Goal: Task Accomplishment & Management: Manage account settings

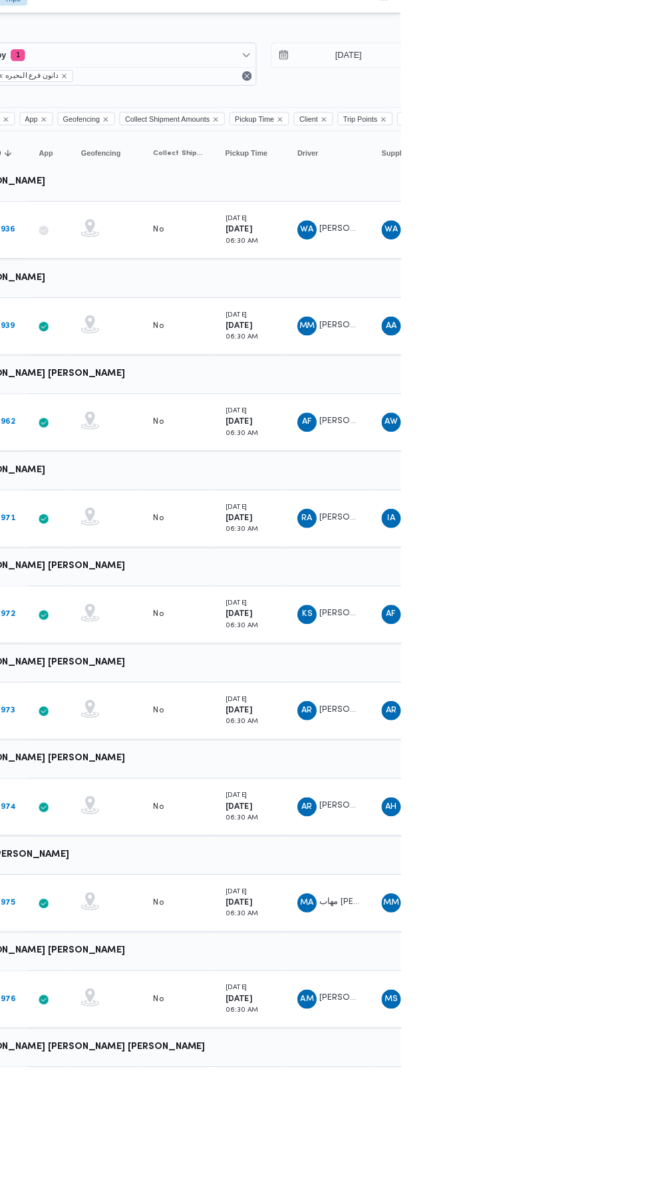
scroll to position [0, 21]
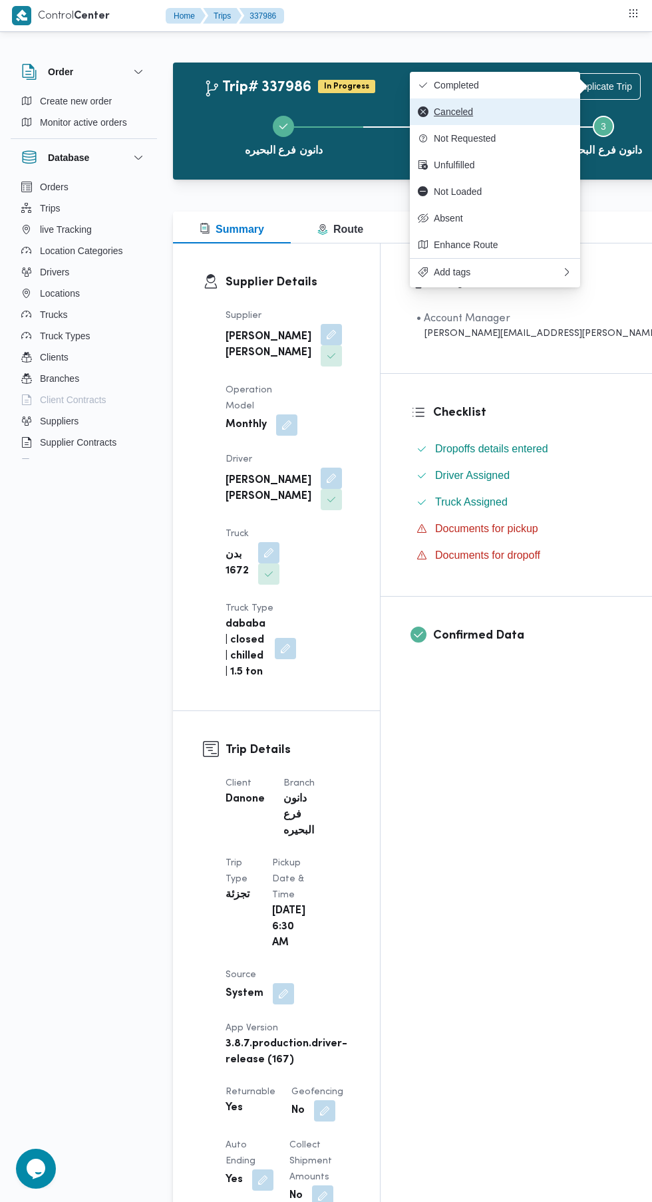
click at [509, 118] on button "Canceled" at bounding box center [495, 111] width 170 height 27
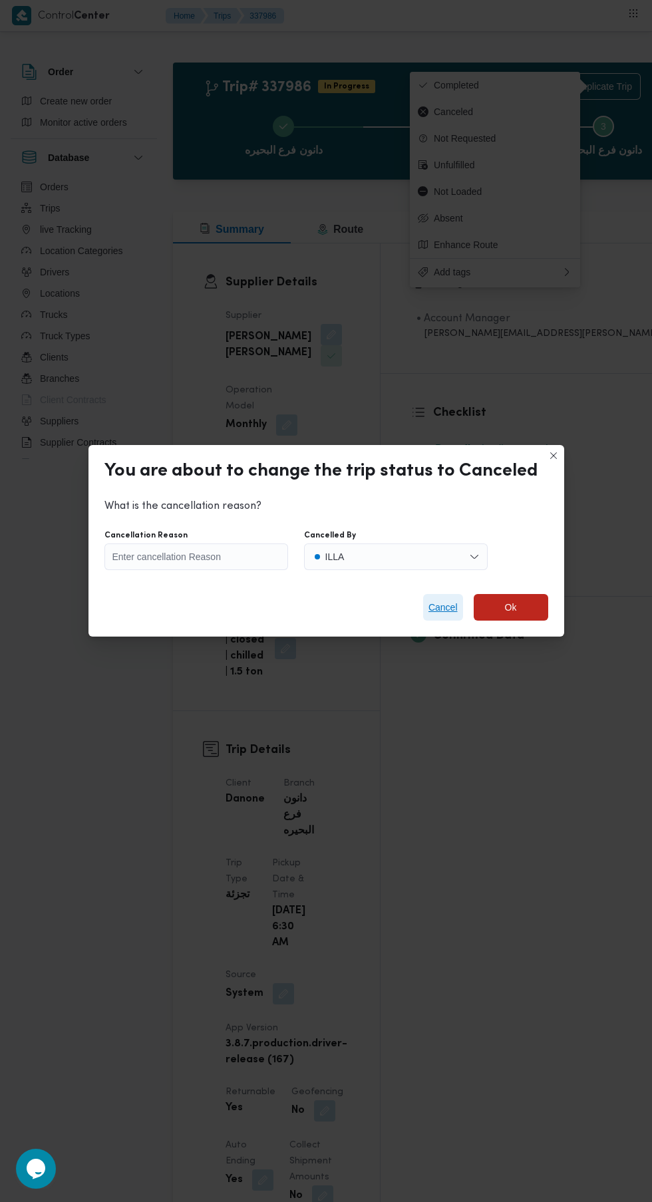
click at [445, 599] on span "Cancel" at bounding box center [442, 607] width 29 height 16
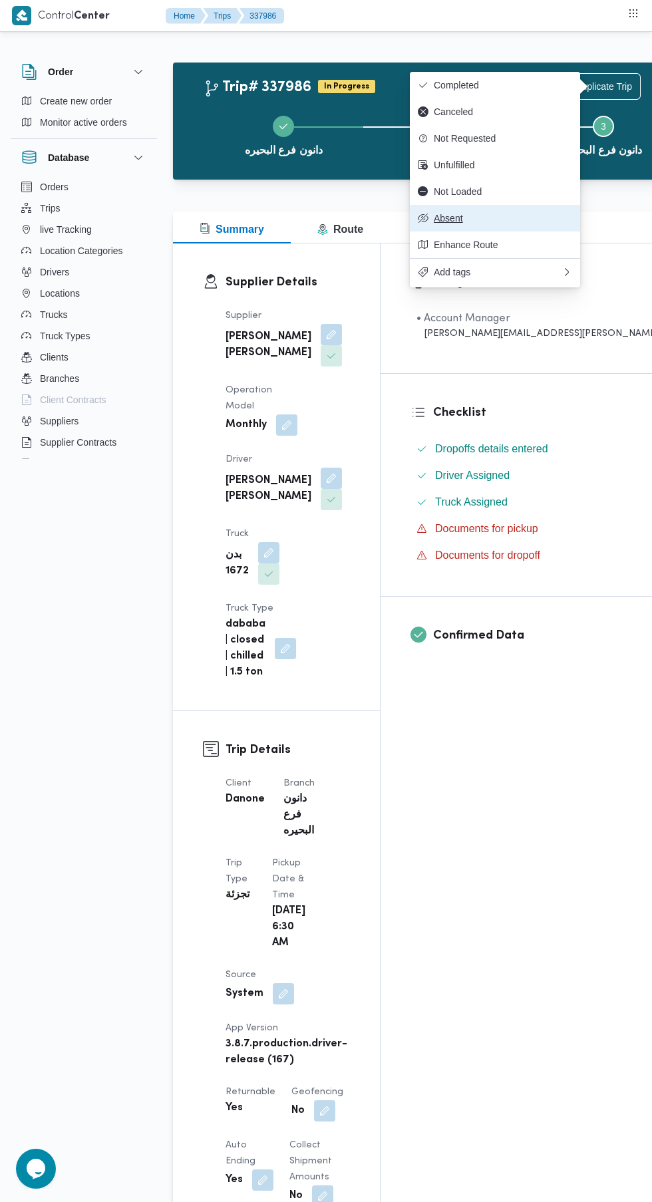
click at [487, 227] on button "Absent" at bounding box center [495, 218] width 170 height 27
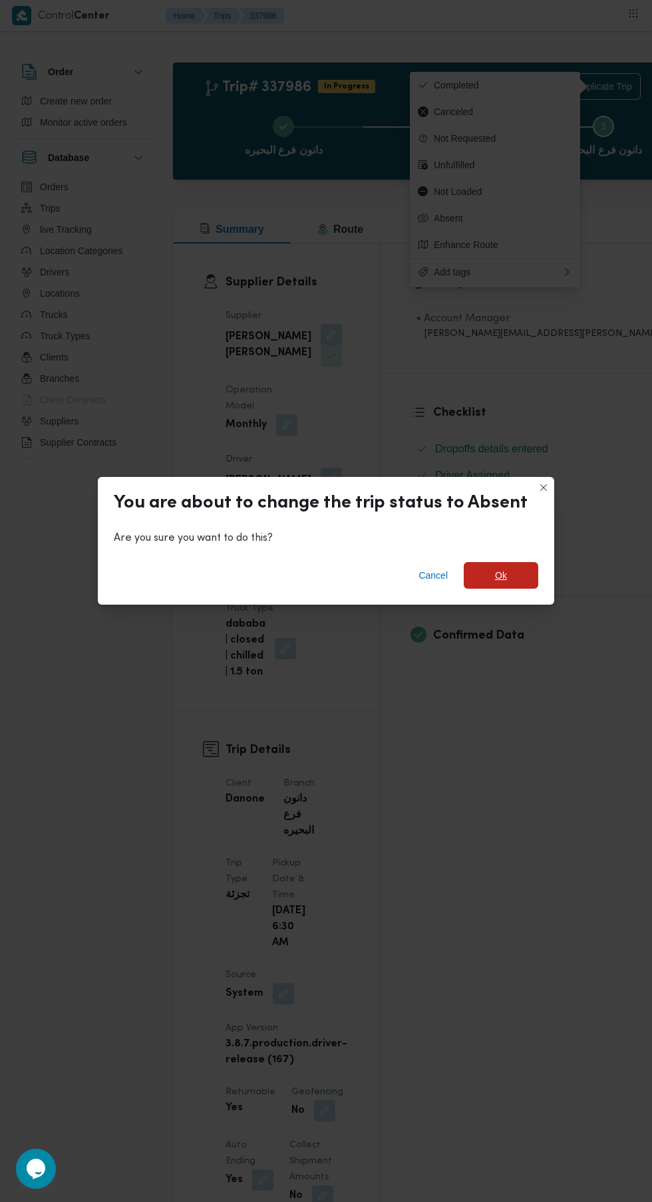
click at [498, 570] on span "Ok" at bounding box center [501, 575] width 12 height 16
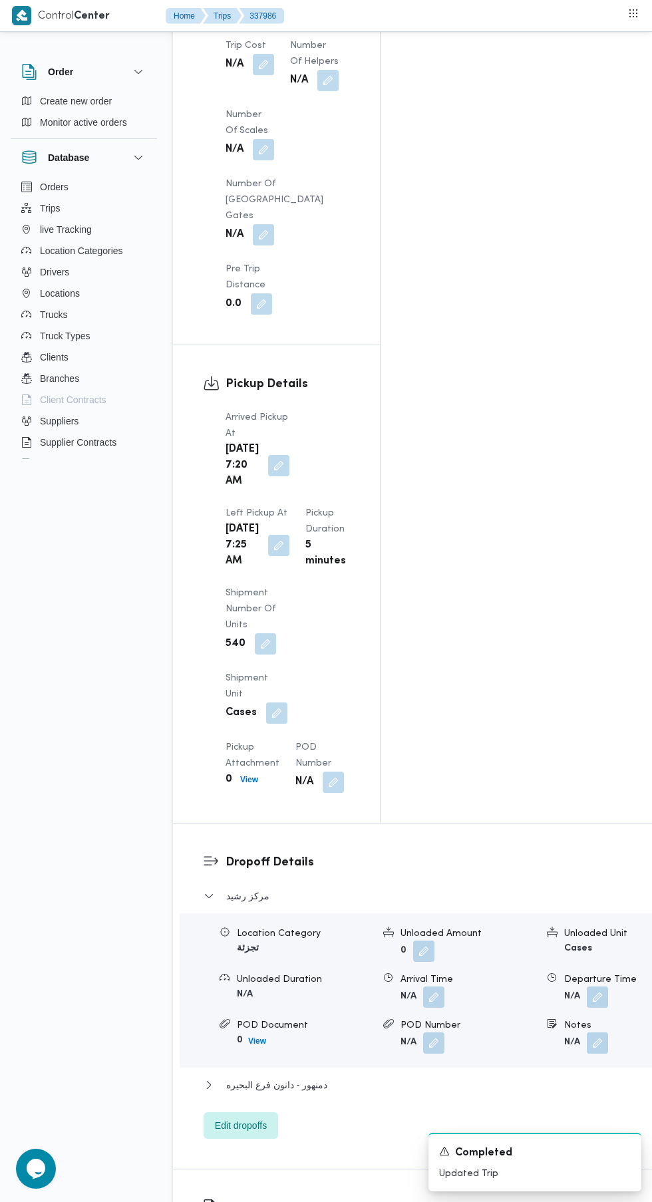
scroll to position [1464, 0]
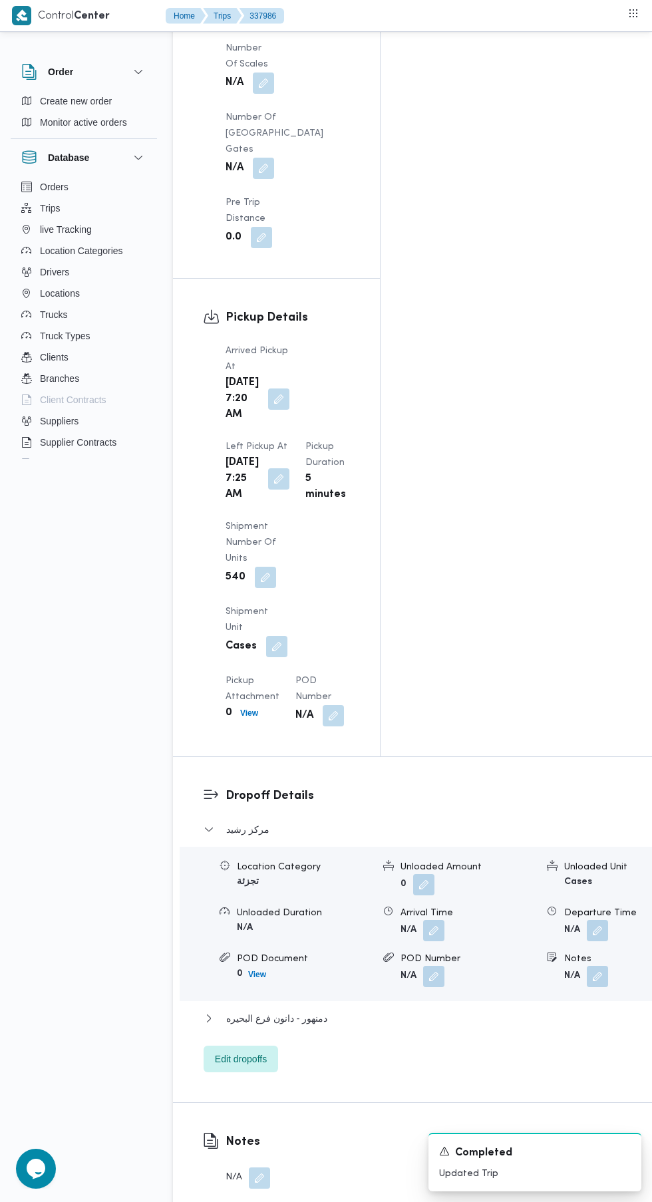
click at [257, 1167] on button "button" at bounding box center [259, 1177] width 21 height 21
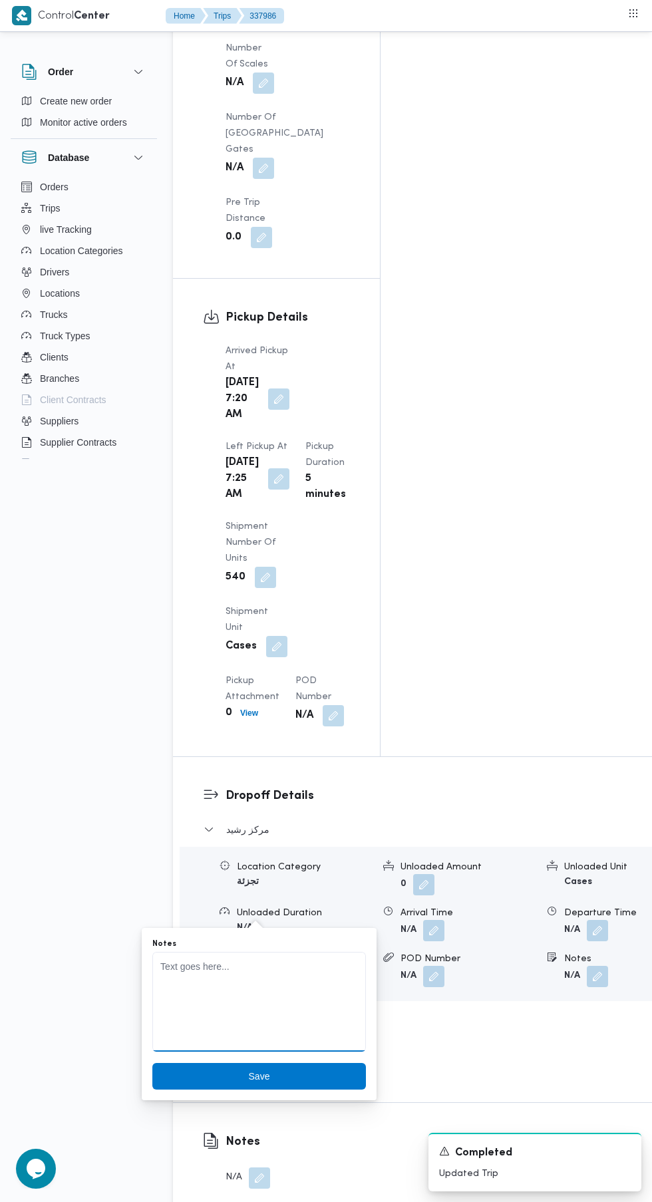
click at [291, 1012] on textarea "Notes" at bounding box center [259, 1002] width 214 height 100
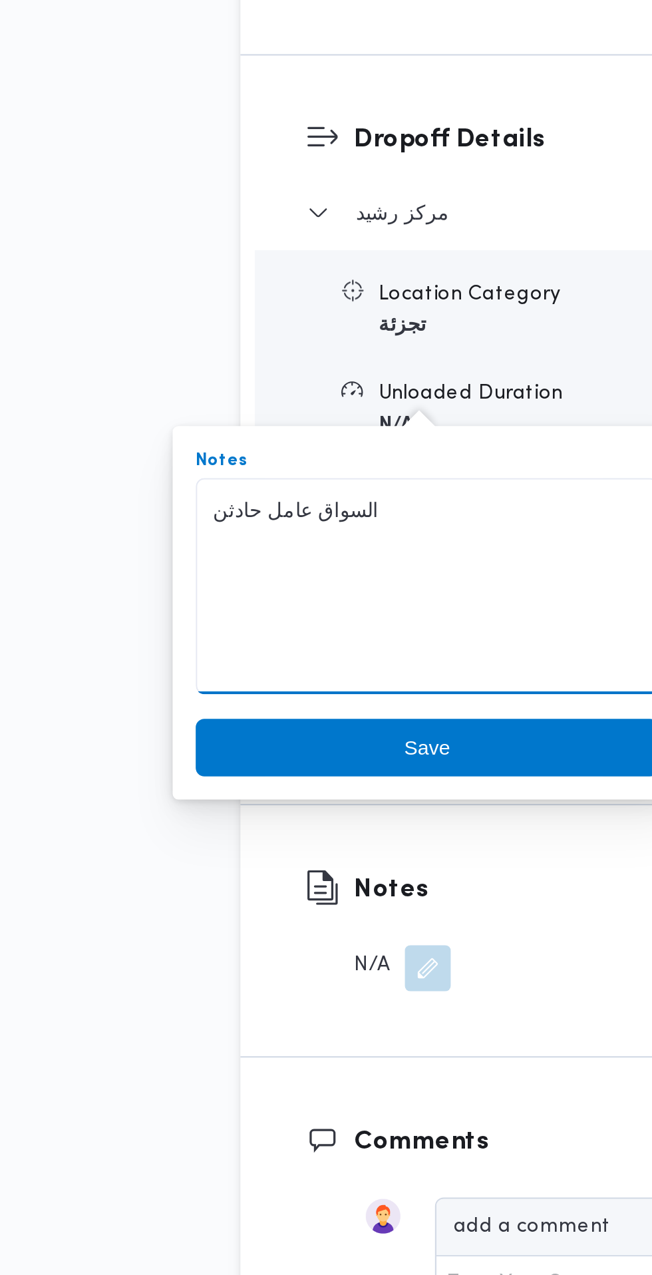
scroll to position [1566, 0]
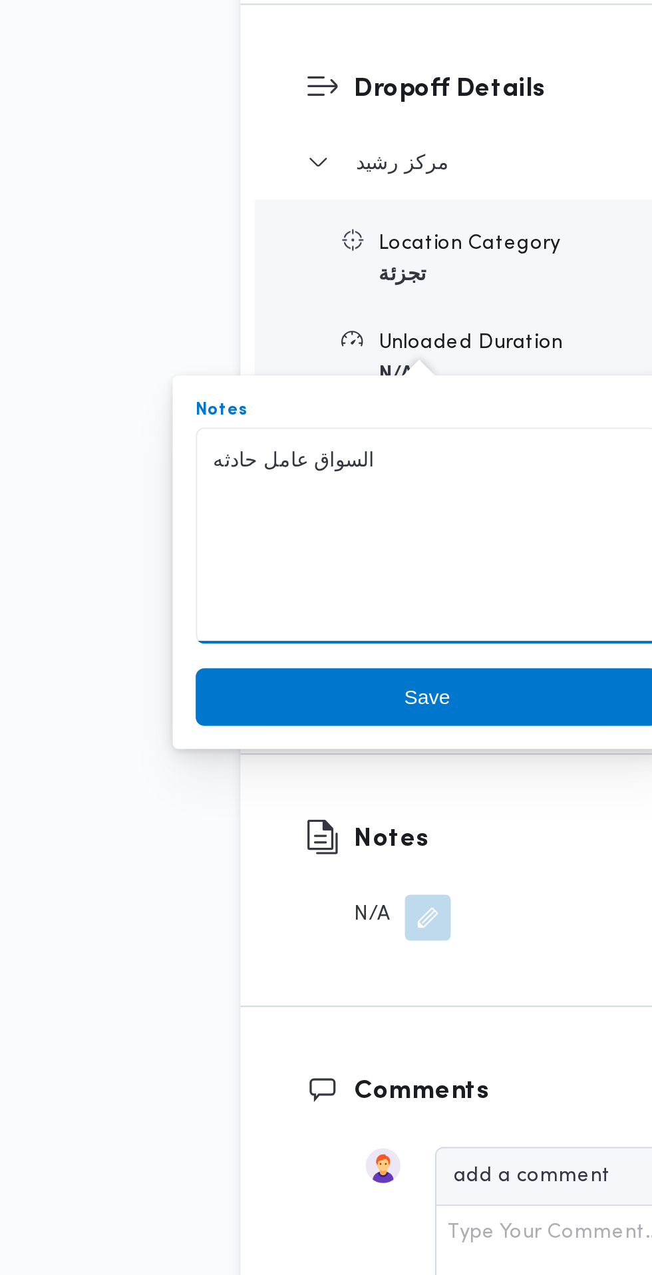
type textarea "السواق عامل حادثه"
click at [257, 973] on span "Save" at bounding box center [259, 975] width 21 height 16
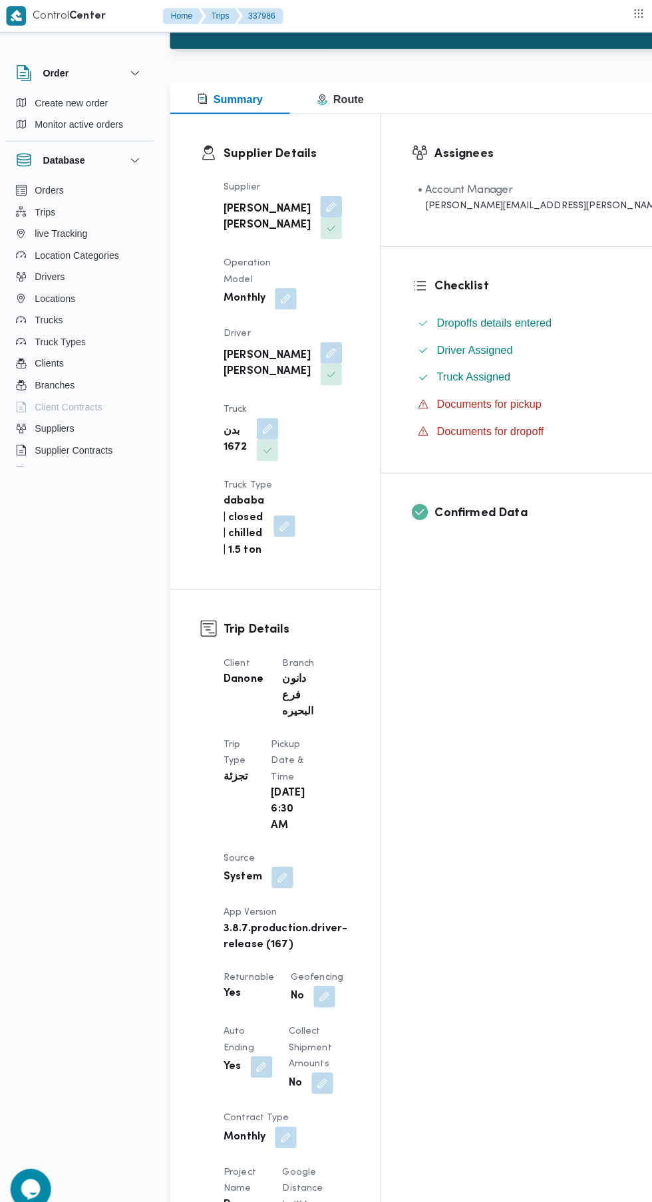
scroll to position [0, 0]
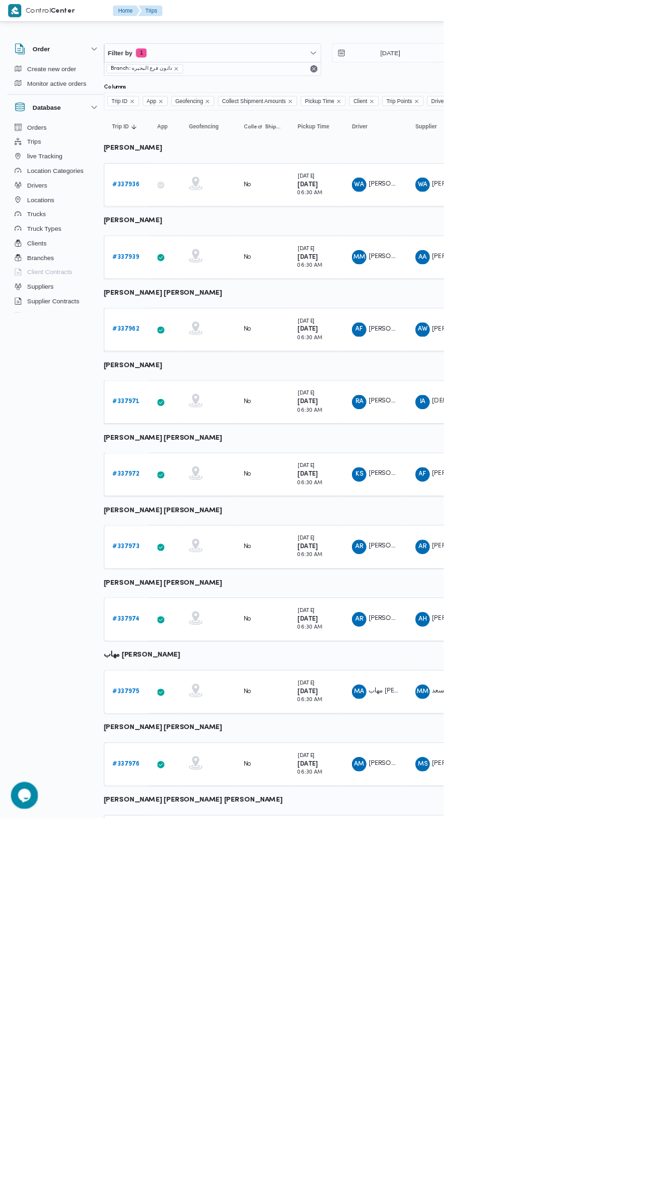
scroll to position [0, 21]
click at [187, 271] on b "# 337936" at bounding box center [184, 271] width 40 height 9
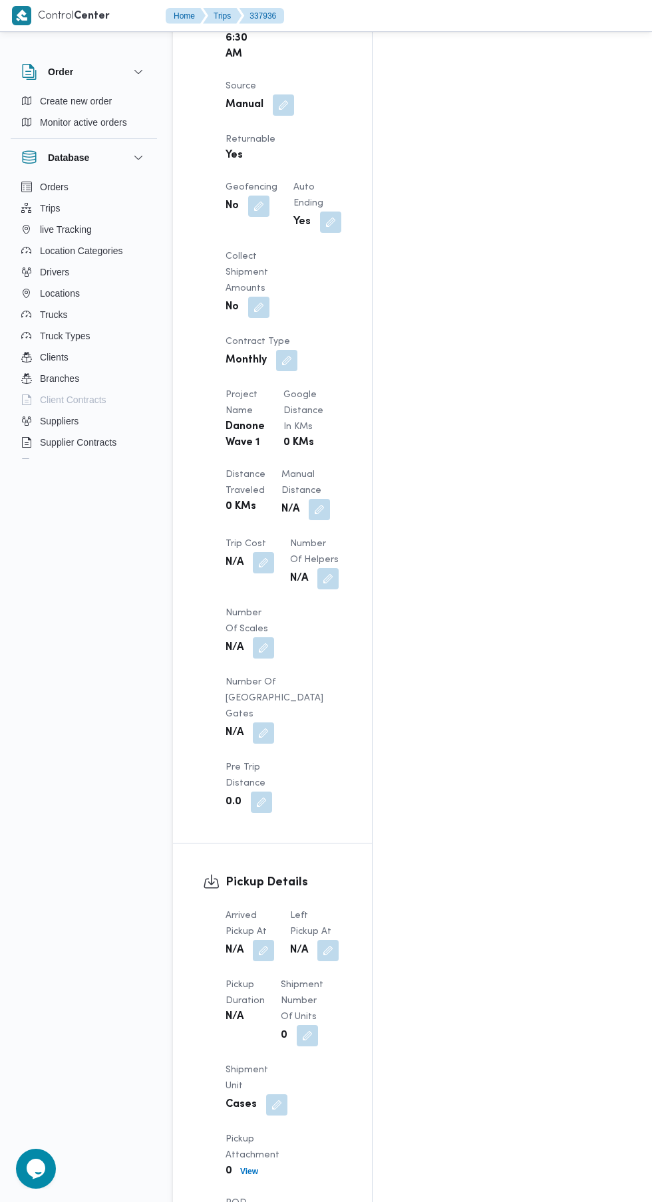
scroll to position [988, 0]
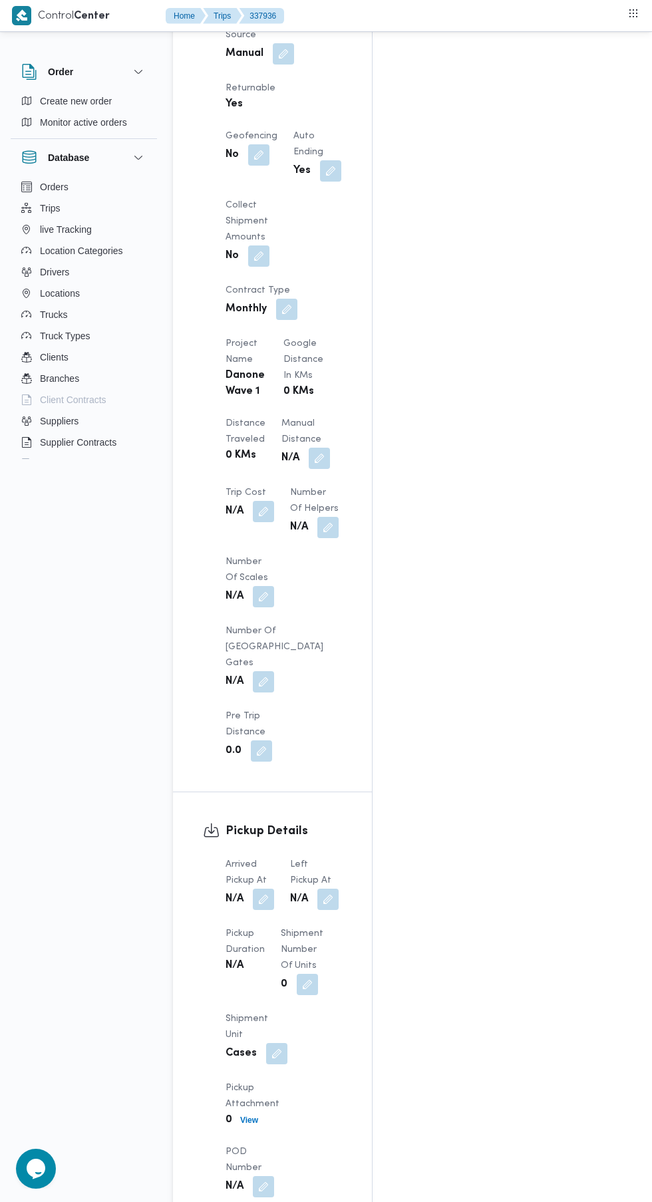
click at [264, 889] on button "button" at bounding box center [263, 899] width 21 height 21
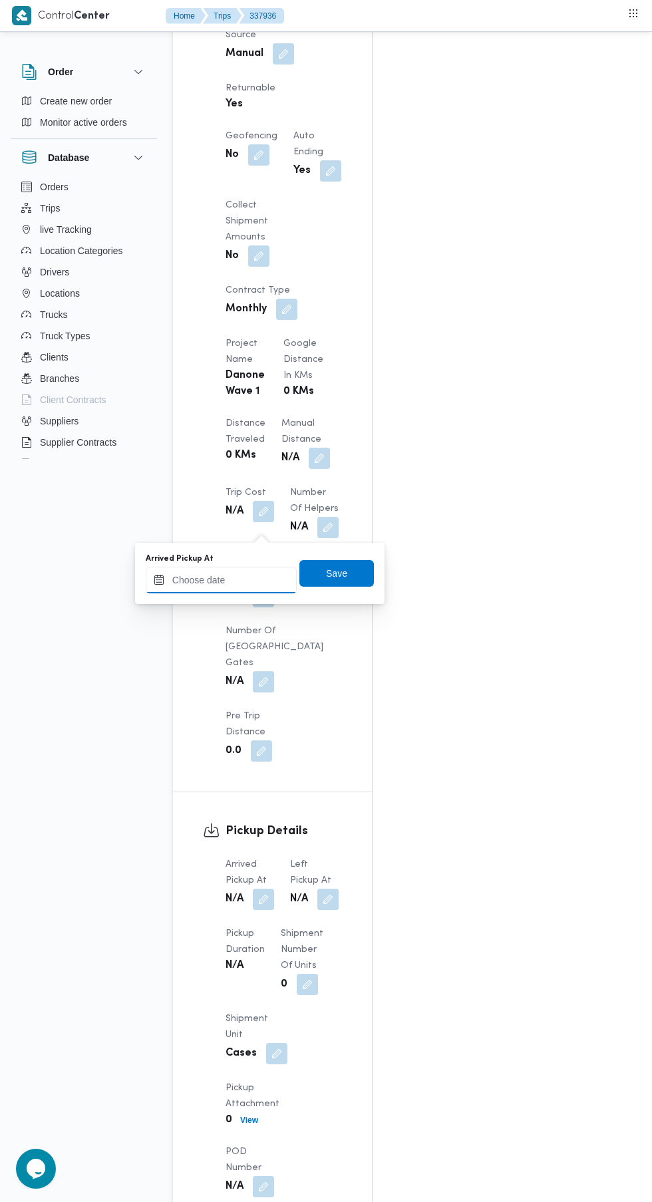
click at [253, 579] on input "Arrived Pickup At" at bounding box center [221, 580] width 151 height 27
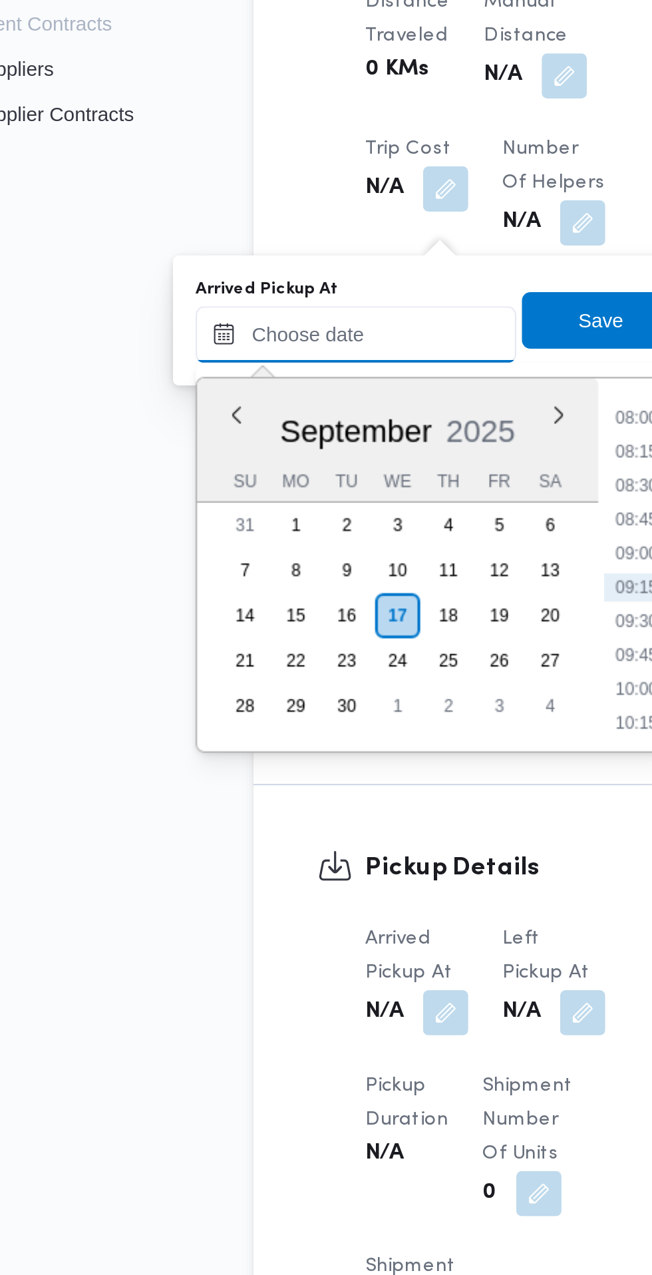
scroll to position [1022, 0]
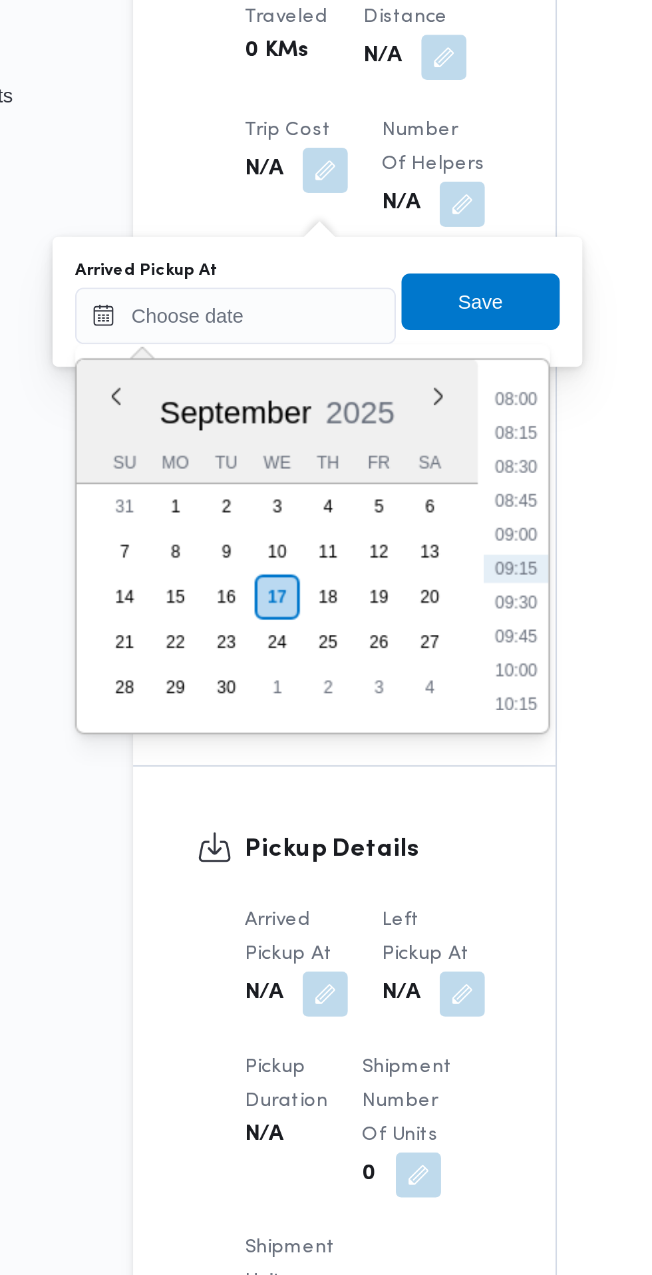
click at [357, 587] on li "08:00" at bounding box center [353, 585] width 31 height 13
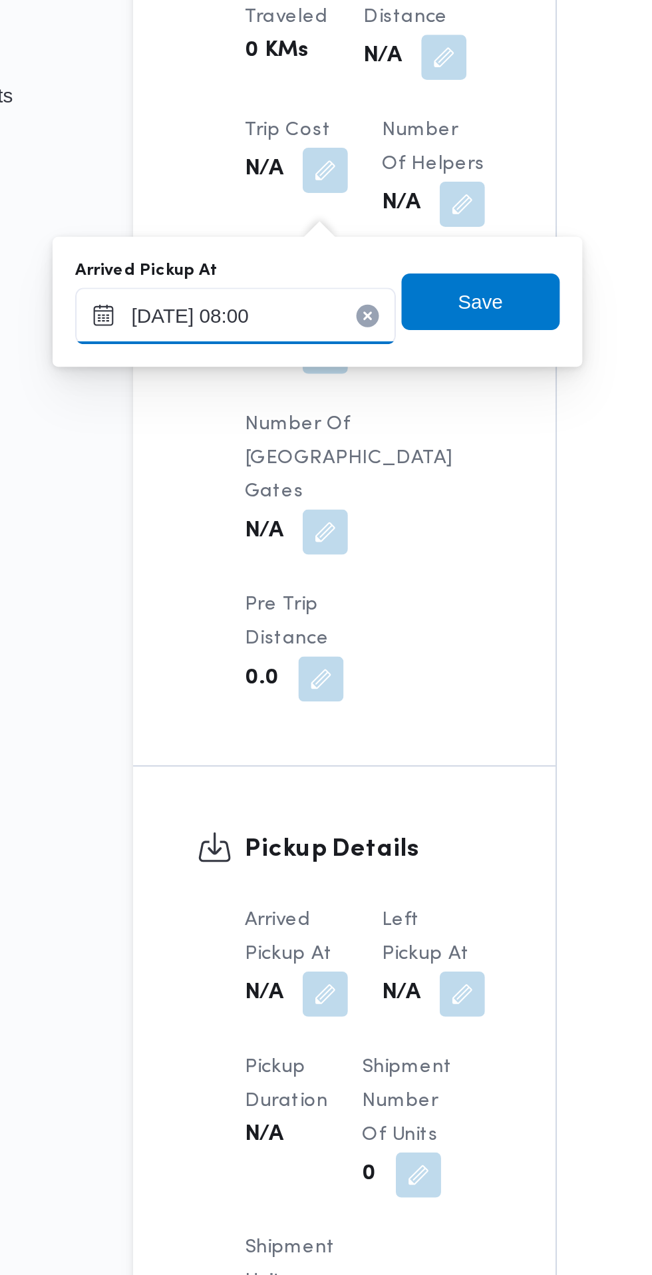
click at [264, 541] on input "[DATE] 08:00" at bounding box center [221, 546] width 151 height 27
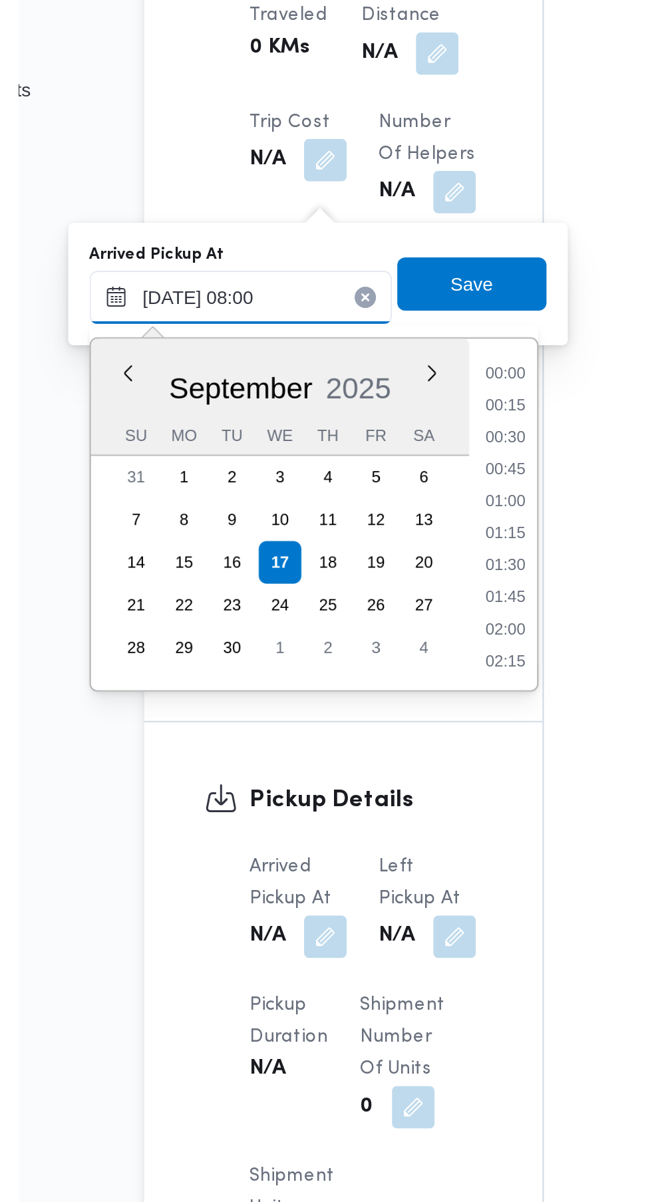
scroll to position [430, 0]
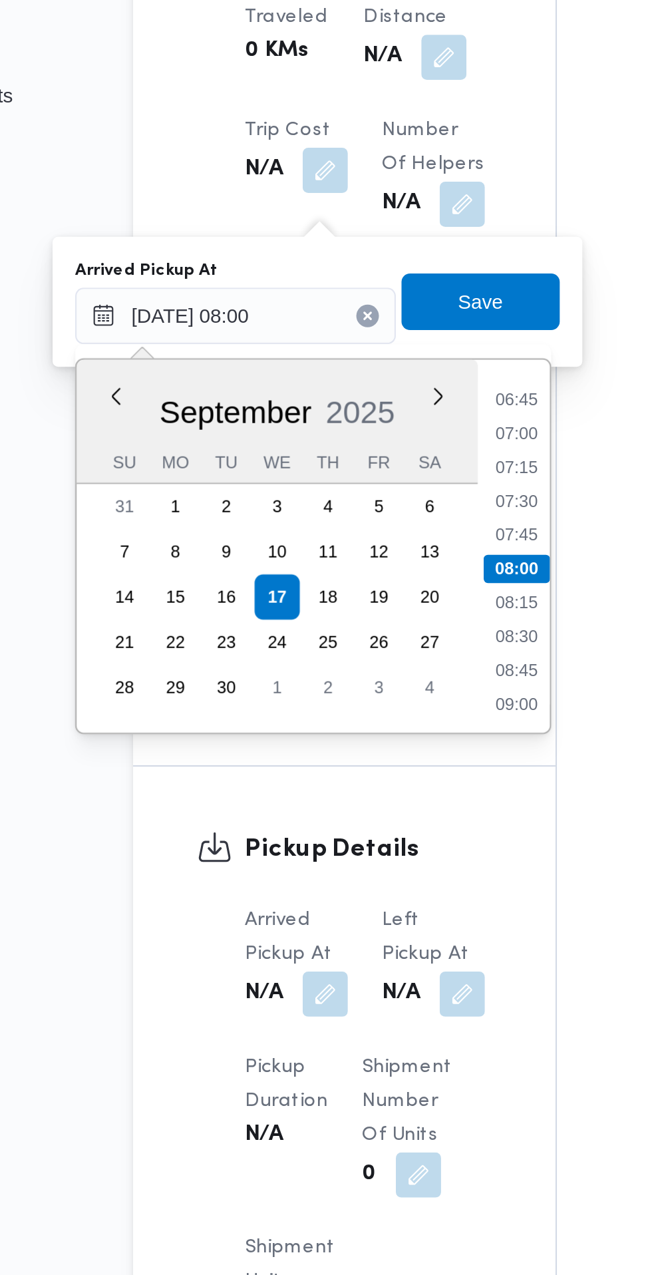
click at [362, 638] on li "07:30" at bounding box center [353, 633] width 31 height 13
type input "[DATE] 07:30"
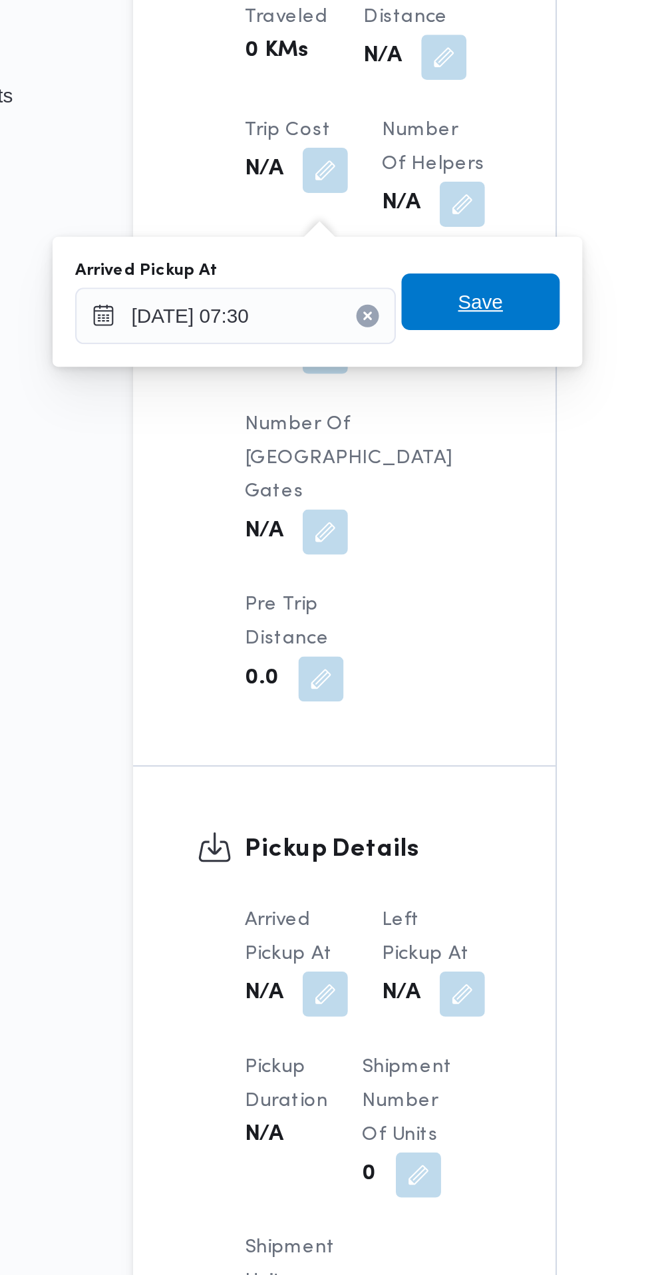
click at [353, 540] on span "Save" at bounding box center [336, 539] width 75 height 27
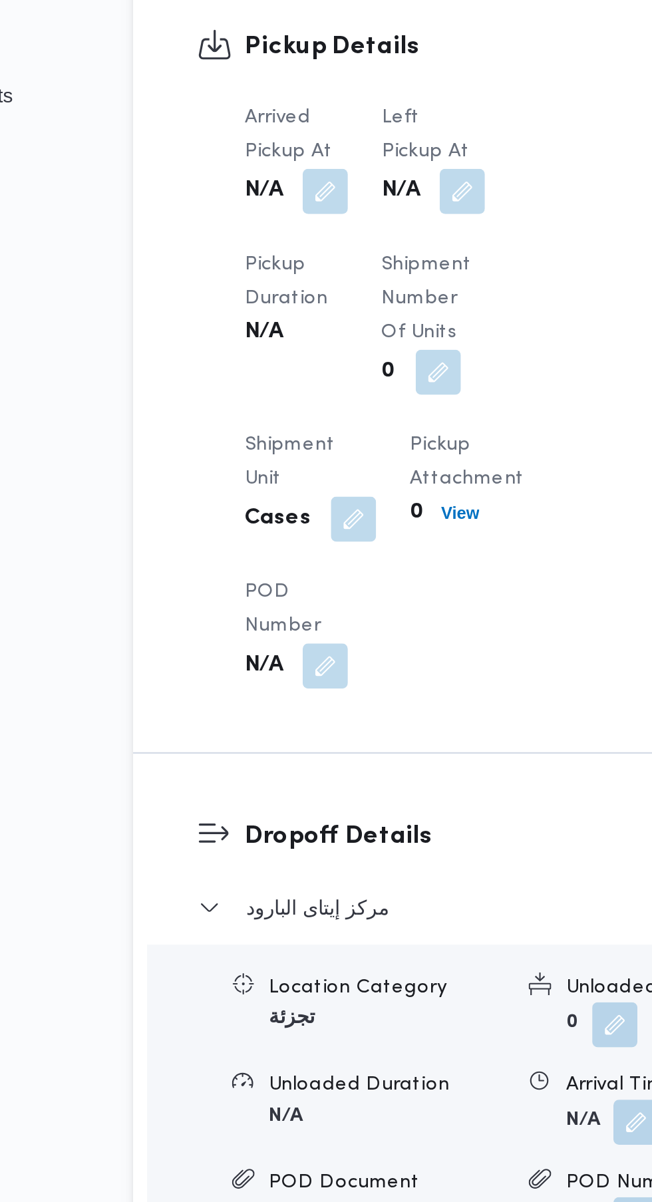
click at [327, 494] on button "button" at bounding box center [327, 487] width 21 height 21
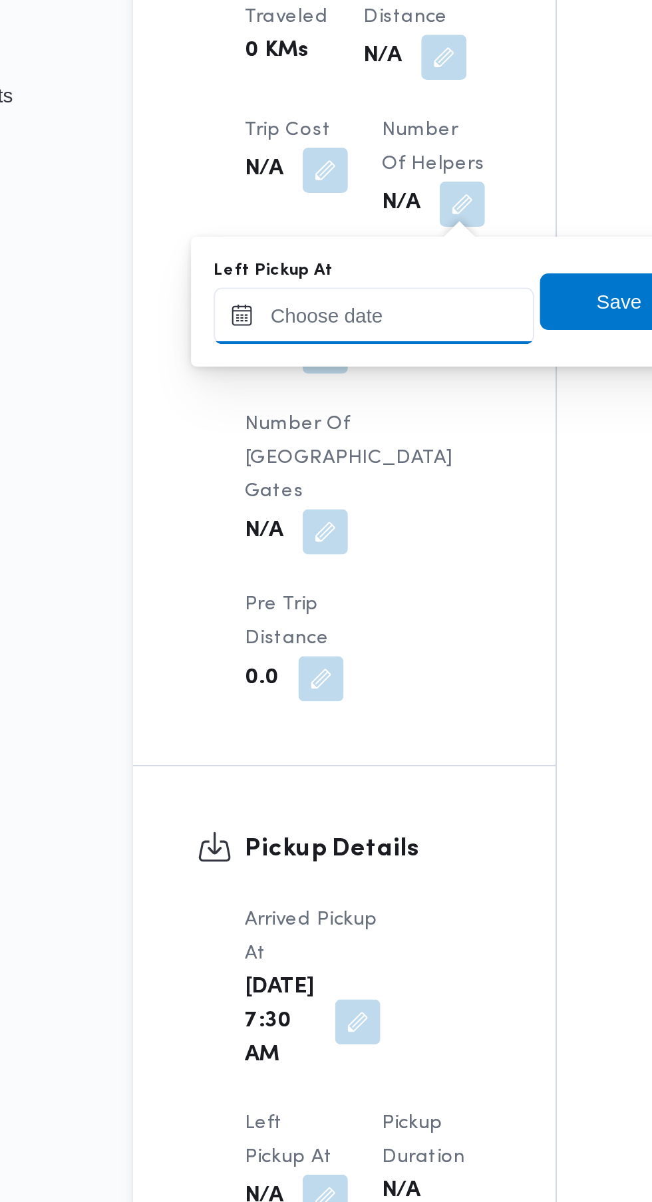
click at [311, 543] on input "Left Pickup At" at bounding box center [286, 546] width 151 height 27
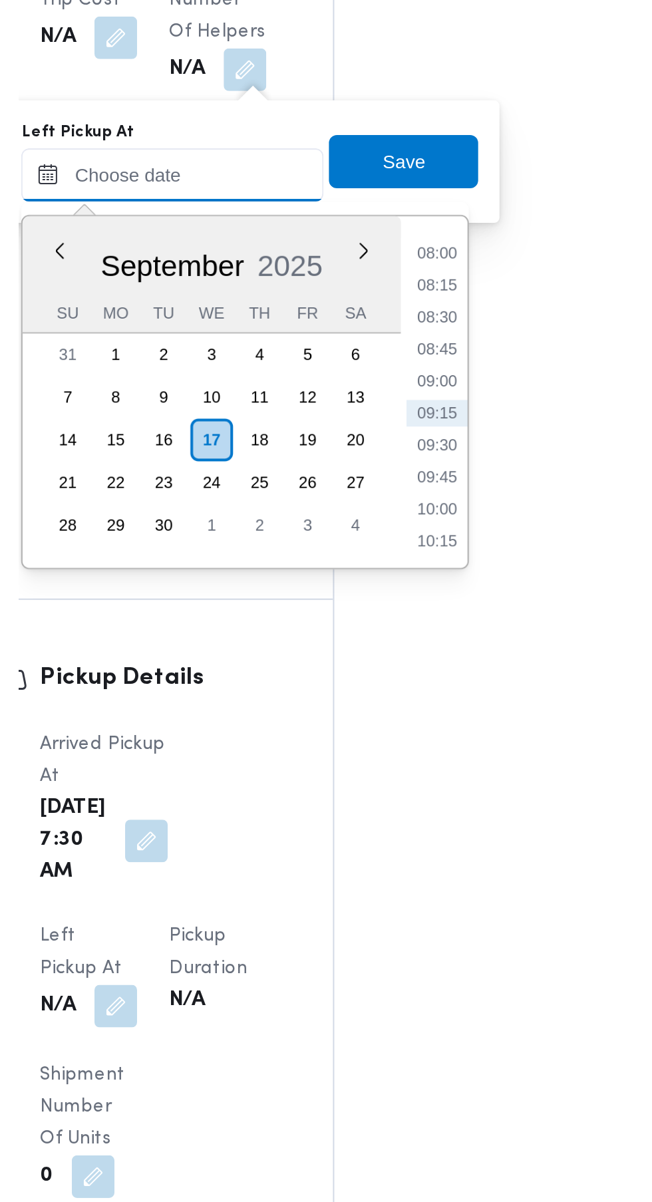
scroll to position [1022, 0]
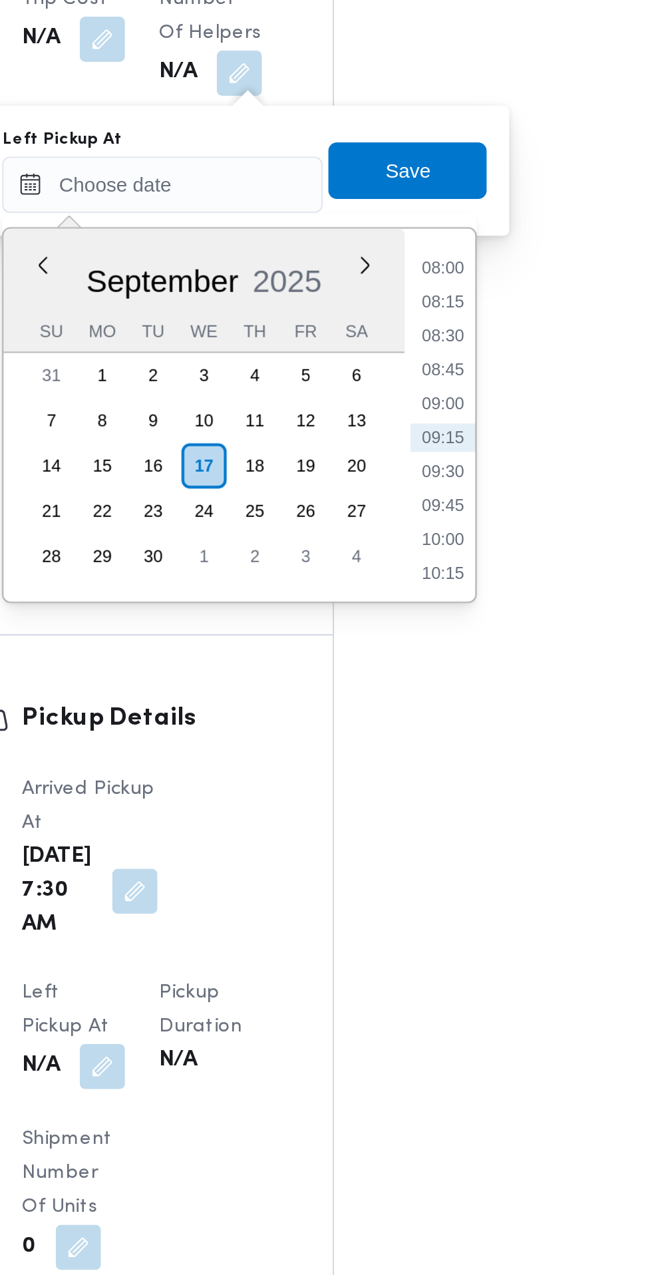
click at [430, 635] on li "08:45" at bounding box center [423, 633] width 31 height 13
type input "[DATE] 08:45"
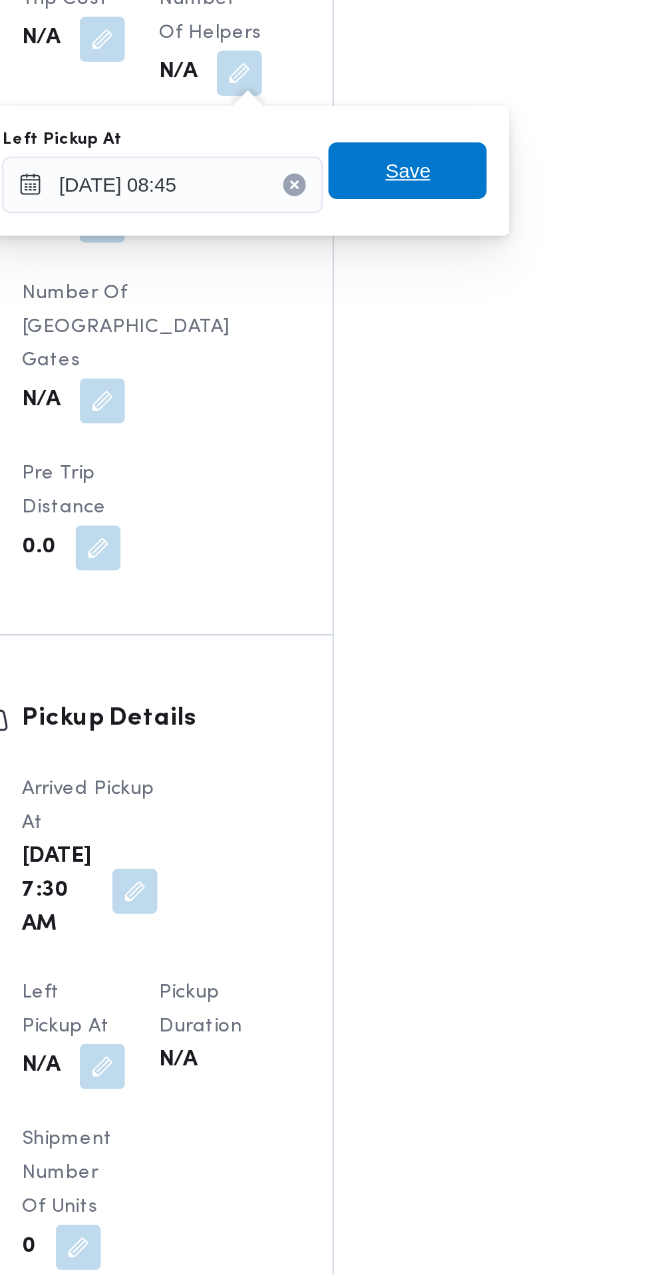
click at [427, 547] on span "Save" at bounding box center [407, 539] width 75 height 27
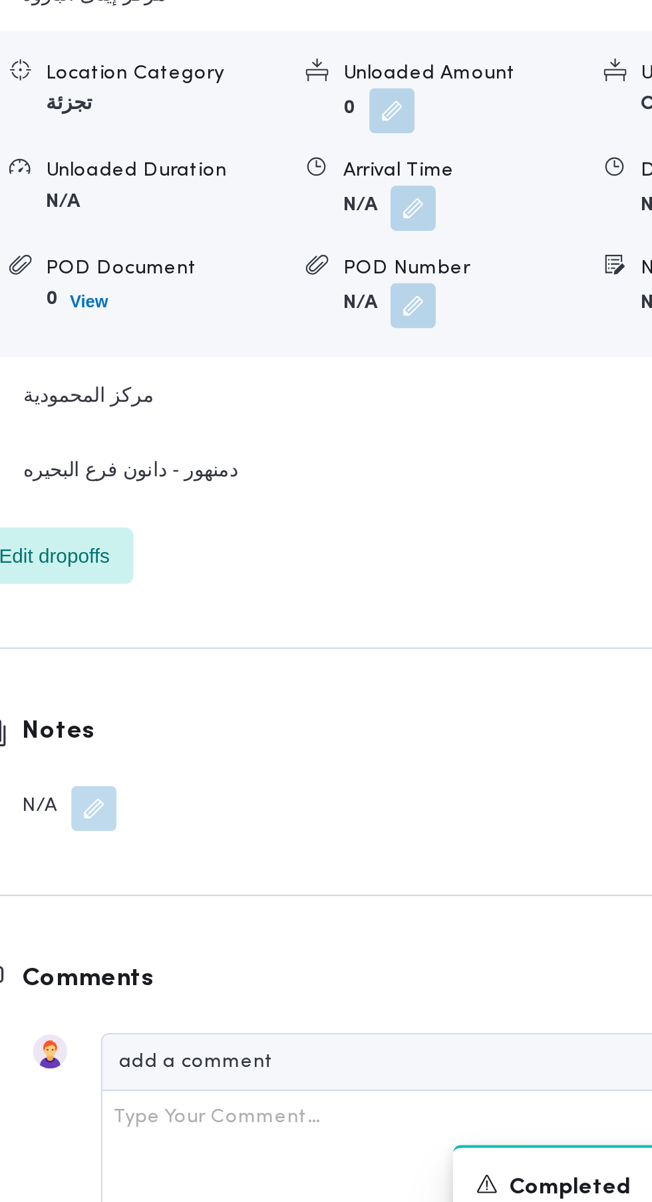
scroll to position [1293, 0]
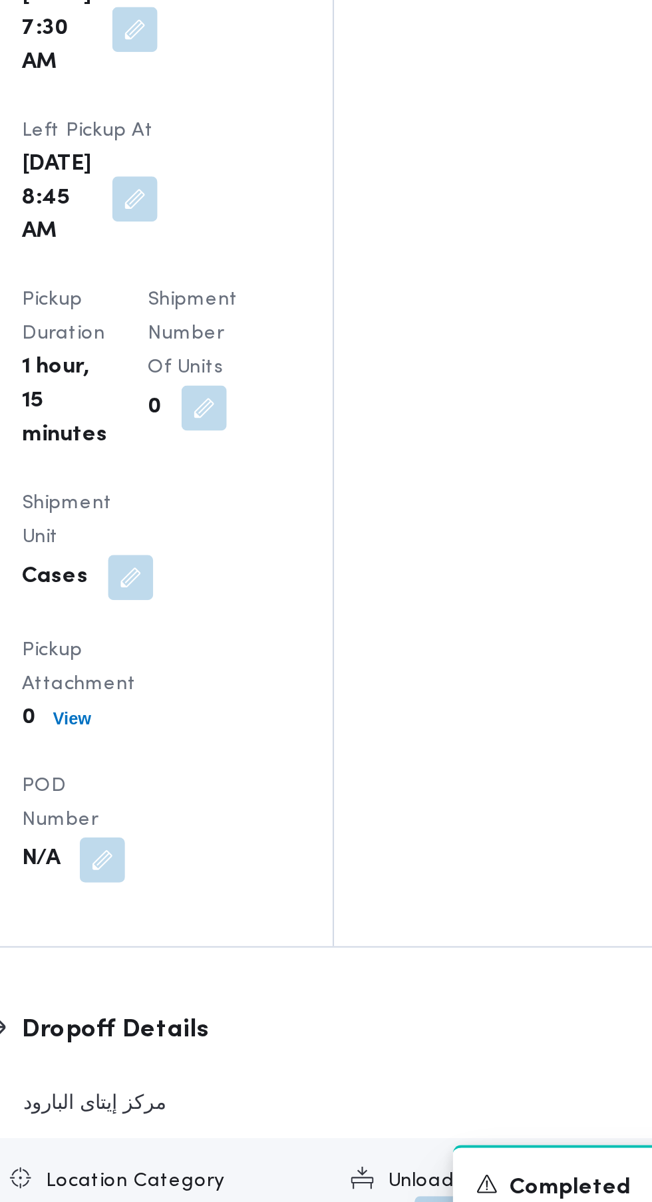
click at [420, 1201] on button "button" at bounding box center [430, 1213] width 21 height 21
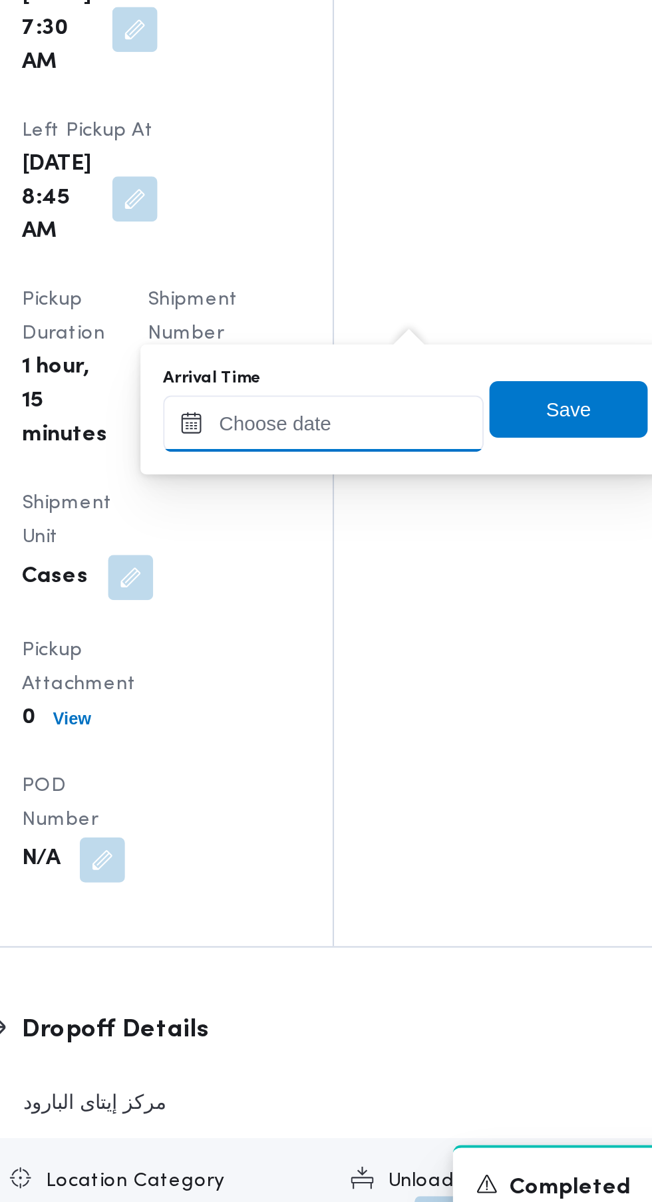
click at [377, 789] on input "Arrival Time" at bounding box center [367, 793] width 151 height 27
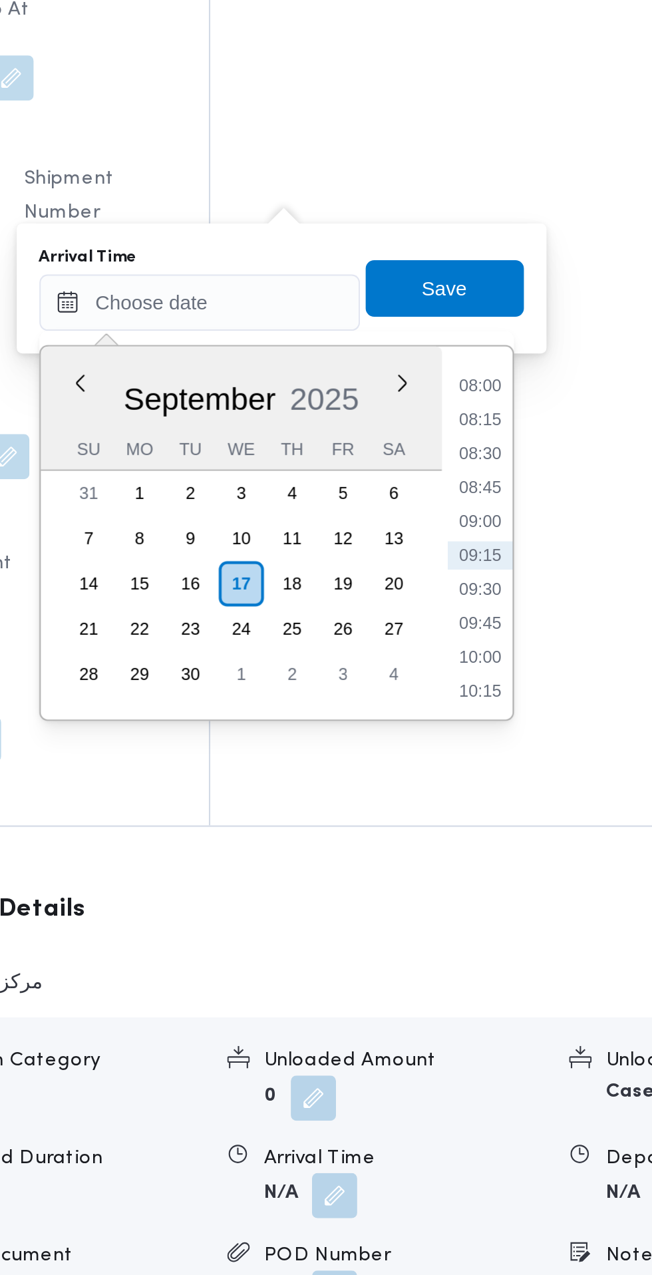
click at [506, 889] on li "09:00" at bounding box center [499, 895] width 31 height 13
type input "[DATE] 09:00"
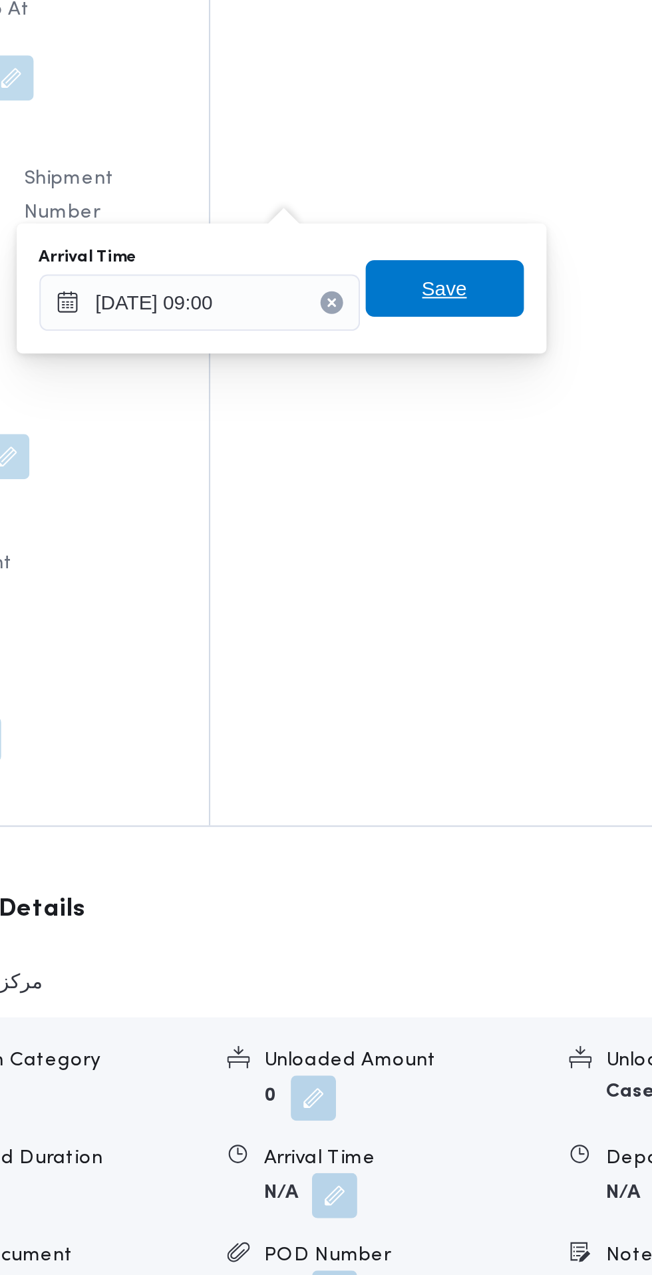
click at [488, 786] on span "Save" at bounding box center [482, 786] width 21 height 16
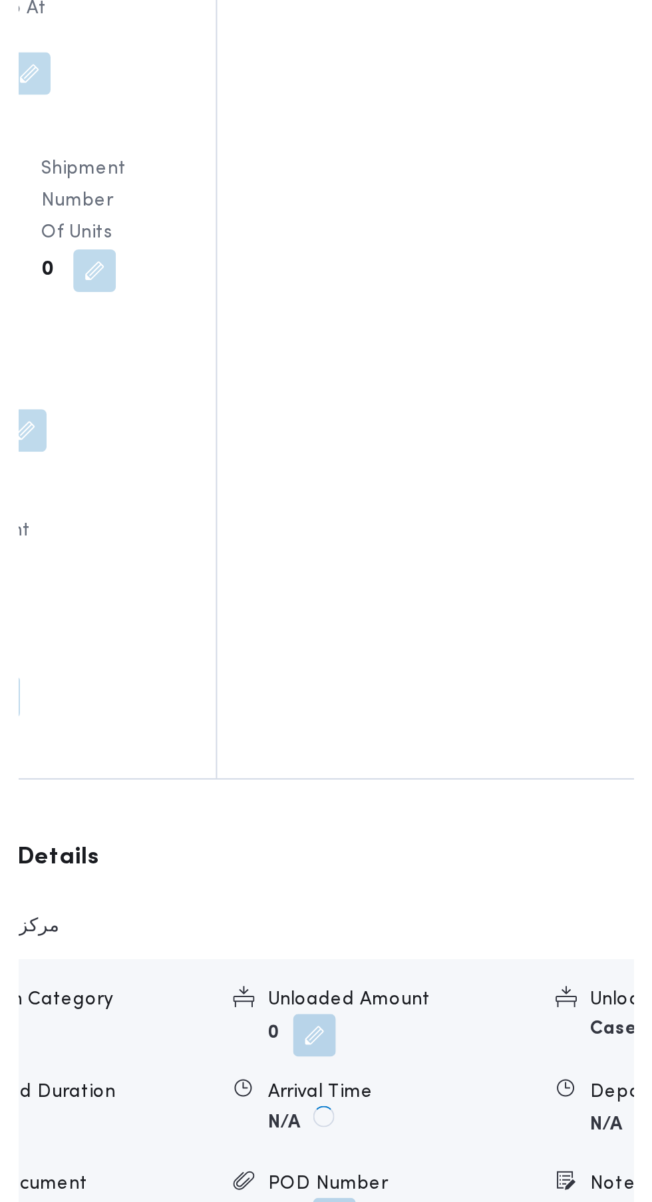
scroll to position [1308, 0]
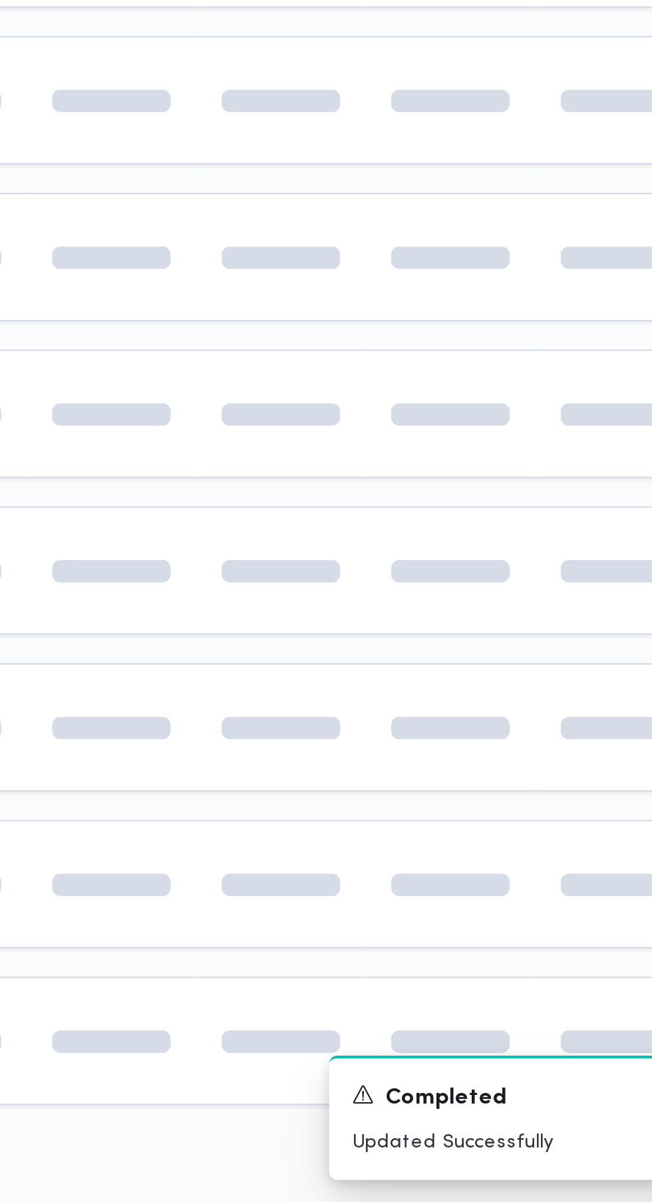
scroll to position [0, 21]
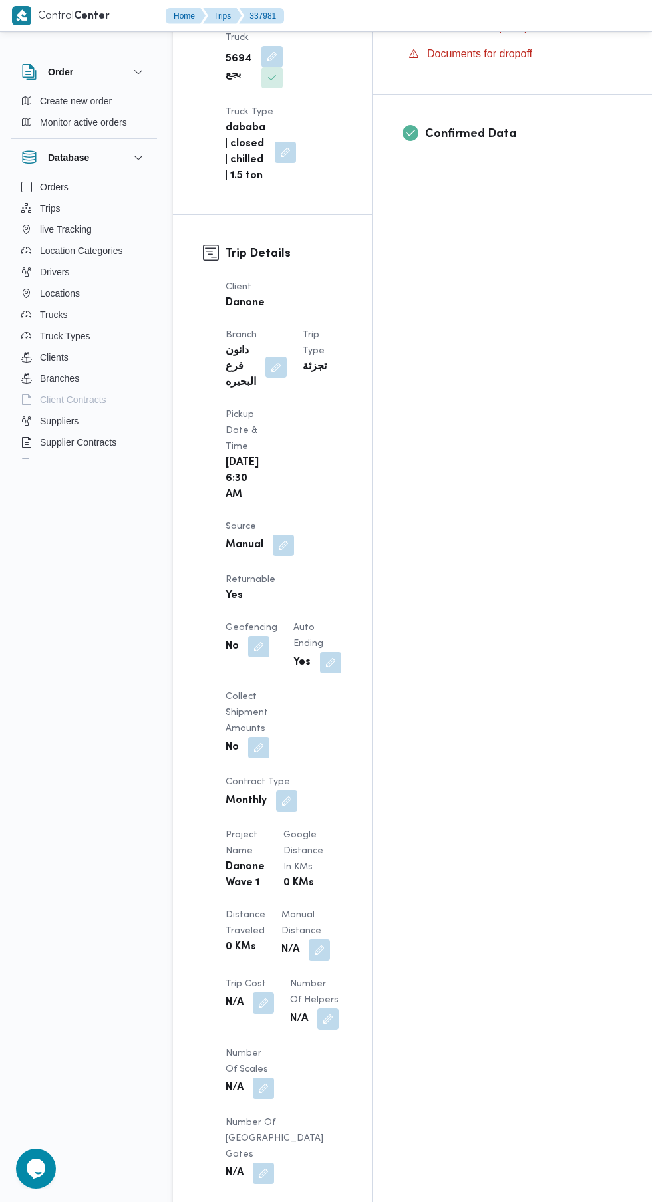
scroll to position [514, 0]
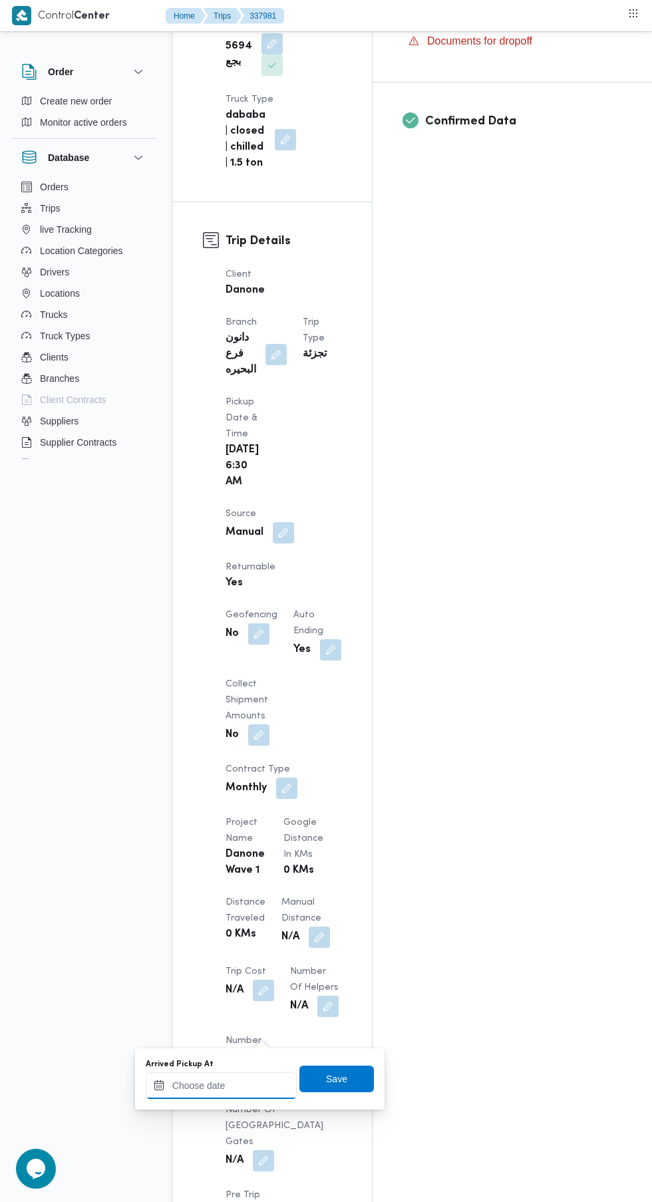
click at [228, 1083] on input "Arrived Pickup At" at bounding box center [221, 1085] width 151 height 27
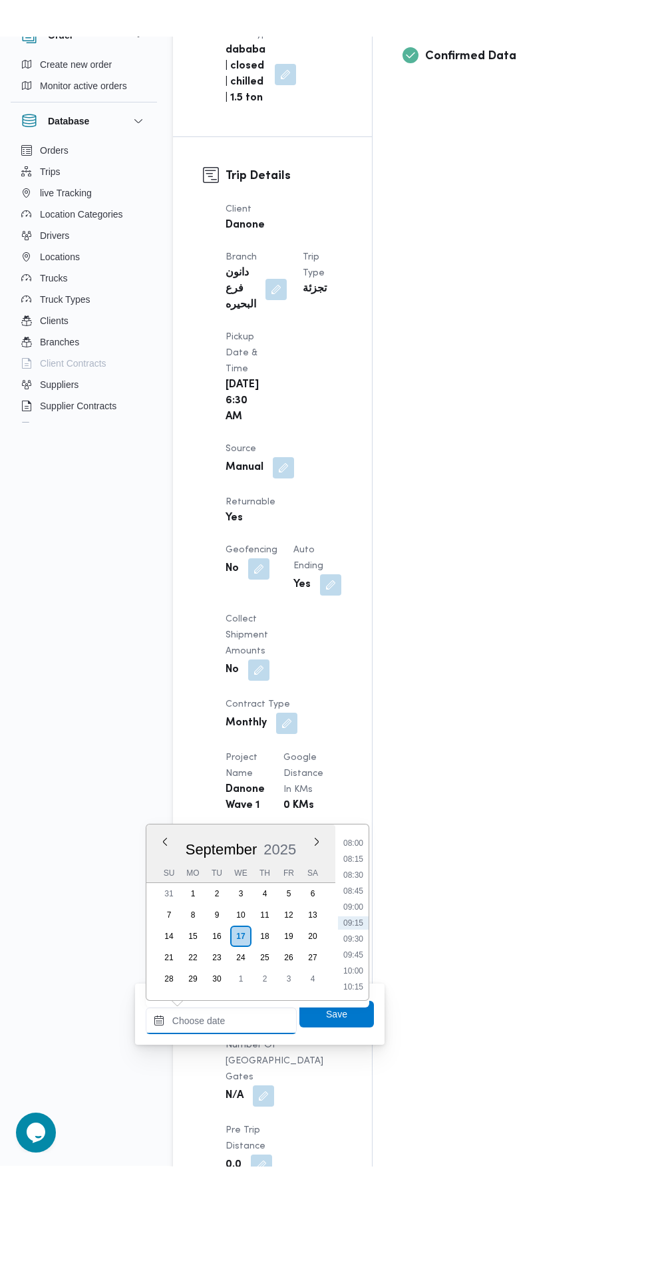
scroll to position [636, 0]
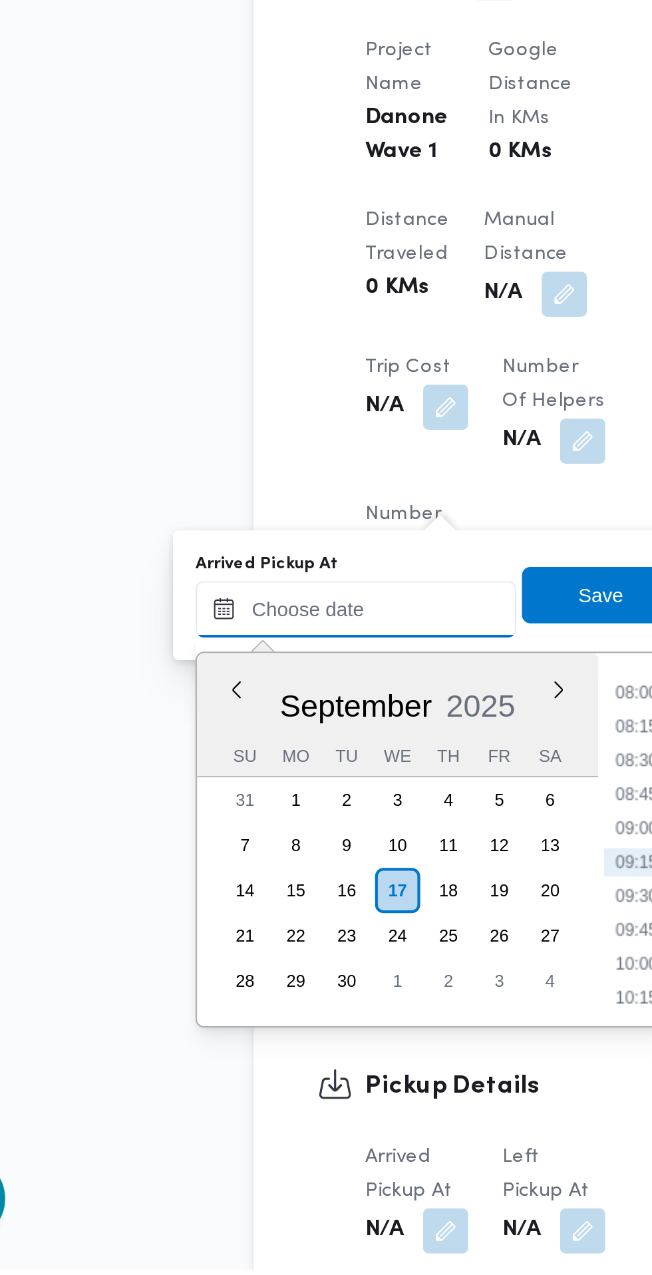
paste input "[DATE] 07:30"
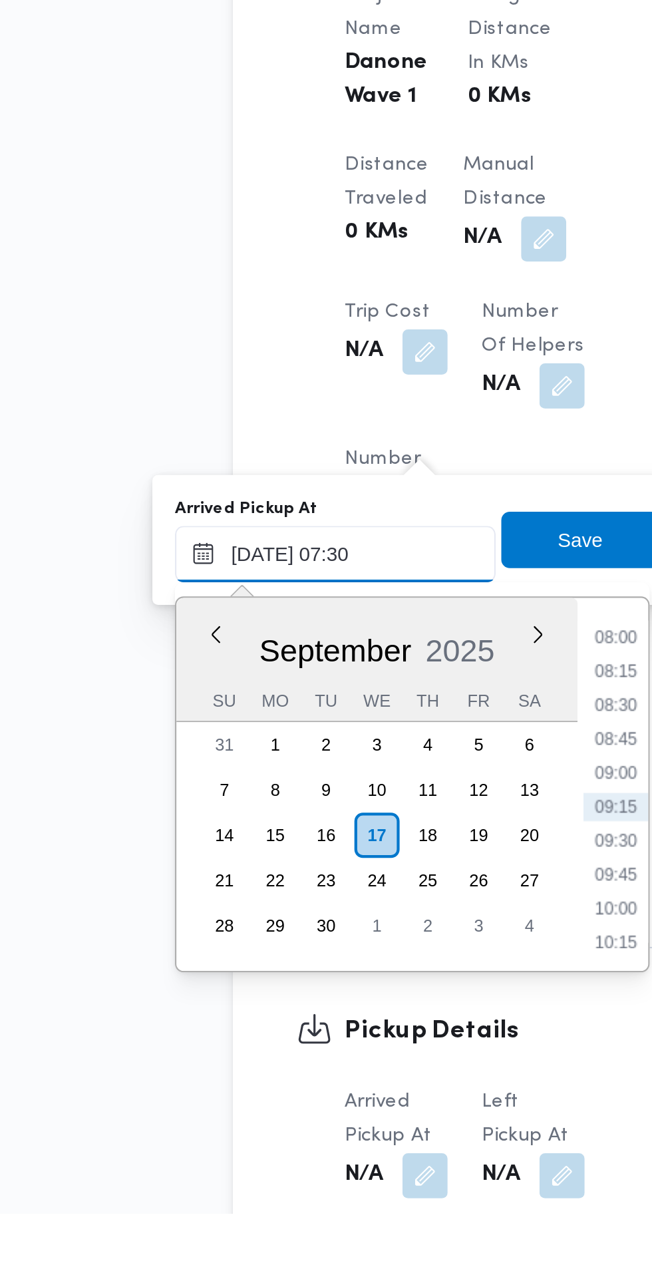
scroll to position [479, 0]
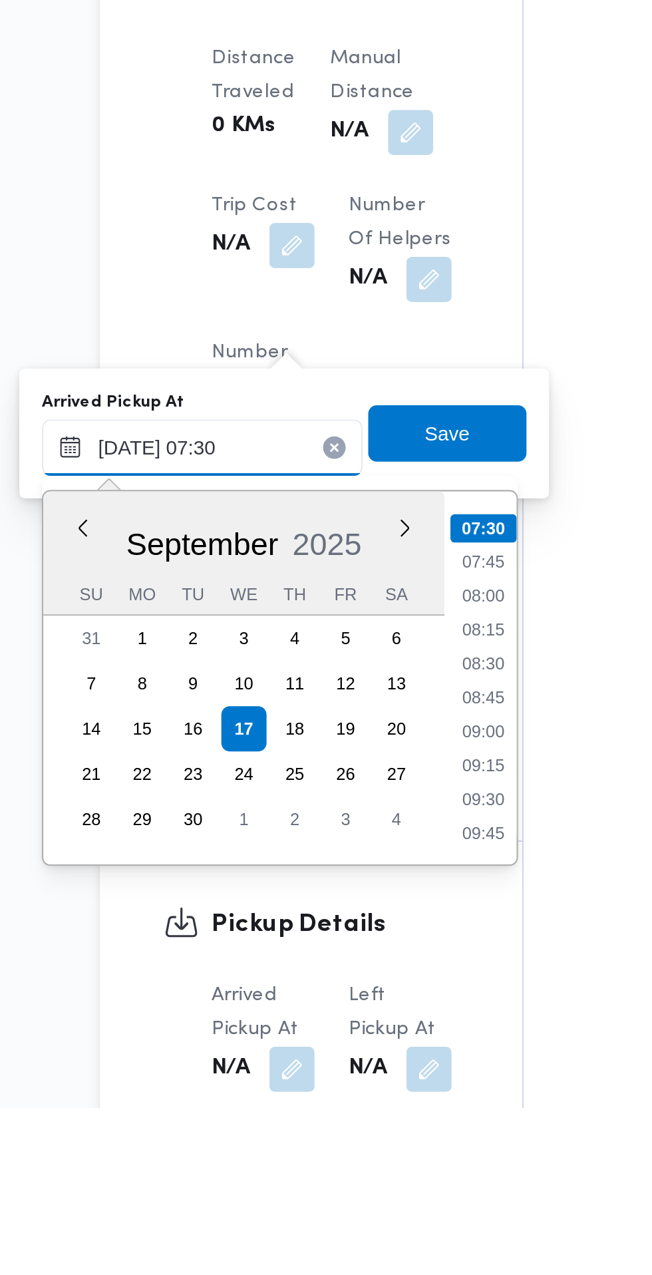
type input "[DATE] 07:30"
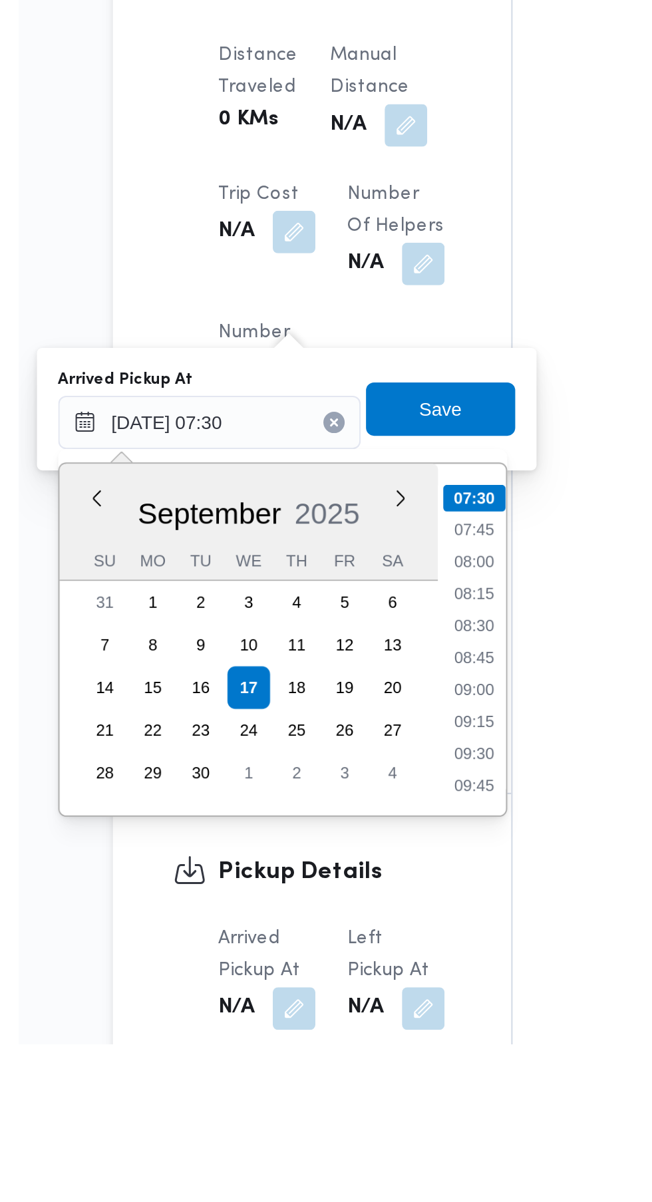
scroll to position [675, 0]
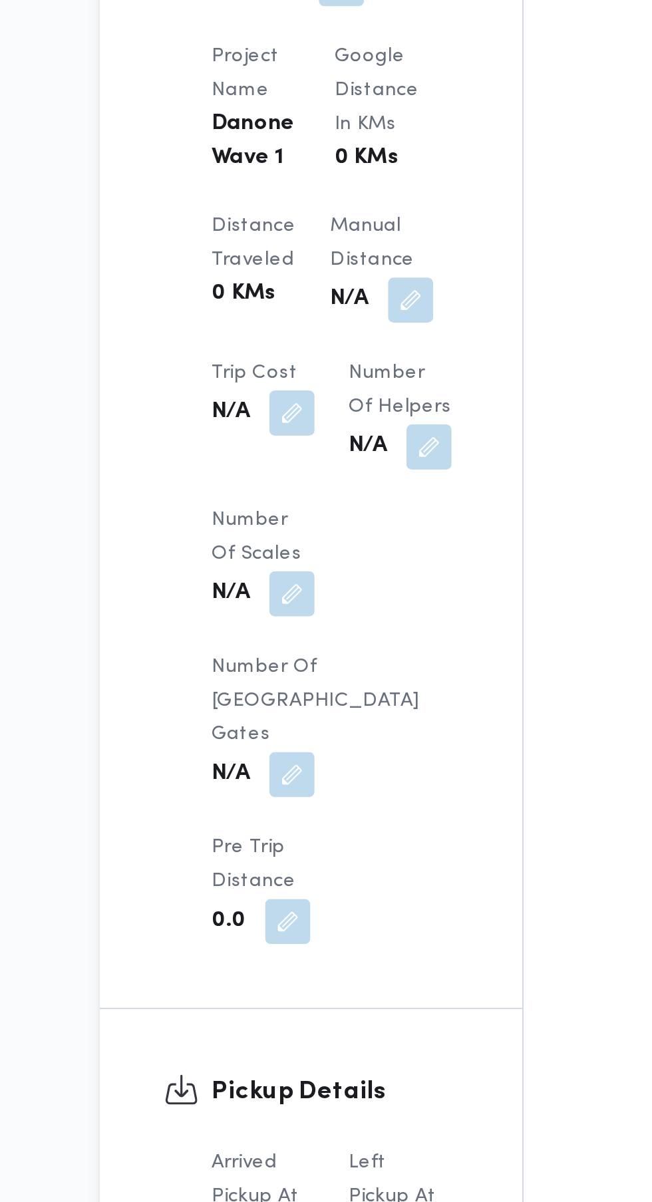
click at [338, 1201] on span at bounding box center [325, 1217] width 28 height 21
click at [329, 1201] on button "button" at bounding box center [327, 1217] width 21 height 21
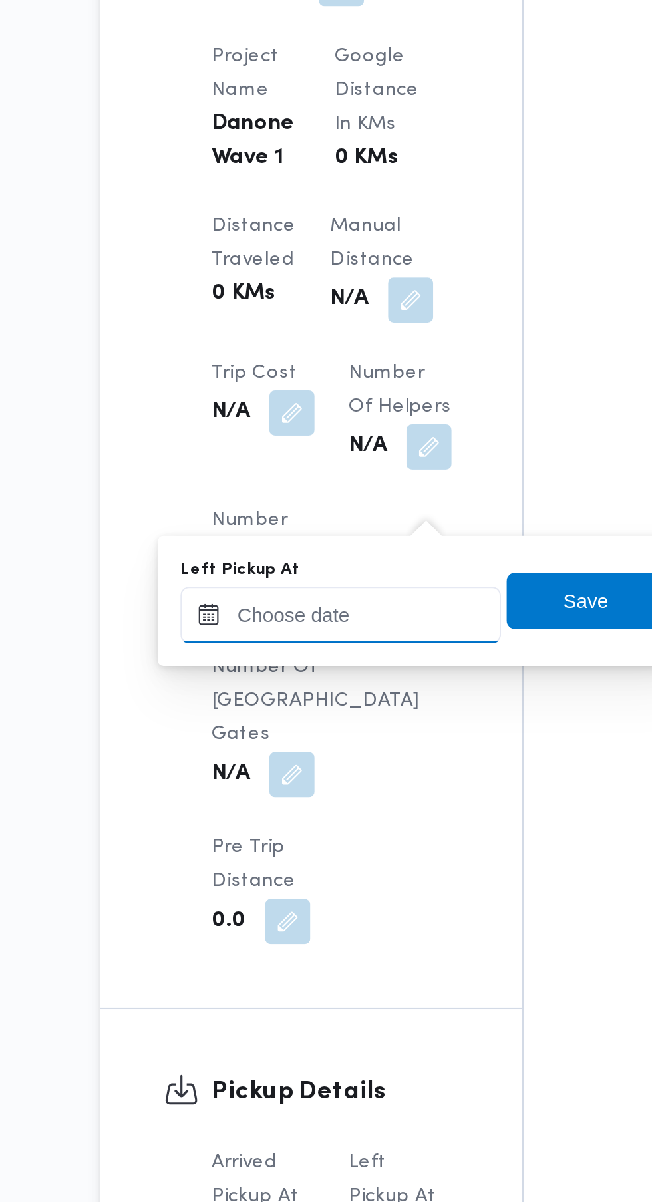
click at [296, 925] on input "Left Pickup At" at bounding box center [286, 925] width 151 height 27
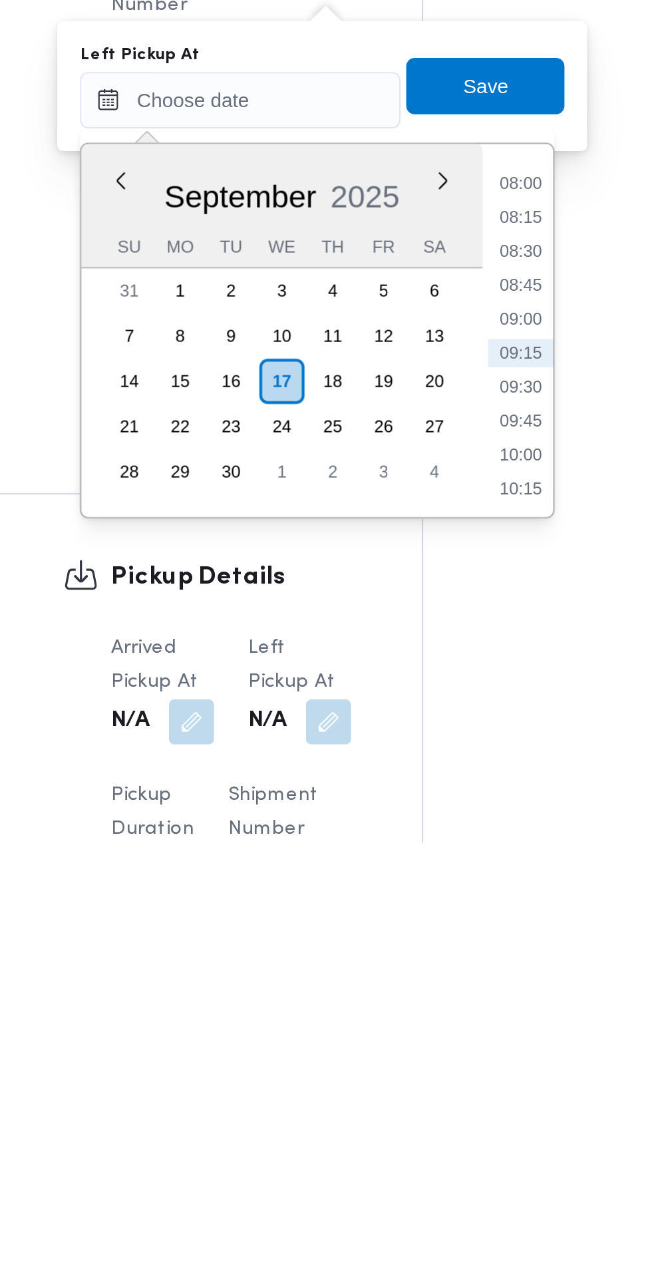
click at [419, 1060] on li "09:30" at bounding box center [418, 1060] width 31 height 13
type input "[DATE] 09:30"
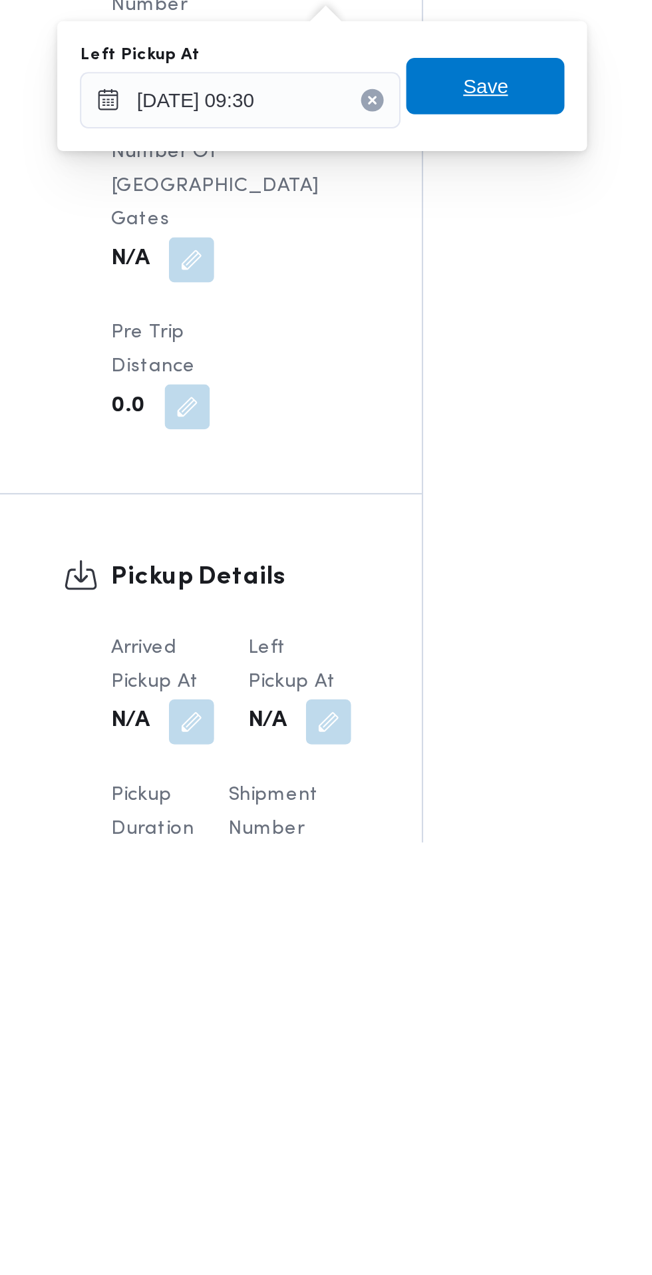
click at [420, 923] on span "Save" at bounding box center [402, 918] width 75 height 27
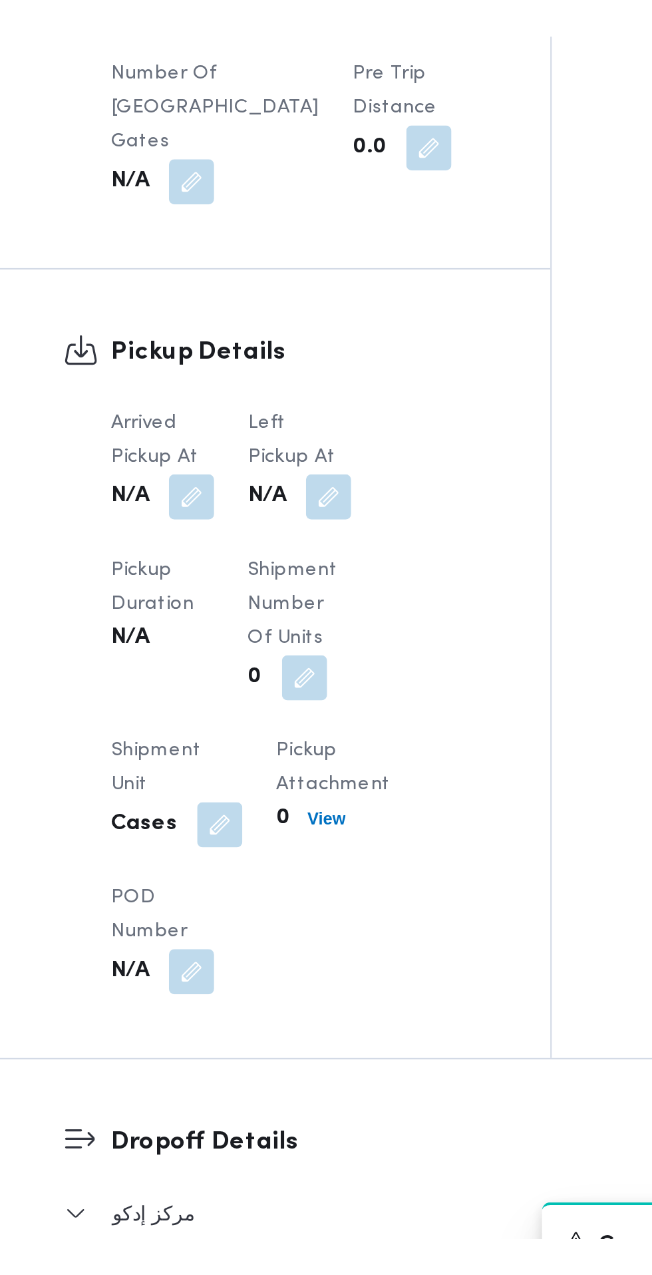
scroll to position [714, 0]
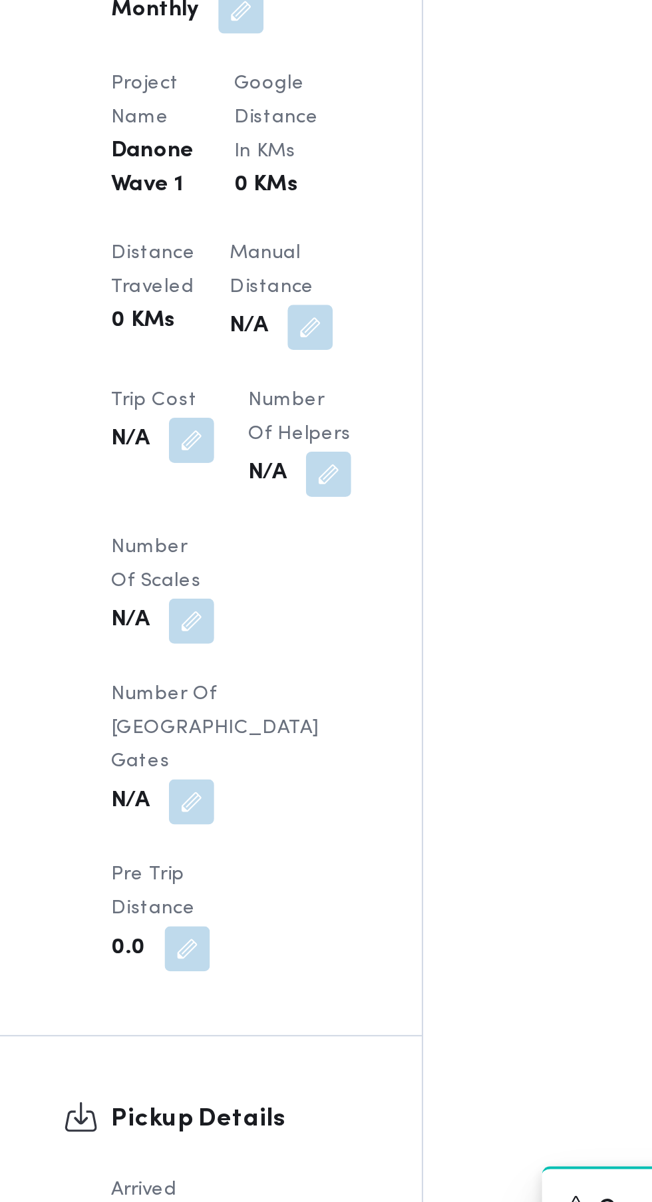
click at [267, 1168] on button "button" at bounding box center [263, 1178] width 21 height 21
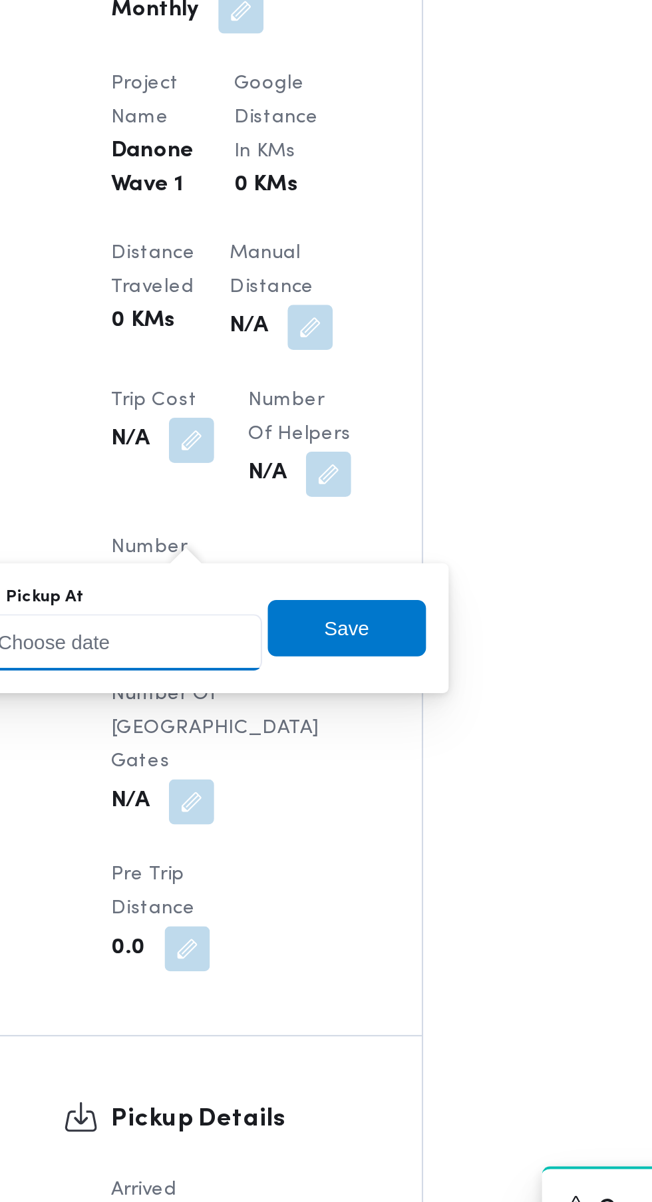
click at [243, 887] on input "Arrived Pickup At" at bounding box center [221, 886] width 151 height 27
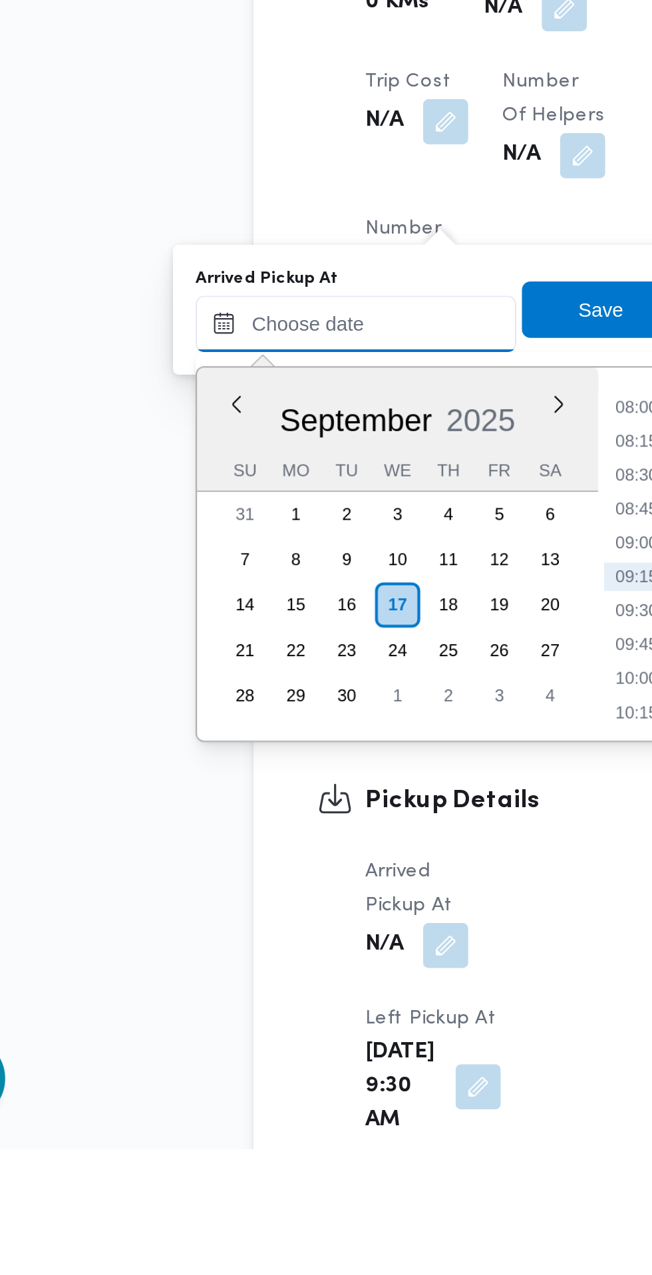
paste input "[DATE] 07:30"
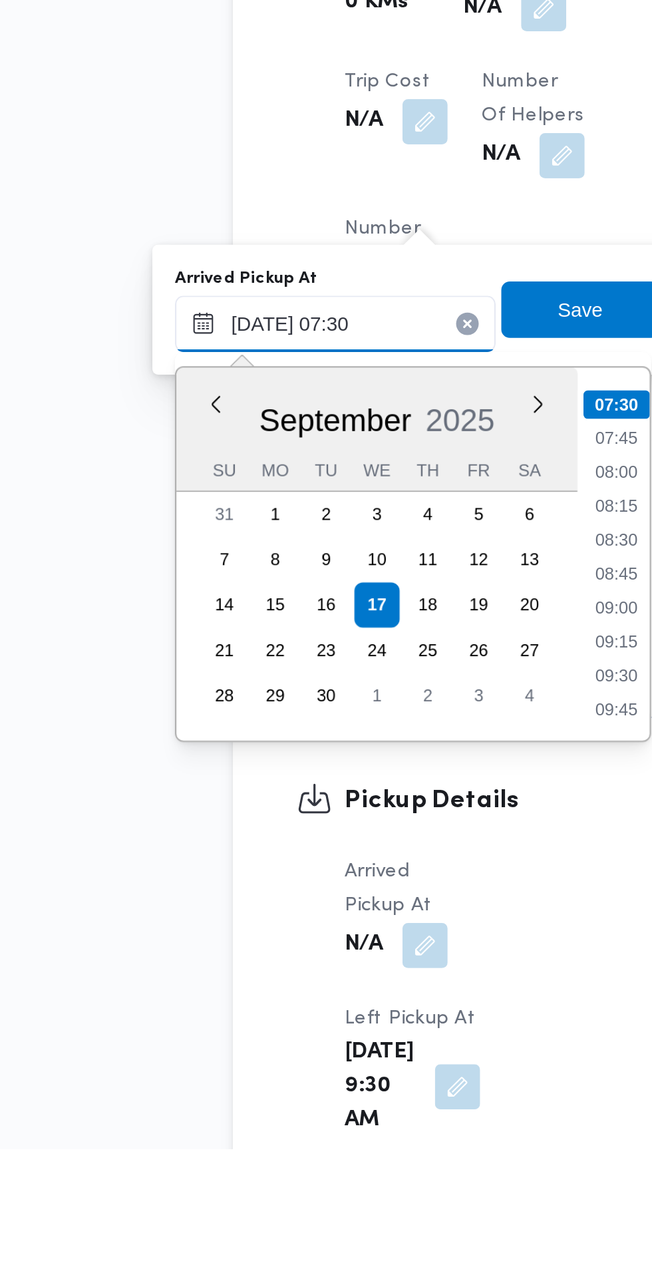
type input "[DATE] 07:30"
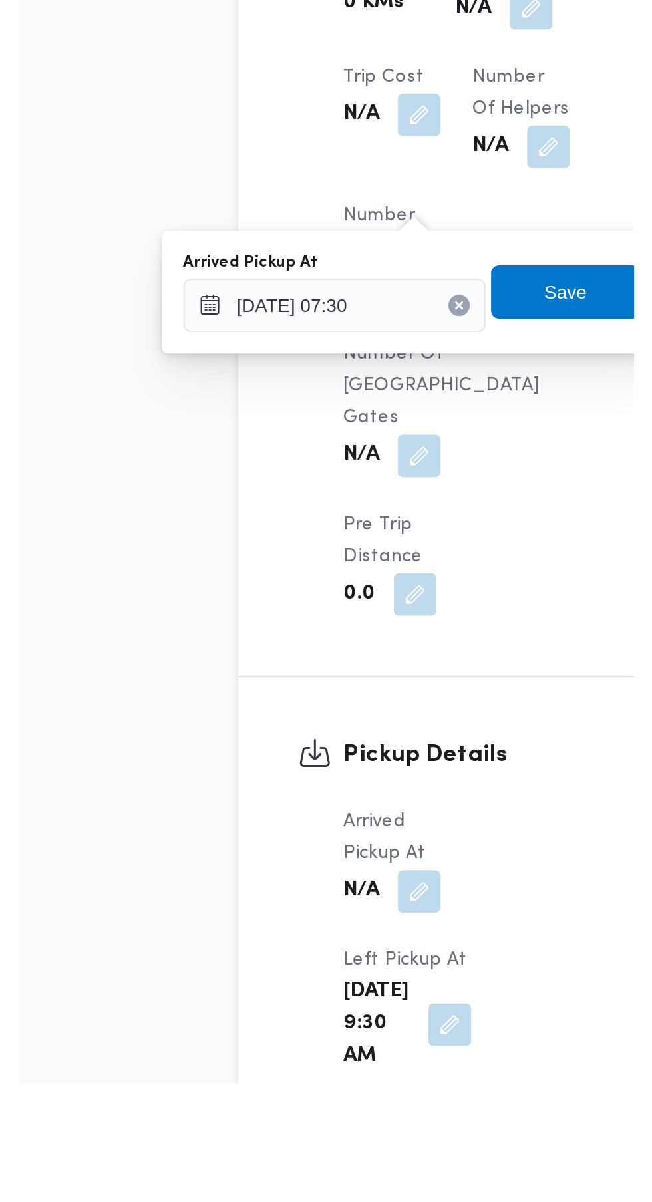
scroll to position [752, 0]
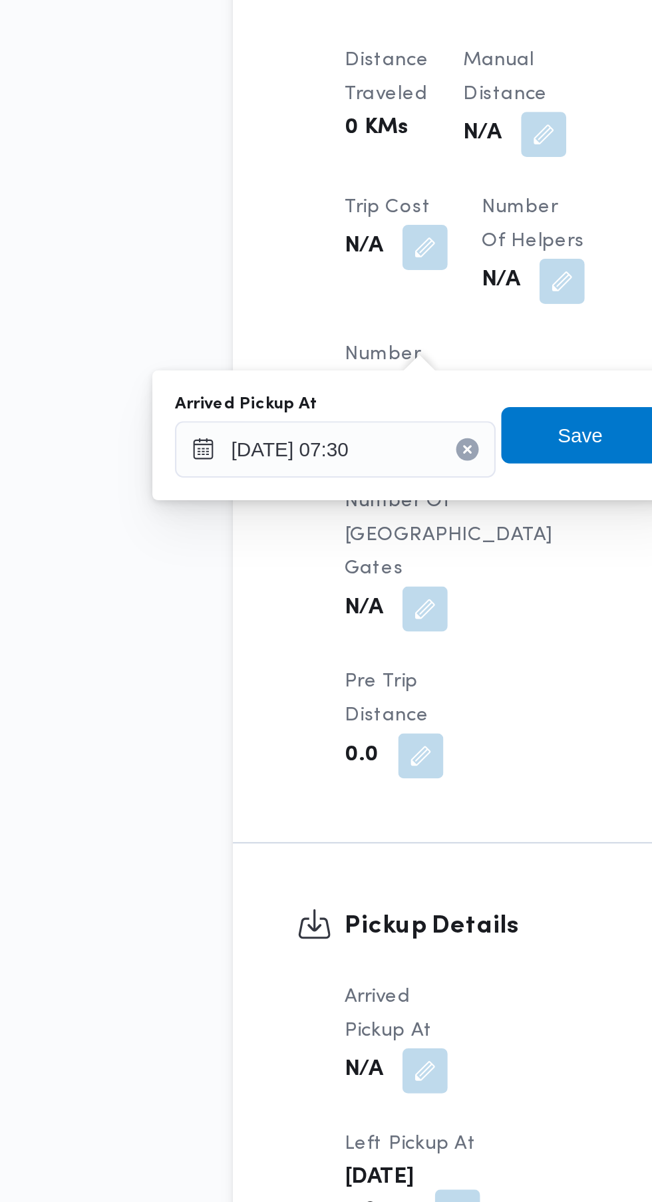
click at [291, 1181] on div "[DATE] 9:30 AM" at bounding box center [257, 1206] width 67 height 51
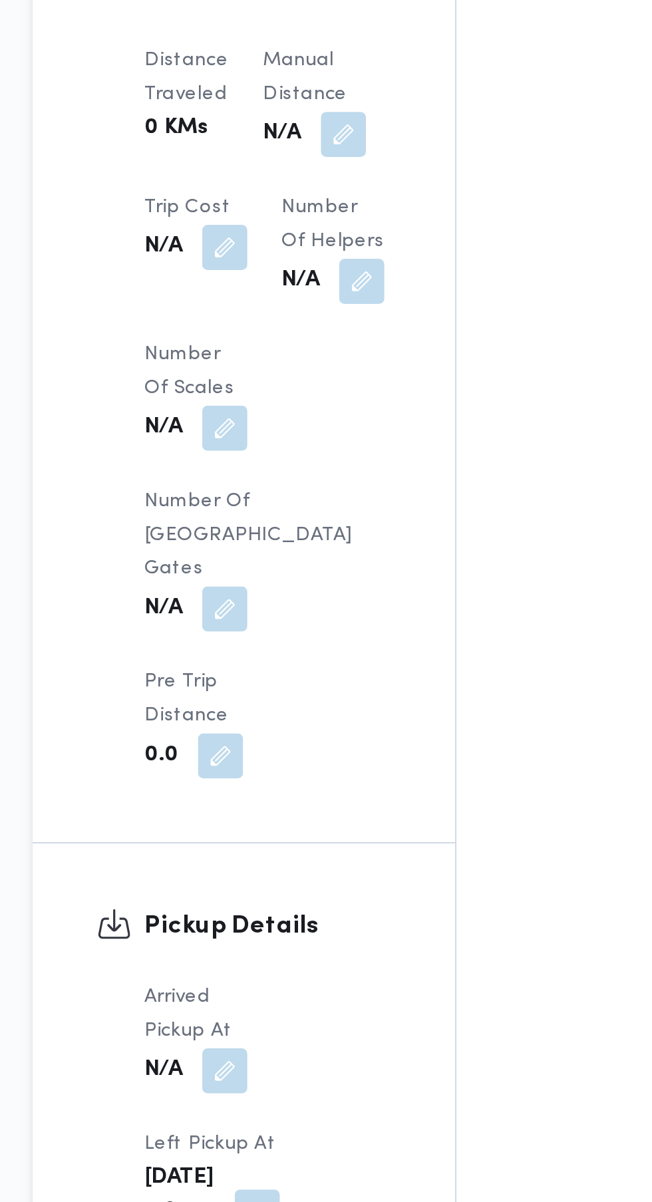
click at [289, 1196] on button "button" at bounding box center [278, 1206] width 21 height 21
click at [254, 1130] on button "button" at bounding box center [263, 1140] width 21 height 21
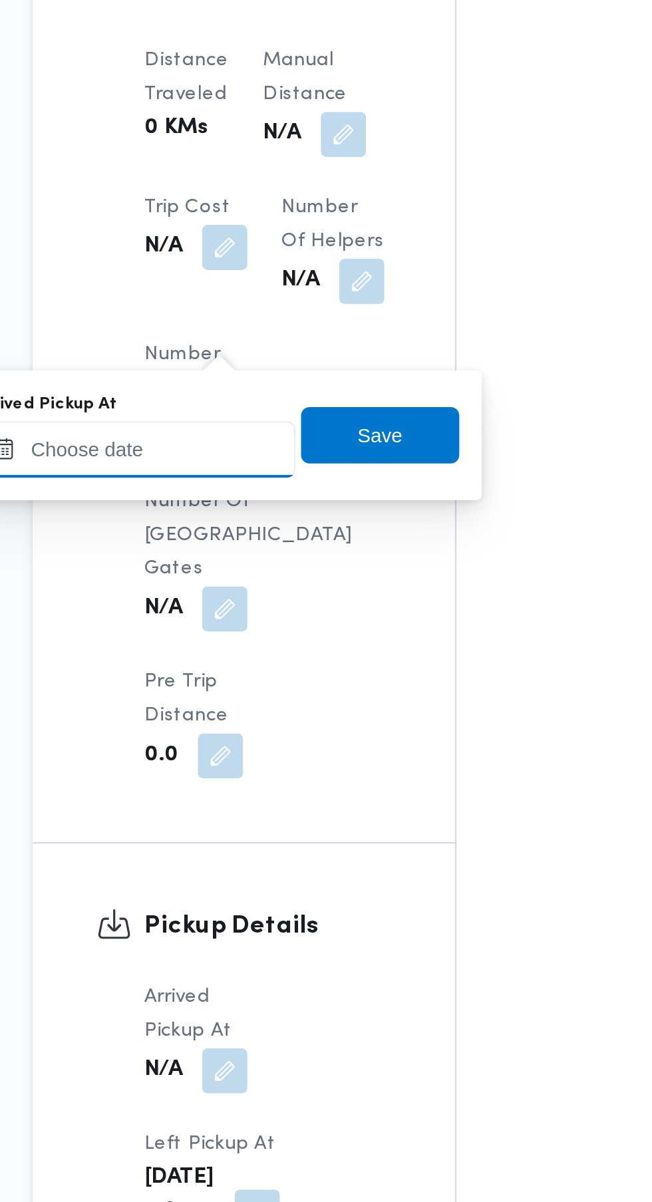
click at [246, 847] on input "Arrived Pickup At" at bounding box center [221, 847] width 151 height 27
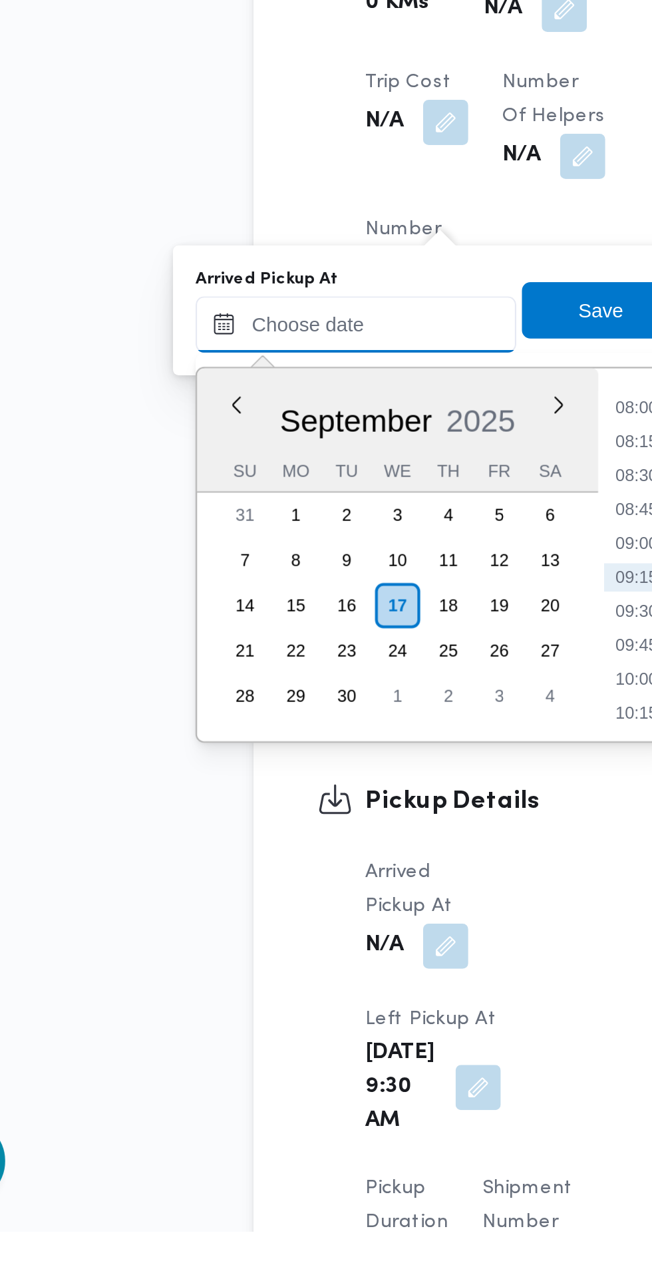
paste input "[DATE] 07:30"
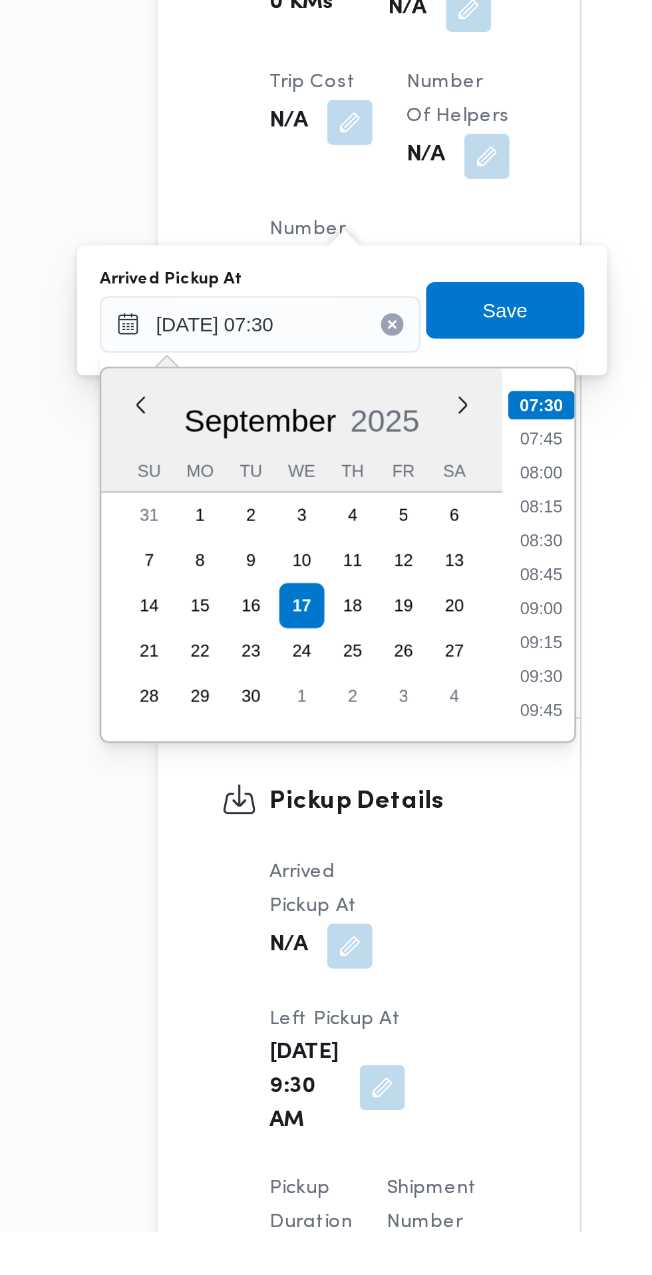
click at [353, 901] on li "07:45" at bounding box center [353, 901] width 31 height 13
type input "[DATE] 07:45"
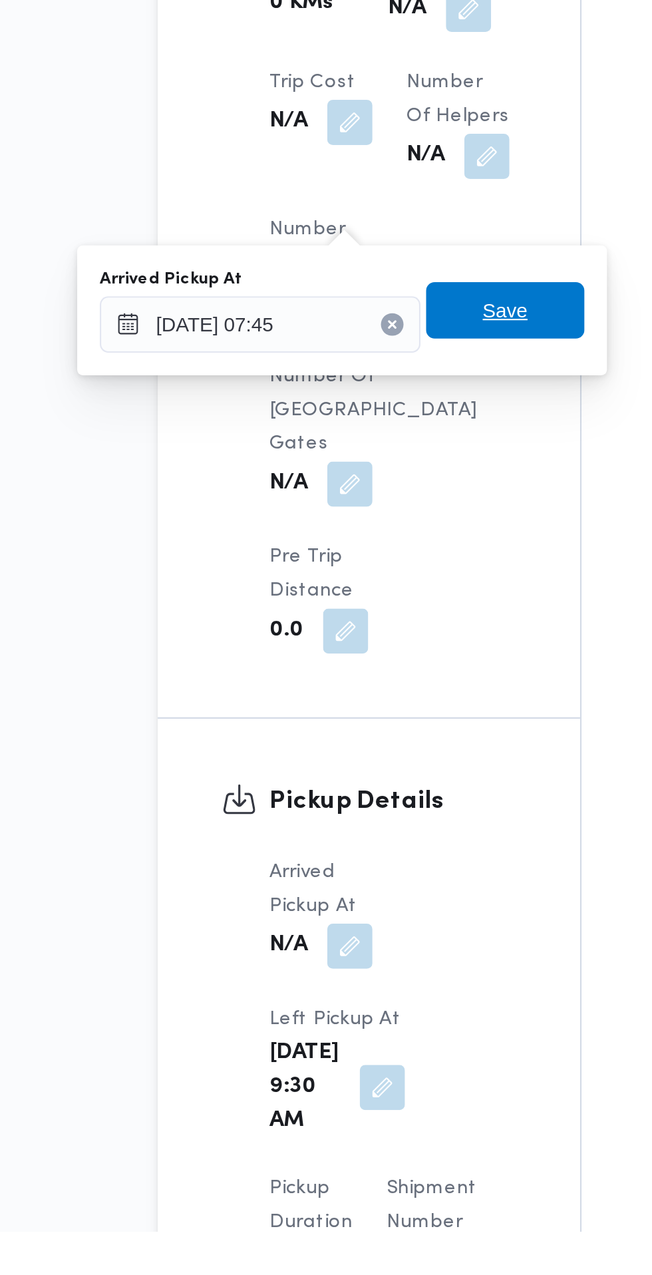
click at [353, 844] on span "Save" at bounding box center [336, 841] width 75 height 27
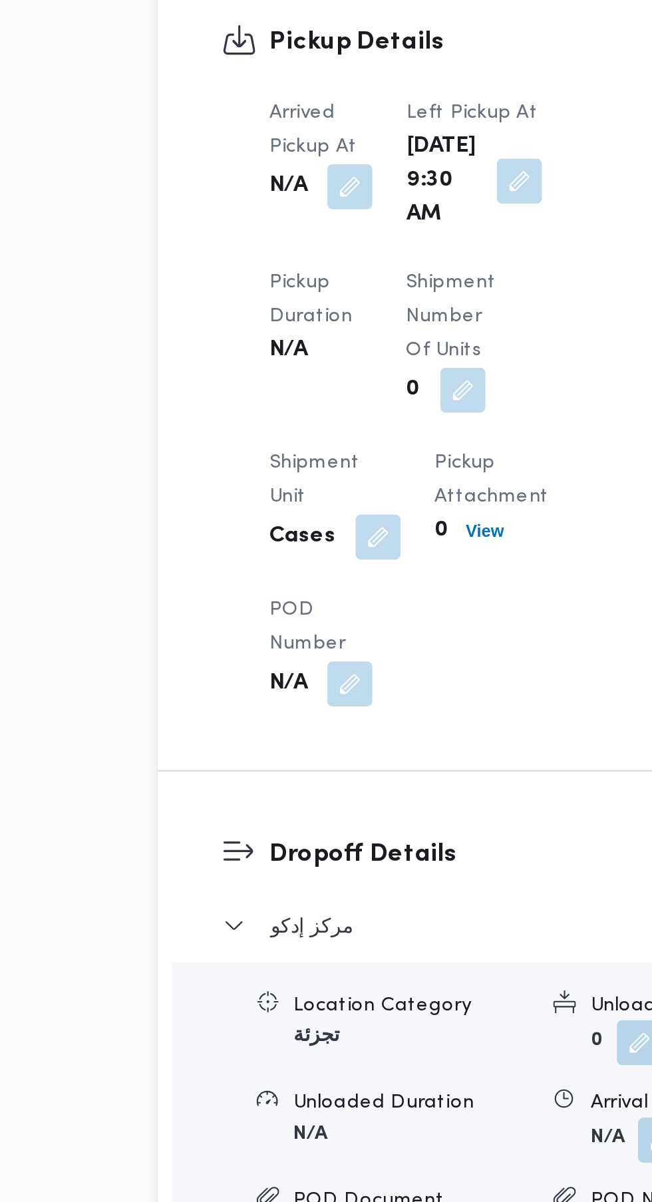
click at [339, 732] on button "button" at bounding box center [343, 720] width 21 height 21
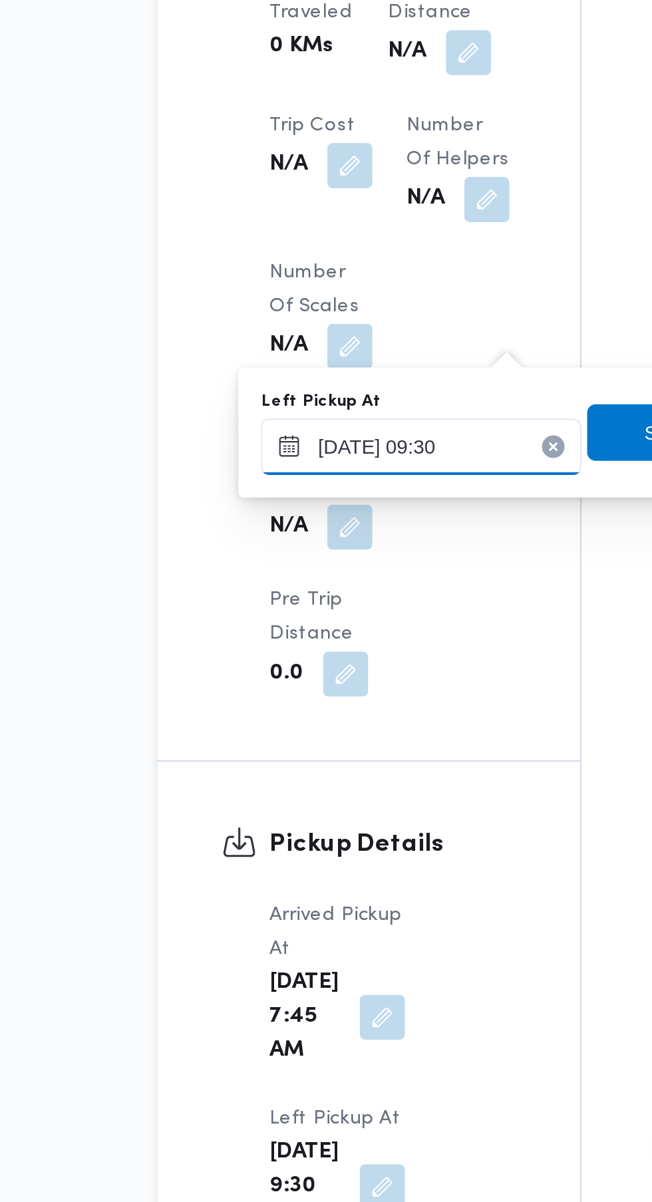
click at [307, 849] on input "[DATE] 09:30" at bounding box center [297, 846] width 151 height 27
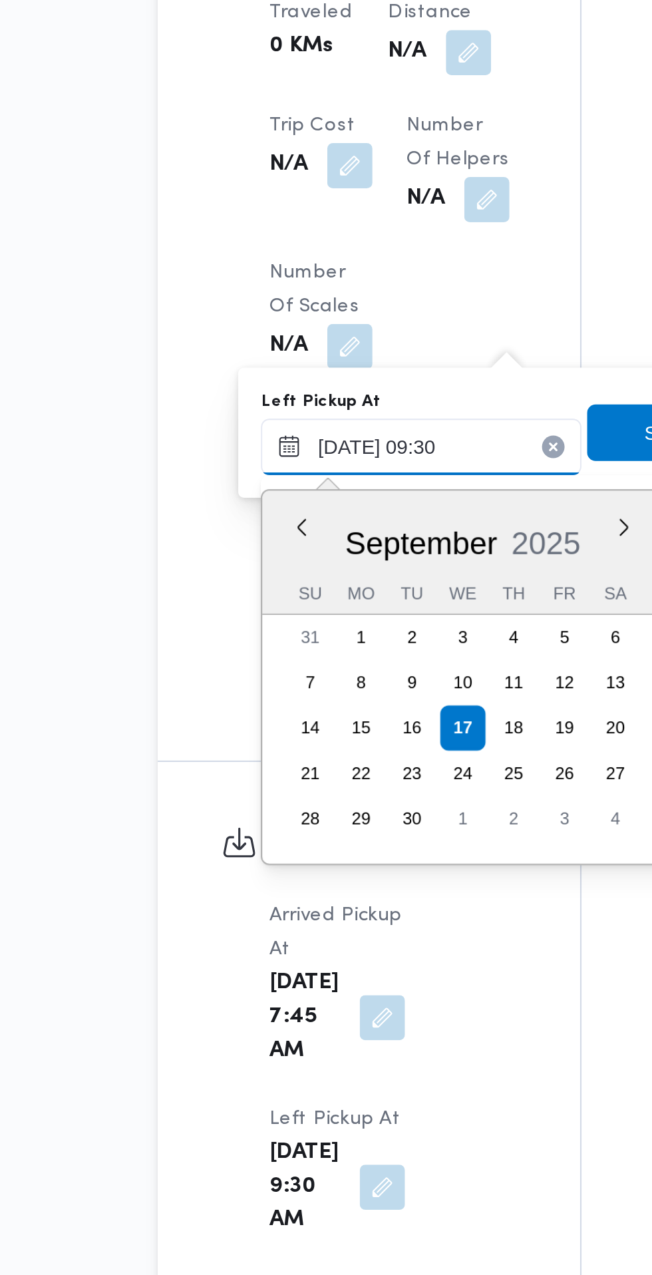
click at [312, 843] on input "[DATE] 09:30" at bounding box center [297, 846] width 151 height 27
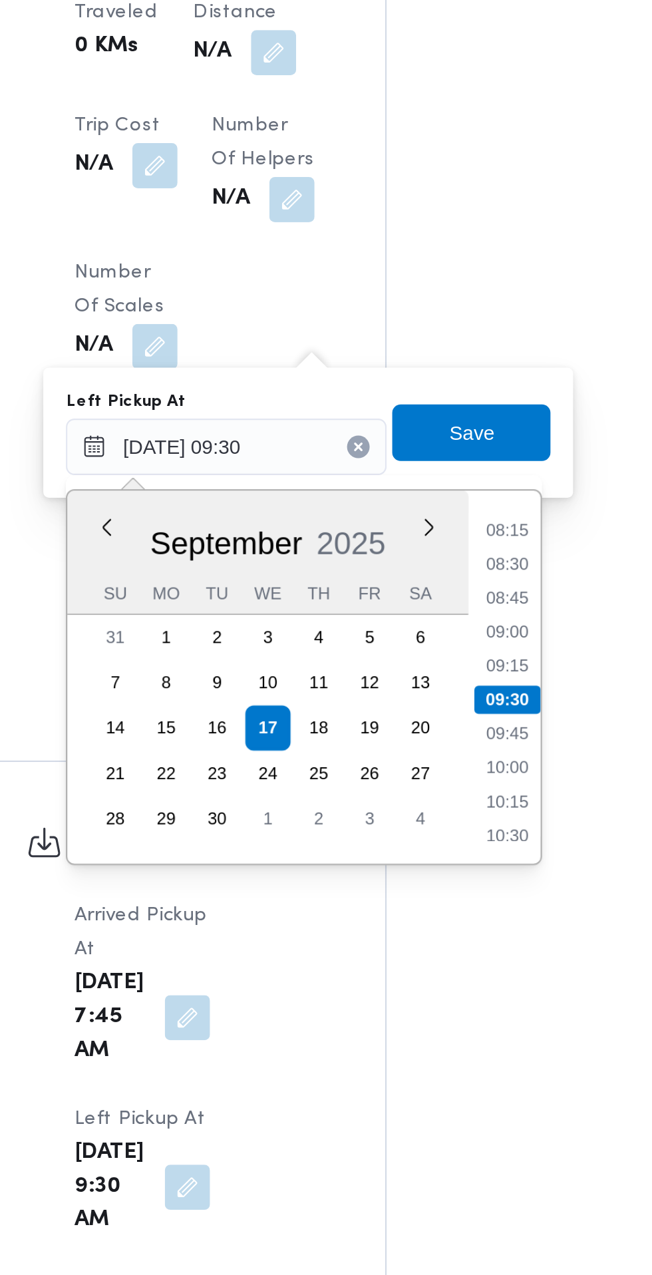
click at [431, 915] on li "08:45" at bounding box center [429, 917] width 31 height 13
type input "[DATE] 09:30"
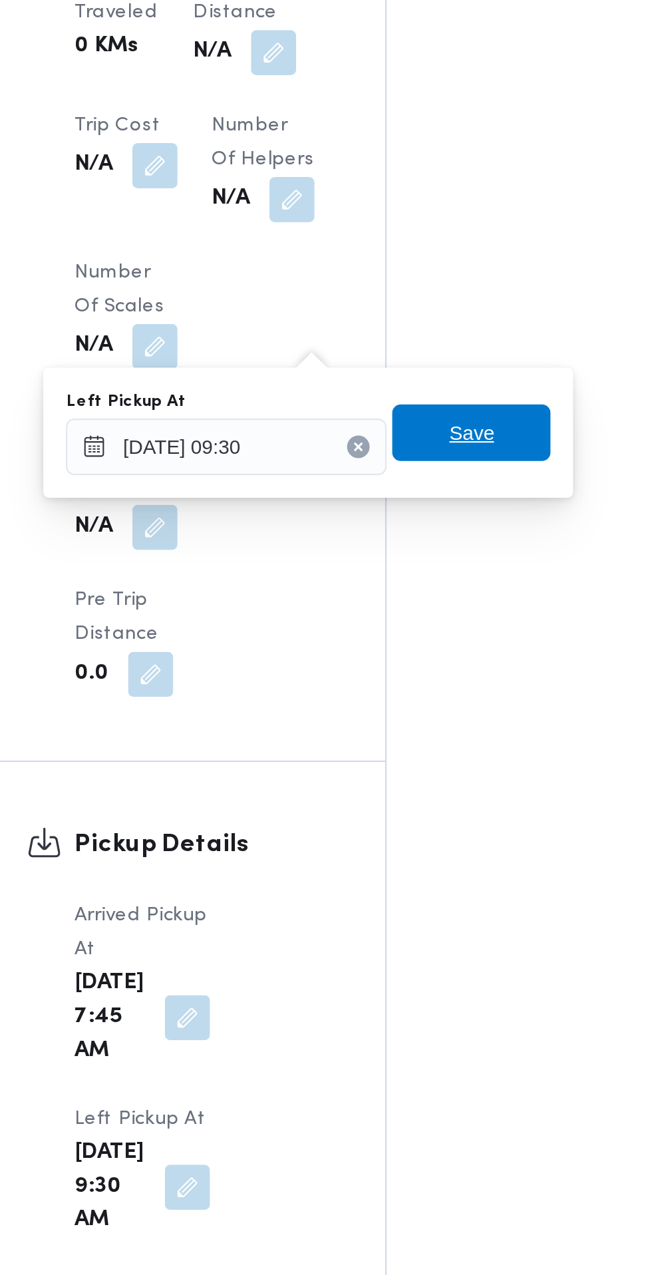
click at [440, 837] on span "Save" at bounding box center [412, 839] width 75 height 27
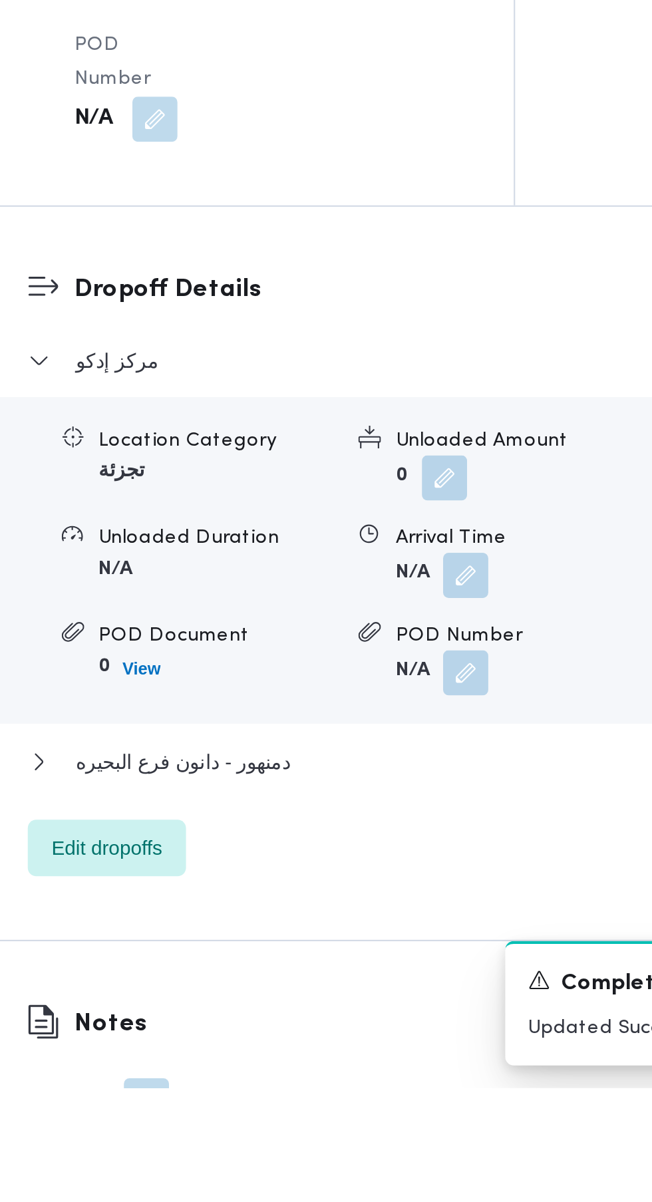
scroll to position [1092, 0]
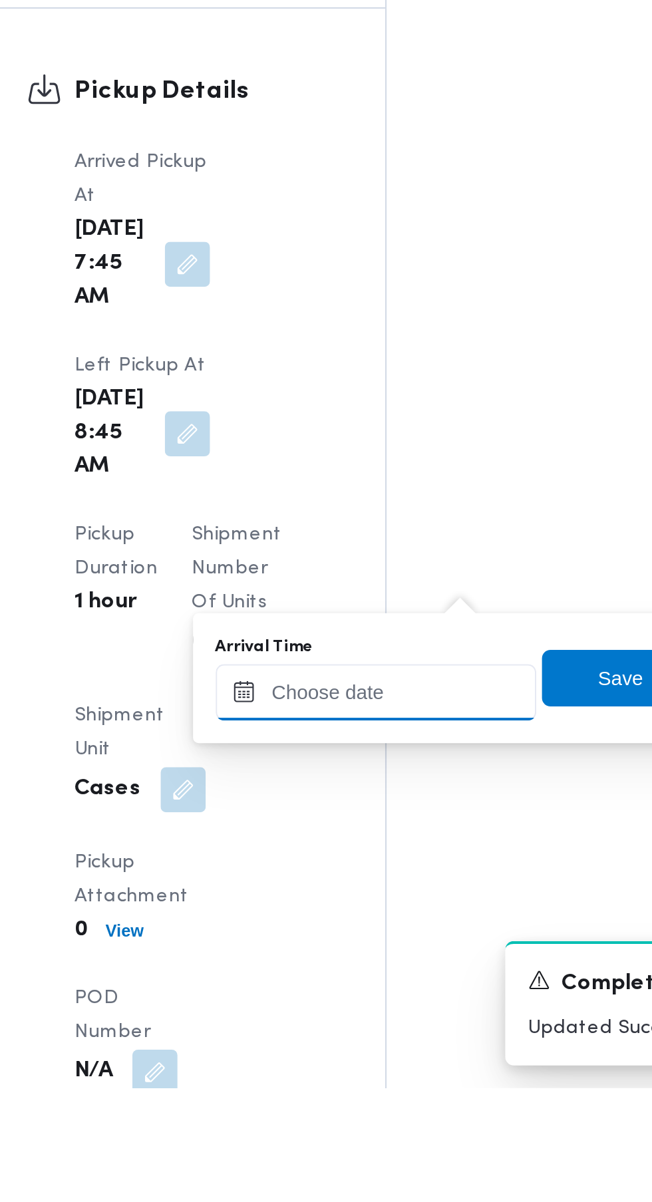
click at [369, 1015] on input "Arrival Time" at bounding box center [367, 1015] width 151 height 27
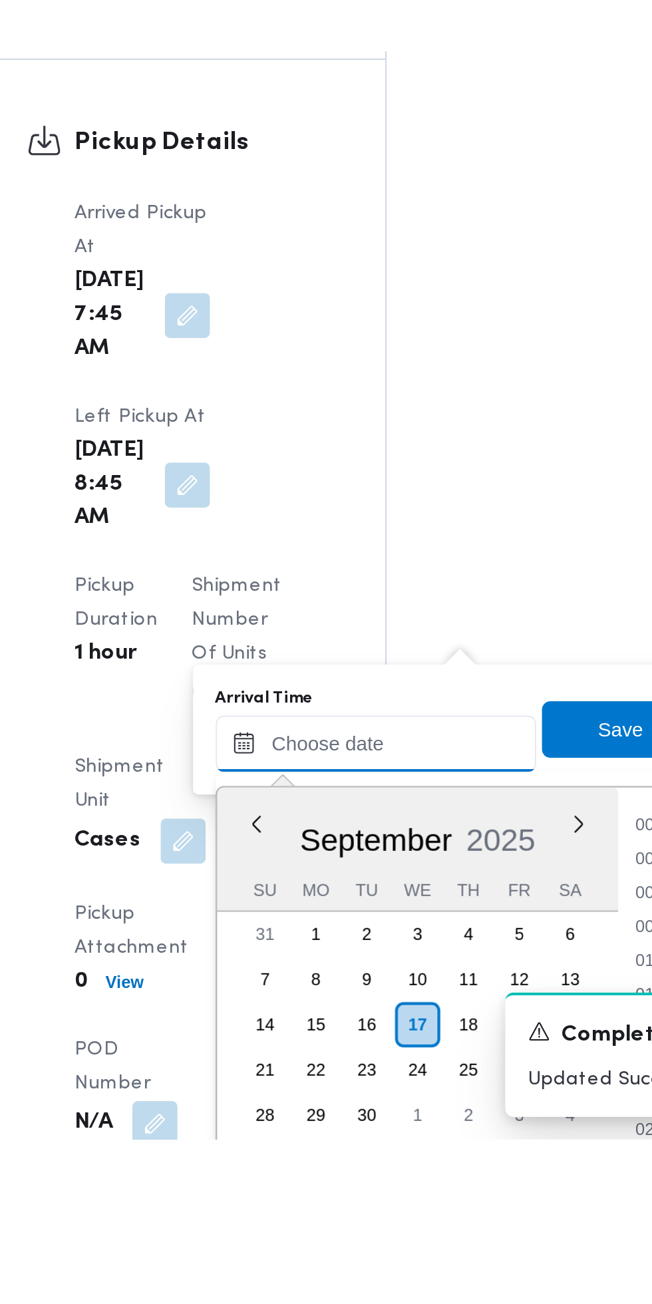
scroll to position [1124, 0]
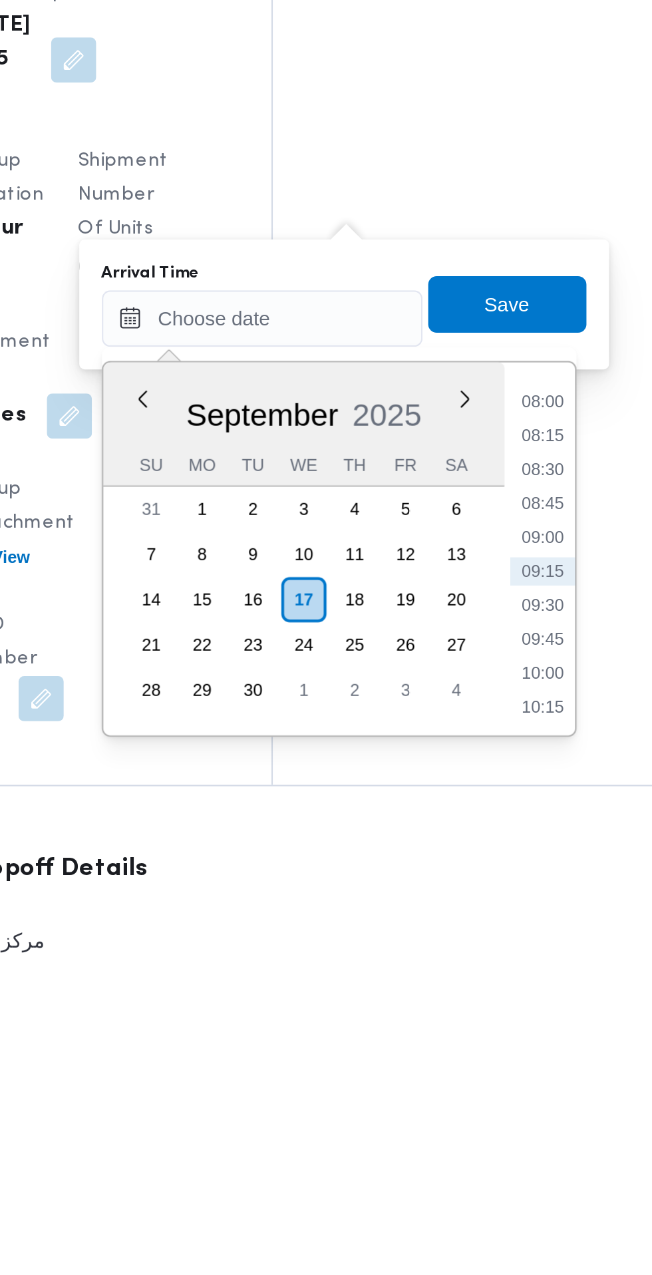
click at [509, 1104] on li "09:30" at bounding box center [499, 1103] width 31 height 13
type input "[DATE] 09:30"
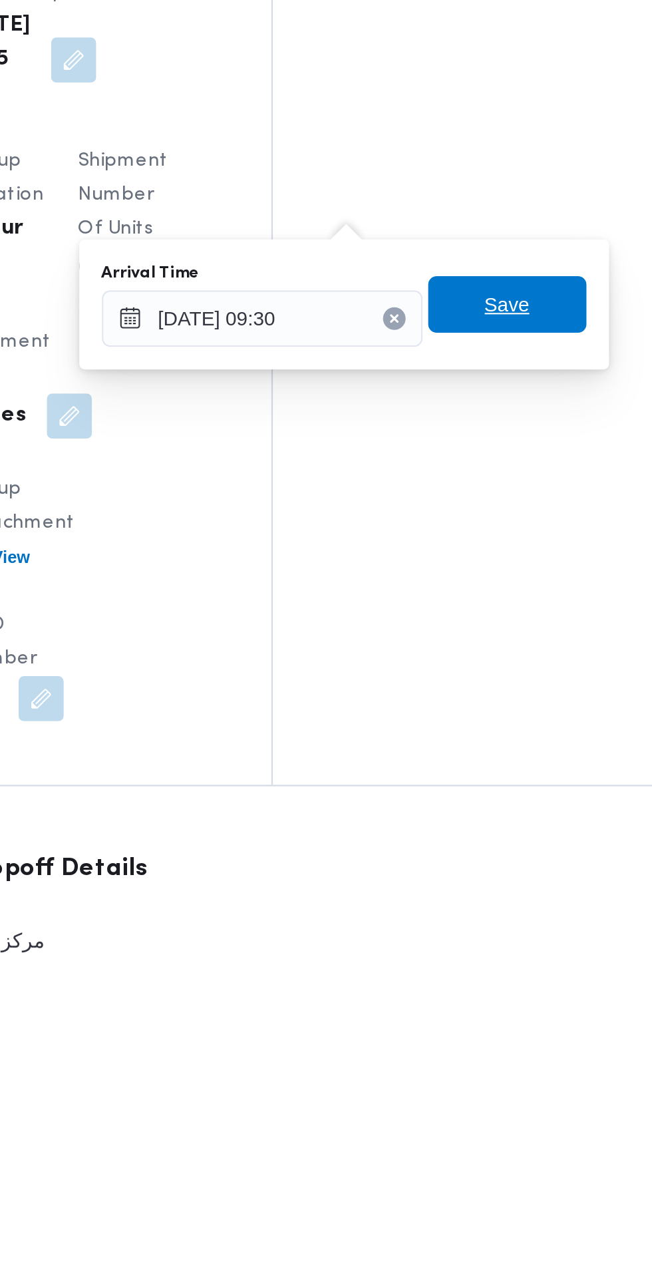
click at [515, 963] on span "Save" at bounding box center [483, 962] width 75 height 27
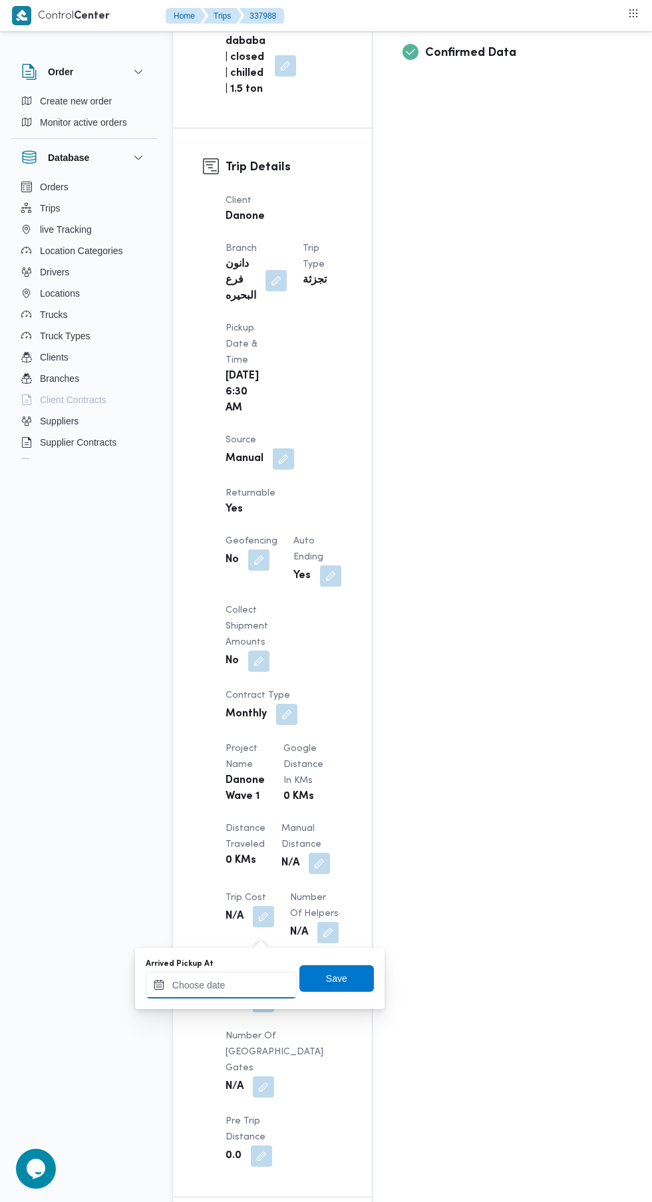
click at [234, 984] on input "Arrived Pickup At" at bounding box center [221, 985] width 151 height 27
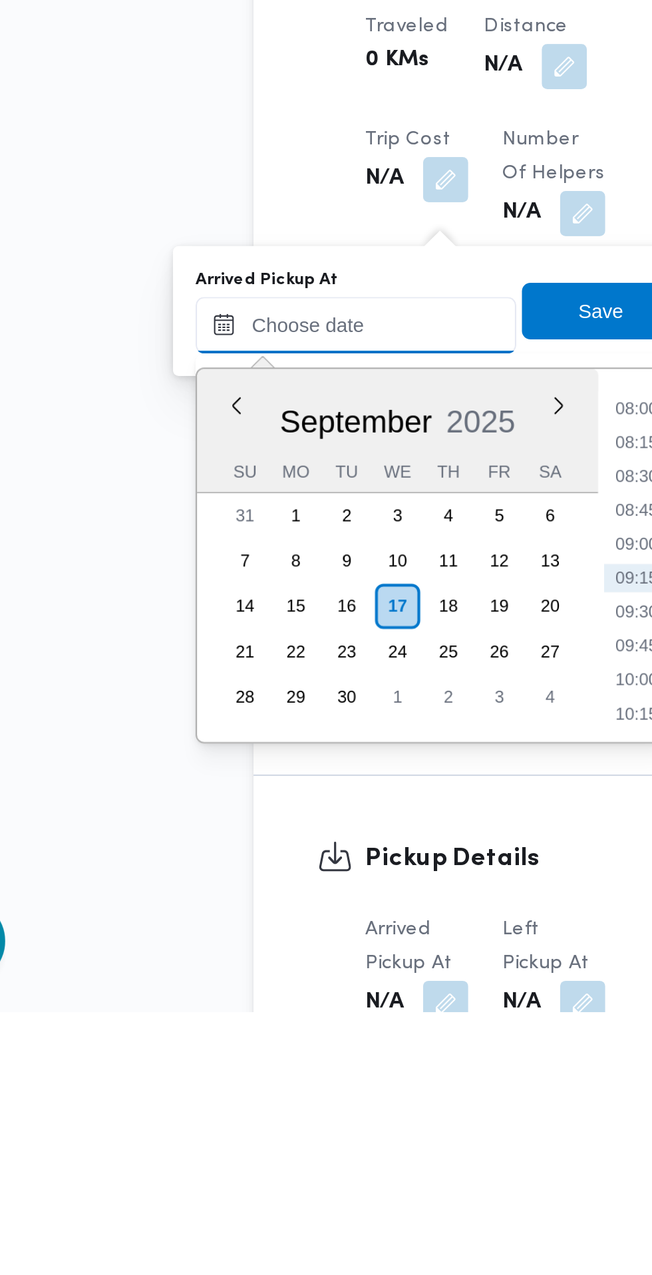
paste input "[DATE] 07:30"
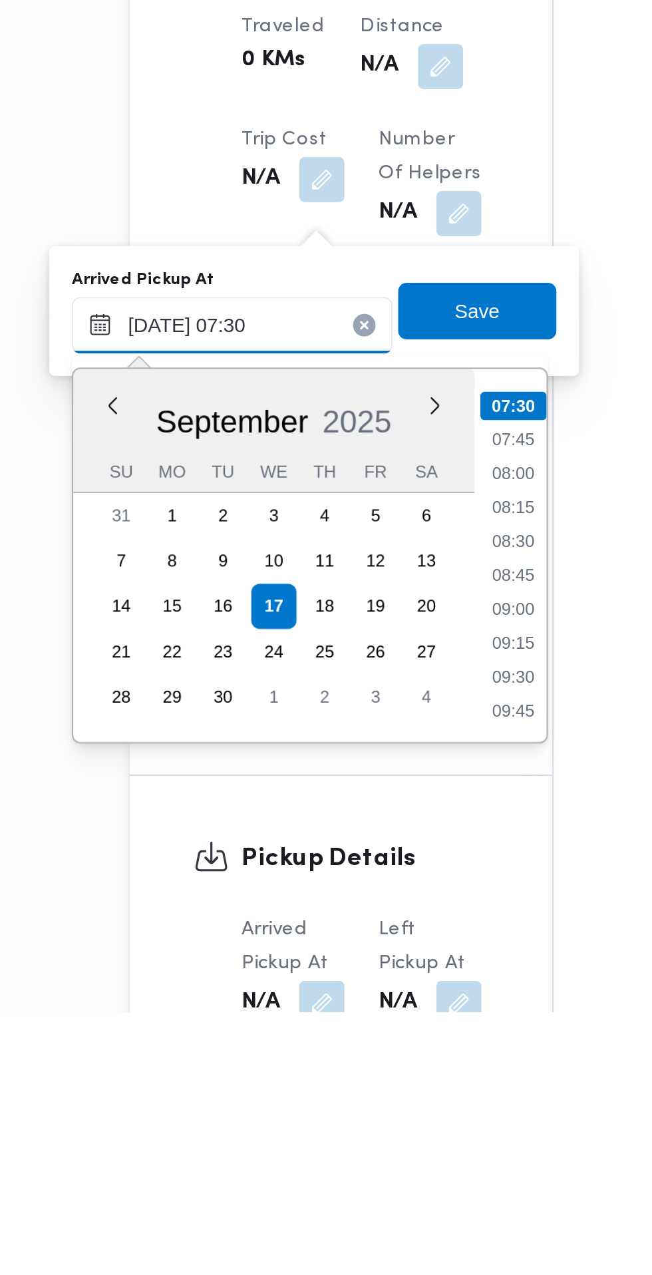
type input "[DATE] 07:30"
click at [358, 991] on li "07:30" at bounding box center [353, 989] width 31 height 13
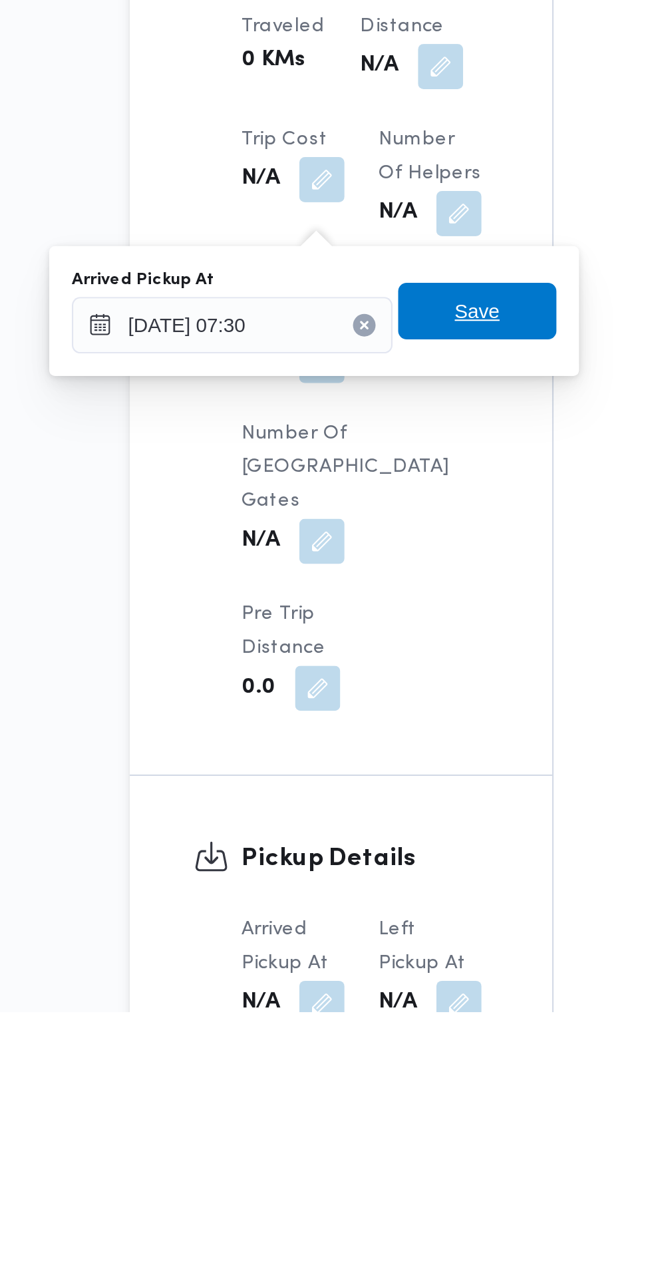
click at [352, 947] on span "Save" at bounding box center [336, 944] width 75 height 27
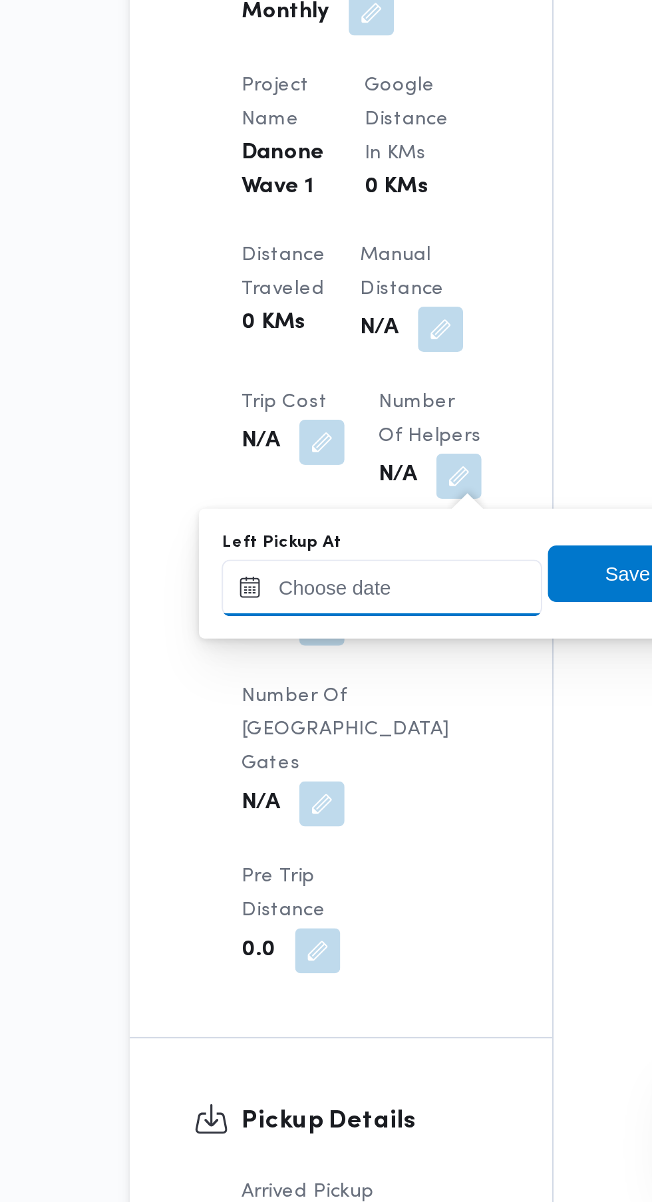
click at [303, 907] on input "Left Pickup At" at bounding box center [291, 912] width 151 height 27
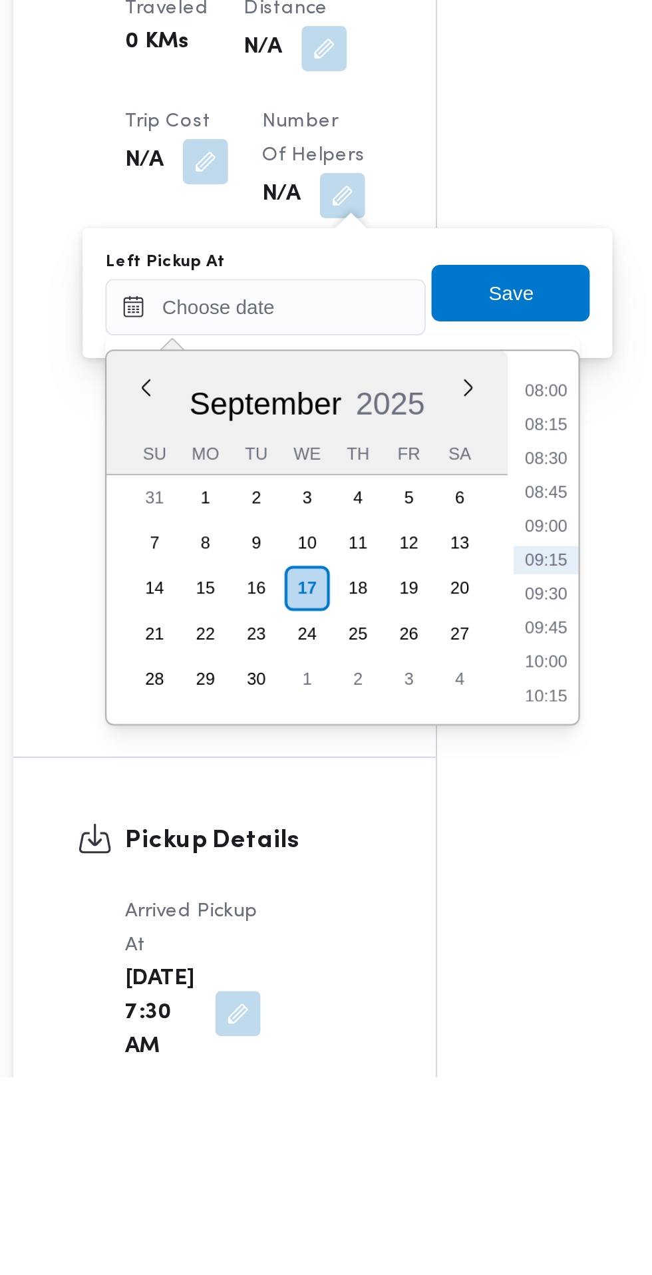
click at [430, 982] on li "08:30" at bounding box center [423, 983] width 31 height 13
type input "[DATE] 08:30"
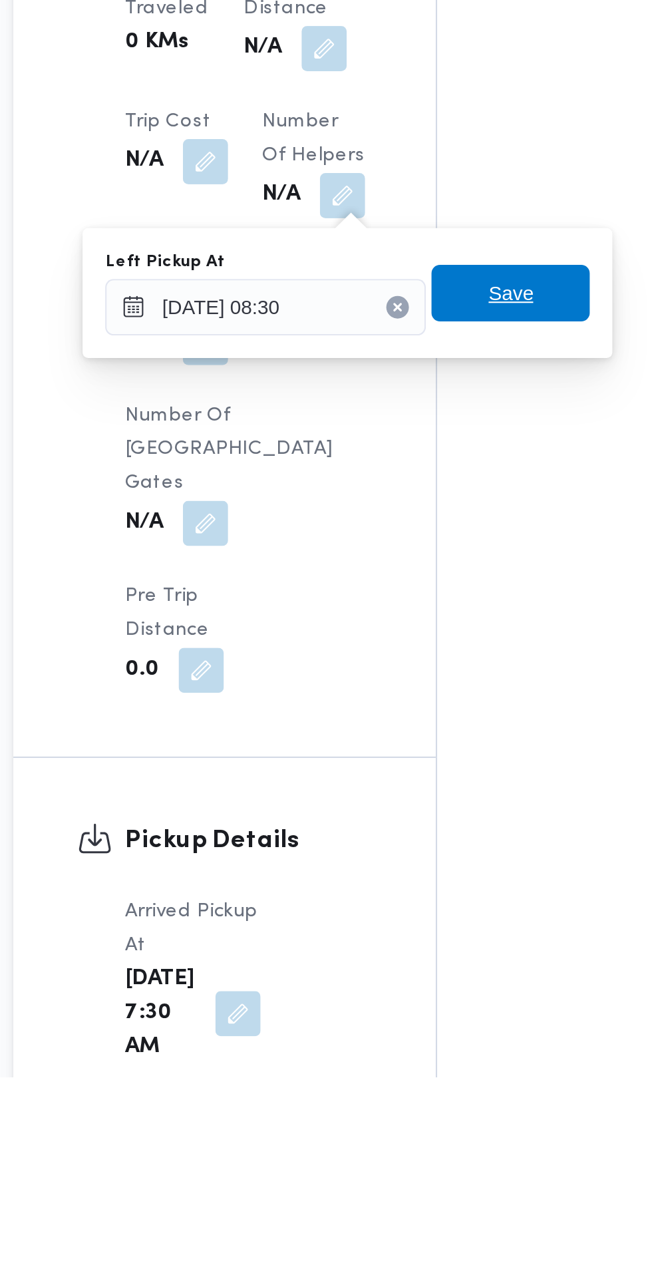
click at [425, 907] on span "Save" at bounding box center [407, 905] width 75 height 27
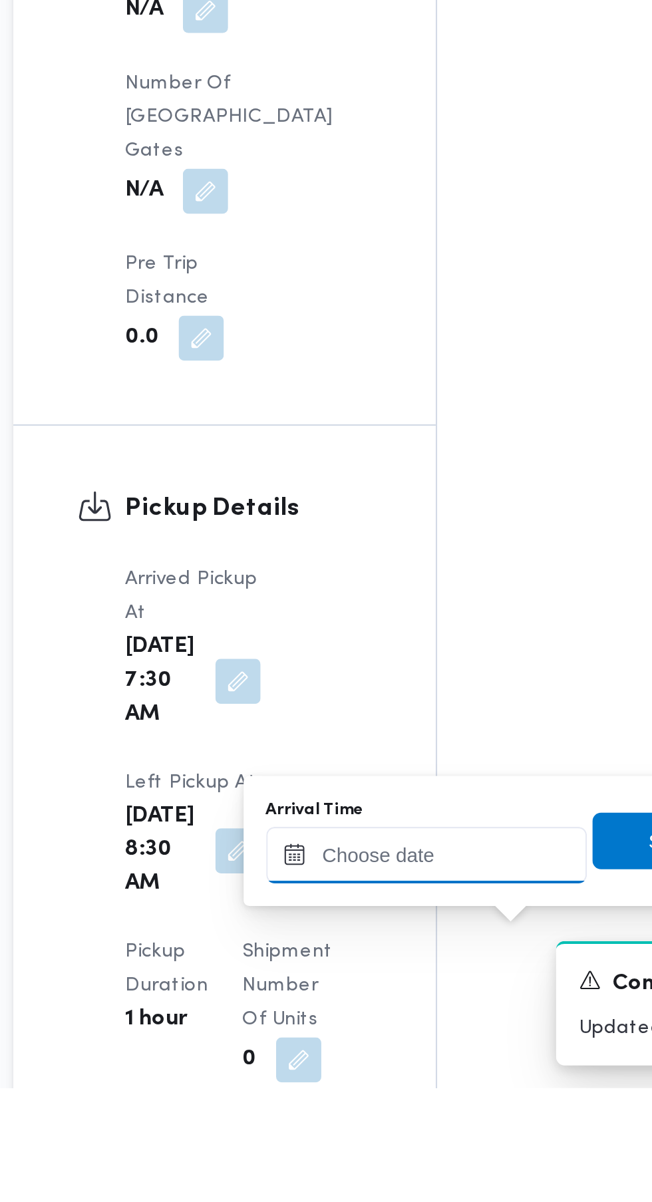
click at [364, 1095] on input "Arrival Time" at bounding box center [367, 1092] width 151 height 27
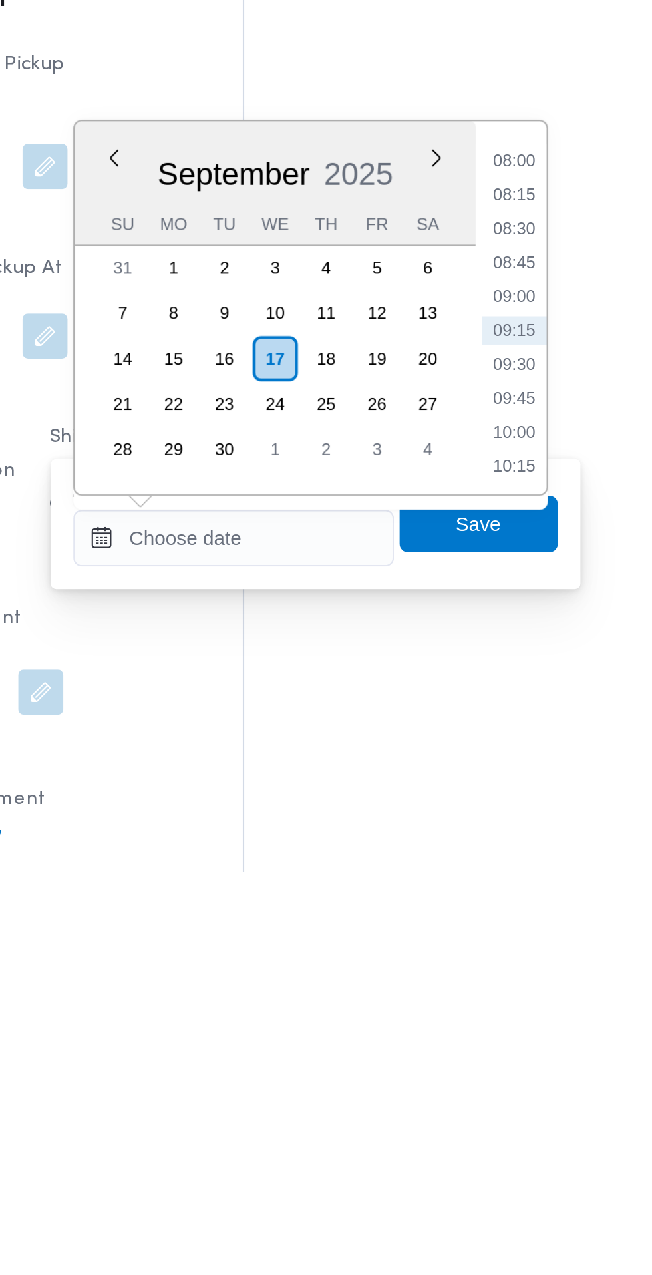
click at [499, 1008] on li "09:00" at bounding box center [499, 1003] width 31 height 13
type input "[DATE] 09:00"
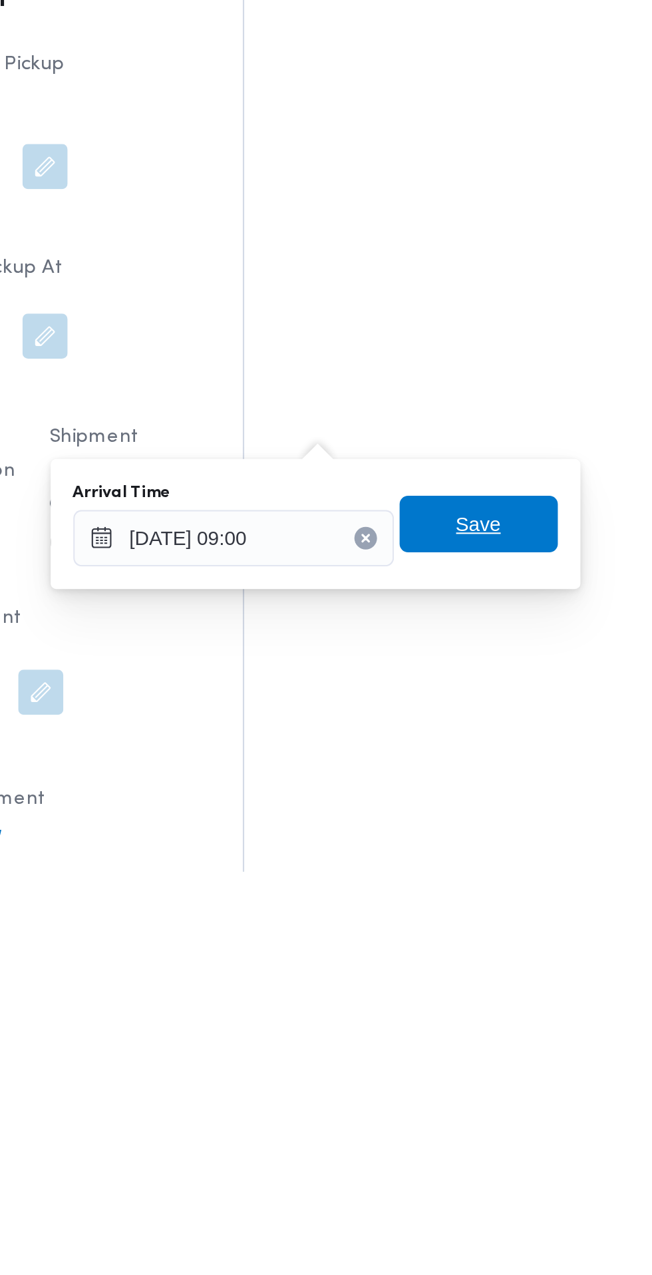
click at [490, 1122] on span "Save" at bounding box center [483, 1111] width 75 height 27
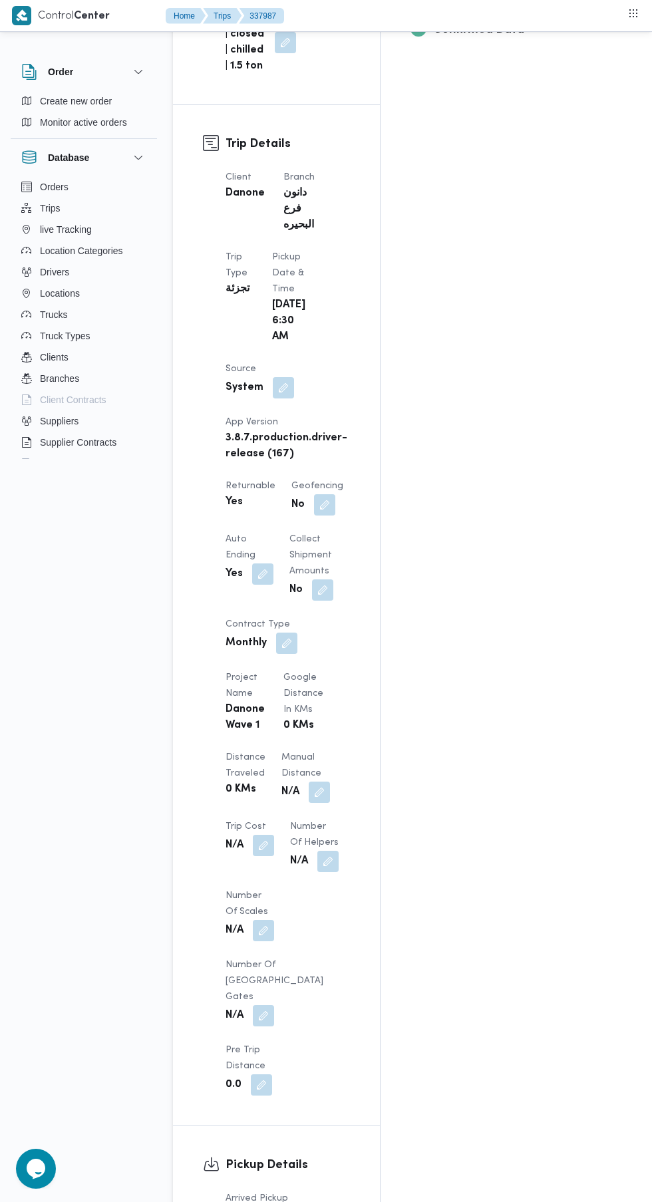
click at [321, 1068] on input "Left Pickup At" at bounding box center [291, 1068] width 151 height 27
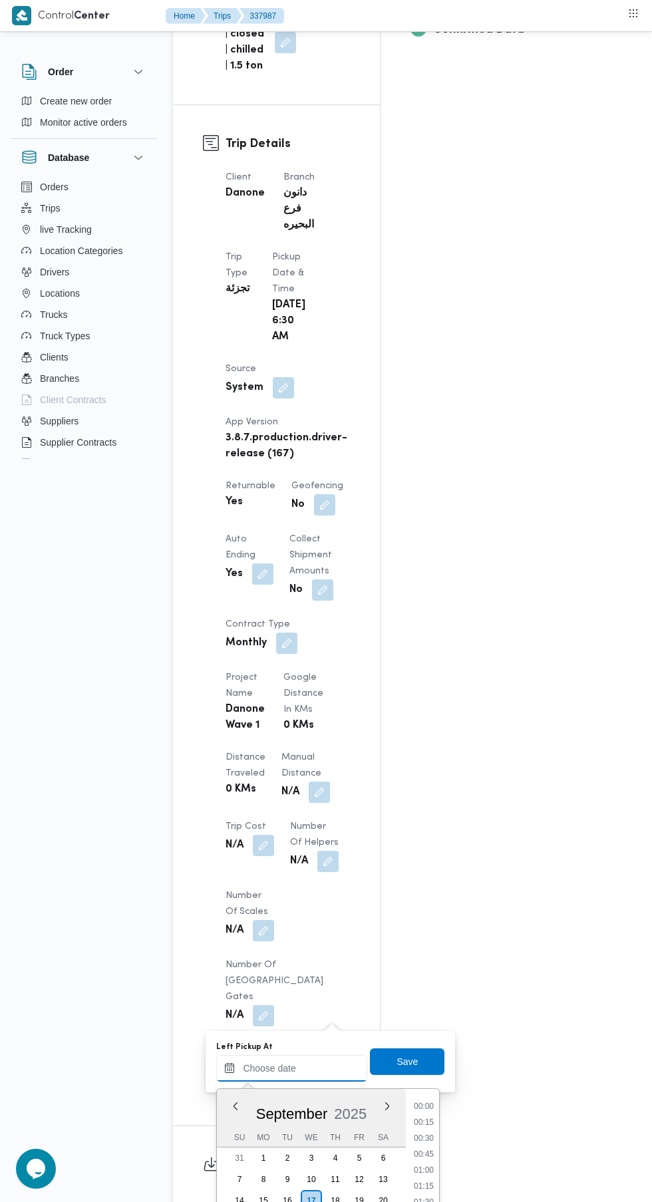
scroll to position [617, 0]
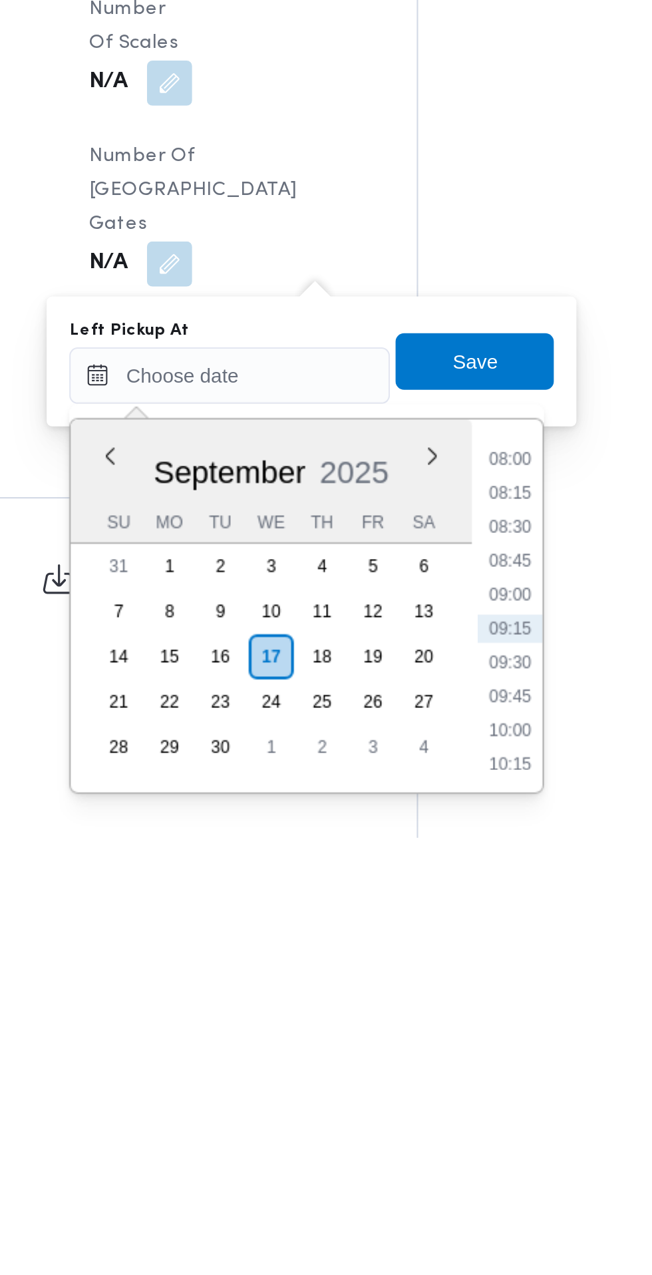
click at [429, 1146] on li "08:45" at bounding box center [423, 1143] width 31 height 13
type input "[DATE] 08:45"
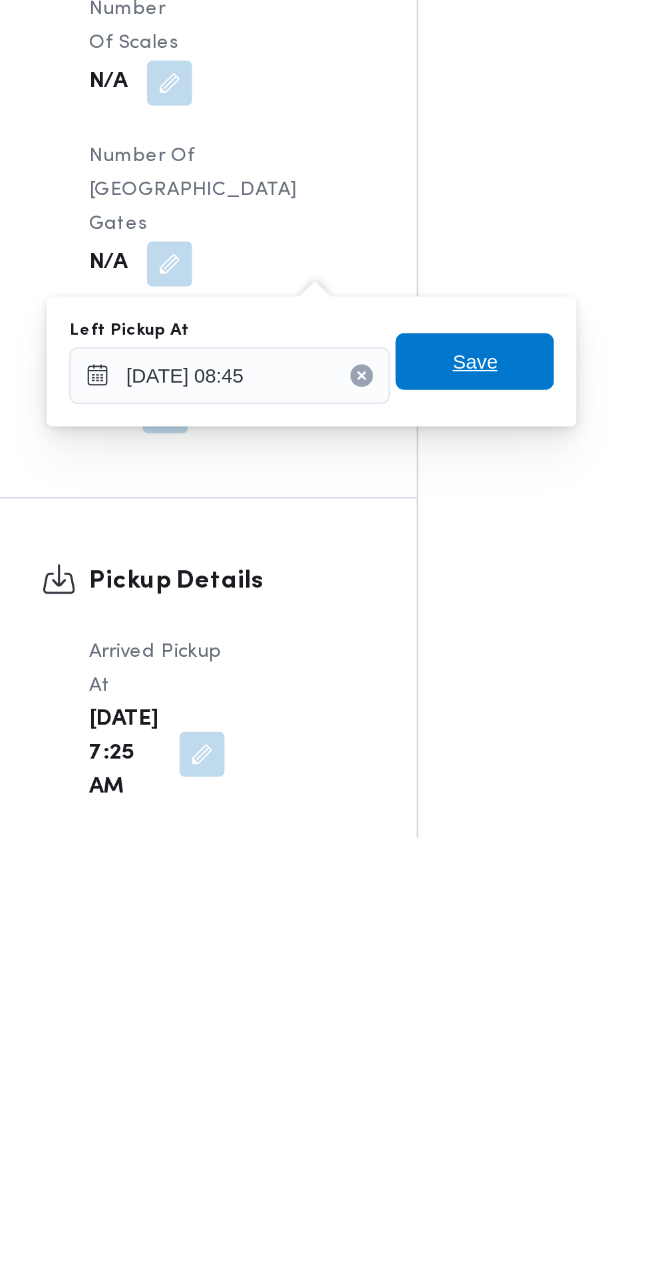
click at [430, 1049] on span "Save" at bounding box center [407, 1050] width 75 height 27
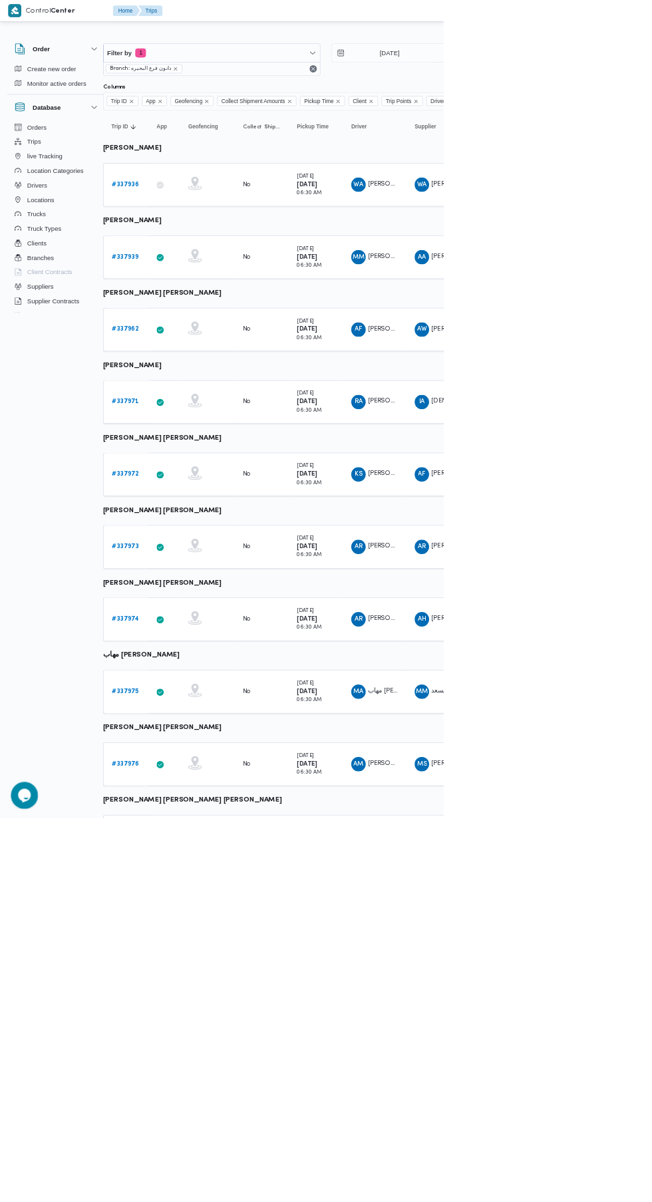
click at [186, 1123] on b "# 337976" at bounding box center [184, 1122] width 41 height 9
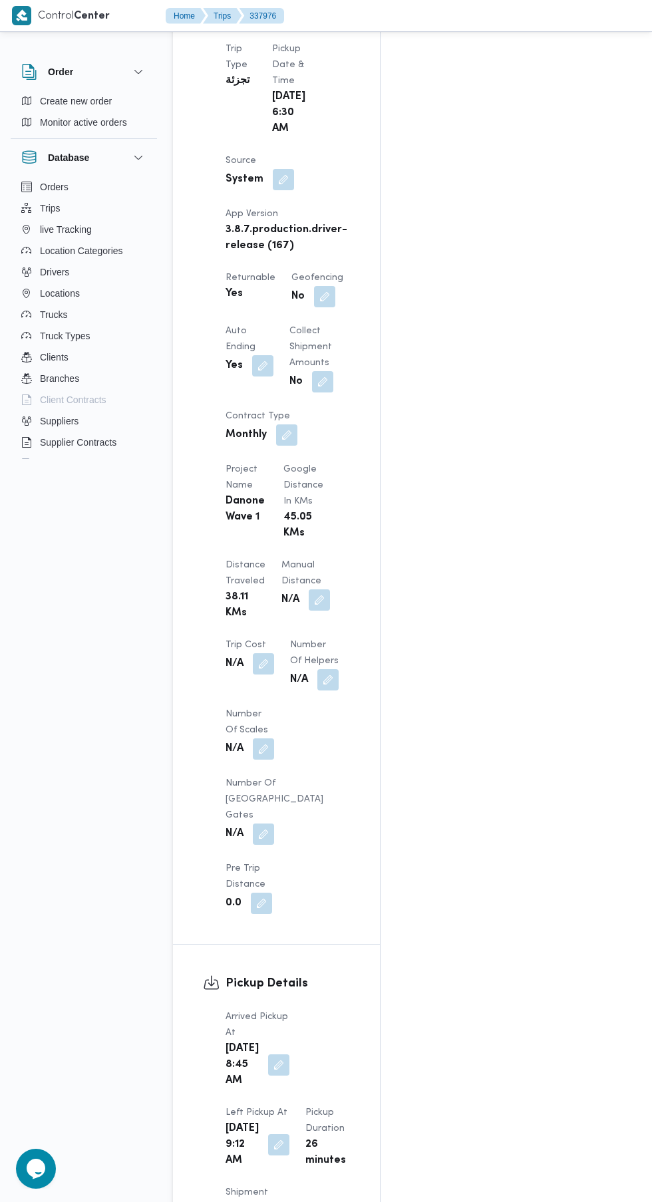
scroll to position [816, 0]
click at [269, 1053] on button "button" at bounding box center [278, 1063] width 21 height 21
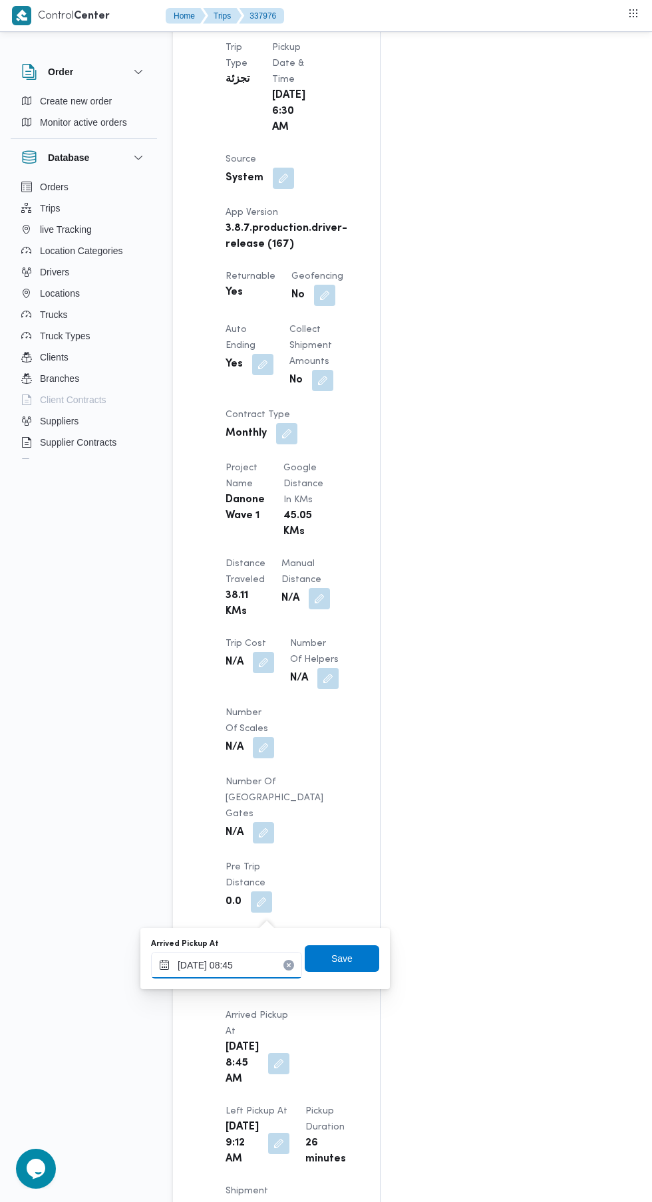
click at [247, 965] on input "[DATE] 08:45" at bounding box center [226, 965] width 151 height 27
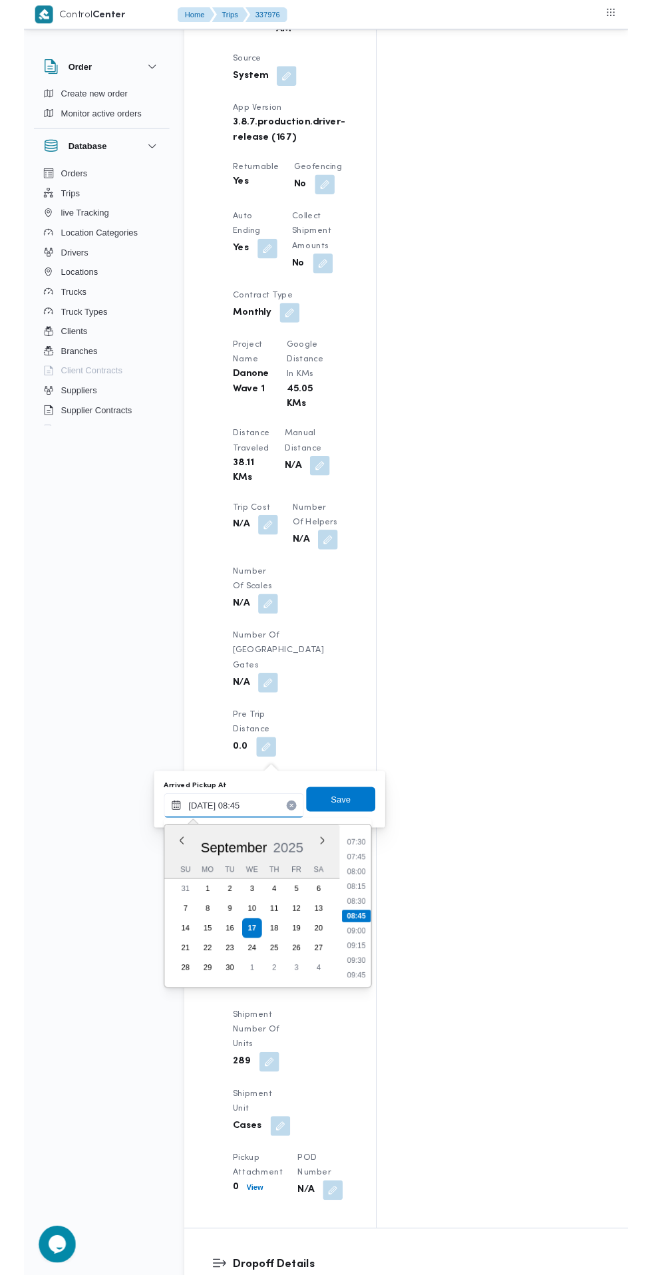
scroll to position [912, 0]
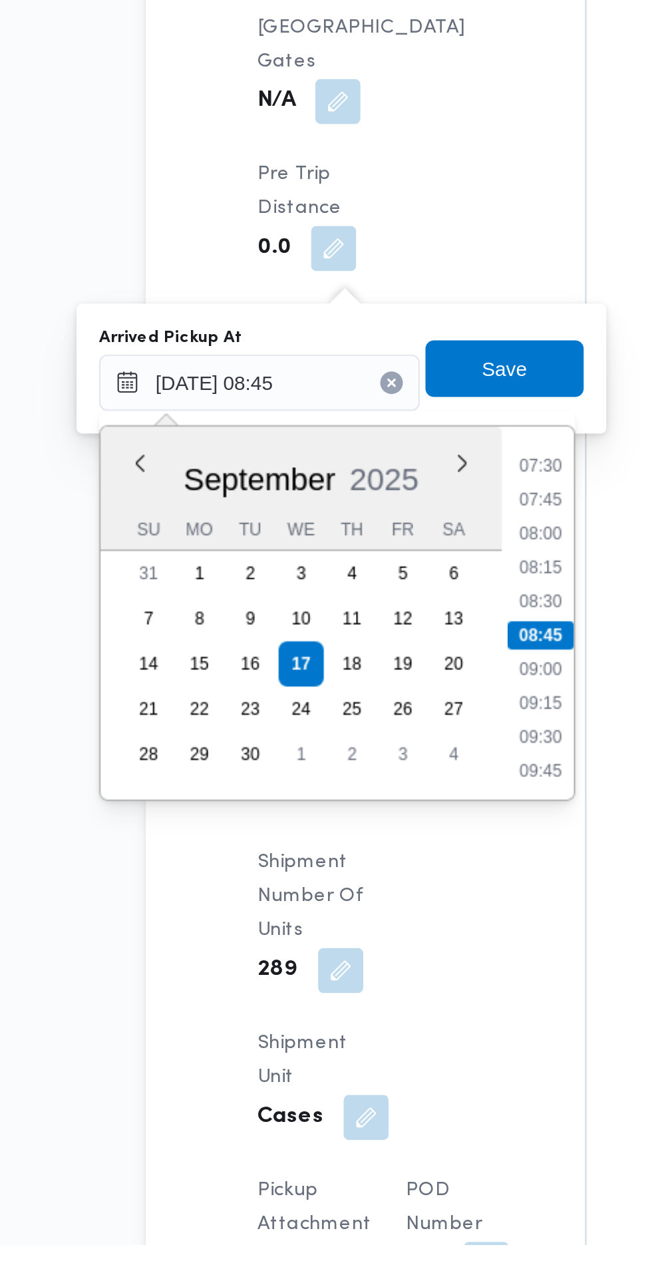
click at [355, 910] on li "07:30" at bounding box center [358, 907] width 31 height 13
type input "[DATE] 07:30"
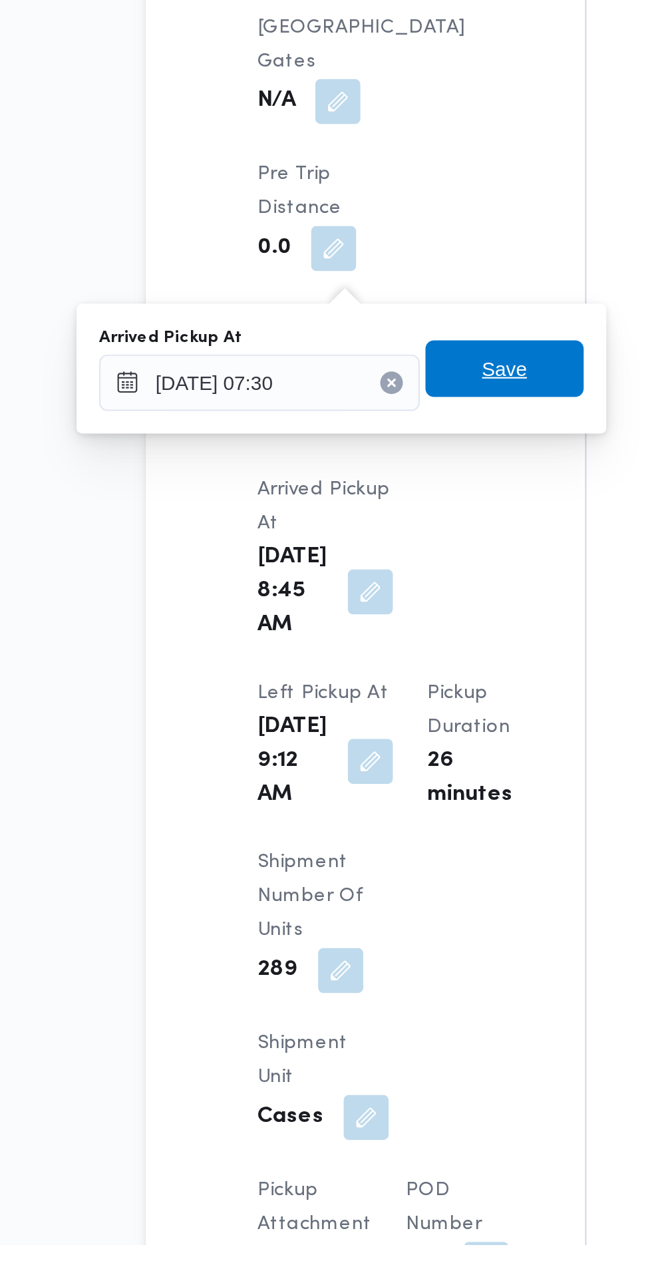
click at [359, 861] on span "Save" at bounding box center [342, 862] width 75 height 27
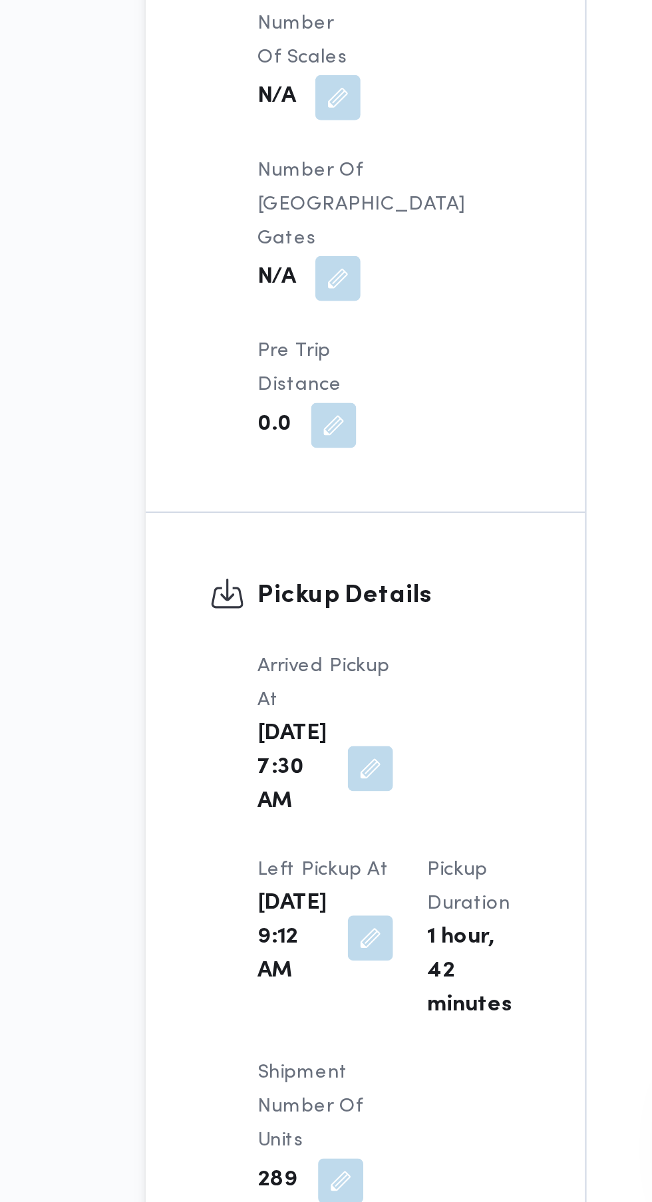
scroll to position [951, 0]
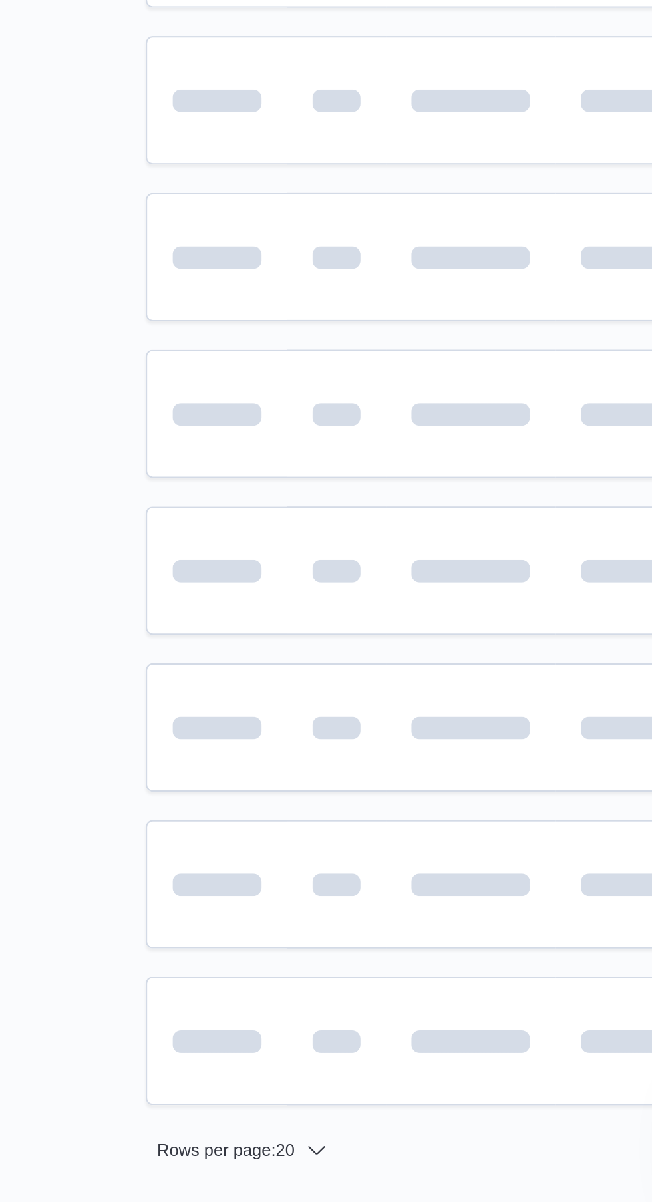
scroll to position [0, 21]
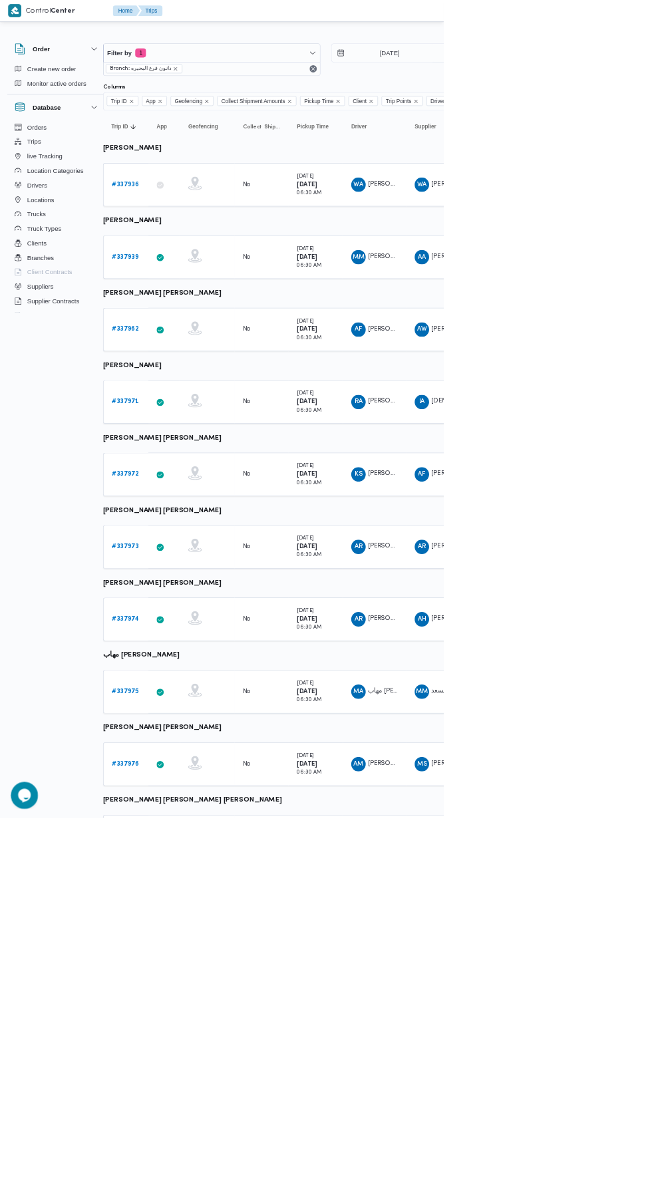
click at [184, 1014] on b "# 337975" at bounding box center [184, 1016] width 40 height 9
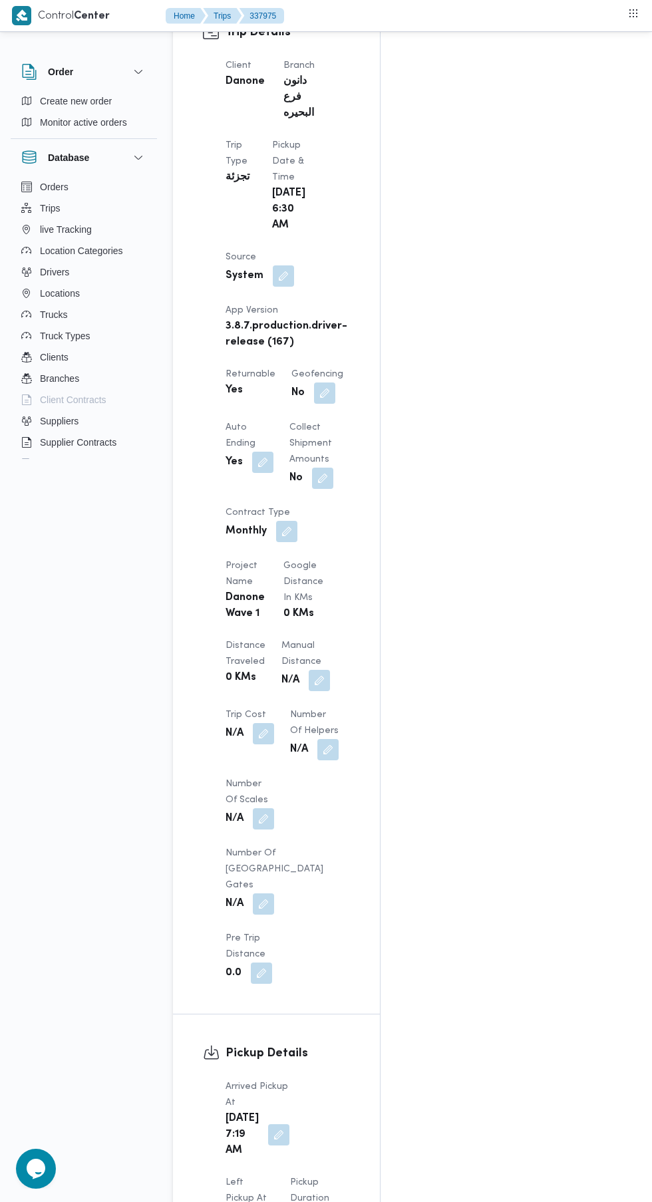
click at [274, 1201] on button "button" at bounding box center [263, 1217] width 21 height 21
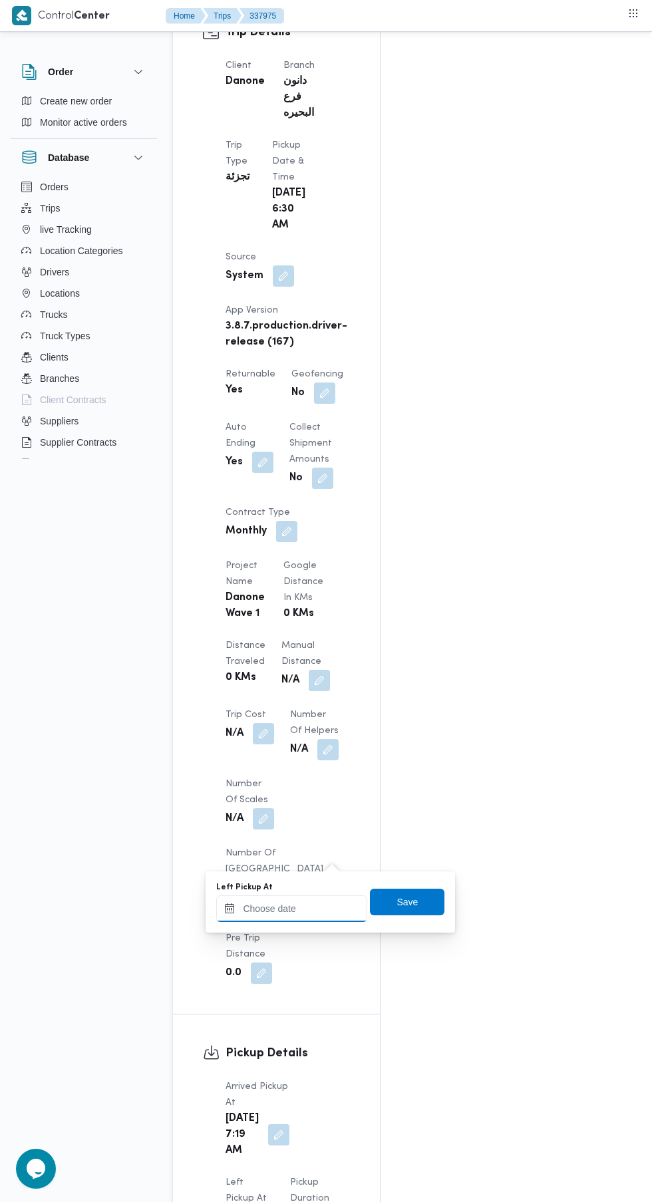
click at [303, 913] on input "Left Pickup At" at bounding box center [291, 908] width 151 height 27
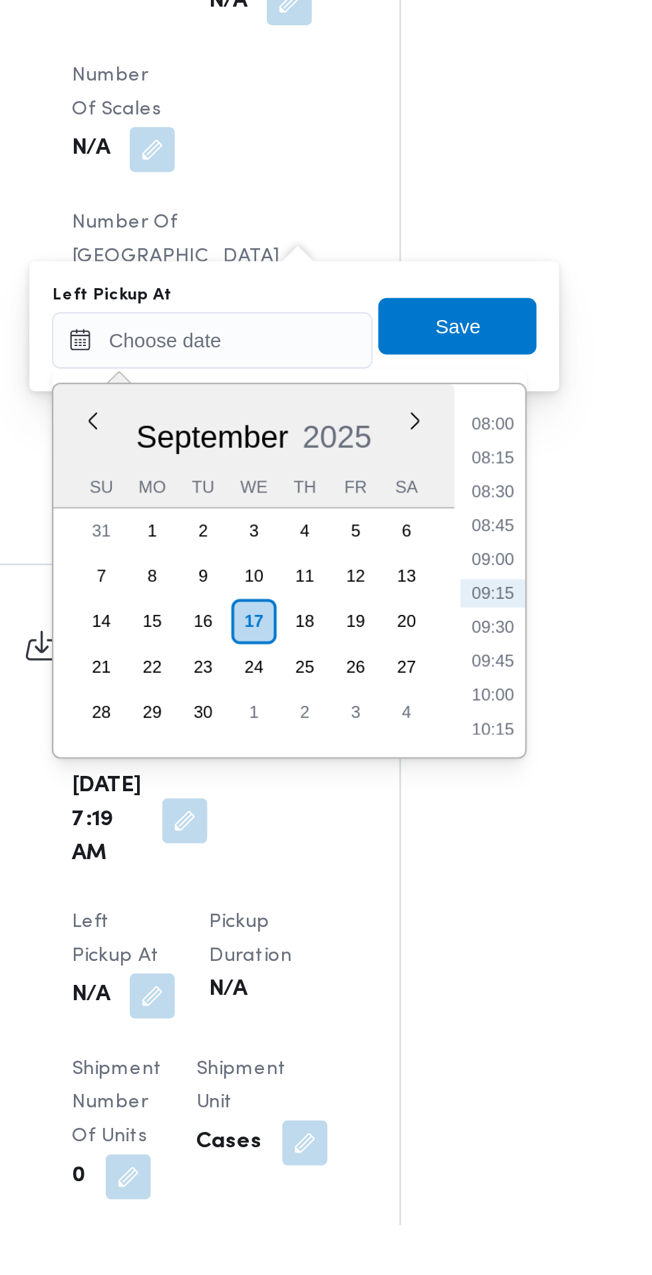
click at [426, 977] on li "09:15" at bounding box center [423, 977] width 31 height 13
type input "[DATE] 09:15"
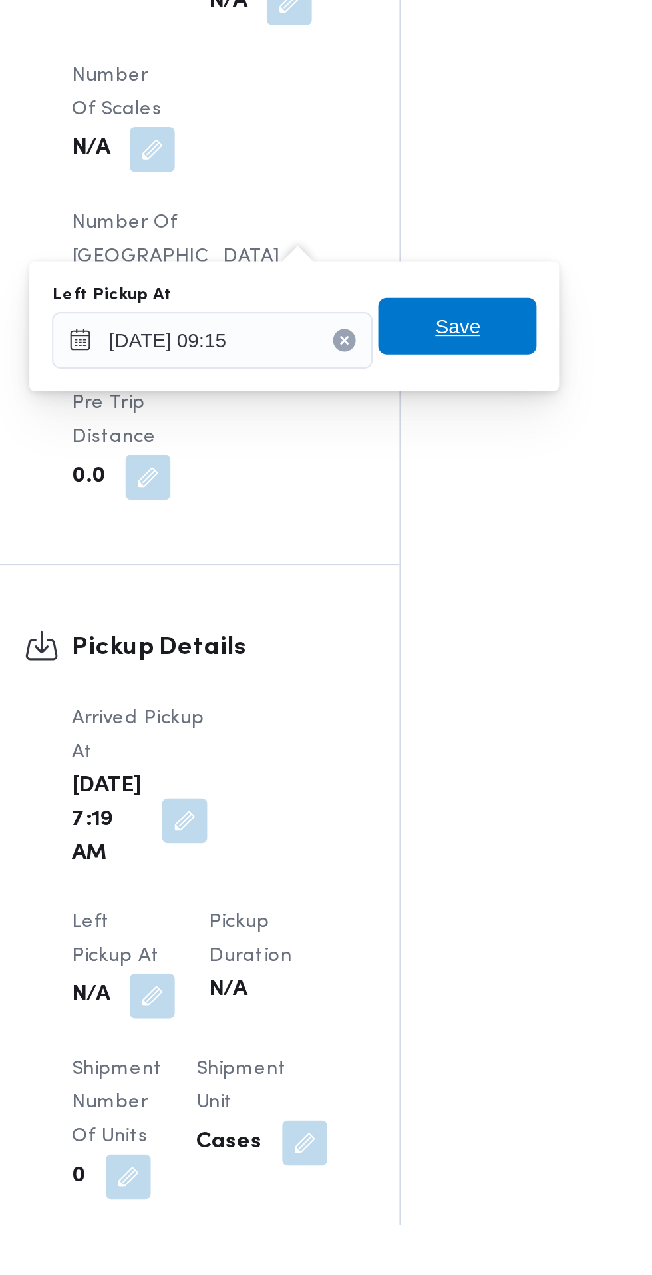
click at [426, 851] on span "Save" at bounding box center [407, 851] width 75 height 27
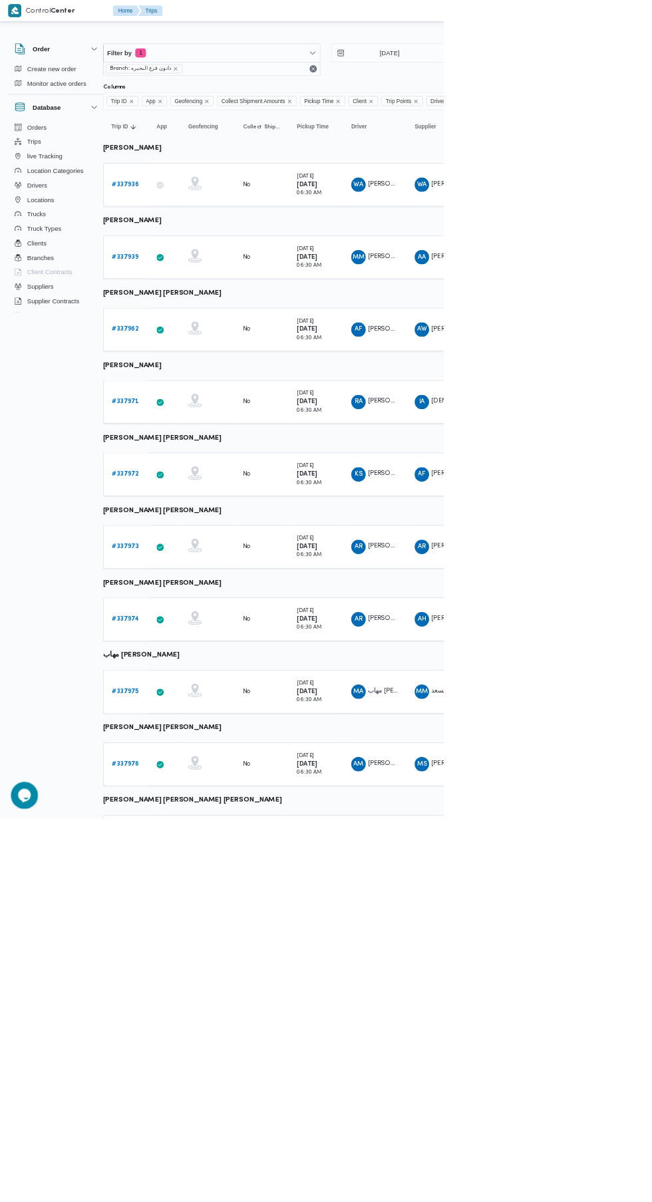
click at [184, 909] on b "# 337974" at bounding box center [184, 909] width 41 height 9
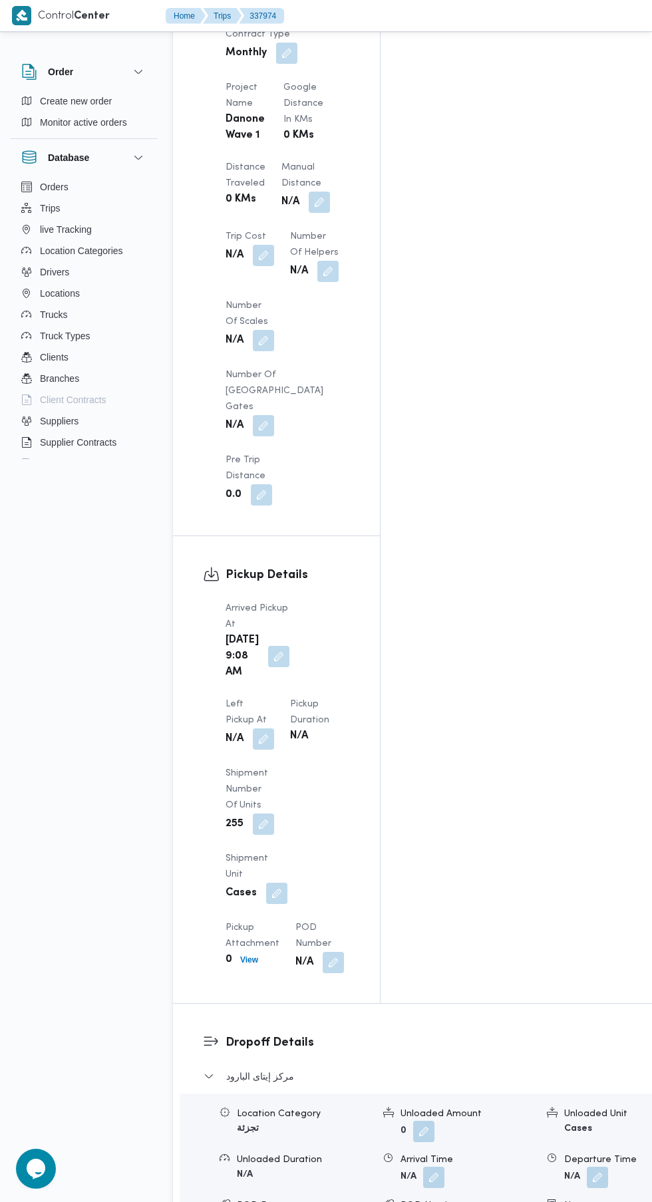
scroll to position [1201, 0]
click at [269, 647] on button "button" at bounding box center [278, 657] width 21 height 21
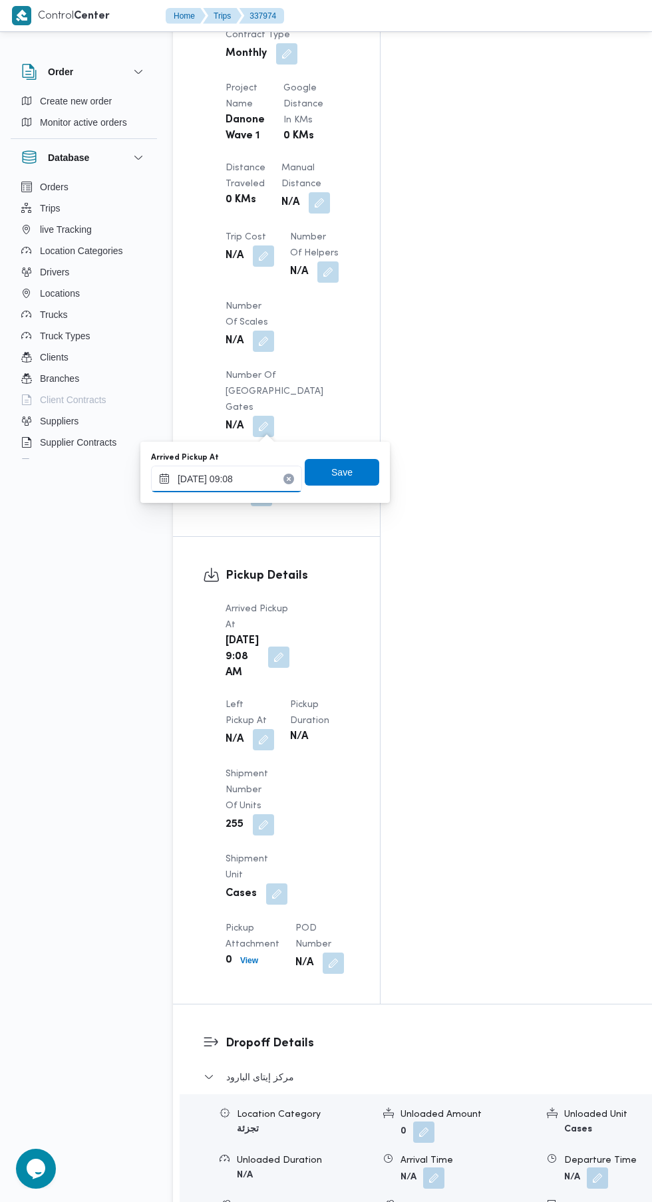
click at [247, 478] on input "[DATE] 09:08" at bounding box center [226, 479] width 151 height 27
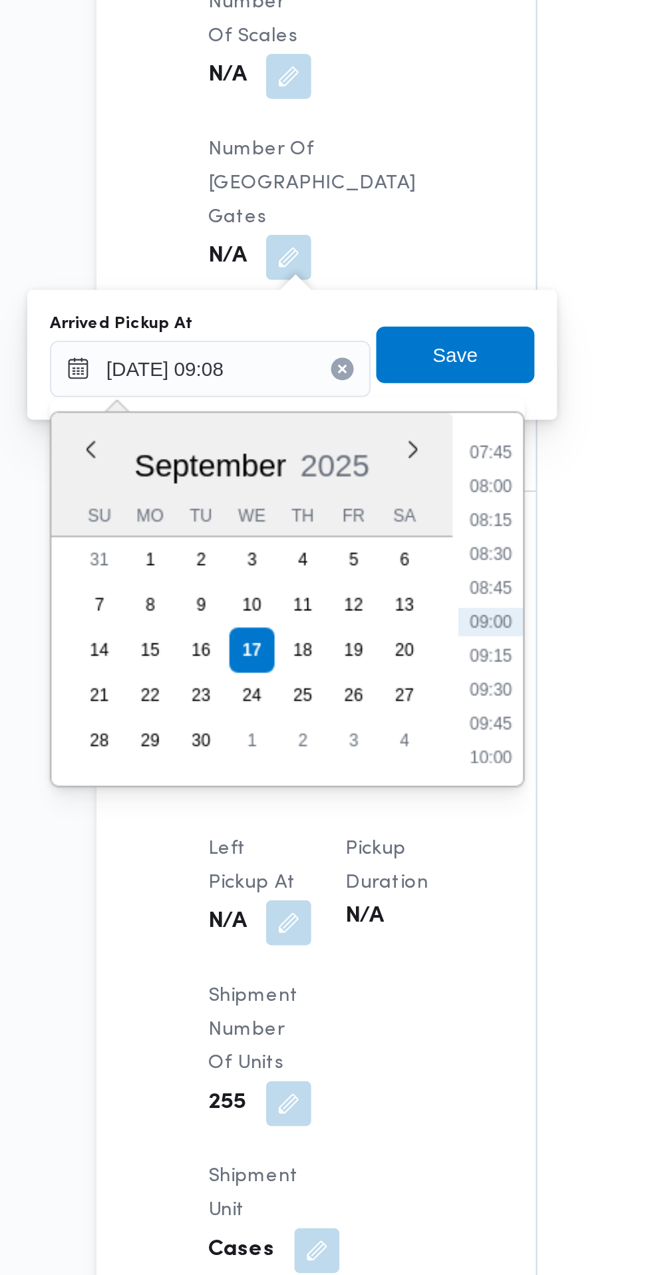
click at [360, 518] on li "07:45" at bounding box center [358, 518] width 31 height 13
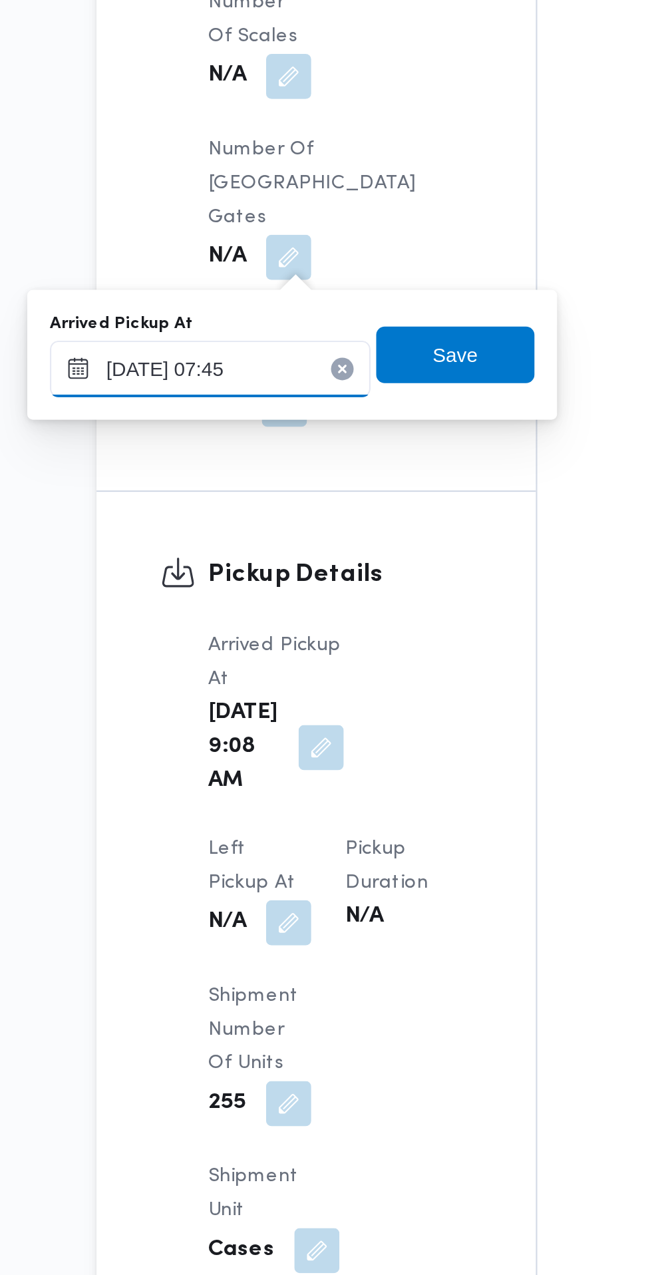
click at [261, 483] on input "[DATE] 07:45" at bounding box center [226, 479] width 151 height 27
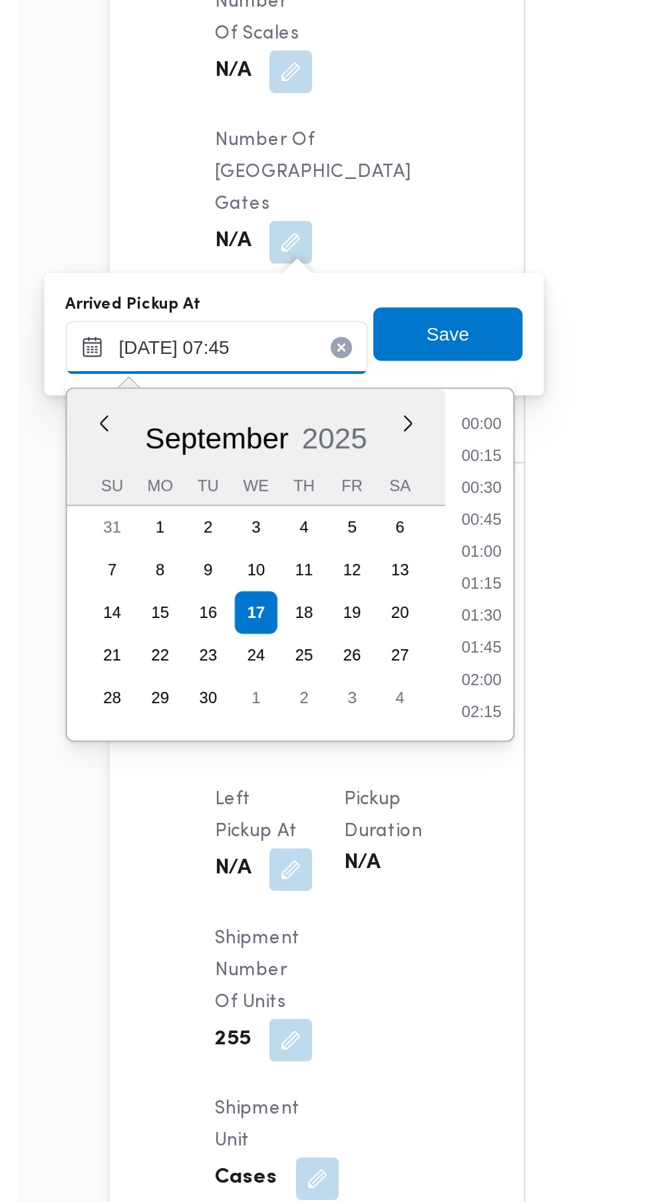
scroll to position [414, 0]
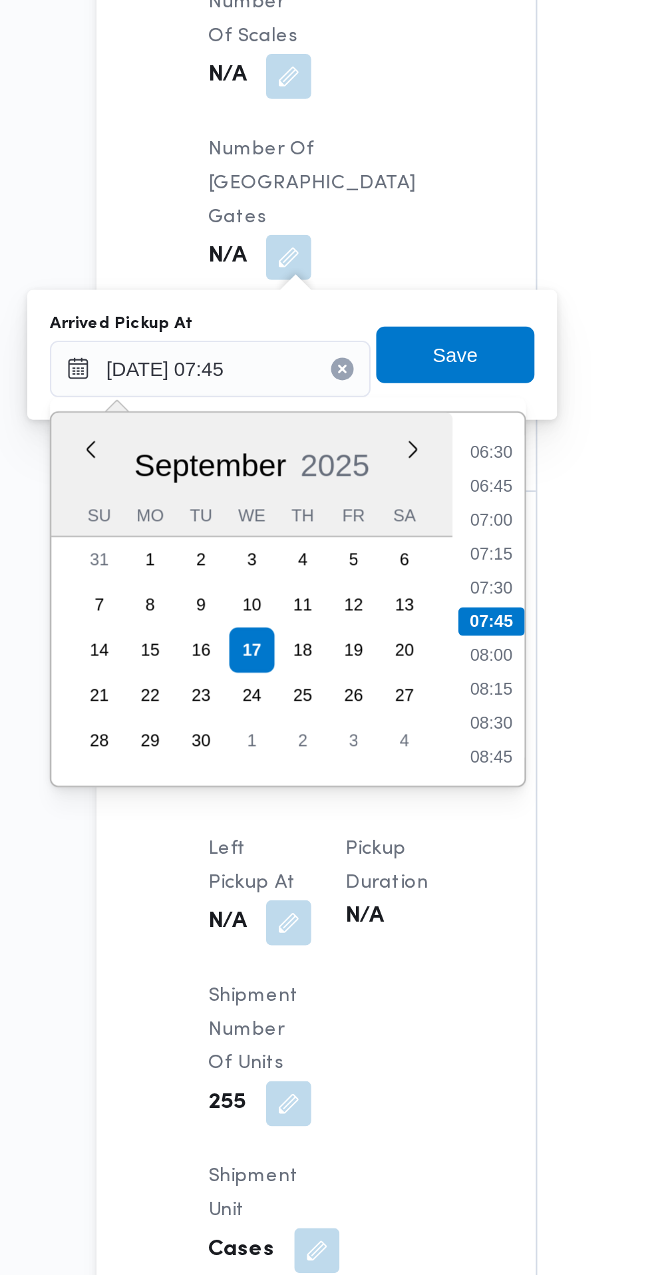
click at [363, 583] on li "07:30" at bounding box center [358, 581] width 31 height 13
type input "[DATE] 07:30"
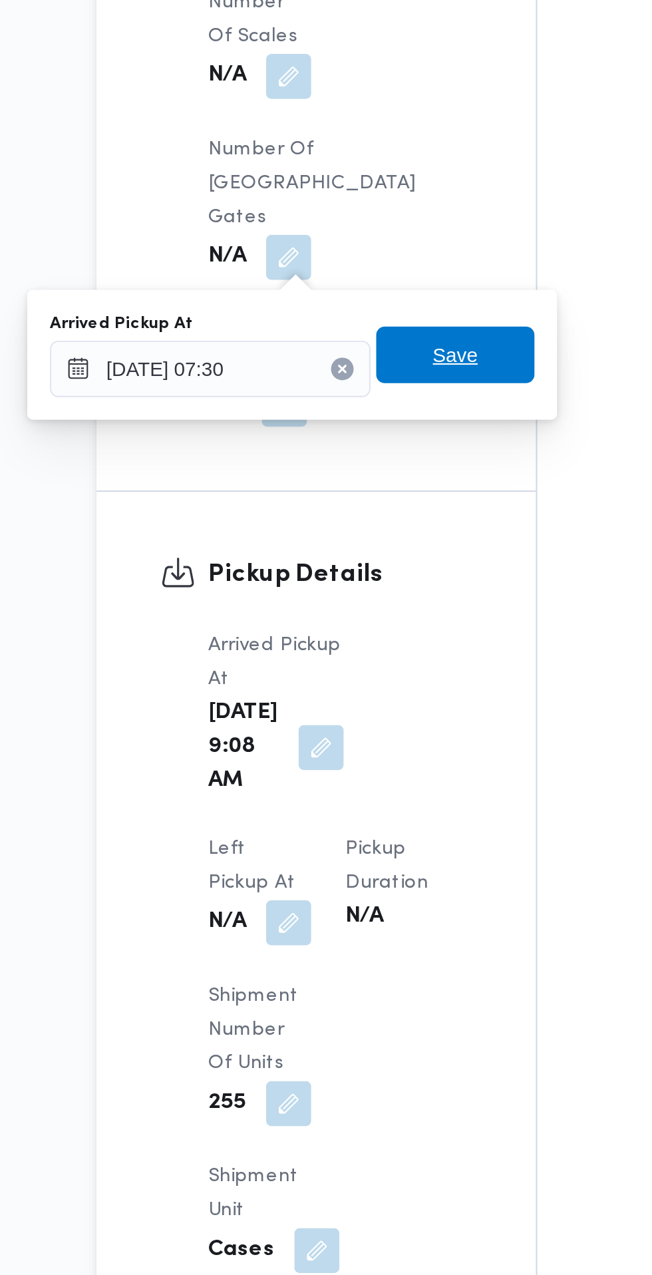
click at [359, 472] on span "Save" at bounding box center [342, 472] width 75 height 27
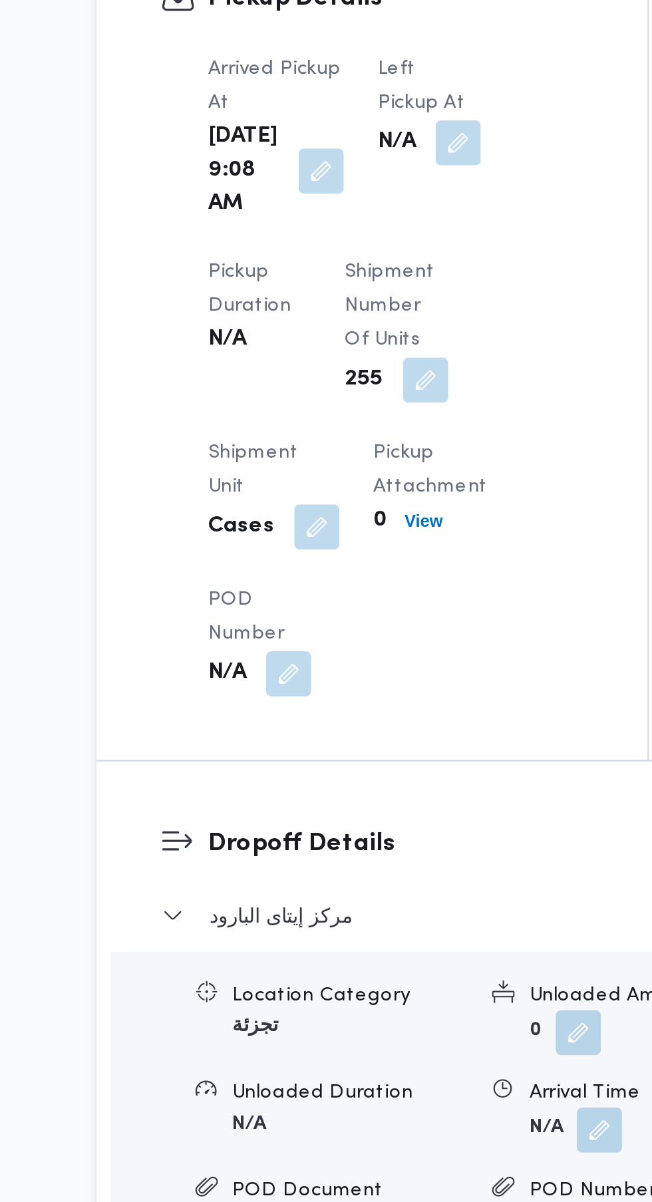
click at [335, 383] on button "button" at bounding box center [343, 372] width 21 height 21
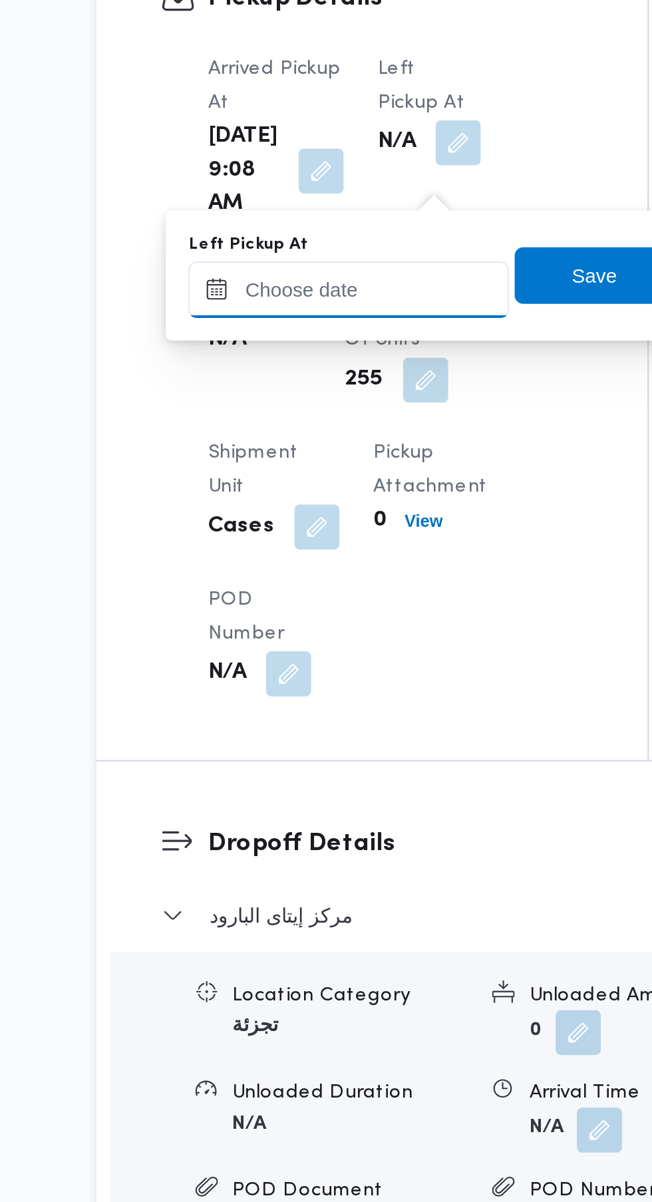
click at [333, 440] on input "Left Pickup At" at bounding box center [291, 441] width 151 height 27
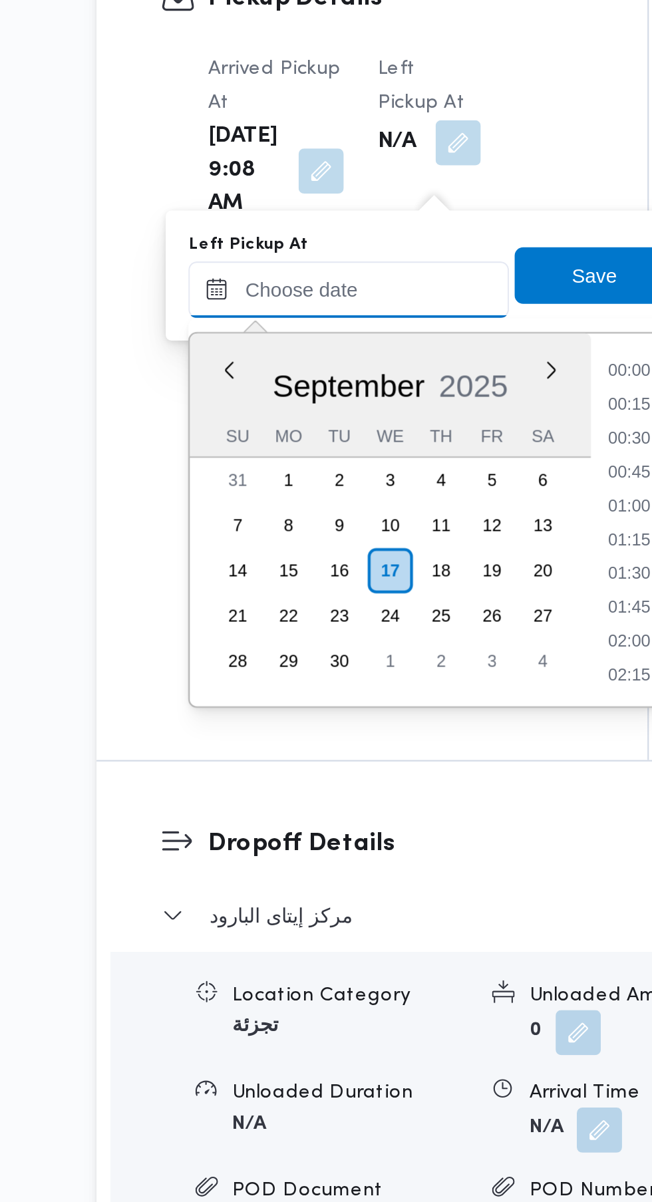
scroll to position [510, 0]
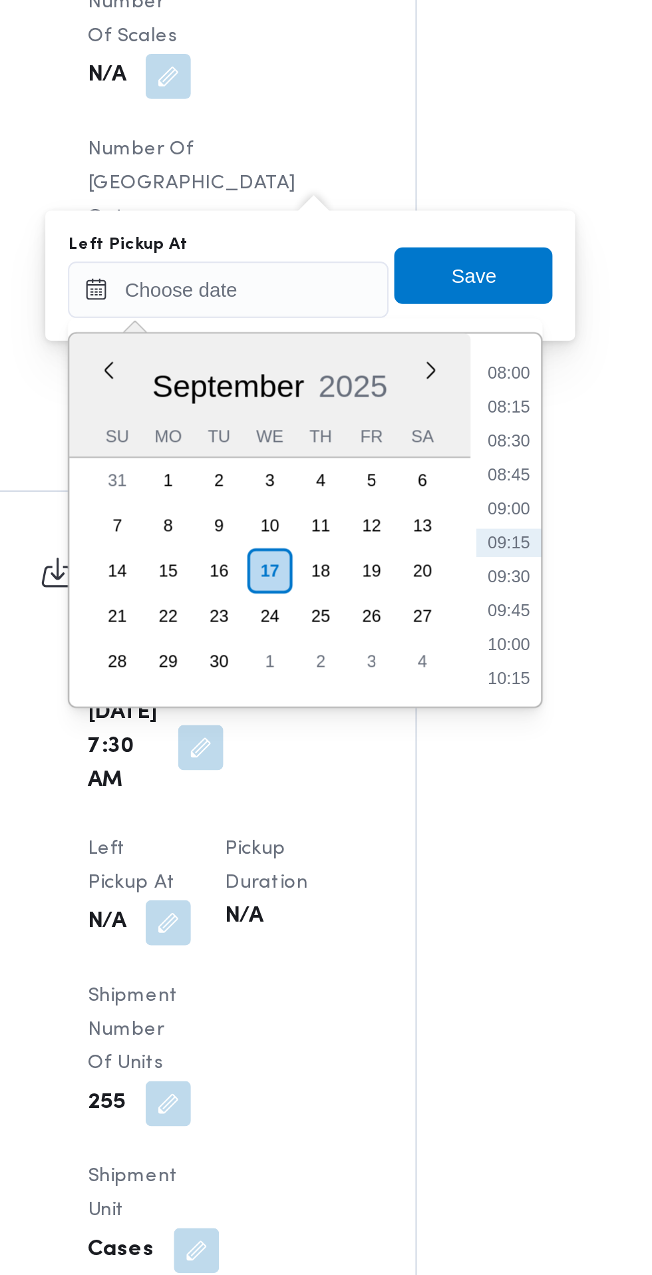
click at [432, 546] on li "09:00" at bounding box center [423, 544] width 31 height 13
type input "[DATE] 09:00"
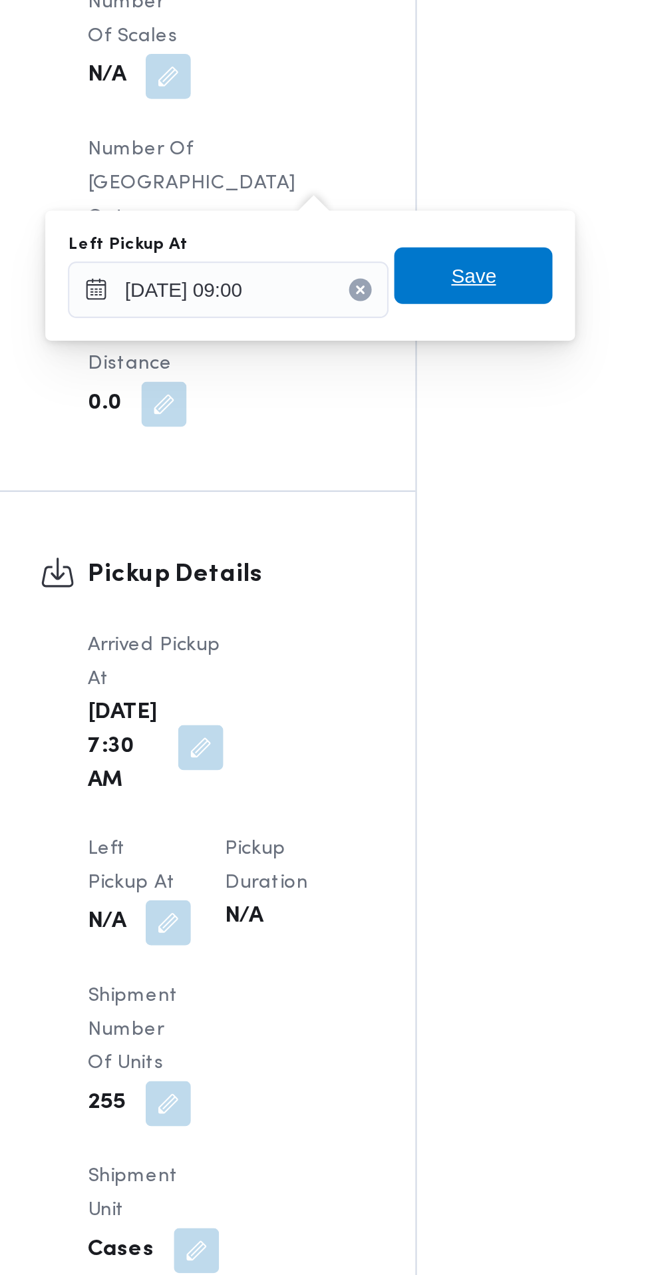
click at [429, 437] on span "Save" at bounding box center [407, 435] width 75 height 27
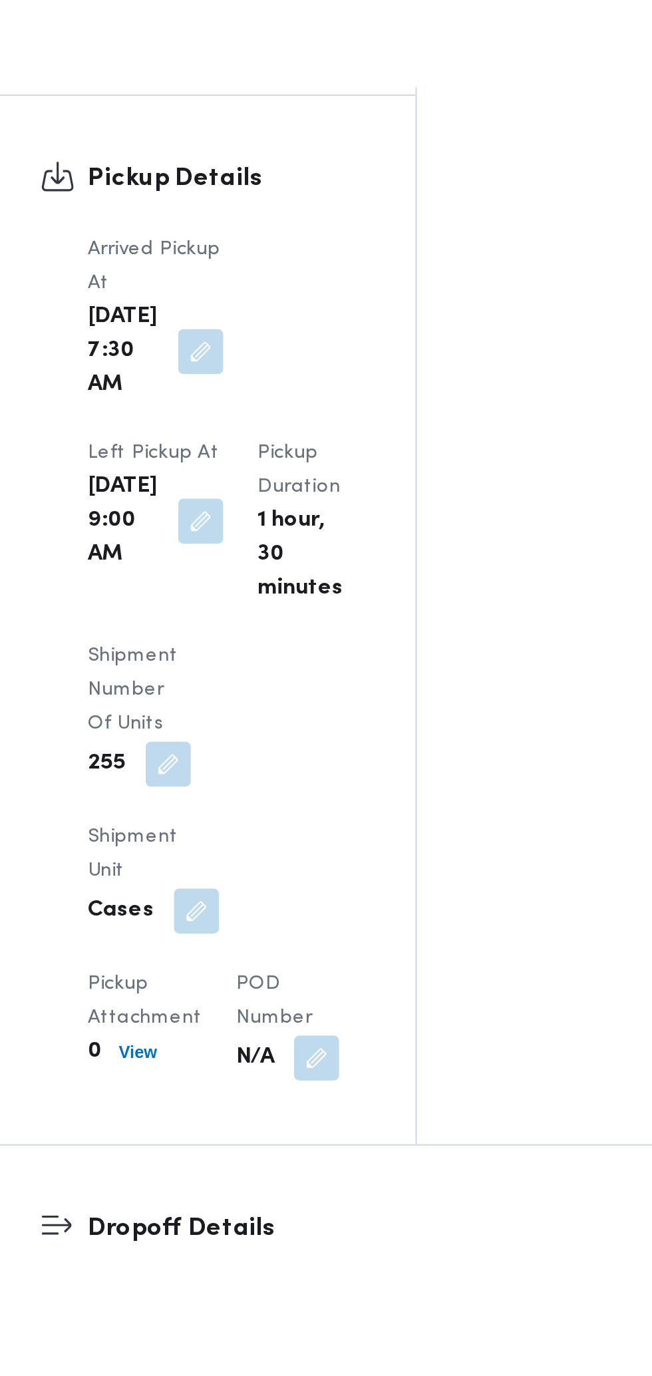
scroll to position [1201, 0]
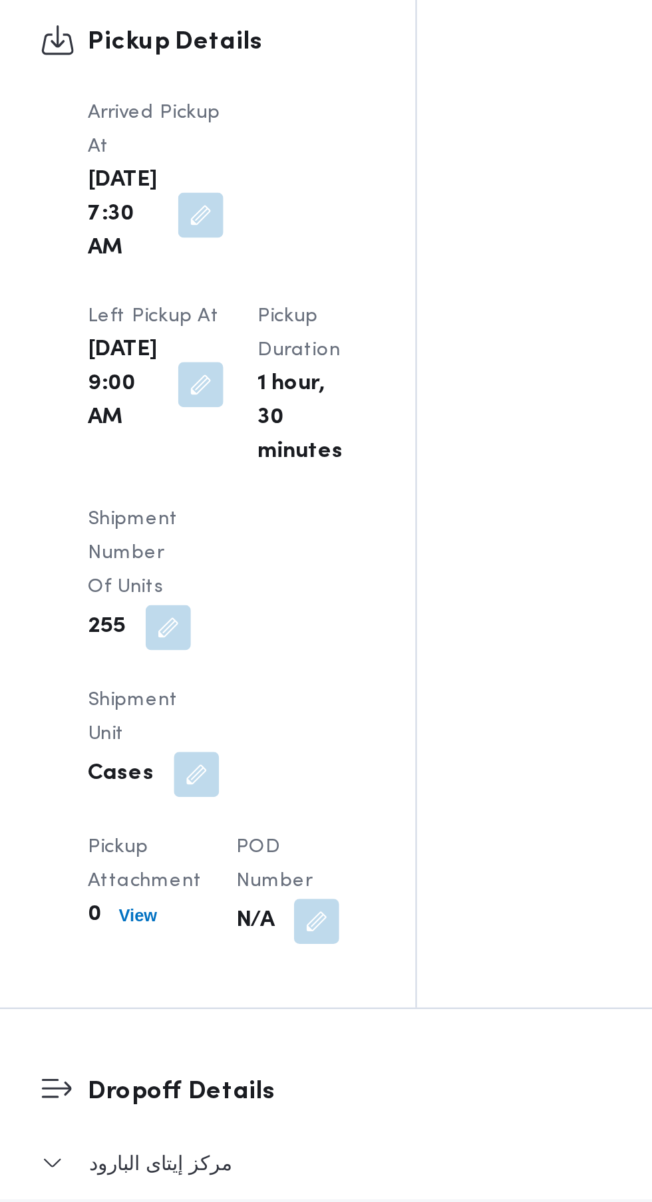
click at [423, 1194] on button "button" at bounding box center [433, 1204] width 21 height 21
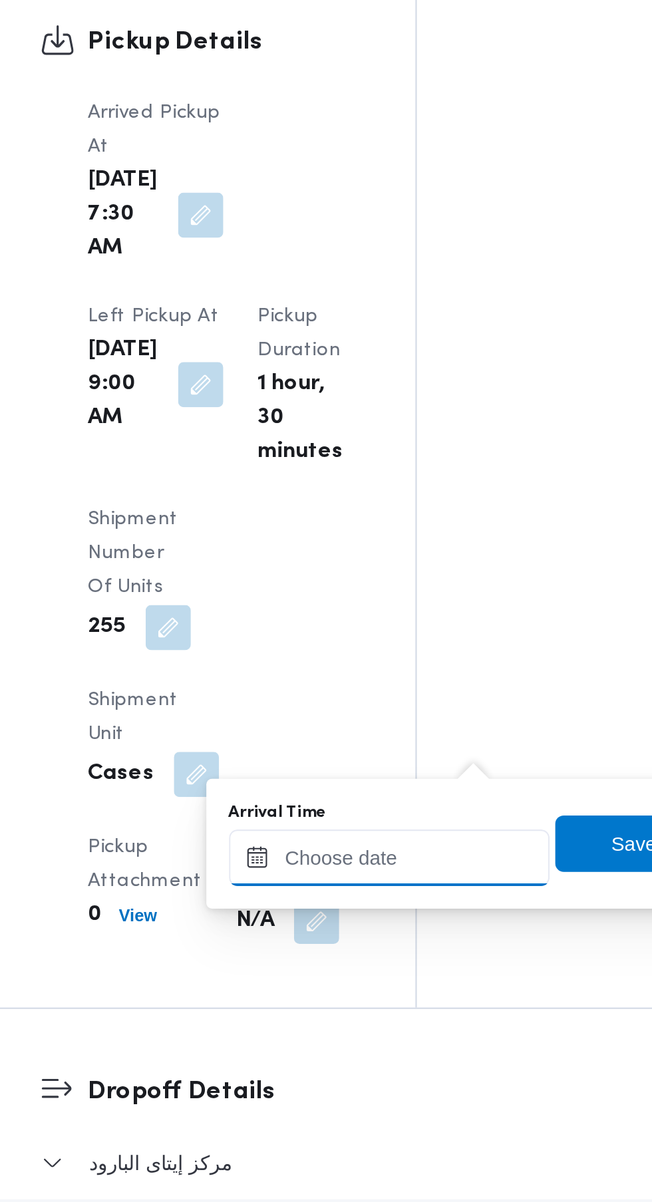
click at [372, 955] on input "Arrival Time" at bounding box center [367, 960] width 151 height 27
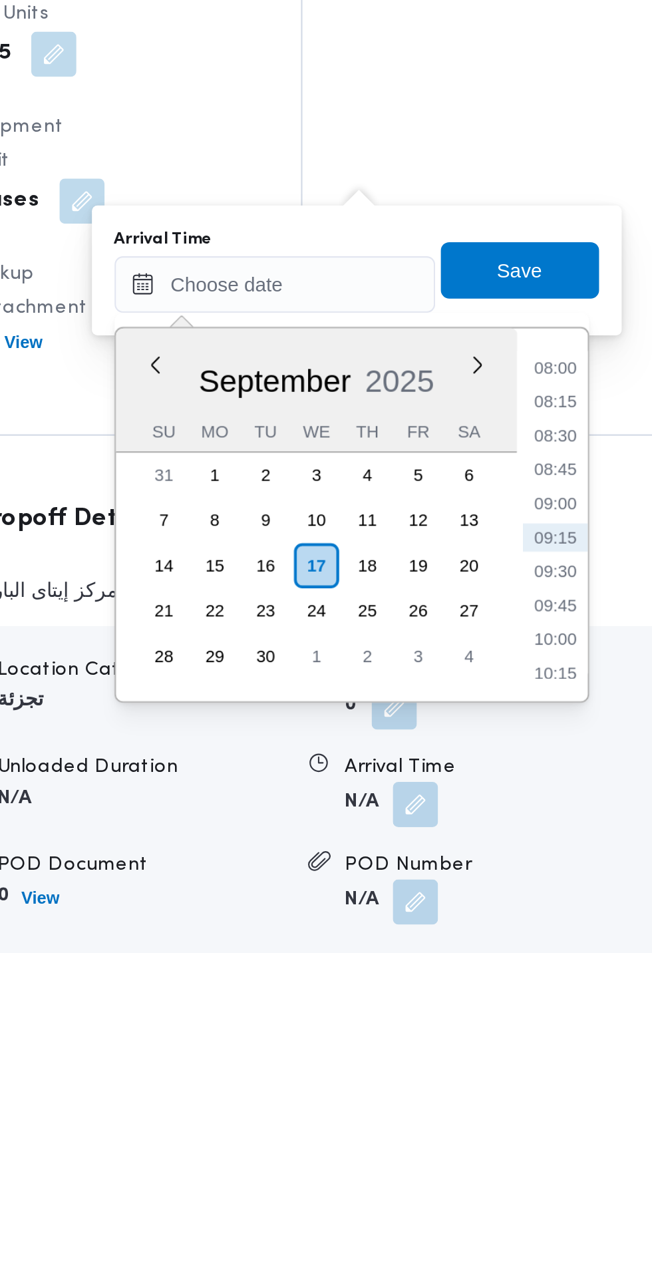
click at [509, 1088] on li "09:30" at bounding box center [499, 1094] width 31 height 13
type input "[DATE] 09:30"
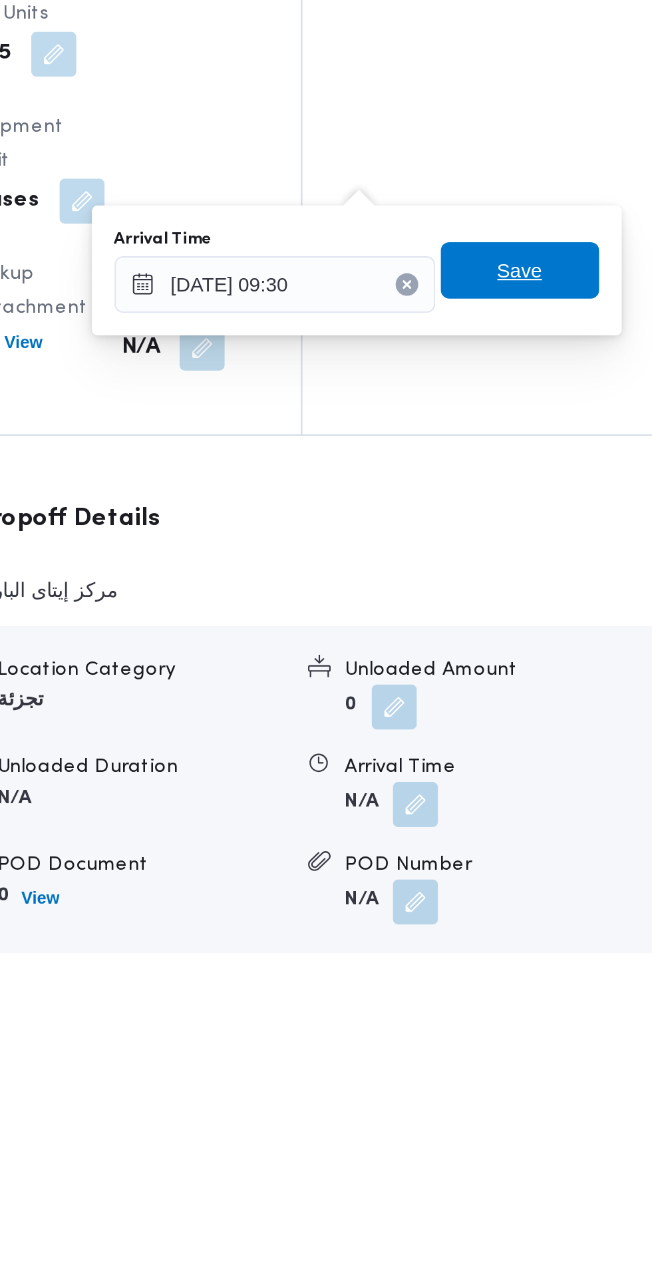
click at [505, 955] on span "Save" at bounding box center [483, 953] width 75 height 27
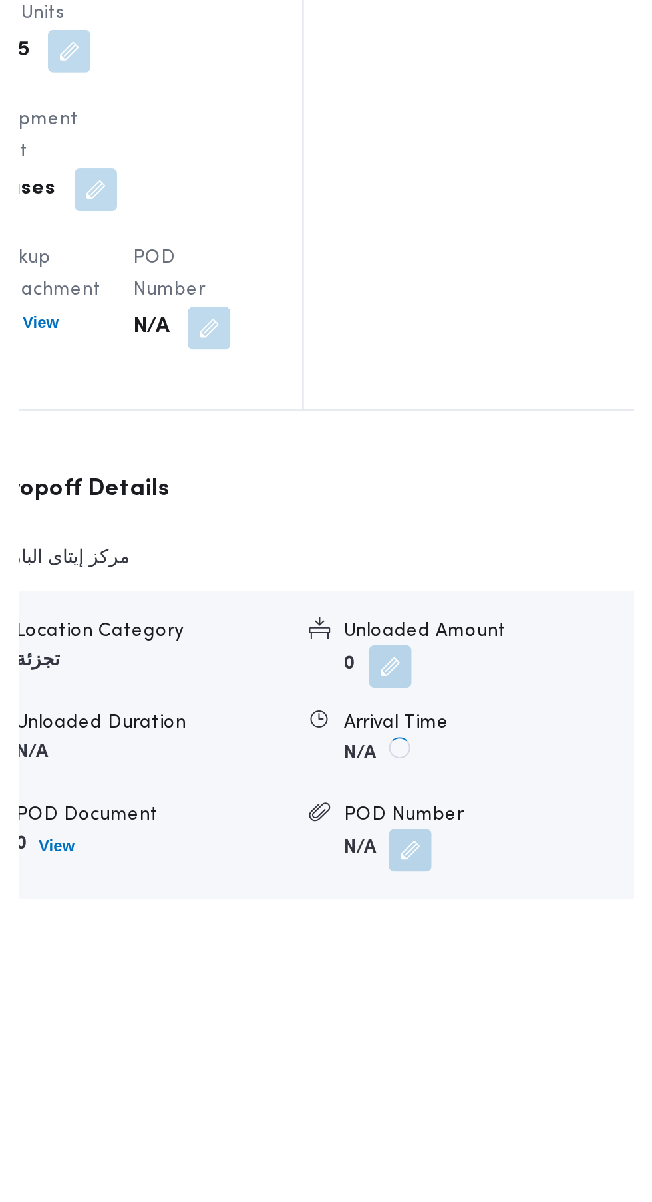
scroll to position [1240, 0]
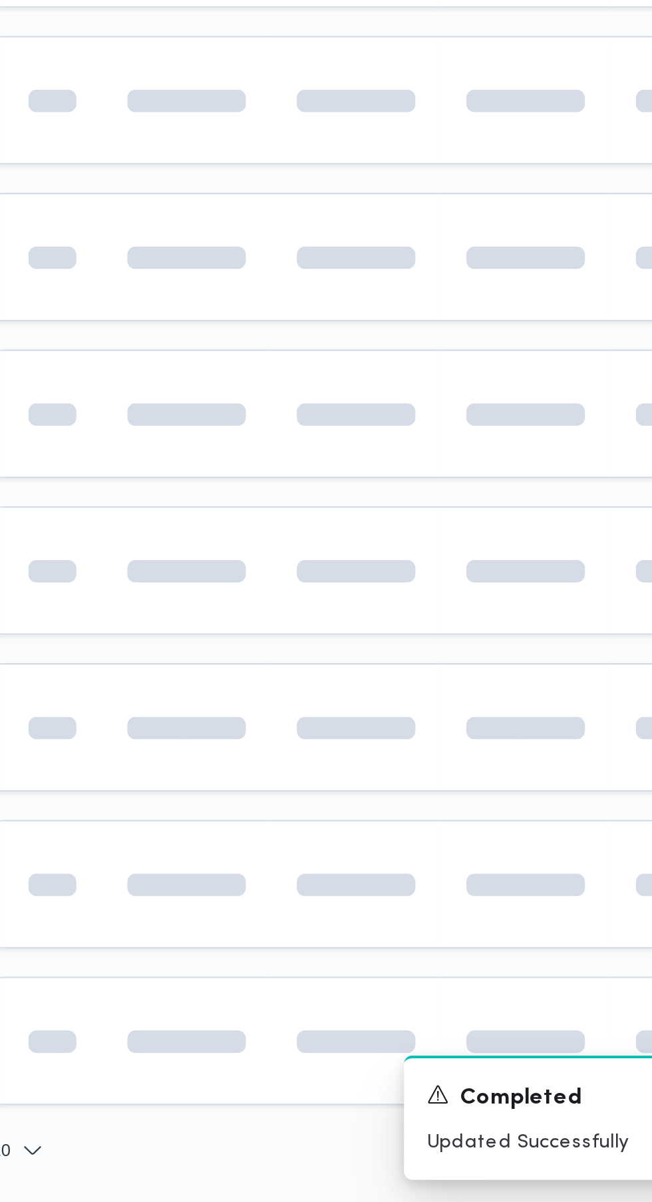
scroll to position [0, 21]
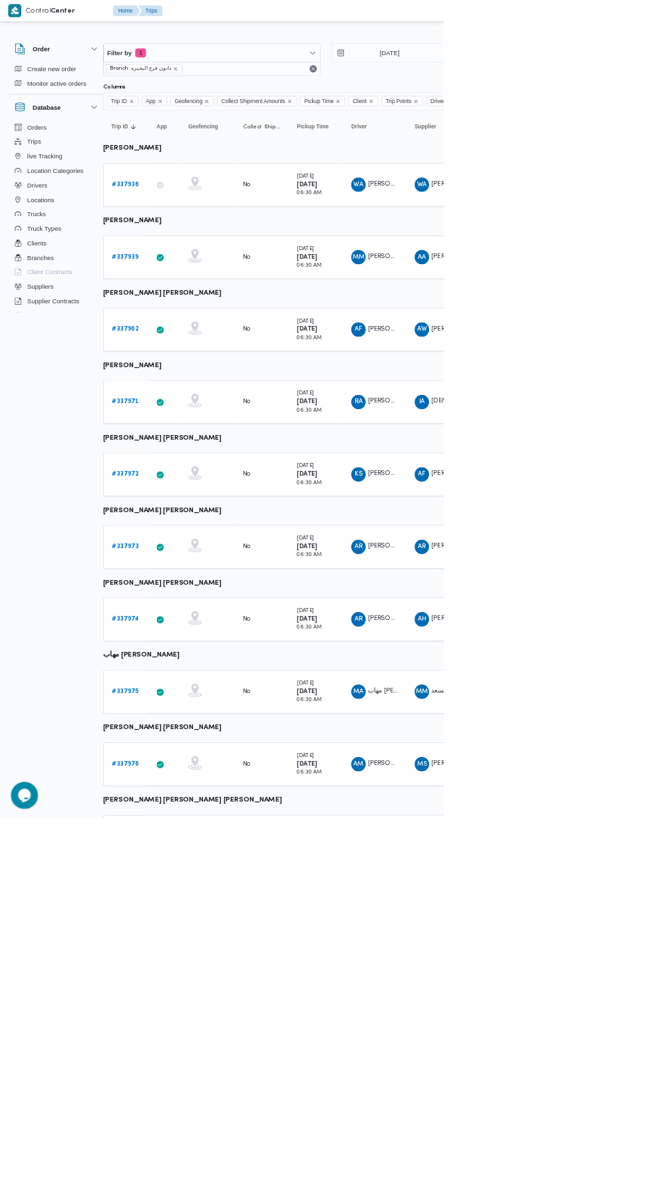
click at [187, 802] on b "# 337973" at bounding box center [184, 803] width 40 height 9
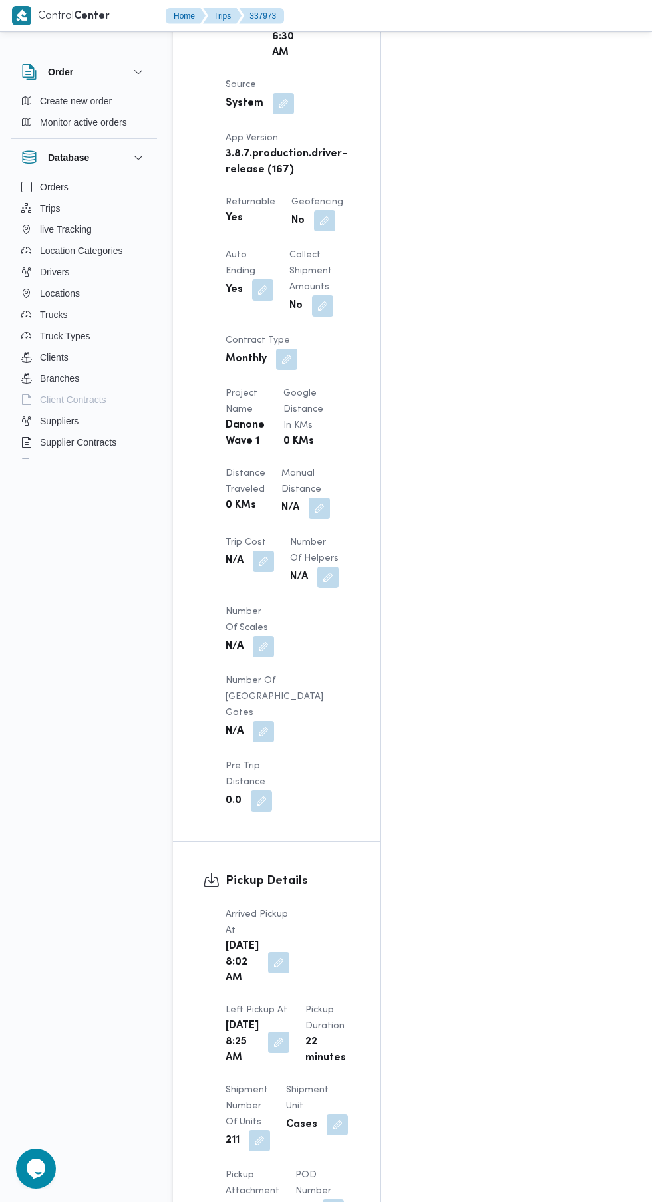
scroll to position [891, 0]
click at [268, 951] on button "button" at bounding box center [278, 961] width 21 height 21
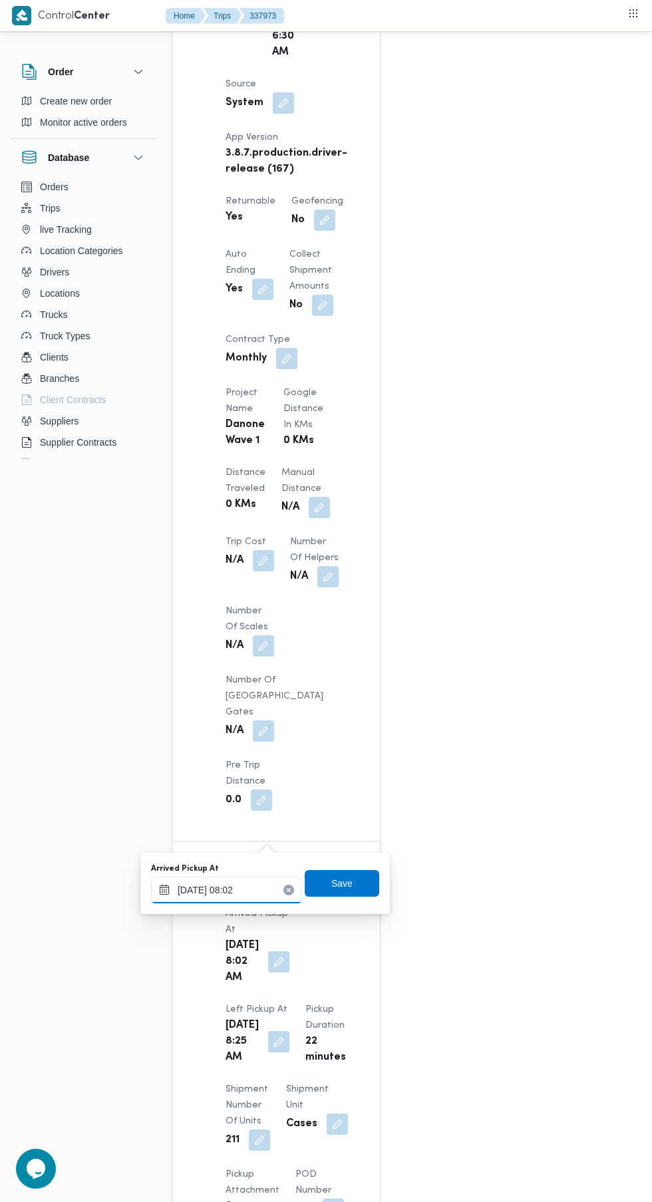
click at [246, 888] on input "[DATE] 08:02" at bounding box center [226, 890] width 151 height 27
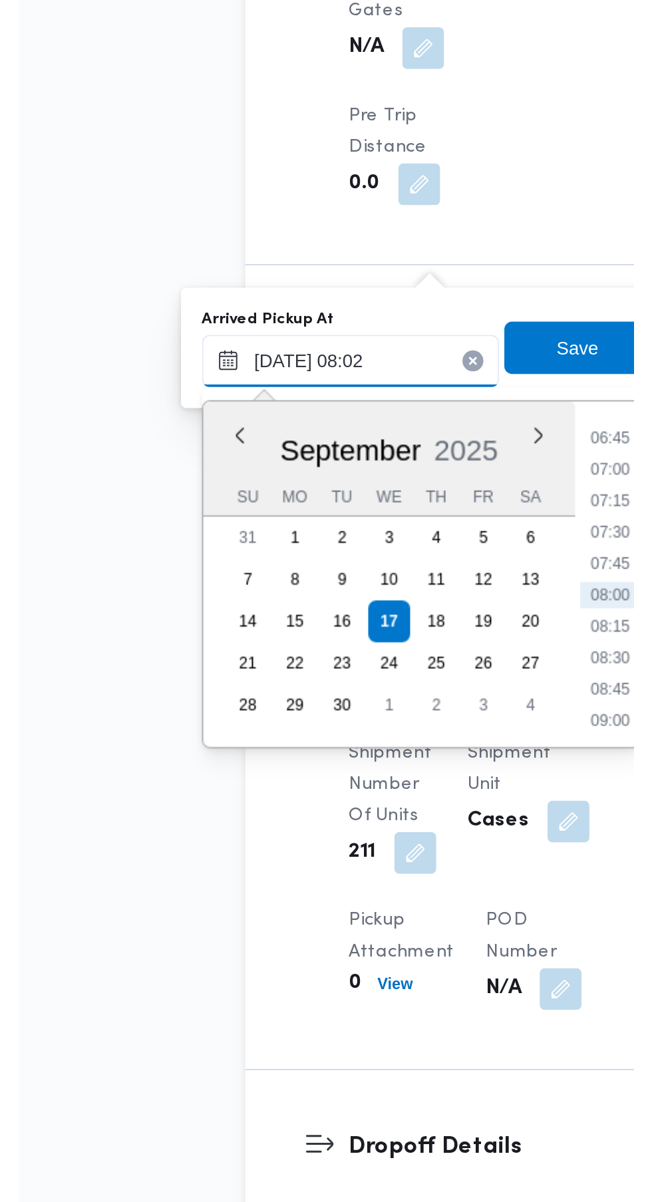
scroll to position [992, 0]
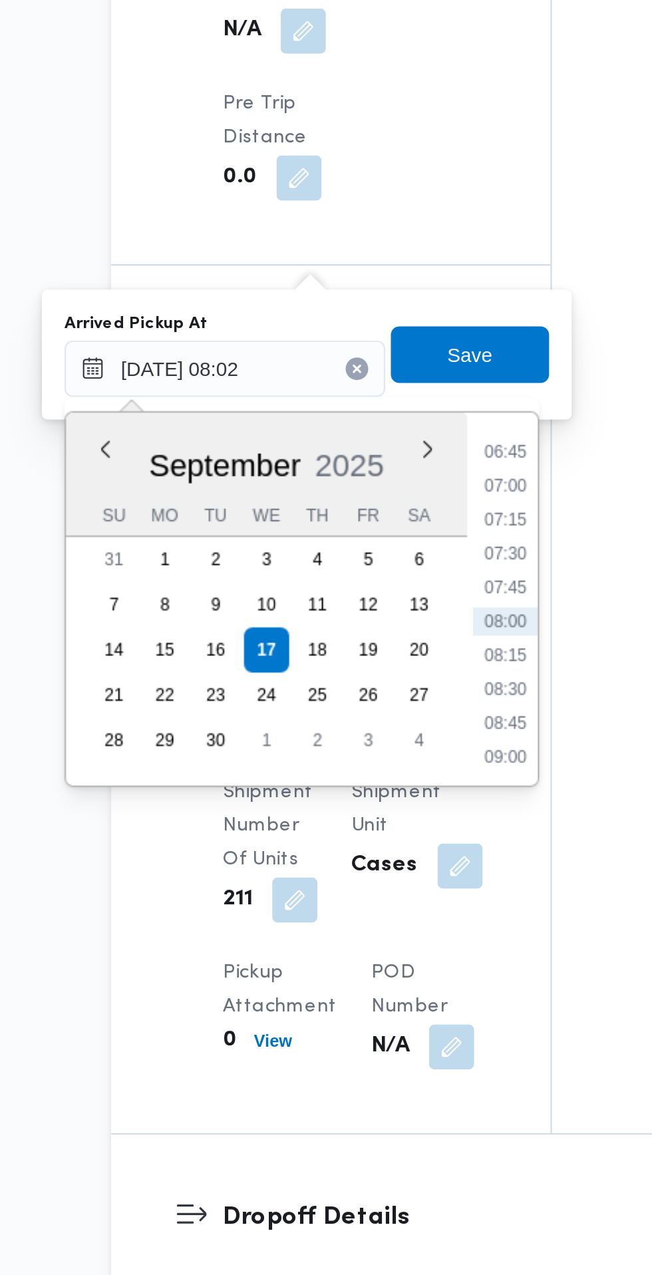
click at [357, 876] on li "07:30" at bounding box center [358, 875] width 31 height 13
type input "[DATE] 07:30"
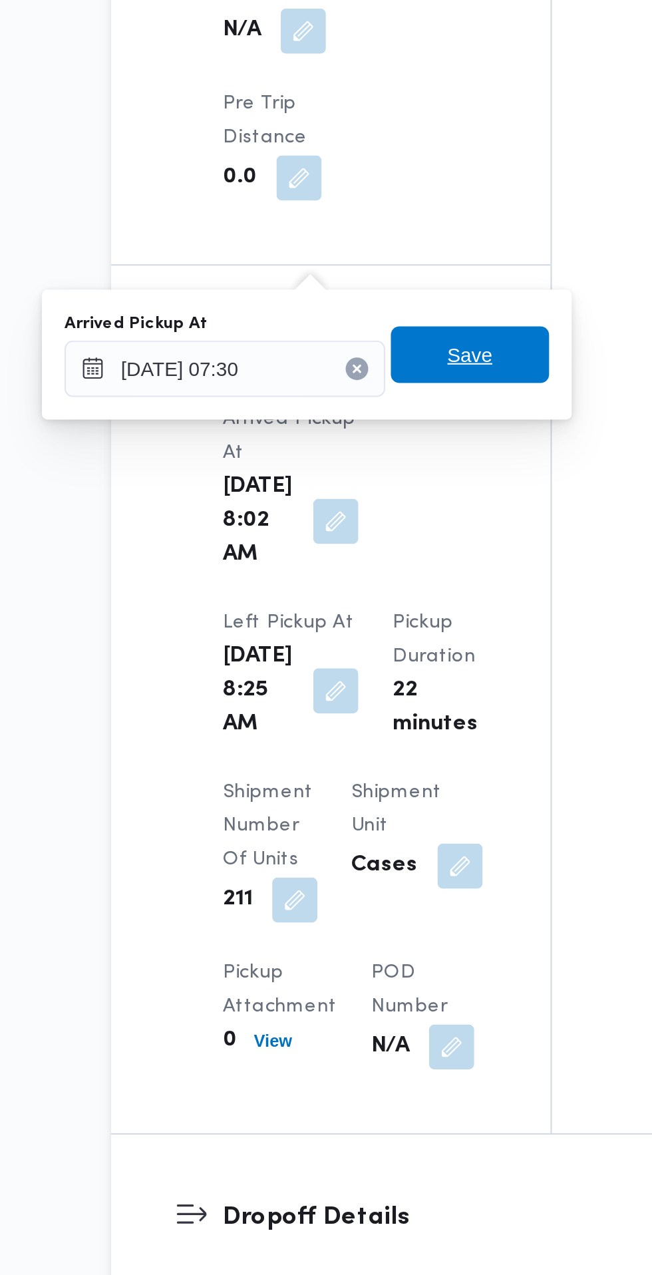
click at [355, 780] on span "Save" at bounding box center [342, 782] width 75 height 27
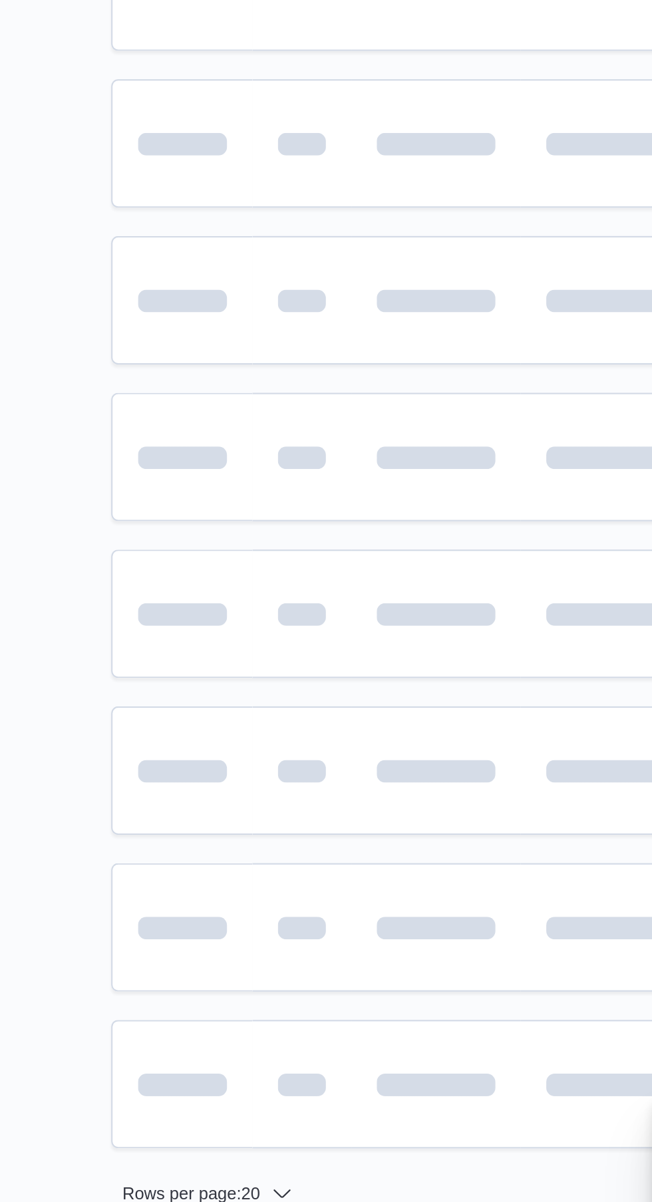
scroll to position [0, 21]
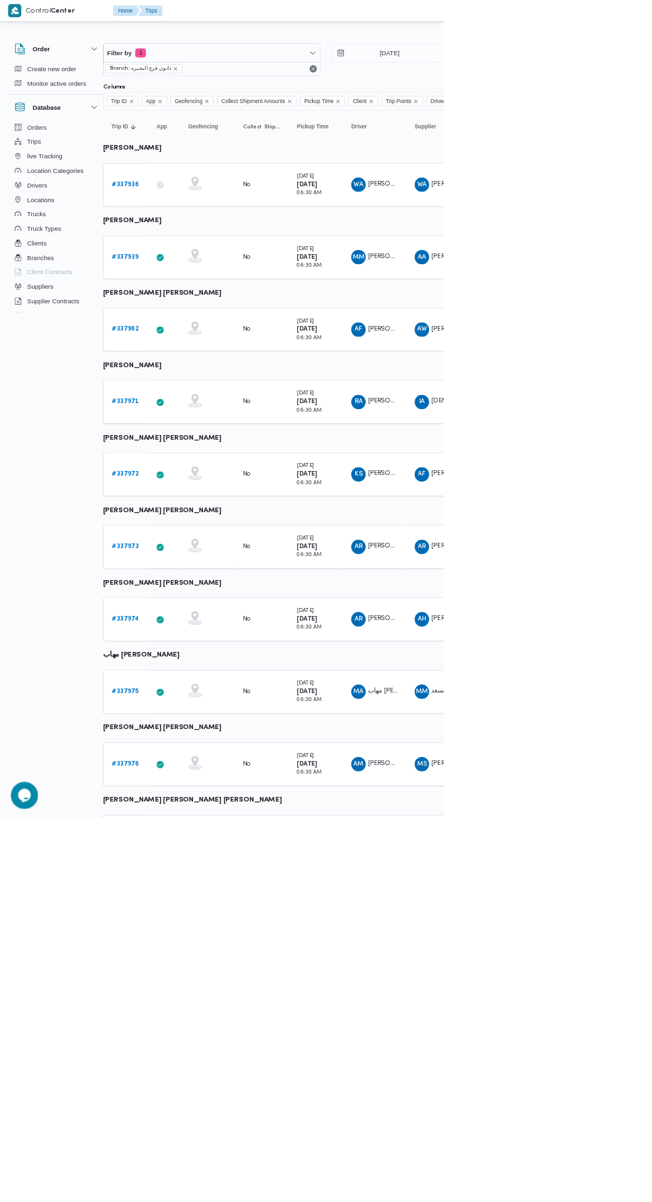
click at [187, 696] on b "# 337972" at bounding box center [184, 696] width 40 height 9
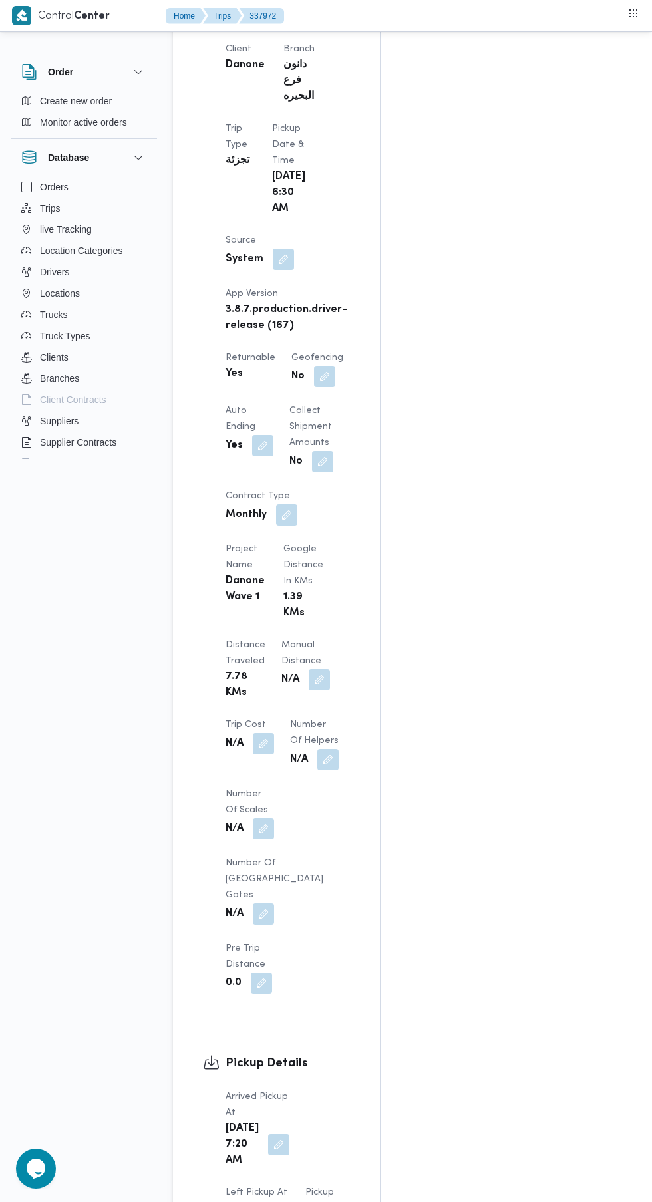
scroll to position [796, 0]
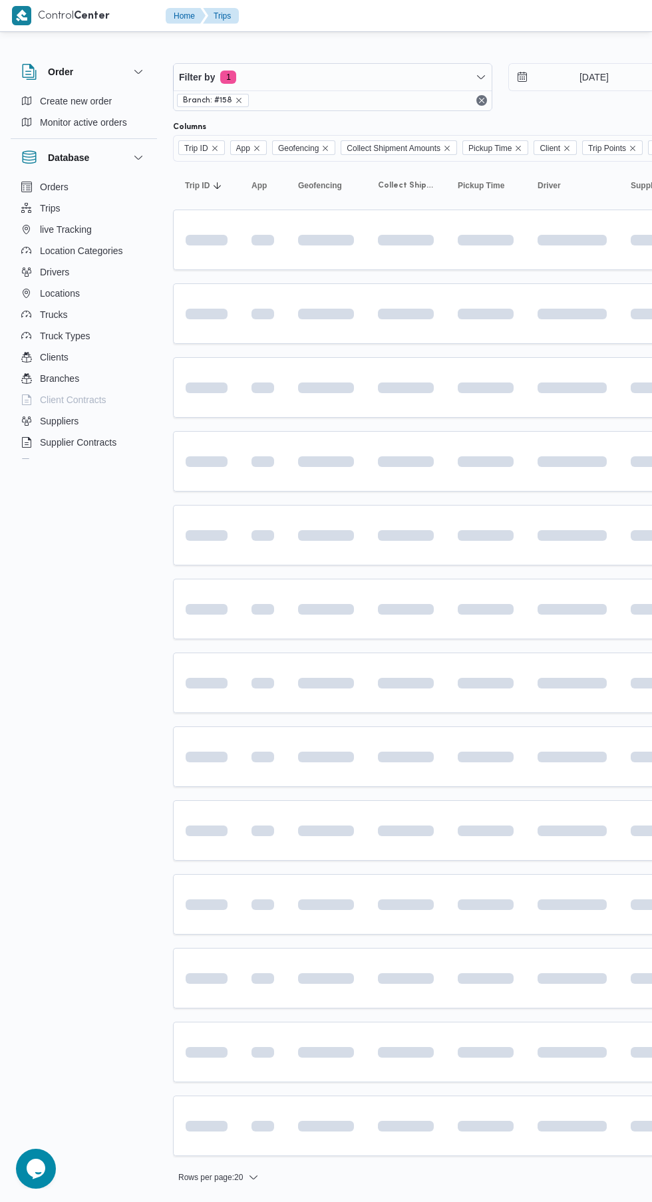
scroll to position [0, 21]
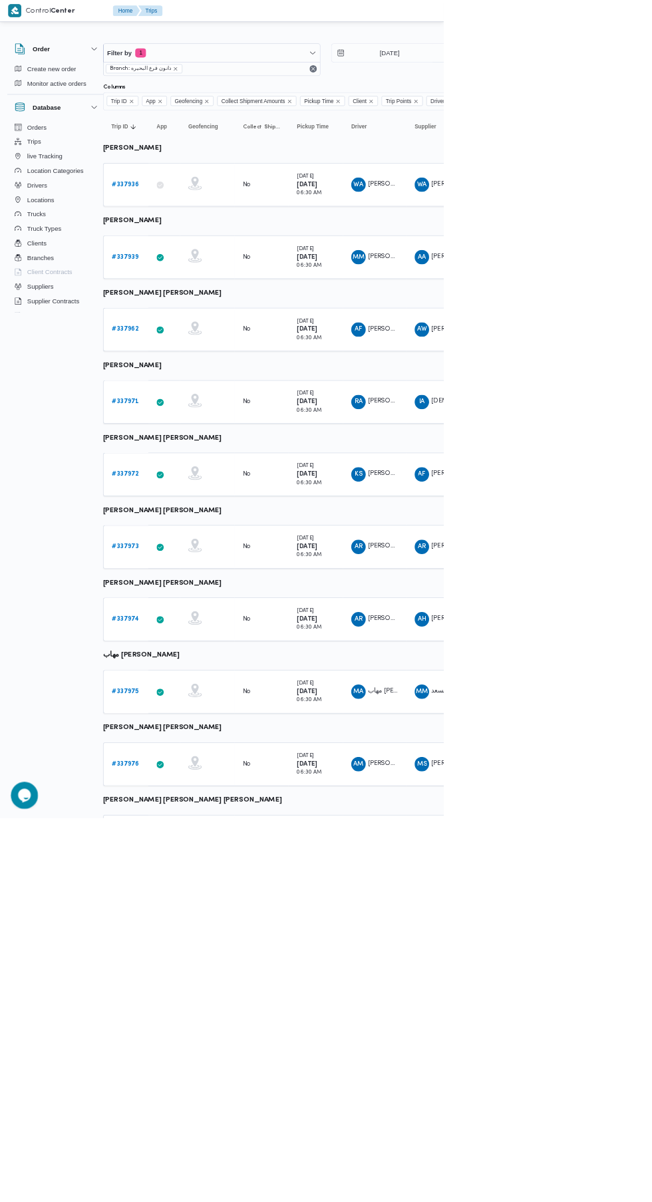
click at [187, 590] on b "# 337971" at bounding box center [184, 590] width 40 height 9
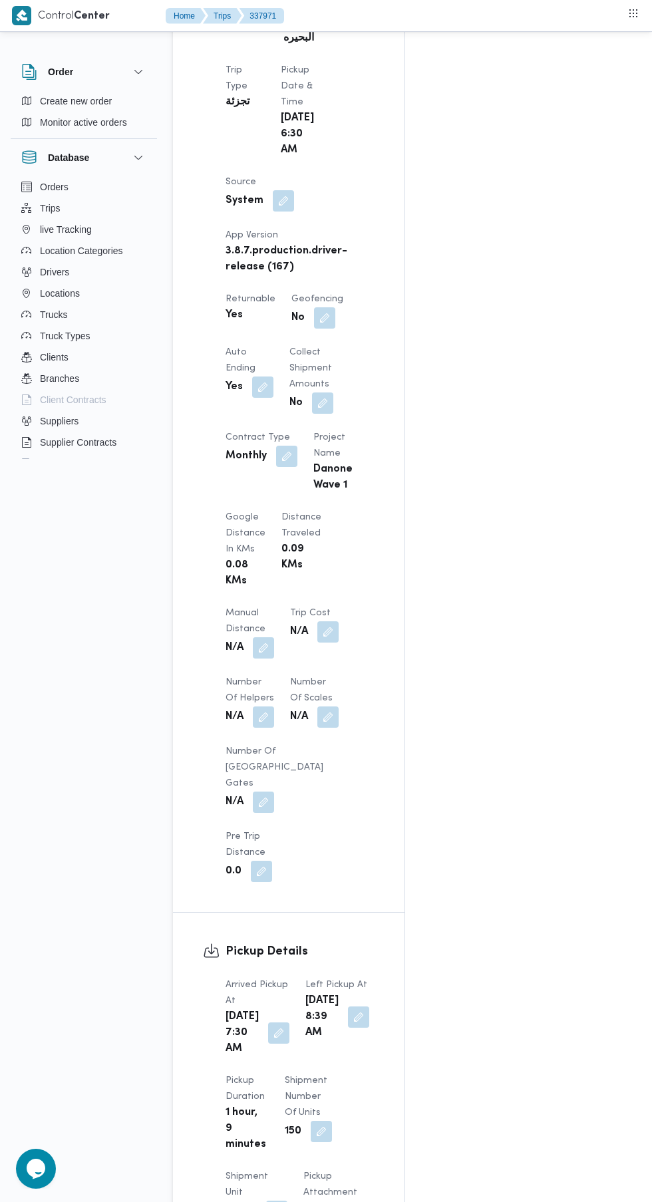
scroll to position [768, 0]
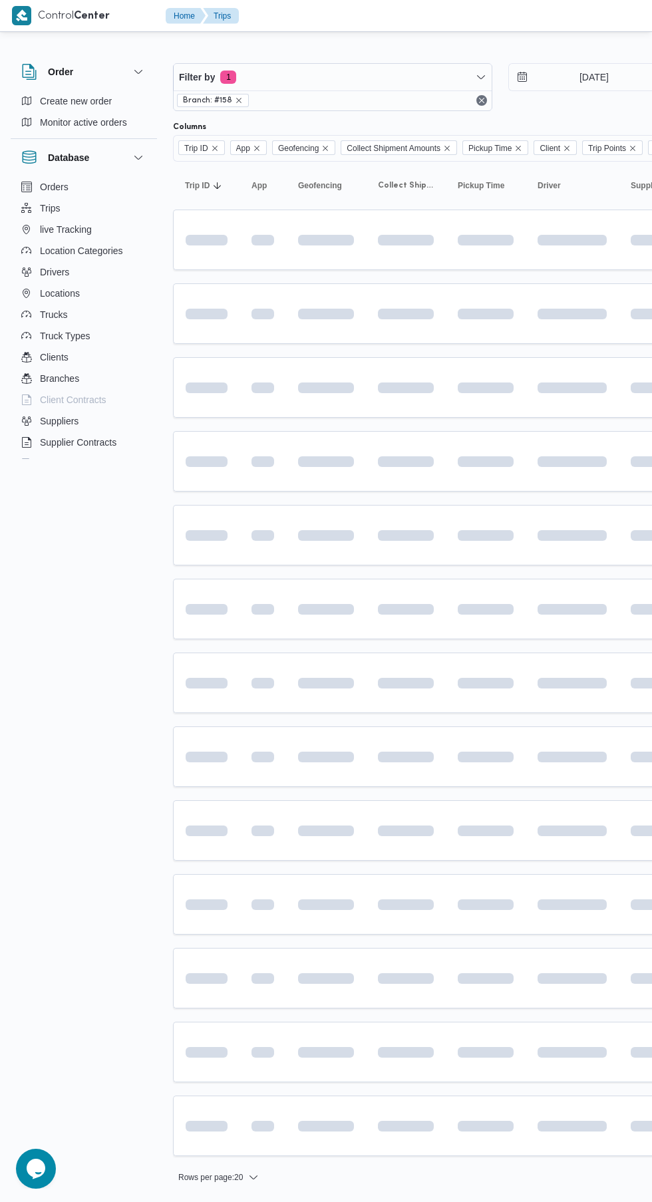
scroll to position [0, 21]
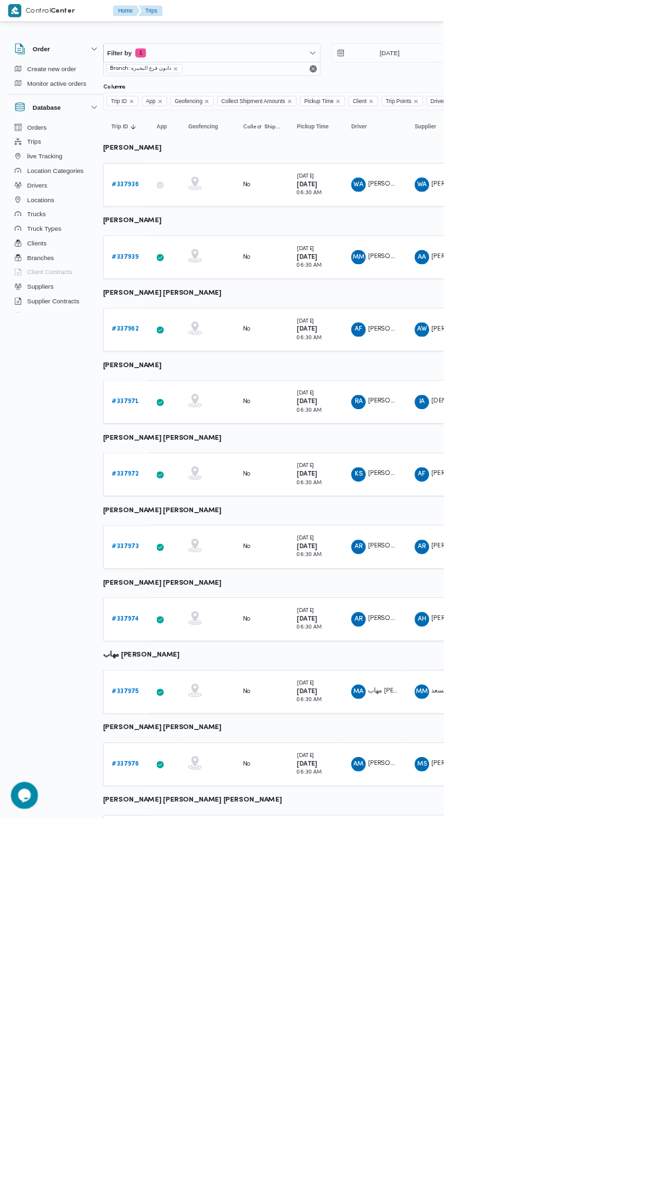
click at [184, 484] on b "# 337962" at bounding box center [184, 484] width 40 height 9
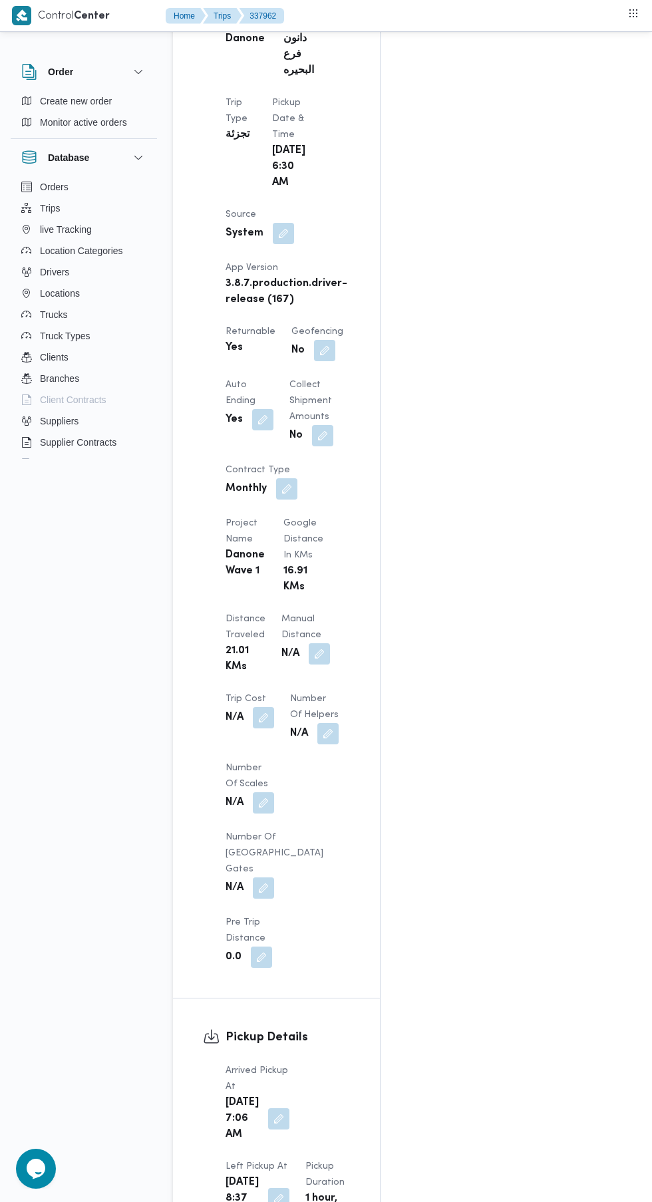
scroll to position [778, 0]
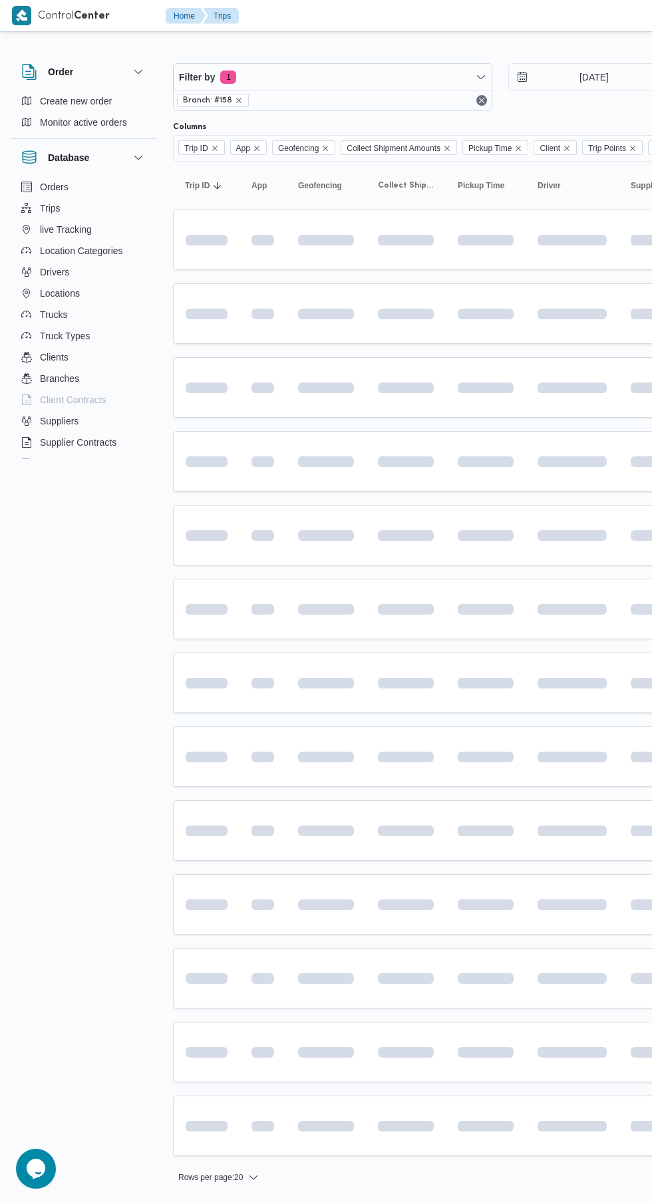
scroll to position [0, 21]
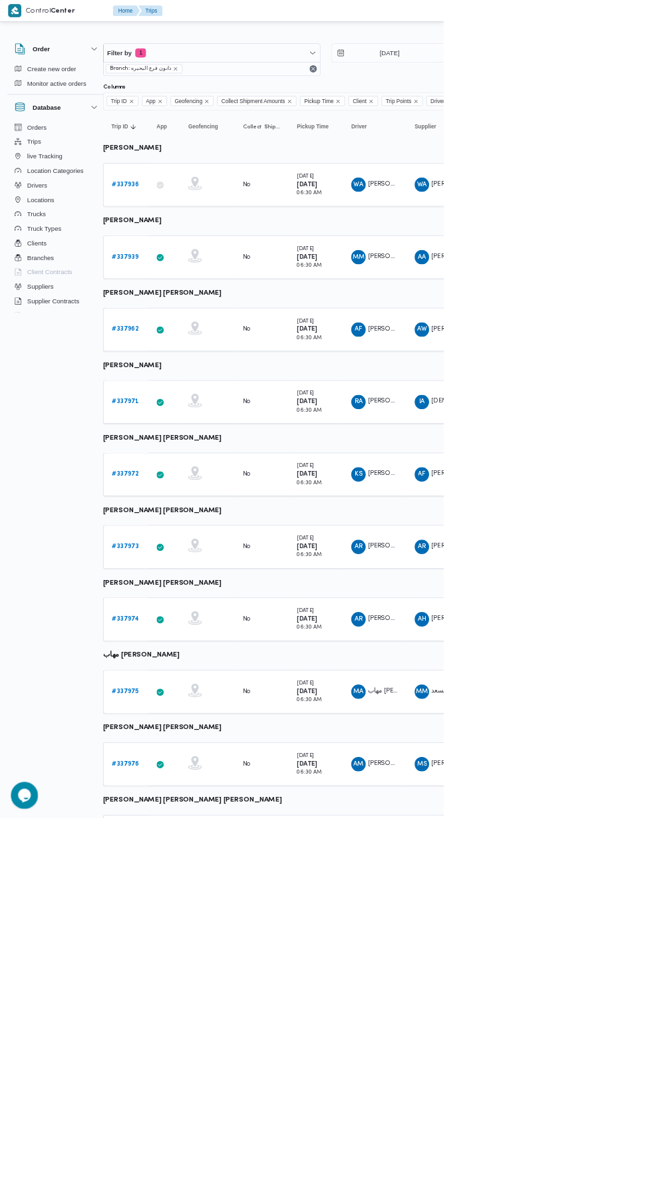
click at [187, 384] on link "# 337939" at bounding box center [183, 378] width 39 height 16
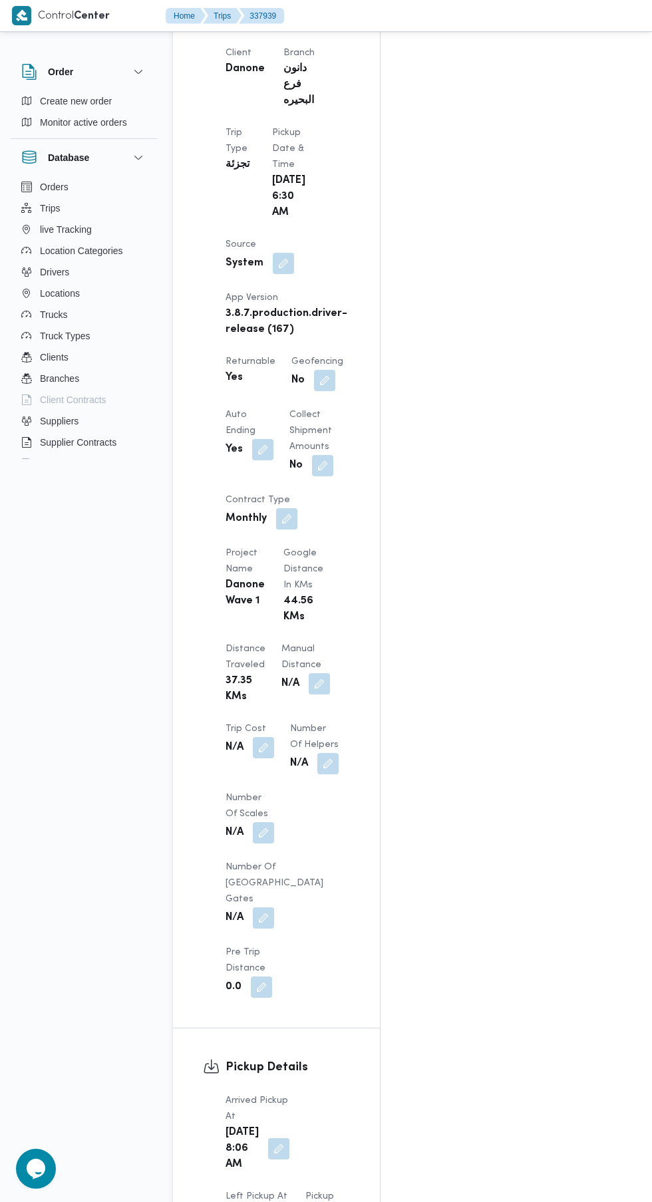
scroll to position [731, 0]
click at [268, 1137] on button "button" at bounding box center [278, 1147] width 21 height 21
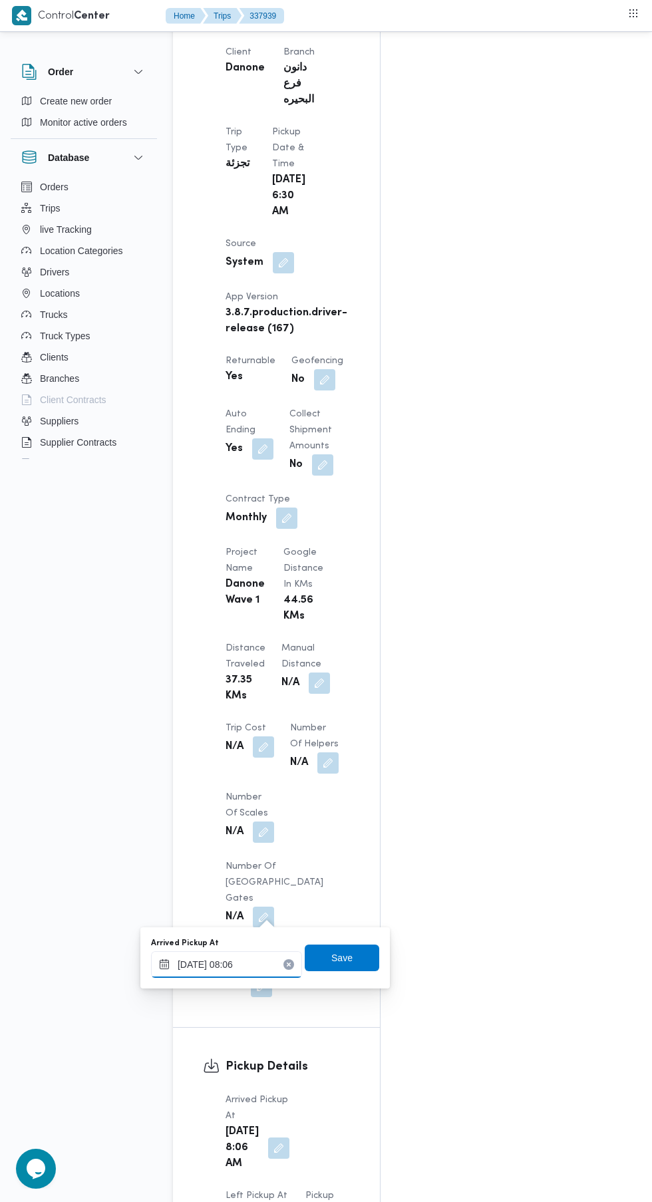
click at [249, 968] on input "[DATE] 08:06" at bounding box center [226, 964] width 151 height 27
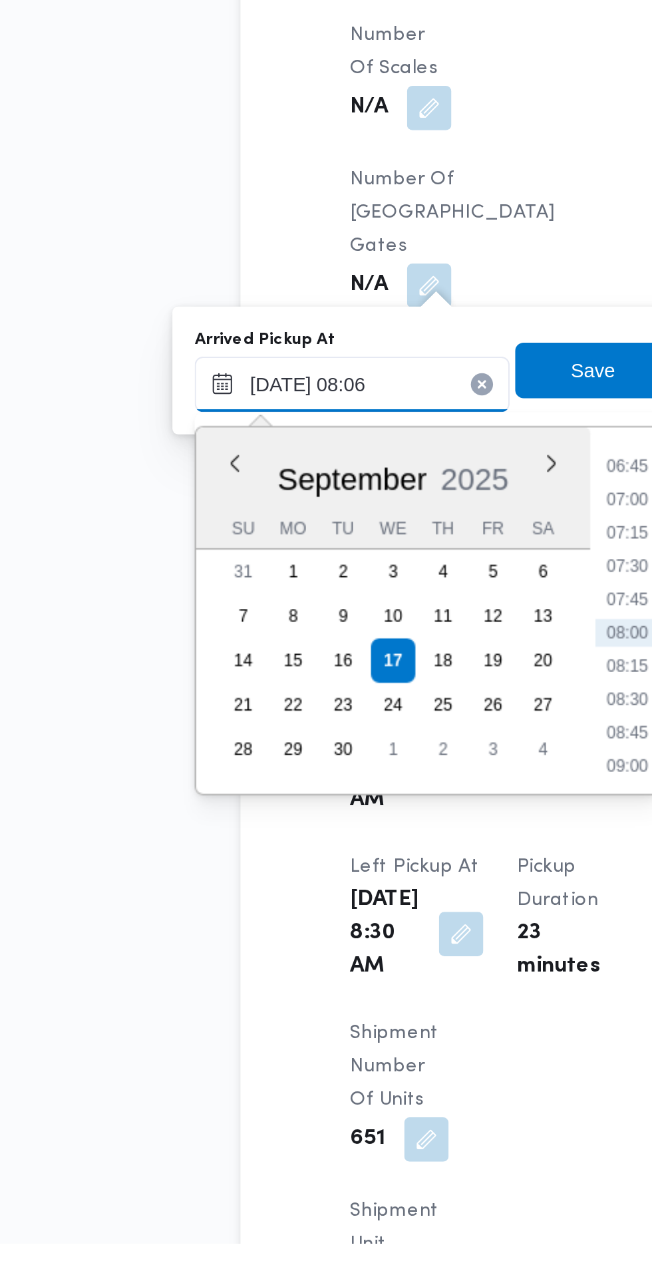
scroll to position [833, 0]
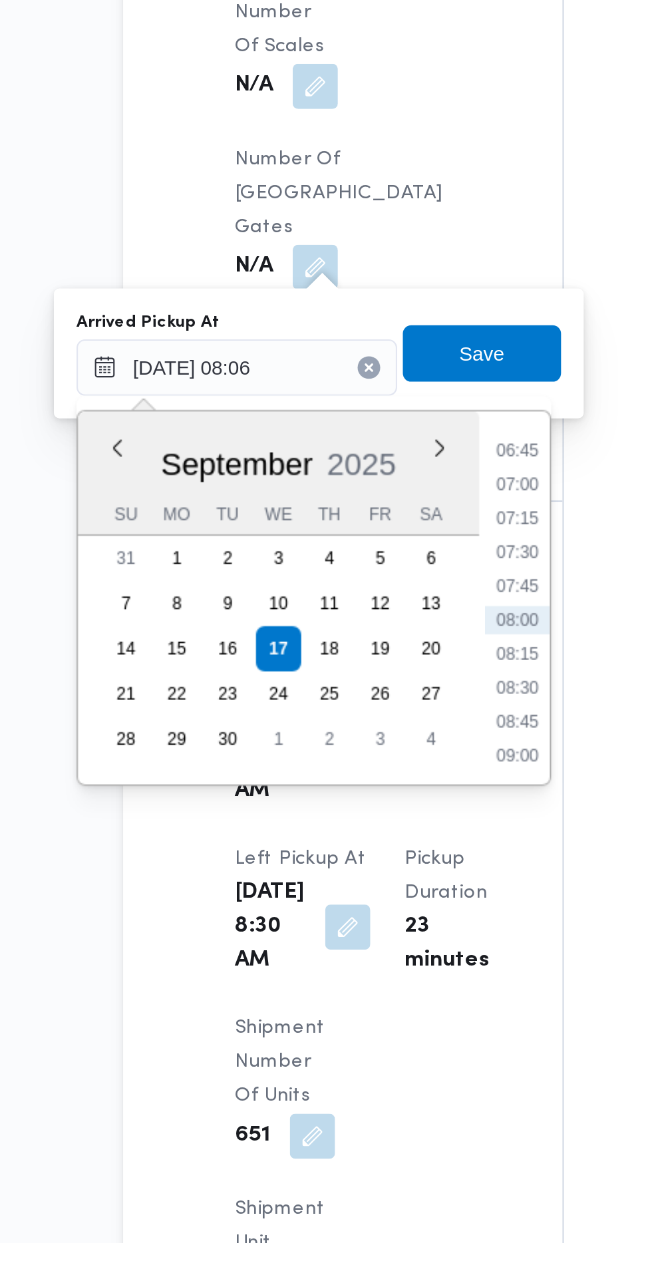
click at [365, 935] on li "07:15" at bounding box center [358, 933] width 31 height 13
type input "[DATE] 07:15"
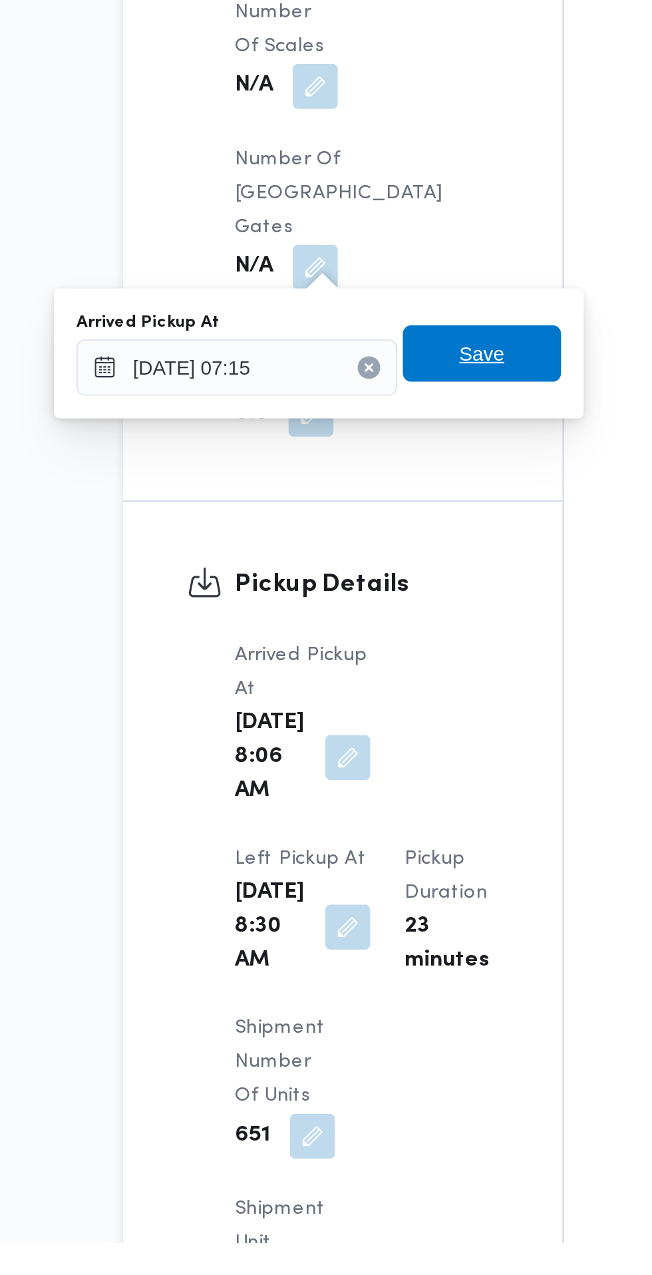
click at [360, 861] on span "Save" at bounding box center [342, 856] width 75 height 27
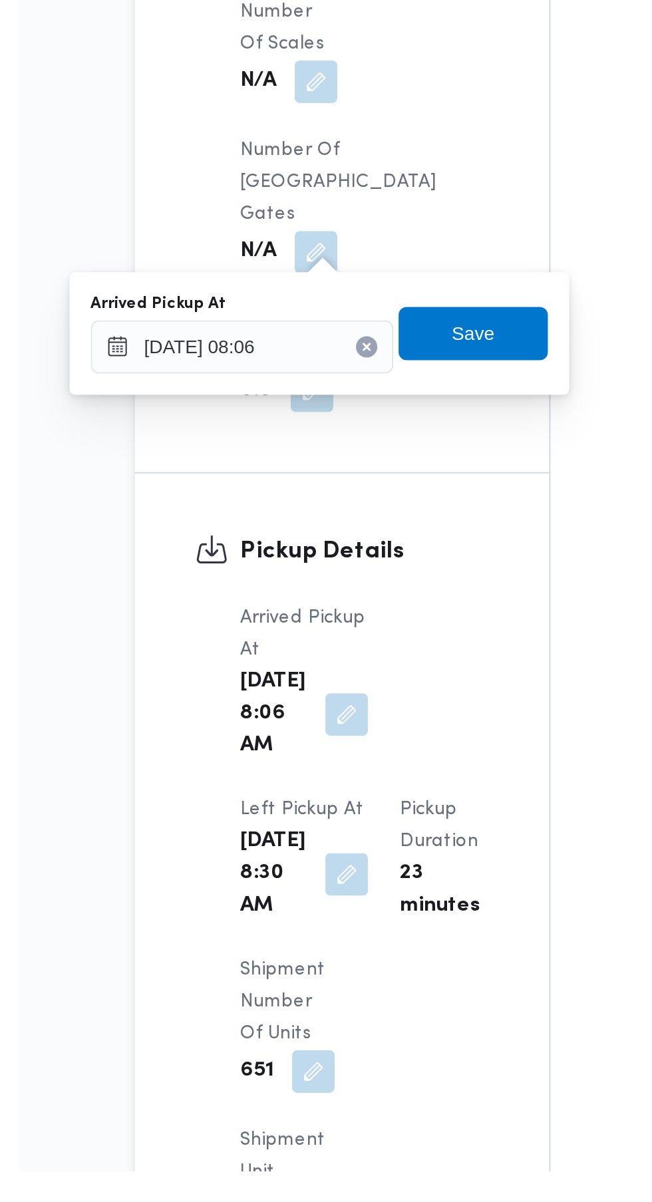
scroll to position [871, 0]
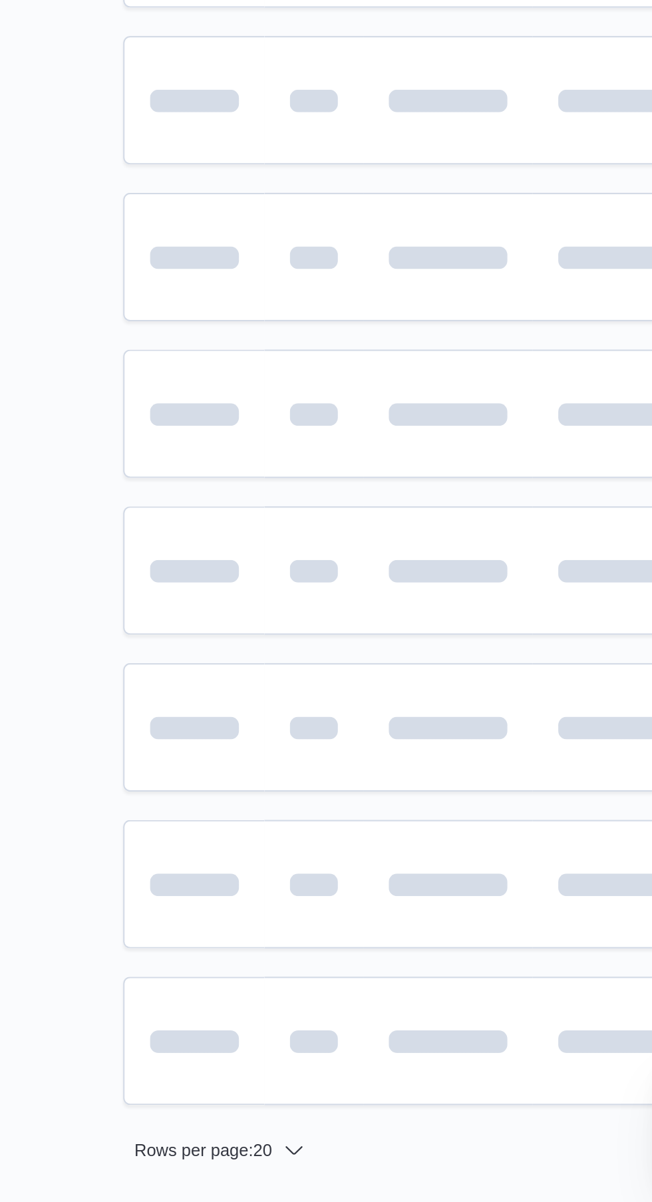
scroll to position [0, 21]
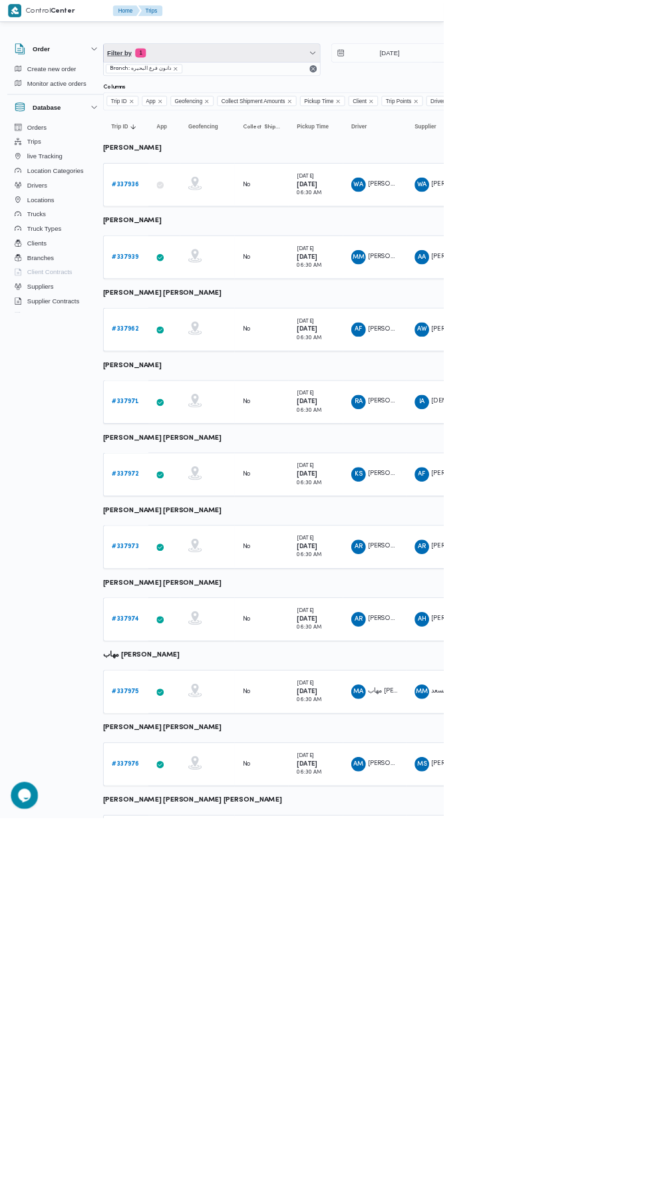
click at [349, 78] on span "Filter by 1" at bounding box center [311, 78] width 318 height 27
click at [264, 208] on button "Driver" at bounding box center [240, 221] width 170 height 27
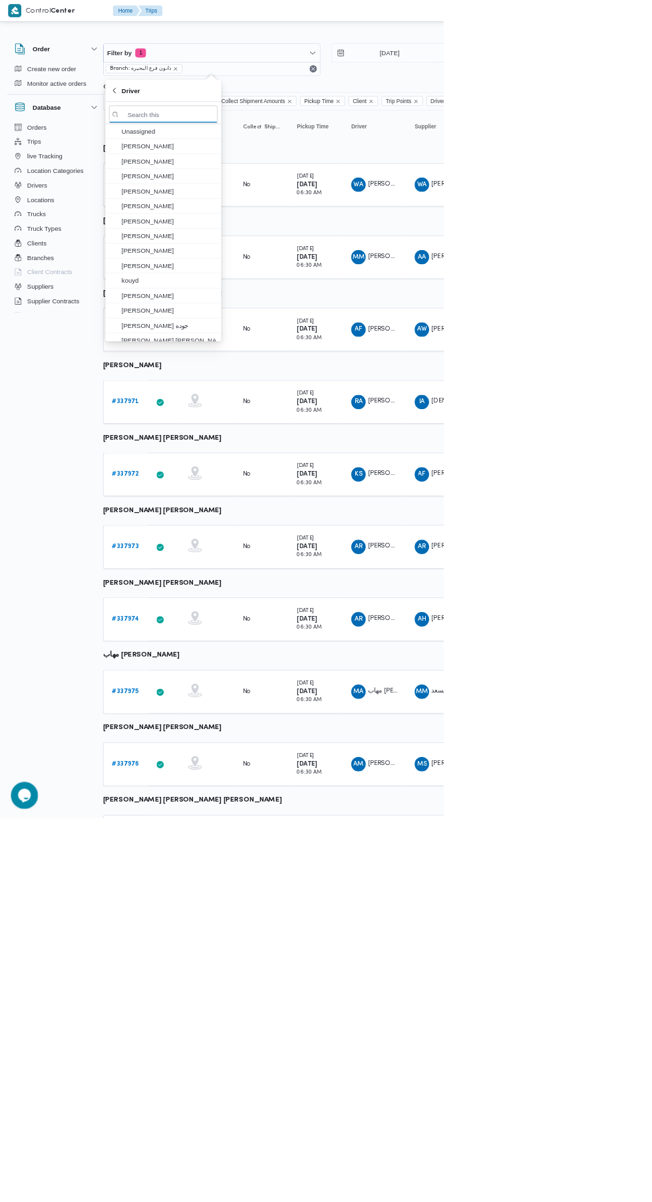
scroll to position [0, 21]
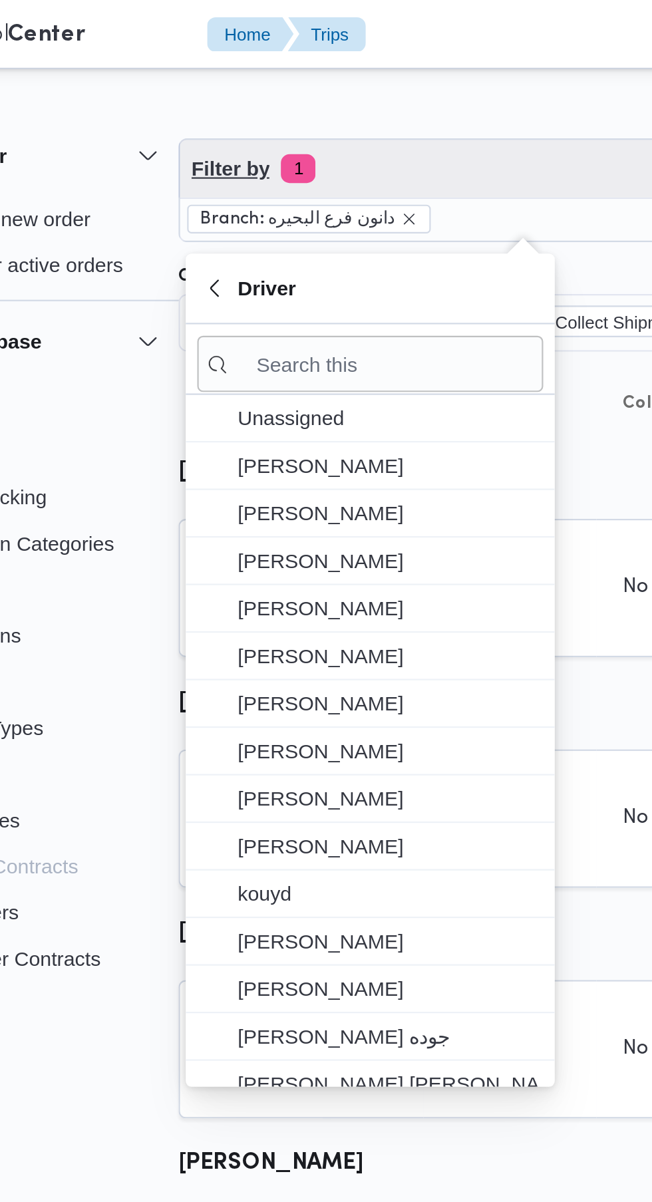
click at [305, 84] on span "Filter by 1" at bounding box center [312, 78] width 318 height 27
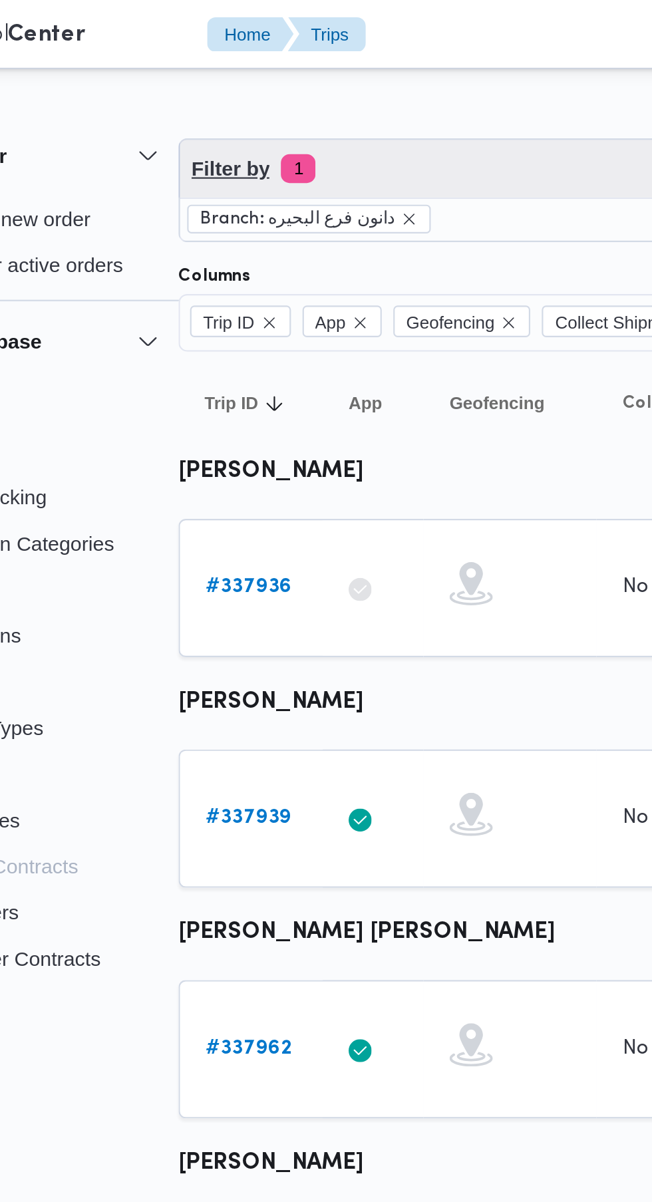
click at [299, 80] on span "Filter by 1" at bounding box center [312, 78] width 318 height 27
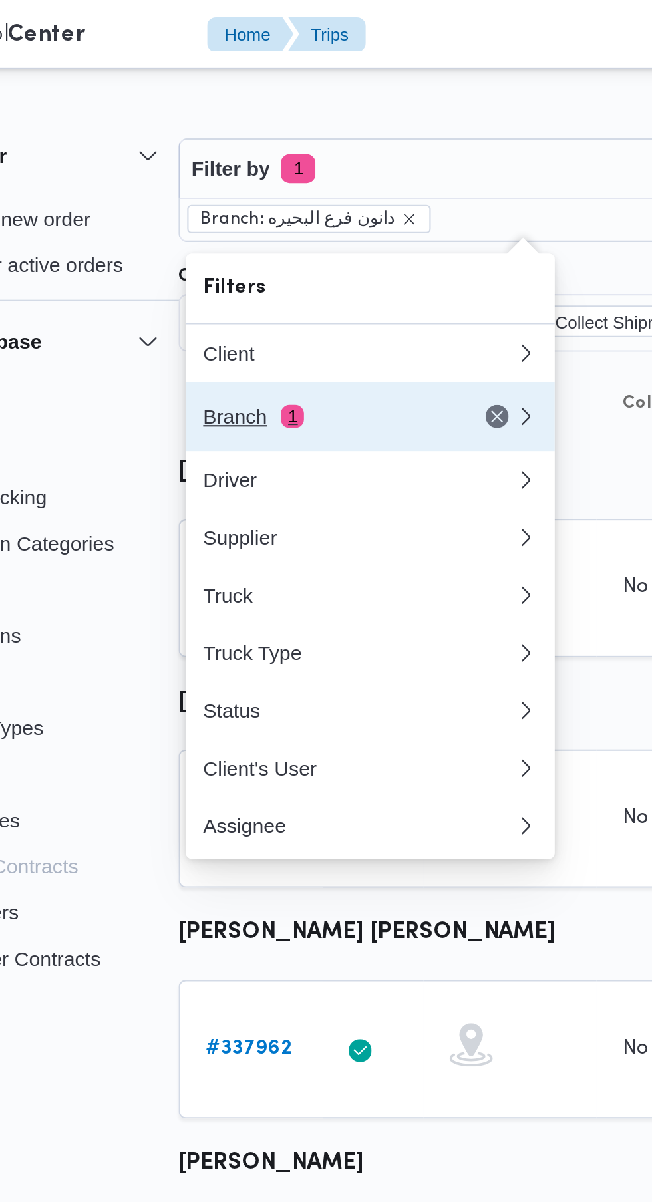
click at [241, 197] on div "Branch 1" at bounding box center [220, 192] width 112 height 11
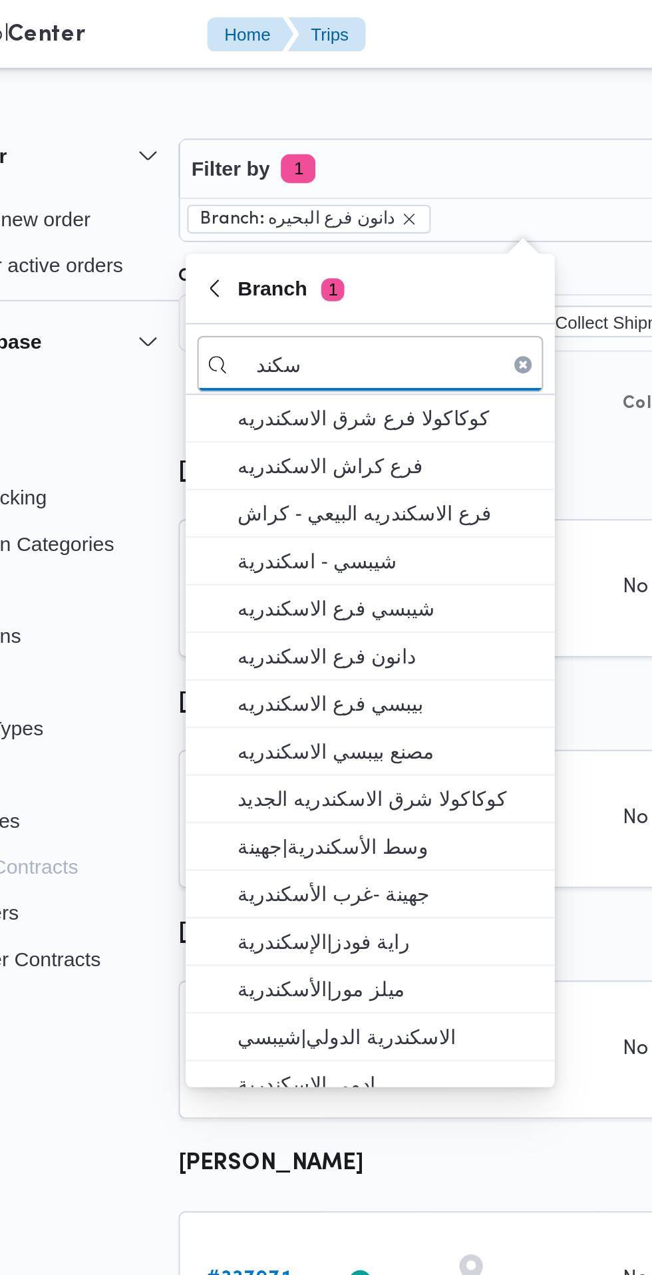
type input "سكند"
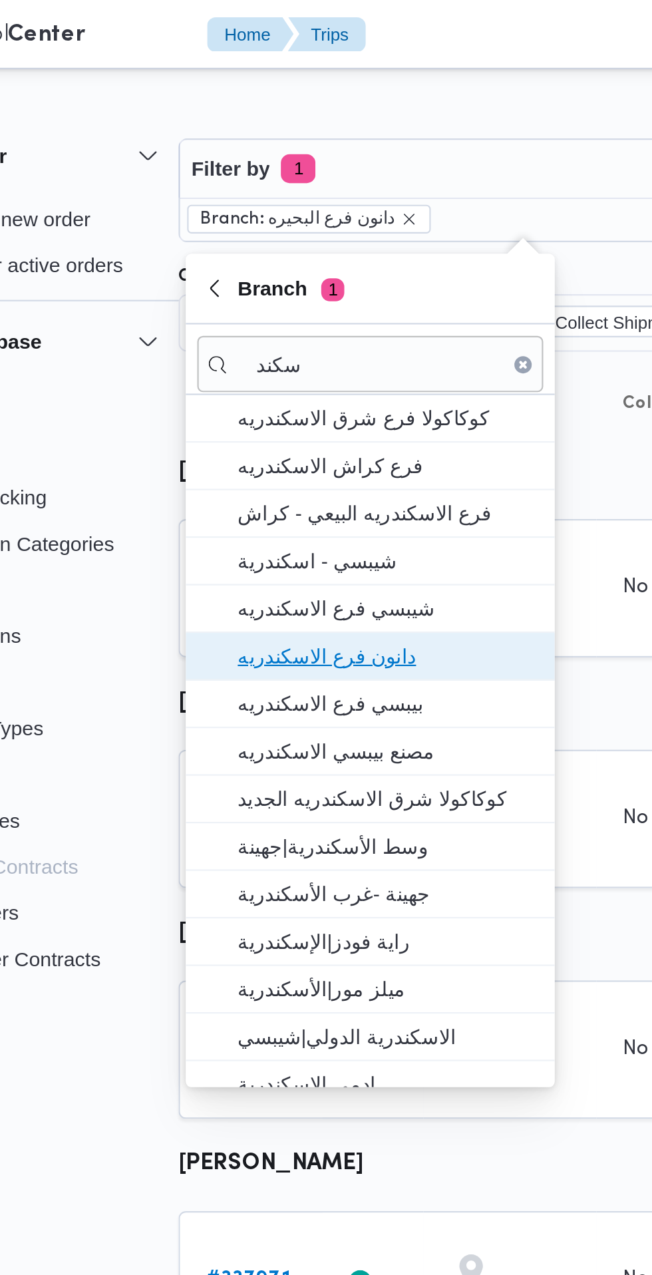
click at [267, 304] on span "دانون فرع الاسكندريه" at bounding box center [249, 303] width 138 height 16
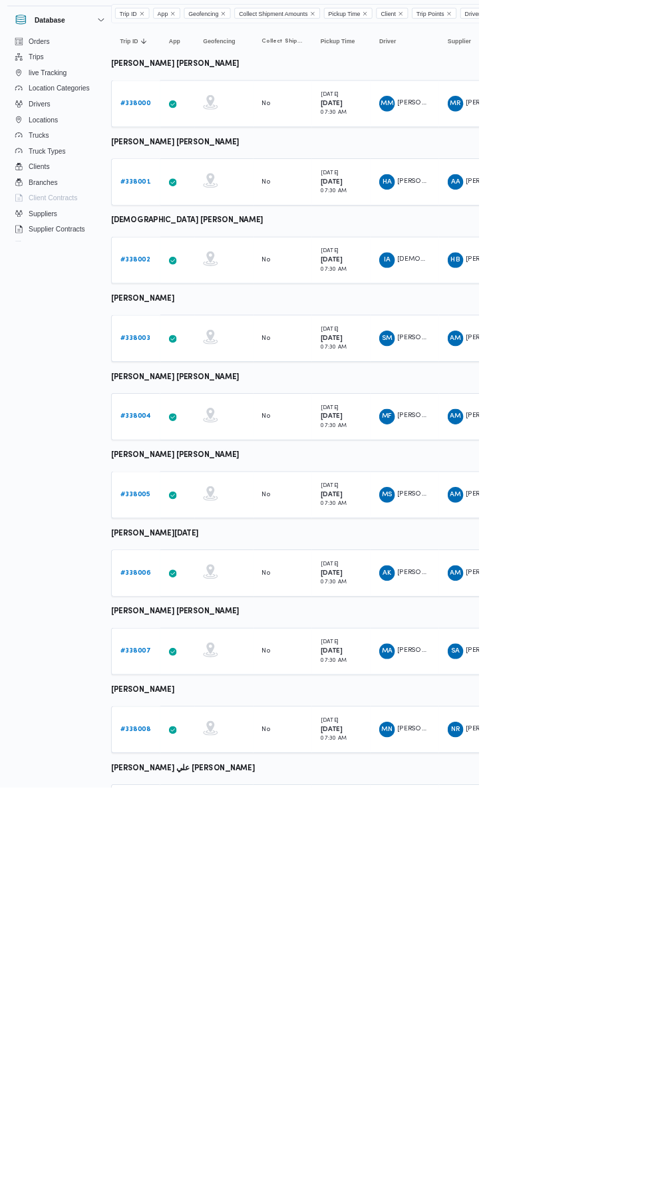
scroll to position [0, 21]
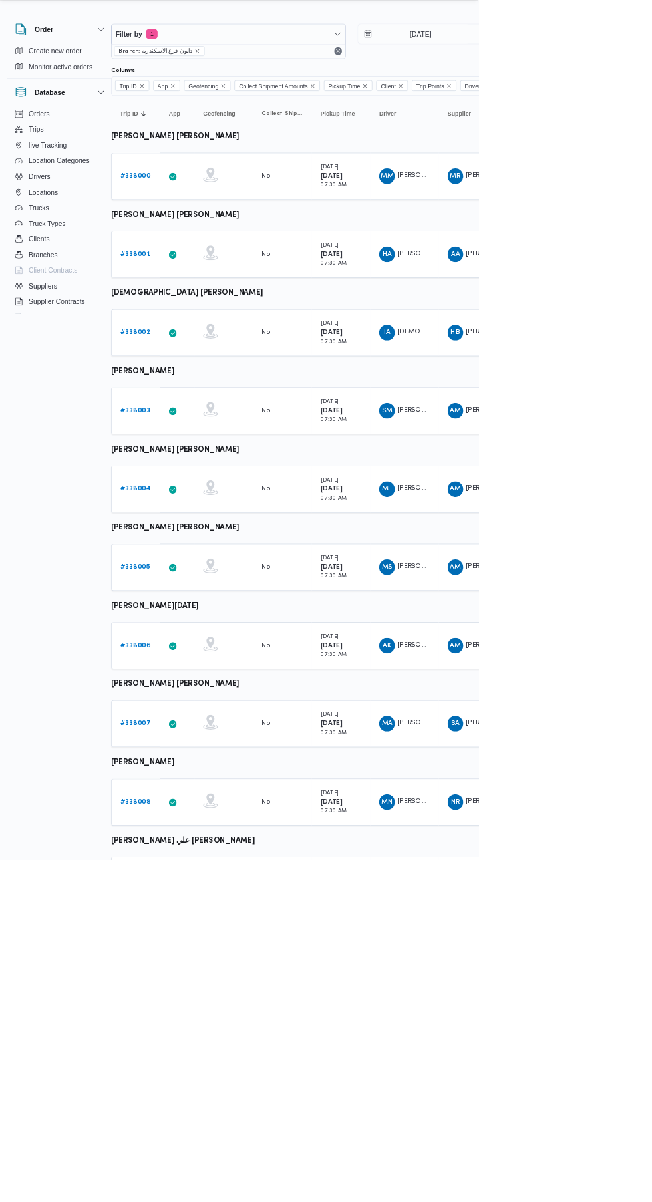
click at [183, 806] on b "# 338005" at bounding box center [185, 803] width 41 height 9
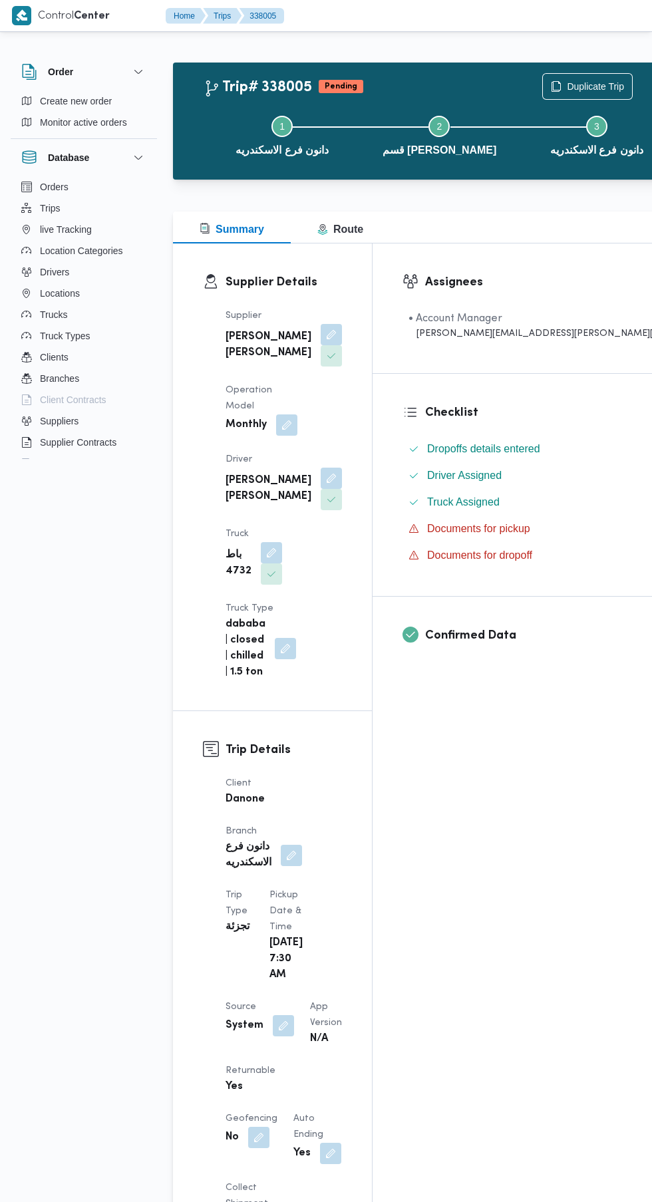
click at [342, 468] on button "button" at bounding box center [331, 478] width 21 height 21
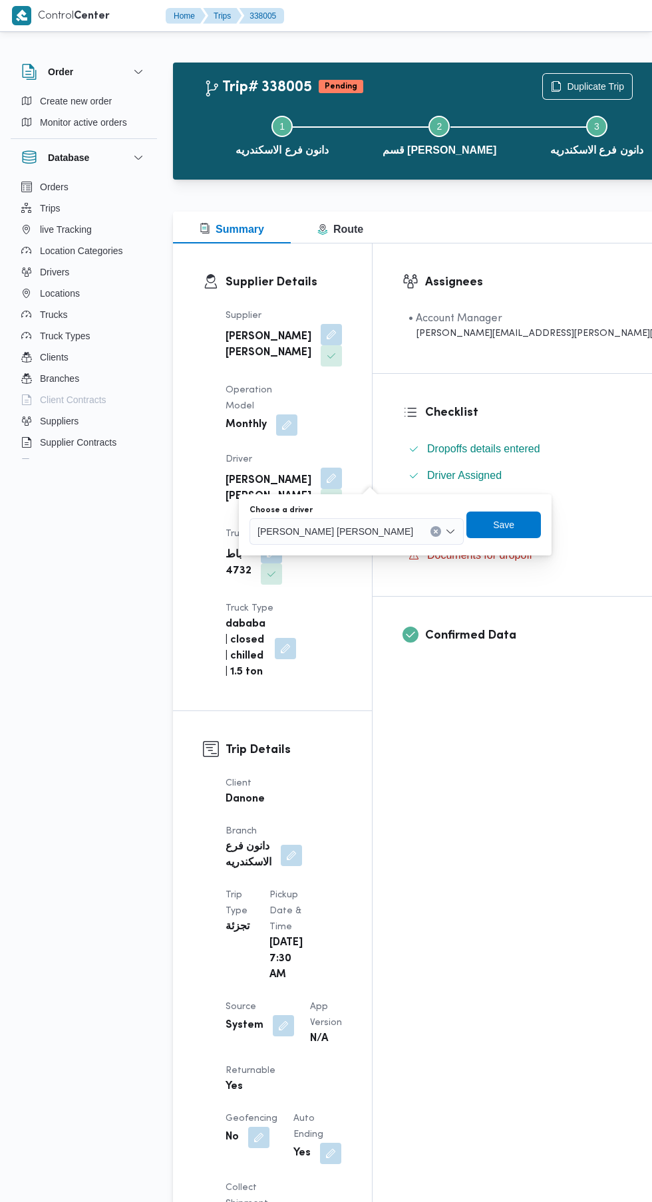
click at [292, 533] on span "[PERSON_NAME] [PERSON_NAME]" at bounding box center [335, 531] width 156 height 15
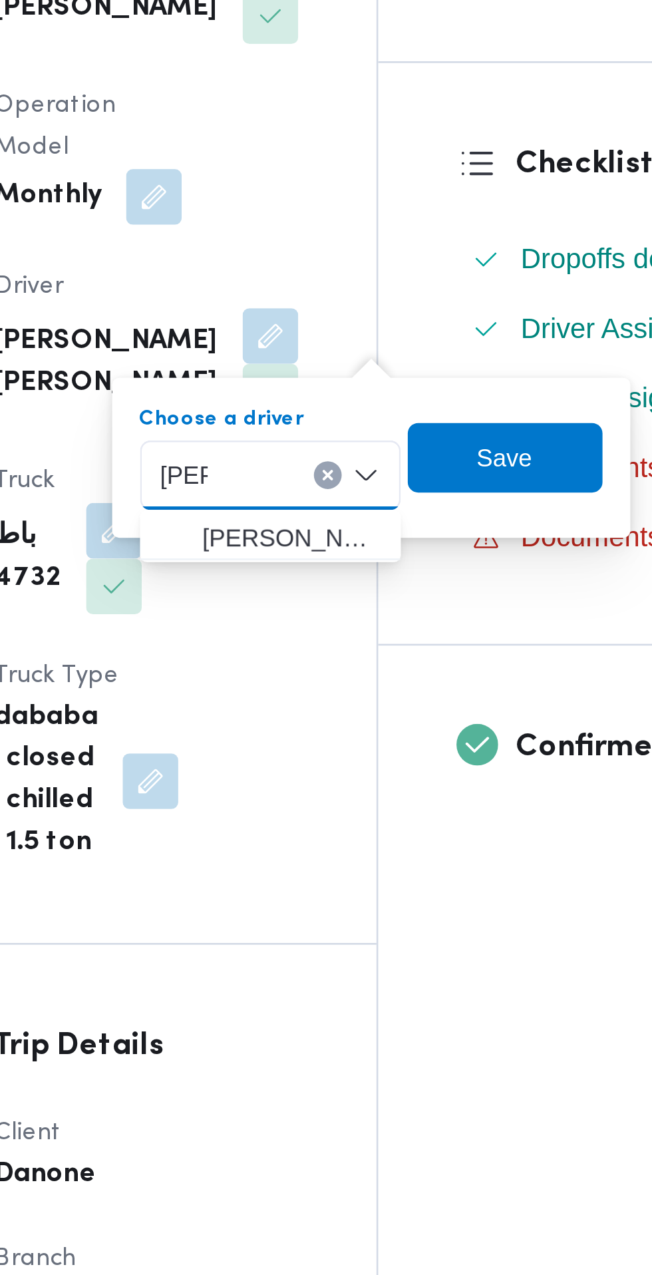
type input "[PERSON_NAME]"
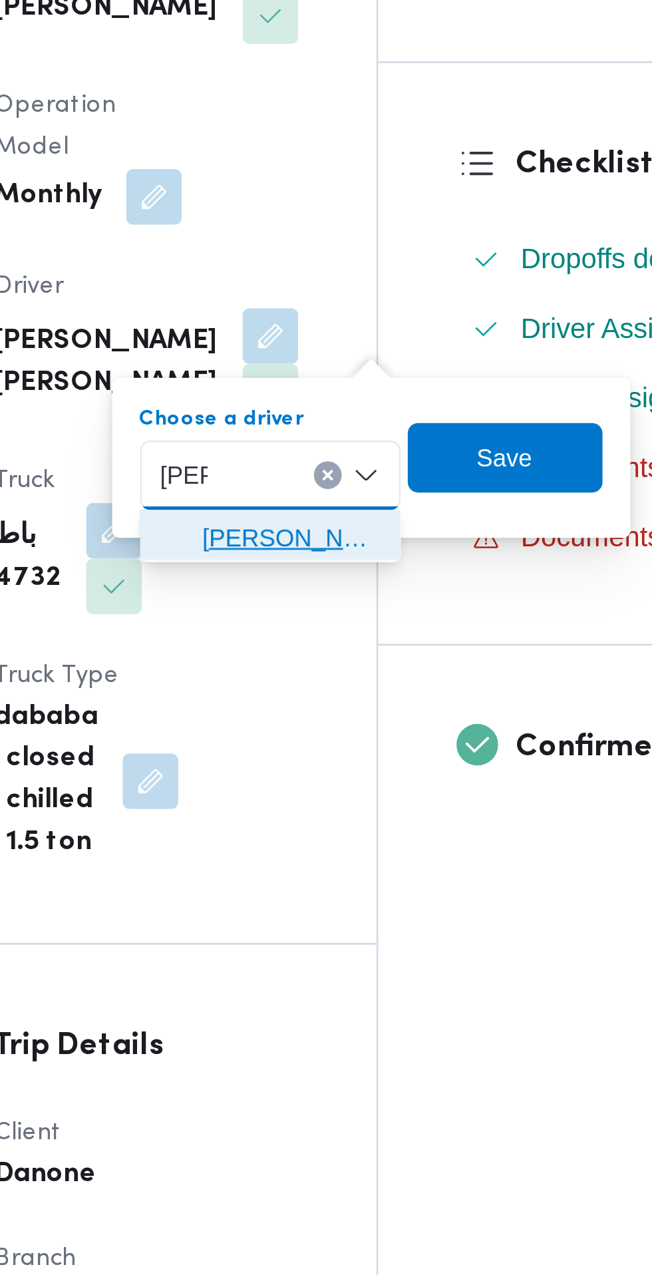
click at [351, 560] on span "[PERSON_NAME] [PERSON_NAME] [PERSON_NAME]" at bounding box center [339, 555] width 68 height 16
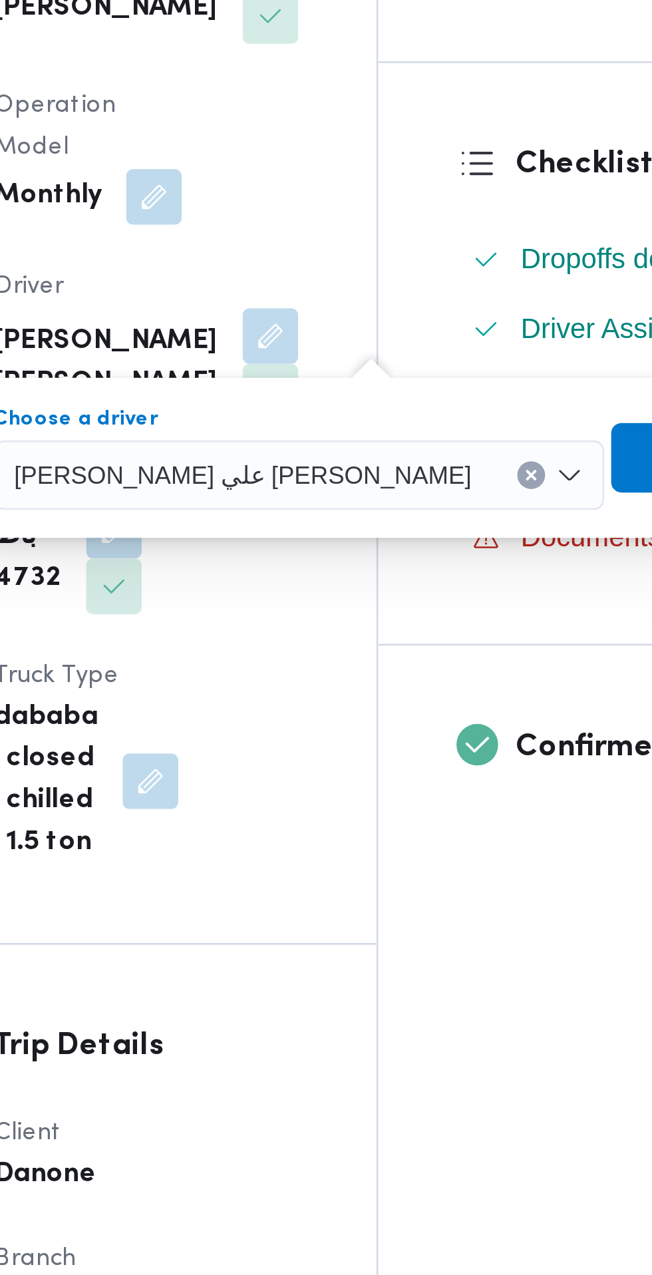
click at [462, 528] on span "Save" at bounding box center [499, 525] width 75 height 27
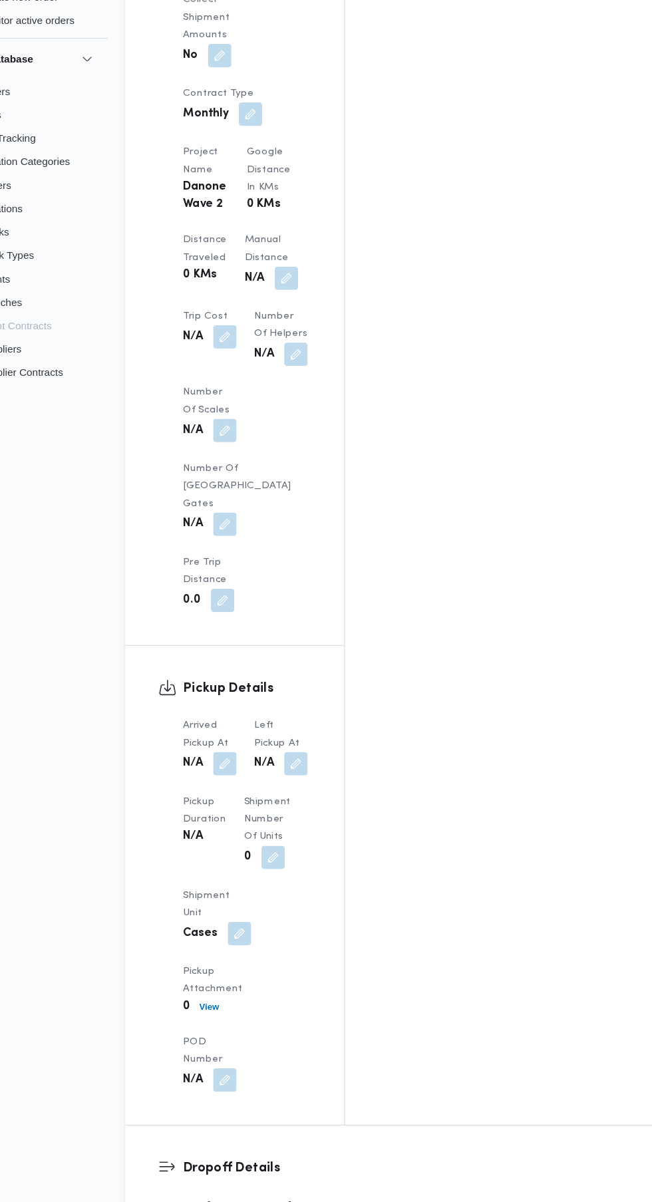
scroll to position [1090, 0]
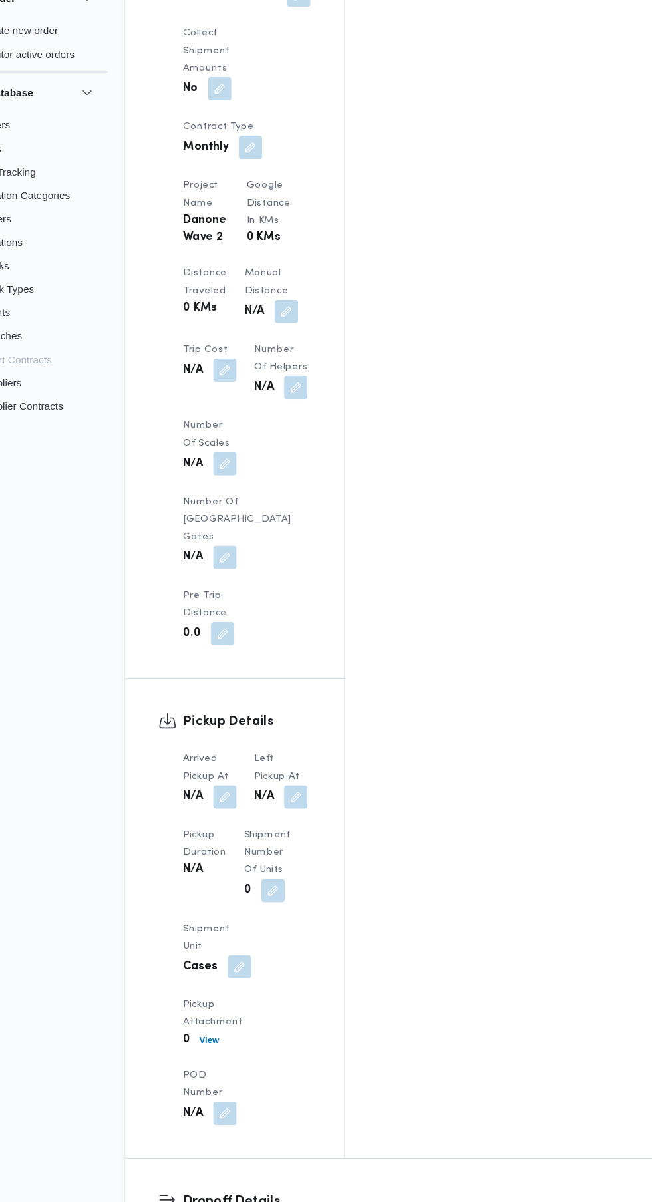
click at [264, 787] on button "button" at bounding box center [263, 797] width 21 height 21
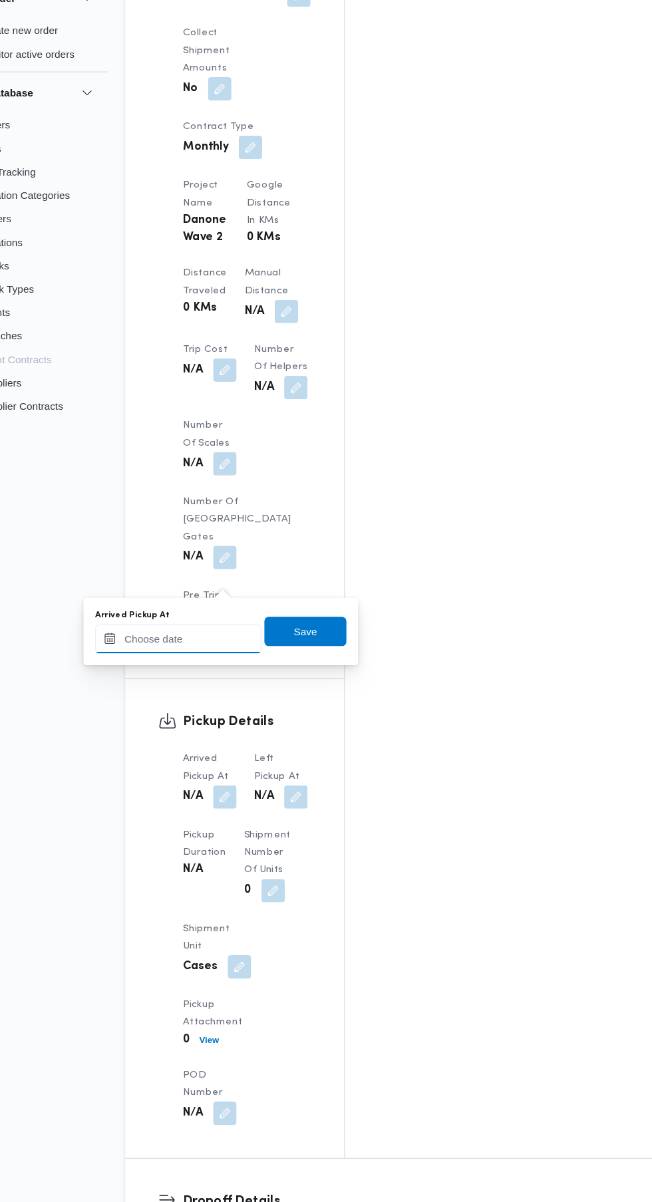
click at [225, 652] on input "Arrived Pickup At" at bounding box center [221, 654] width 151 height 27
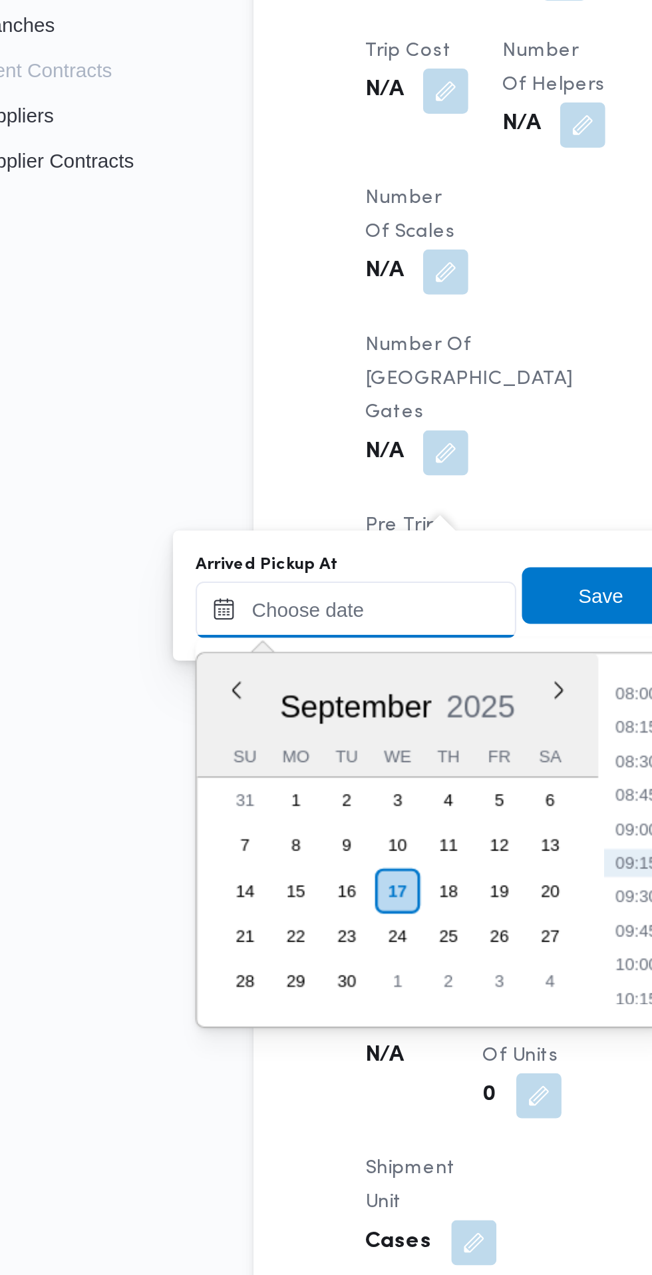
paste input "[DATE] 07:30"
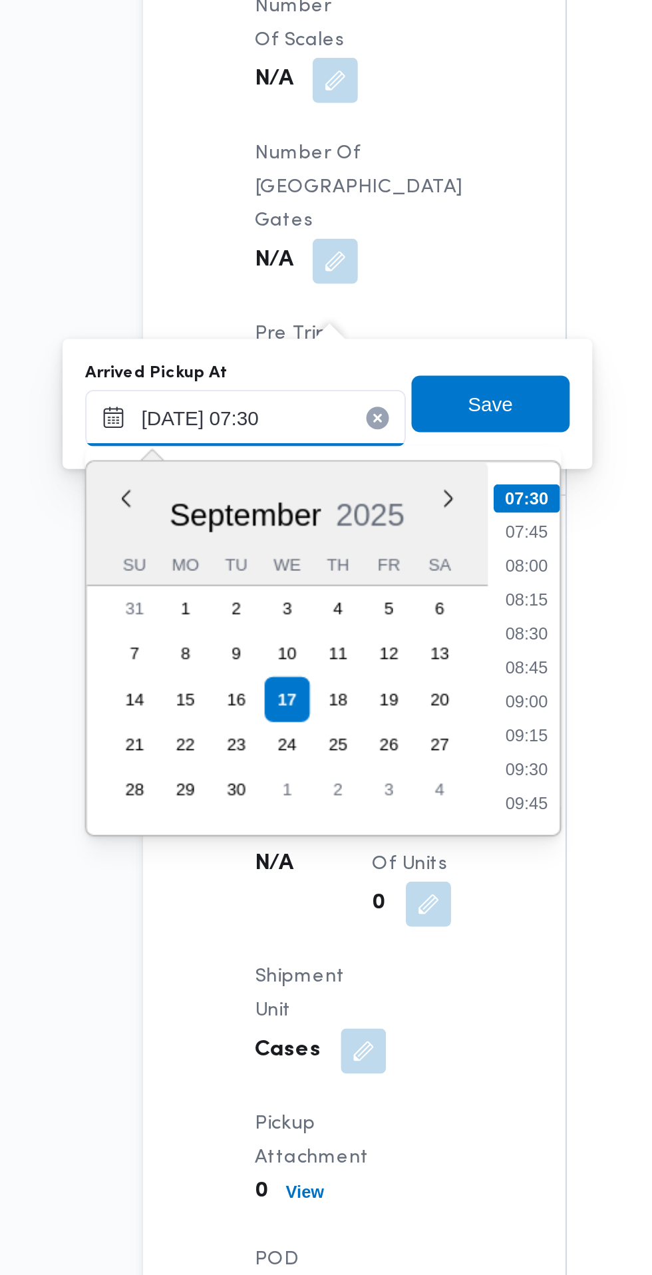
type input "[DATE] 07:30"
click at [357, 695] on li "07:30" at bounding box center [353, 691] width 31 height 13
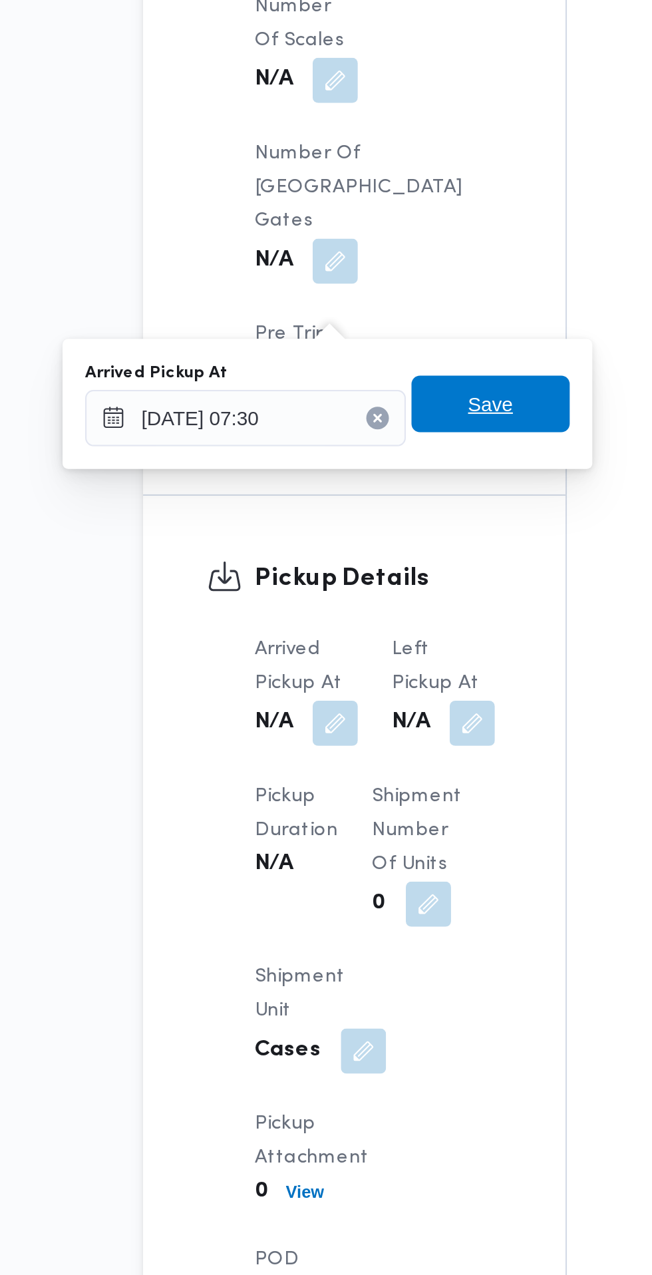
click at [341, 647] on span "Save" at bounding box center [336, 647] width 21 height 16
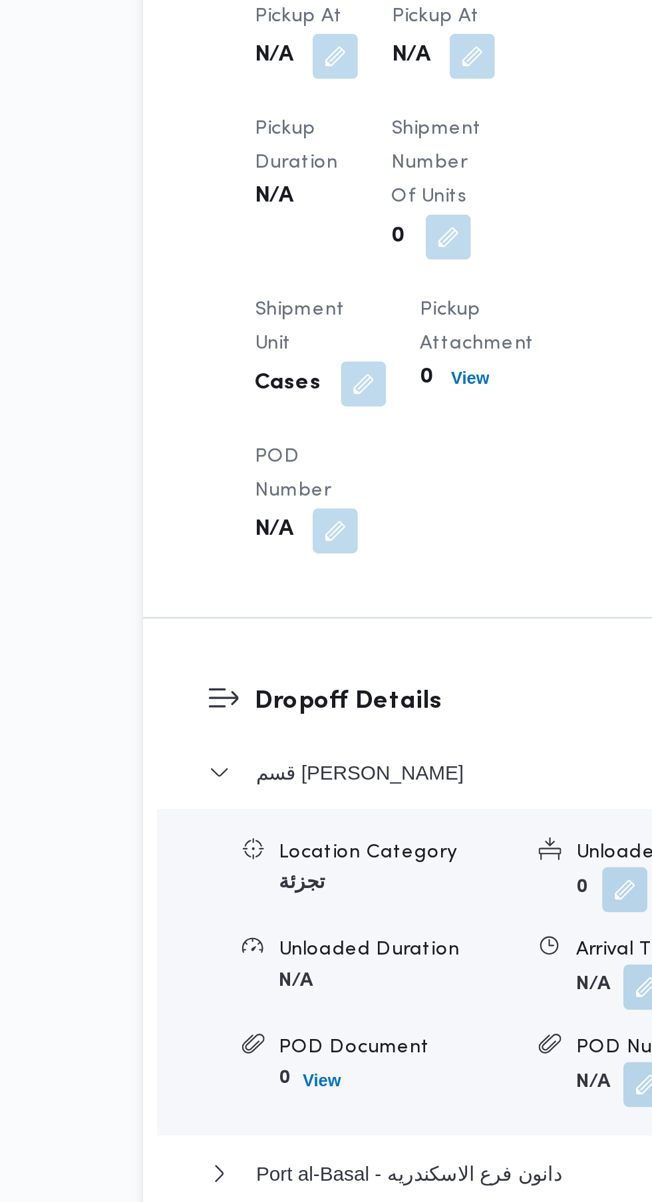
scroll to position [1020, 0]
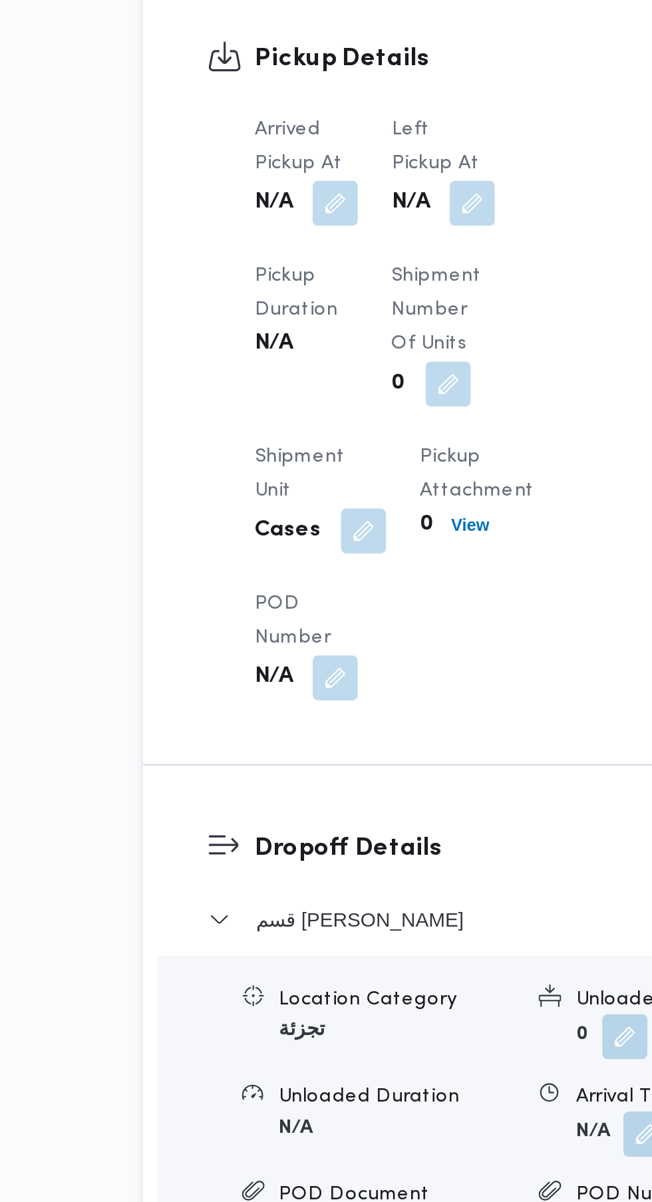
click at [323, 563] on button "button" at bounding box center [327, 552] width 21 height 21
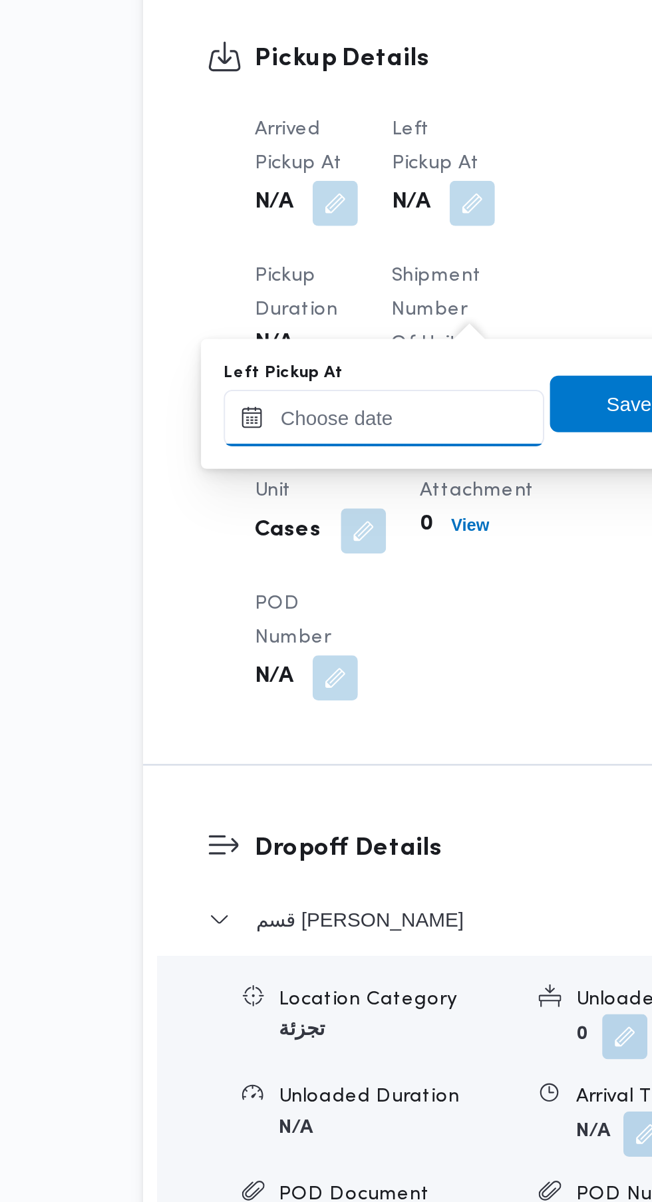
click at [319, 651] on input "Left Pickup At" at bounding box center [286, 654] width 151 height 27
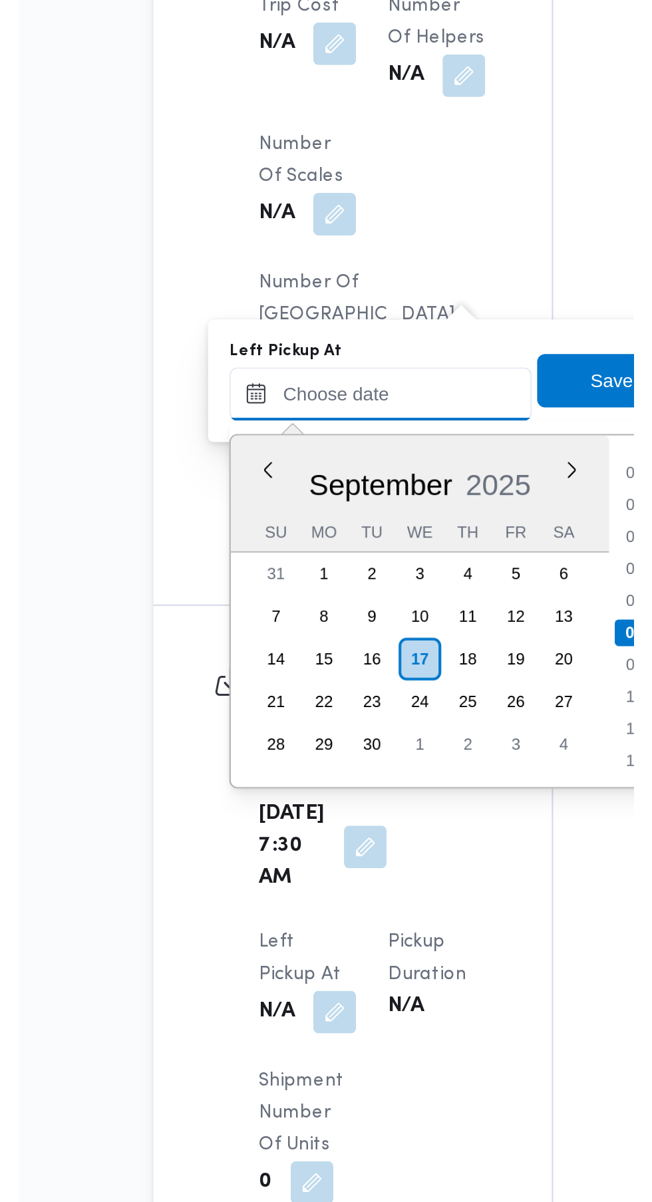
scroll to position [1090, 0]
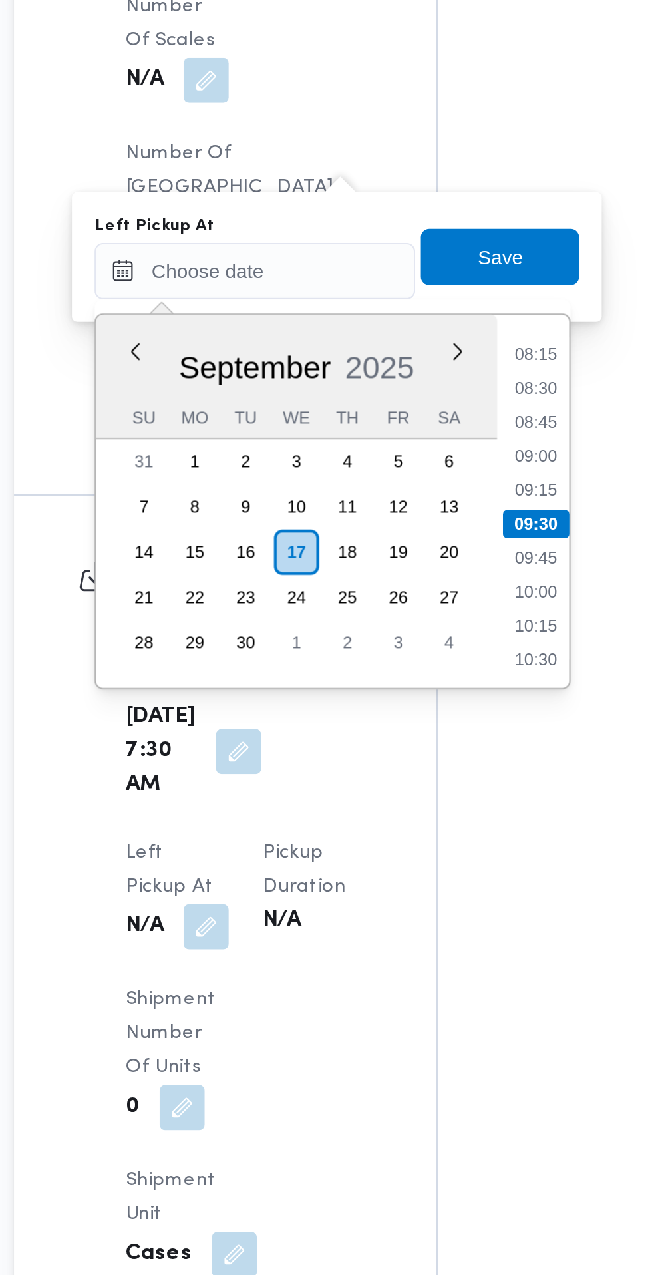
click at [421, 599] on div "Left Pickup At Previous Month Next month [DATE] [DATE] Su Mo Tu We Th Fr Sa 31 …" at bounding box center [325, 578] width 231 height 43
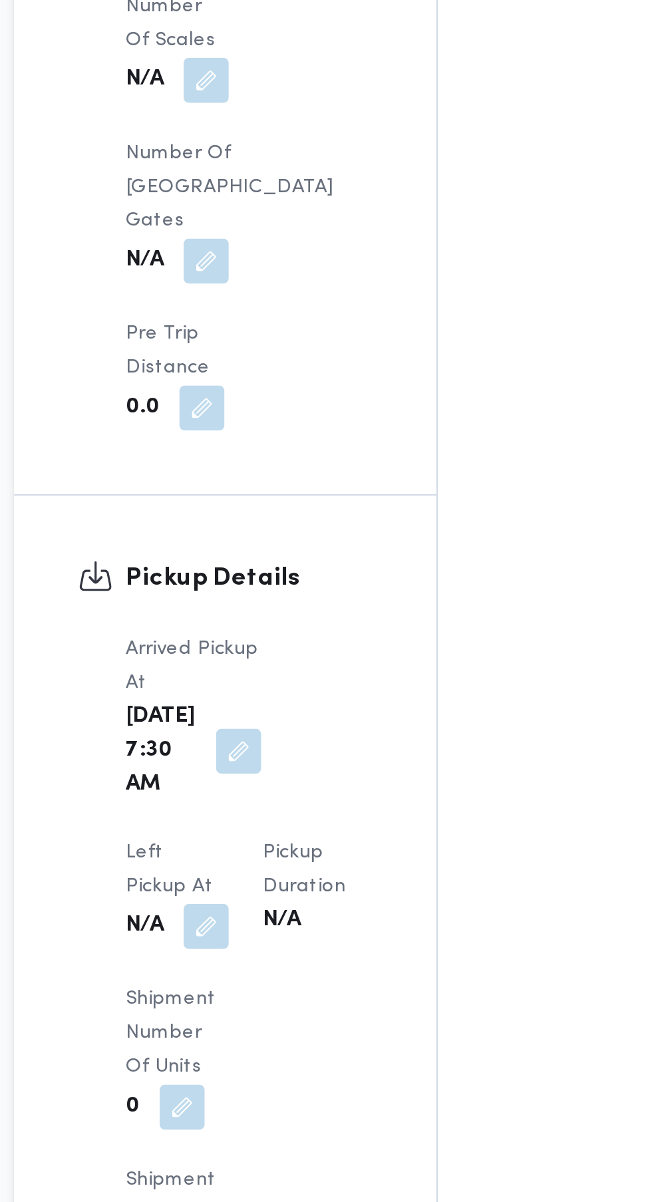
click at [373, 583] on div "Supplier Details Supplier [PERSON_NAME] [PERSON_NAME] Operation Model Monthly D…" at bounding box center [273, 187] width 200 height 2067
click at [274, 883] on button "button" at bounding box center [263, 893] width 21 height 21
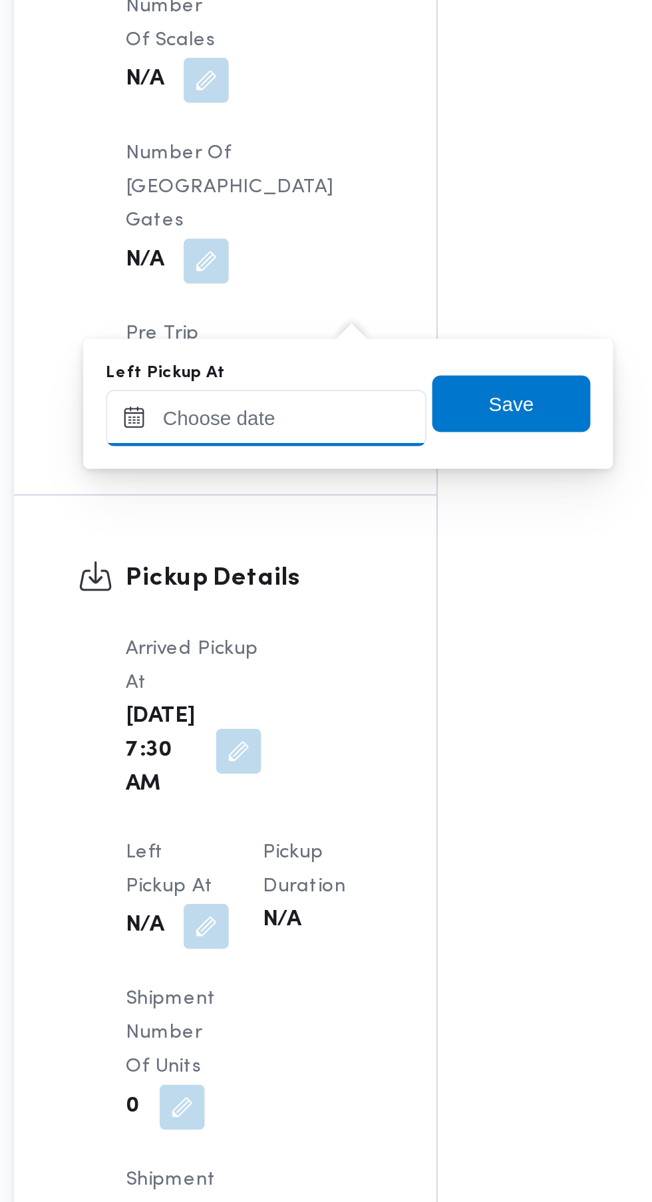
click at [323, 649] on input "Left Pickup At" at bounding box center [291, 654] width 151 height 27
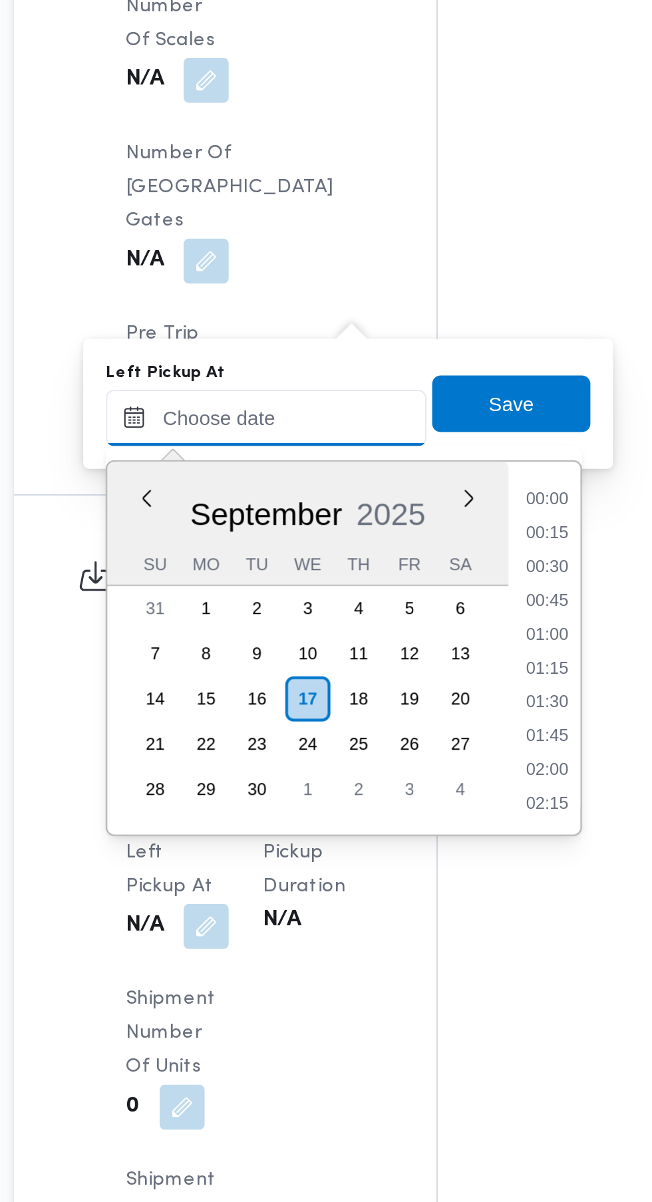
scroll to position [526, 0]
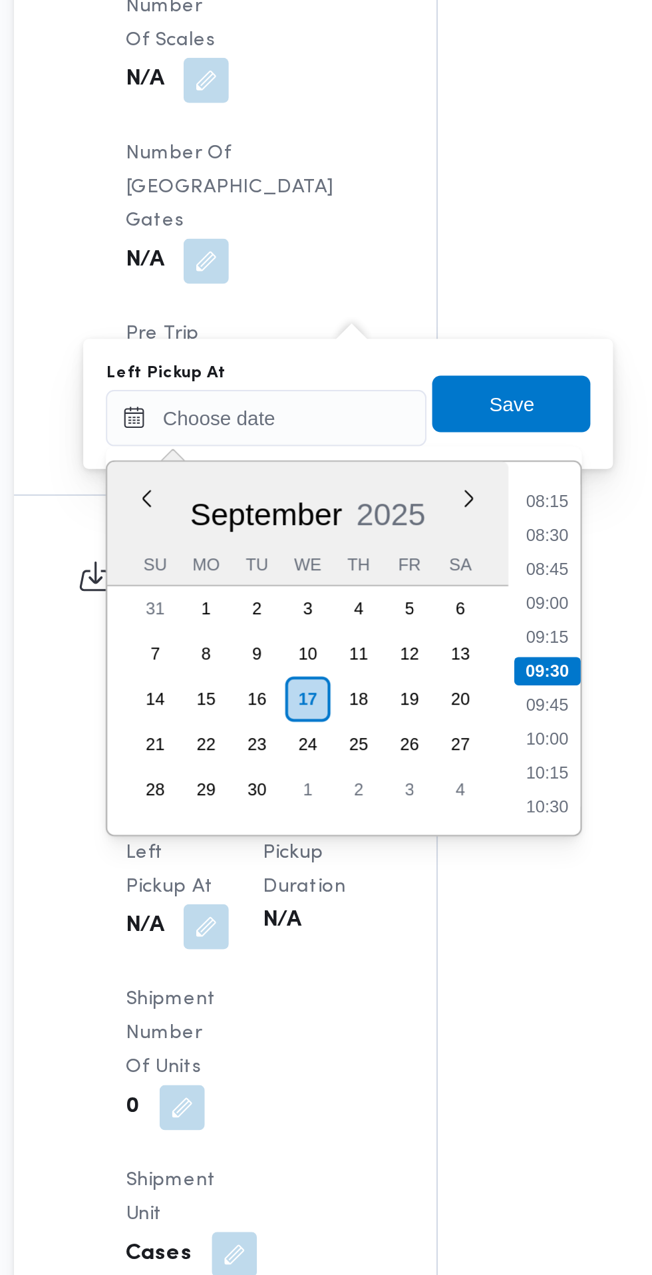
click at [432, 710] on li "08:30" at bounding box center [424, 708] width 31 height 13
type input "[DATE] 08:30"
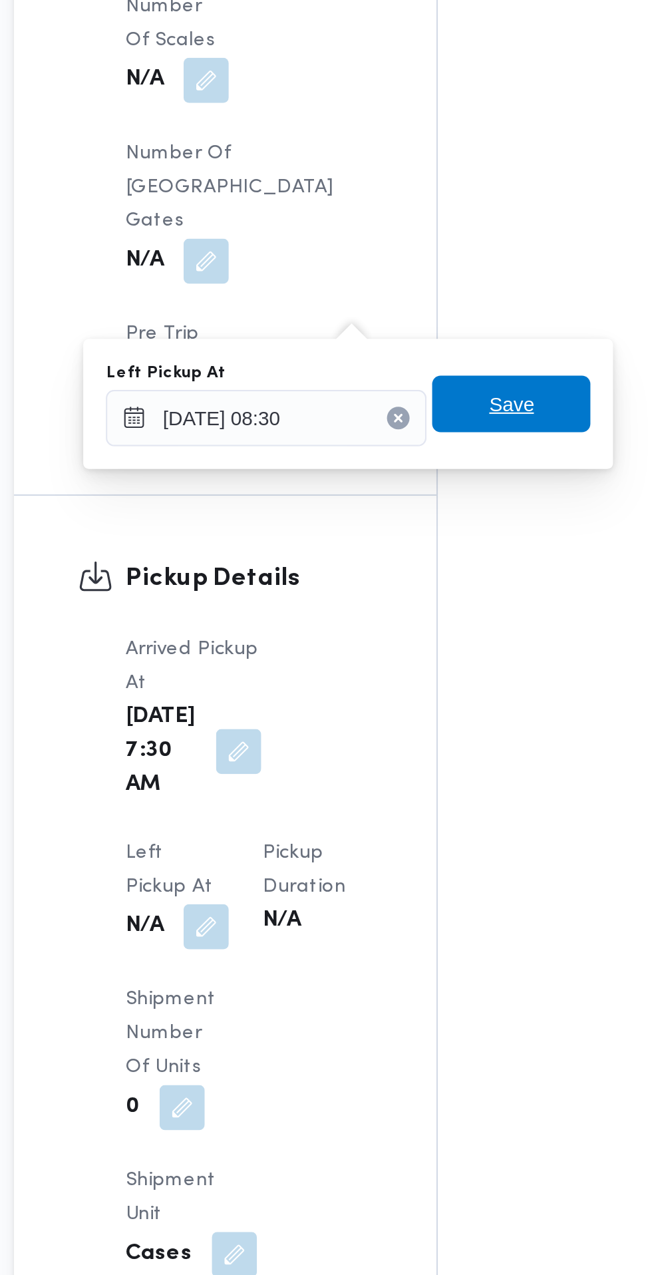
click at [416, 657] on span "Save" at bounding box center [407, 647] width 75 height 27
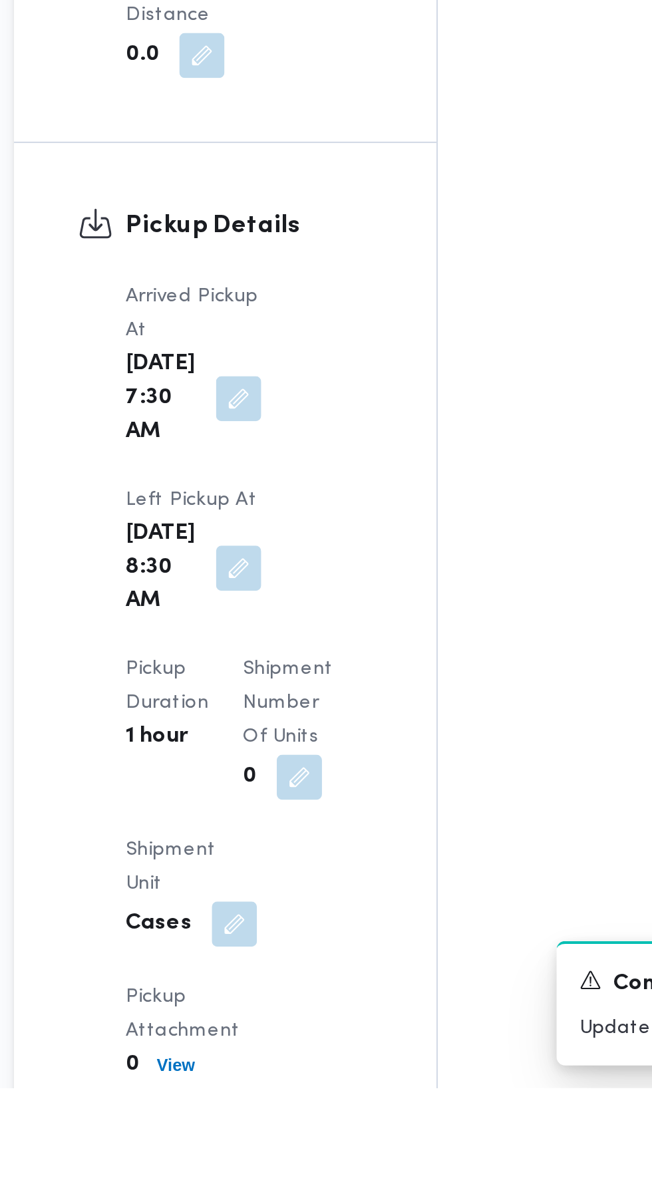
scroll to position [1102, 0]
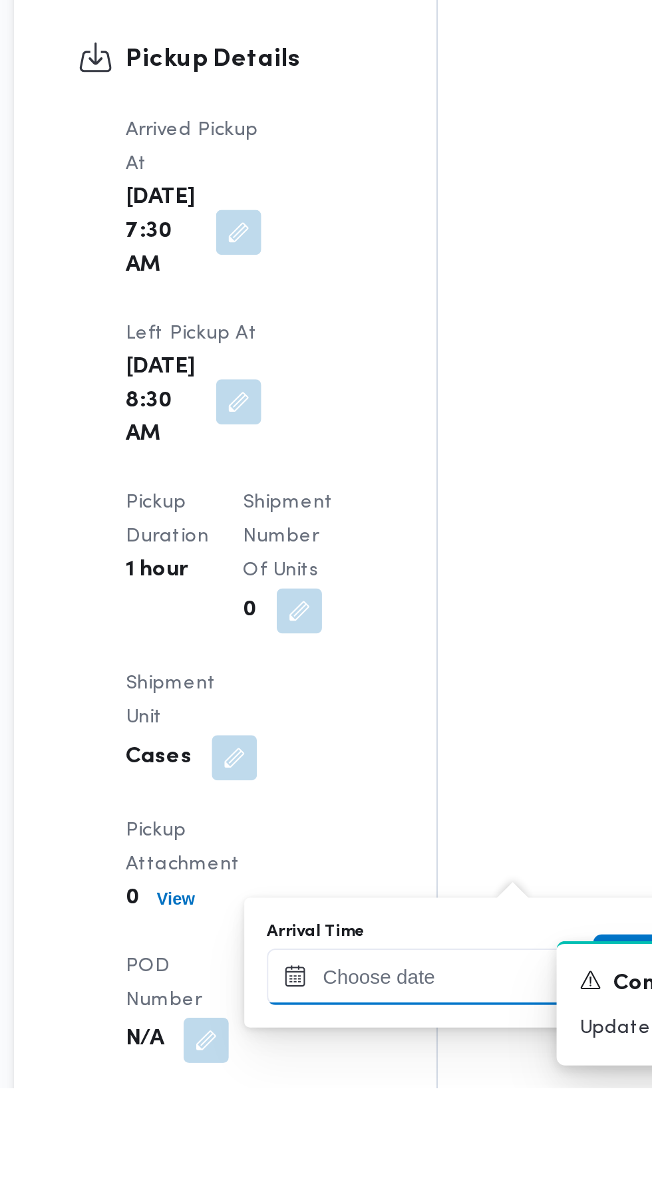
click at [358, 1147] on input "Arrival Time" at bounding box center [367, 1149] width 151 height 27
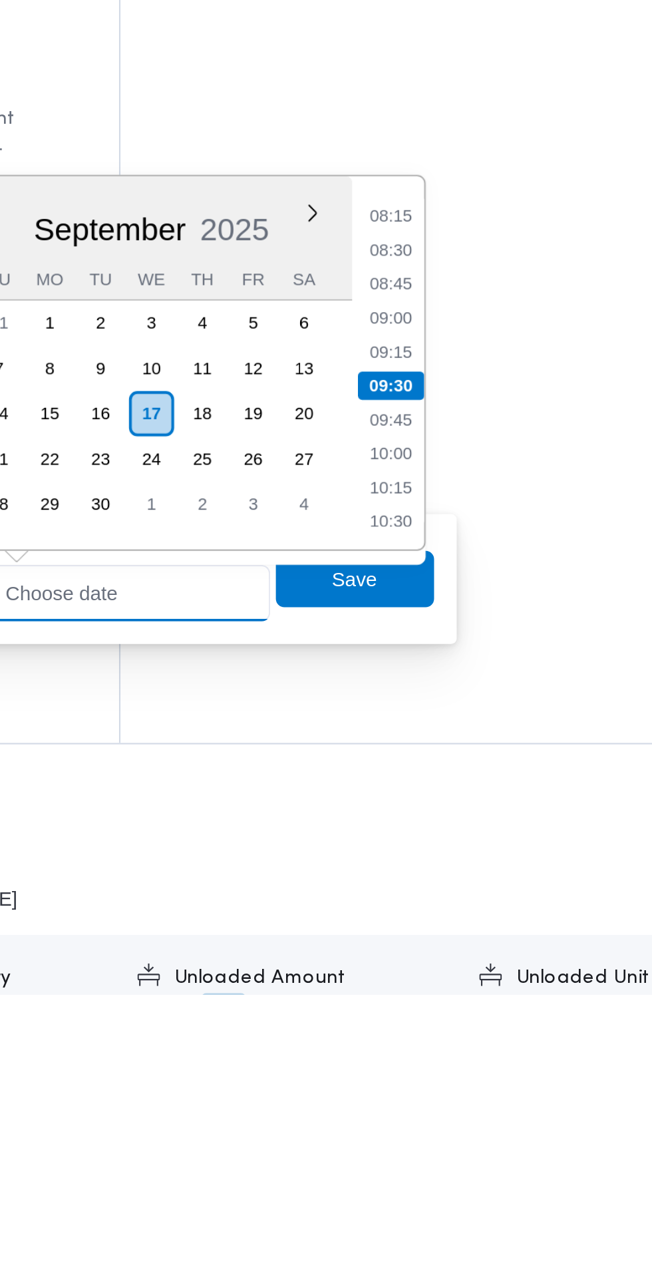
scroll to position [1165, 0]
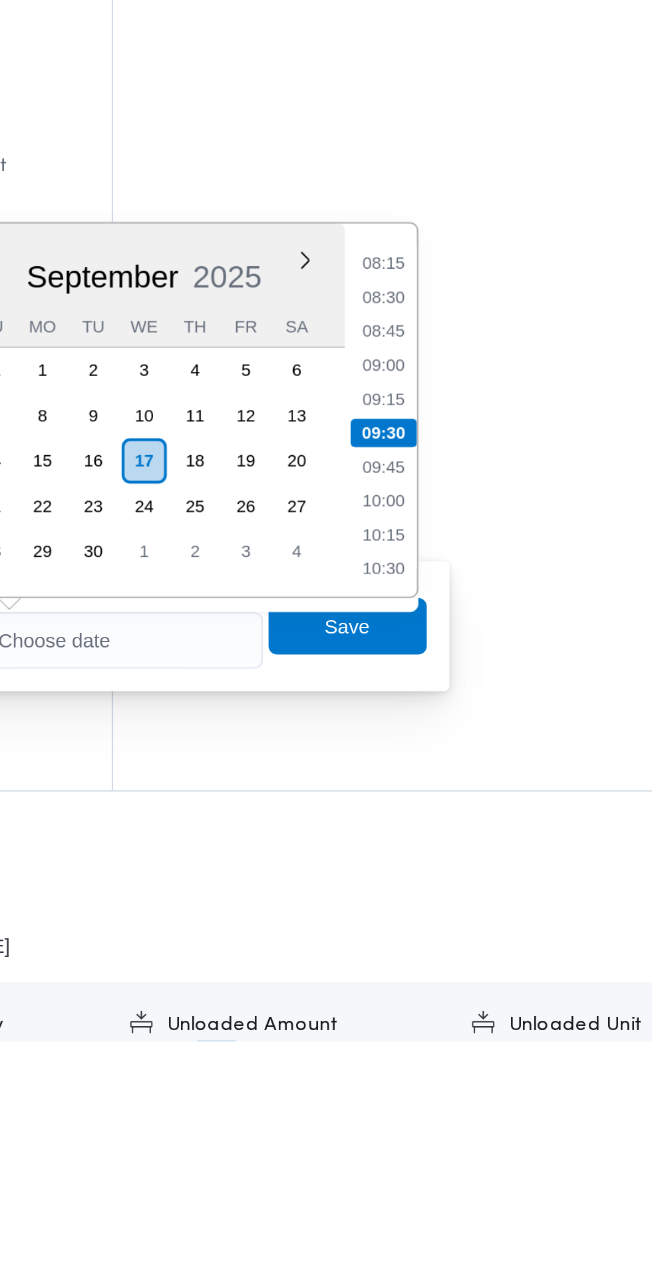
click at [510, 971] on li "09:15" at bounding box center [499, 971] width 31 height 13
type input "[DATE] 09:15"
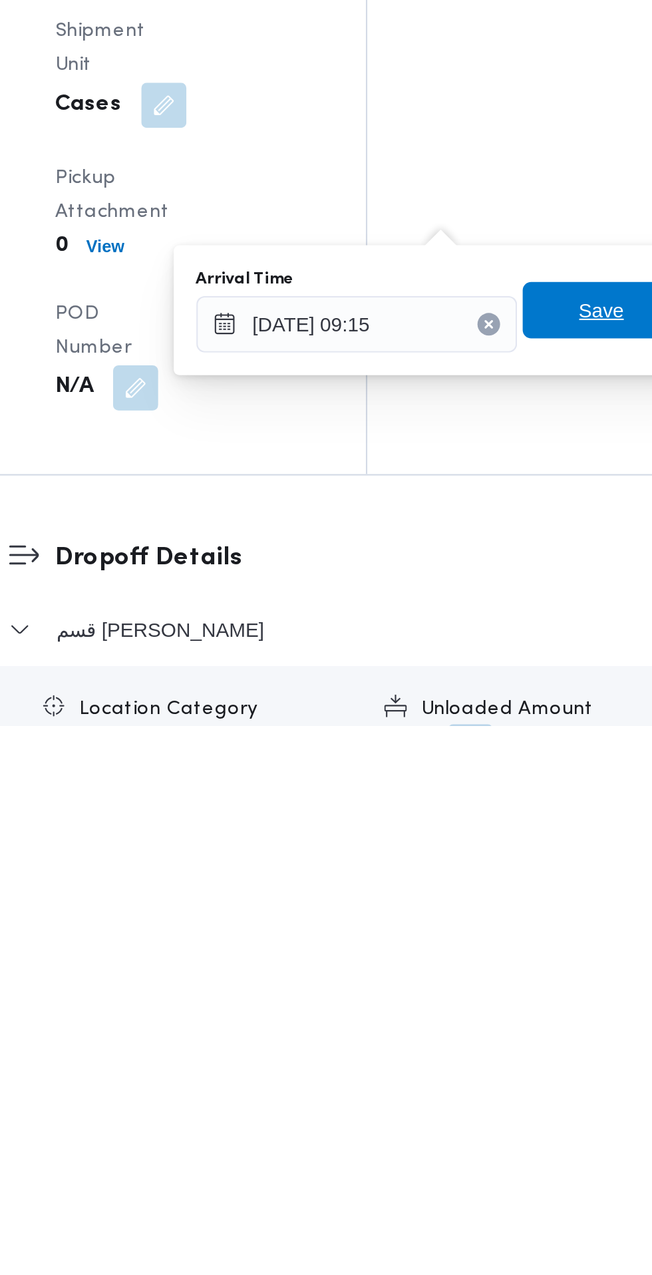
click at [481, 1082] on span "Save" at bounding box center [482, 1079] width 21 height 16
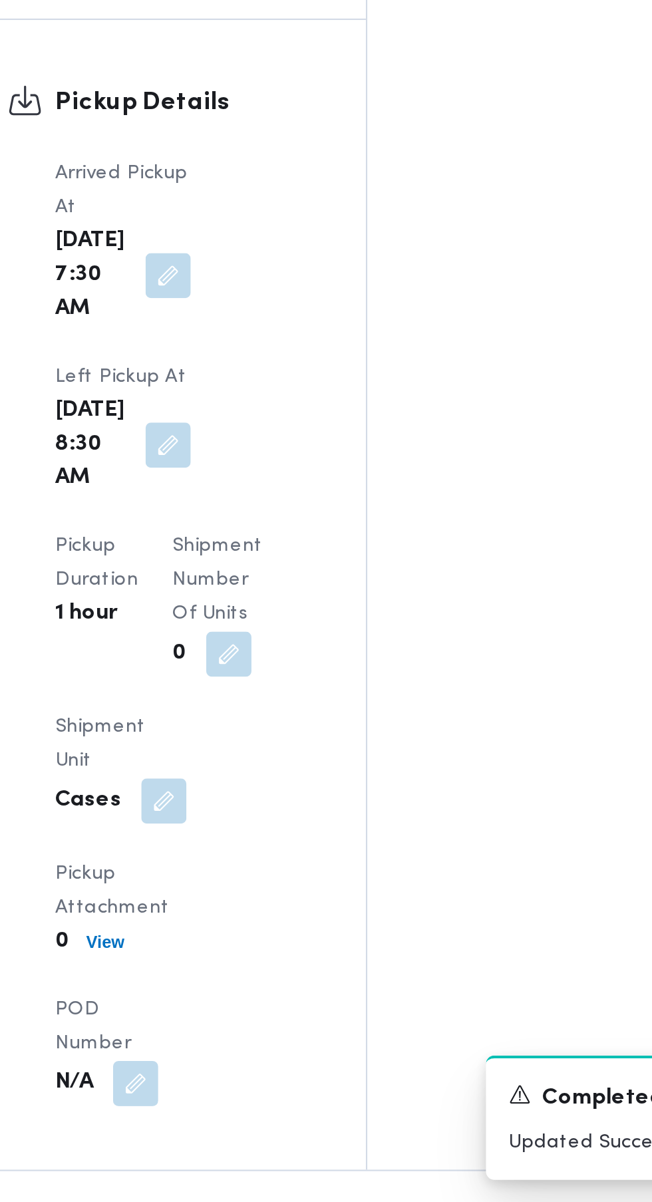
scroll to position [1204, 0]
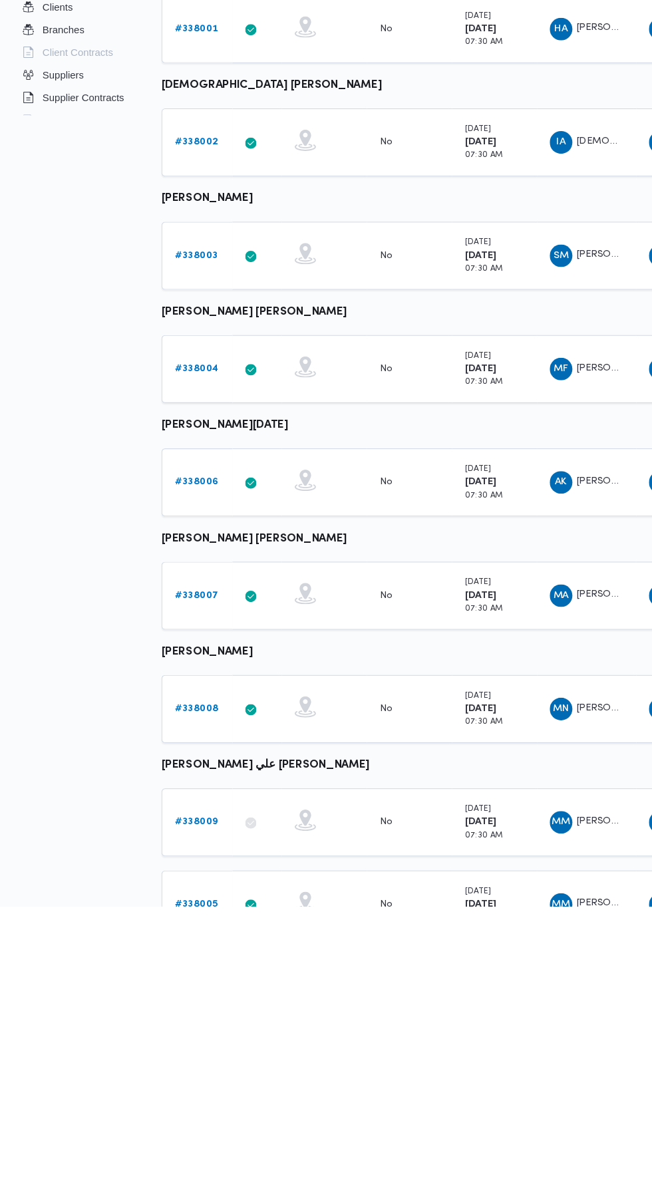
scroll to position [0, 15]
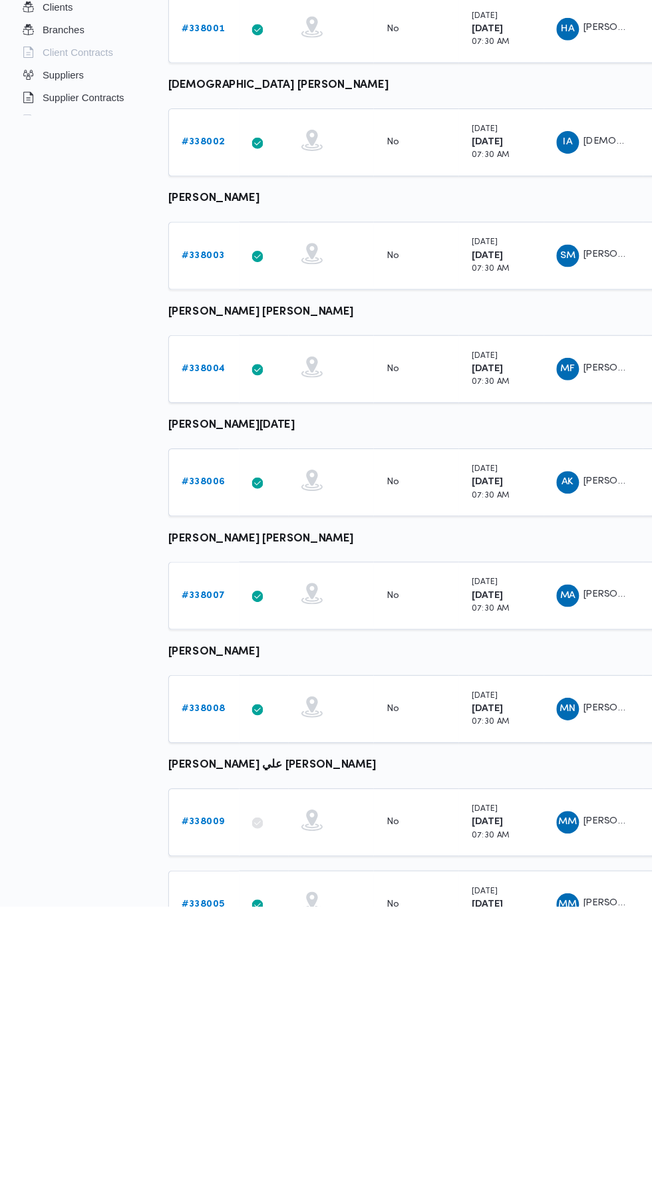
click at [192, 1121] on b "# 338009" at bounding box center [190, 1122] width 41 height 9
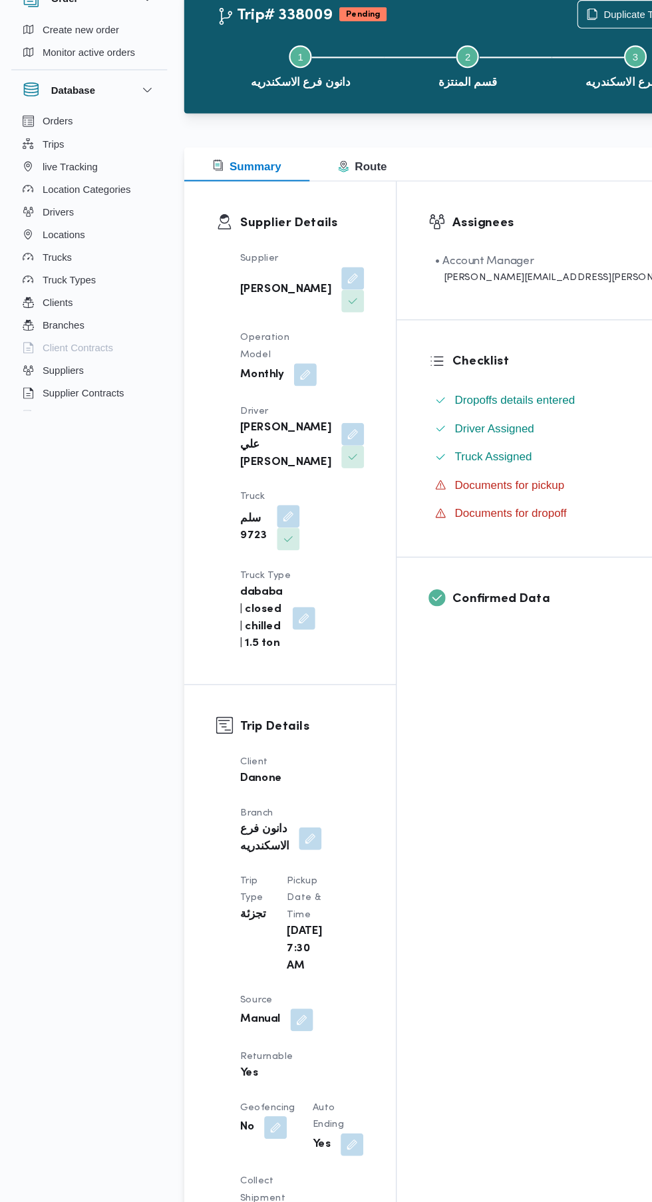
click at [321, 470] on button "button" at bounding box center [331, 480] width 21 height 21
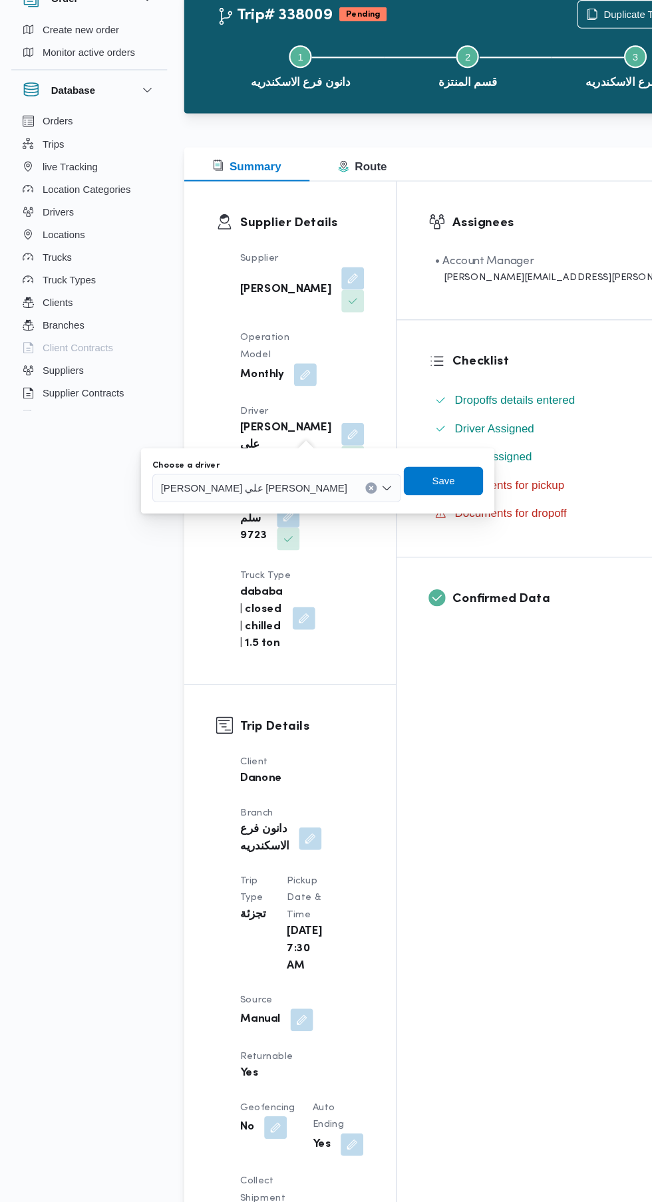
click at [257, 520] on div "[PERSON_NAME] علي [PERSON_NAME]" at bounding box center [259, 531] width 233 height 27
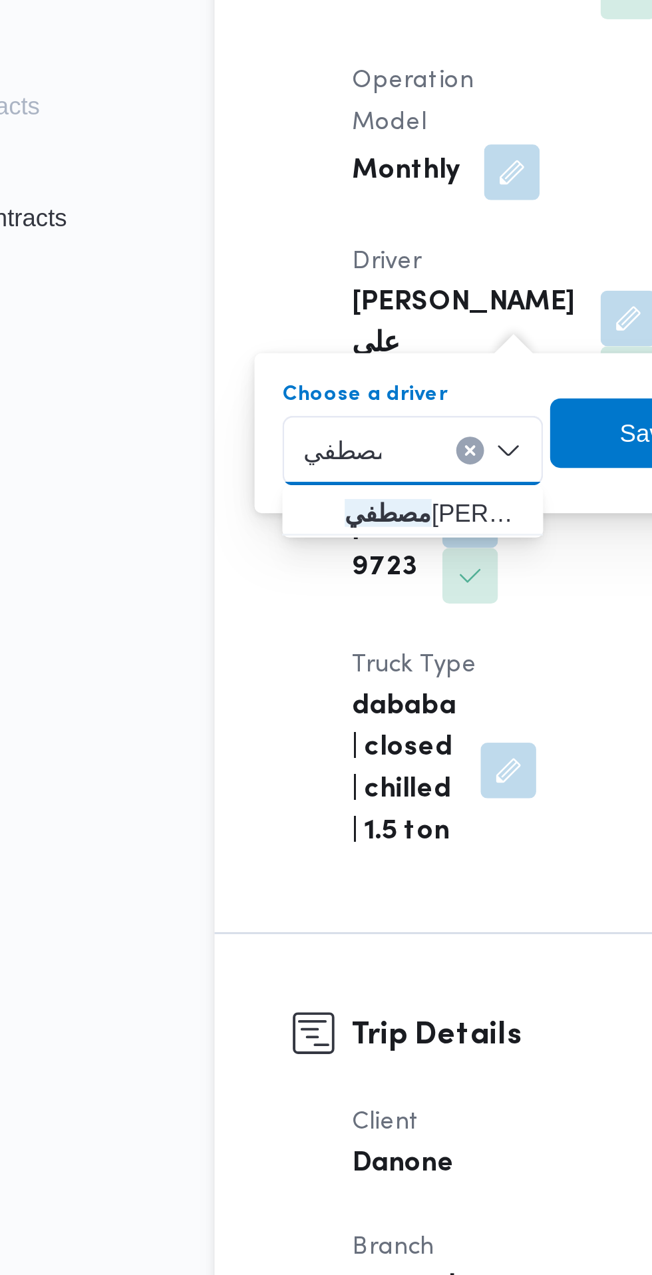
type input "مصطفي"
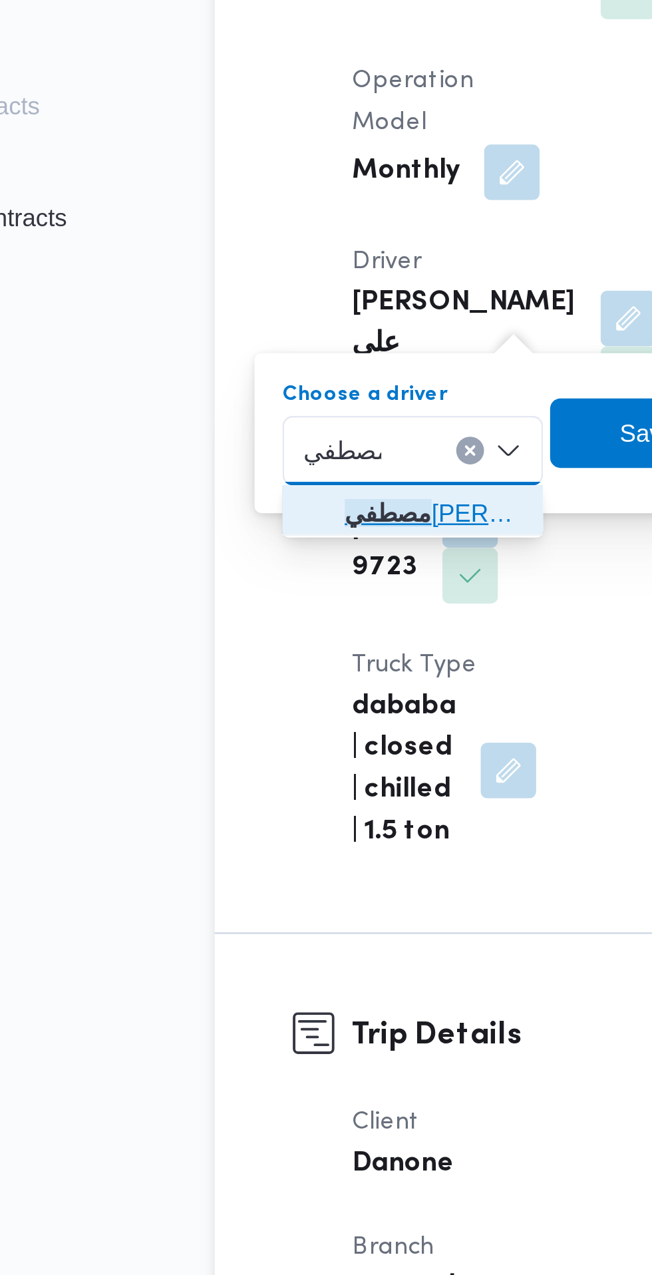
click at [273, 557] on span "[PERSON_NAME]" at bounding box center [257, 555] width 68 height 16
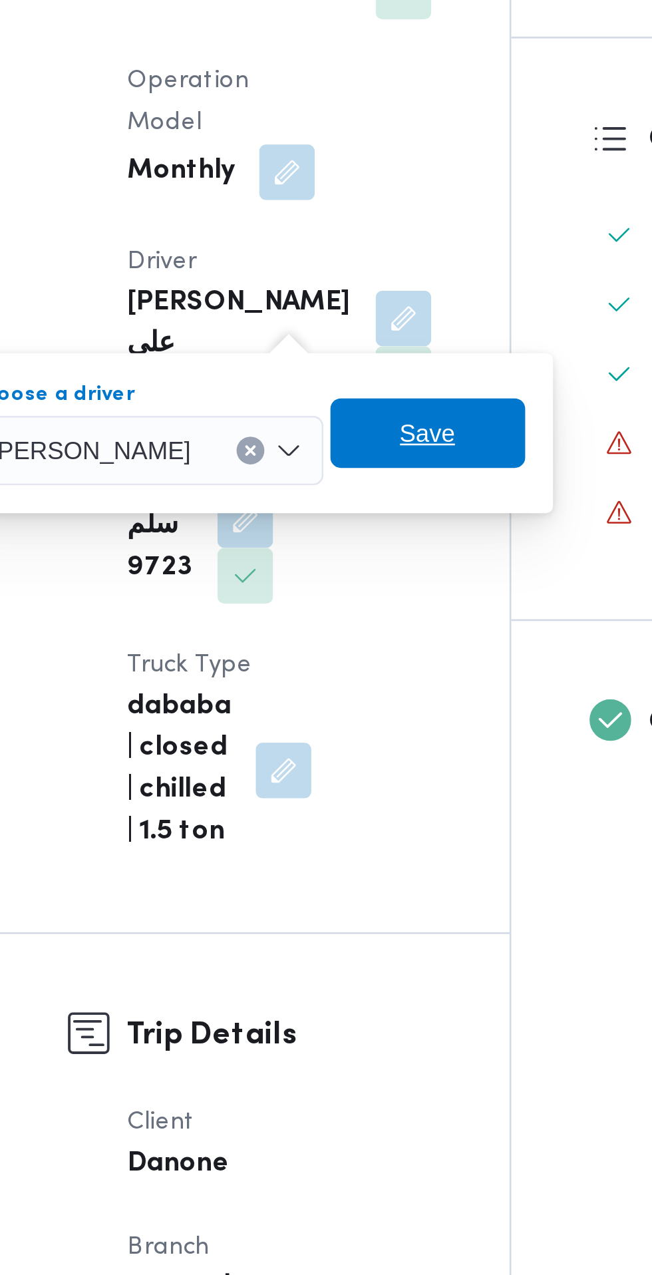
click at [351, 529] on span "Save" at bounding box center [340, 525] width 21 height 16
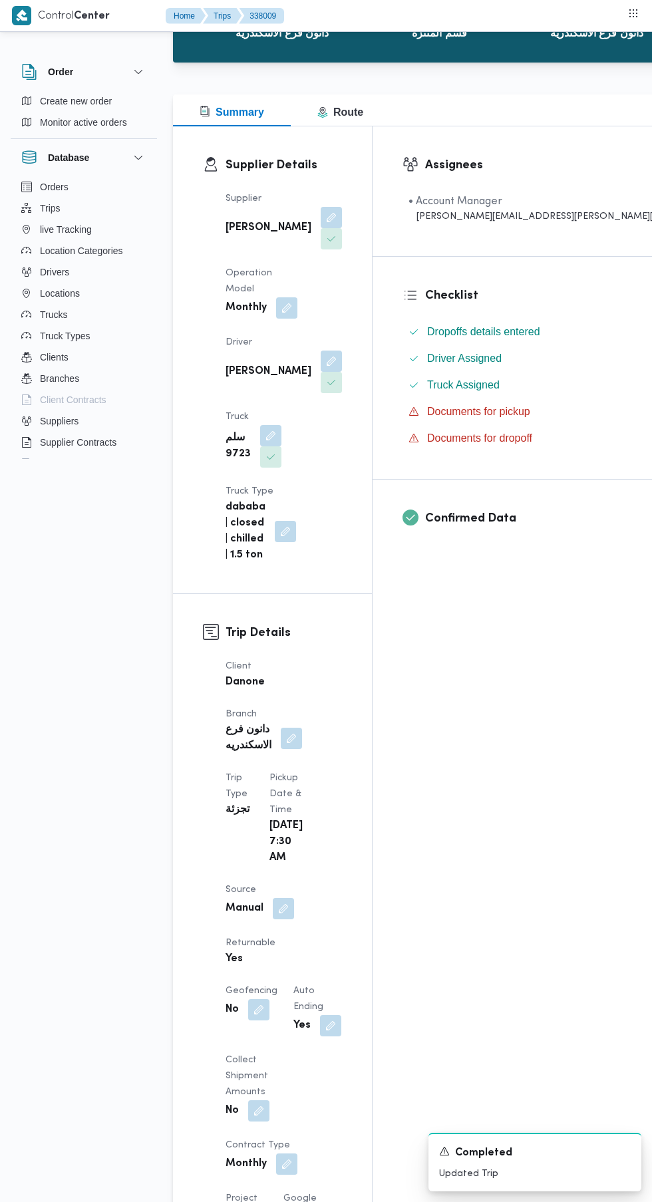
scroll to position [669, 0]
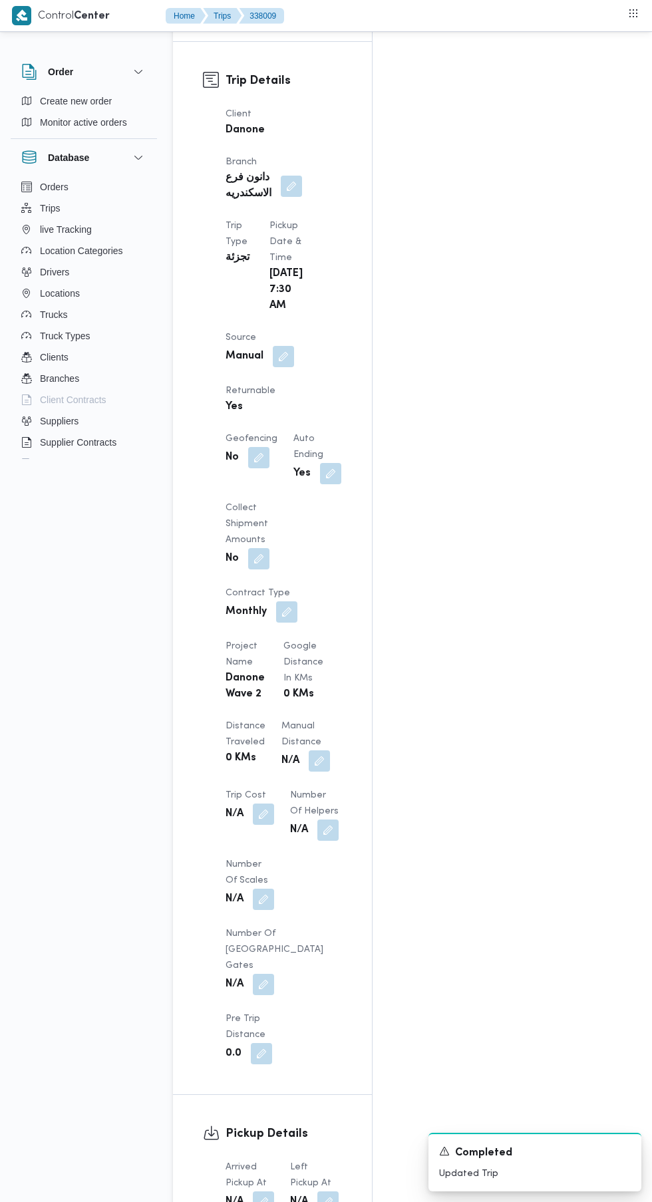
click at [259, 1191] on button "button" at bounding box center [263, 1201] width 21 height 21
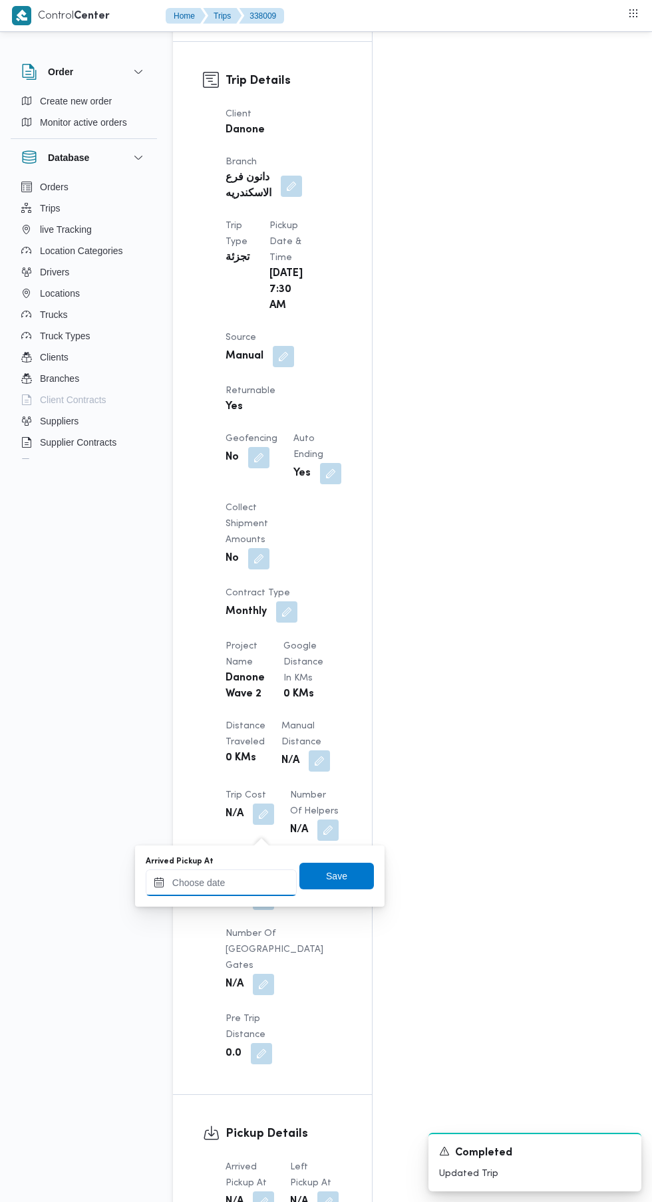
click at [256, 882] on input "Arrived Pickup At" at bounding box center [221, 882] width 151 height 27
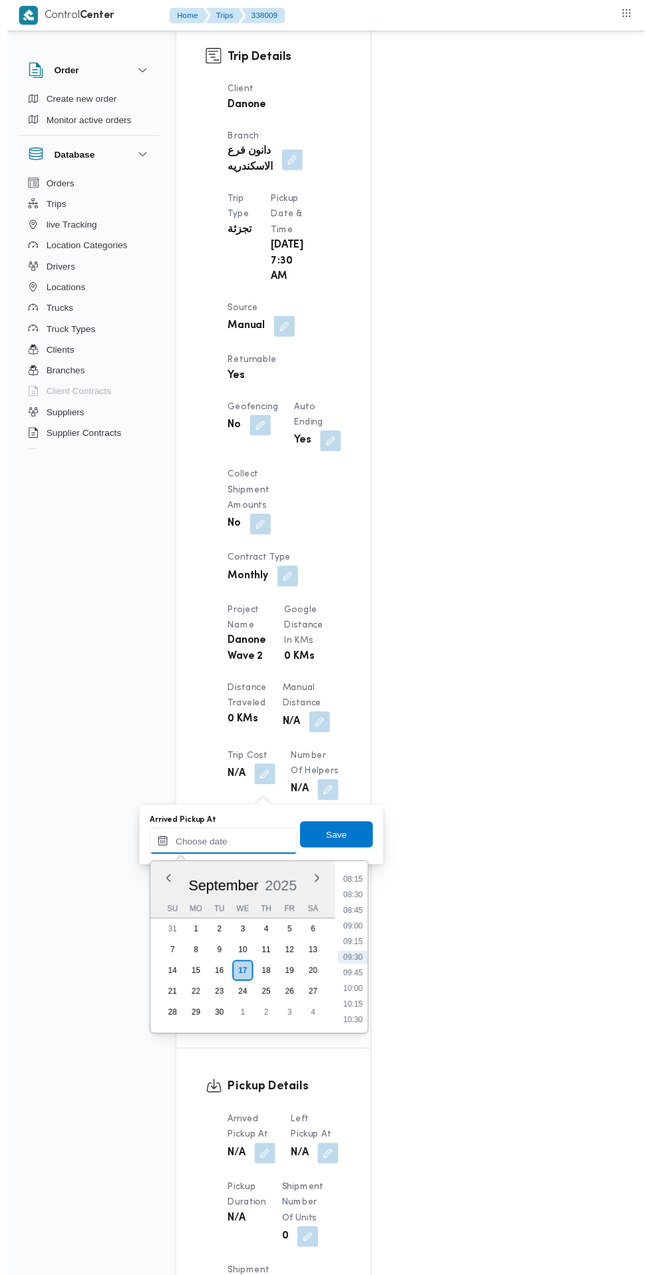
scroll to position [692, 0]
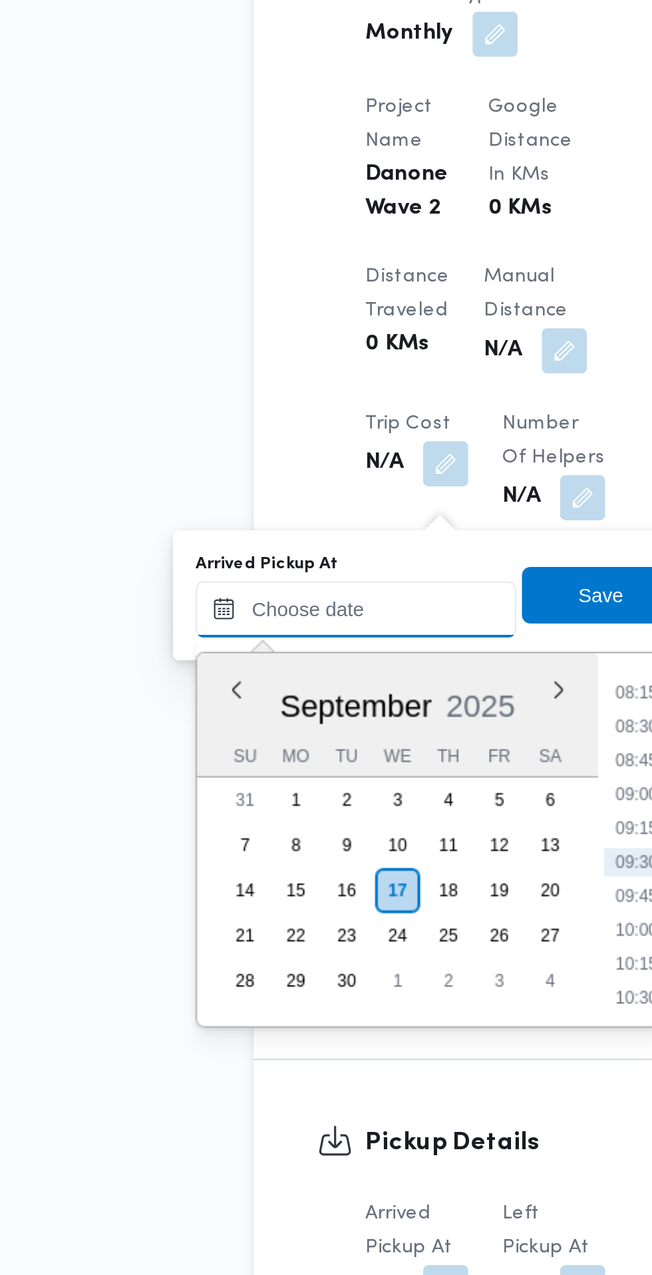
paste input "[DATE] 07:30"
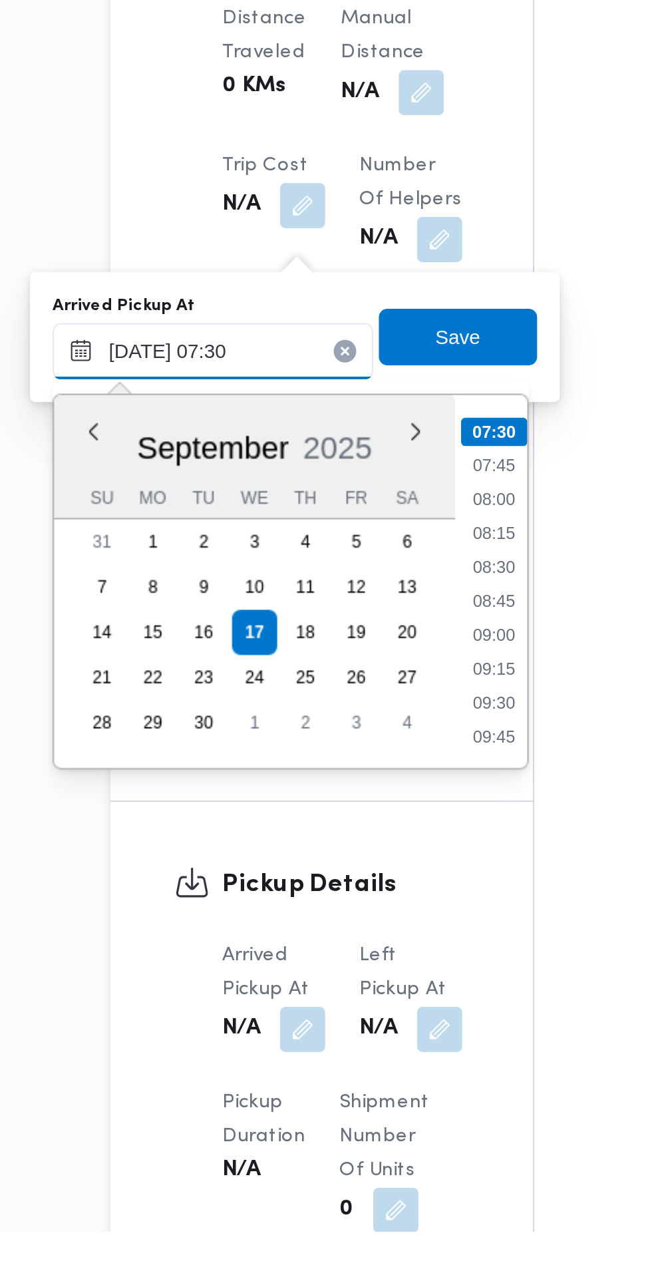
type input "[DATE] 07:30"
click at [366, 903] on li "07:30" at bounding box center [353, 897] width 31 height 13
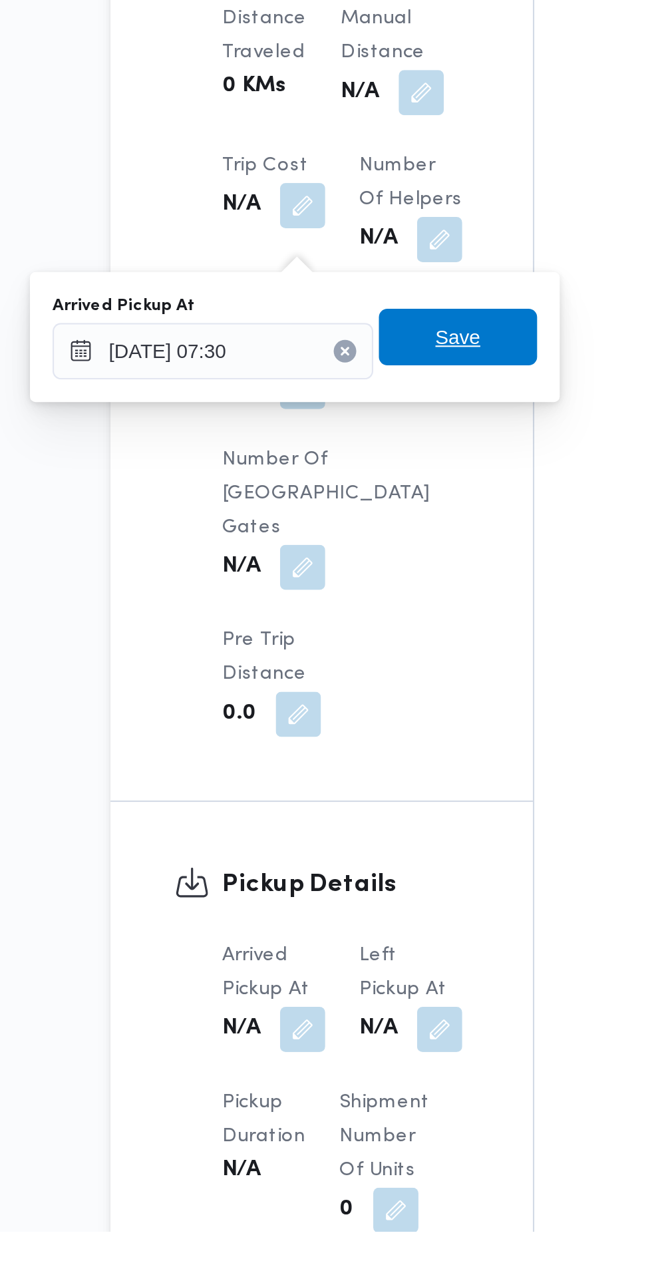
click at [353, 858] on span "Save" at bounding box center [336, 853] width 75 height 27
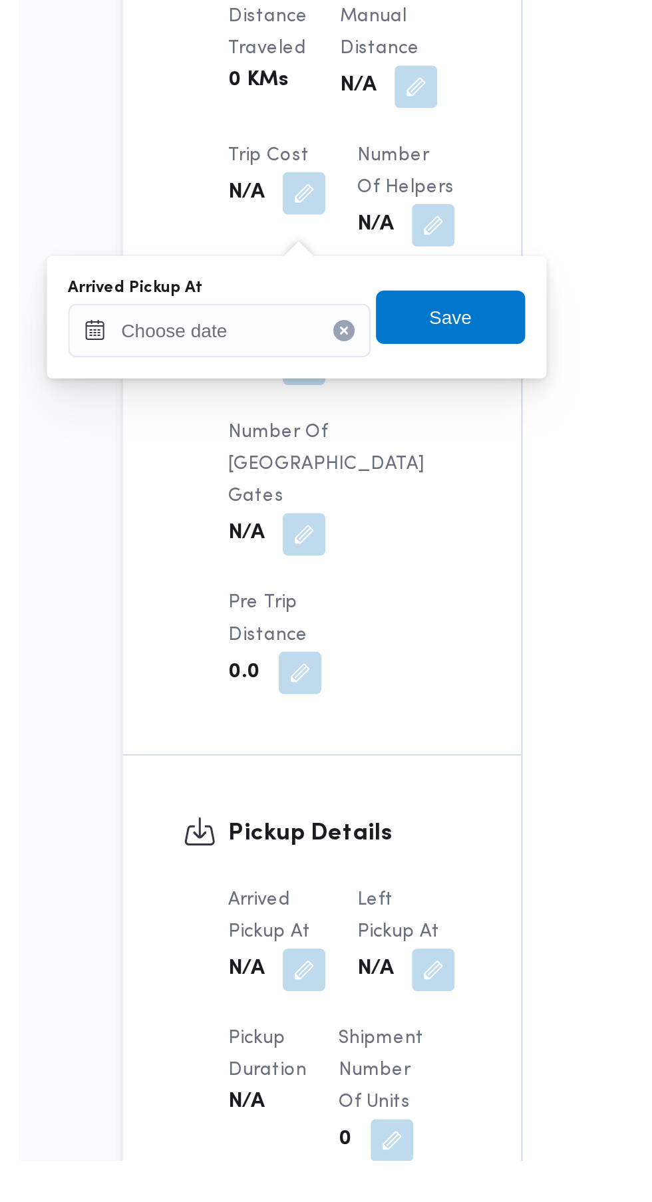
scroll to position [730, 0]
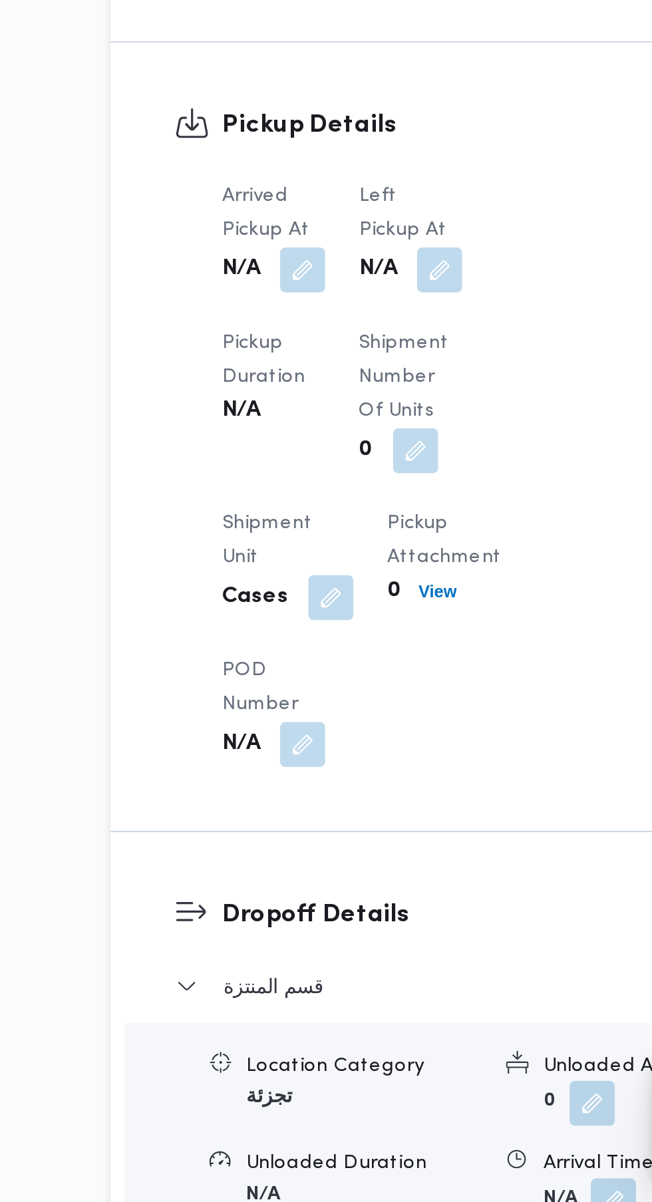
click at [331, 761] on button "button" at bounding box center [327, 762] width 21 height 21
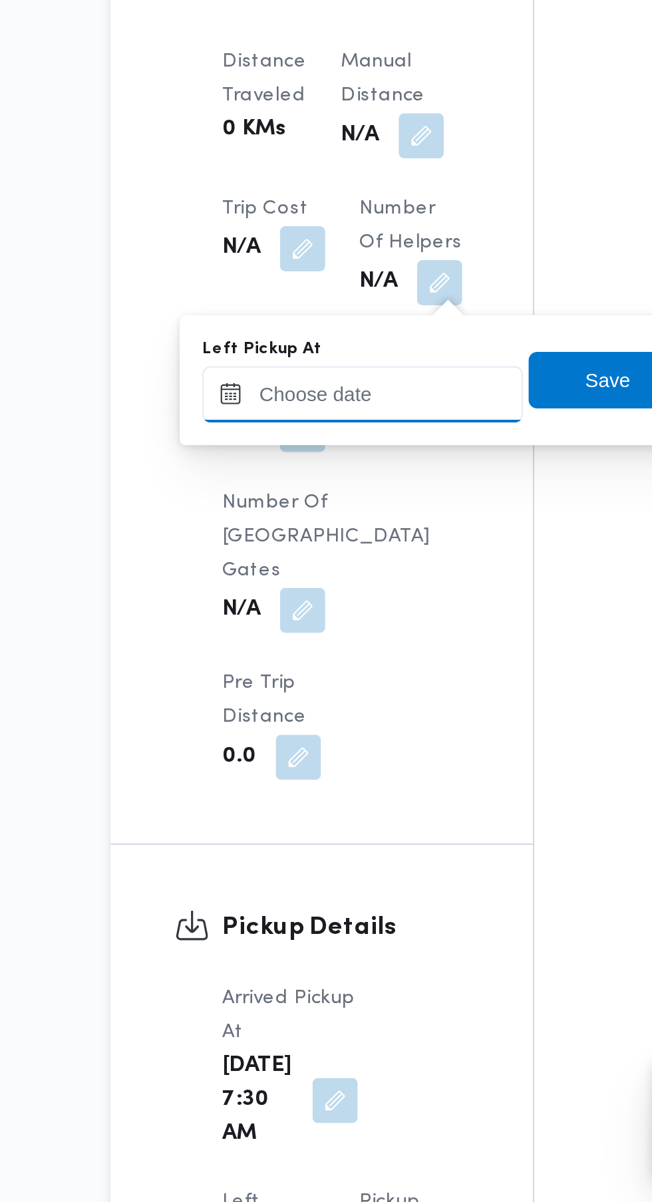
click at [309, 821] on input "Left Pickup At" at bounding box center [291, 821] width 151 height 27
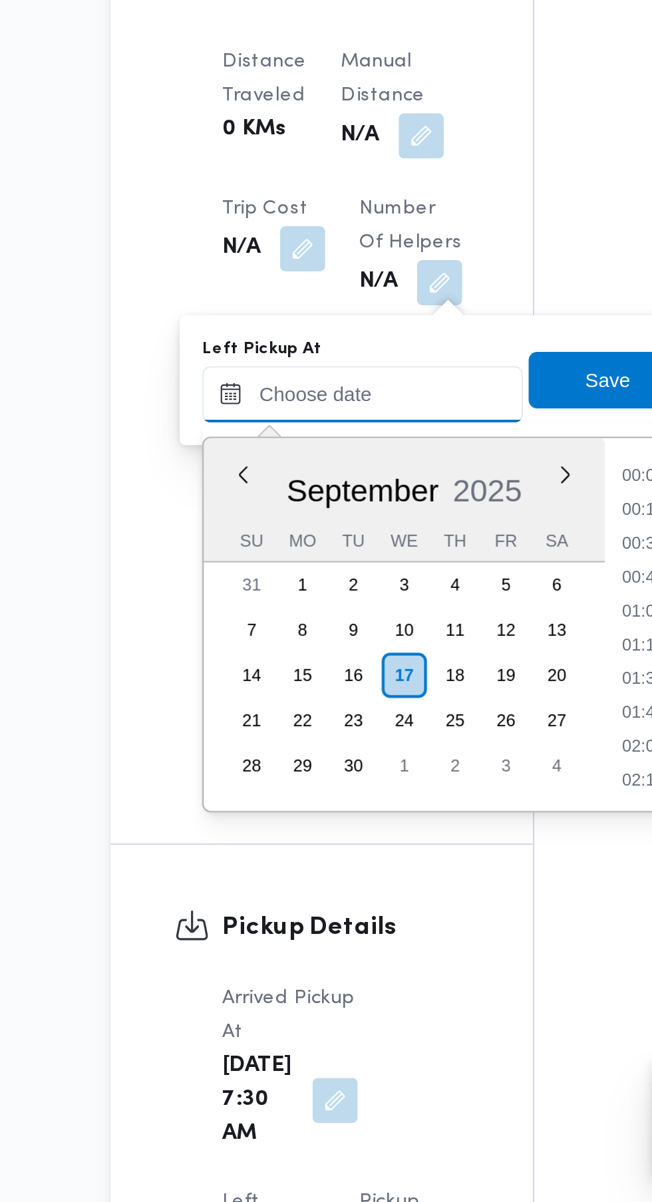
scroll to position [526, 0]
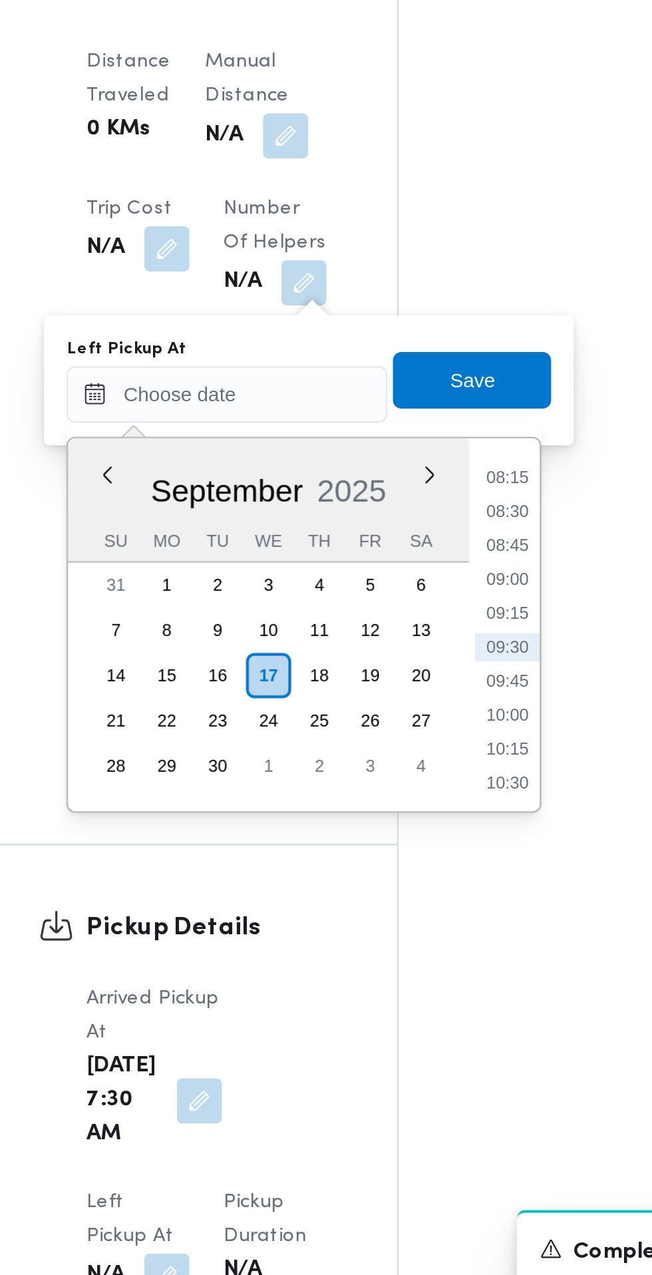
click at [424, 893] on li "08:45" at bounding box center [423, 892] width 31 height 13
type input "[DATE] 08:45"
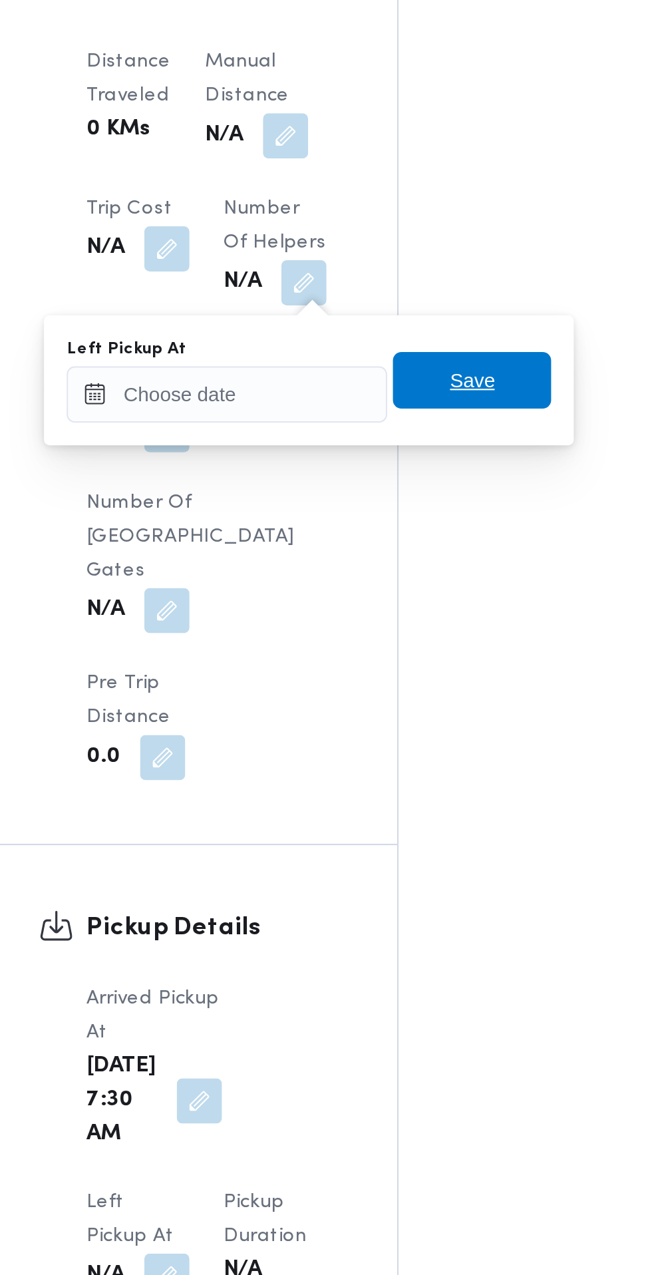
click at [418, 814] on span "Save" at bounding box center [406, 815] width 21 height 16
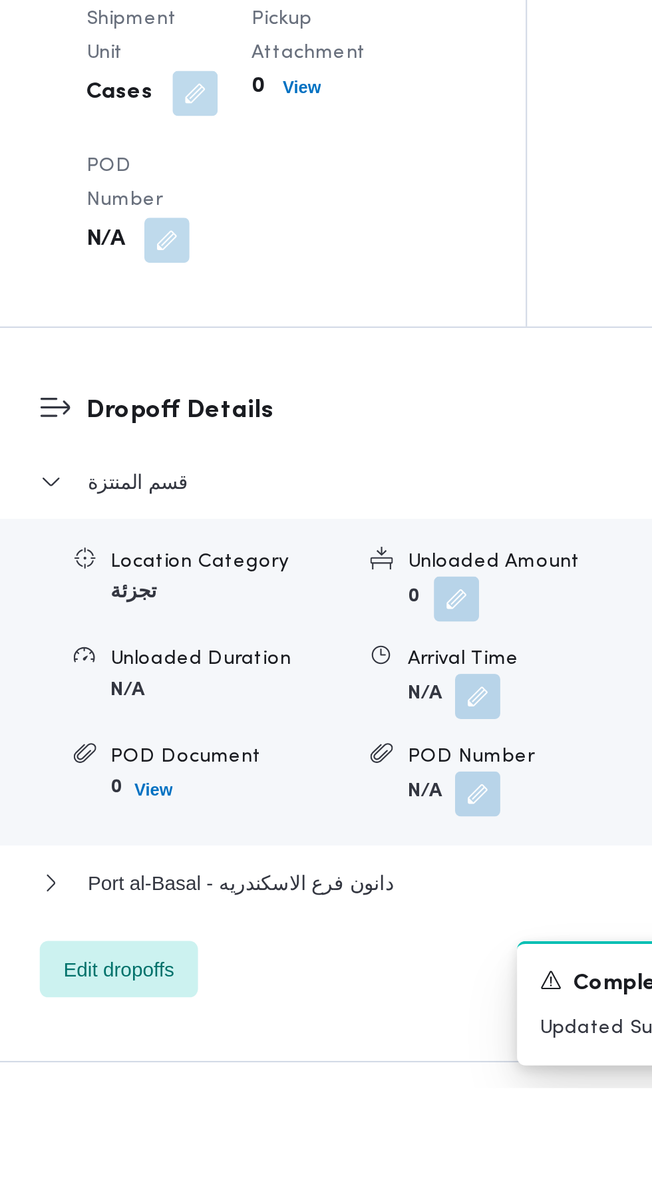
scroll to position [949, 0]
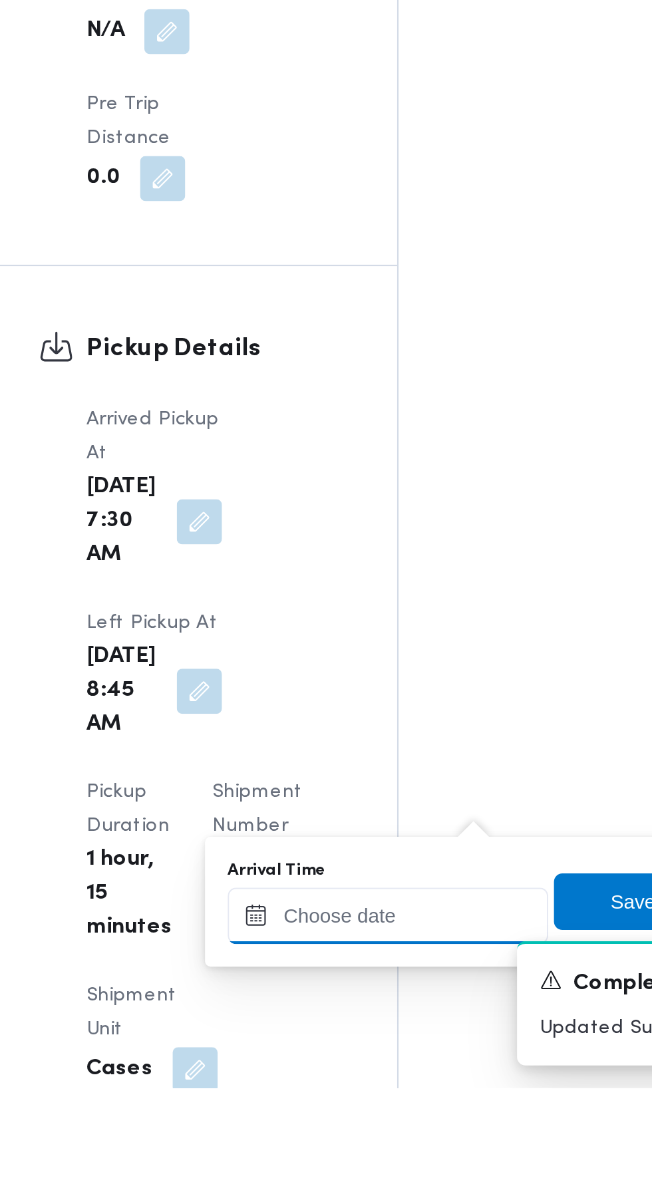
click at [371, 1116] on input "Arrival Time" at bounding box center [367, 1121] width 151 height 27
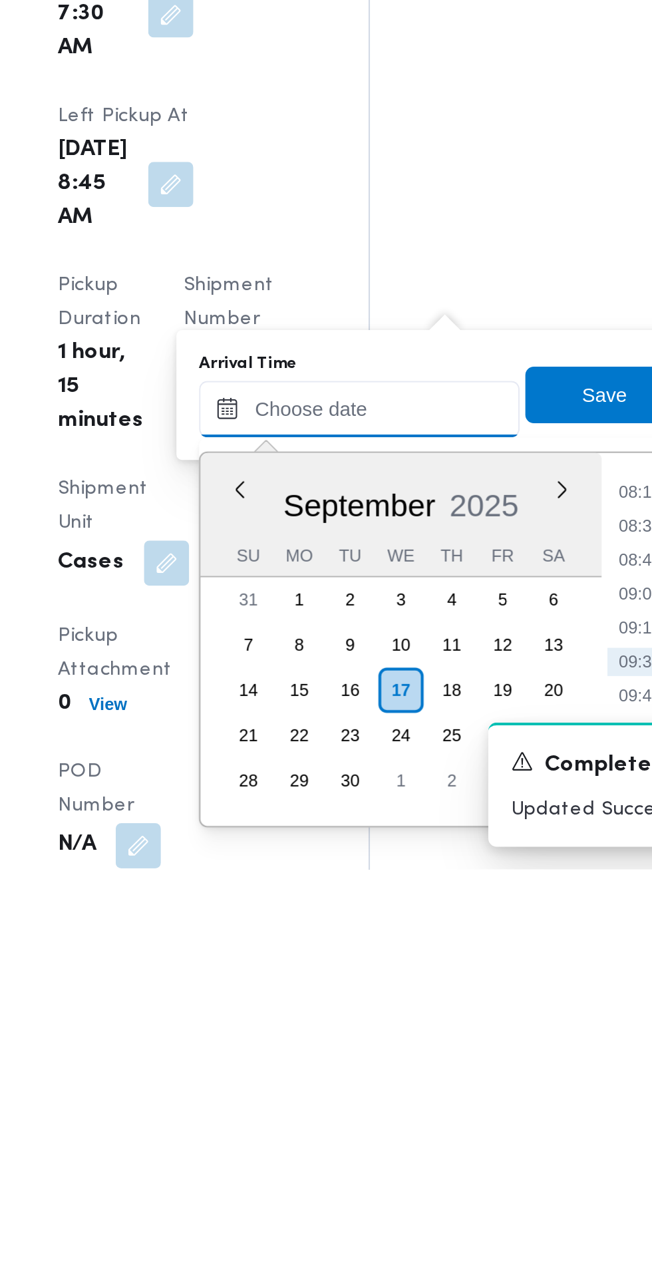
scroll to position [1012, 0]
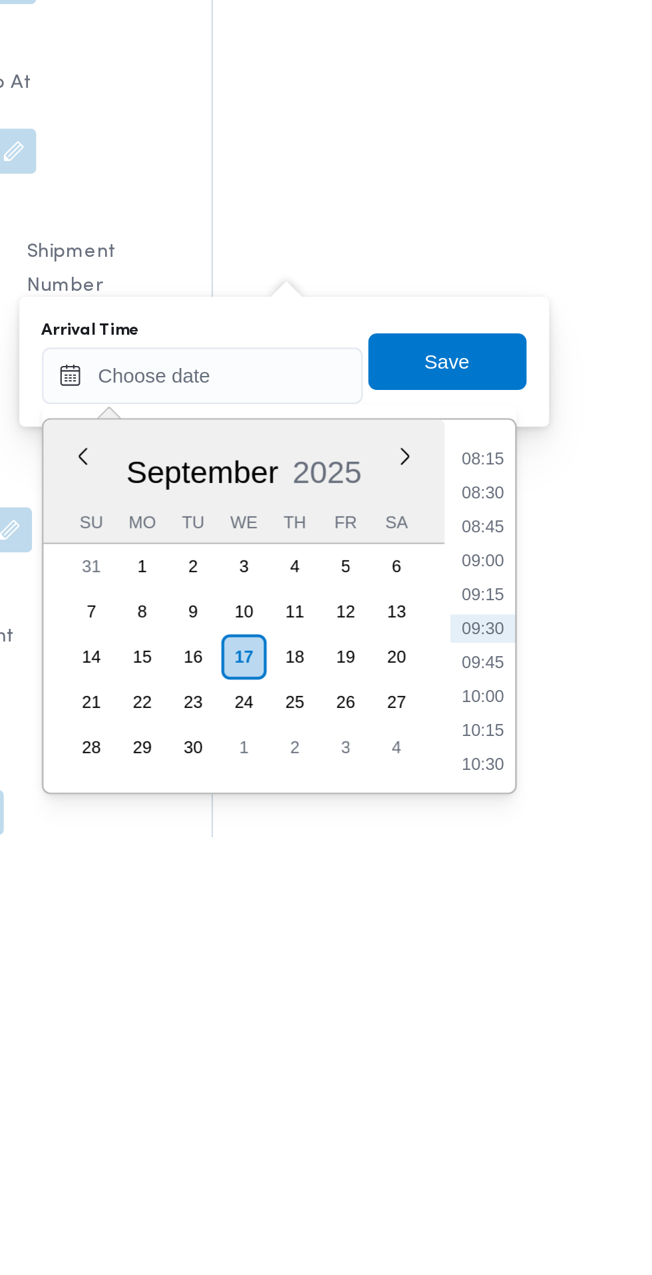
click at [502, 1149] on li "09:00" at bounding box center [499, 1144] width 31 height 13
type input "[DATE] 09:00"
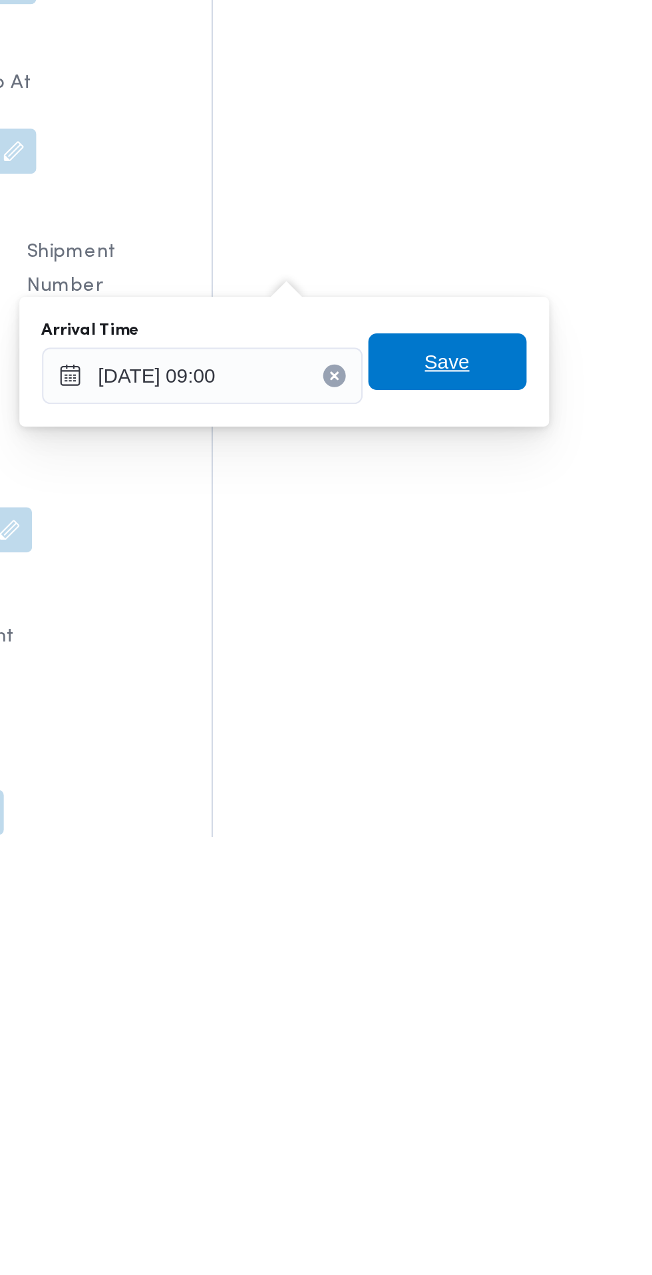
click at [496, 1063] on div "Save" at bounding box center [483, 1051] width 75 height 27
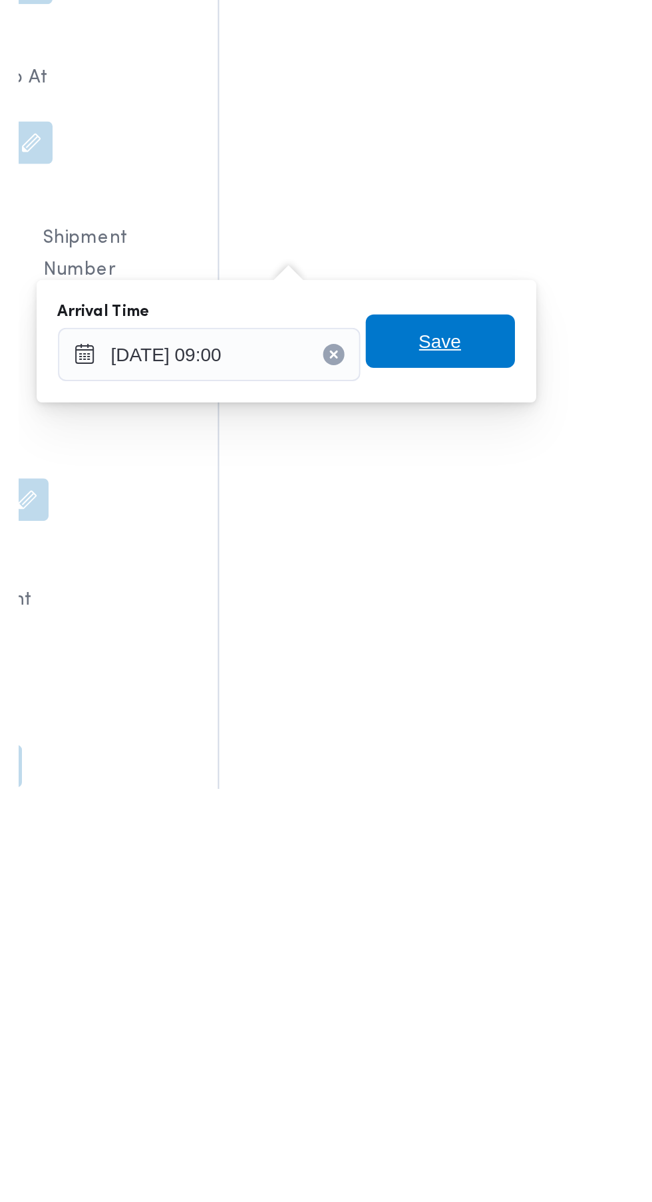
scroll to position [1052, 0]
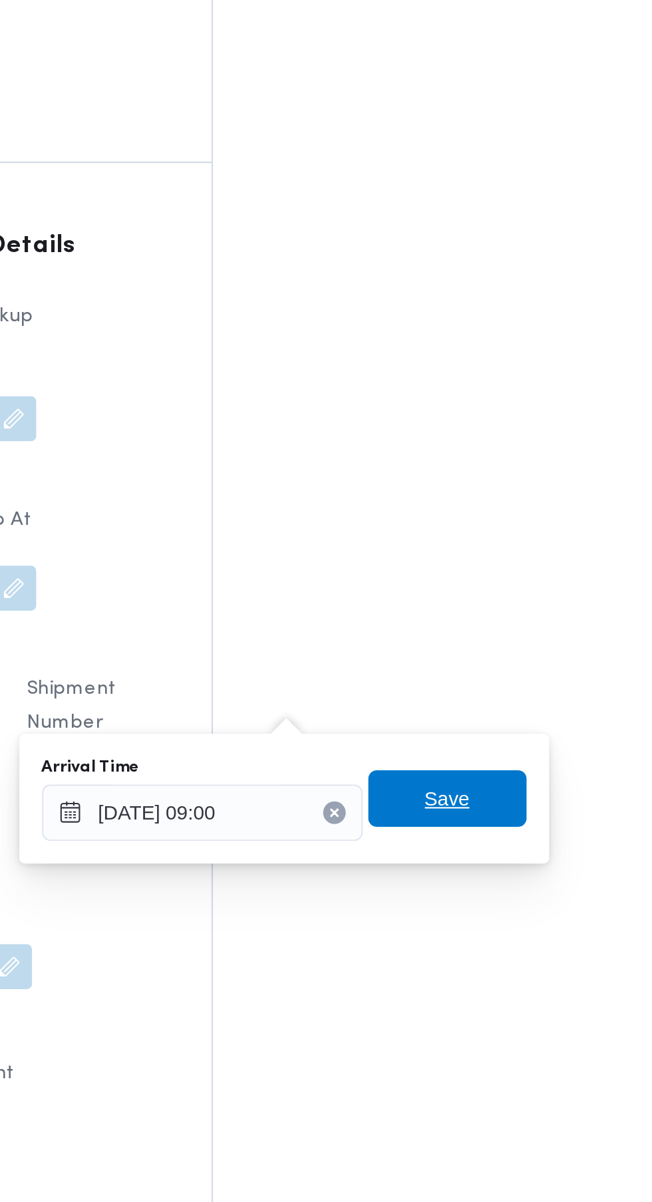
click at [482, 1014] on span "Save" at bounding box center [482, 1012] width 21 height 16
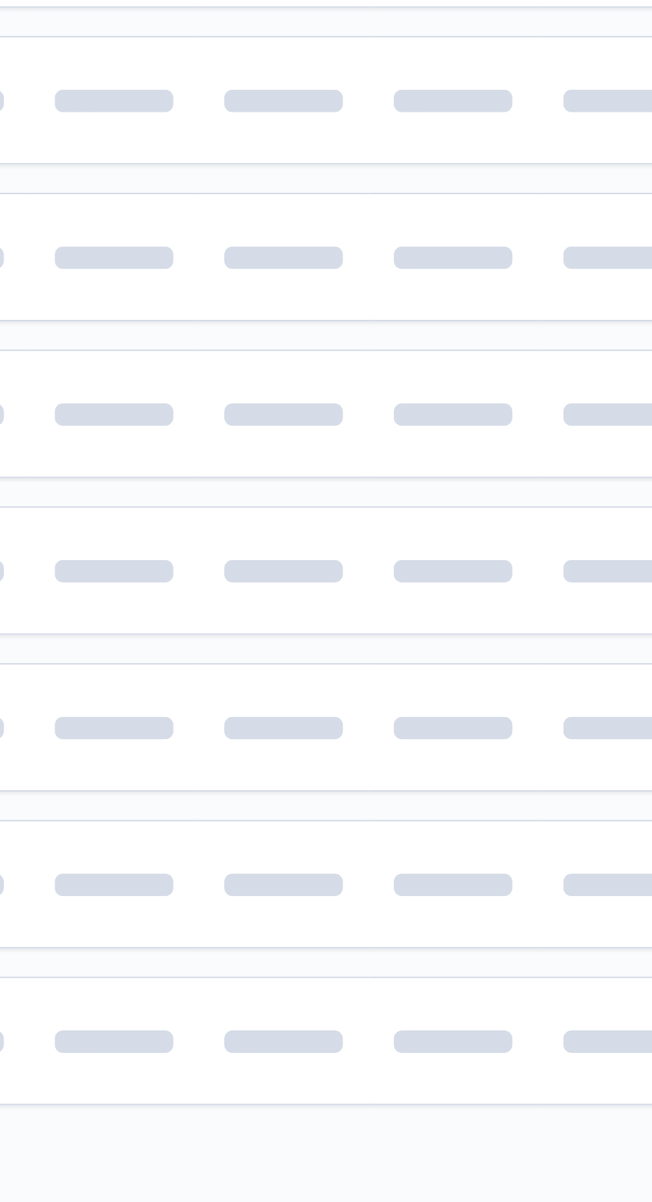
scroll to position [0, 15]
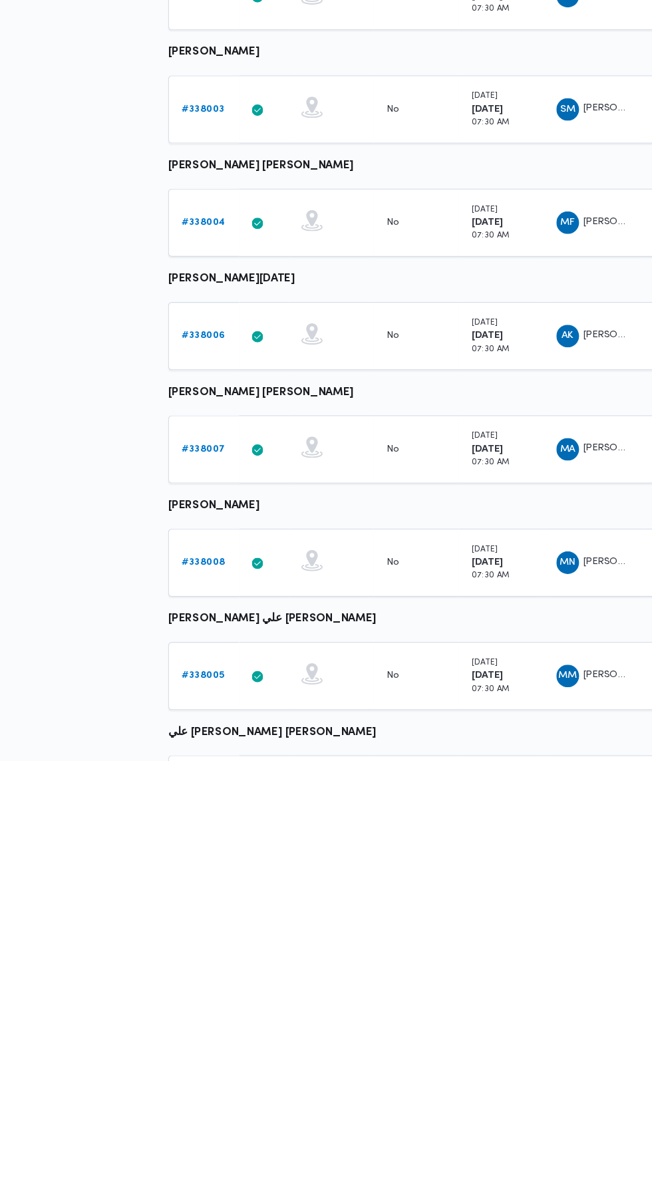
click at [4, 946] on div "Filter by 1 Branch: [PERSON_NAME] فرع الاسكندريه [DATE] → [DATE] Group By Drive…" at bounding box center [303, 831] width 652 height 1592
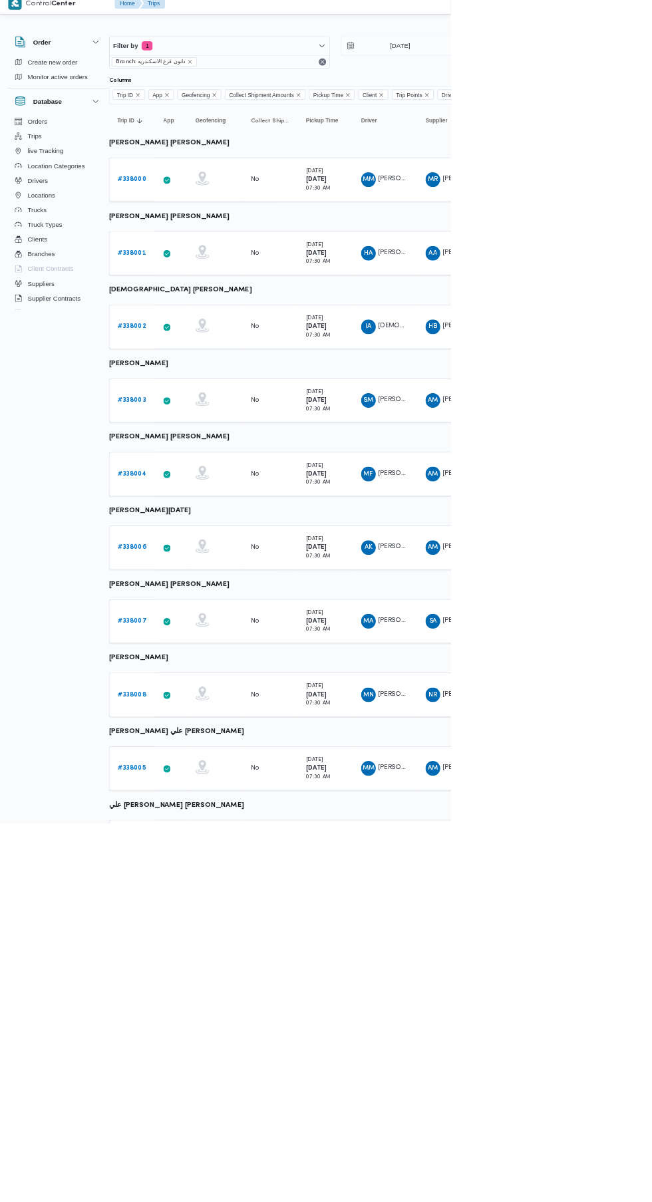
click at [190, 268] on b "# 338000" at bounding box center [190, 271] width 41 height 9
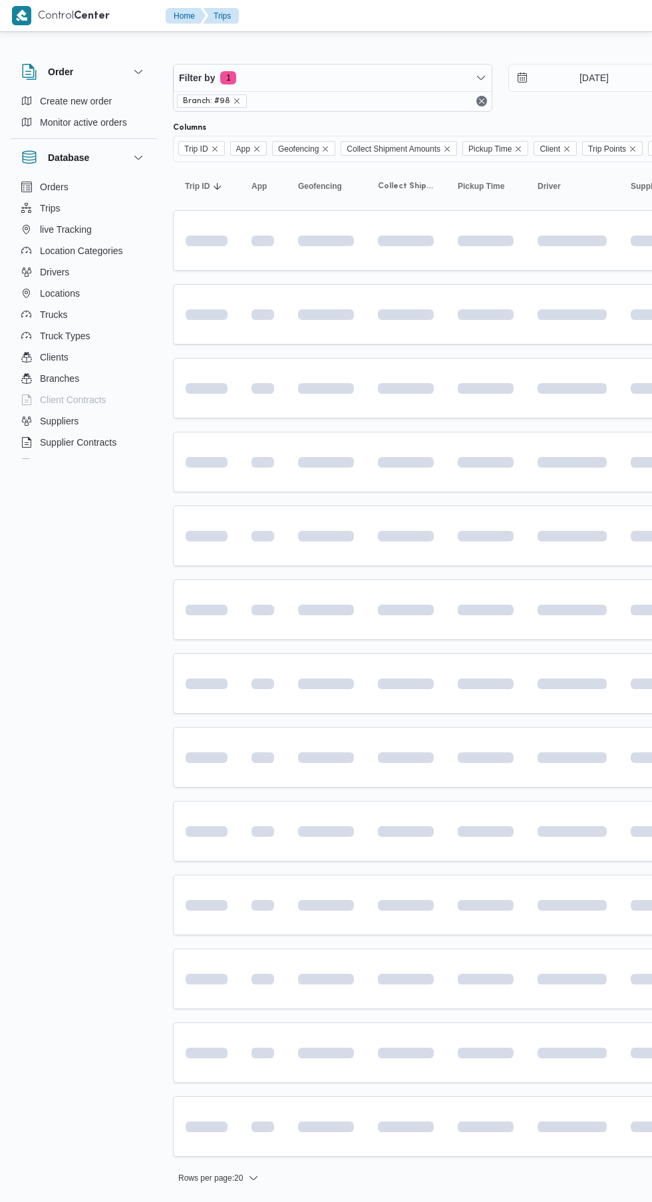
scroll to position [0, 15]
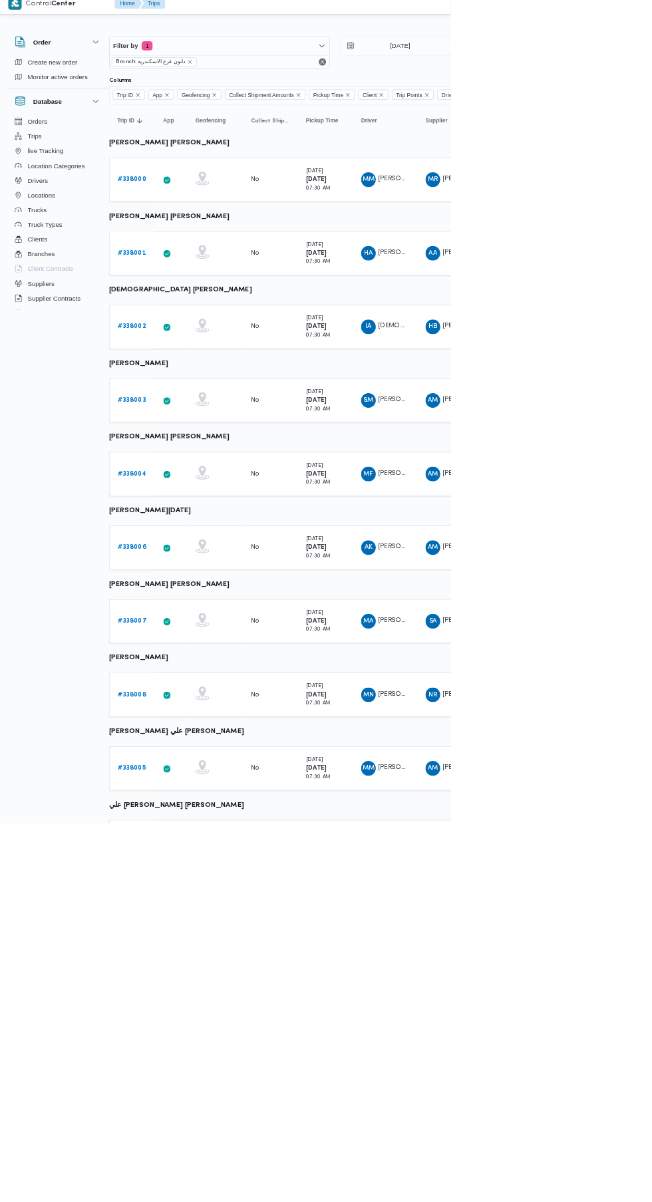
click at [357, 1201] on div "Filter by 1 Branch: [PERSON_NAME] فرع الاسكندريه [DATE] → [DATE] Group By Drive…" at bounding box center [303, 831] width 652 height 1592
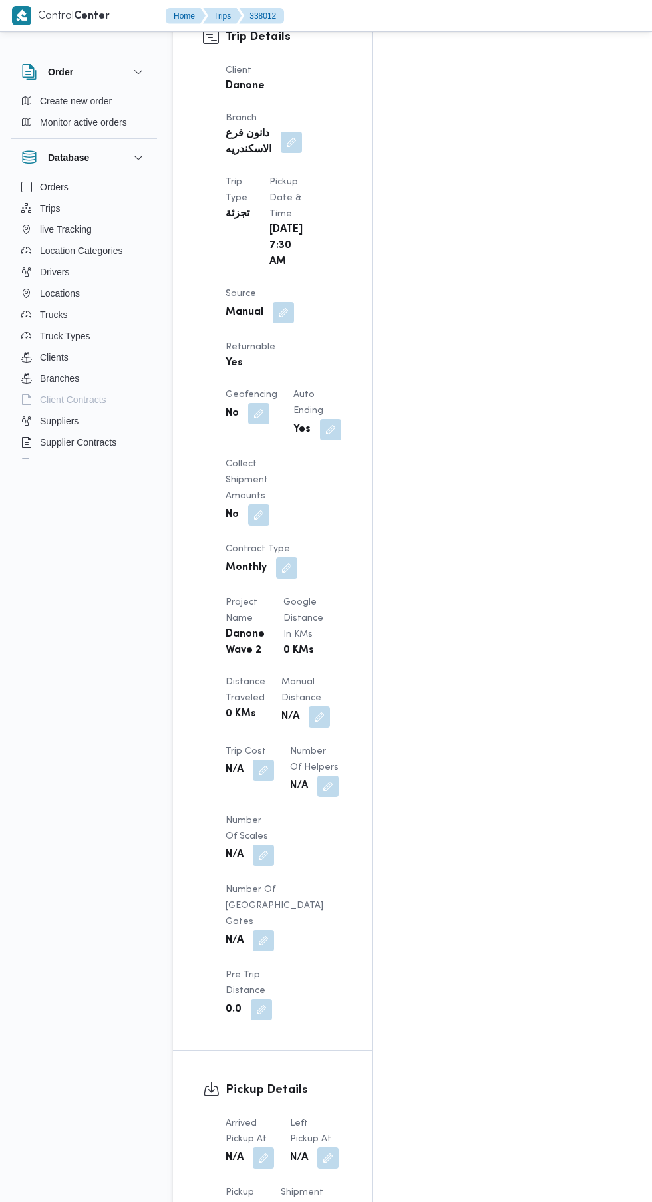
scroll to position [911, 0]
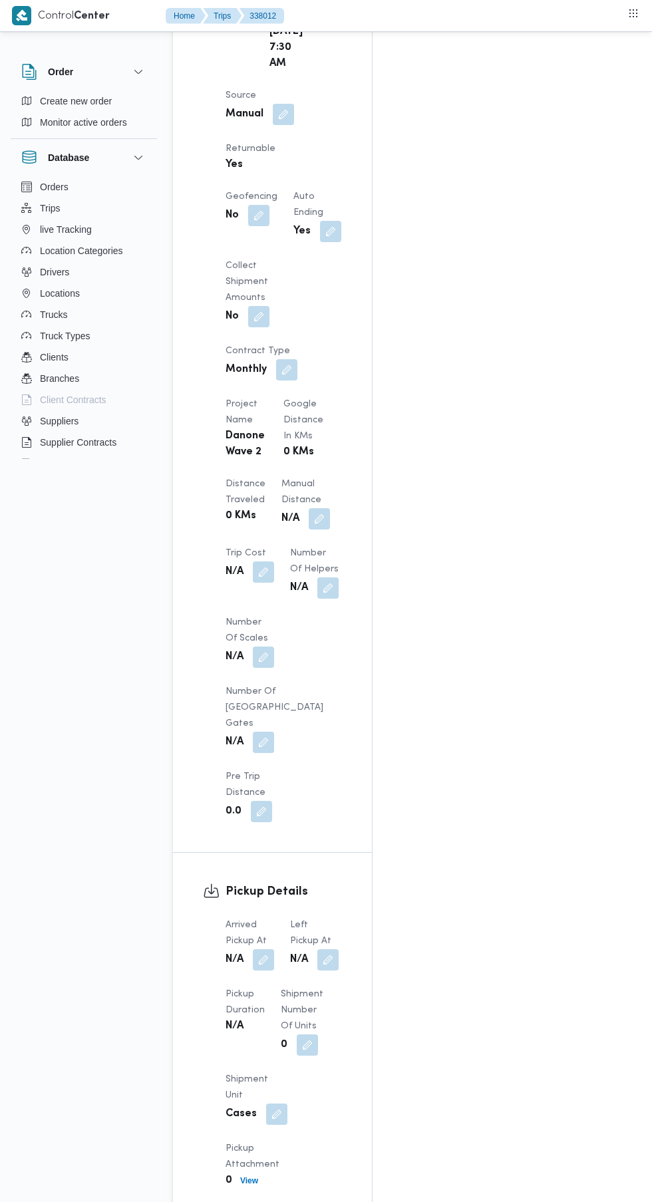
click at [264, 949] on button "button" at bounding box center [263, 959] width 21 height 21
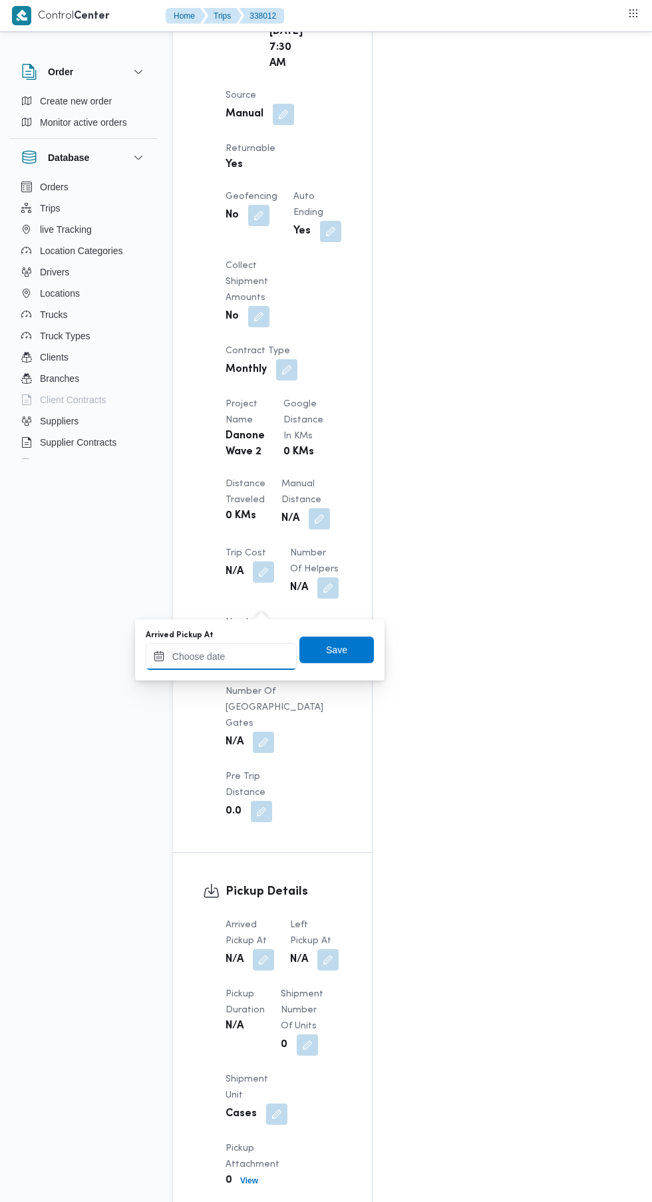
click at [246, 658] on input "Arrived Pickup At" at bounding box center [221, 656] width 151 height 27
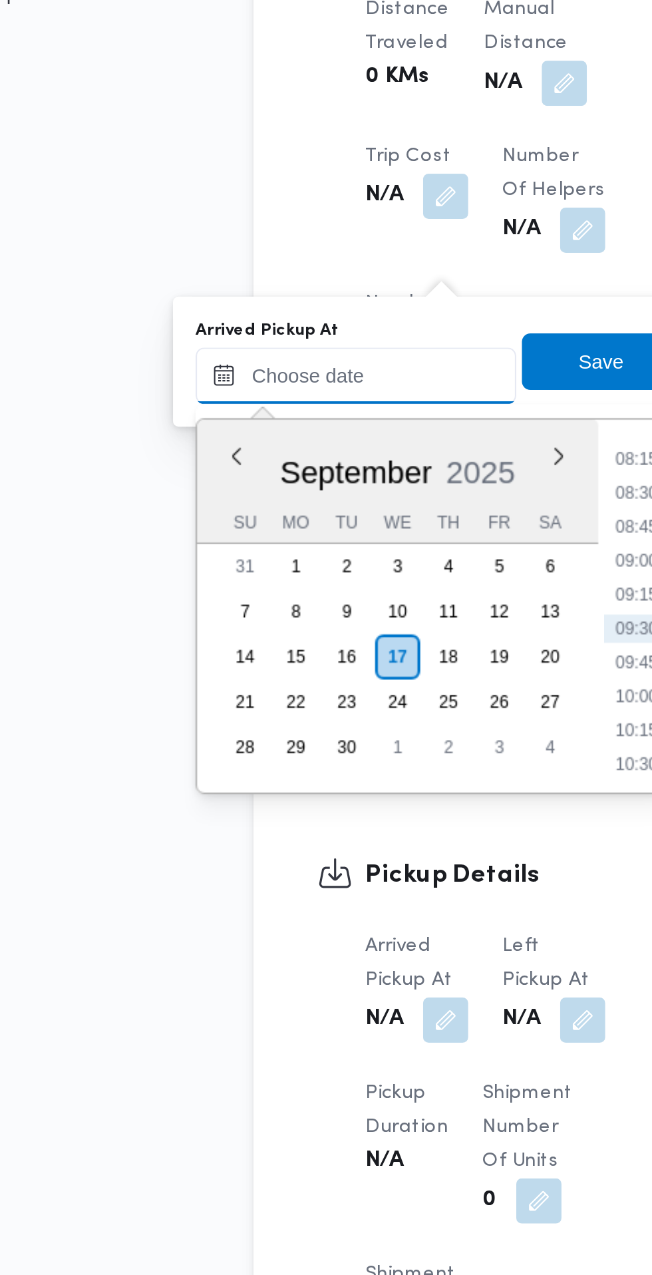
scroll to position [945, 0]
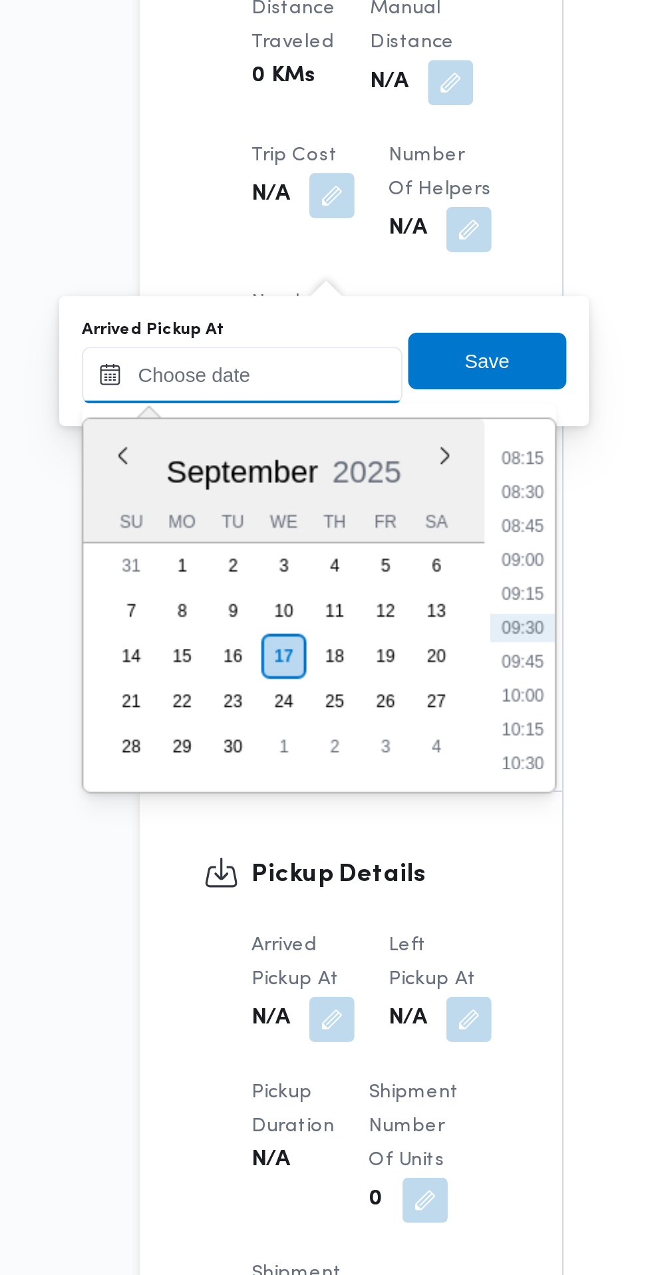
paste input "[DATE] 07:30"
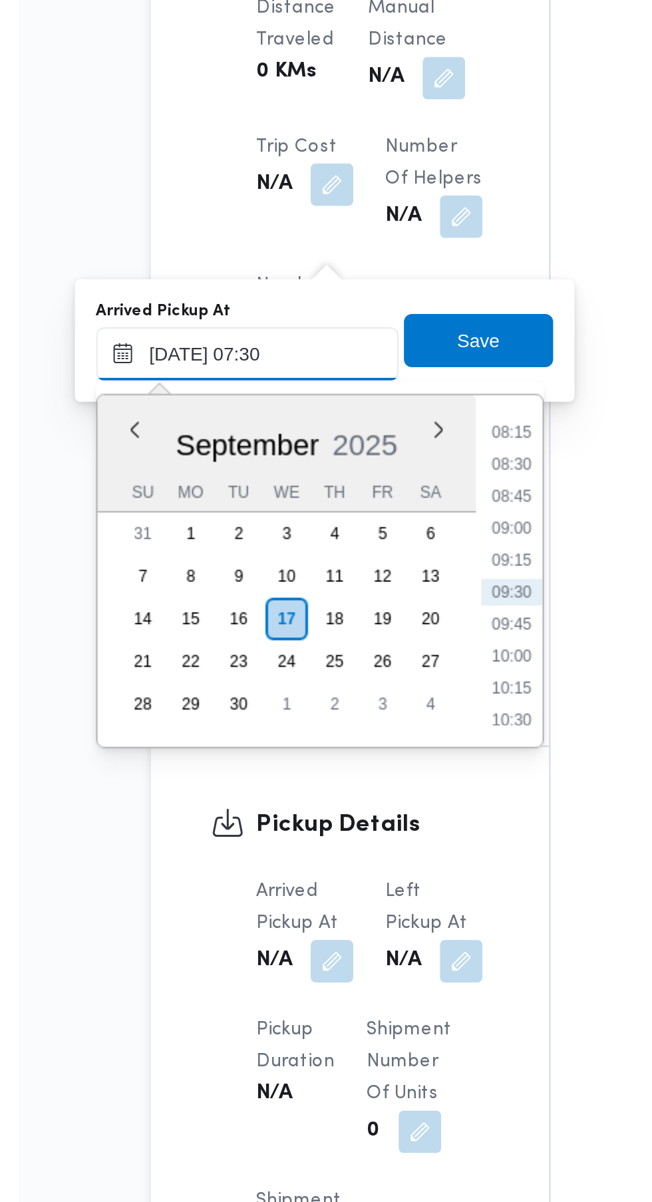
scroll to position [479, 0]
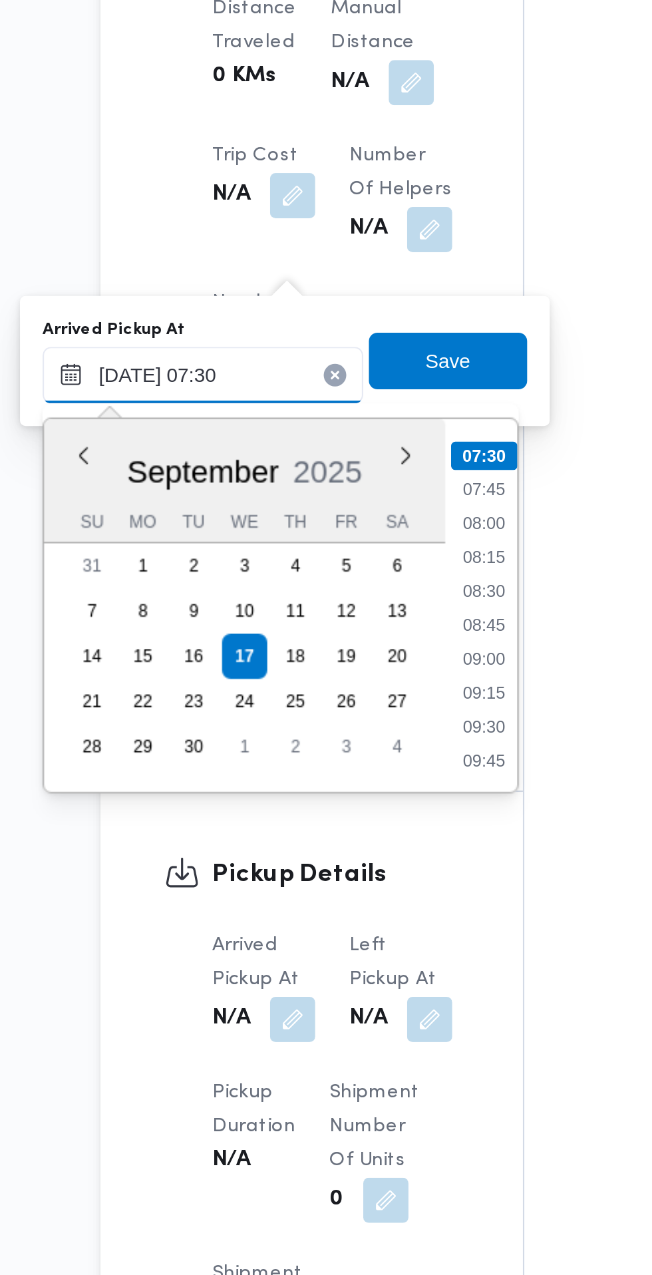
type input "[DATE] 07:30"
click at [357, 663] on li "07:30" at bounding box center [353, 660] width 31 height 13
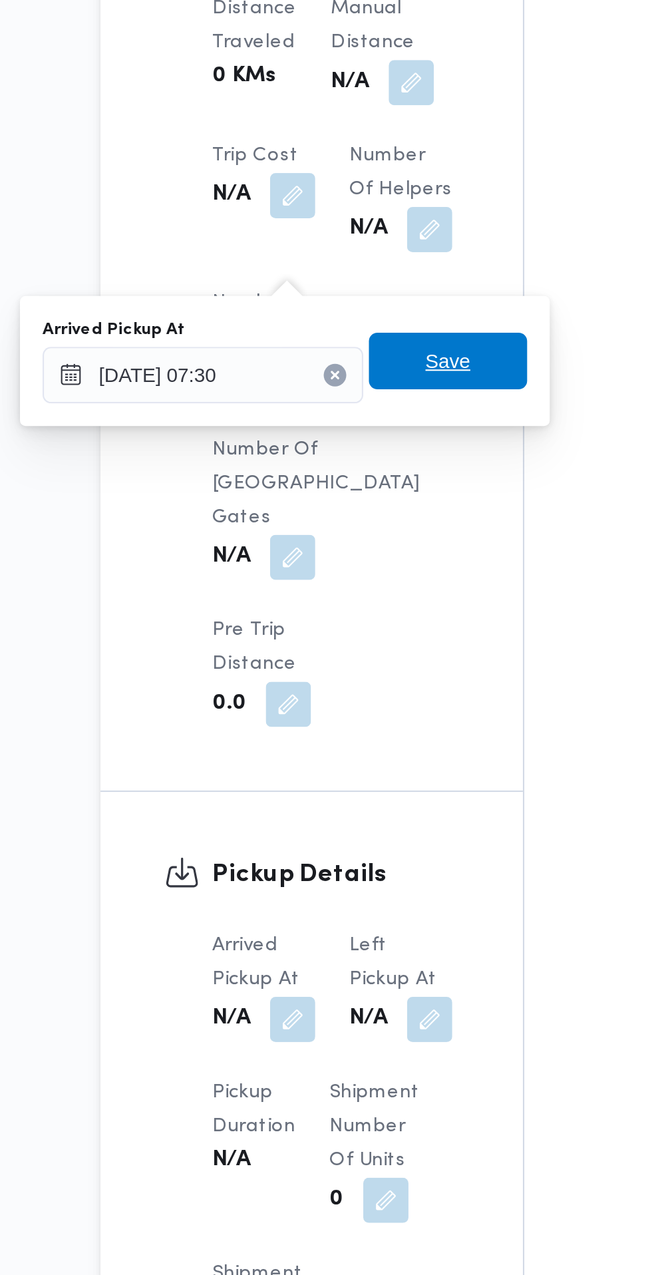
click at [352, 618] on span "Save" at bounding box center [336, 616] width 75 height 27
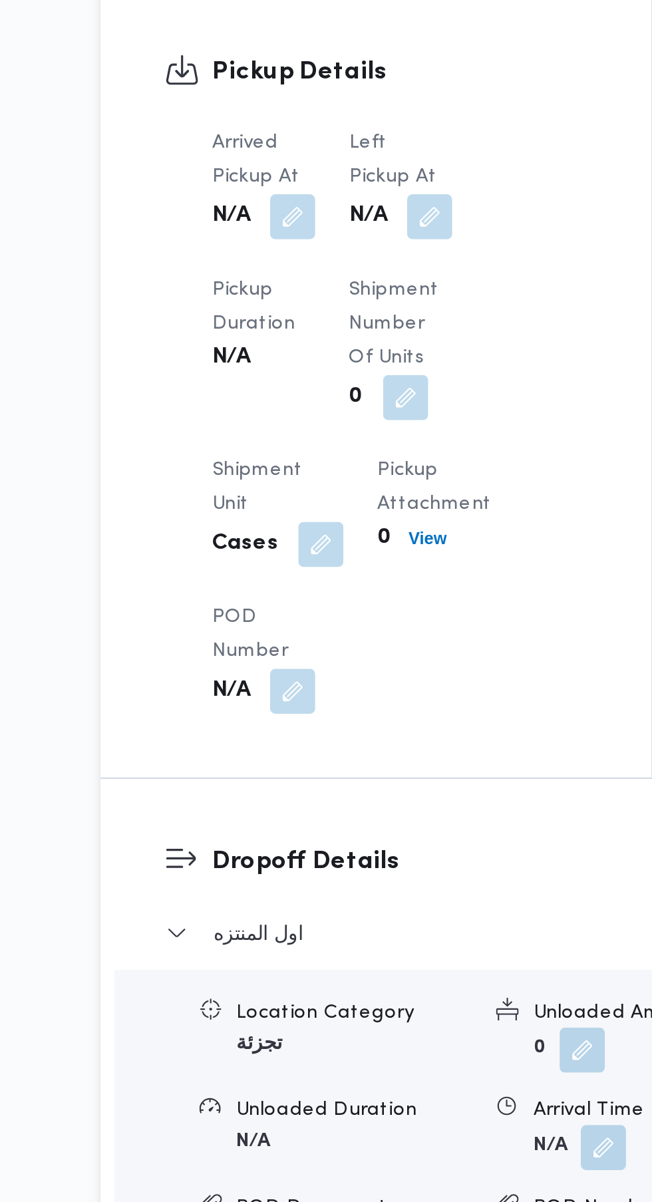
click at [326, 559] on button "button" at bounding box center [327, 547] width 21 height 21
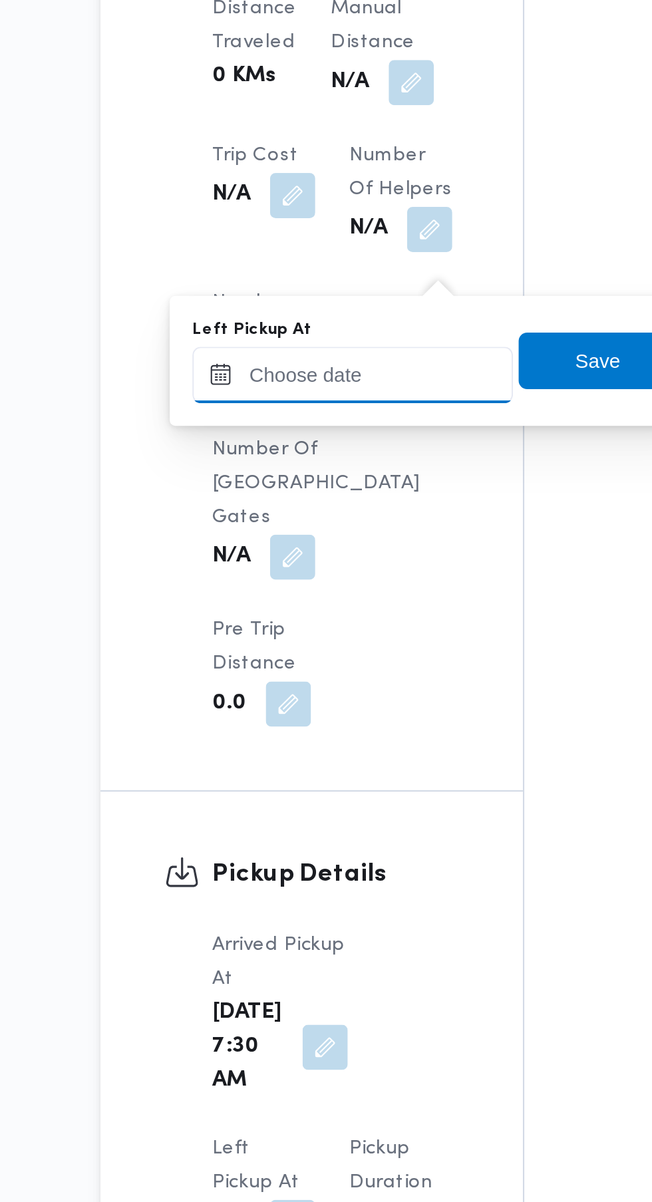
click at [317, 621] on input "Left Pickup At" at bounding box center [291, 622] width 151 height 27
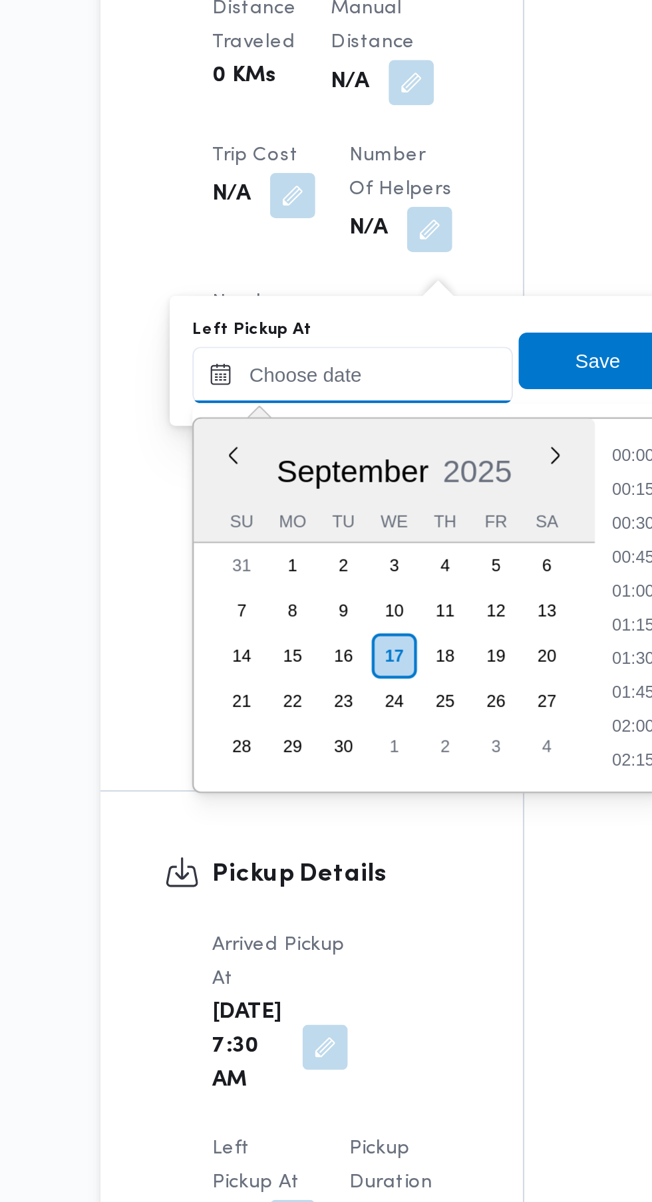
scroll to position [526, 0]
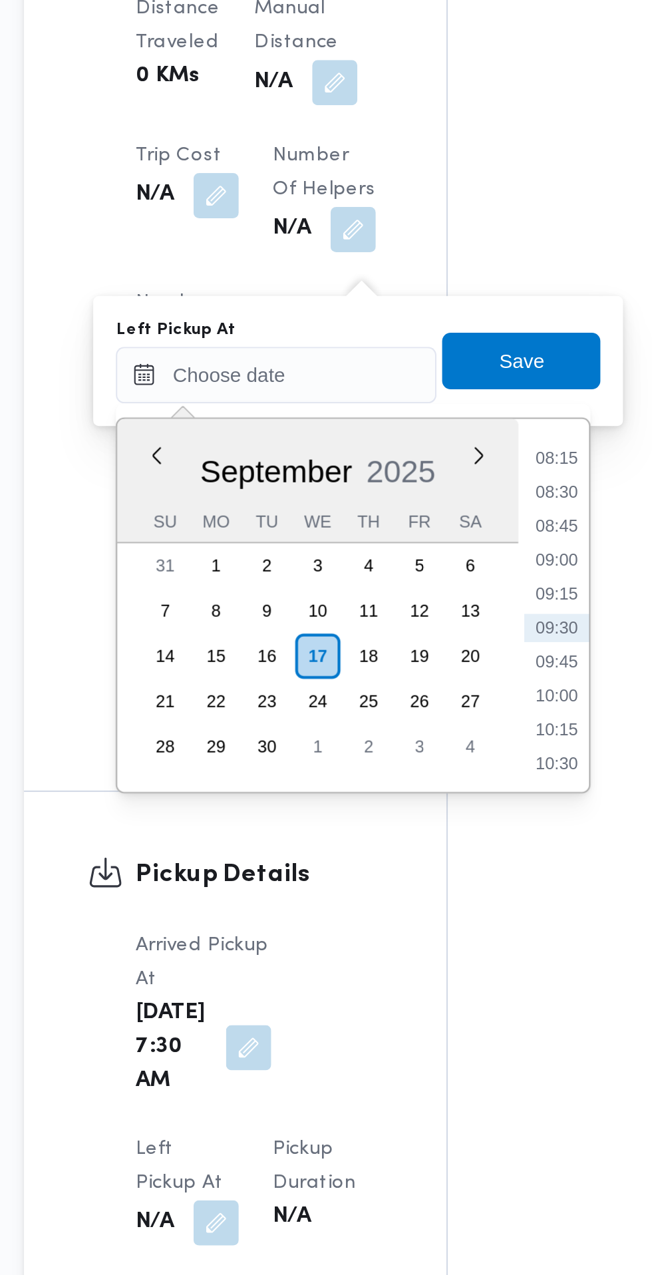
click at [426, 677] on li "08:30" at bounding box center [423, 677] width 31 height 13
type input "[DATE] 08:30"
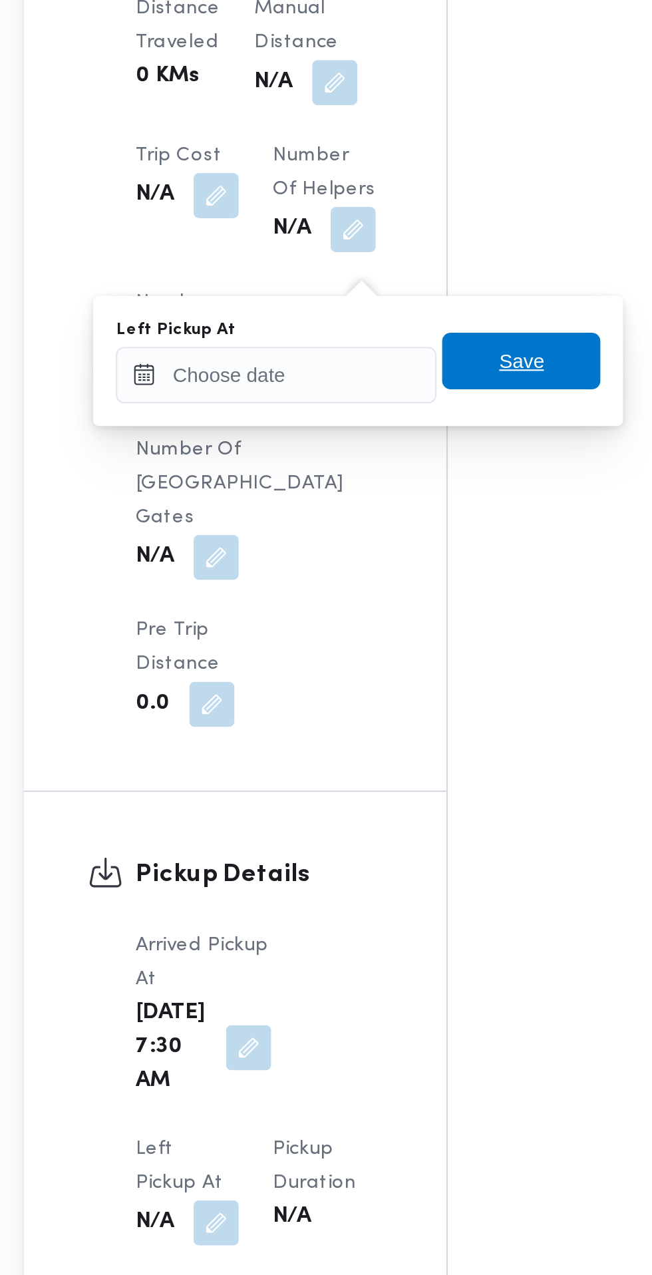
click at [418, 616] on span "Save" at bounding box center [406, 616] width 21 height 16
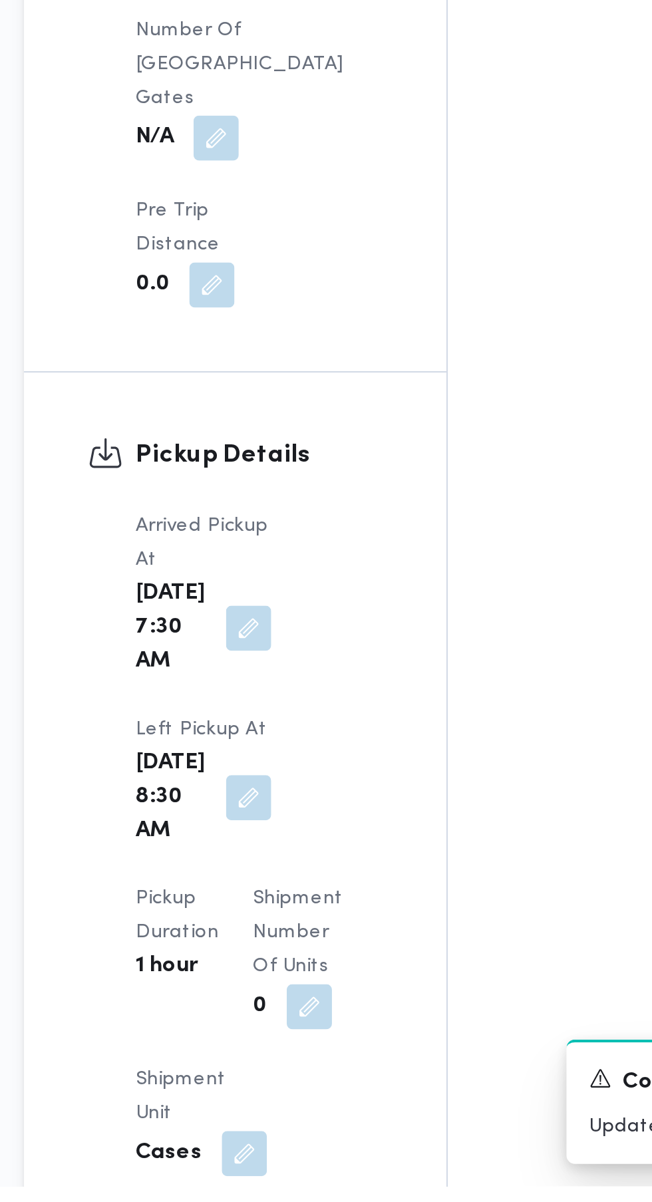
scroll to position [945, 0]
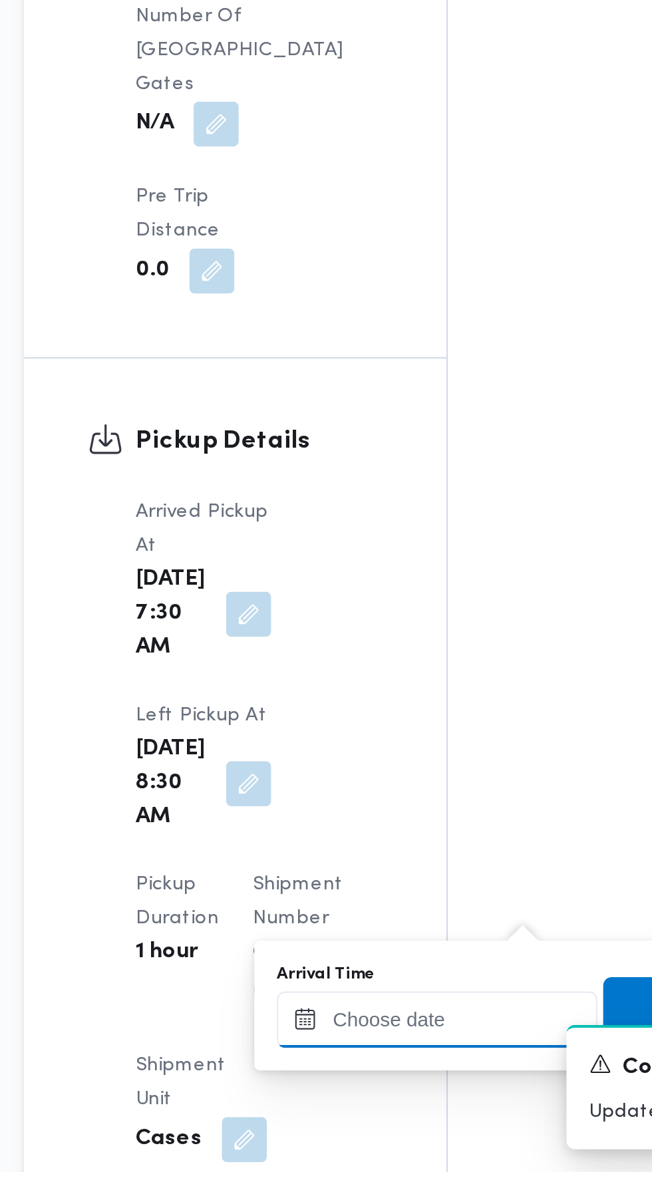
click at [356, 1128] on input "Arrival Time" at bounding box center [367, 1130] width 151 height 27
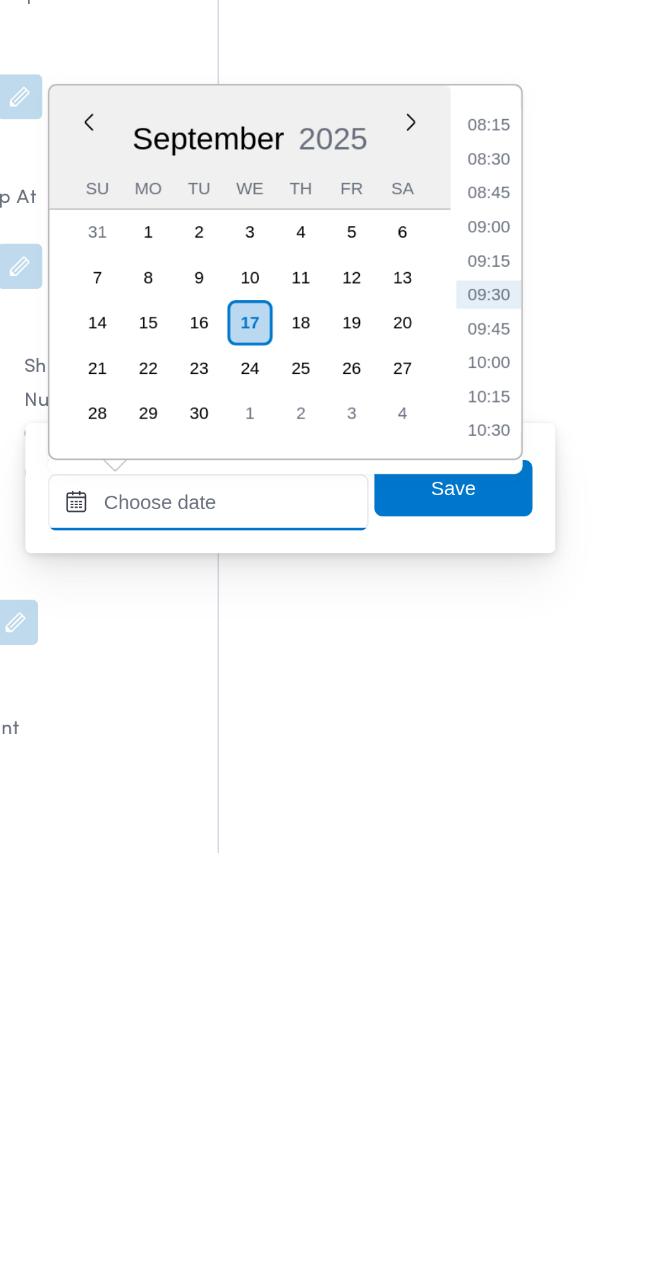
scroll to position [966, 0]
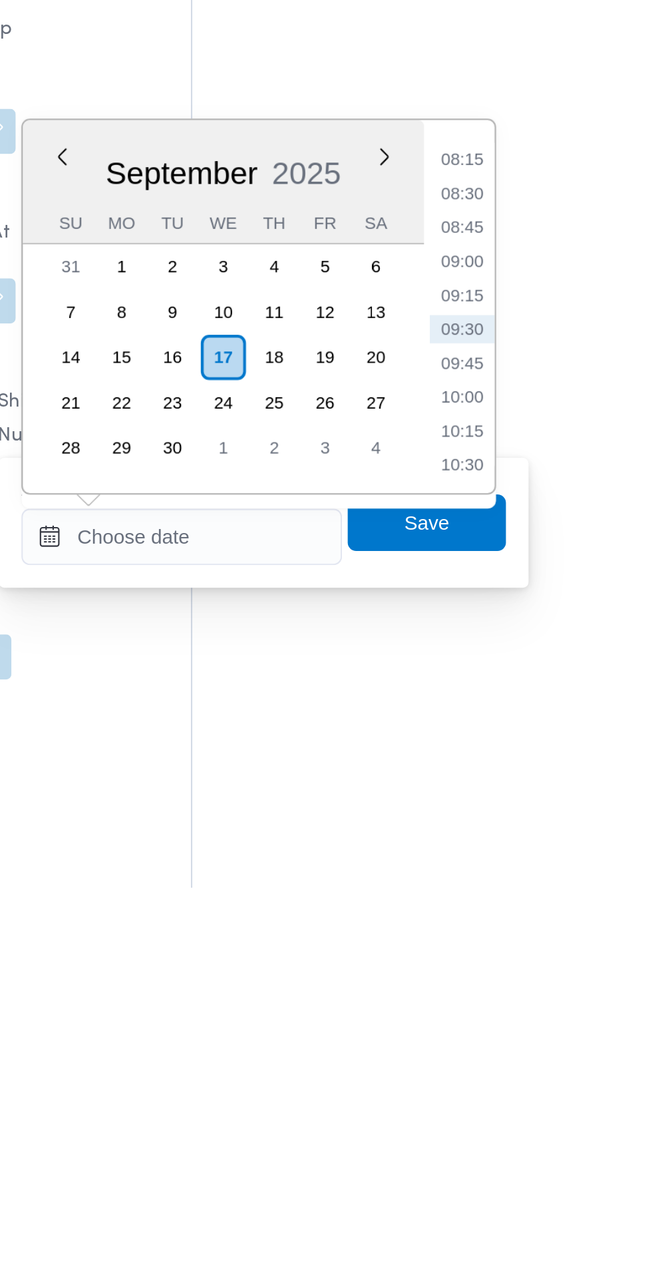
click at [502, 995] on li "09:15" at bounding box center [499, 995] width 31 height 13
type input "[DATE] 09:15"
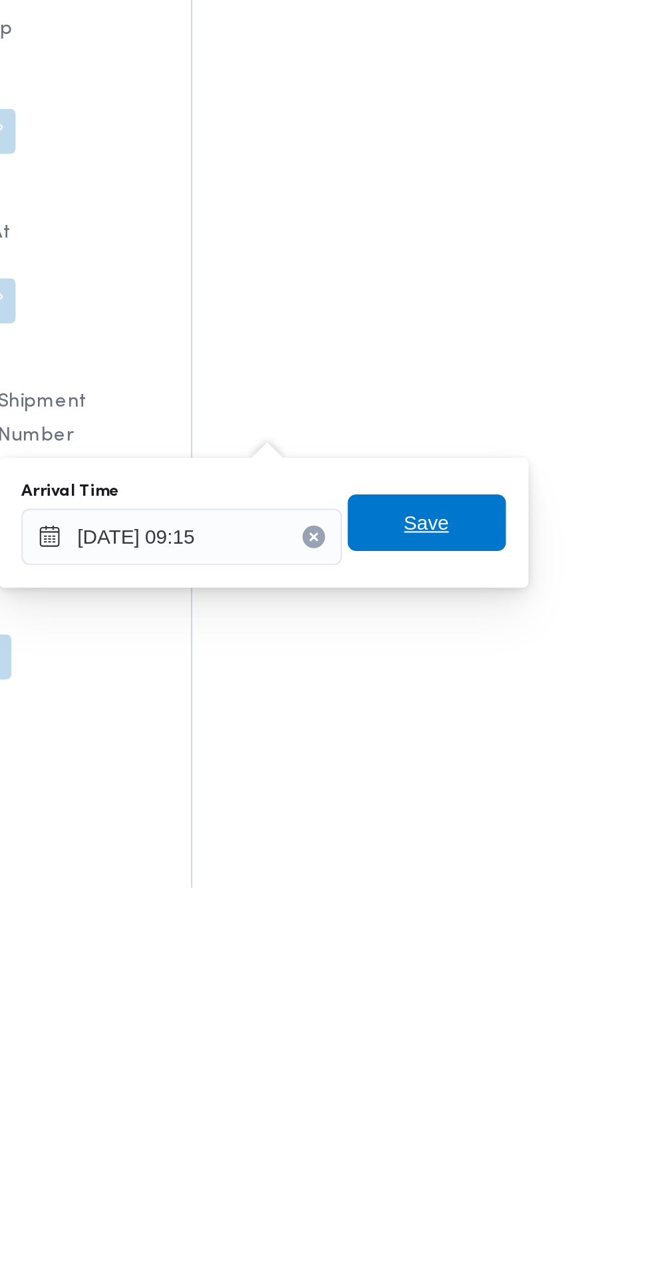
click at [506, 1104] on span "Save" at bounding box center [483, 1103] width 75 height 27
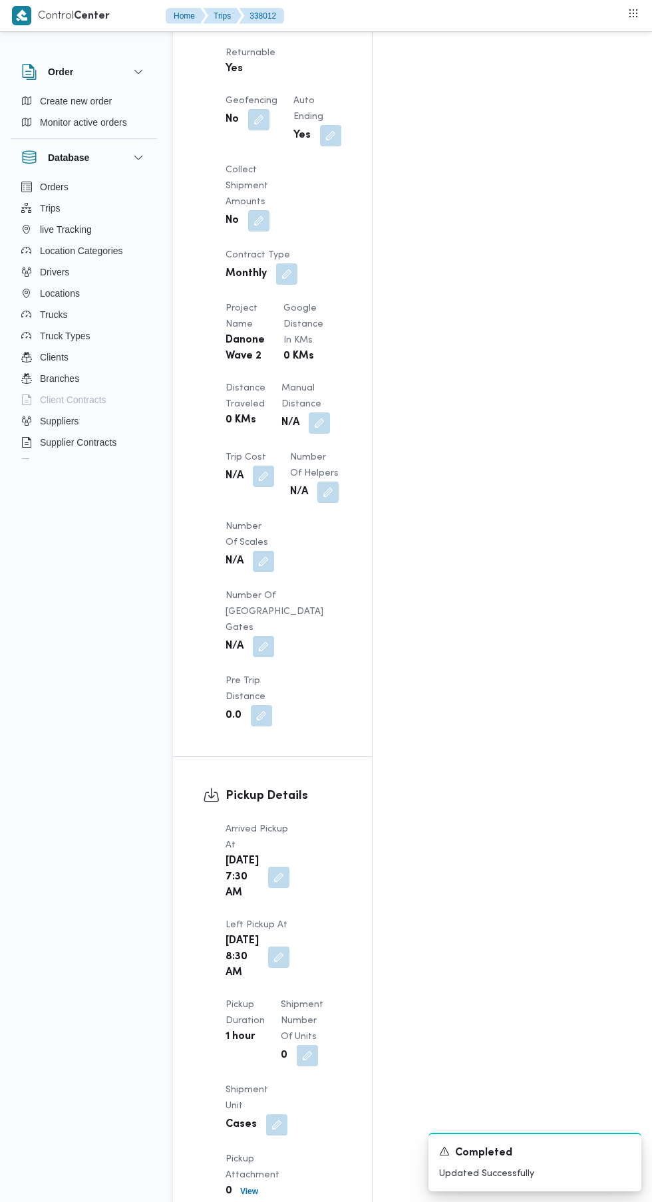
scroll to position [1056, 0]
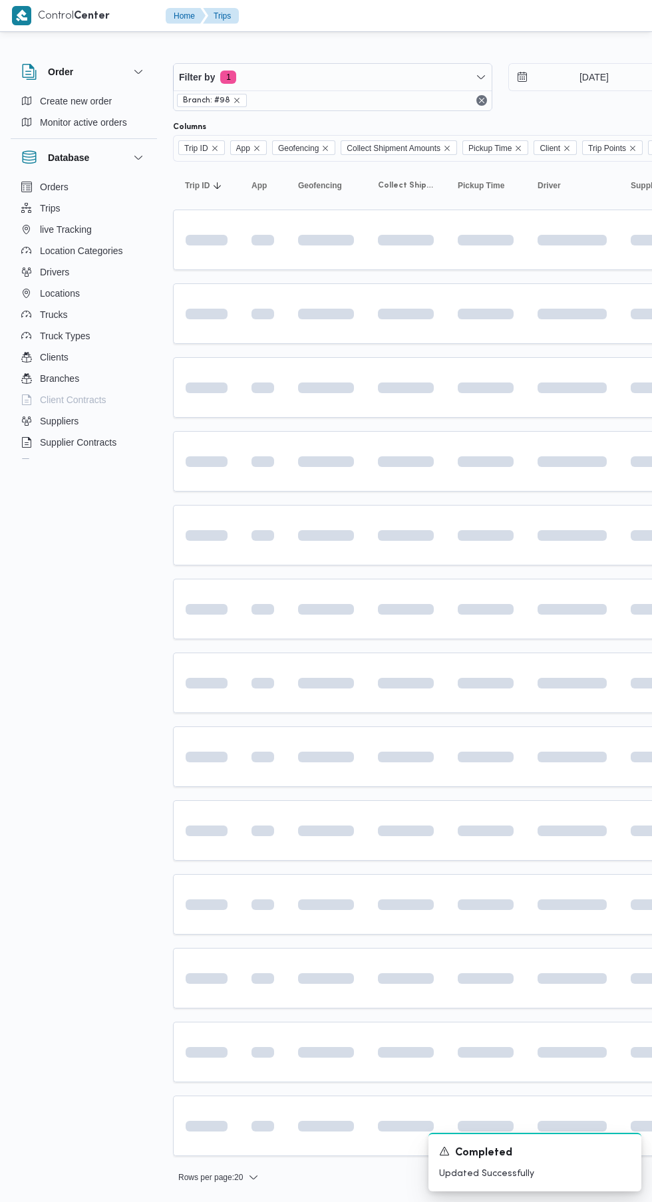
scroll to position [0, 15]
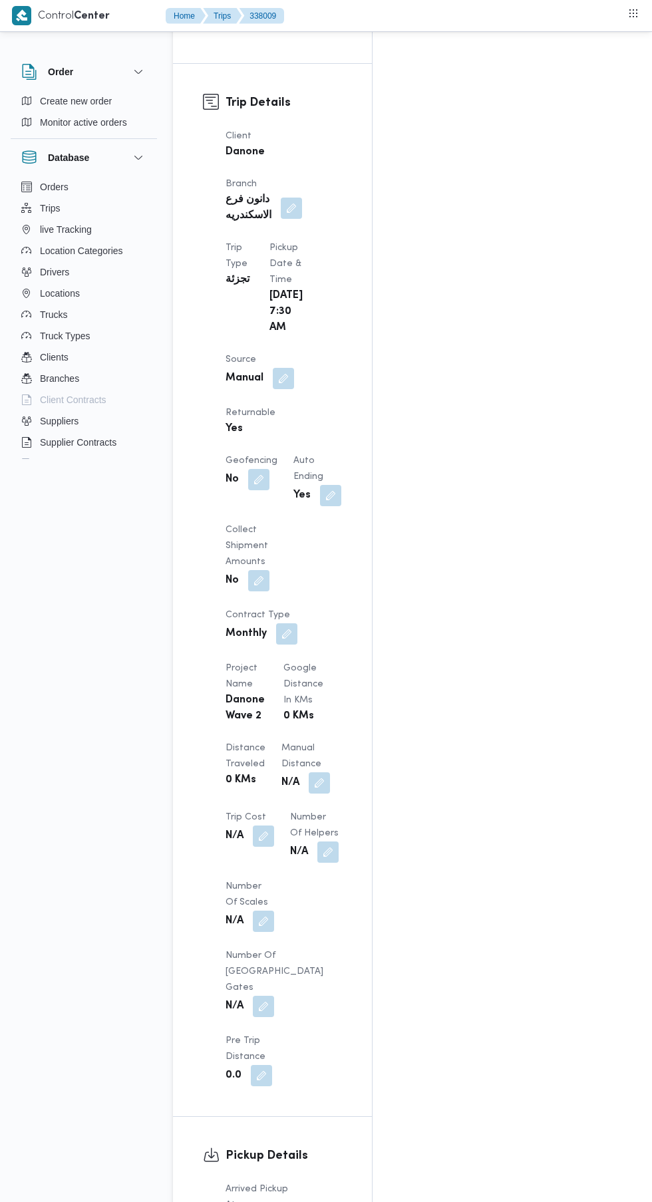
scroll to position [693, 0]
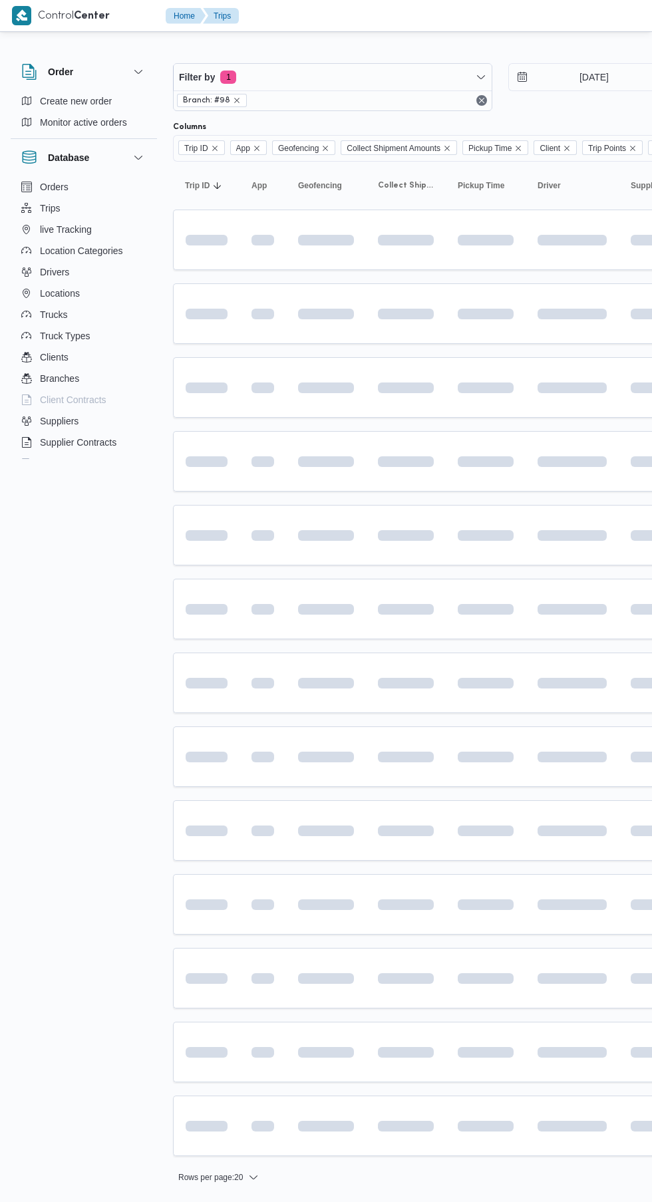
scroll to position [0, 15]
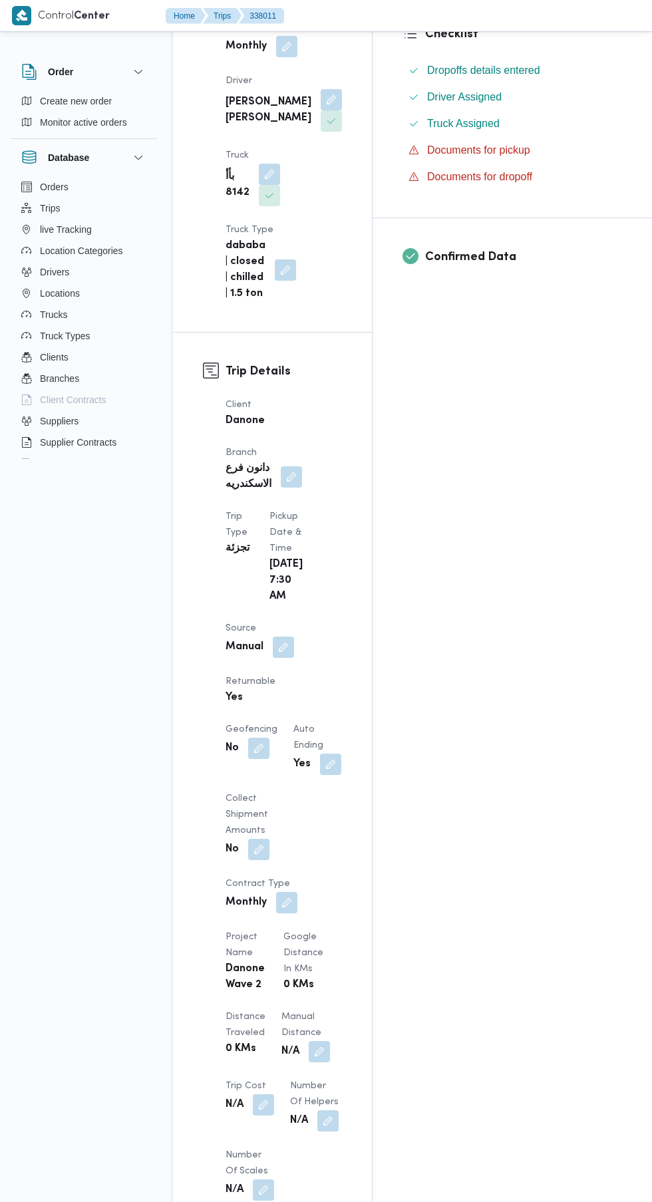
scroll to position [1041, 0]
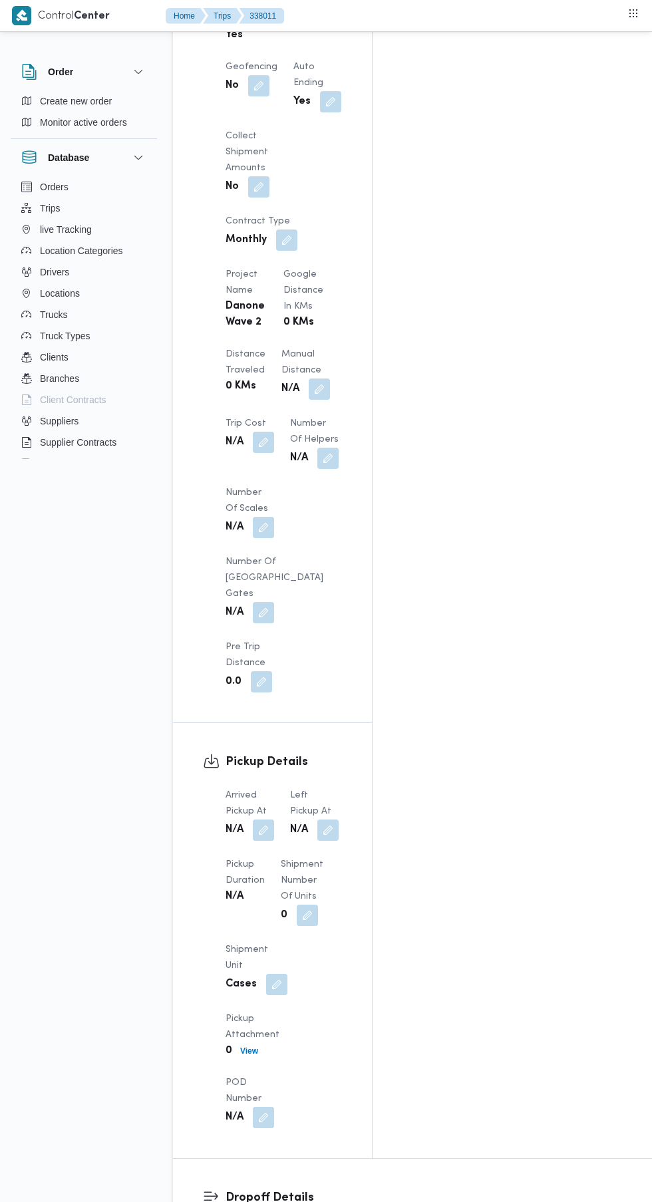
click at [264, 820] on button "button" at bounding box center [263, 830] width 21 height 21
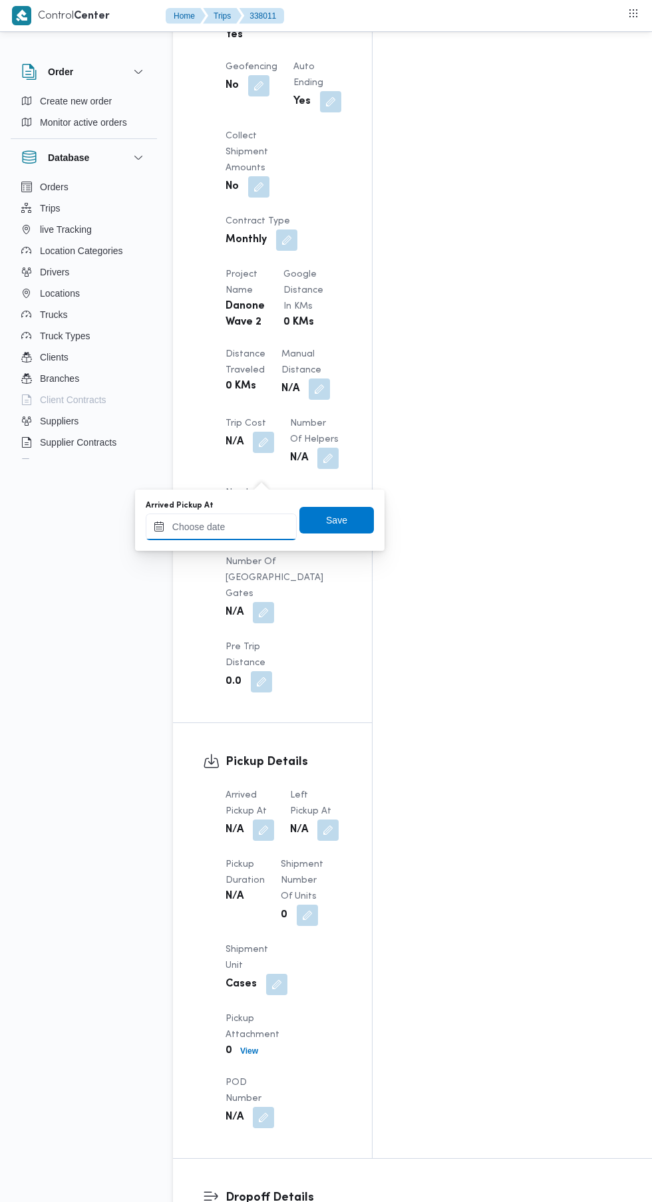
click at [214, 530] on input "Arrived Pickup At" at bounding box center [221, 527] width 151 height 27
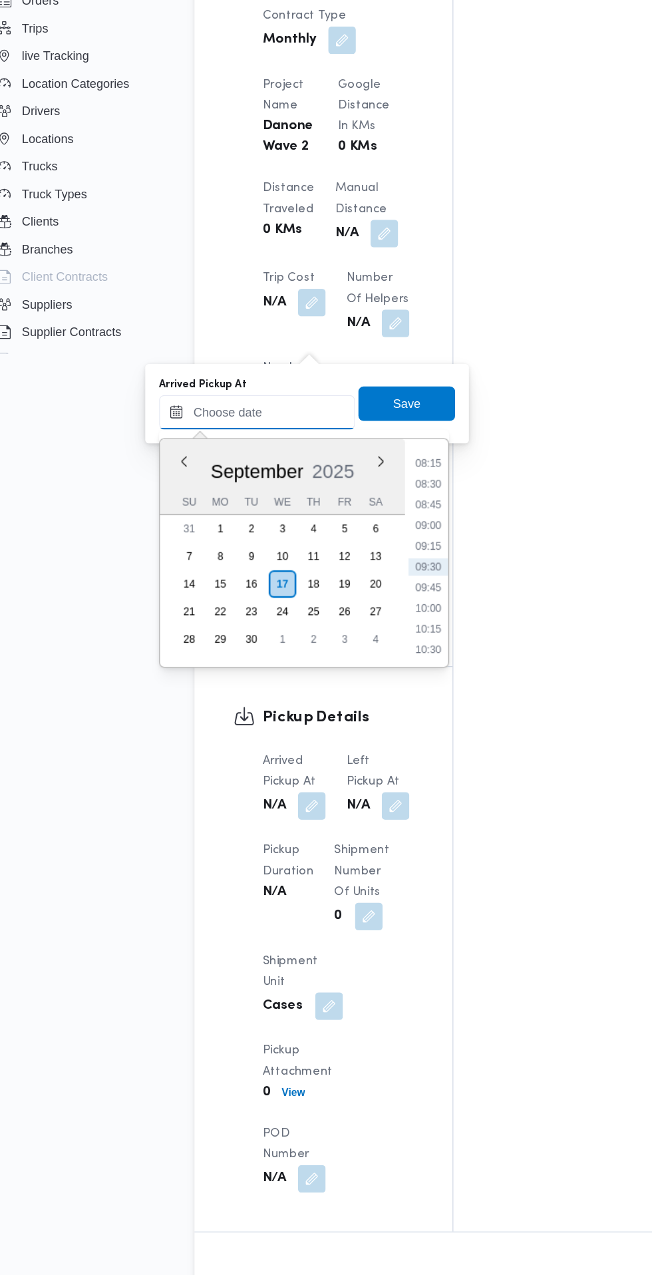
scroll to position [1064, 0]
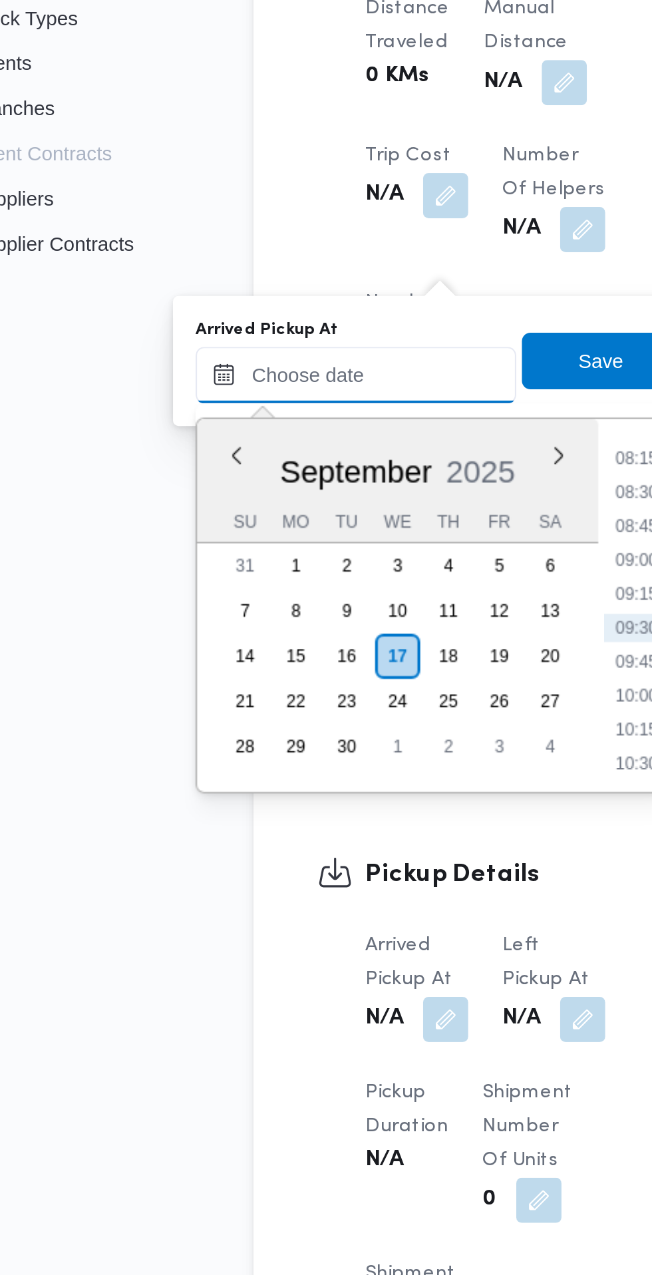
paste input "[DATE] 07:30"
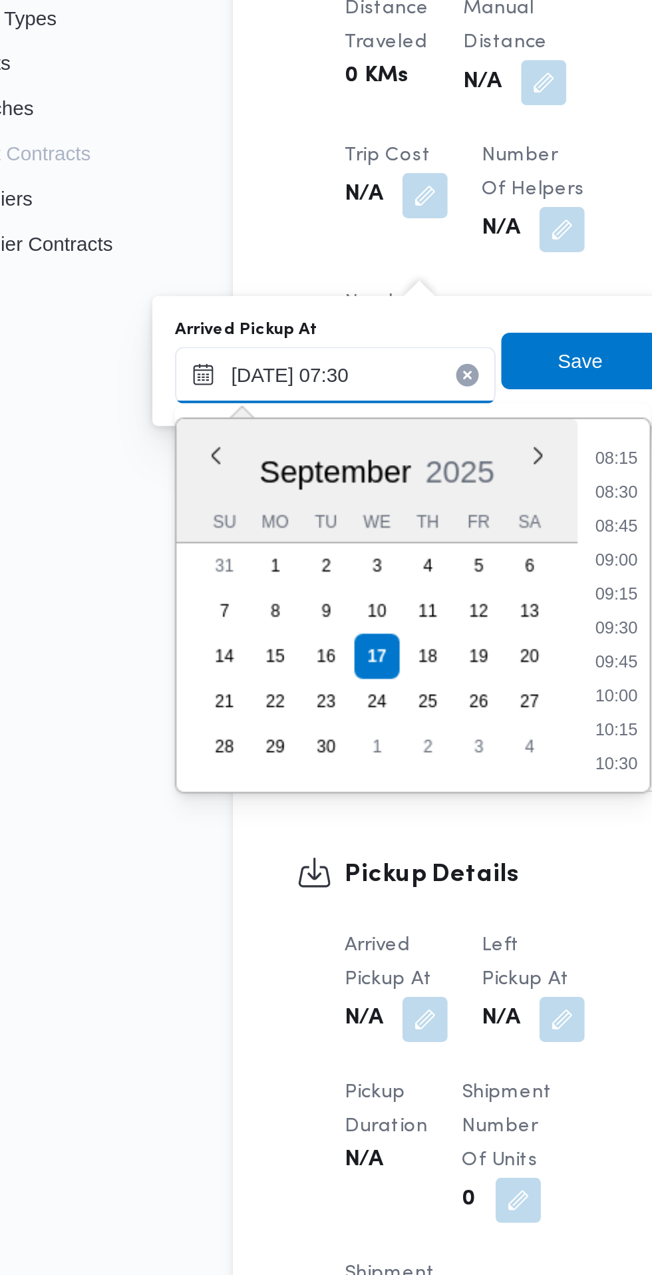
scroll to position [479, 0]
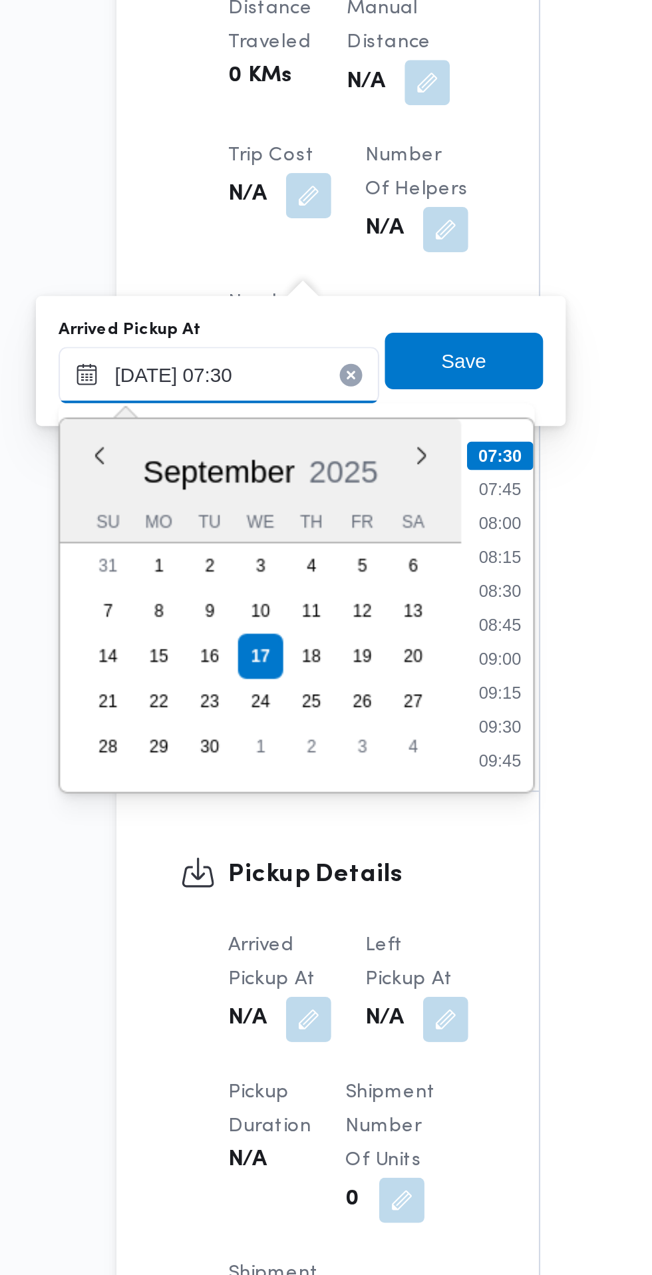
type input "[DATE] 07:30"
click at [359, 541] on li "07:30" at bounding box center [353, 541] width 31 height 13
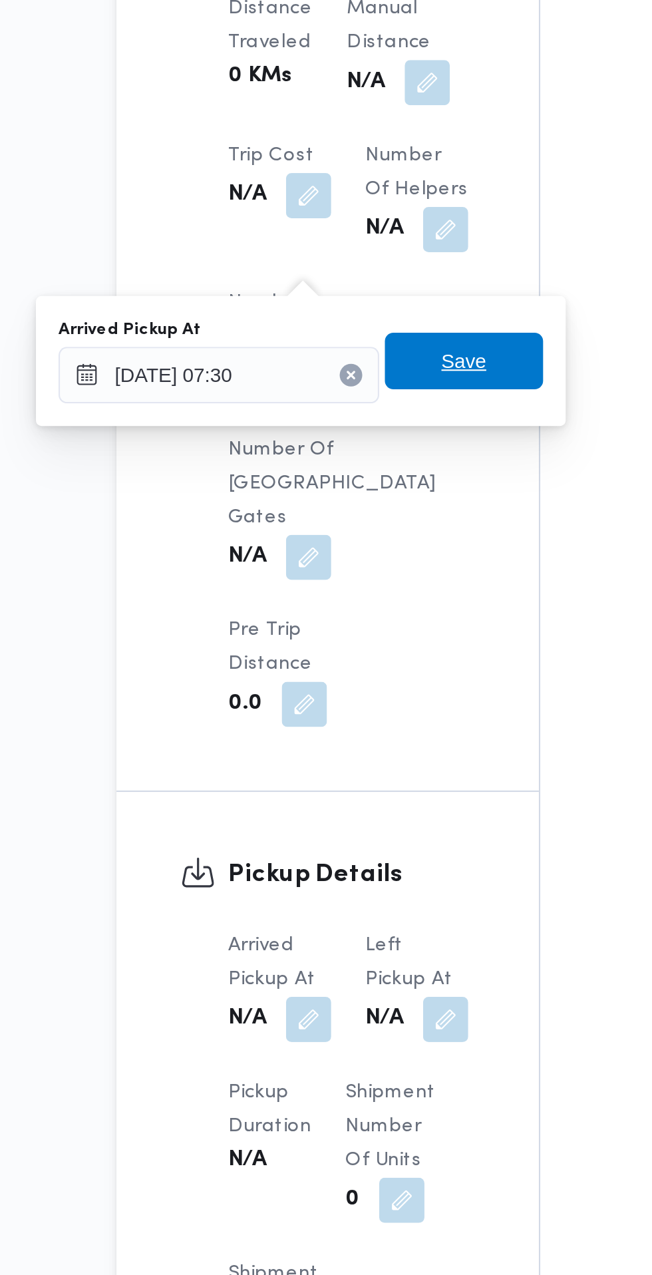
click at [353, 500] on span "Save" at bounding box center [336, 497] width 75 height 27
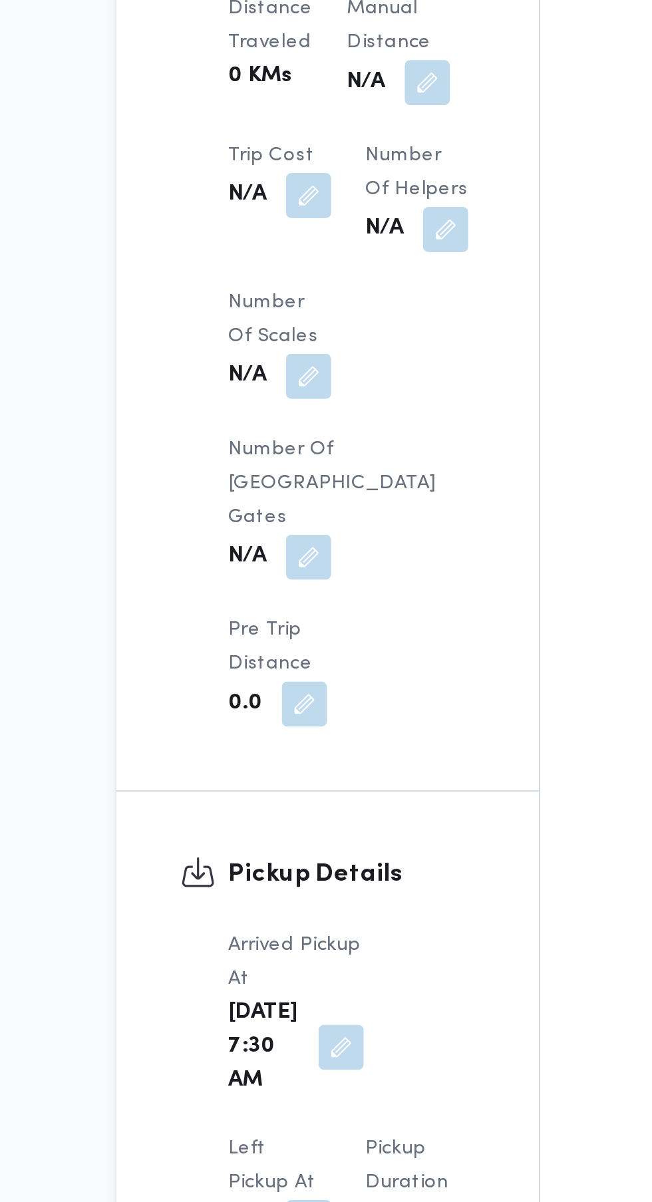
click at [274, 893] on button "button" at bounding box center [263, 903] width 21 height 21
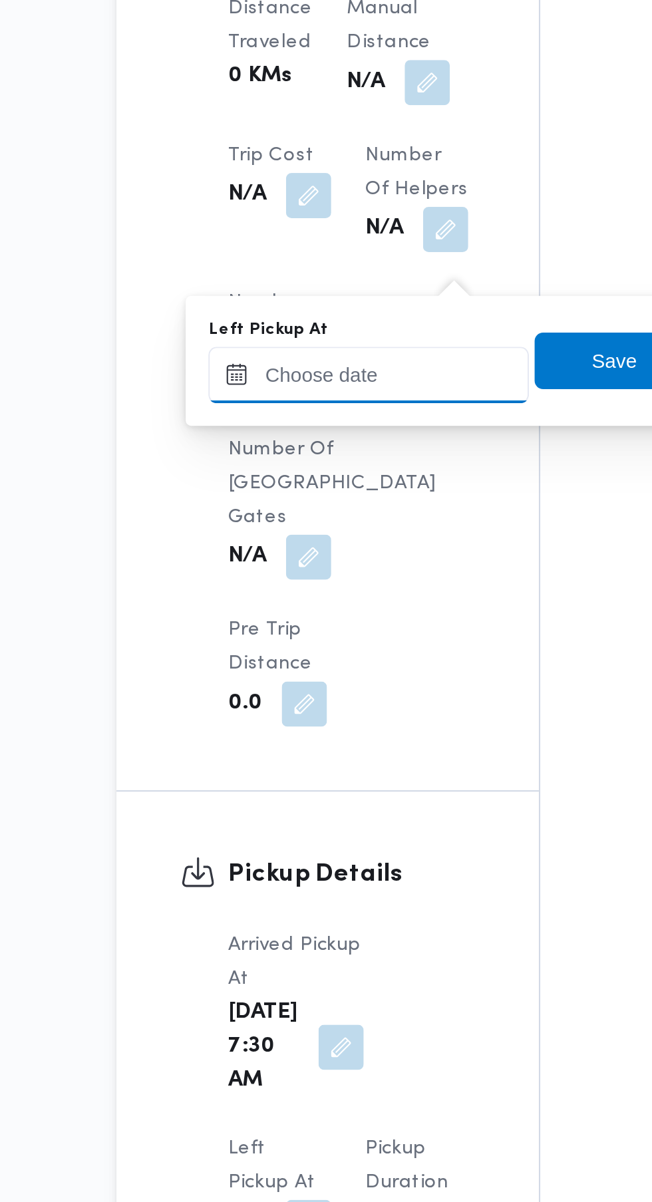
click at [303, 504] on input "Left Pickup At" at bounding box center [291, 504] width 151 height 27
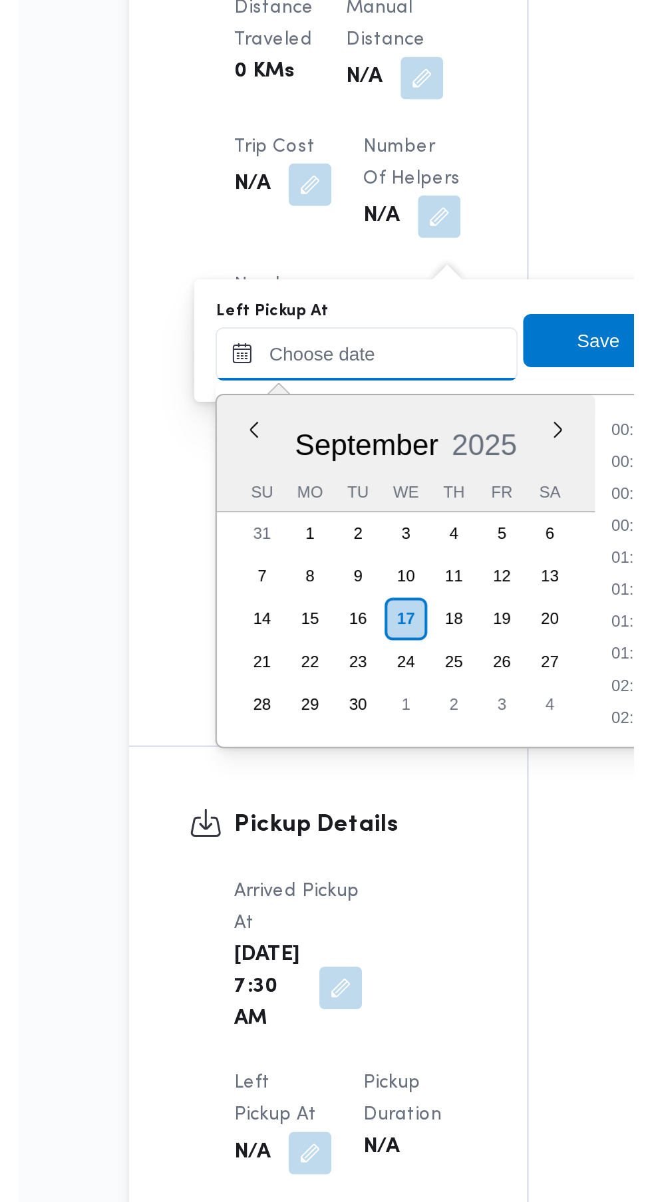
scroll to position [526, 0]
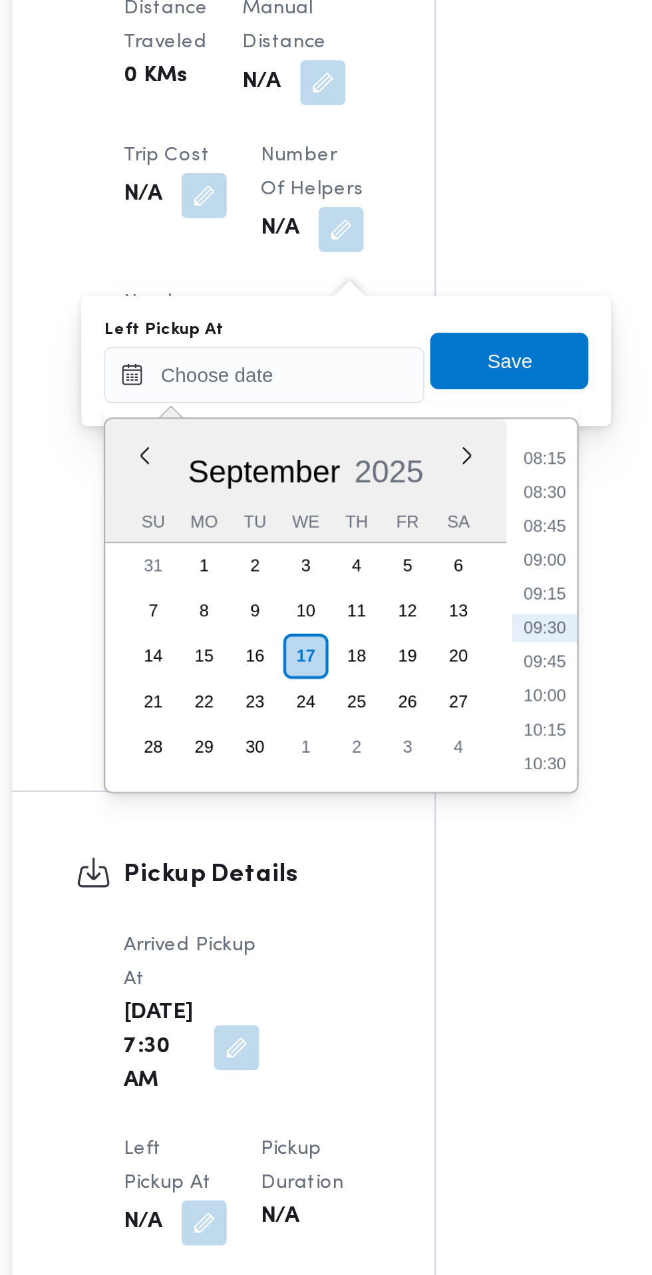
click at [426, 579] on li "08:45" at bounding box center [423, 575] width 31 height 13
type input "[DATE] 08:45"
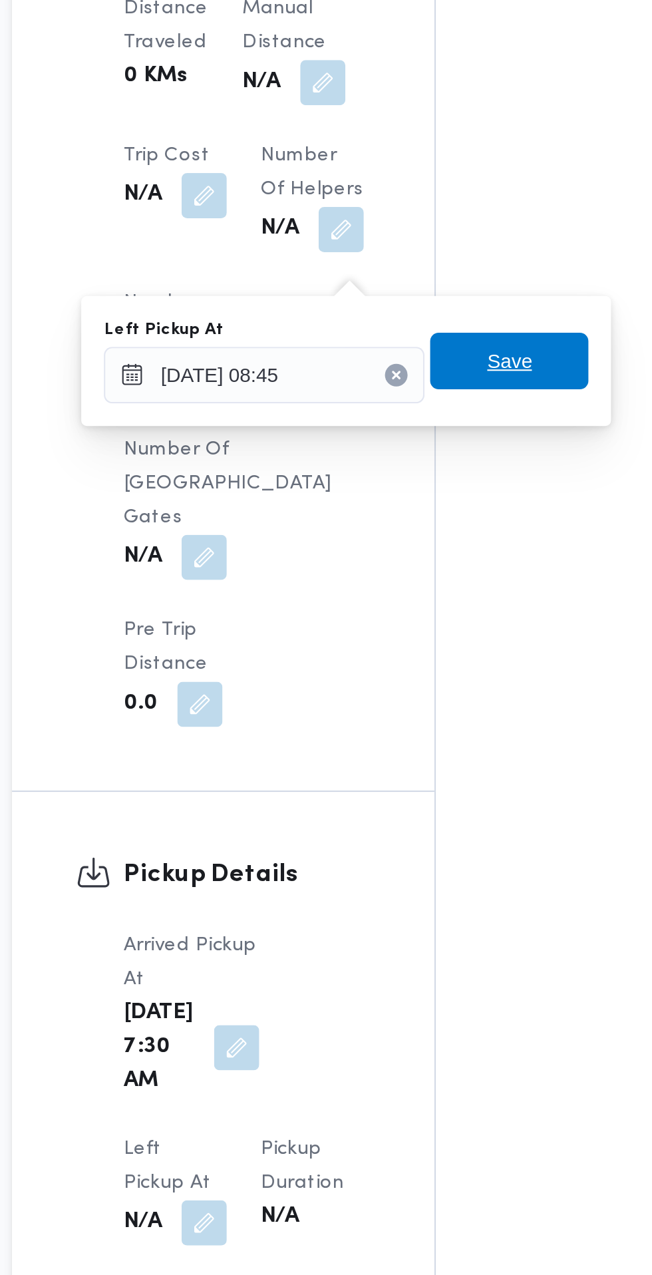
click at [432, 498] on span "Save" at bounding box center [407, 497] width 75 height 27
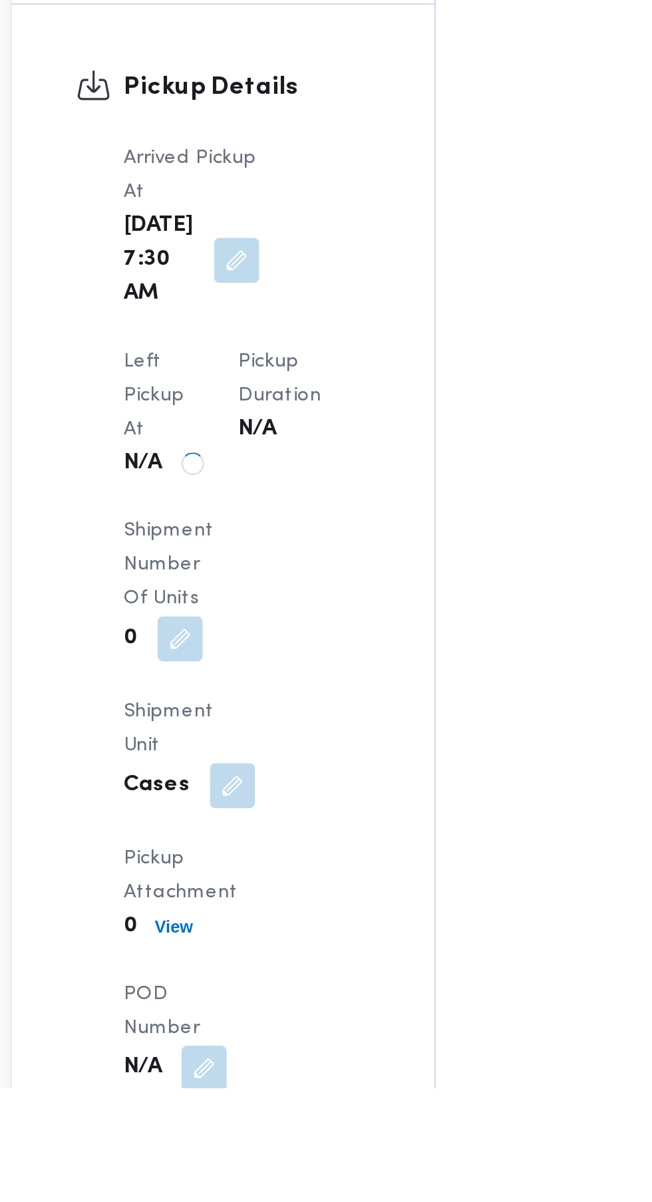
scroll to position [1110, 0]
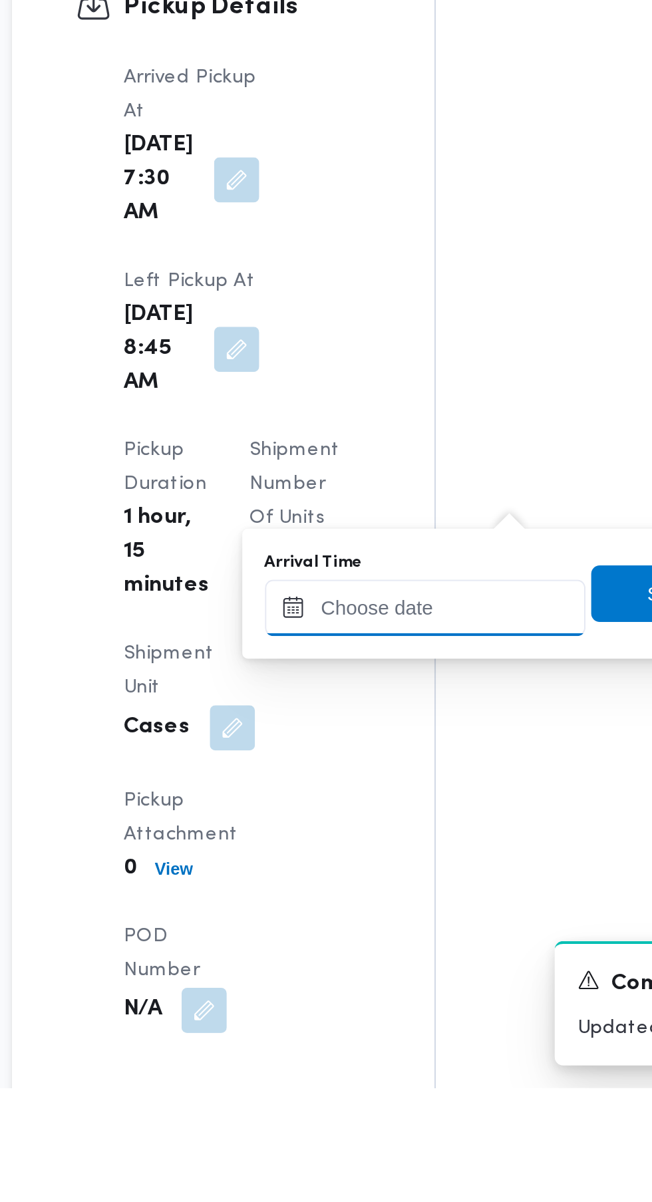
click at [375, 971] on input "Arrival Time" at bounding box center [367, 976] width 151 height 27
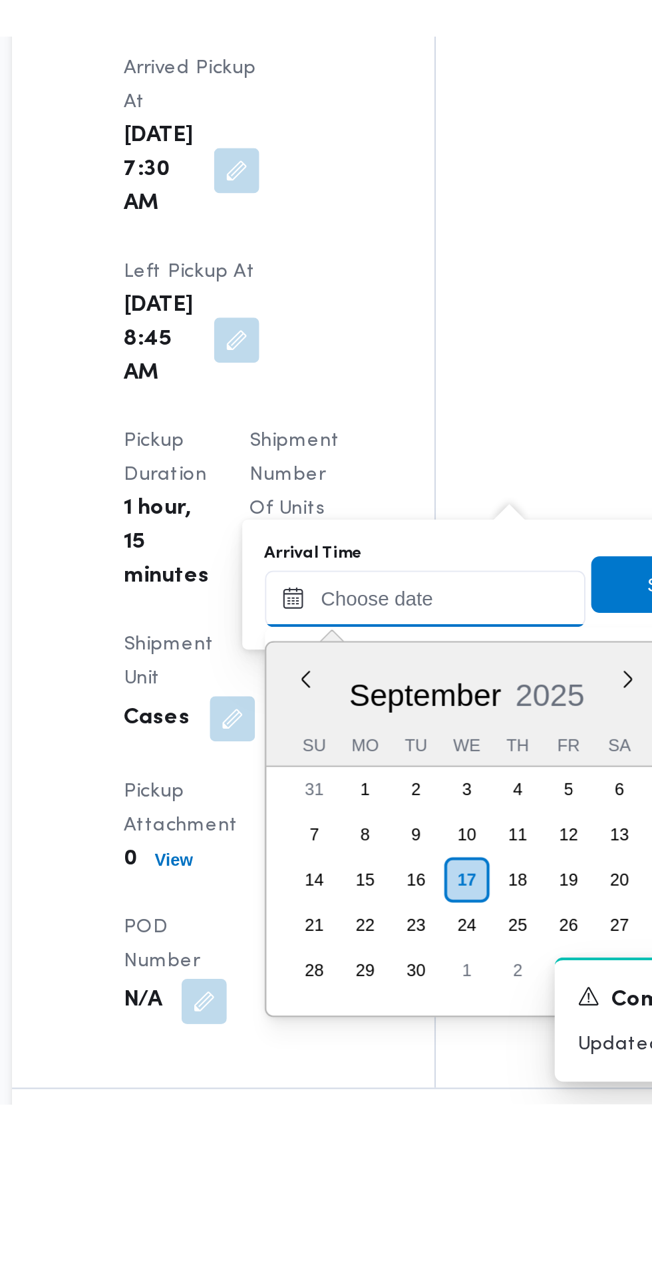
scroll to position [1170, 0]
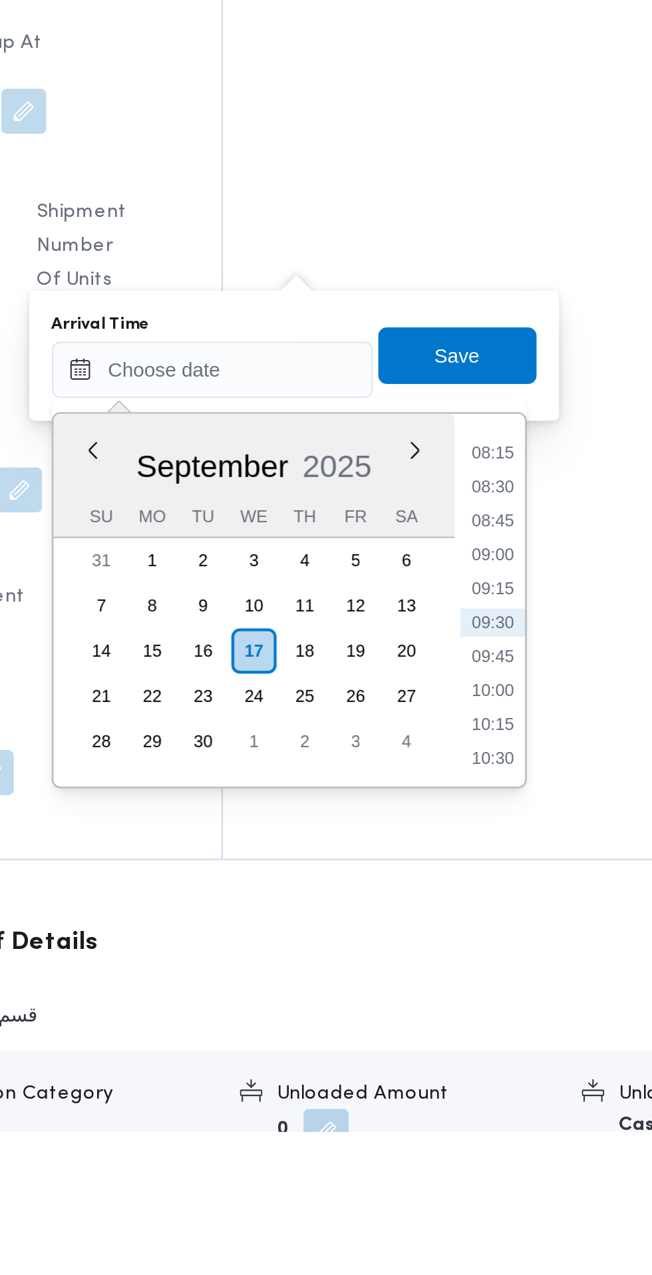
click at [506, 1006] on li "09:00" at bounding box center [499, 1002] width 31 height 13
type input "[DATE] 09:00"
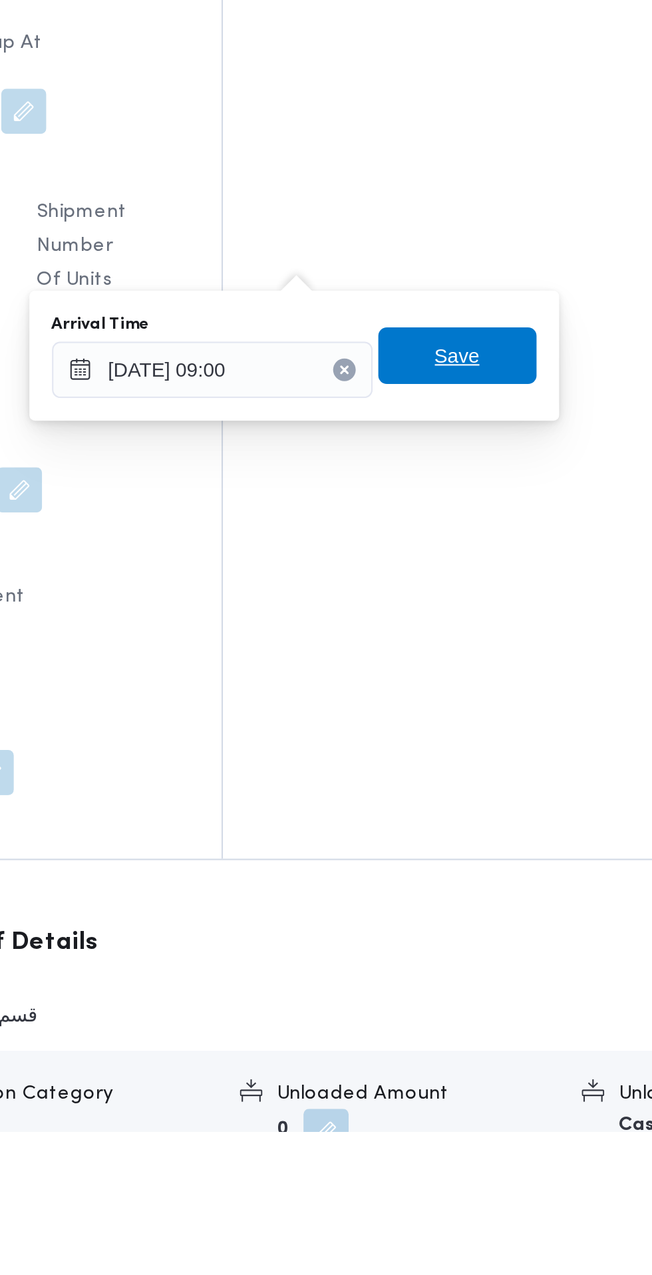
click at [500, 913] on span "Save" at bounding box center [483, 909] width 75 height 27
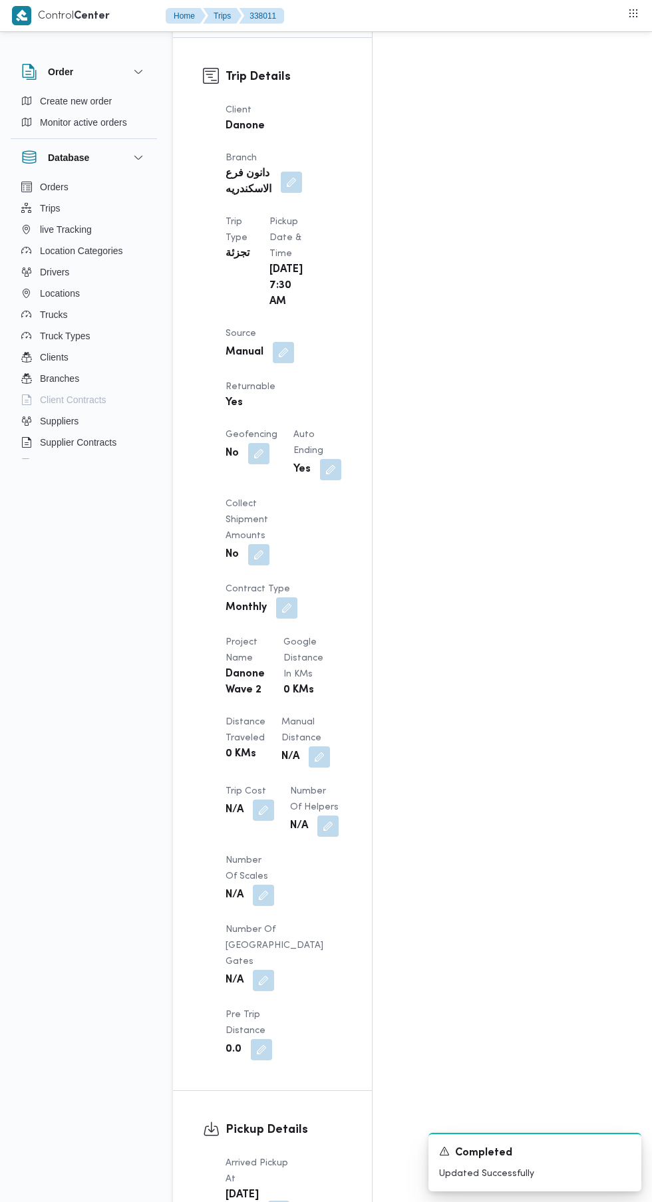
scroll to position [365, 0]
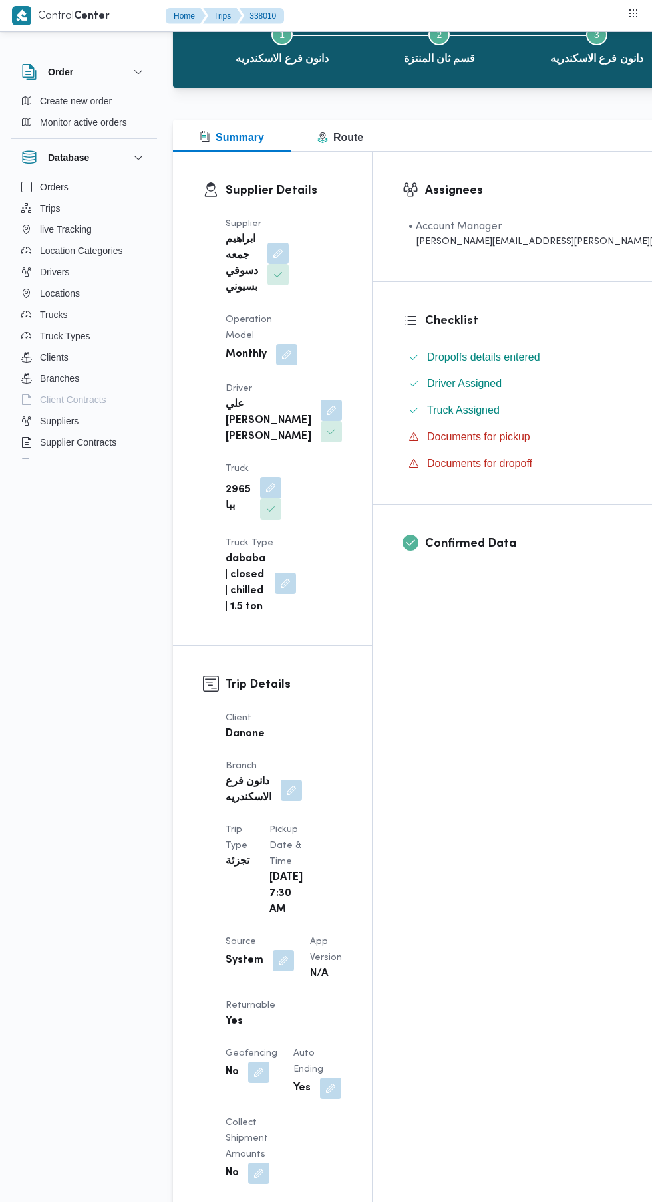
click at [290, 950] on button "button" at bounding box center [283, 960] width 21 height 21
click at [257, 856] on label "Is the trip operated through the driver app?" at bounding box center [247, 857] width 214 height 16
checkbox input "false"
click at [383, 856] on span "Save" at bounding box center [393, 857] width 21 height 16
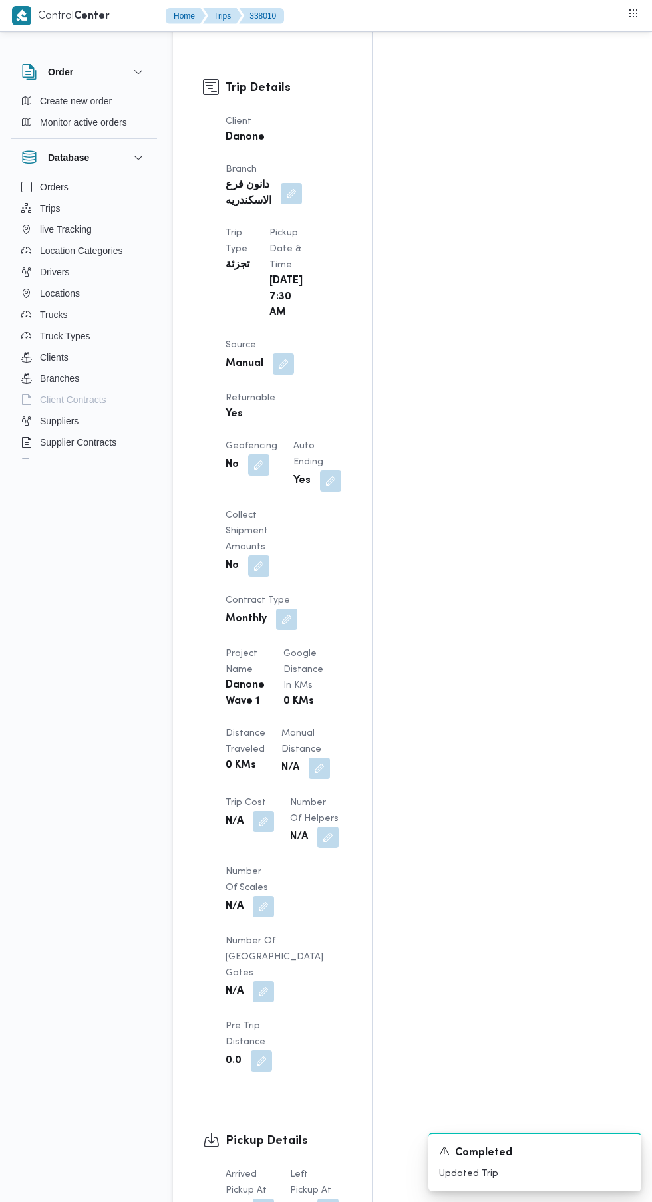
click at [264, 1199] on button "button" at bounding box center [263, 1209] width 21 height 21
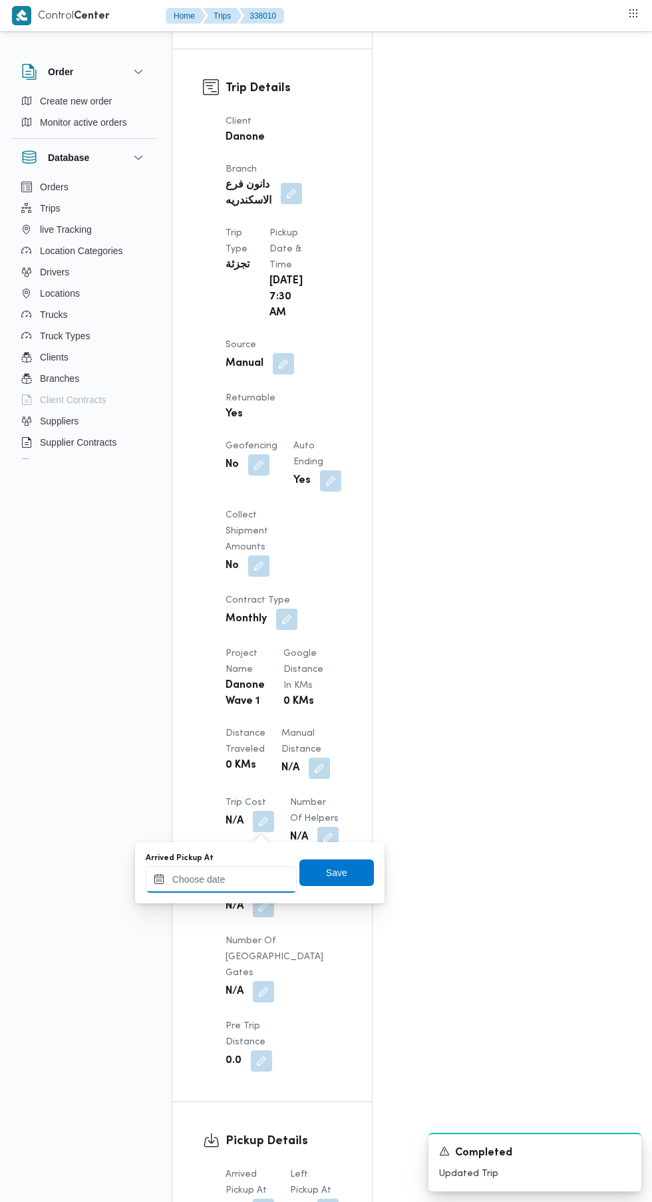
click at [255, 883] on input "Arrived Pickup At" at bounding box center [221, 879] width 151 height 27
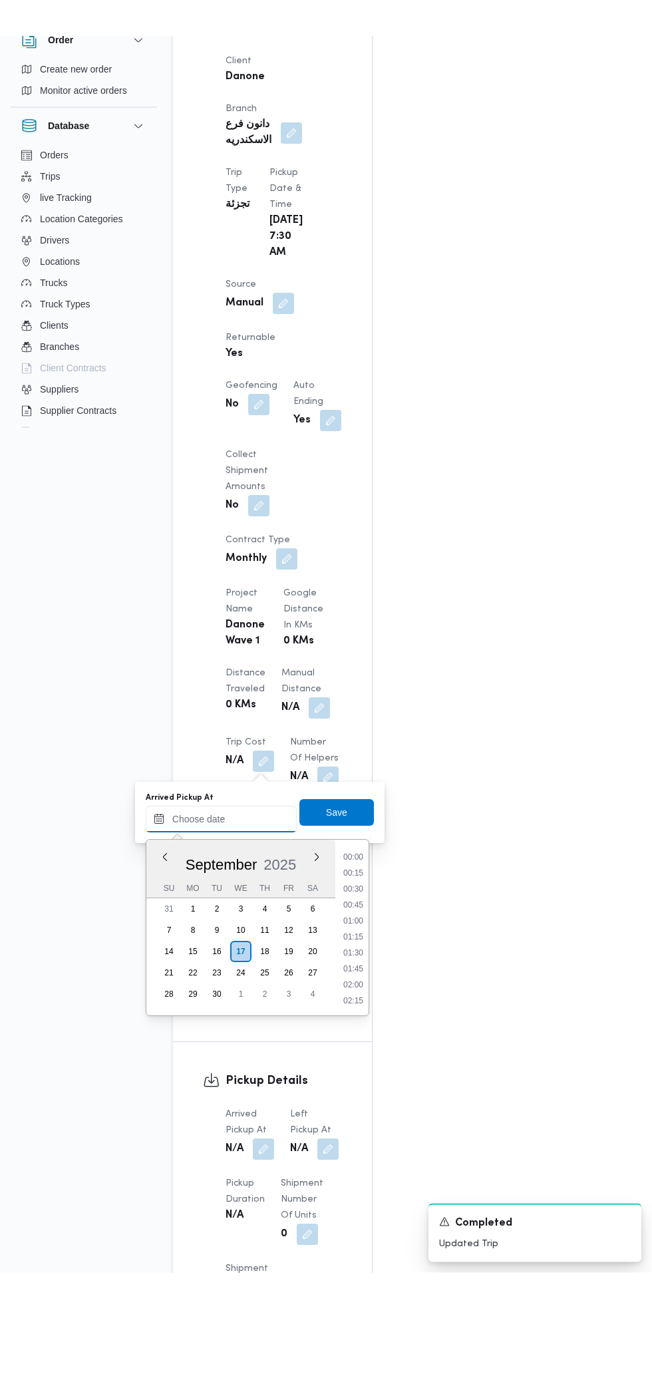
scroll to position [526, 0]
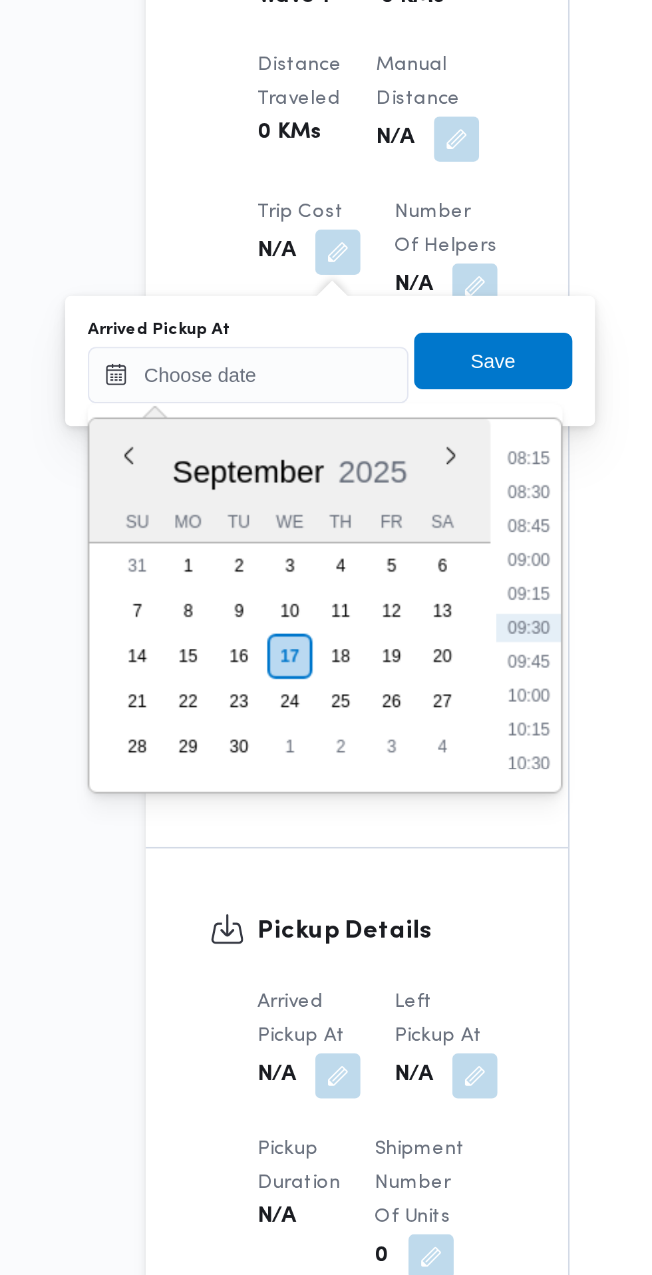
click at [354, 890] on li "08:15" at bounding box center [353, 889] width 31 height 13
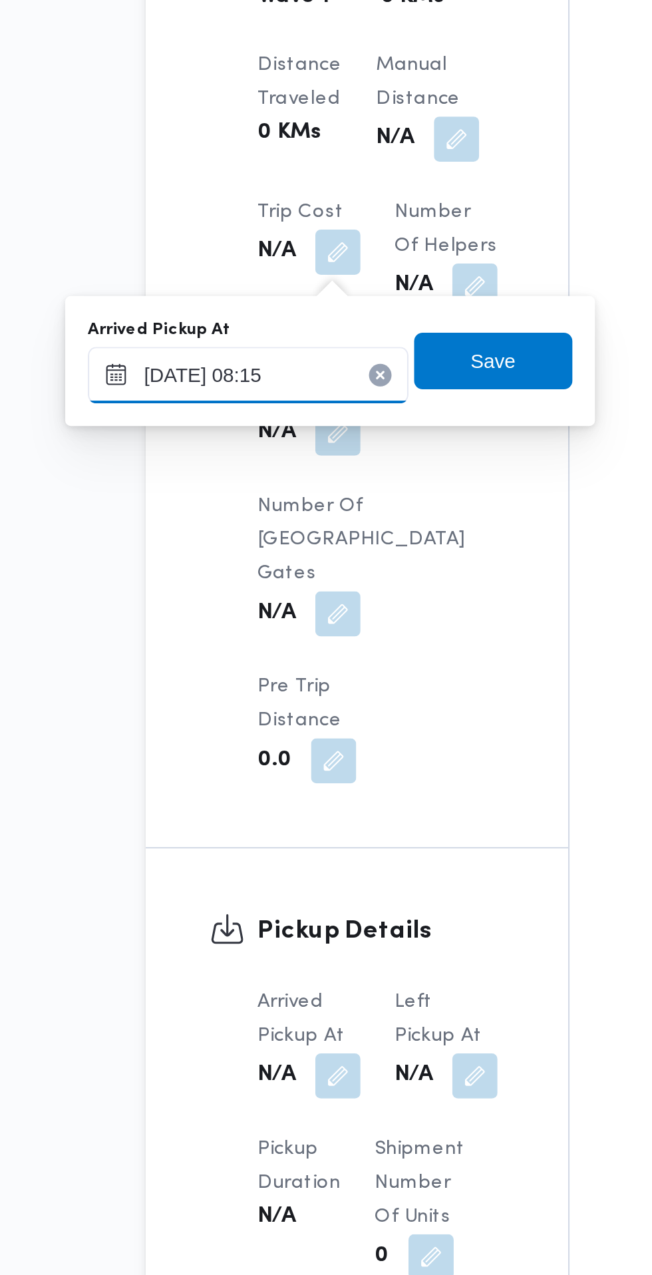
click at [252, 851] on input "[DATE] 08:15" at bounding box center [221, 850] width 151 height 27
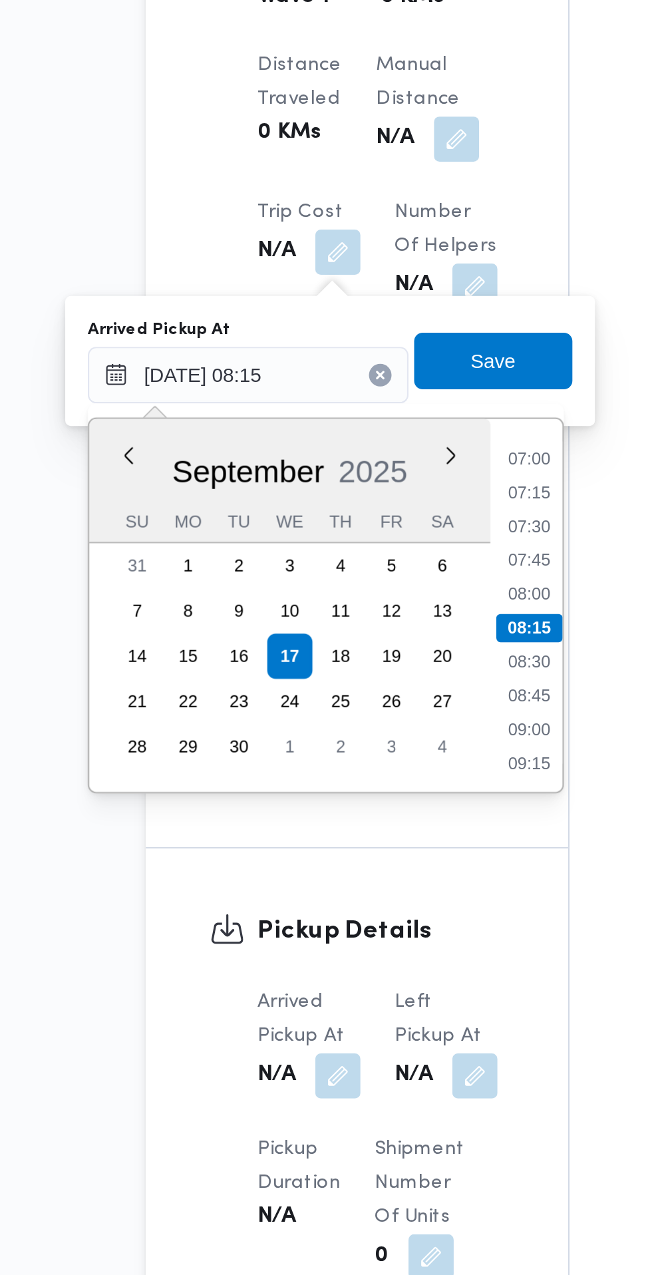
click at [361, 923] on li "07:30" at bounding box center [353, 921] width 31 height 13
type input "[DATE] 07:30"
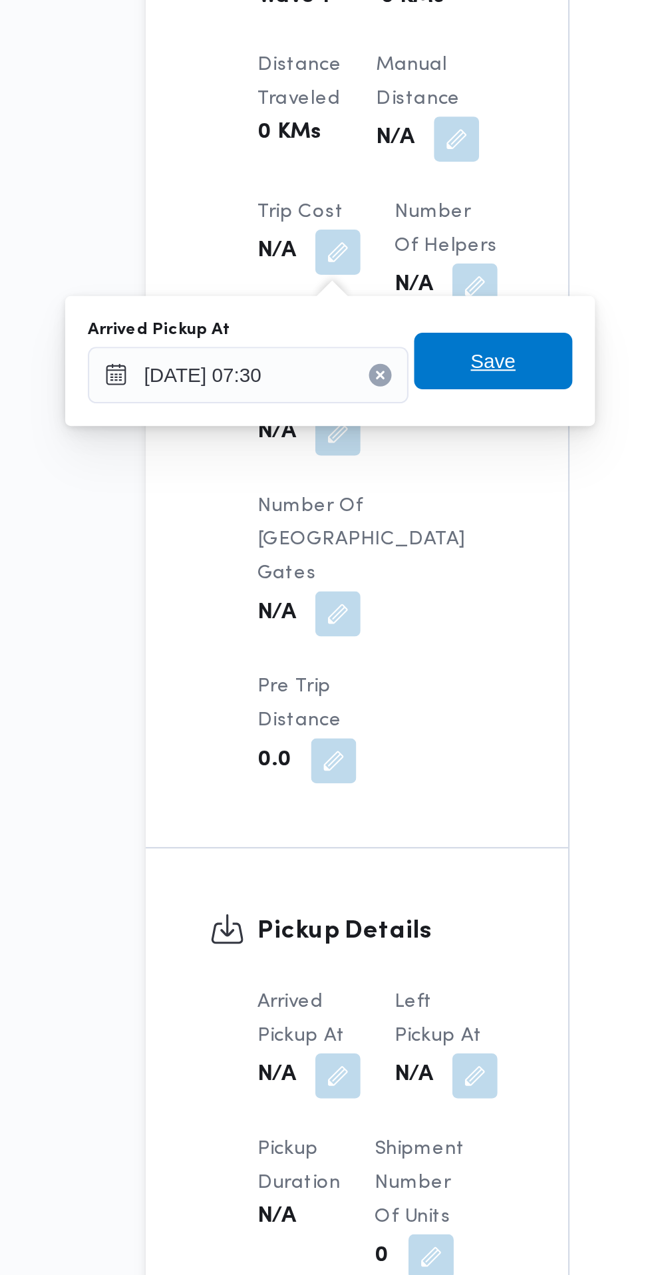
click at [352, 841] on span "Save" at bounding box center [336, 844] width 75 height 27
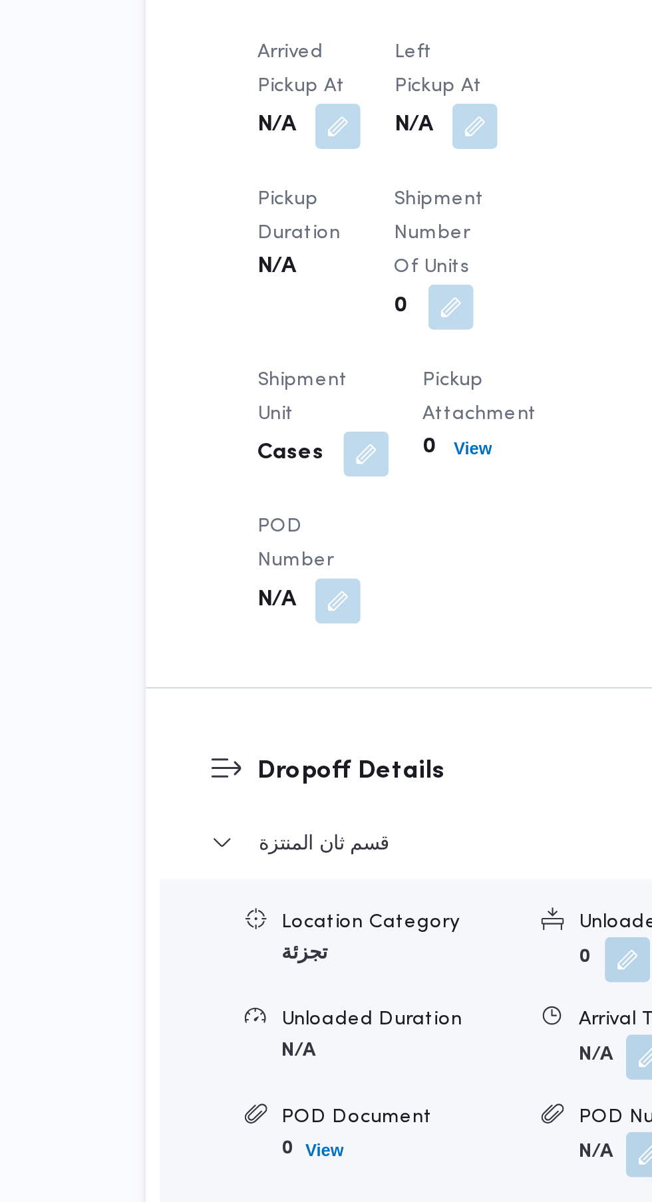
click at [329, 706] on button "button" at bounding box center [327, 694] width 21 height 21
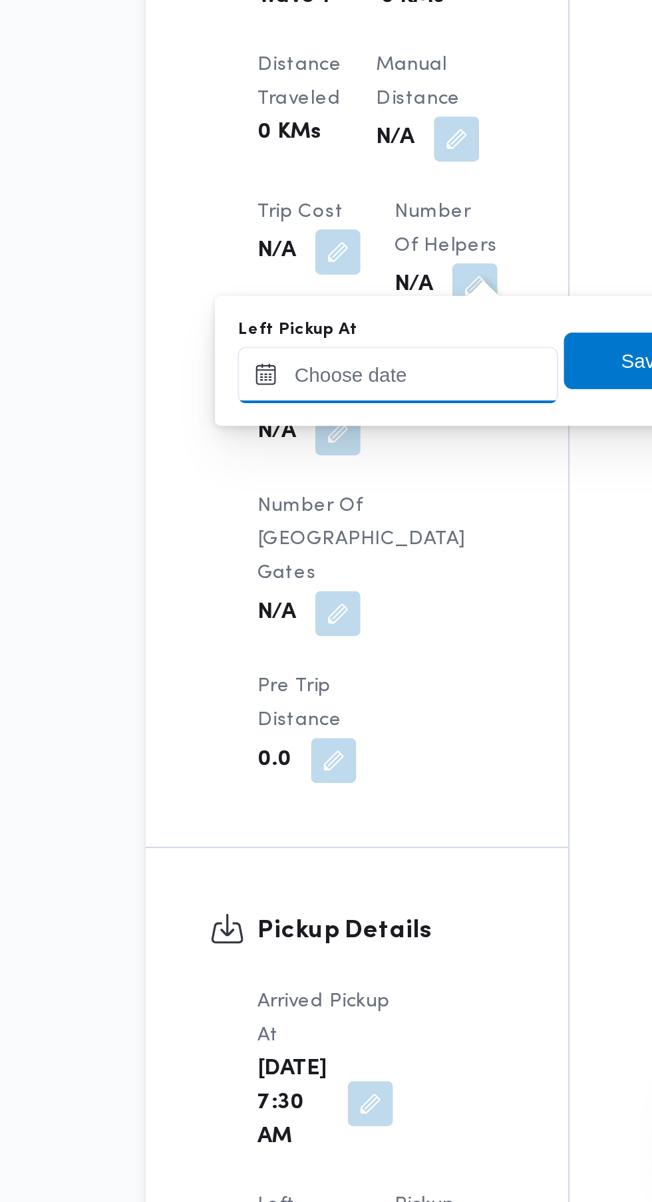
click at [314, 812] on input "Left Pickup At" at bounding box center [291, 812] width 151 height 27
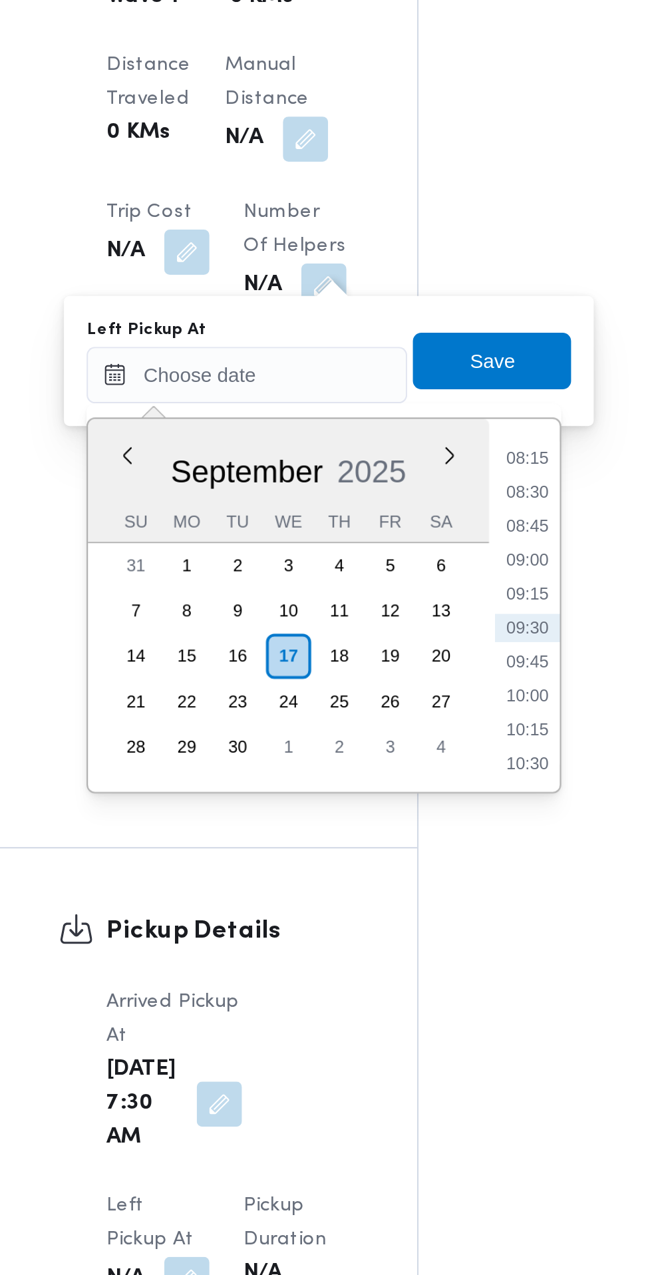
click at [428, 885] on li "08:45" at bounding box center [423, 883] width 31 height 13
type input "[DATE] 08:45"
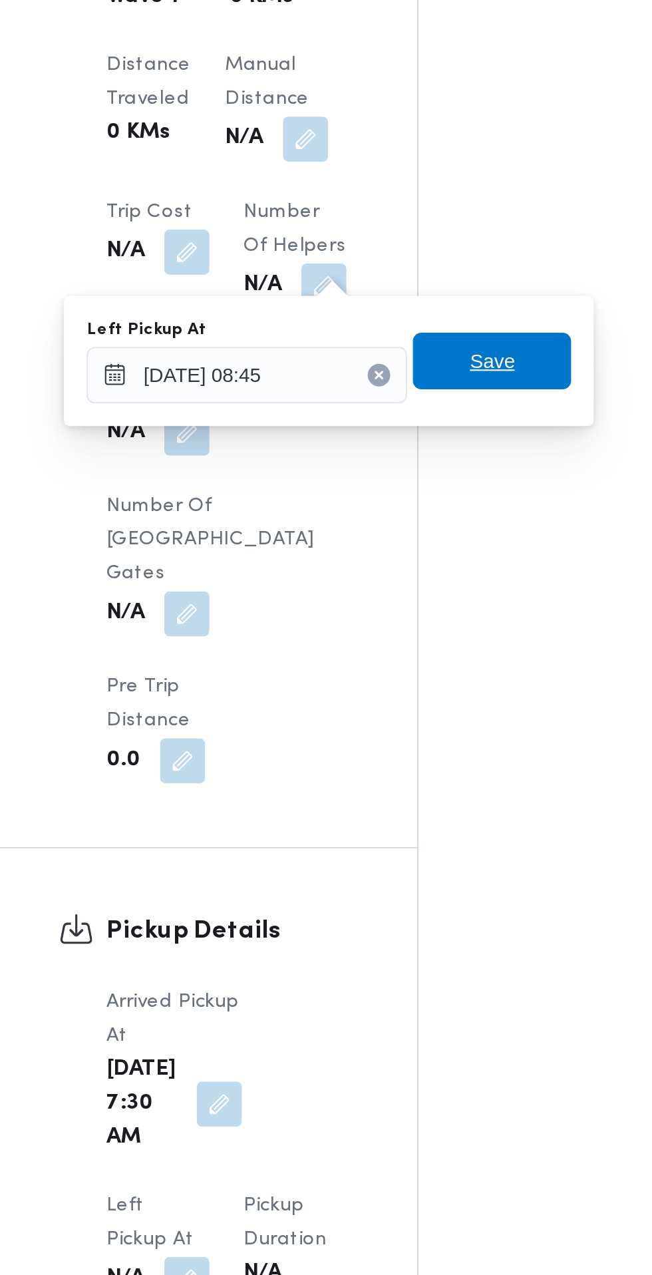
click at [427, 811] on span "Save" at bounding box center [407, 805] width 75 height 27
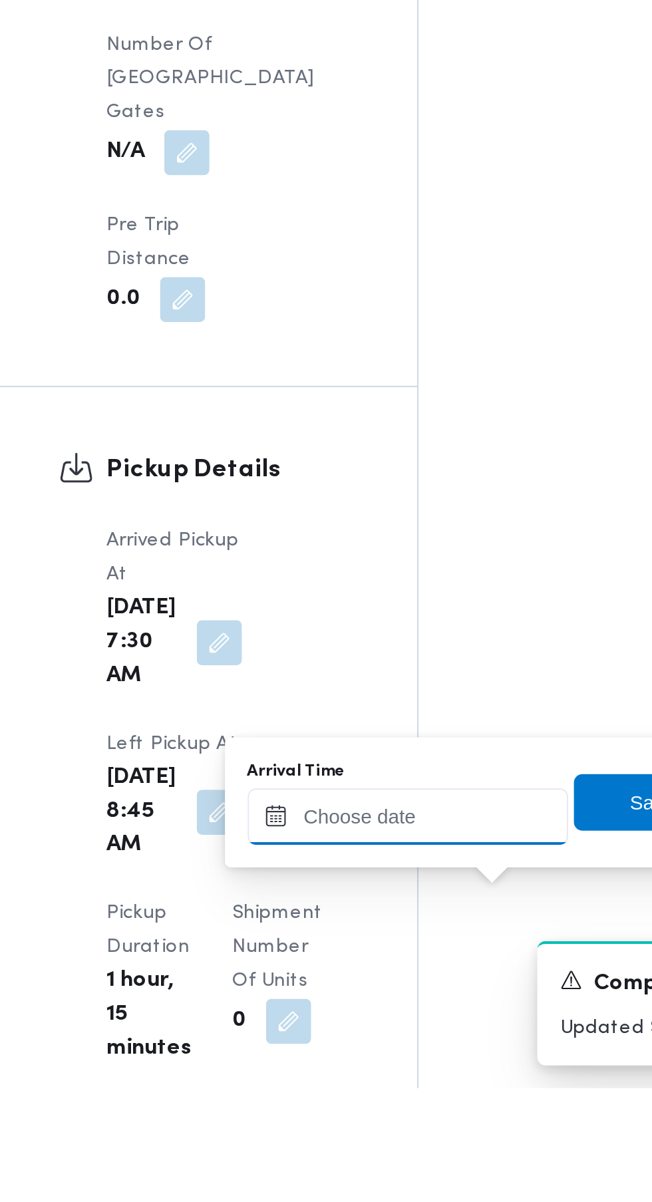
click at [369, 1074] on input "Arrival Time" at bounding box center [367, 1074] width 151 height 27
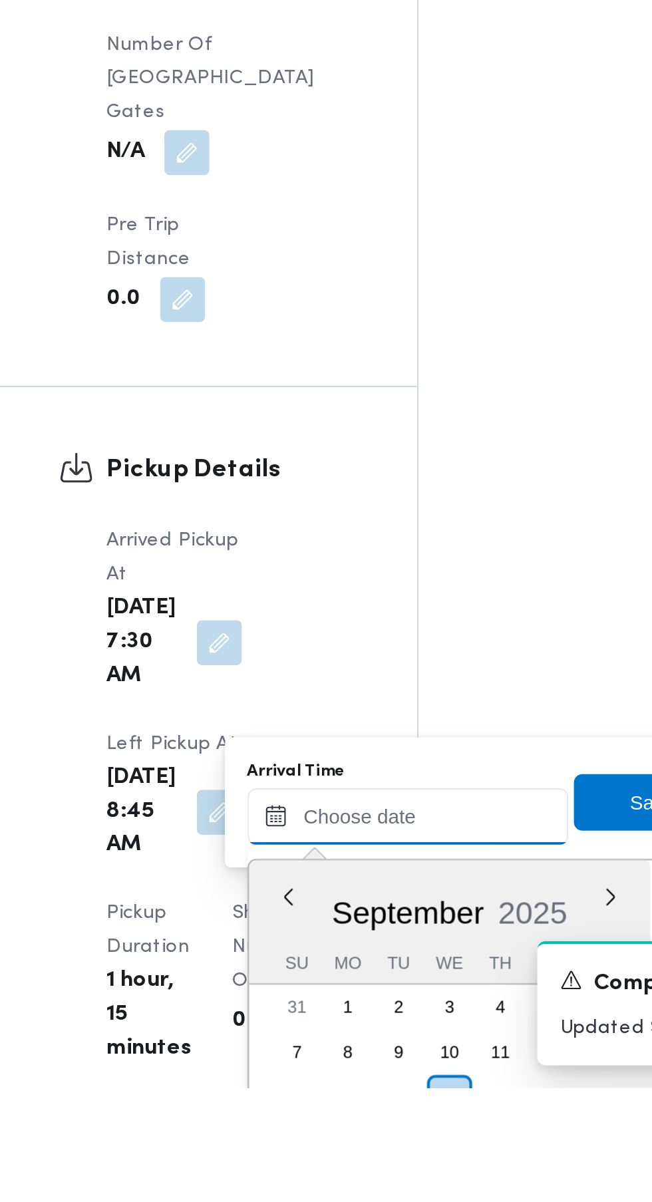
scroll to position [964, 0]
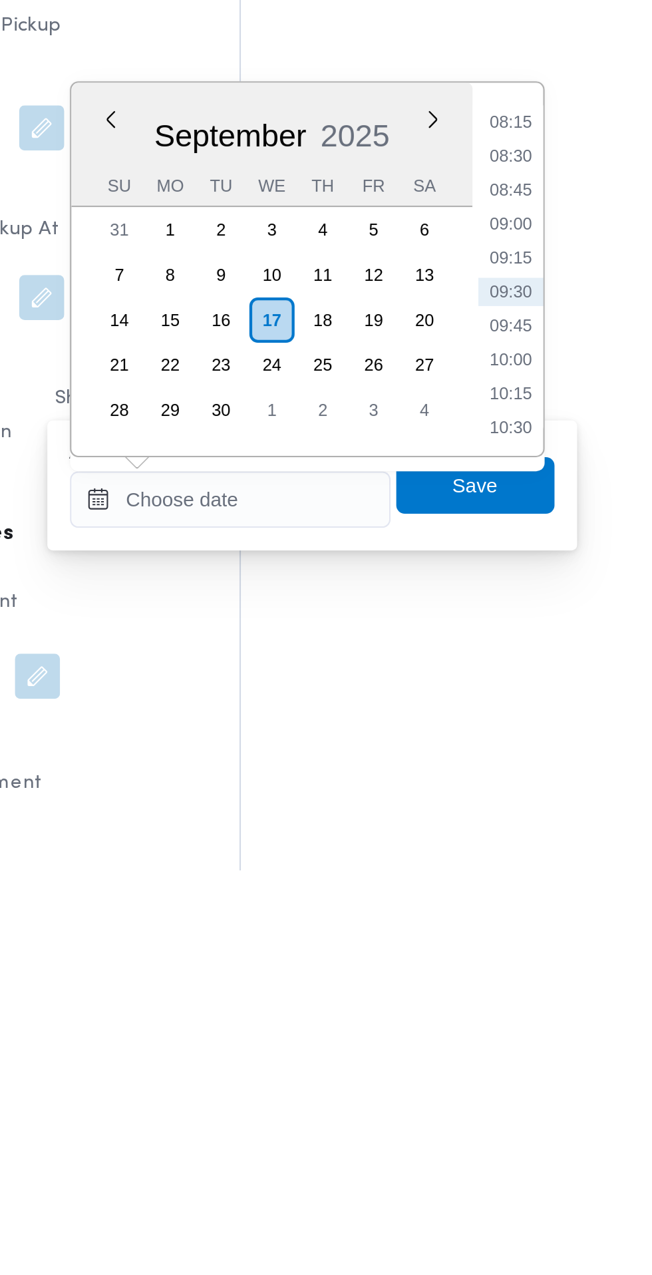
click at [504, 990] on li "09:15" at bounding box center [499, 986] width 31 height 13
type input "[DATE] 09:15"
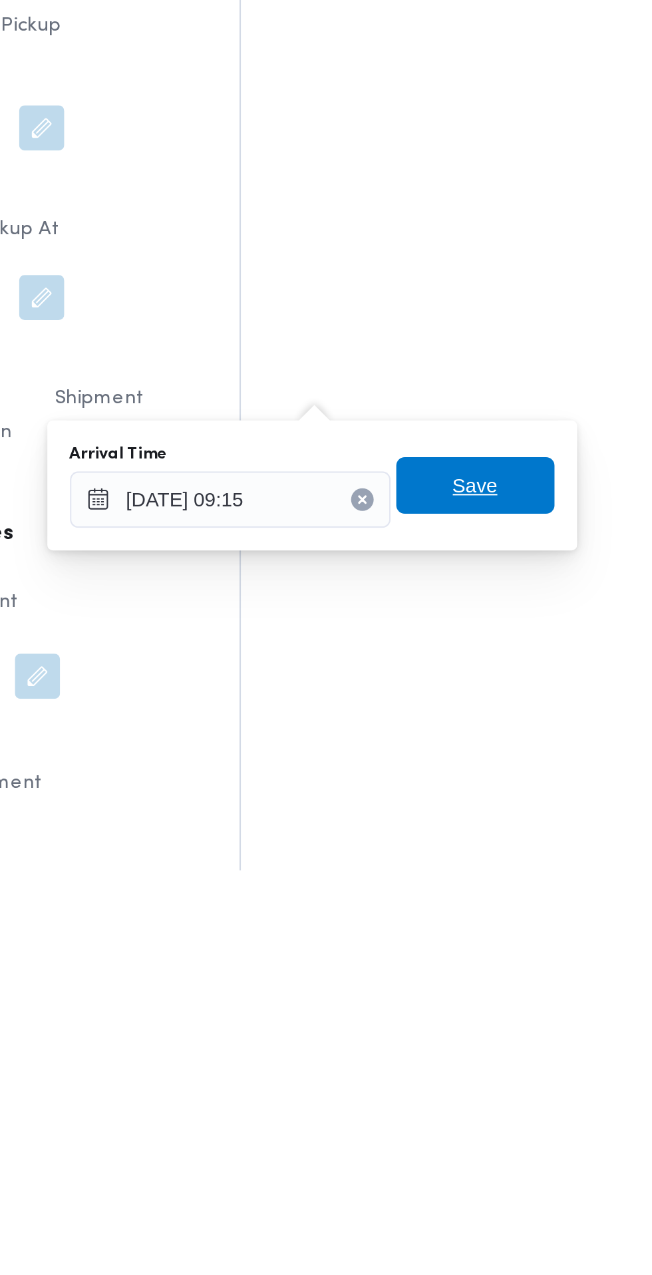
click at [505, 1090] on span "Save" at bounding box center [483, 1093] width 75 height 27
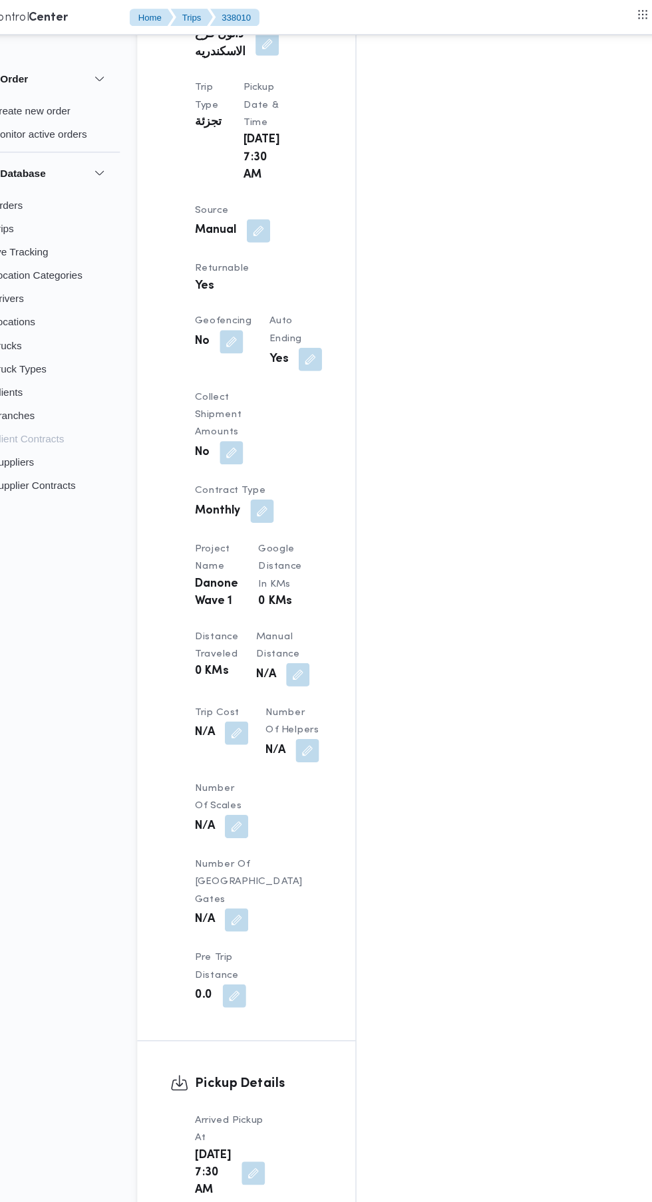
scroll to position [196, 0]
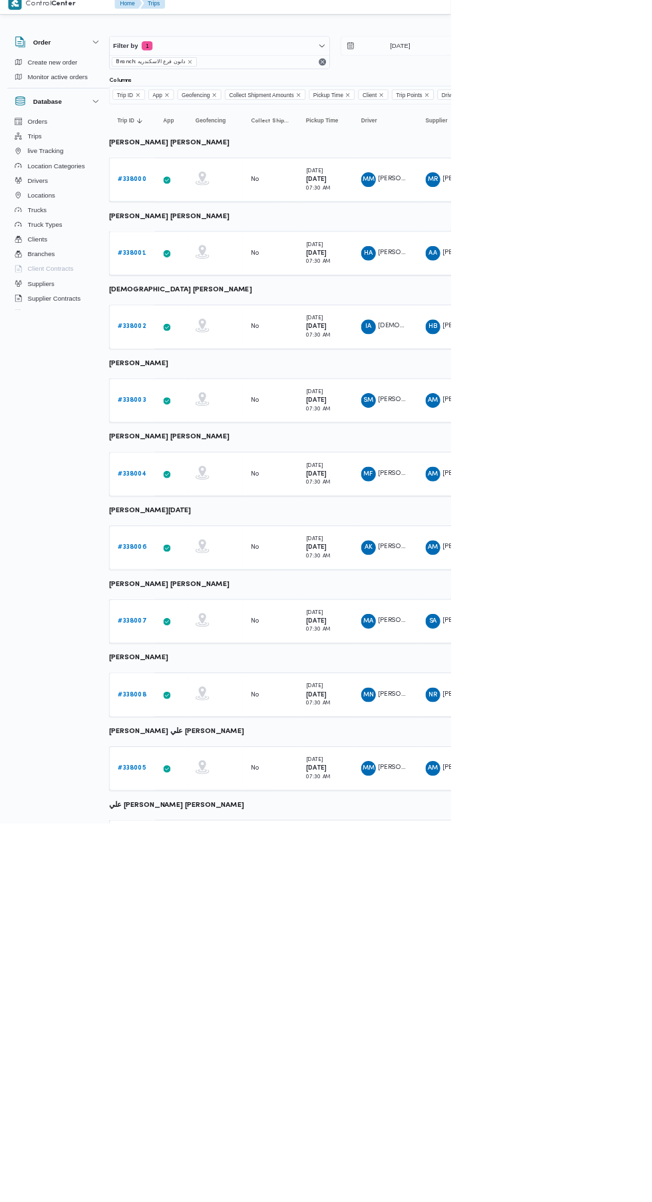
click at [189, 1121] on b "# 338005" at bounding box center [190, 1122] width 41 height 9
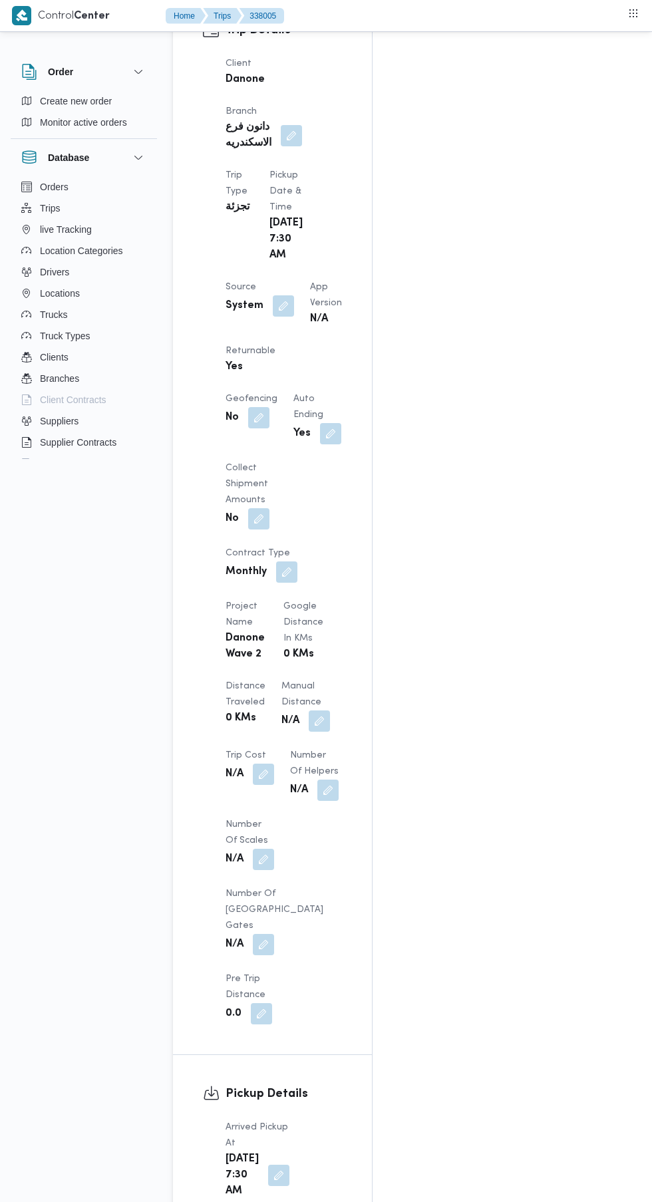
scroll to position [776, 0]
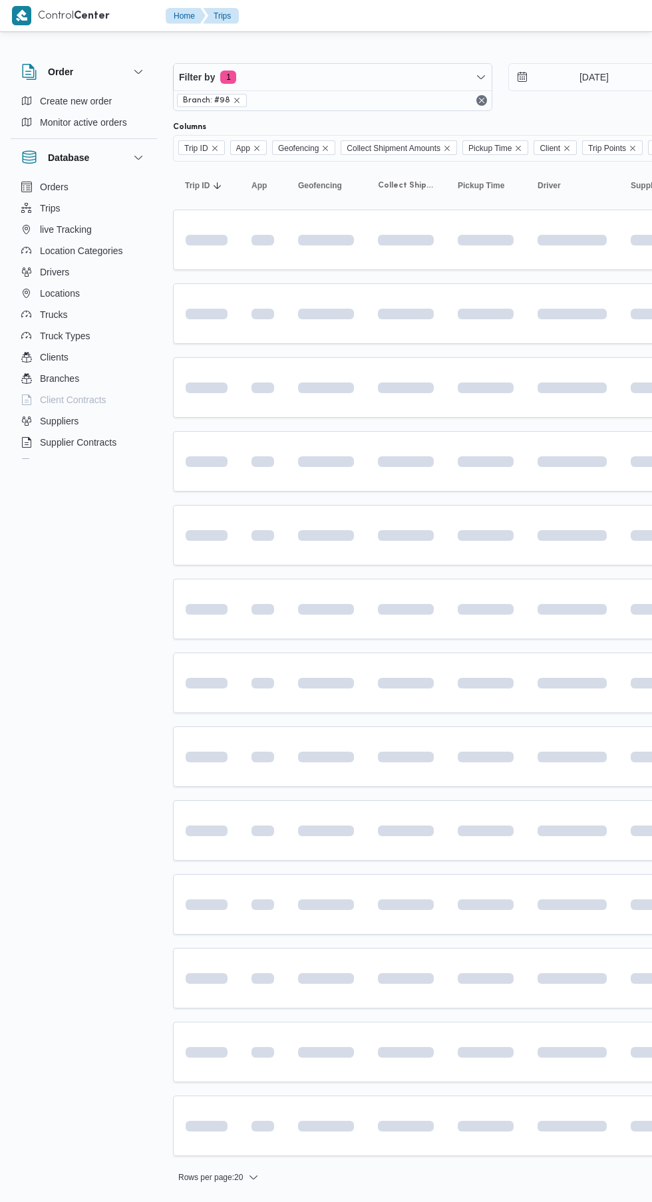
scroll to position [0, 15]
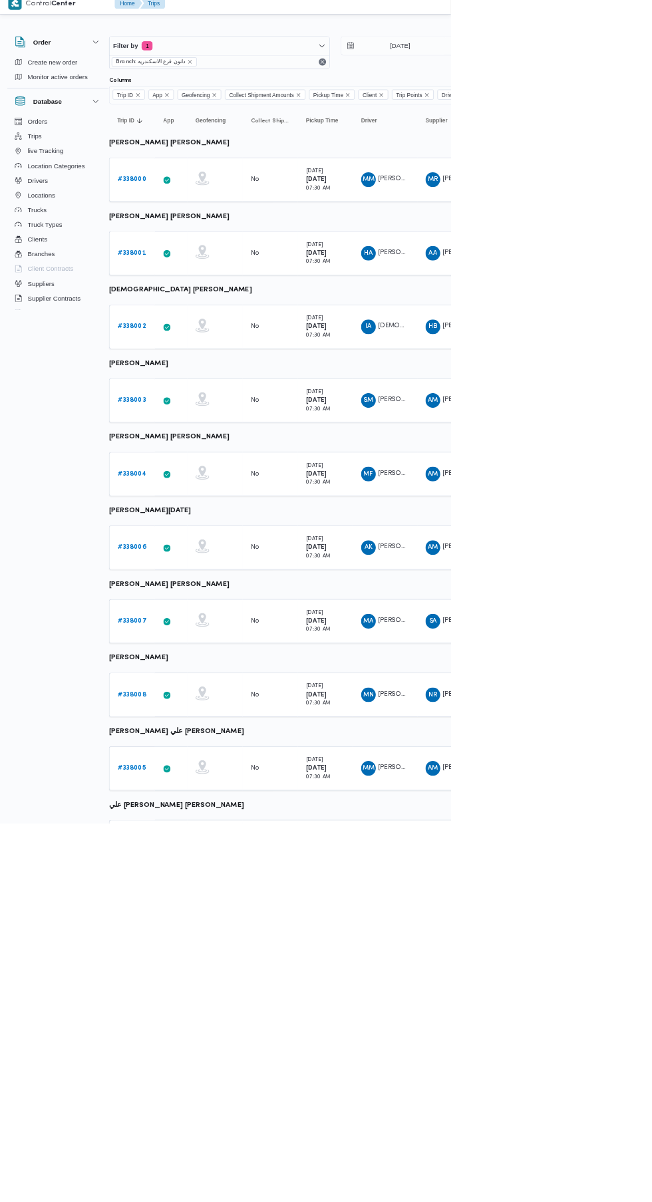
click at [191, 592] on b "# 338003" at bounding box center [190, 590] width 41 height 9
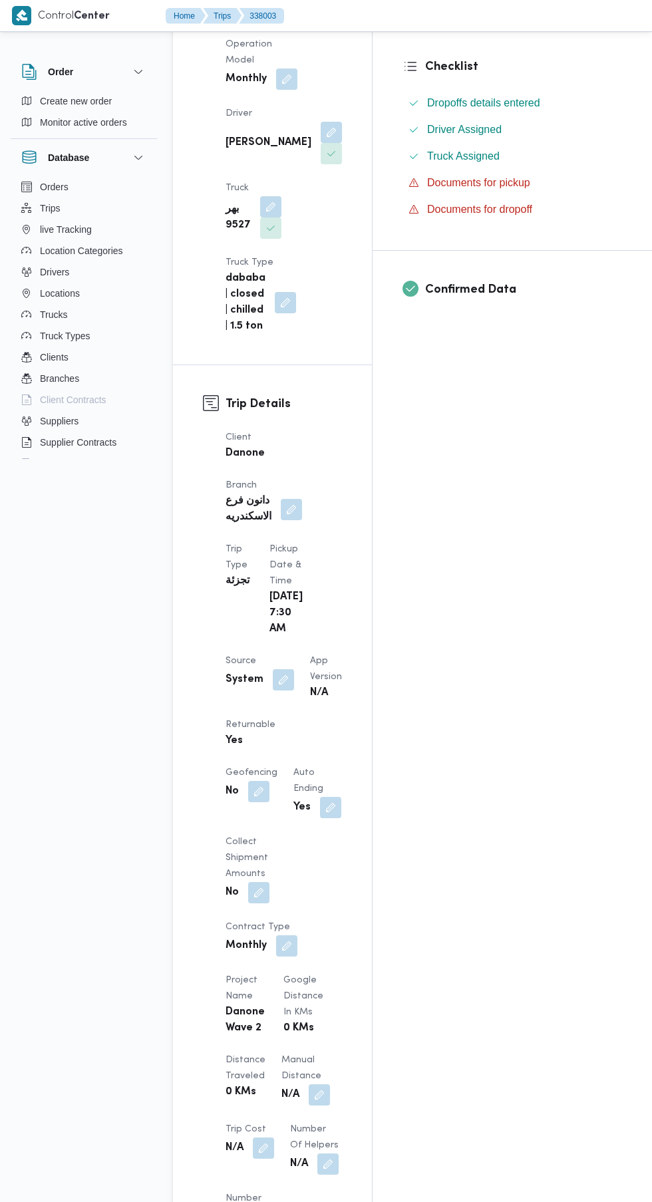
scroll to position [676, 0]
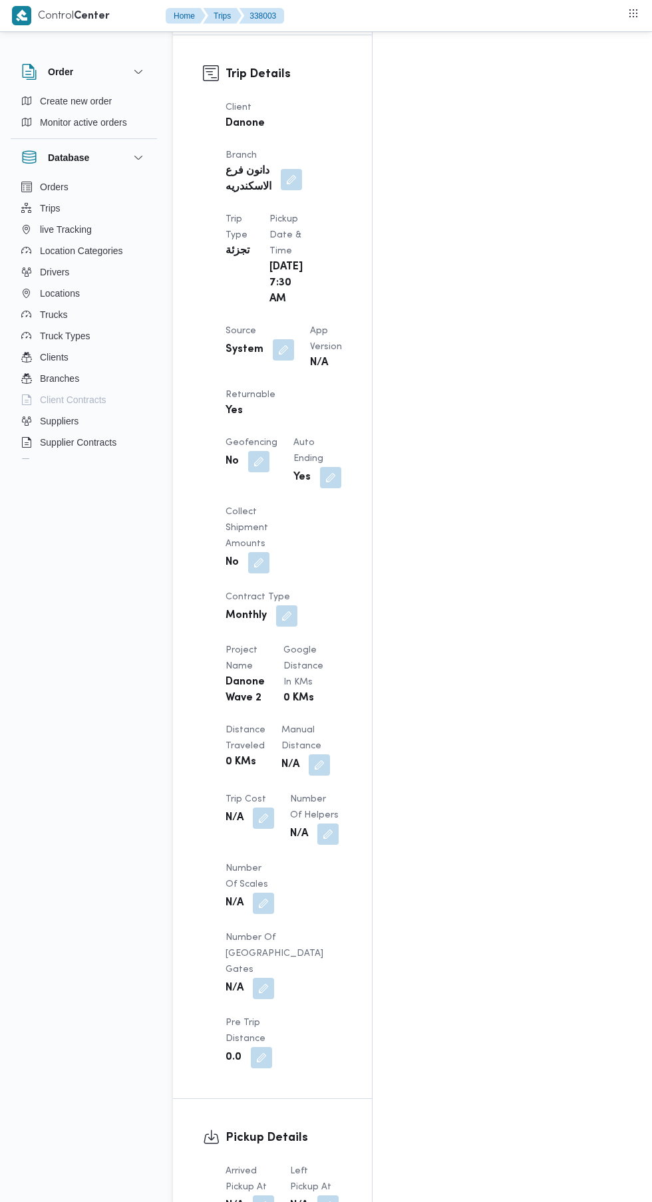
click at [264, 1195] on button "button" at bounding box center [263, 1205] width 21 height 21
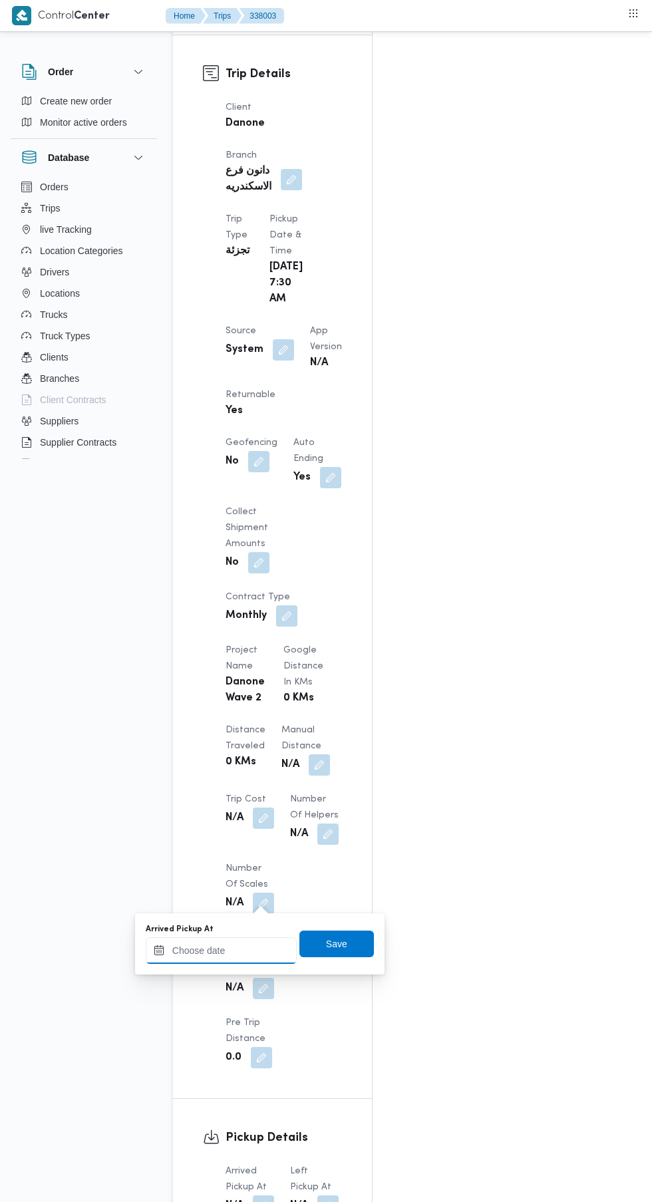
click at [254, 949] on input "Arrived Pickup At" at bounding box center [221, 950] width 151 height 27
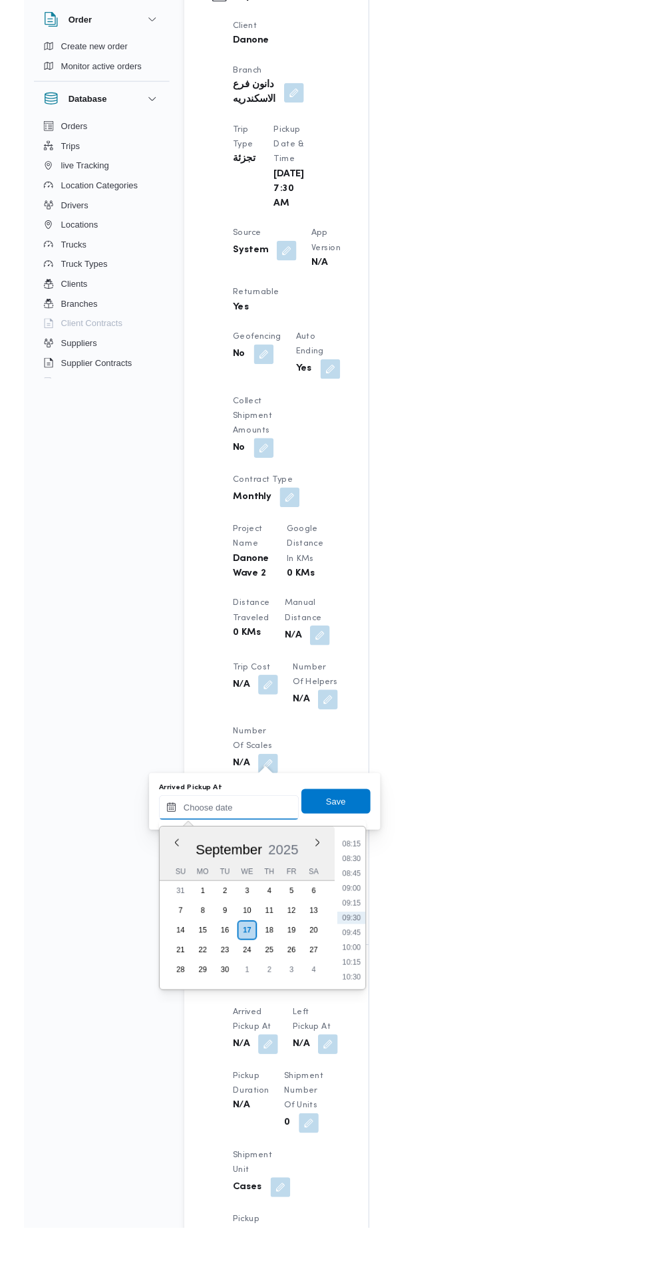
scroll to position [704, 0]
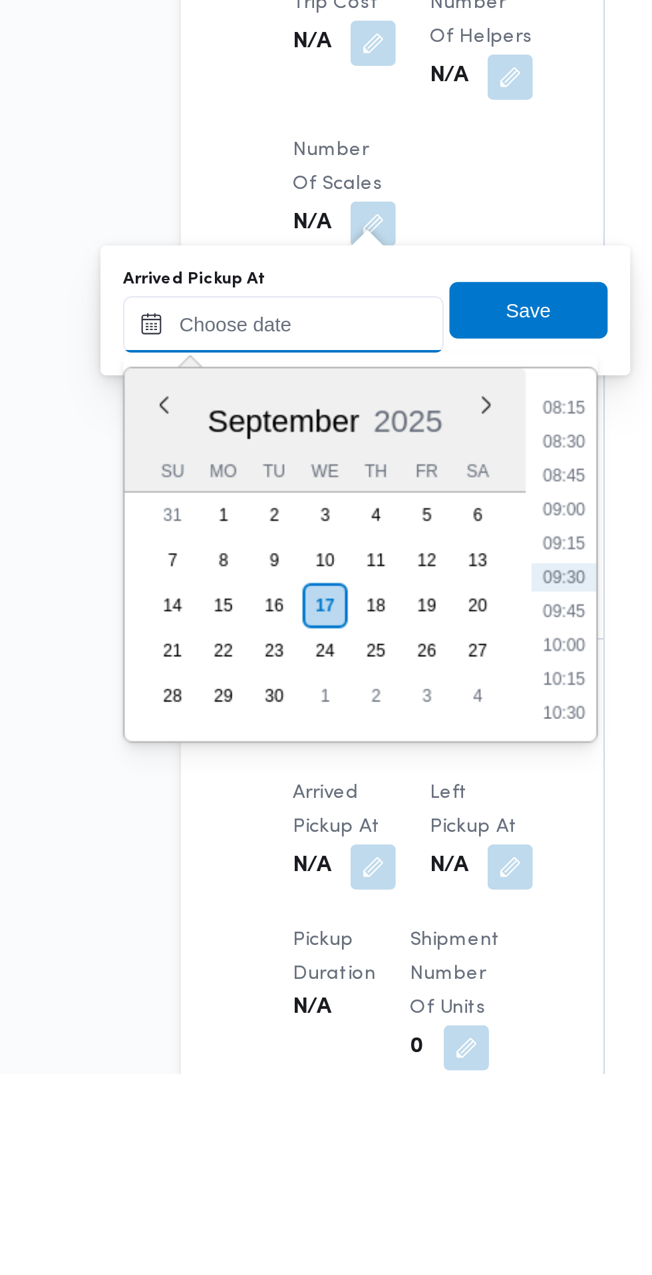
click at [247, 920] on input "Arrived Pickup At" at bounding box center [221, 922] width 151 height 27
paste input "[DATE] 07:30"
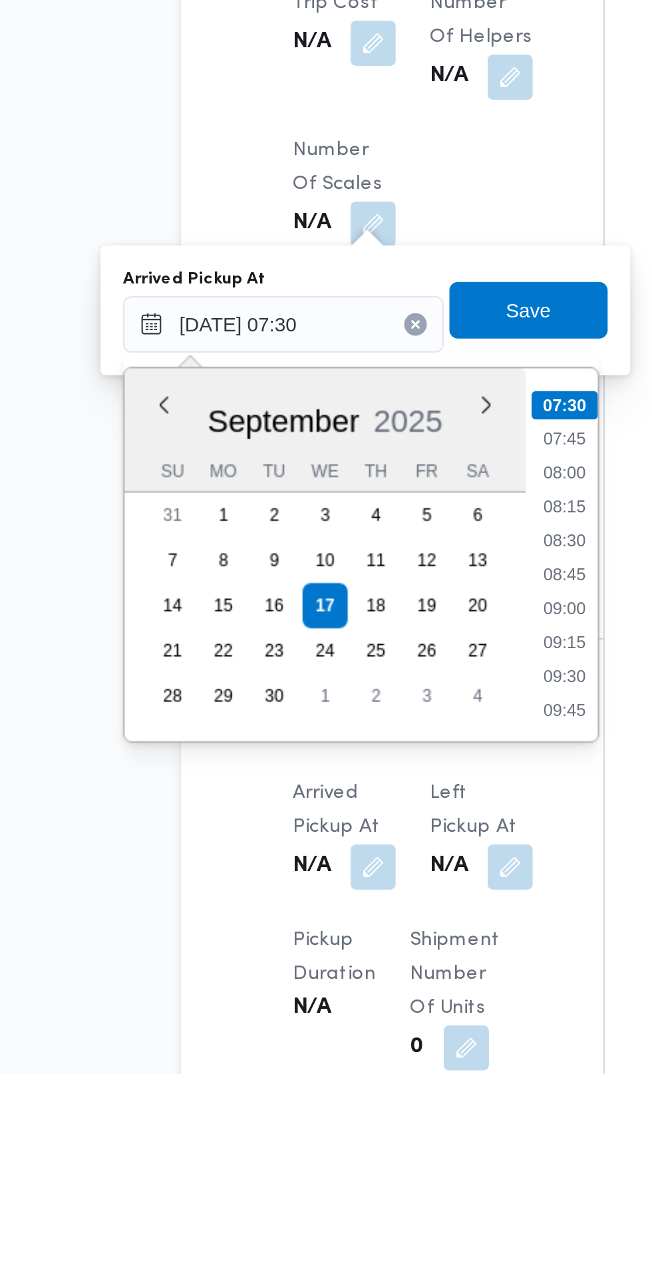
click at [361, 979] on li "07:45" at bounding box center [353, 975] width 31 height 13
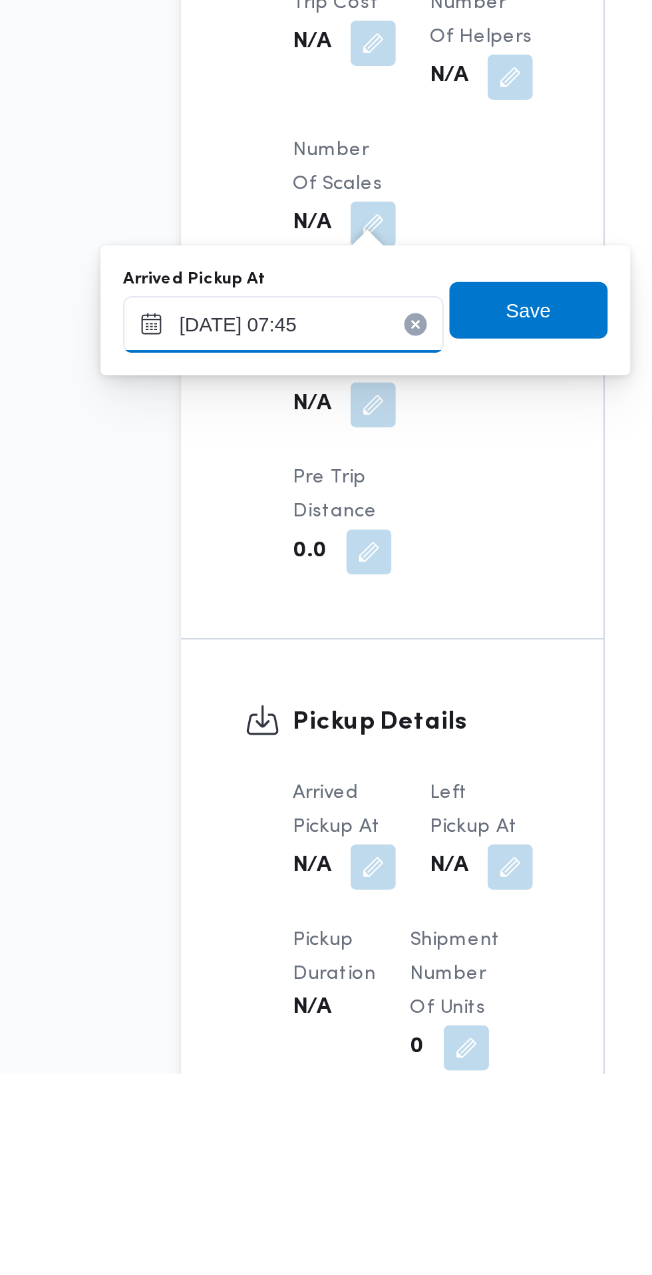
click at [245, 927] on input "[DATE] 07:45" at bounding box center [221, 922] width 151 height 27
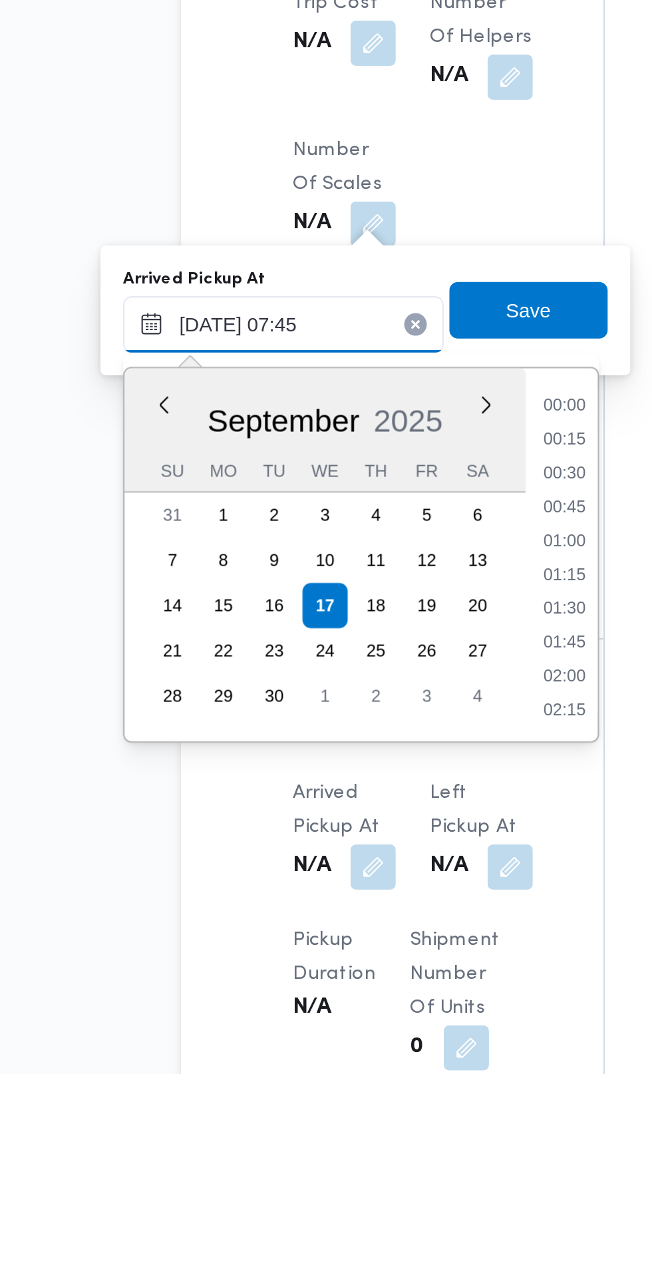
scroll to position [414, 0]
click at [354, 961] on li "06:30" at bounding box center [353, 961] width 31 height 13
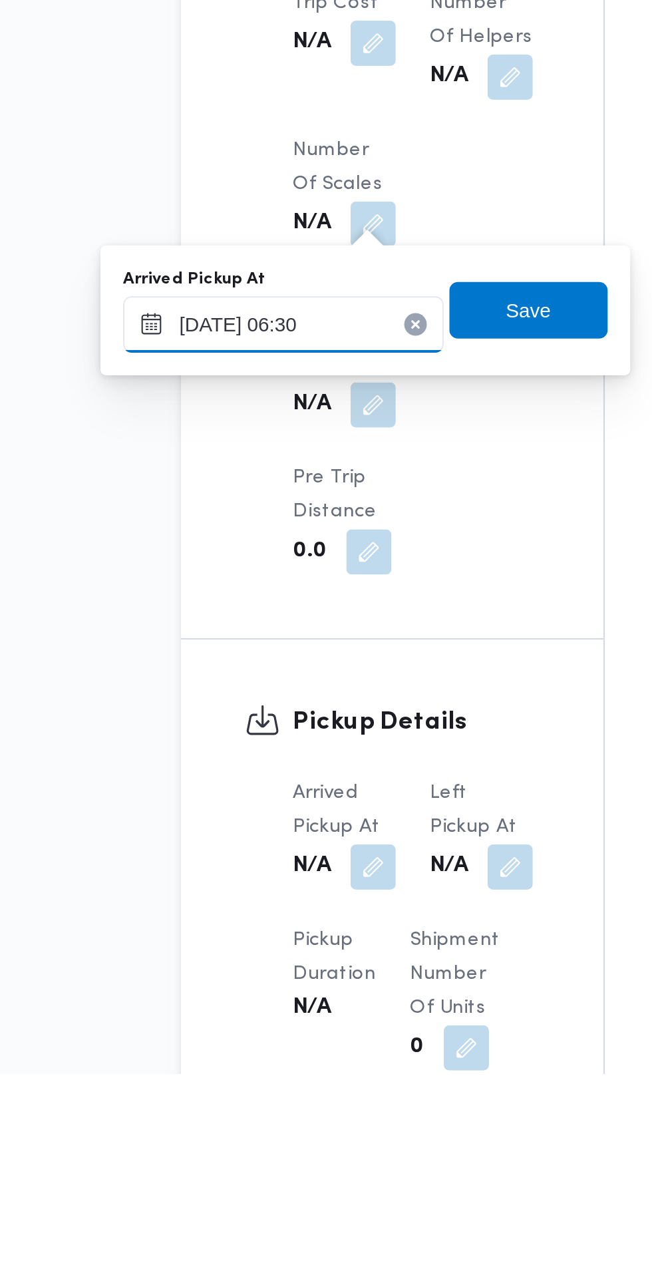
click at [245, 916] on input "[DATE] 06:30" at bounding box center [221, 922] width 151 height 27
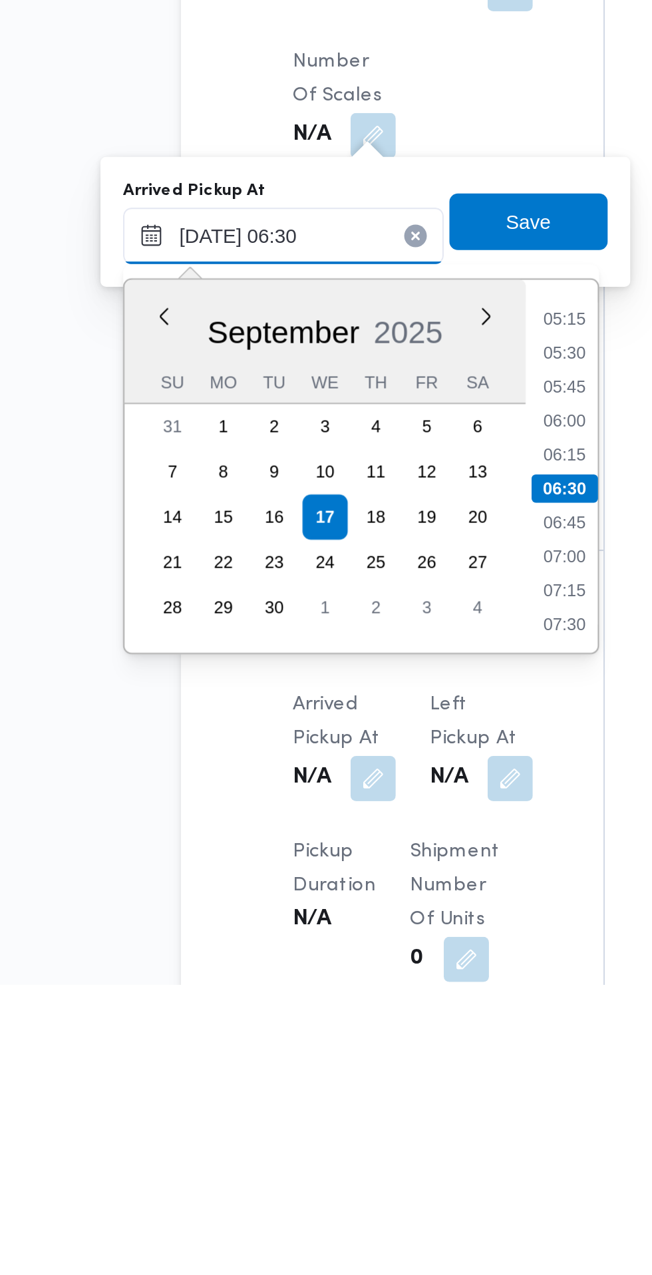
scroll to position [704, 0]
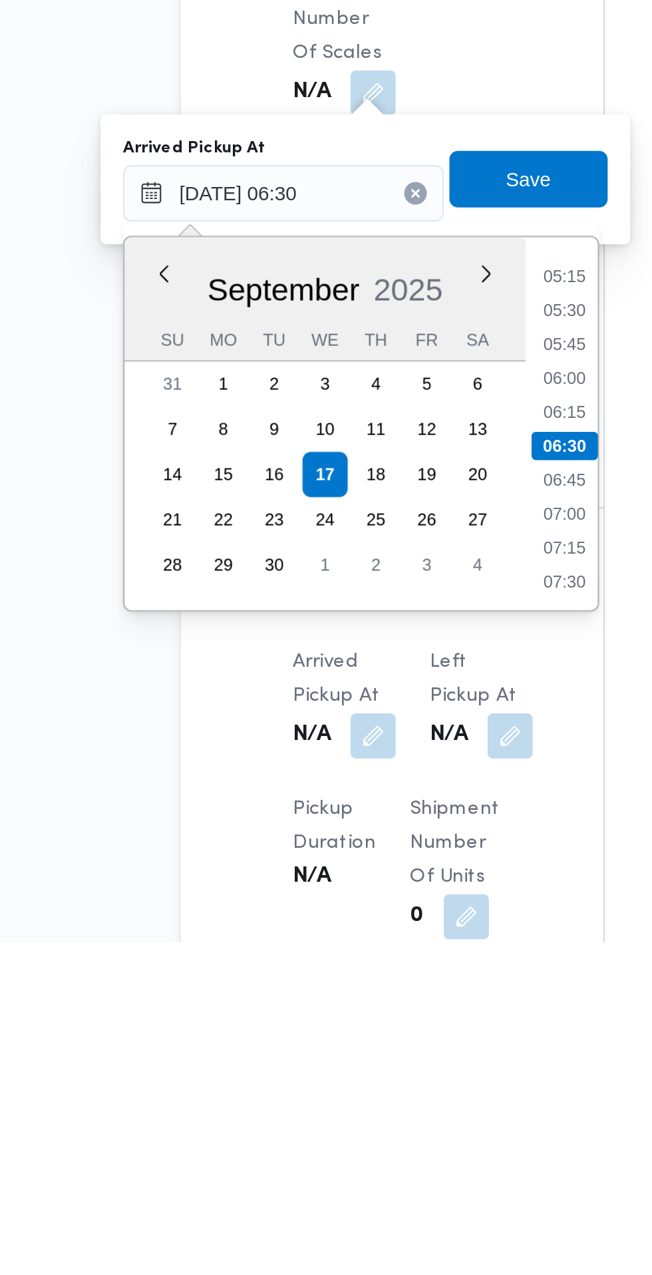
click at [364, 1091] on li "07:15" at bounding box center [353, 1088] width 31 height 13
type input "[DATE] 07:15"
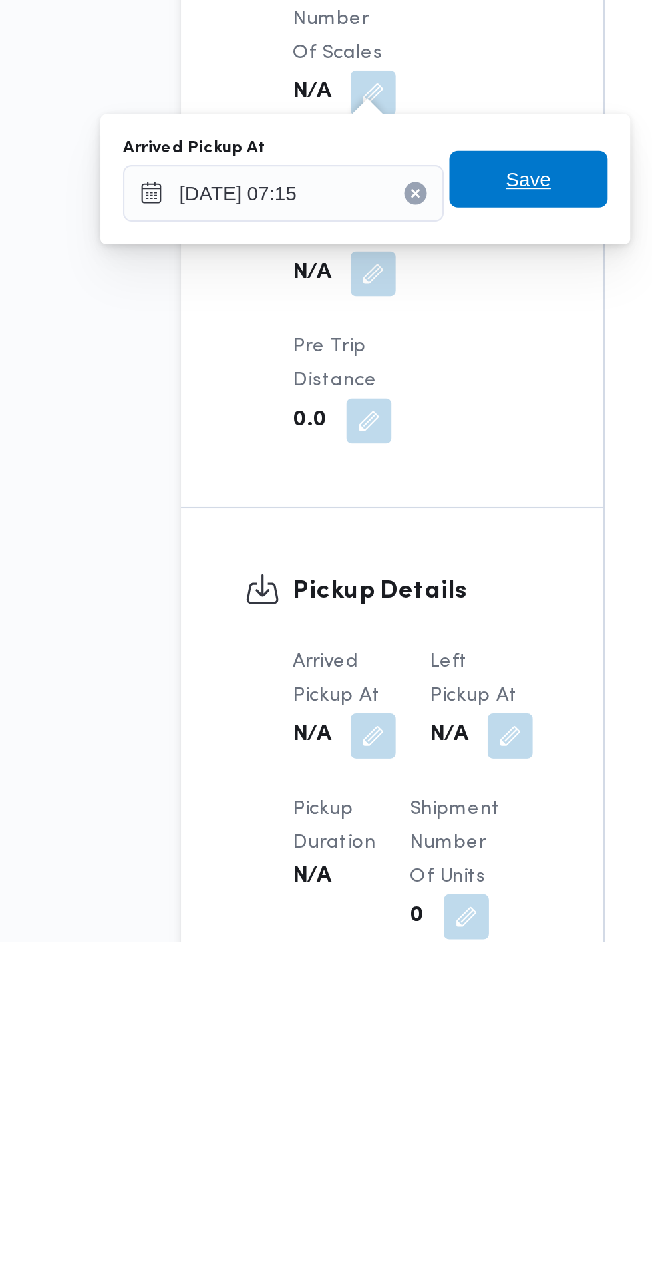
click at [353, 921] on span "Save" at bounding box center [336, 915] width 75 height 27
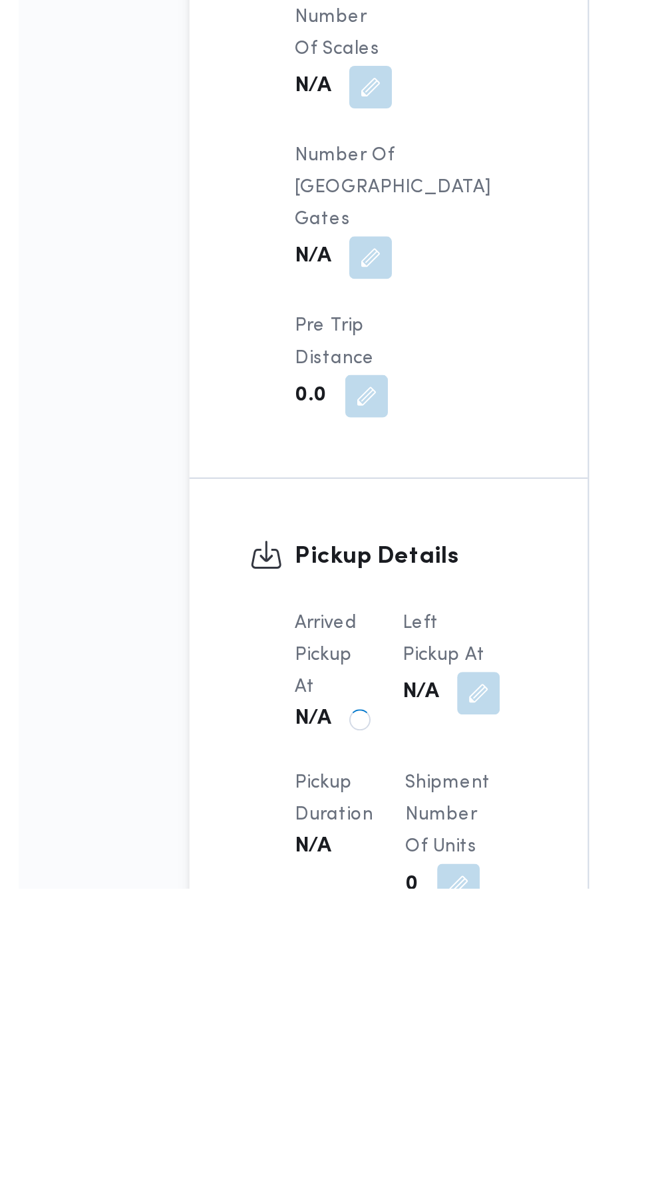
scroll to position [743, 0]
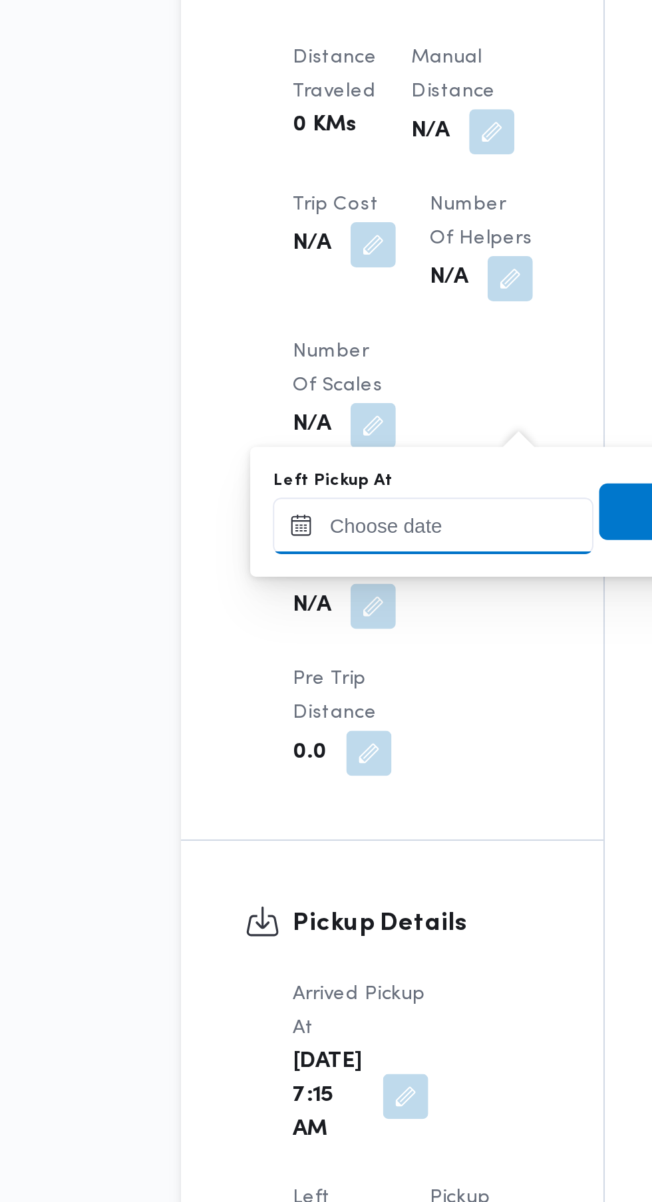
click at [298, 877] on input "Left Pickup At" at bounding box center [291, 883] width 151 height 27
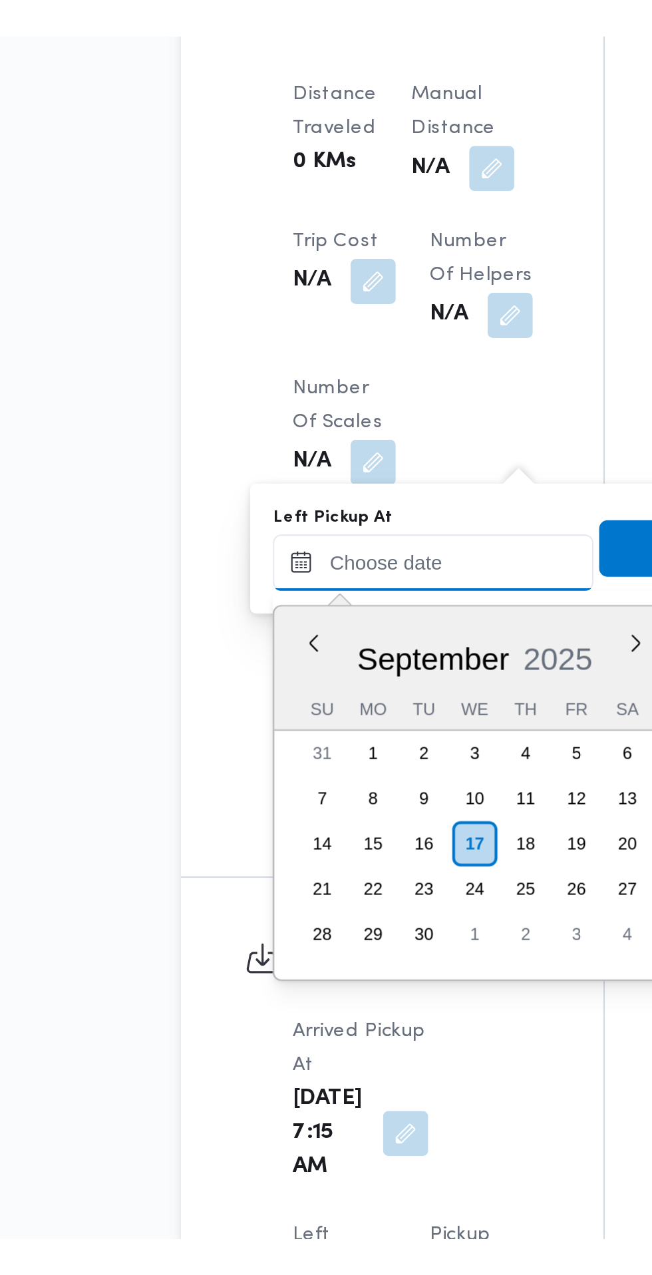
scroll to position [526, 0]
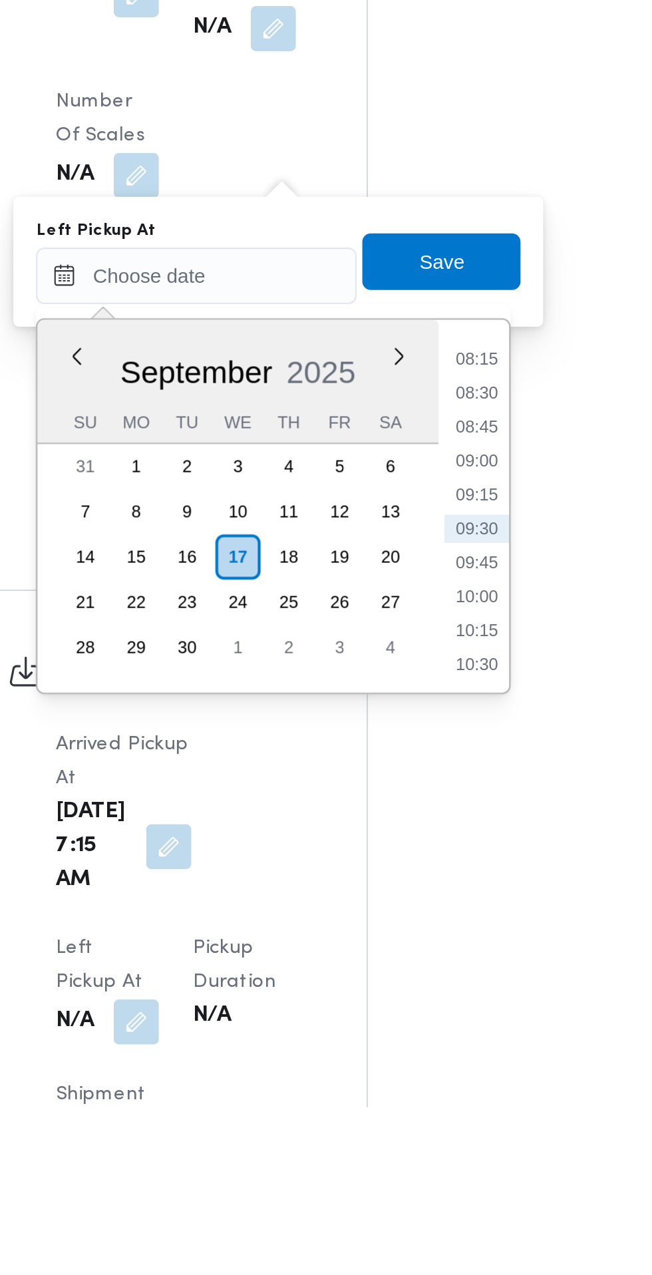
click at [424, 954] on li "08:45" at bounding box center [423, 954] width 31 height 13
type input "[DATE] 08:45"
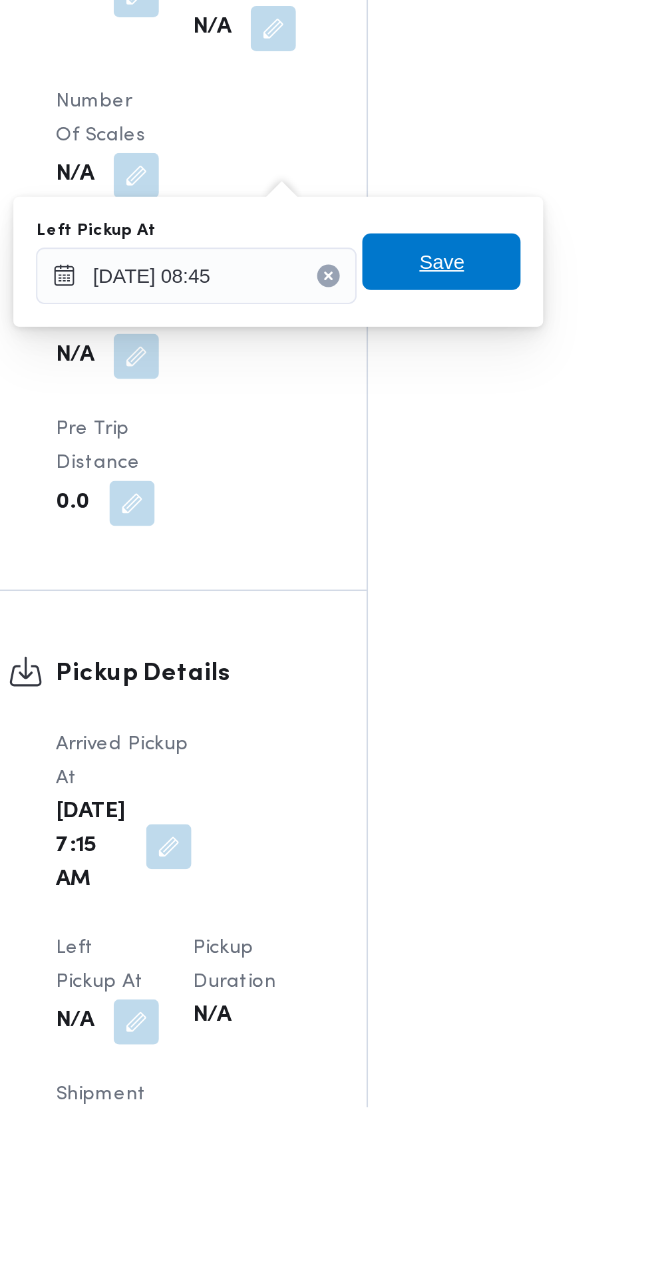
click at [428, 877] on span "Save" at bounding box center [407, 876] width 75 height 27
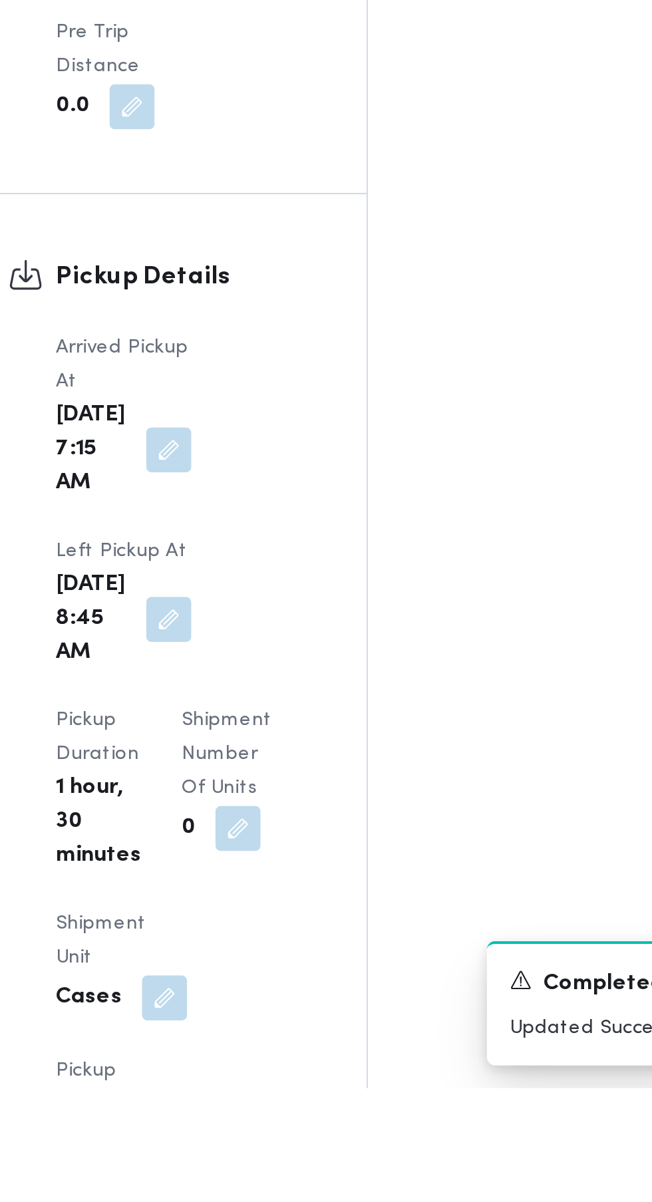
scroll to position [1000, 0]
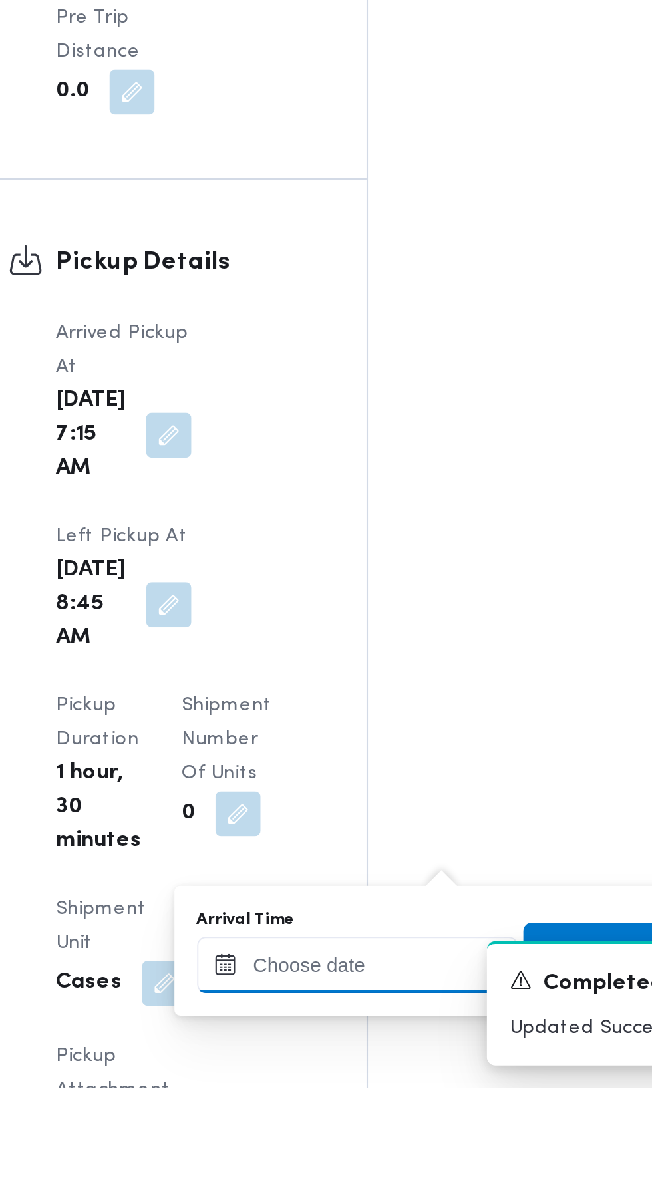
click at [361, 1143] on input "Arrival Time" at bounding box center [367, 1144] width 151 height 27
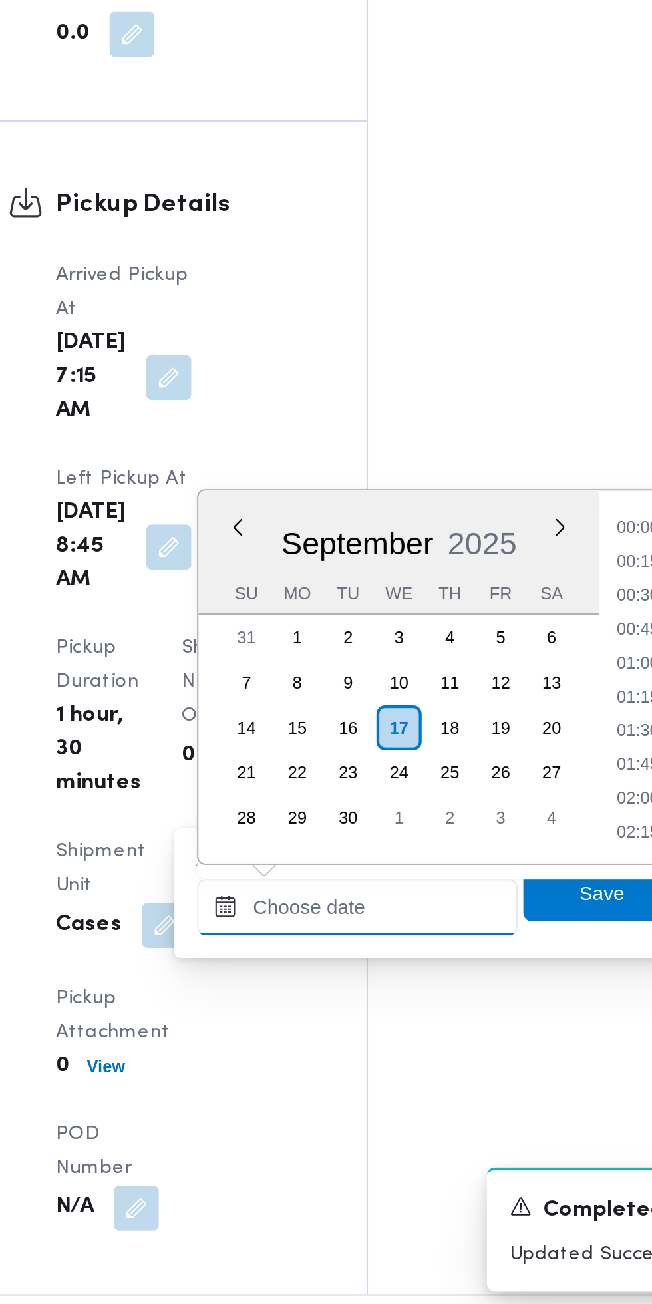
scroll to position [526, 0]
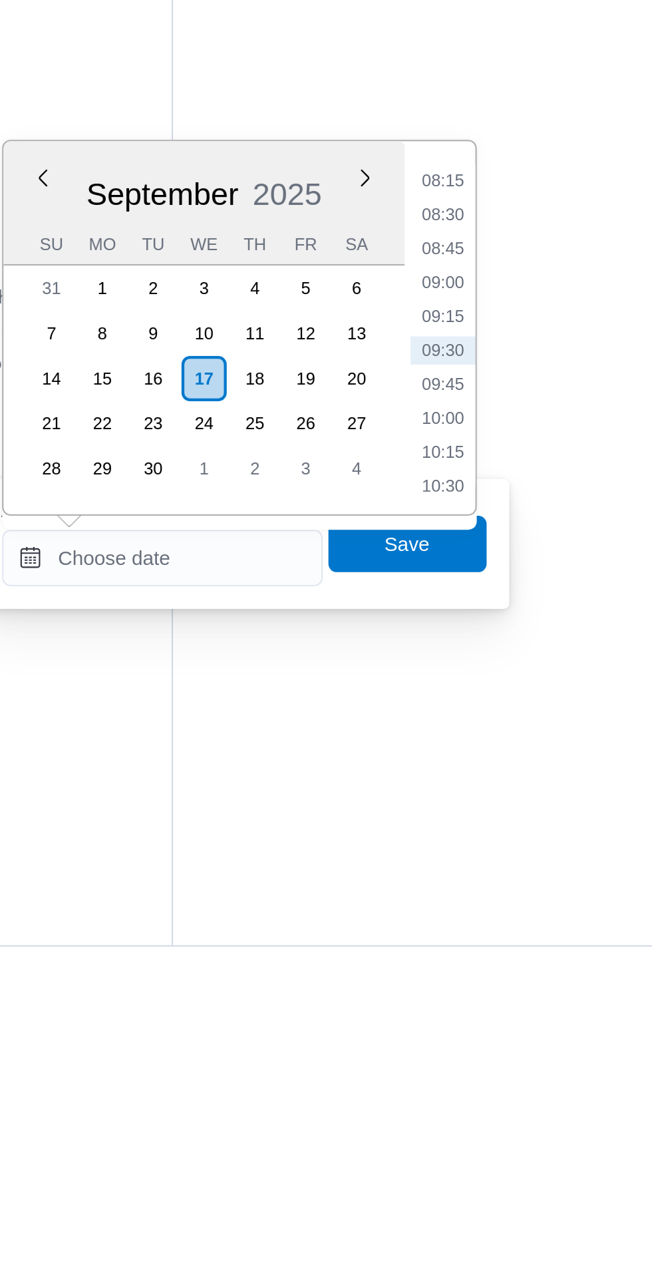
click at [500, 994] on li "09:45" at bounding box center [499, 993] width 31 height 13
type input "[DATE] 09:45"
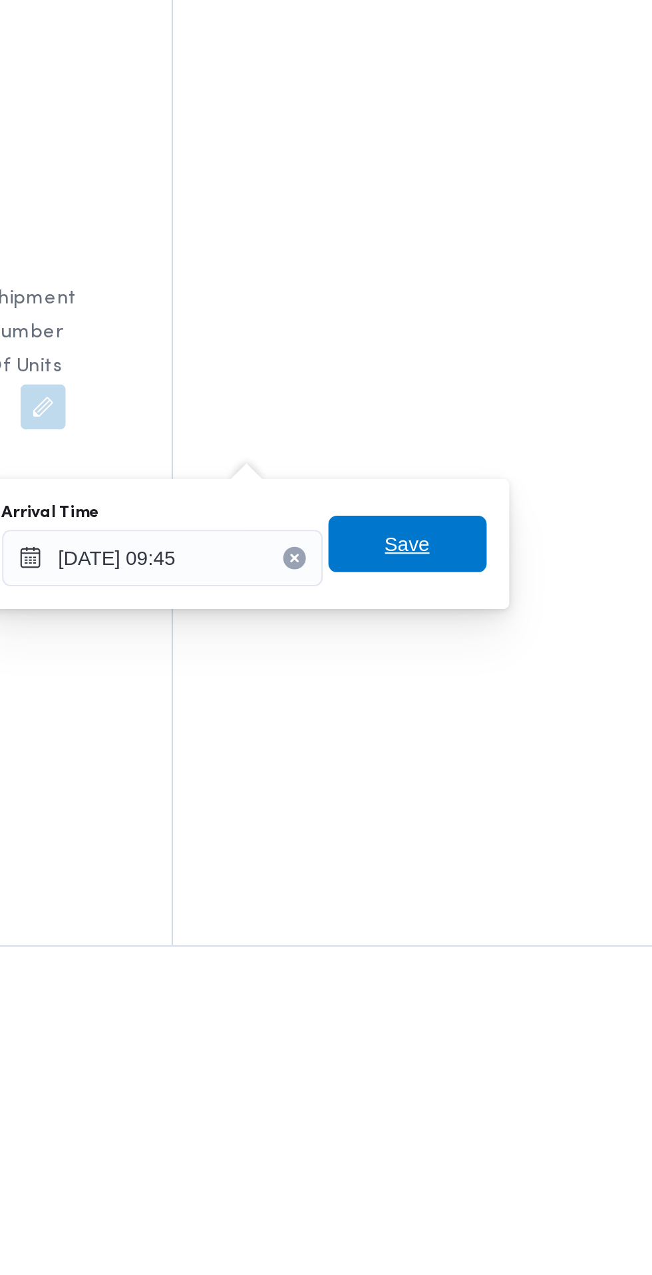
click at [502, 1066] on span "Save" at bounding box center [483, 1069] width 75 height 27
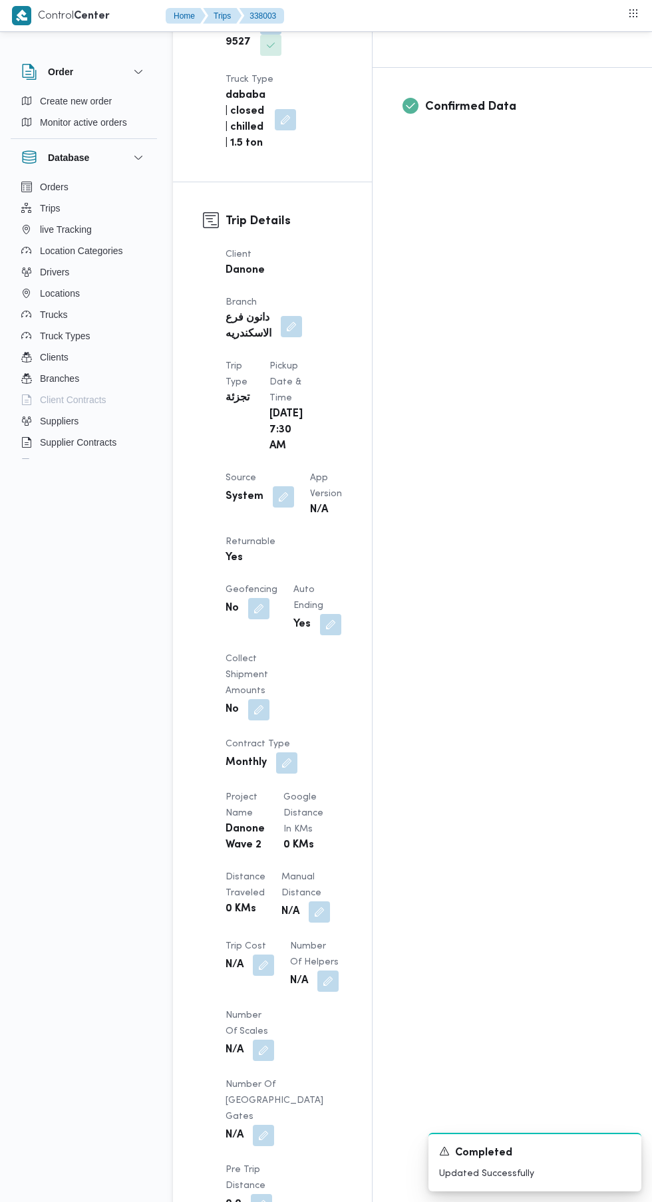
scroll to position [527, 0]
click at [277, 488] on button "button" at bounding box center [283, 498] width 21 height 21
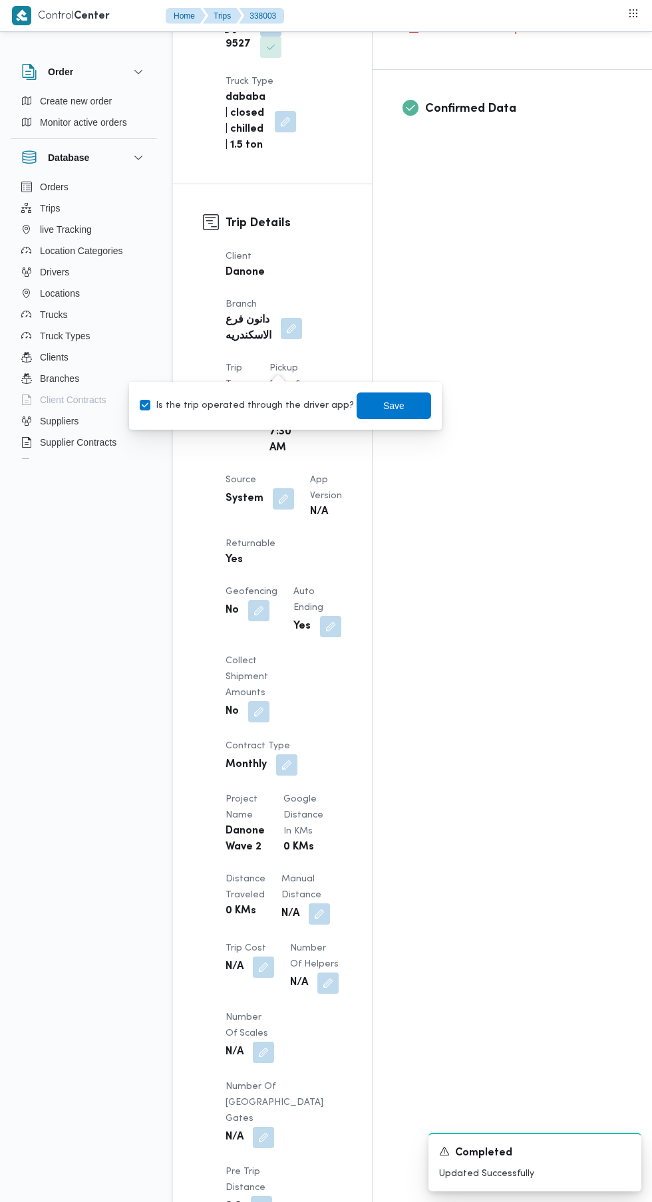
click at [279, 406] on label "Is the trip operated through the driver app?" at bounding box center [247, 406] width 214 height 16
checkbox input "false"
click at [412, 408] on span "Save" at bounding box center [394, 405] width 75 height 27
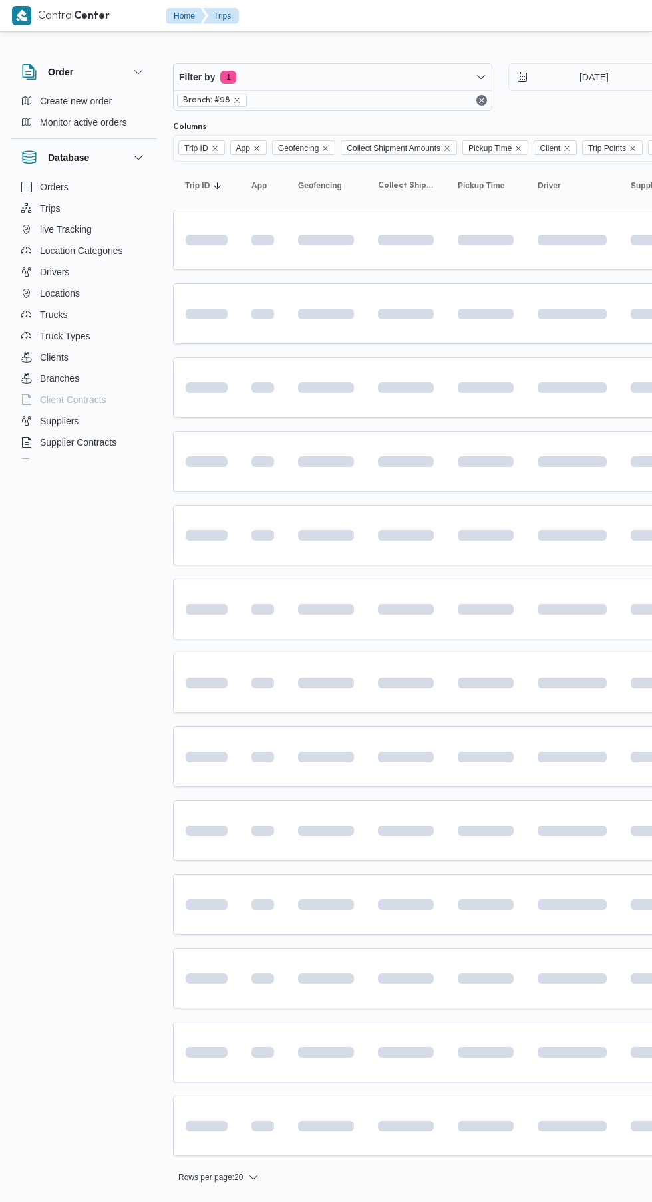
scroll to position [0, 15]
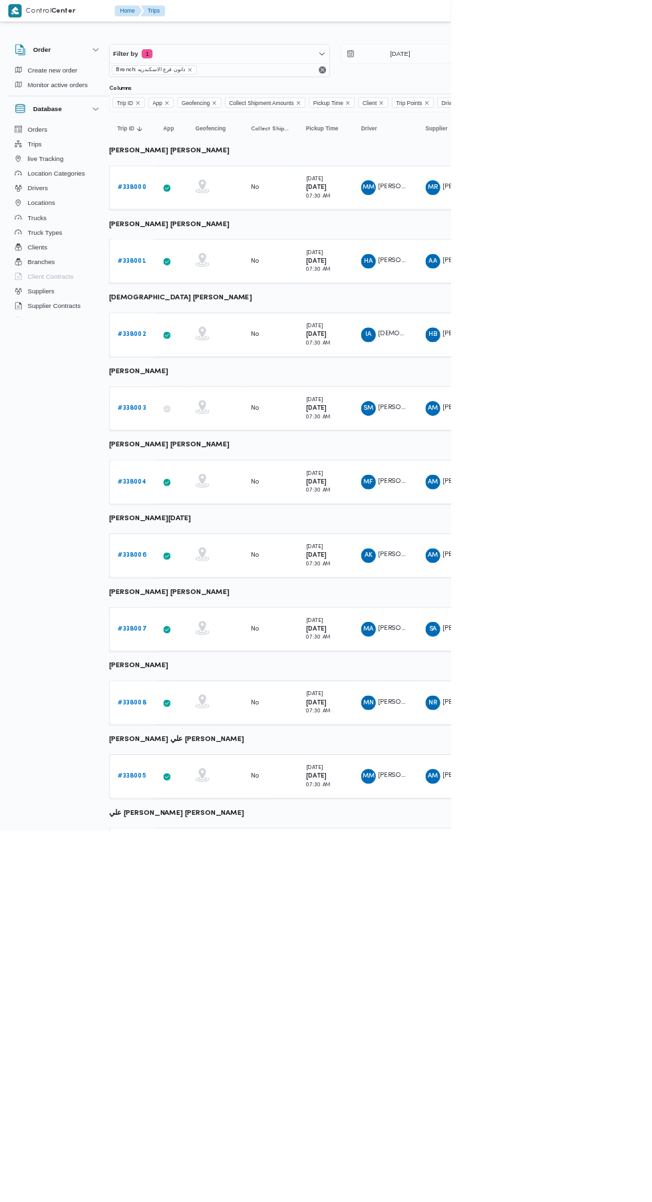
click at [189, 1014] on b "# 338008" at bounding box center [190, 1016] width 41 height 9
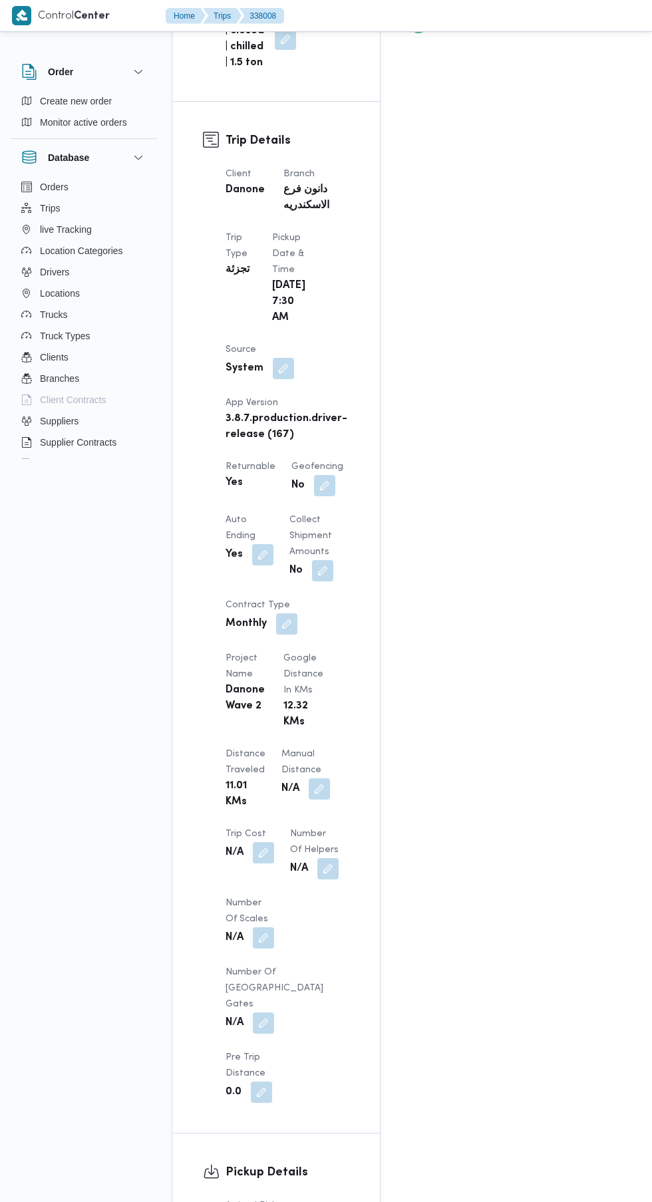
scroll to position [612, 0]
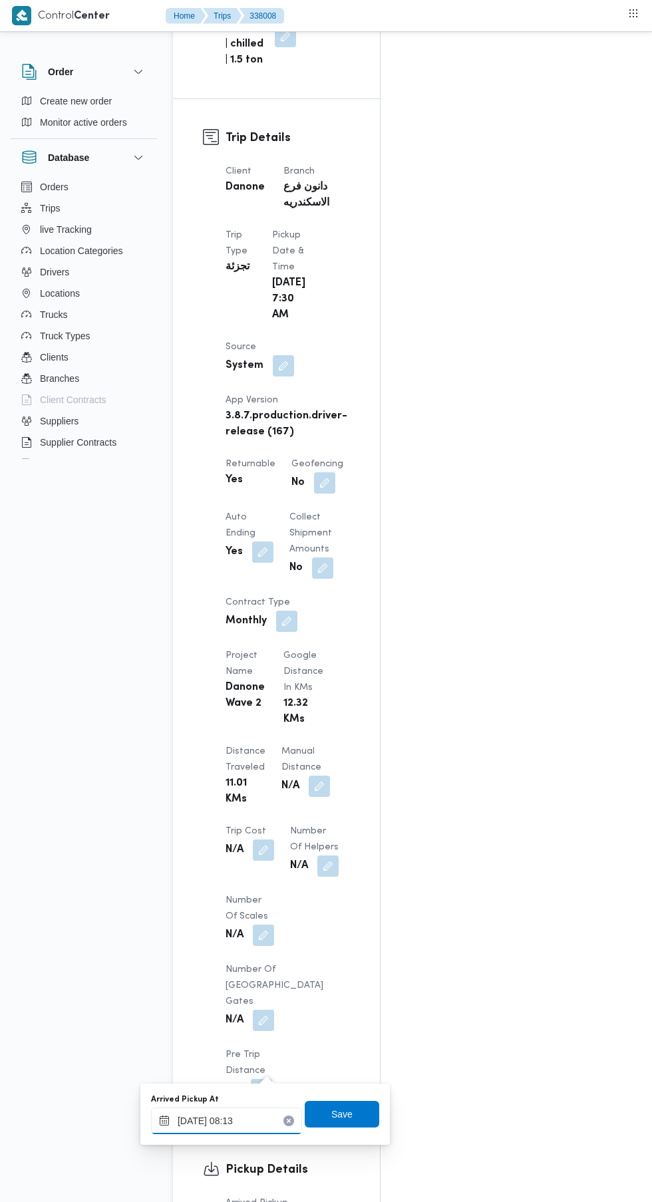
click at [248, 1120] on input "[DATE] 08:13" at bounding box center [226, 1121] width 151 height 27
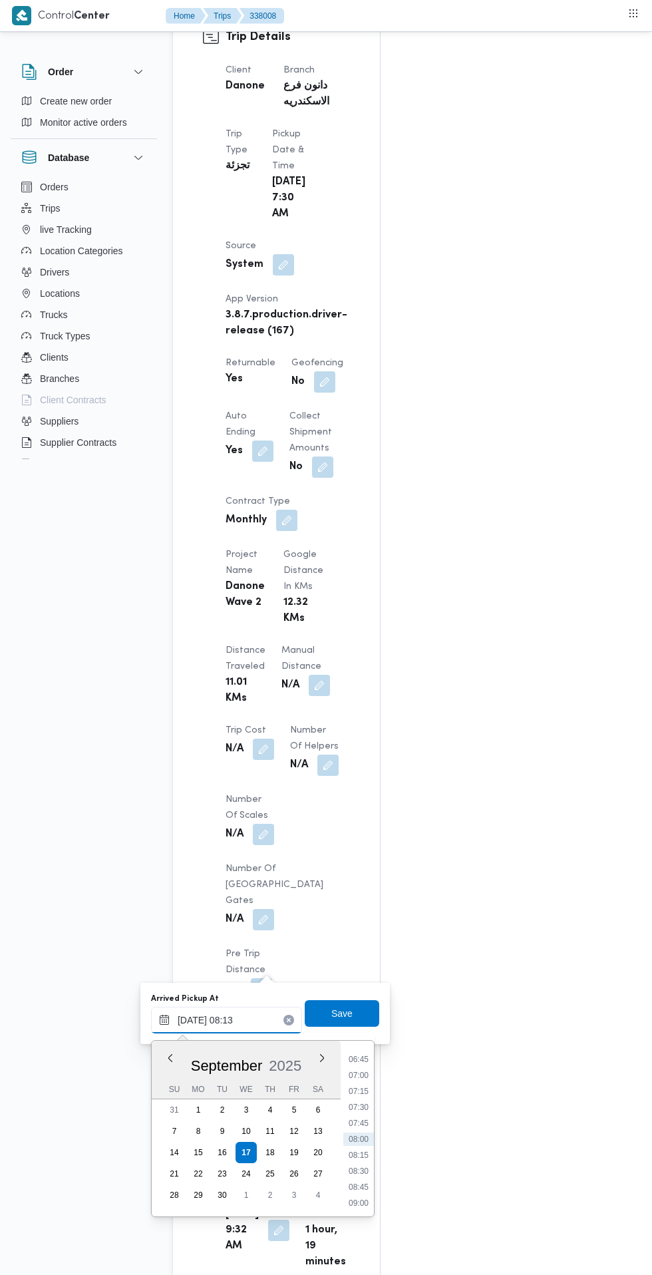
scroll to position [713, 0]
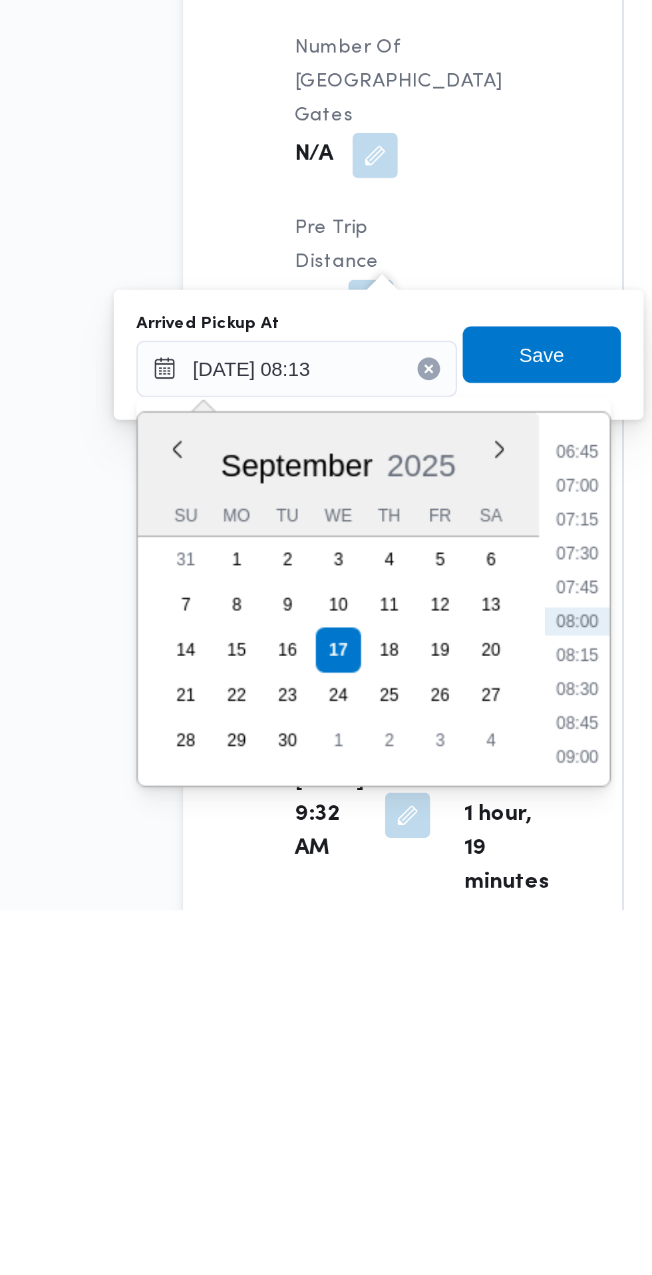
click at [357, 1096] on li "07:15" at bounding box center [358, 1090] width 31 height 13
type input "[DATE] 07:15"
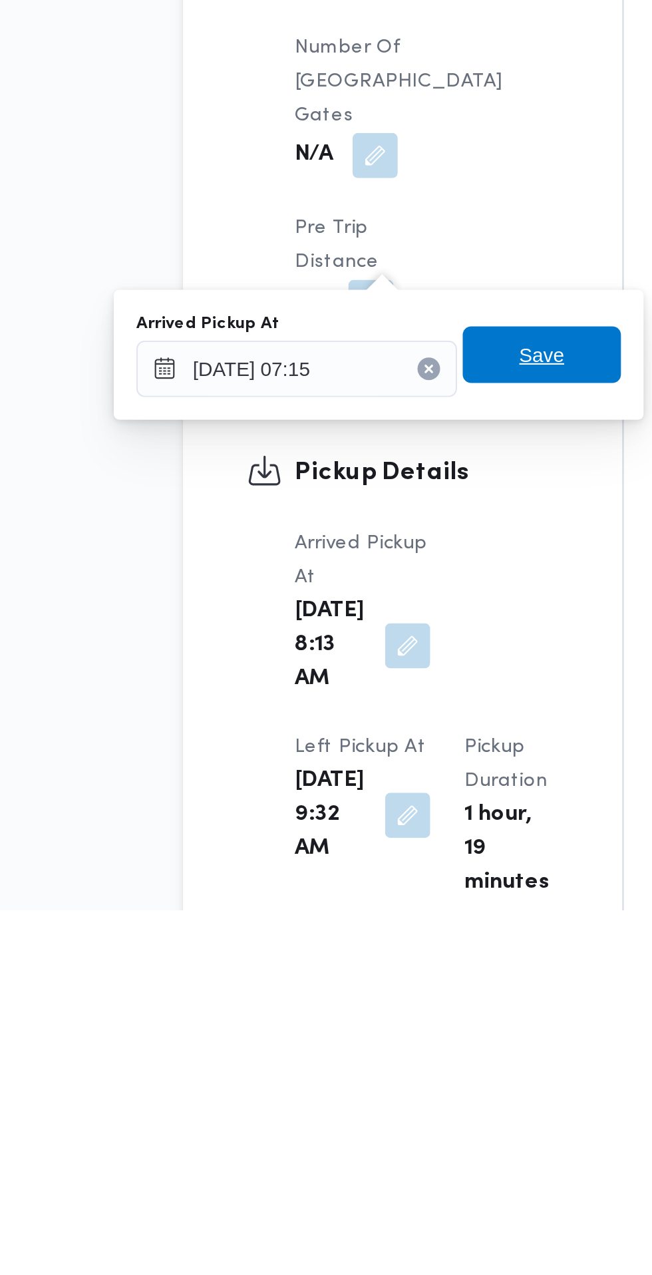
click at [361, 1015] on span "Save" at bounding box center [342, 1013] width 75 height 27
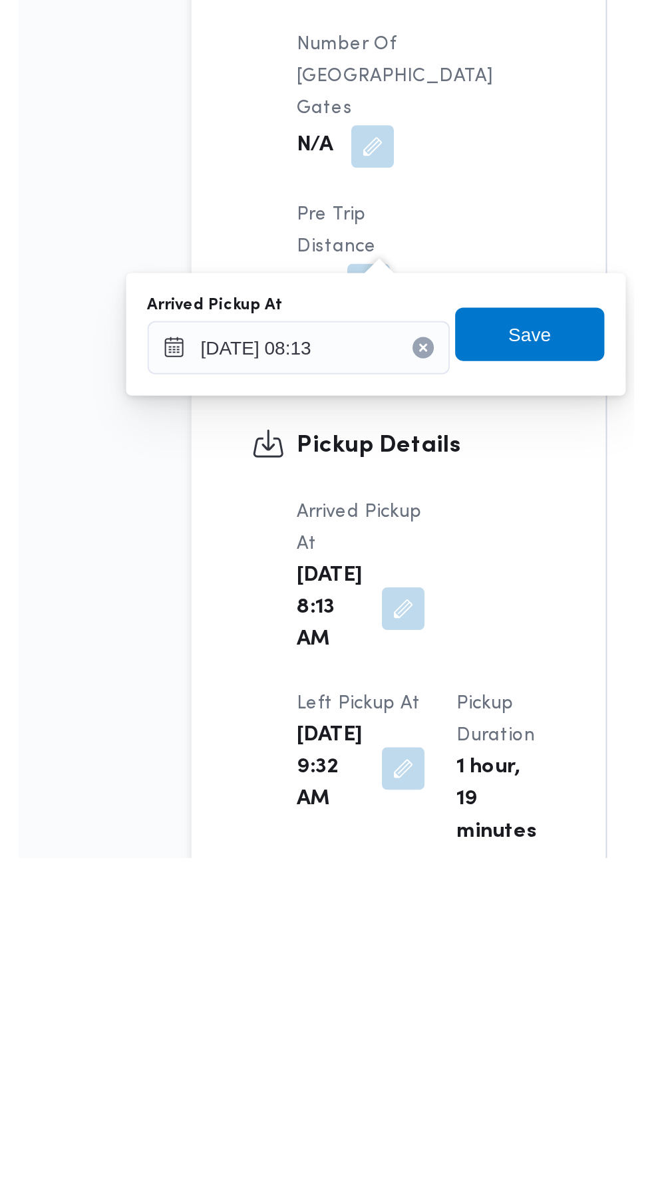
scroll to position [752, 0]
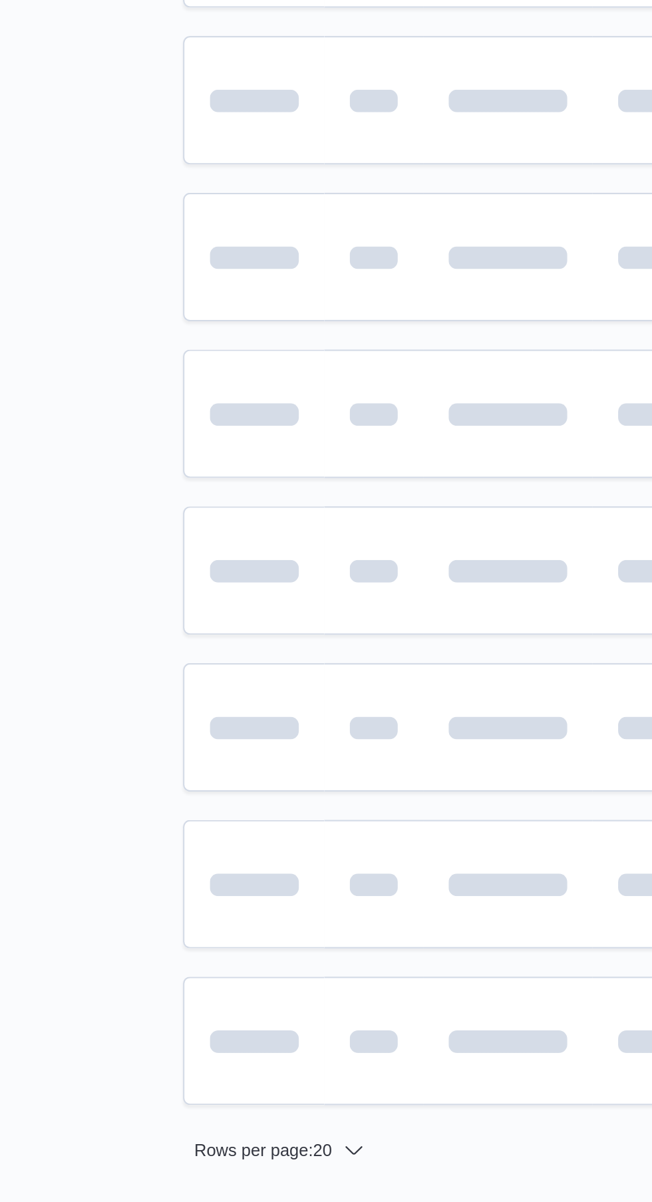
scroll to position [0, 15]
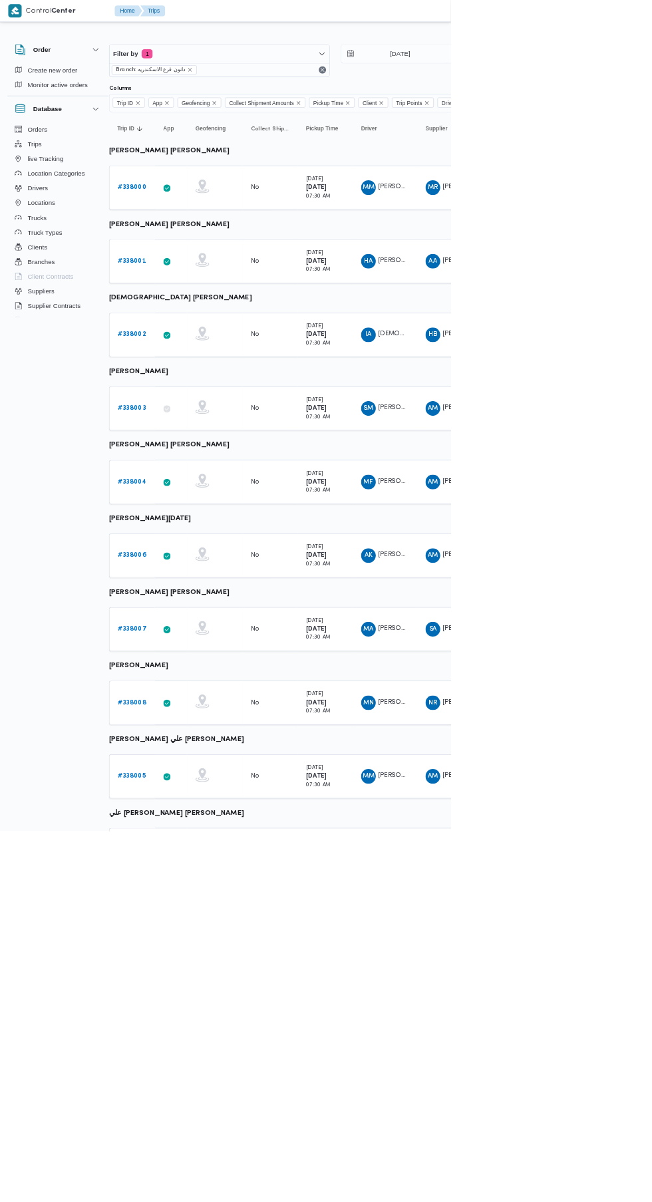
click at [185, 915] on link "# 338007" at bounding box center [190, 910] width 41 height 16
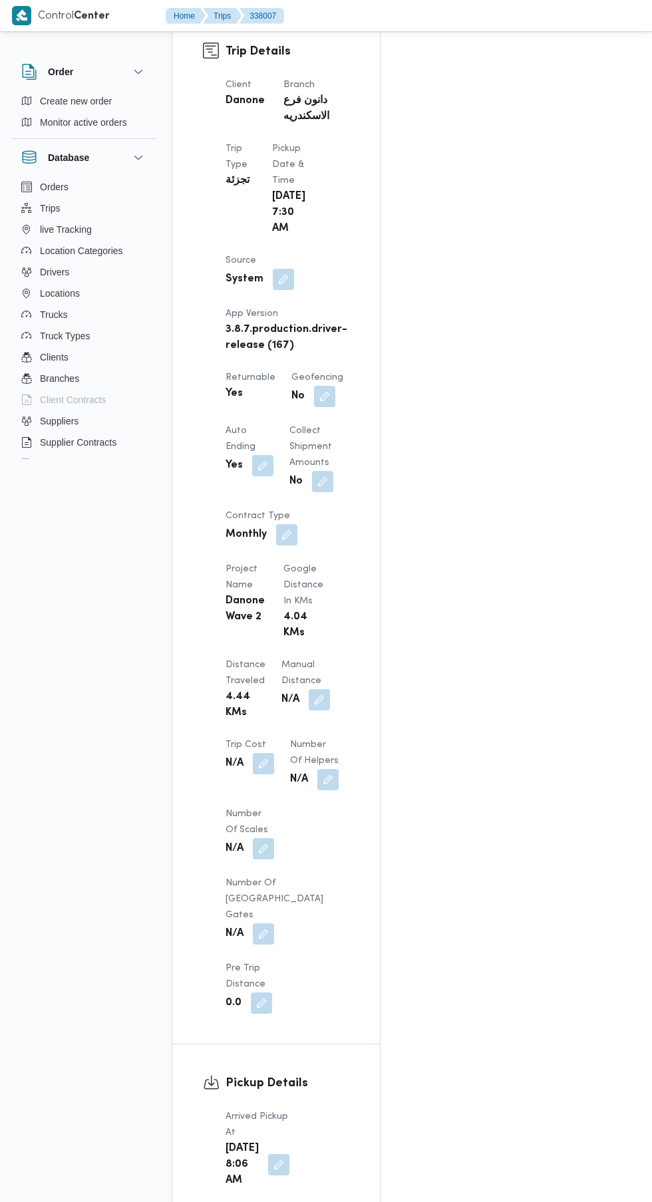
scroll to position [698, 0]
click at [269, 1154] on button "button" at bounding box center [278, 1164] width 21 height 21
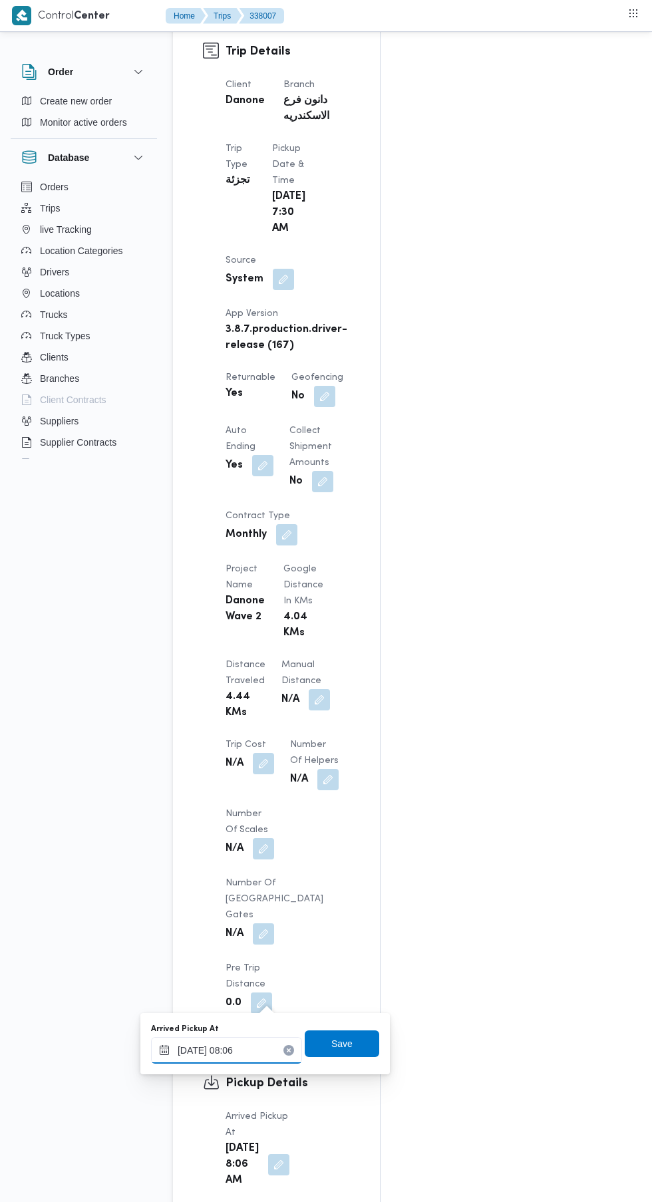
click at [259, 1048] on input "[DATE] 08:06" at bounding box center [226, 1050] width 151 height 27
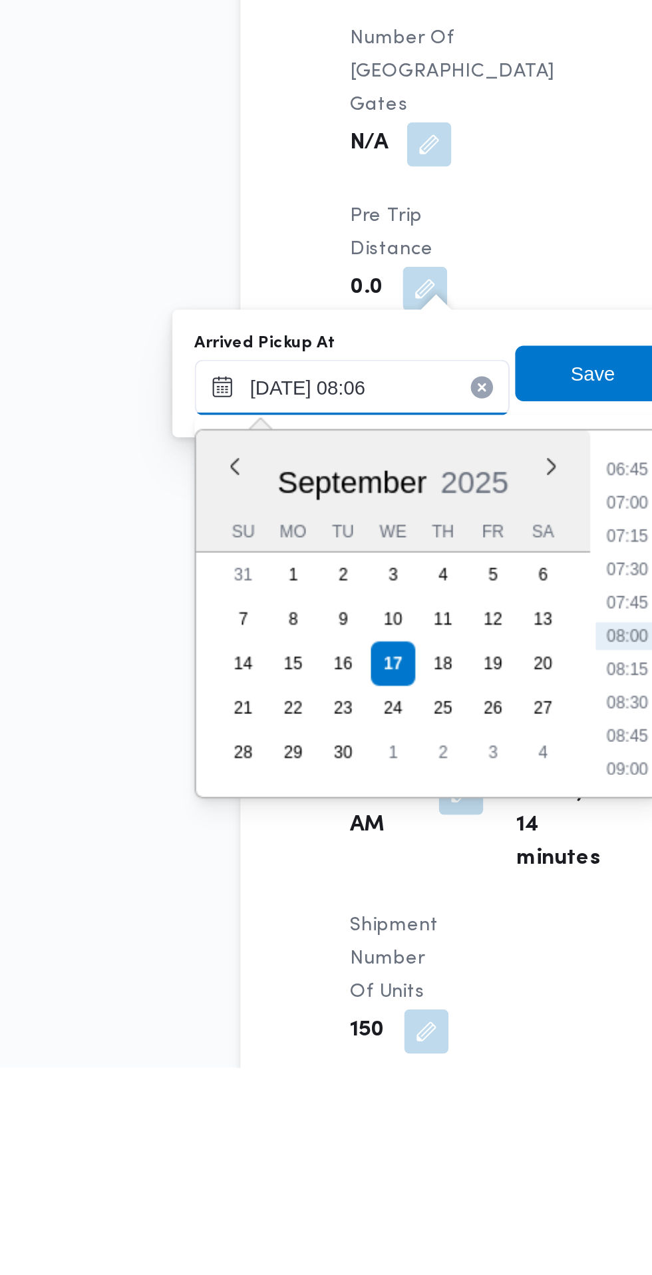
scroll to position [800, 0]
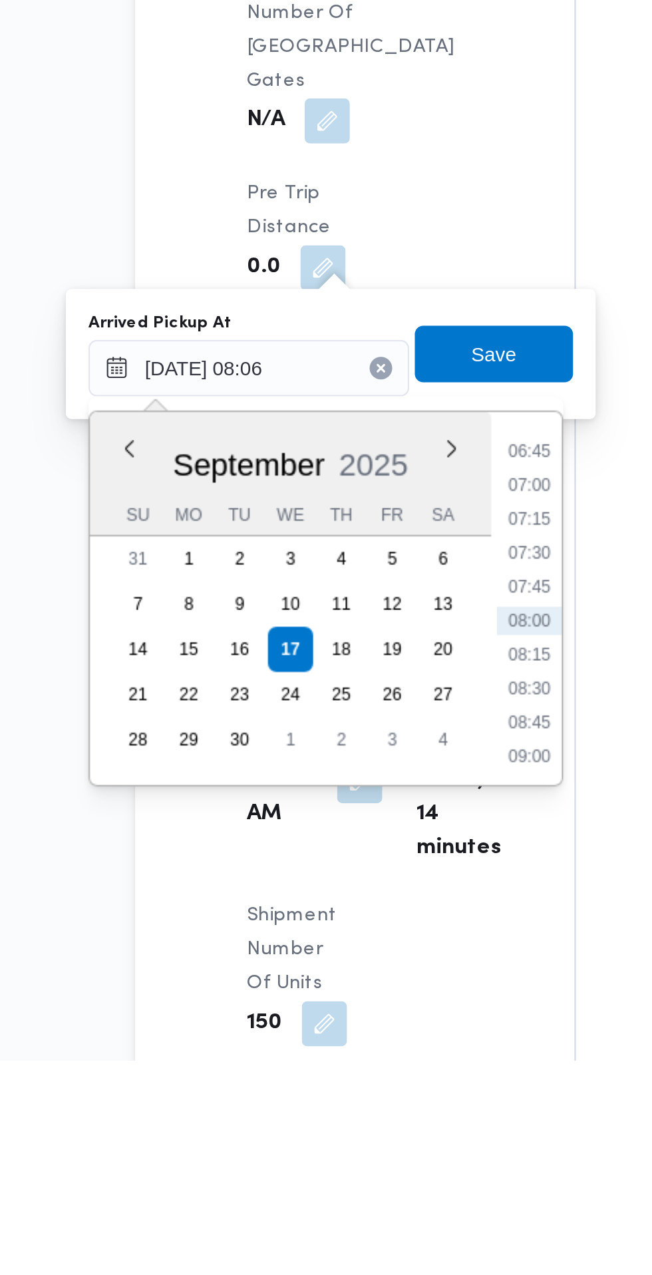
click at [359, 1035] on li "07:30" at bounding box center [358, 1035] width 31 height 13
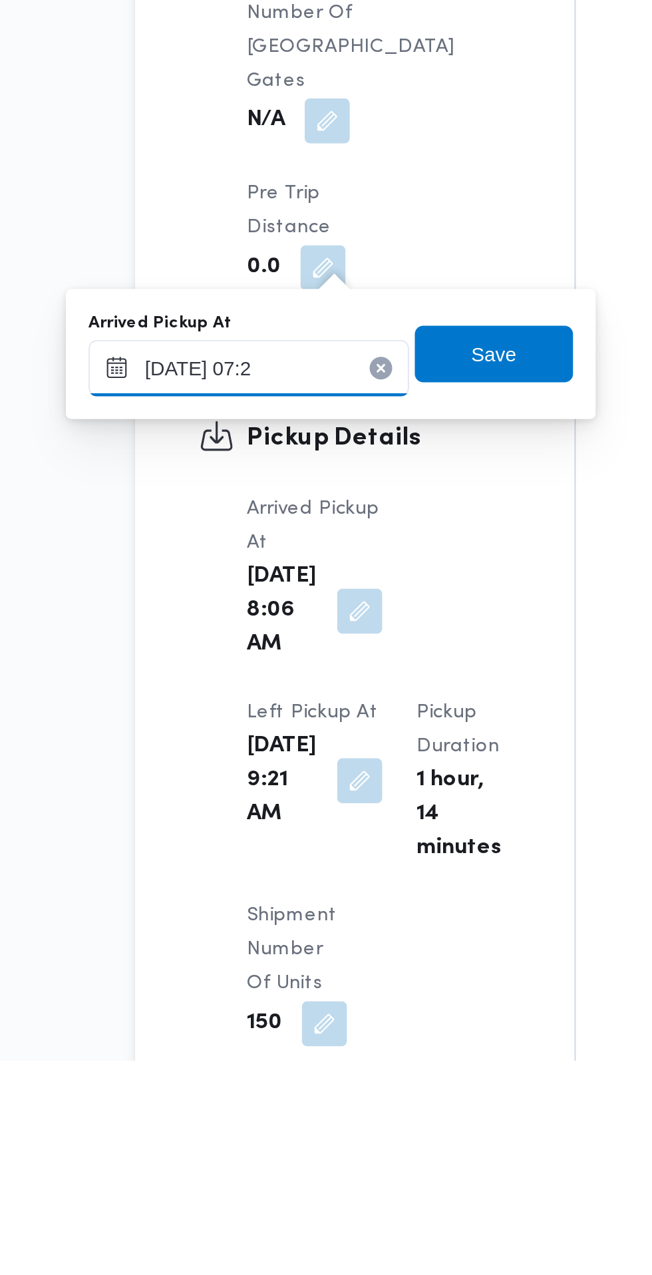
type input "[DATE] 07:20"
click at [355, 947] on span "Save" at bounding box center [342, 942] width 75 height 27
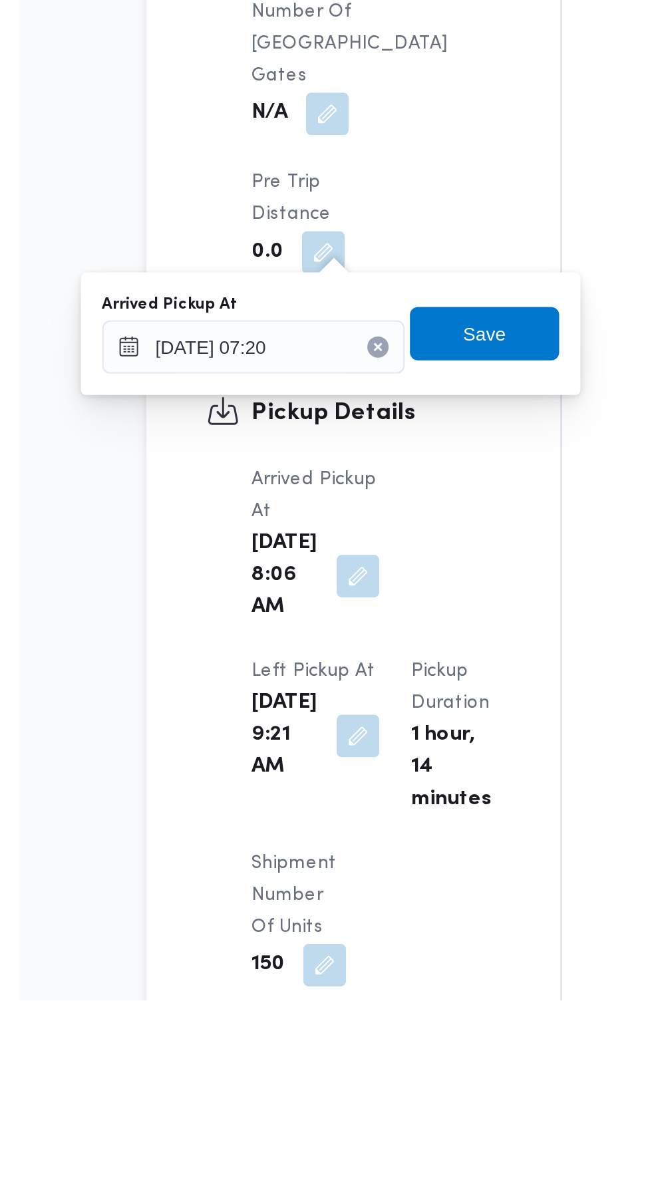
scroll to position [839, 0]
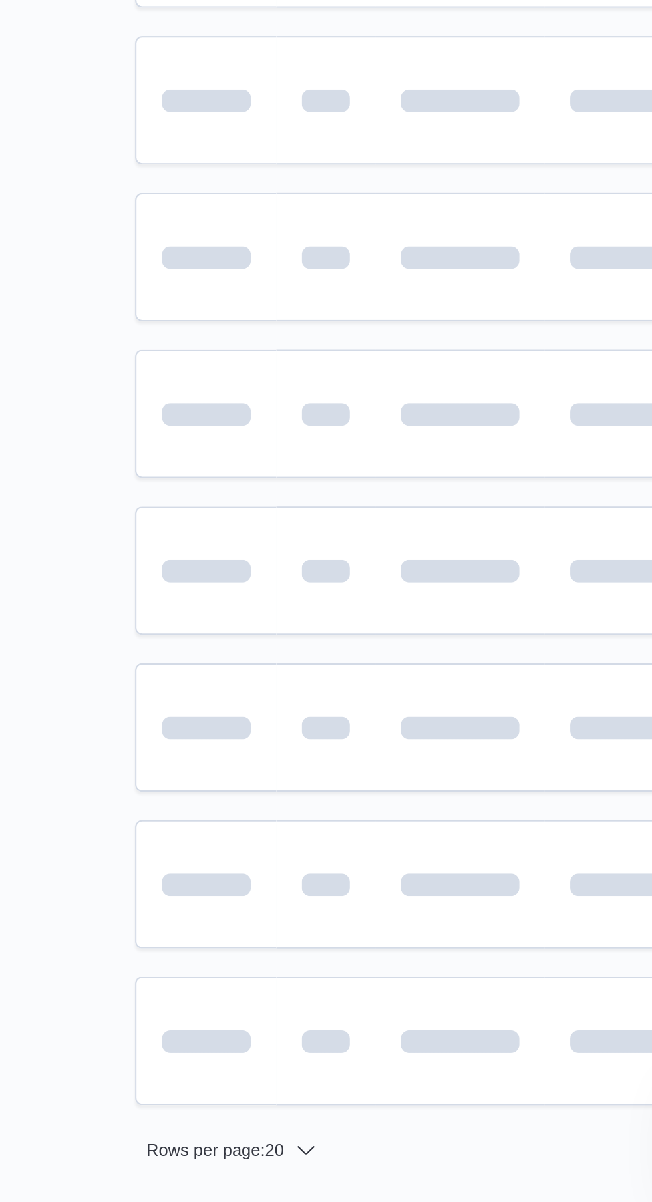
scroll to position [0, 15]
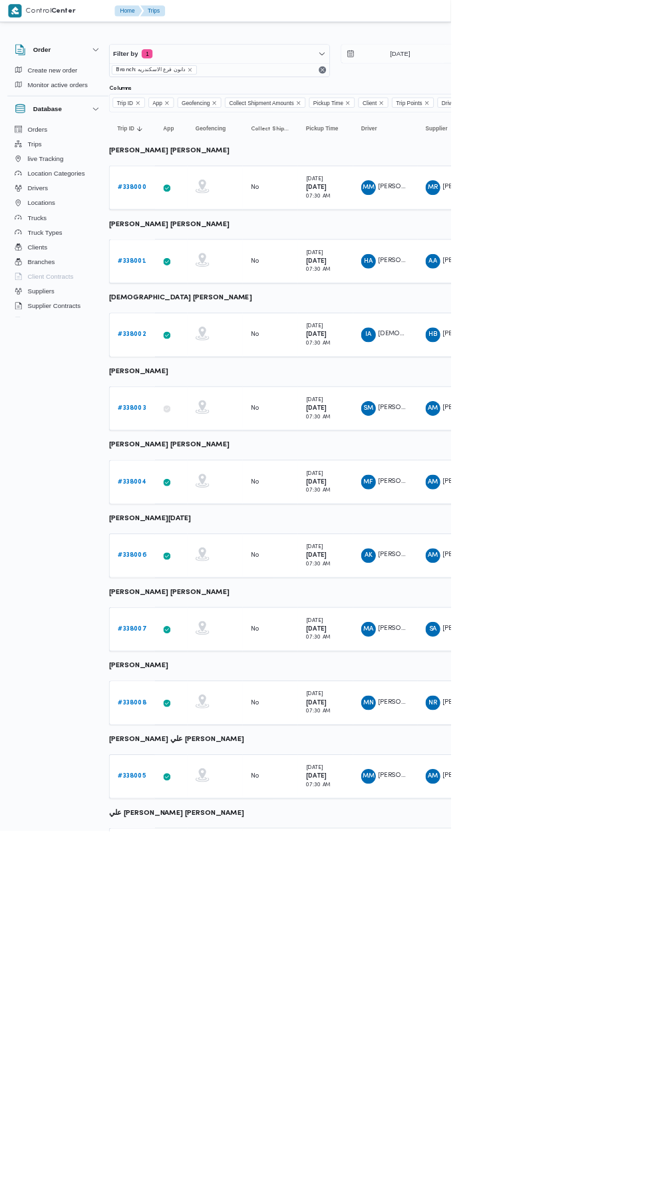
click at [196, 808] on link "# 338006" at bounding box center [190, 804] width 41 height 16
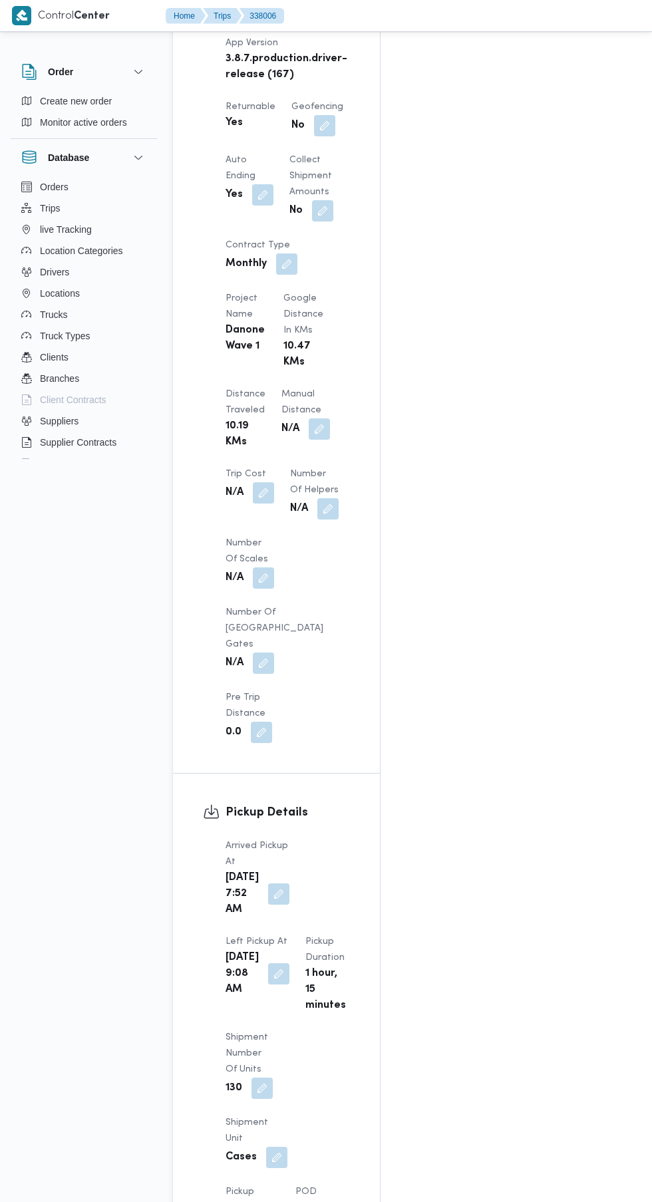
scroll to position [969, 0]
click at [273, 884] on button "button" at bounding box center [278, 894] width 21 height 21
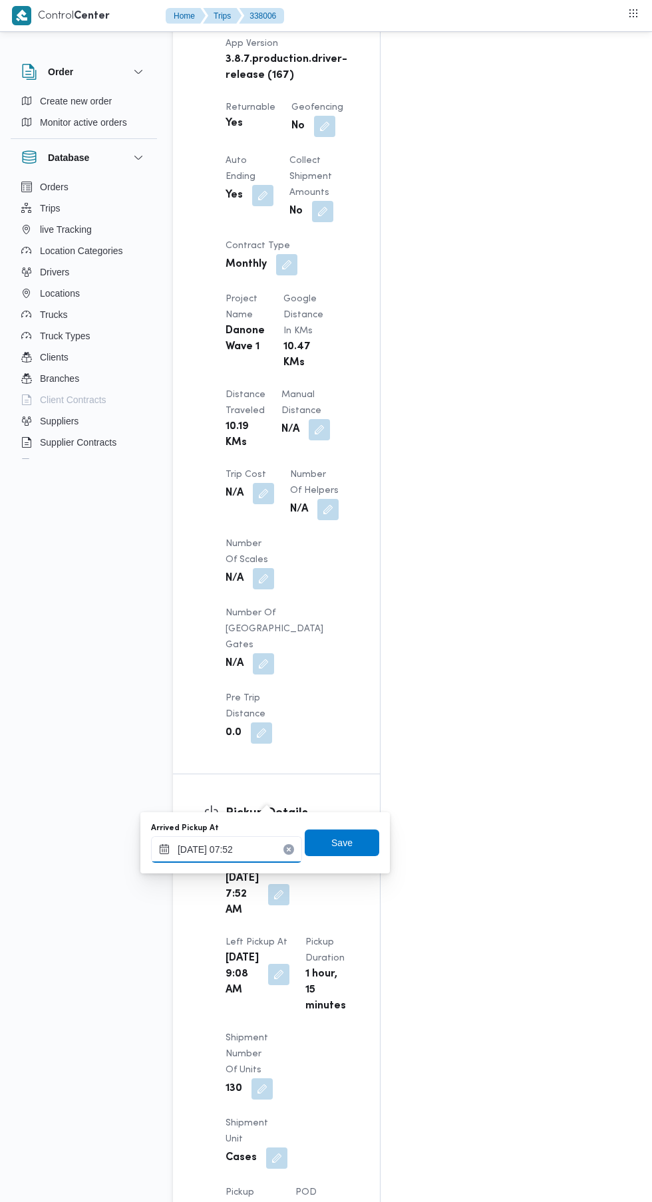
click at [249, 854] on input "[DATE] 07:52" at bounding box center [226, 849] width 151 height 27
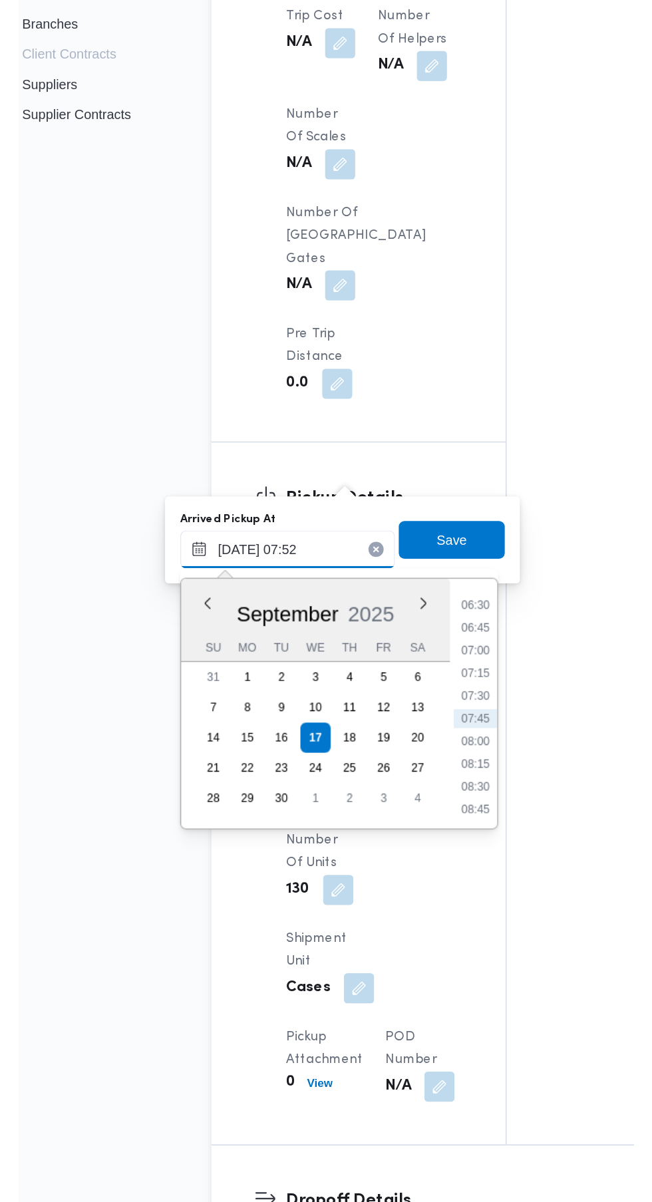
scroll to position [1070, 0]
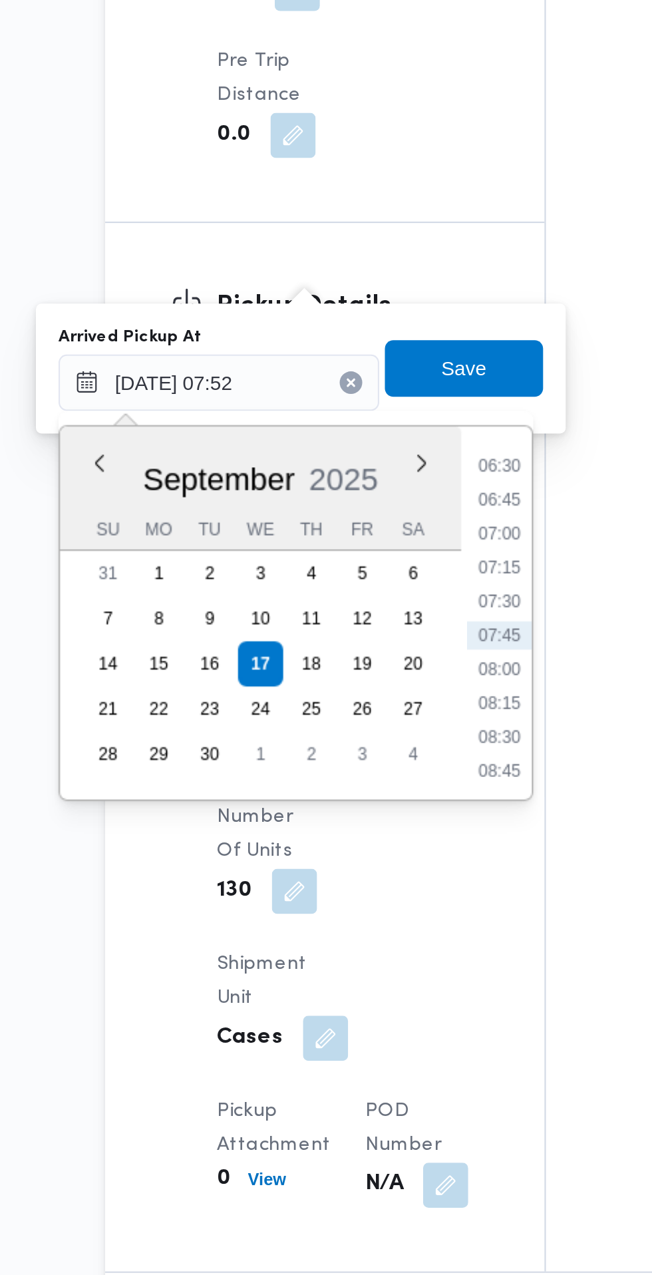
click at [369, 855] on li "07:30" at bounding box center [358, 851] width 31 height 13
type input "[DATE] 07:30"
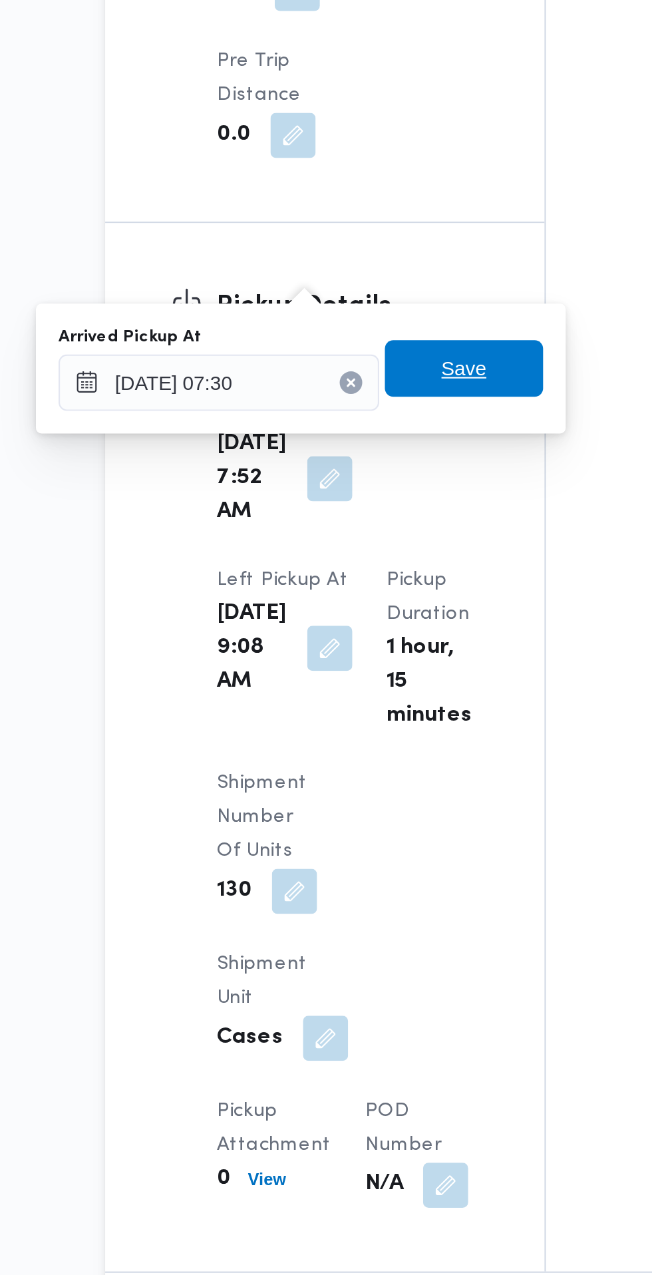
click at [364, 753] on span "Save" at bounding box center [342, 741] width 75 height 27
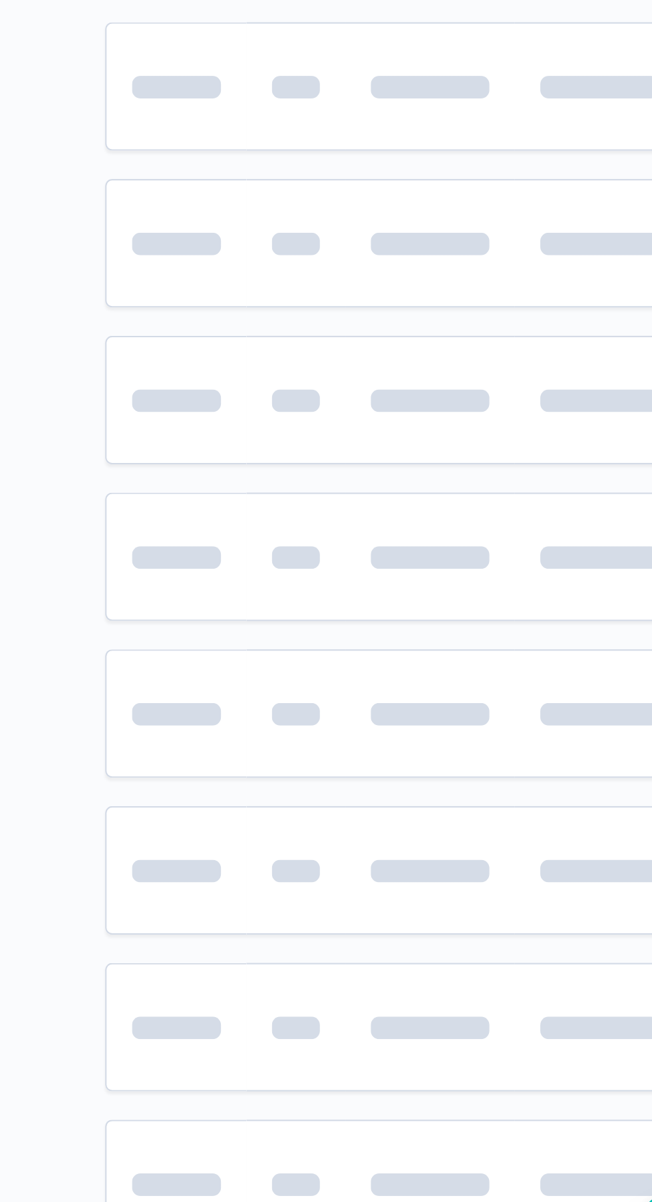
scroll to position [0, 15]
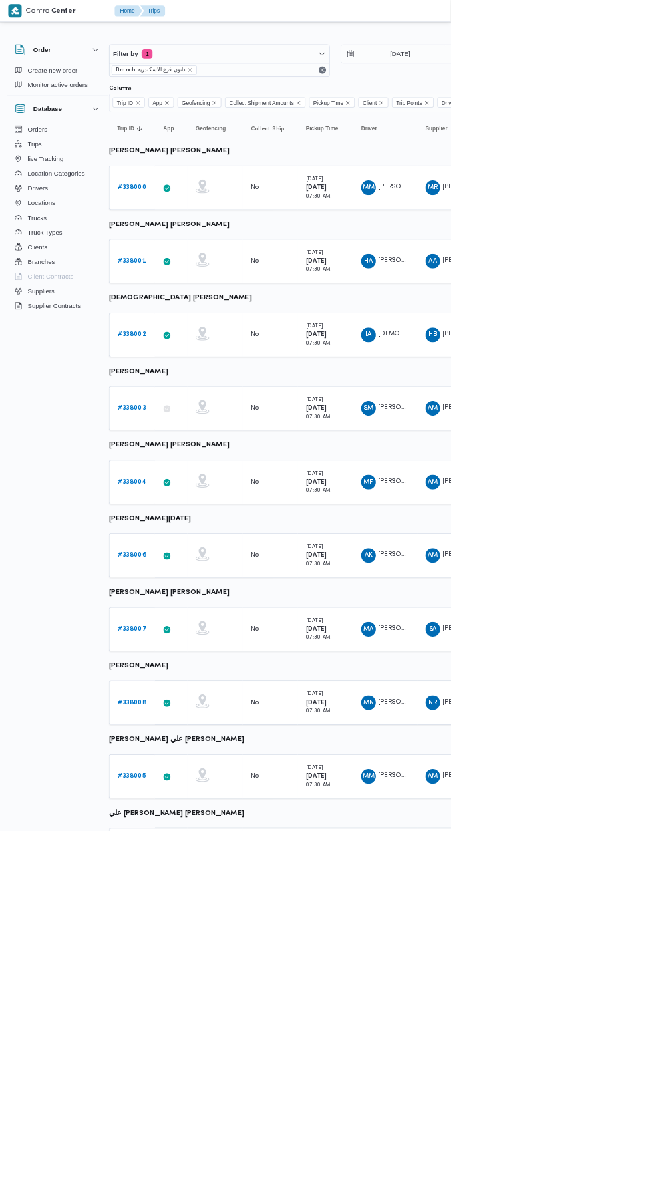
click at [194, 696] on b "# 338004" at bounding box center [190, 696] width 41 height 9
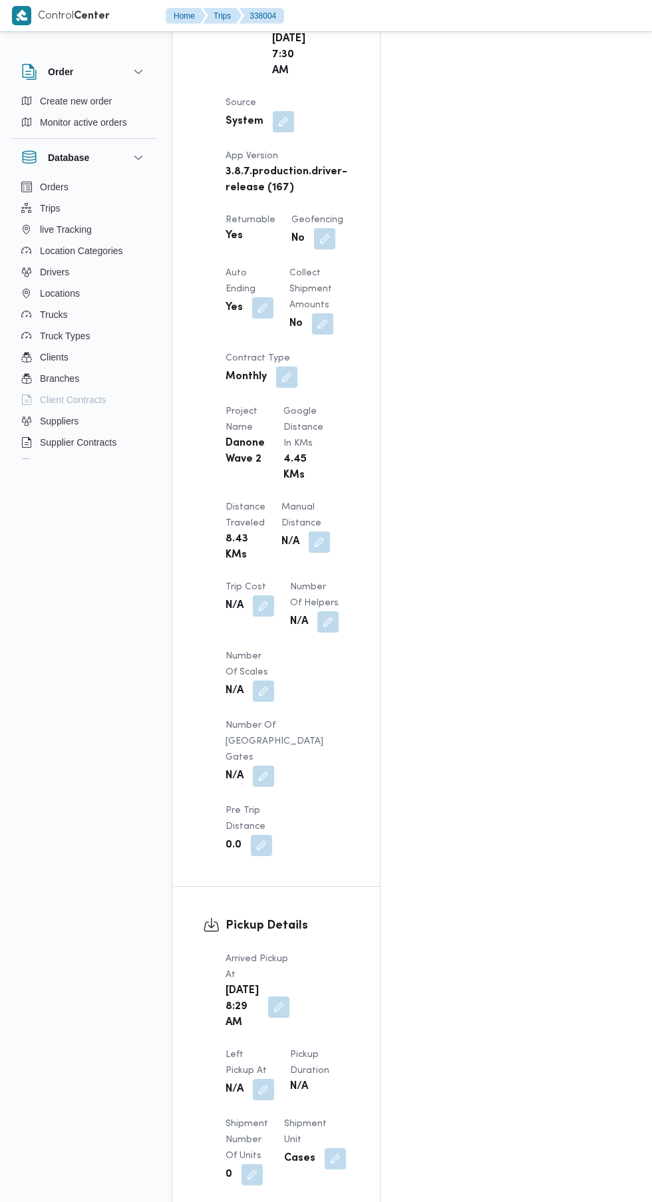
scroll to position [884, 0]
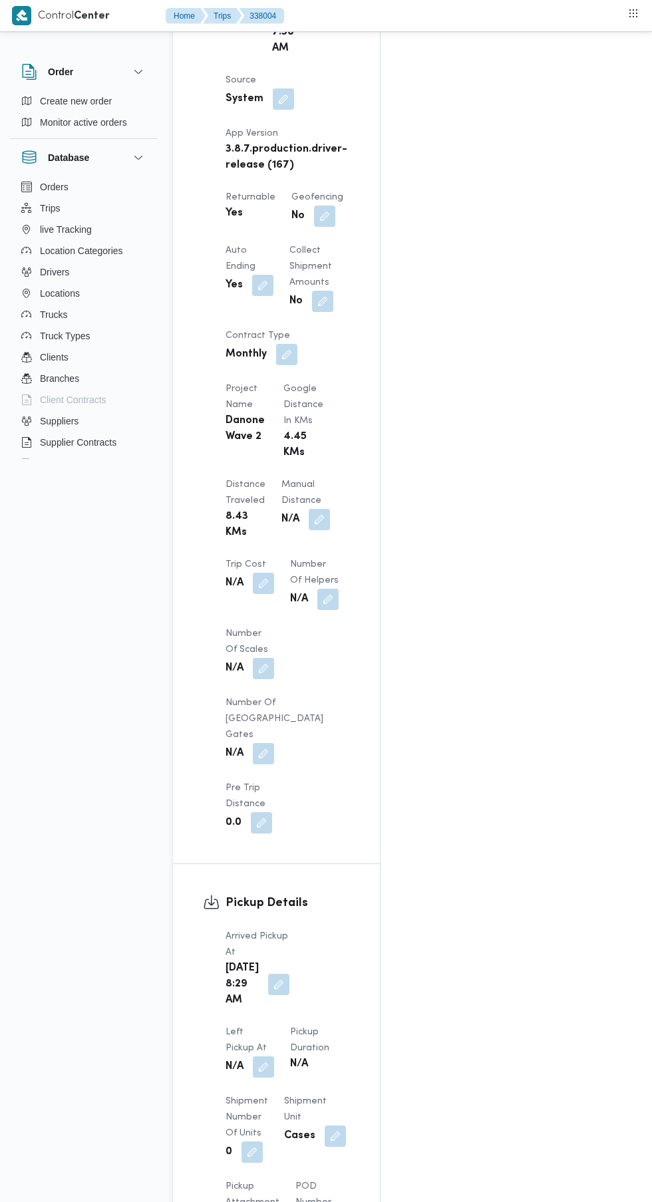
click at [269, 974] on button "button" at bounding box center [278, 984] width 21 height 21
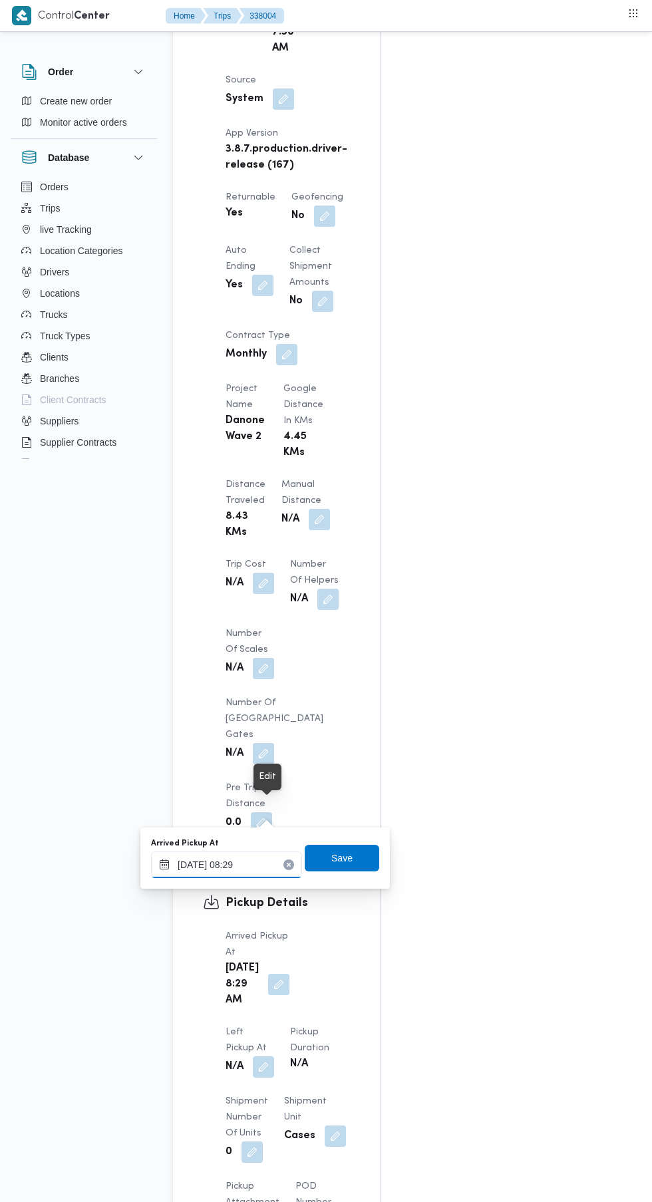
click at [243, 863] on input "[DATE] 08:29" at bounding box center [226, 864] width 151 height 27
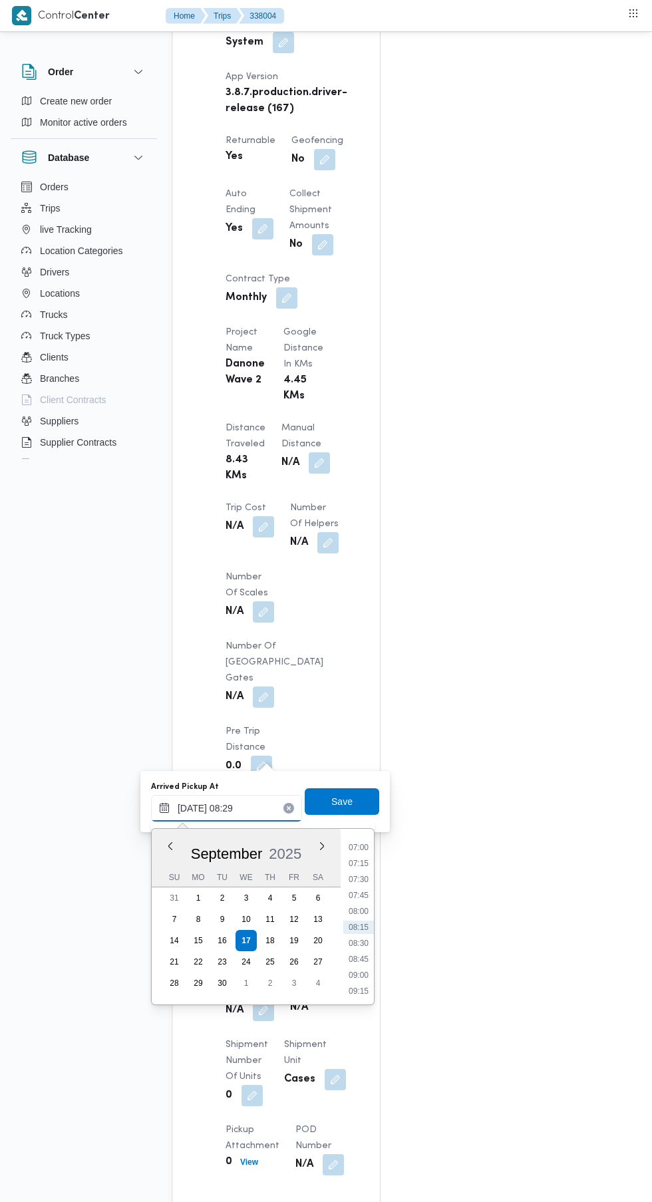
scroll to position [985, 0]
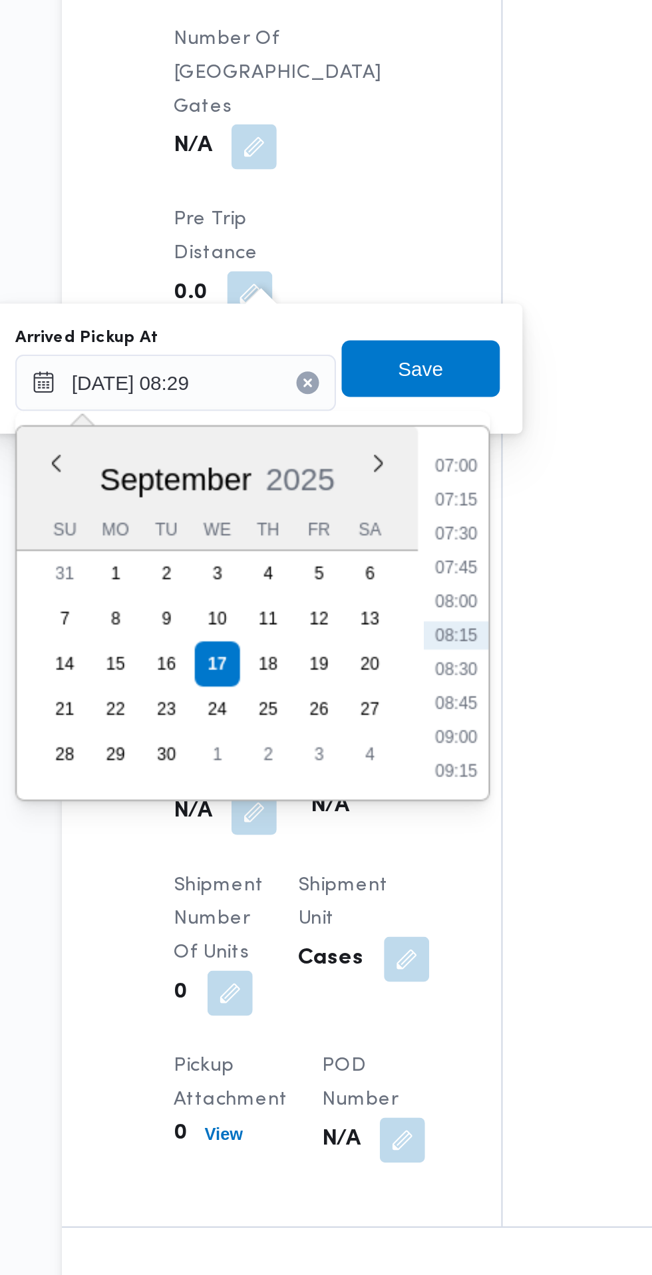
click at [365, 837] on li "07:30" at bounding box center [358, 834] width 31 height 13
type input "[DATE] 07:30"
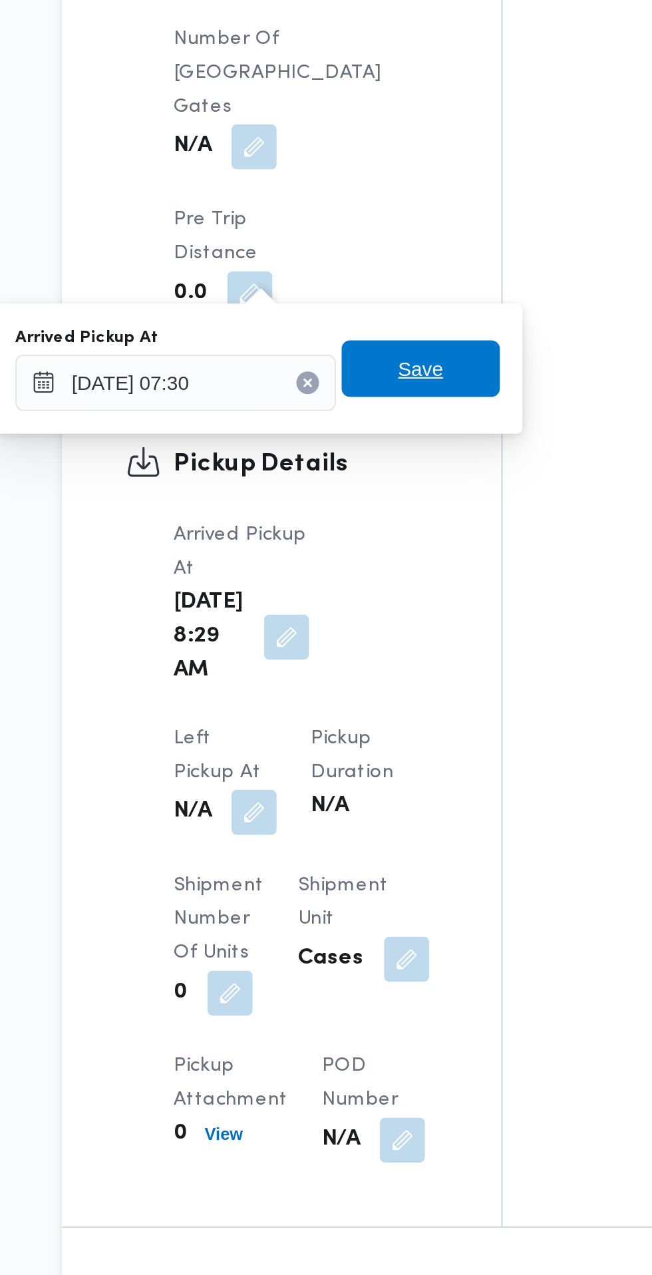
click at [353, 752] on span "Save" at bounding box center [341, 757] width 21 height 16
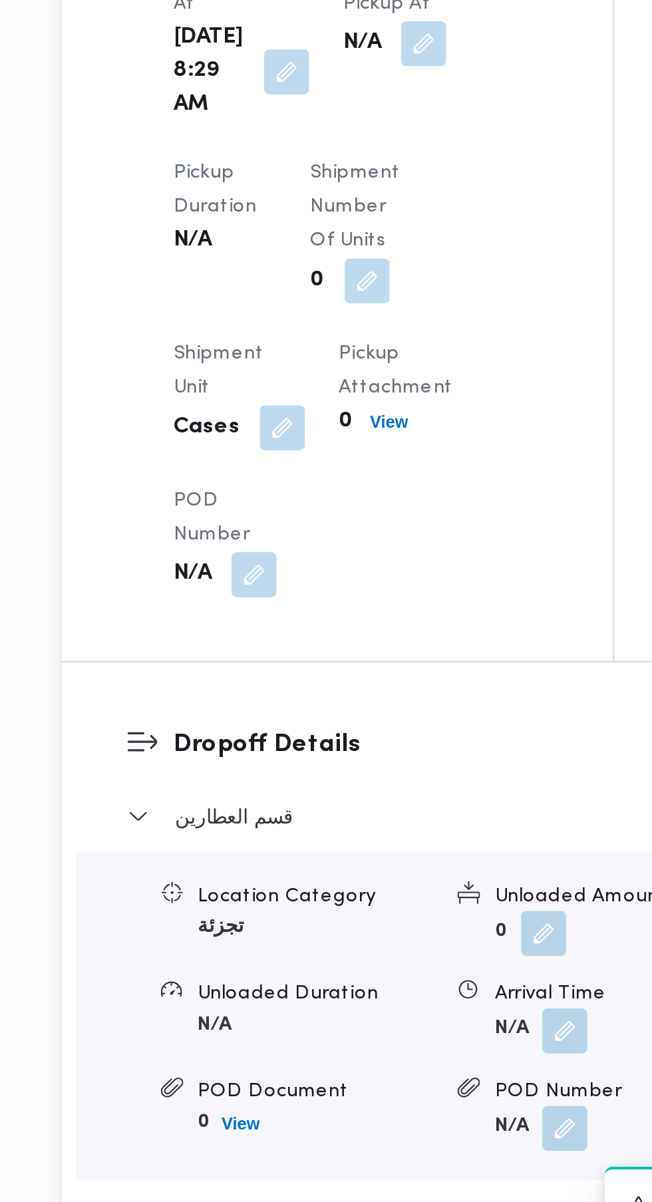
click at [336, 615] on button "button" at bounding box center [343, 603] width 21 height 21
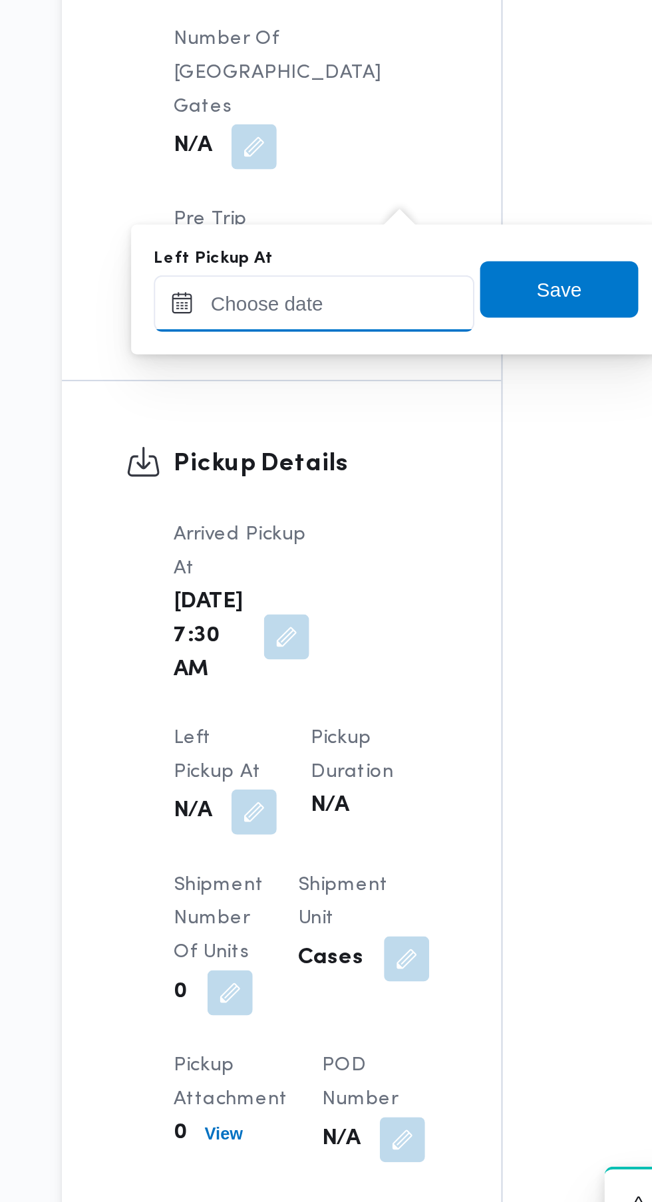
click at [313, 726] on input "Left Pickup At" at bounding box center [291, 726] width 151 height 27
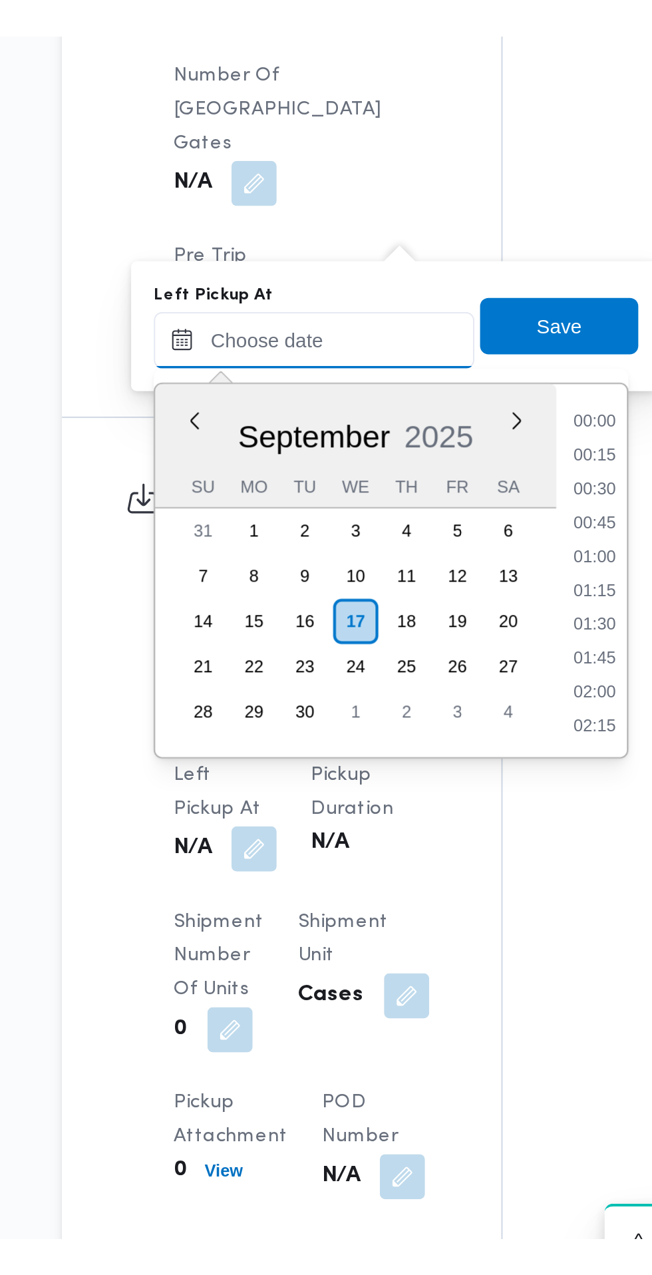
scroll to position [526, 0]
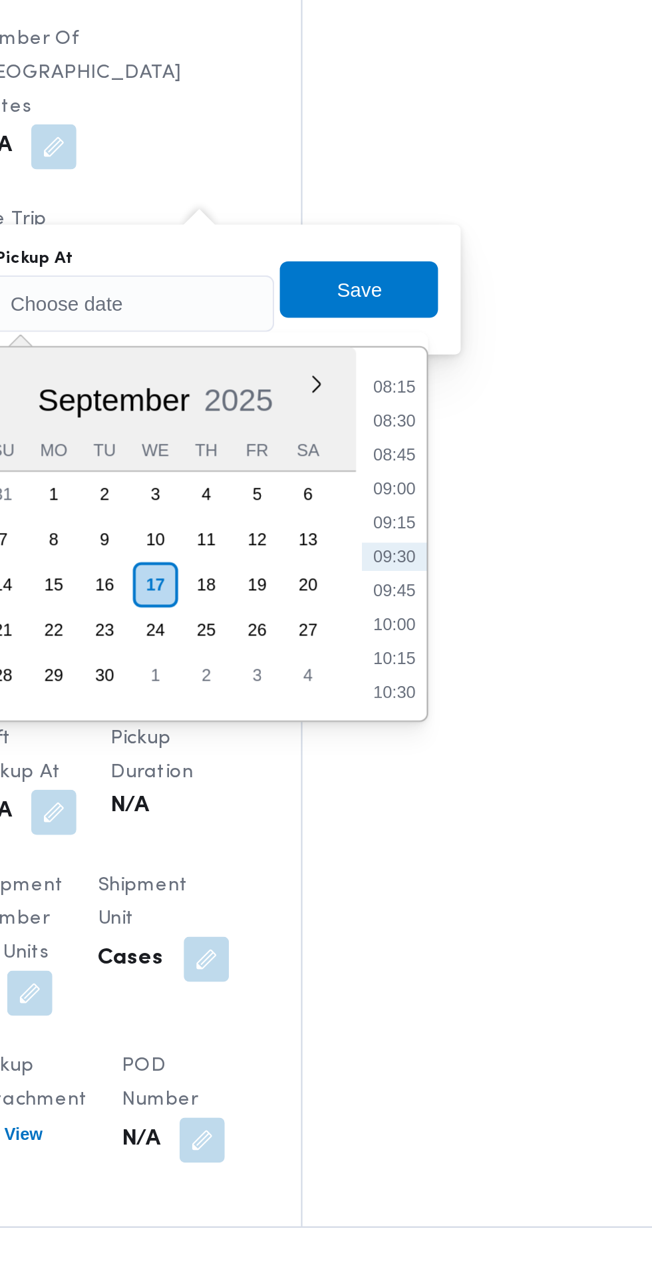
click at [424, 813] on li "09:00" at bounding box center [423, 813] width 31 height 13
type input "[DATE] 09:00"
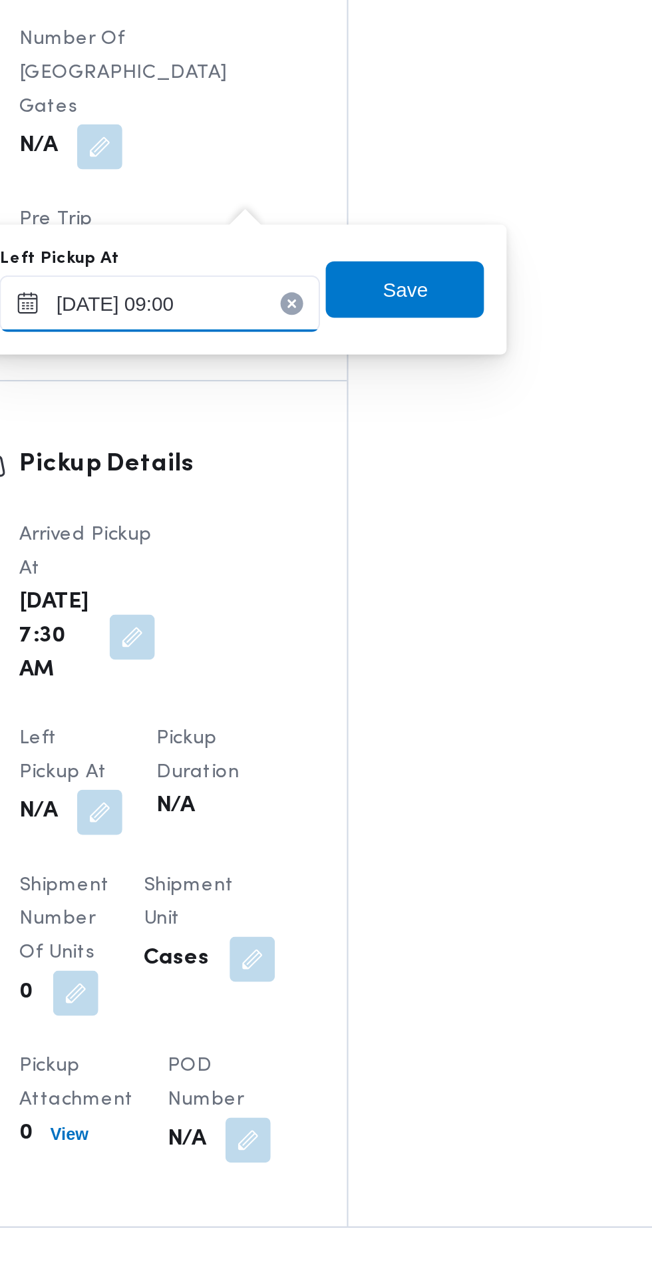
click at [345, 728] on input "[DATE] 09:00" at bounding box center [291, 726] width 151 height 27
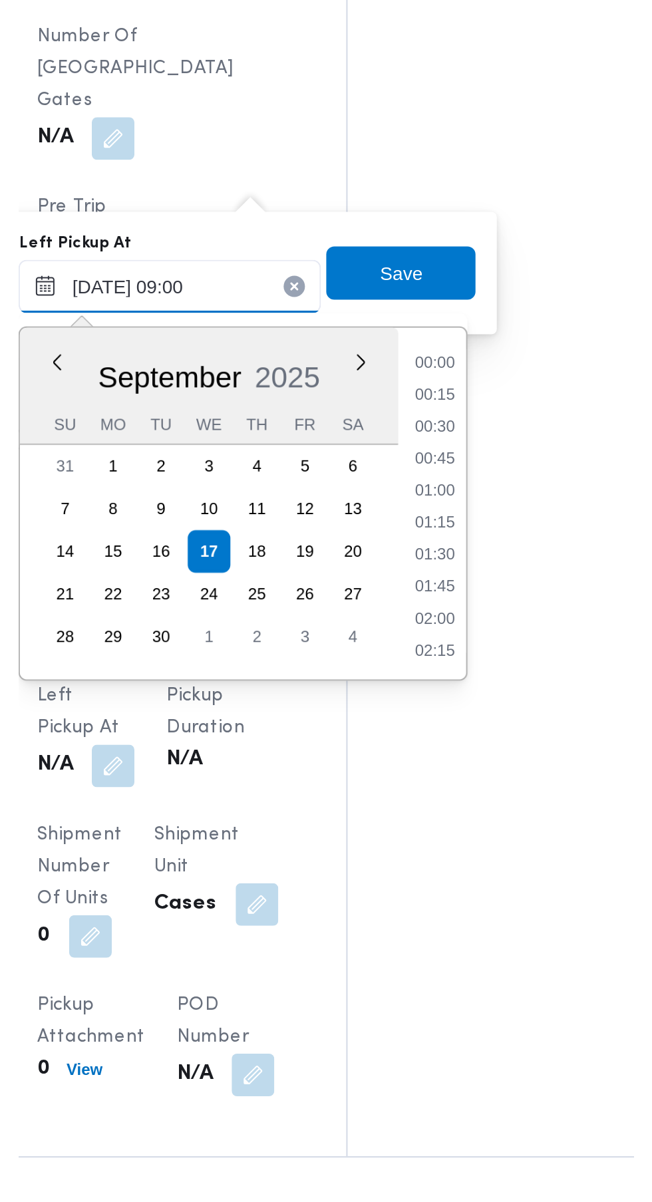
scroll to position [494, 0]
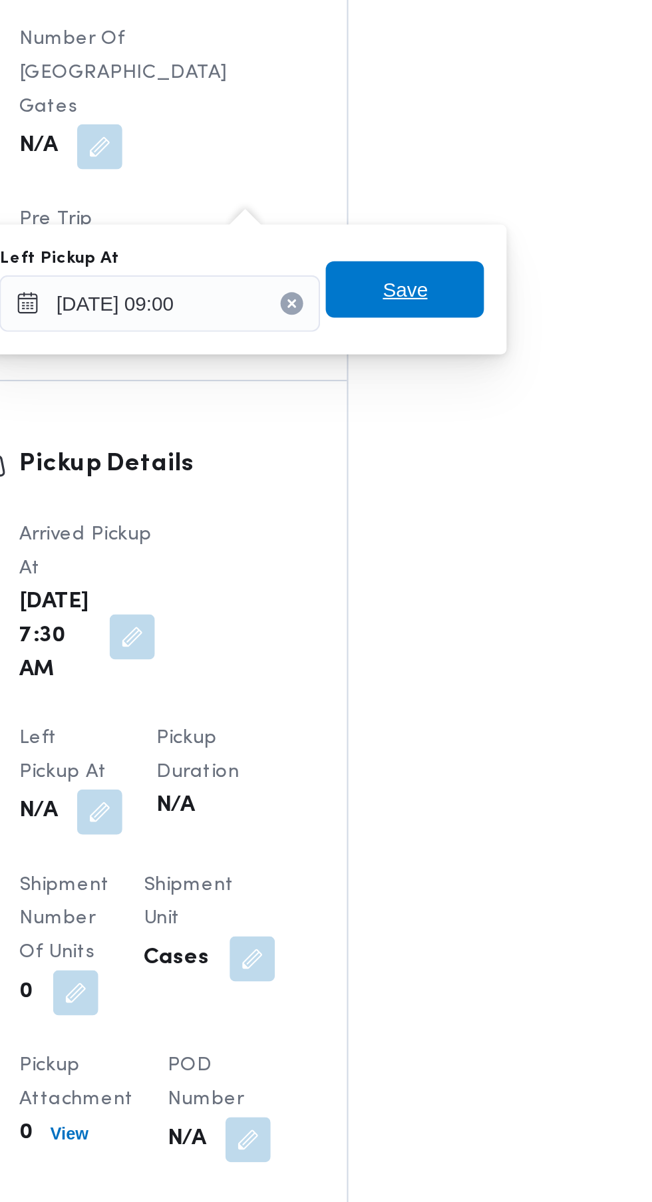
click at [427, 719] on span "Save" at bounding box center [407, 719] width 75 height 27
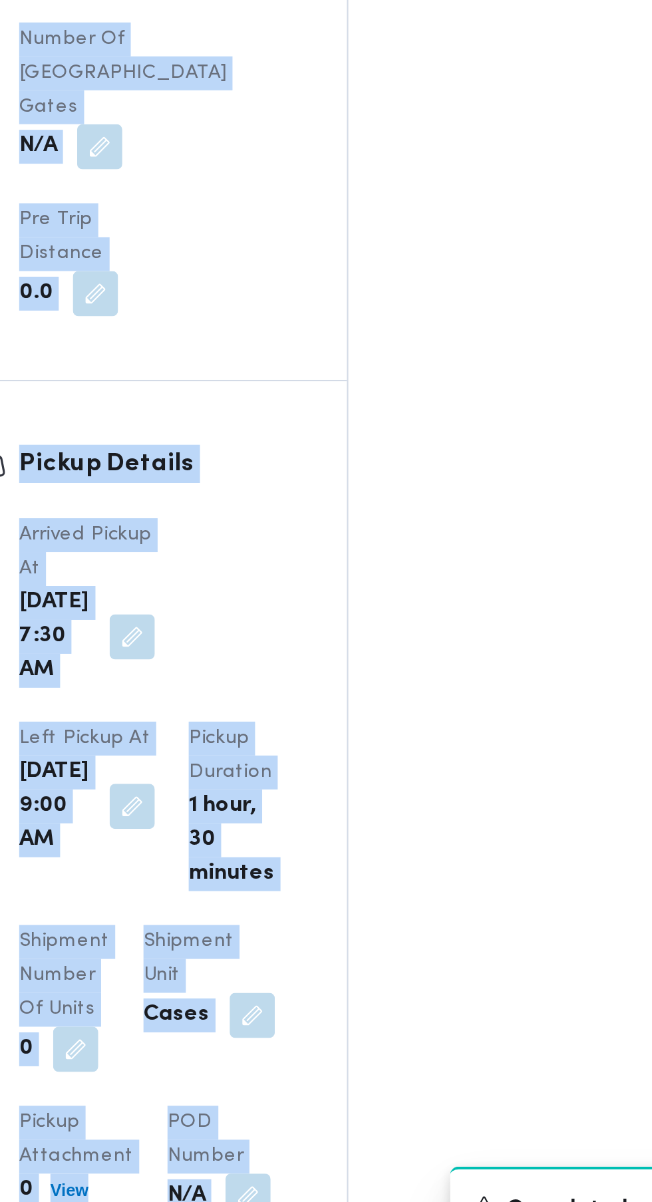
scroll to position [1, 0]
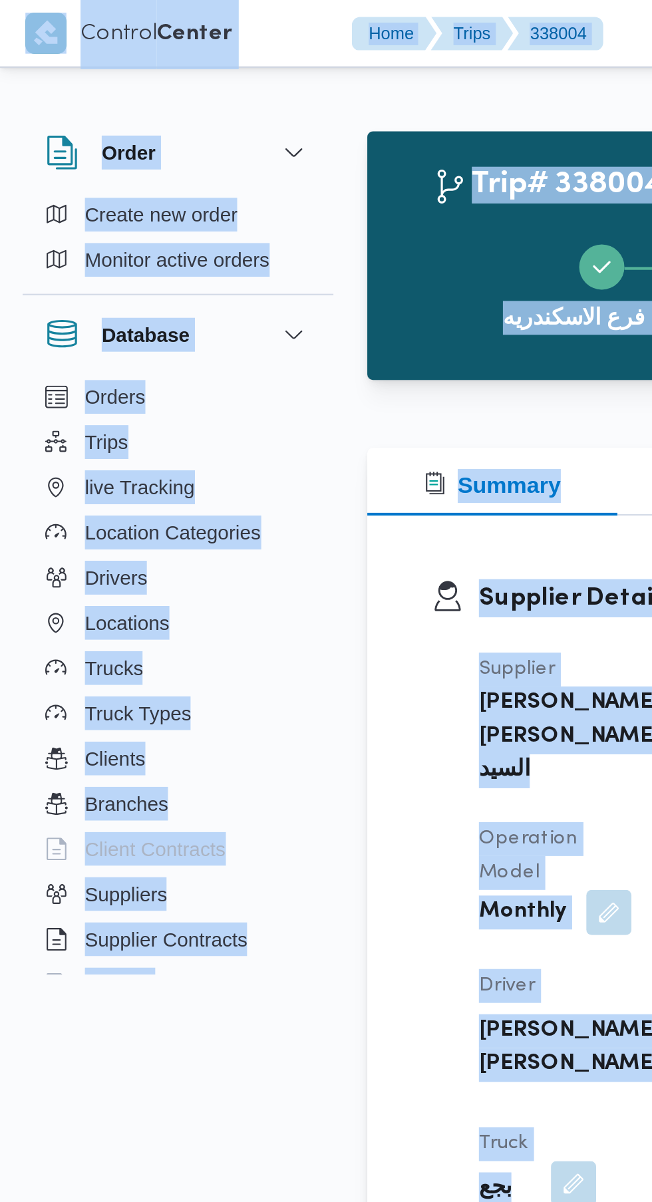
click at [229, 270] on div "Supplier Details Supplier [PERSON_NAME] [PERSON_NAME] السيد Operation Model Mon…" at bounding box center [276, 479] width 207 height 472
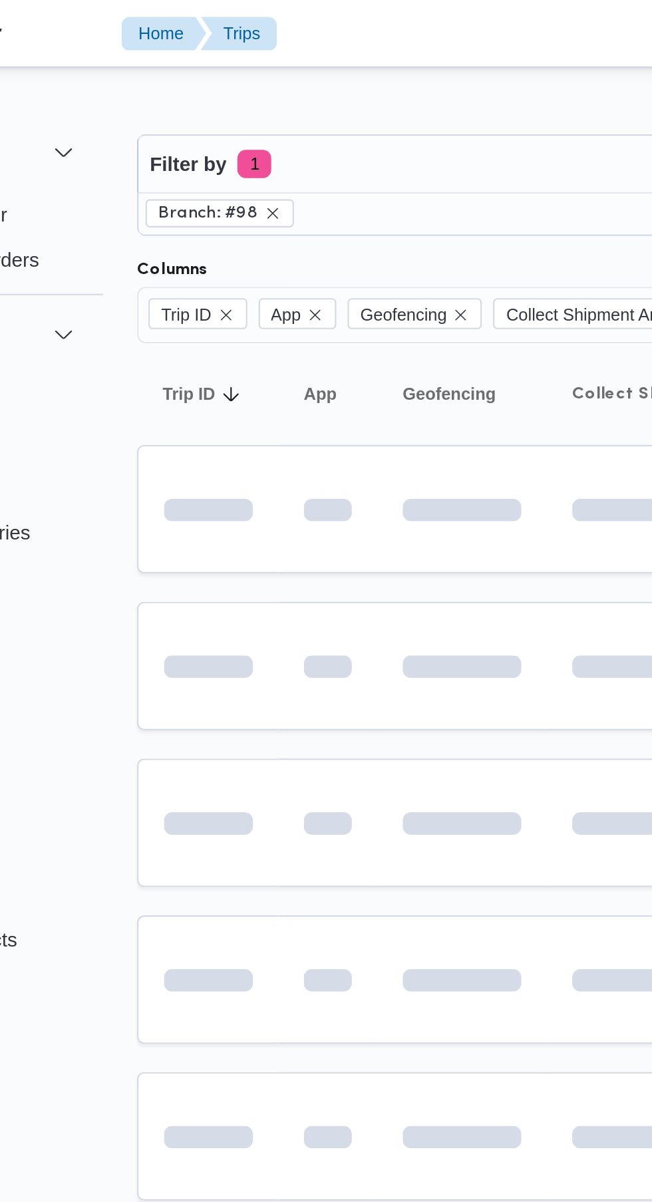
scroll to position [0, 15]
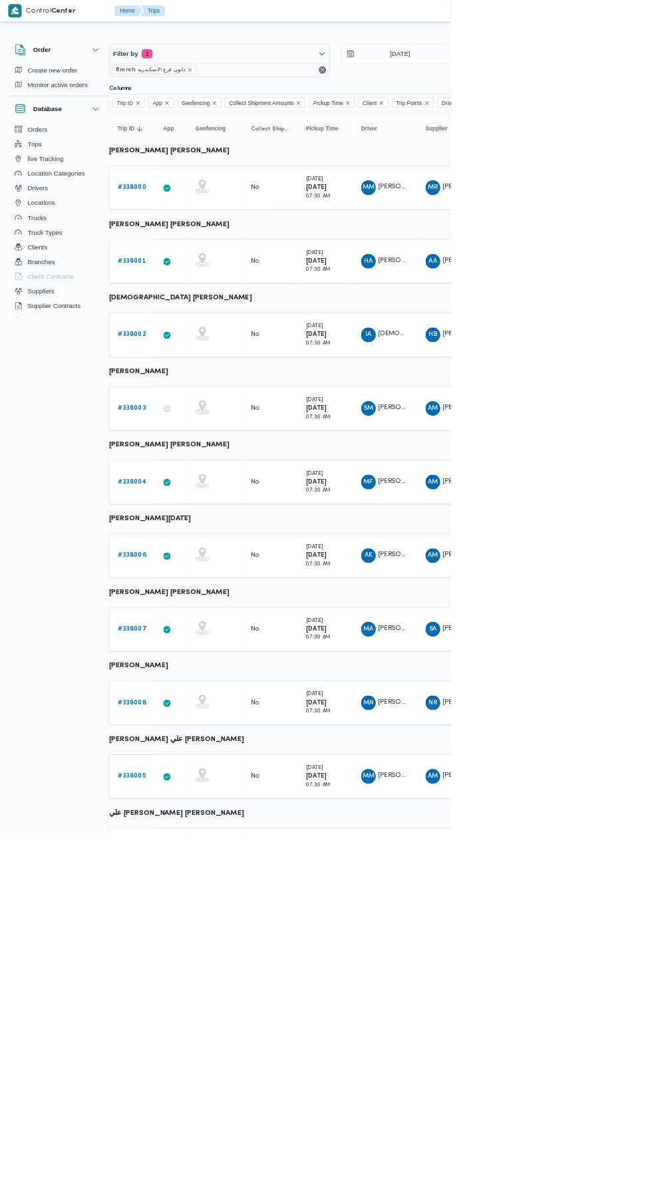
click at [189, 484] on b "# 338002" at bounding box center [190, 484] width 41 height 9
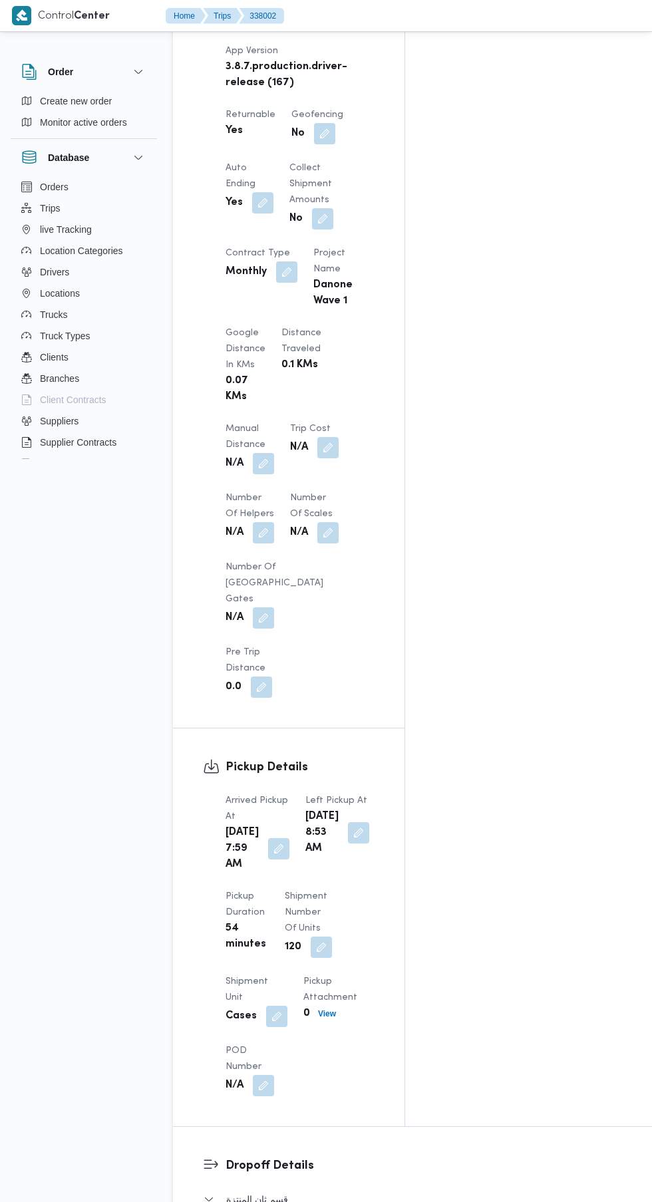
scroll to position [889, 0]
click at [269, 836] on button "button" at bounding box center [278, 846] width 21 height 21
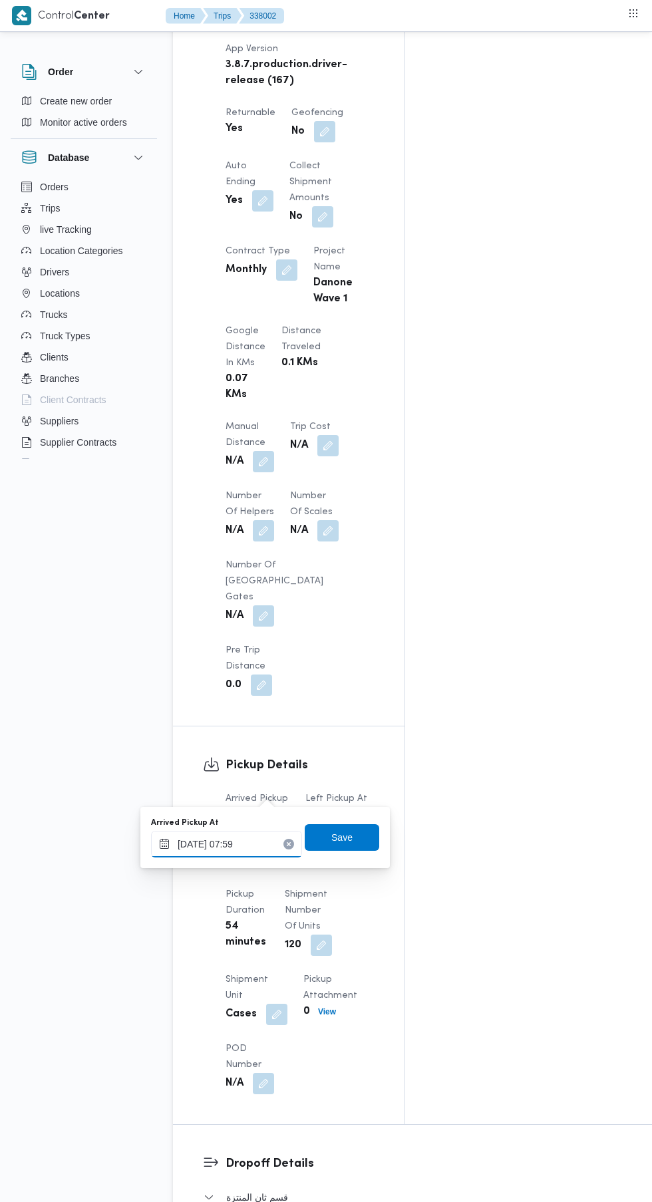
click at [231, 843] on input "[DATE] 07:59" at bounding box center [226, 844] width 151 height 27
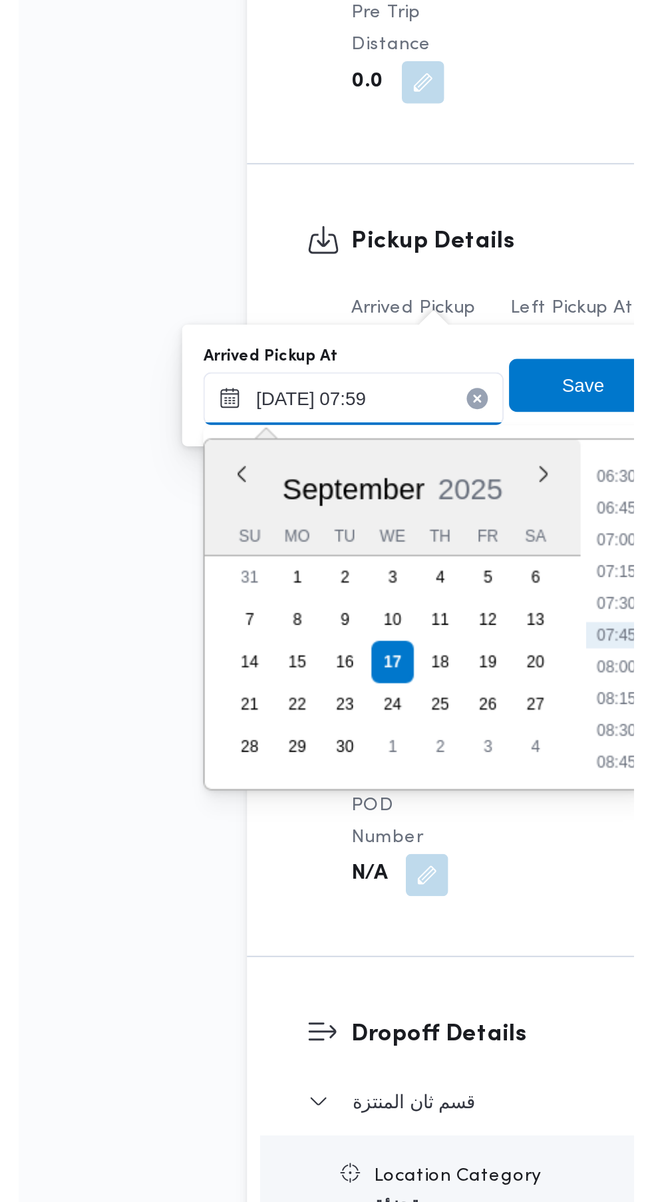
scroll to position [990, 0]
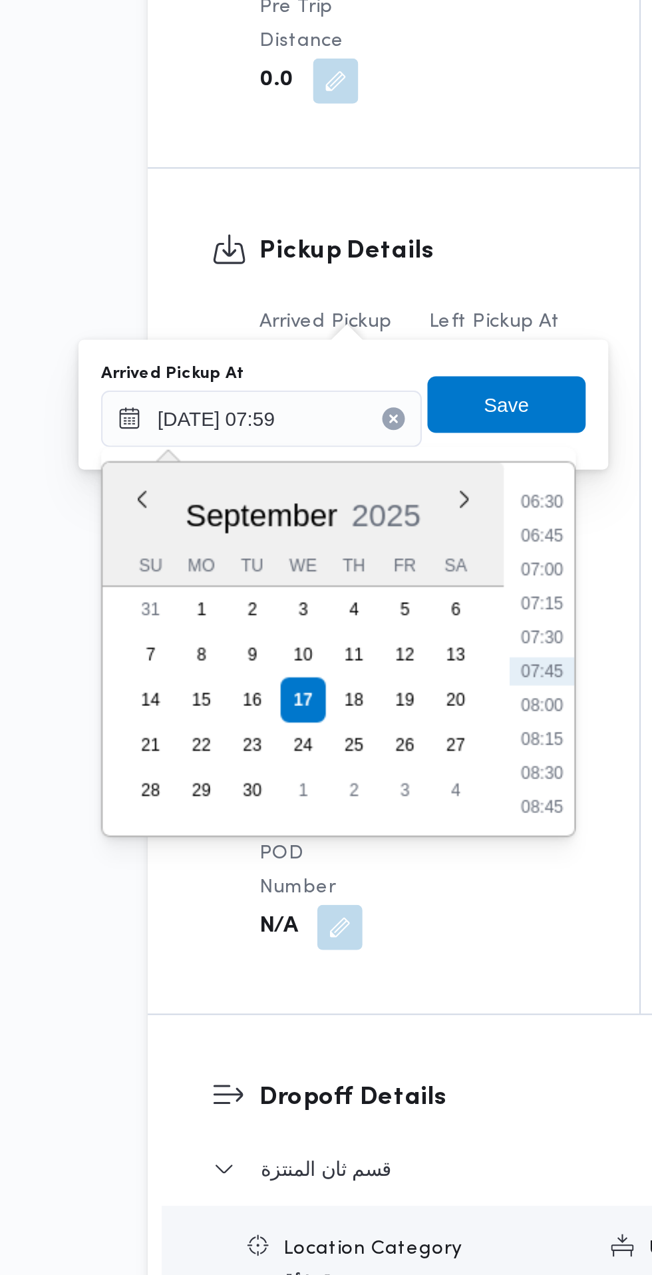
click at [365, 830] on li "07:15" at bounding box center [358, 829] width 31 height 13
type input "[DATE] 07:15"
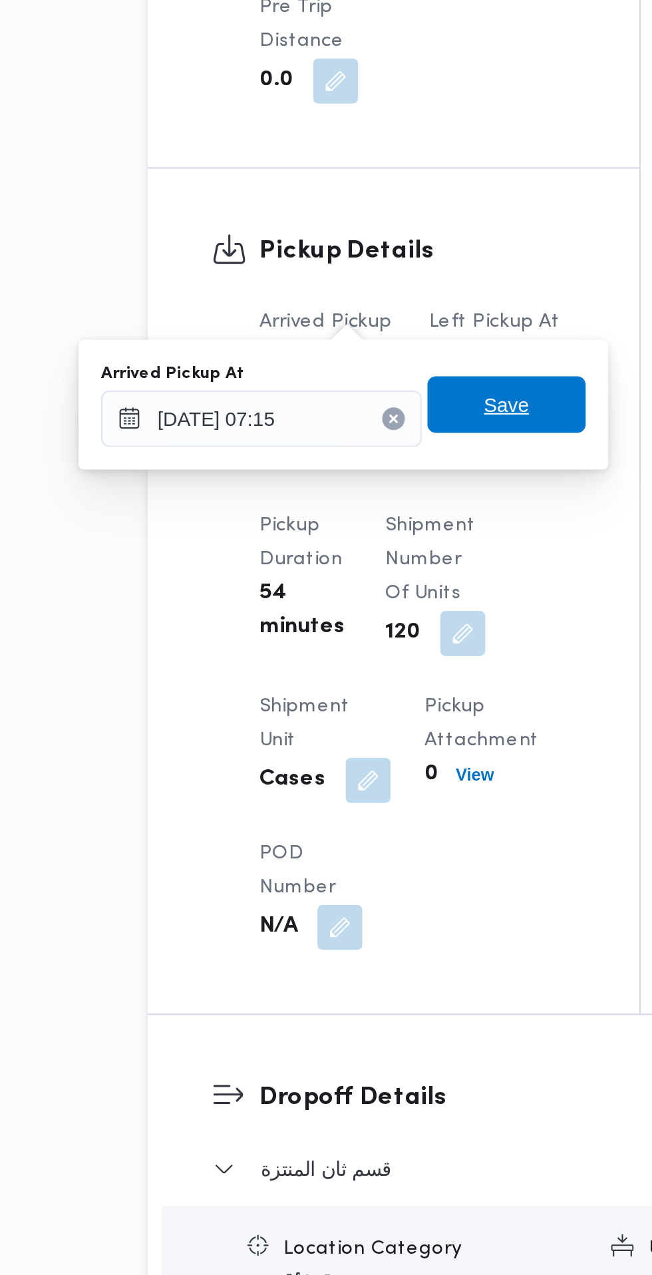
click at [353, 736] on span "Save" at bounding box center [341, 736] width 21 height 16
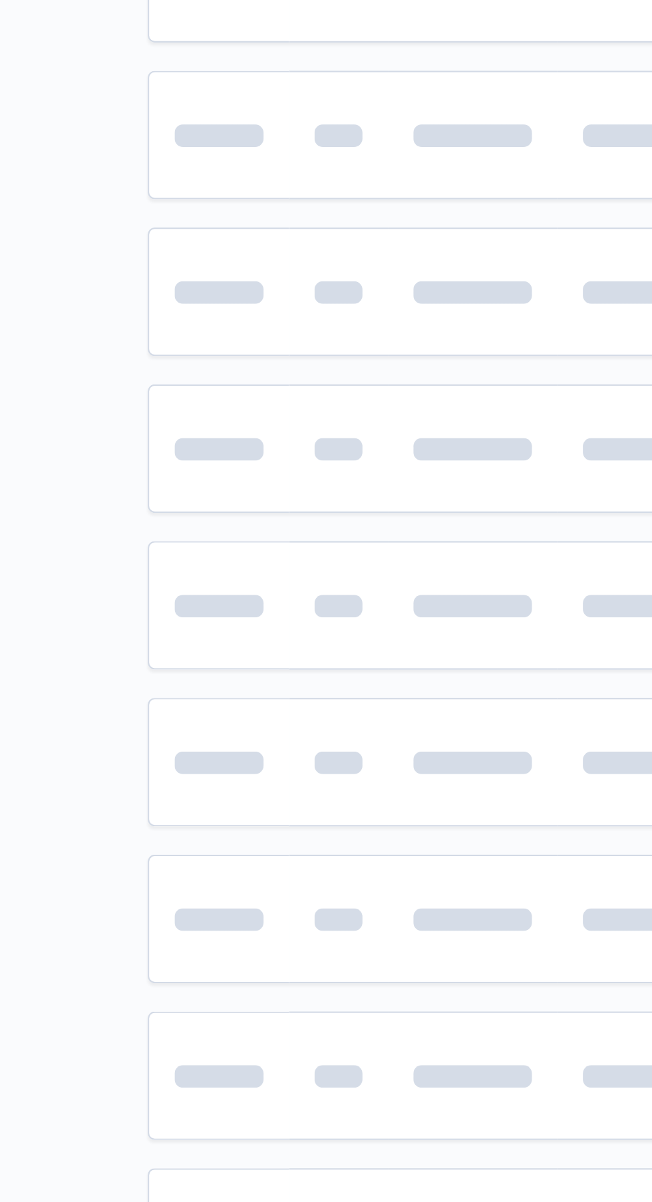
scroll to position [0, 15]
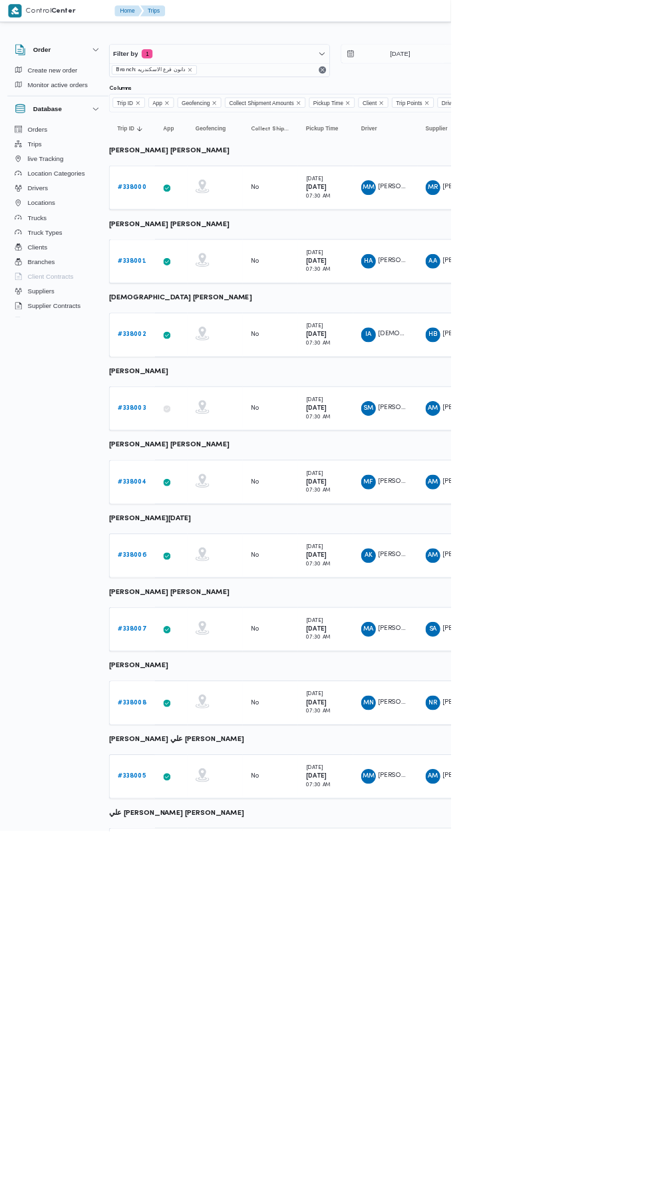
click at [189, 377] on b "# 338001" at bounding box center [190, 377] width 41 height 9
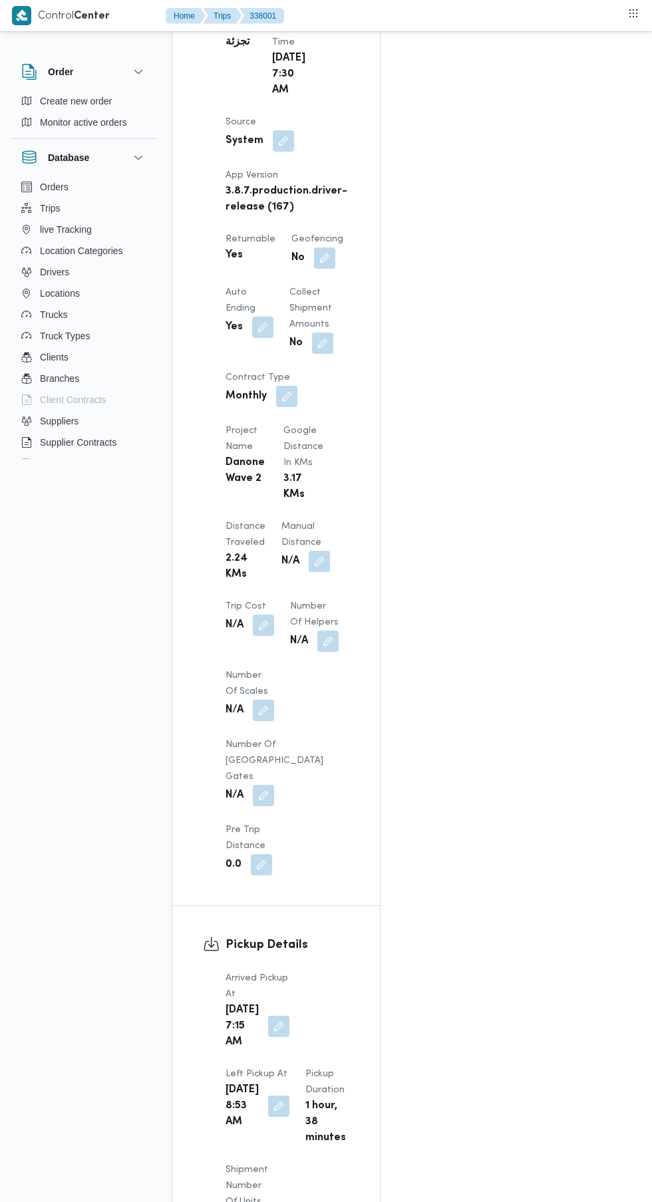
scroll to position [849, 0]
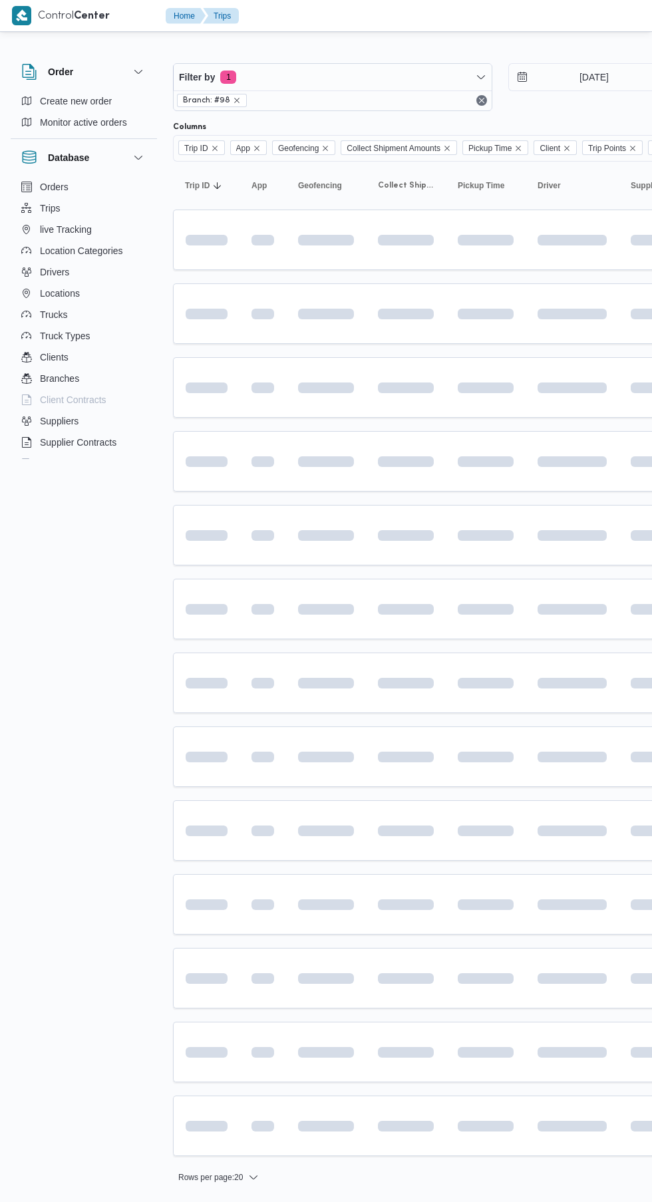
scroll to position [0, 15]
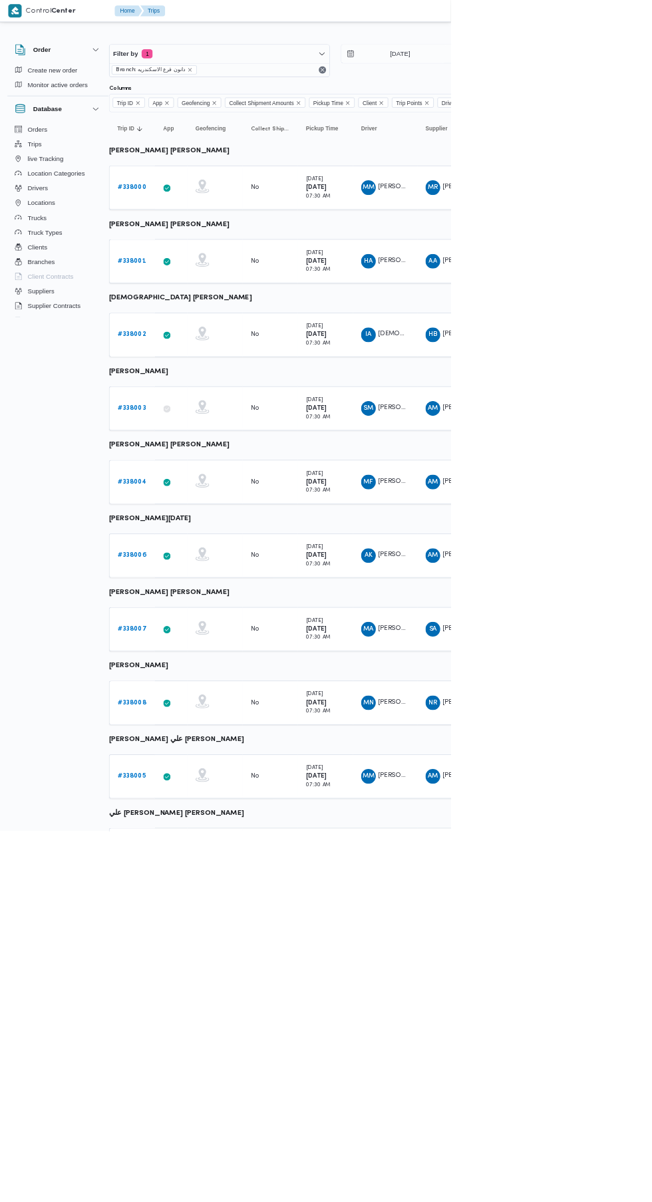
click at [188, 278] on link "# 338000" at bounding box center [190, 271] width 41 height 16
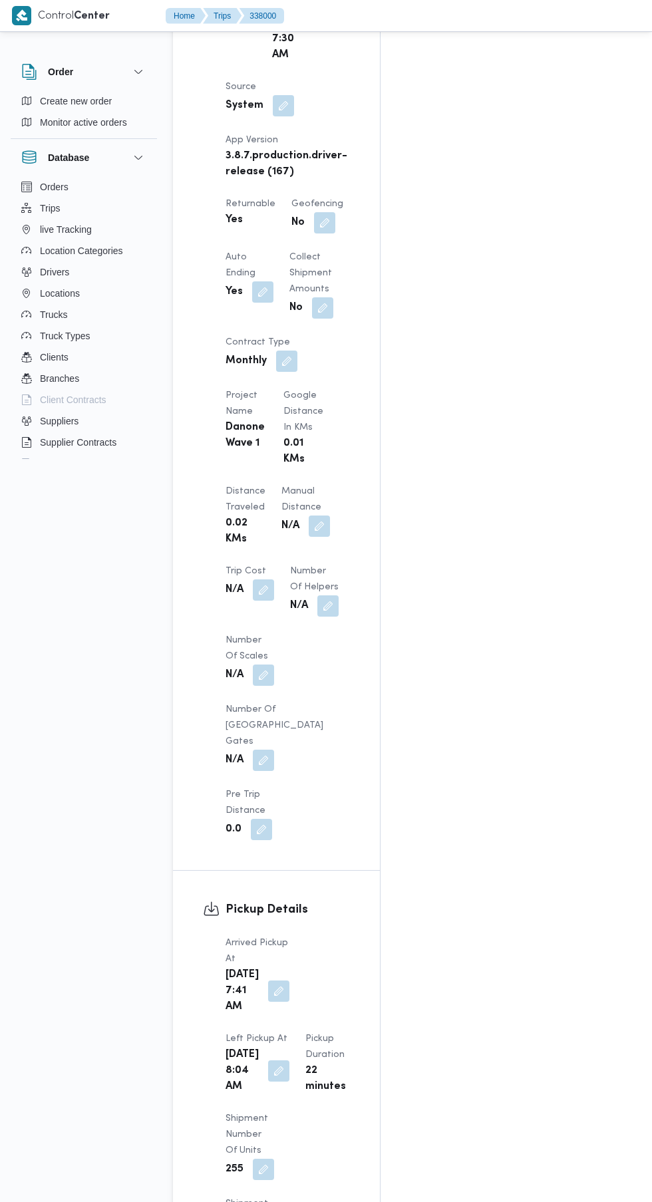
scroll to position [877, 0]
click at [269, 981] on button "button" at bounding box center [278, 991] width 21 height 21
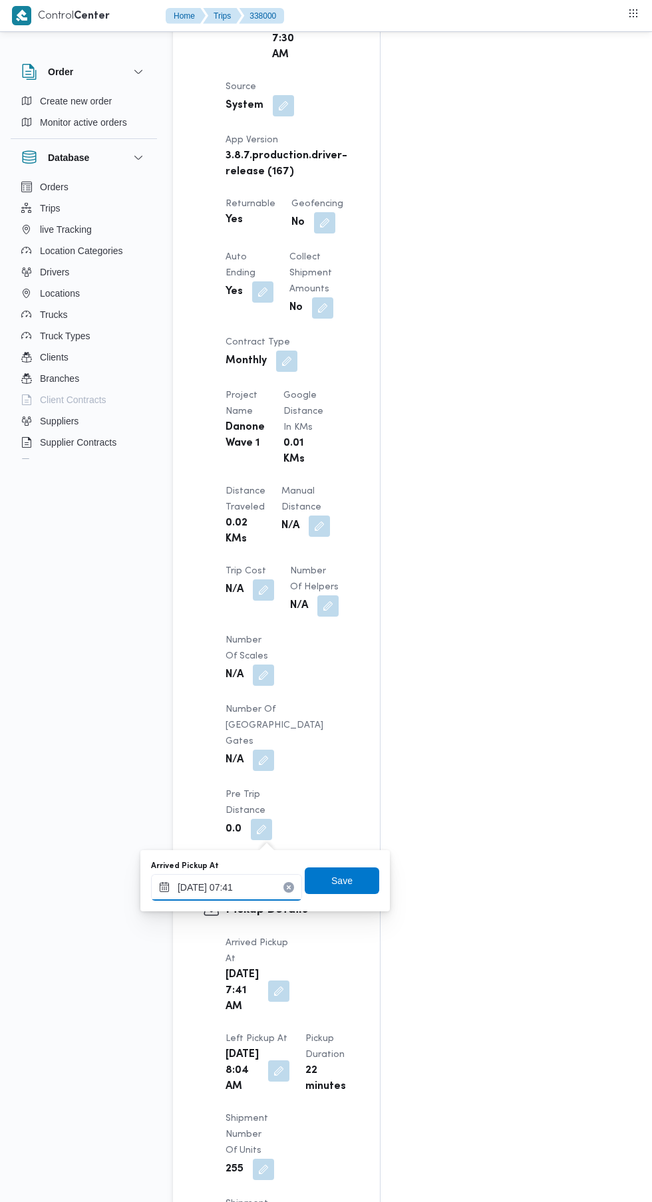
click at [249, 887] on input "[DATE] 07:41" at bounding box center [226, 887] width 151 height 27
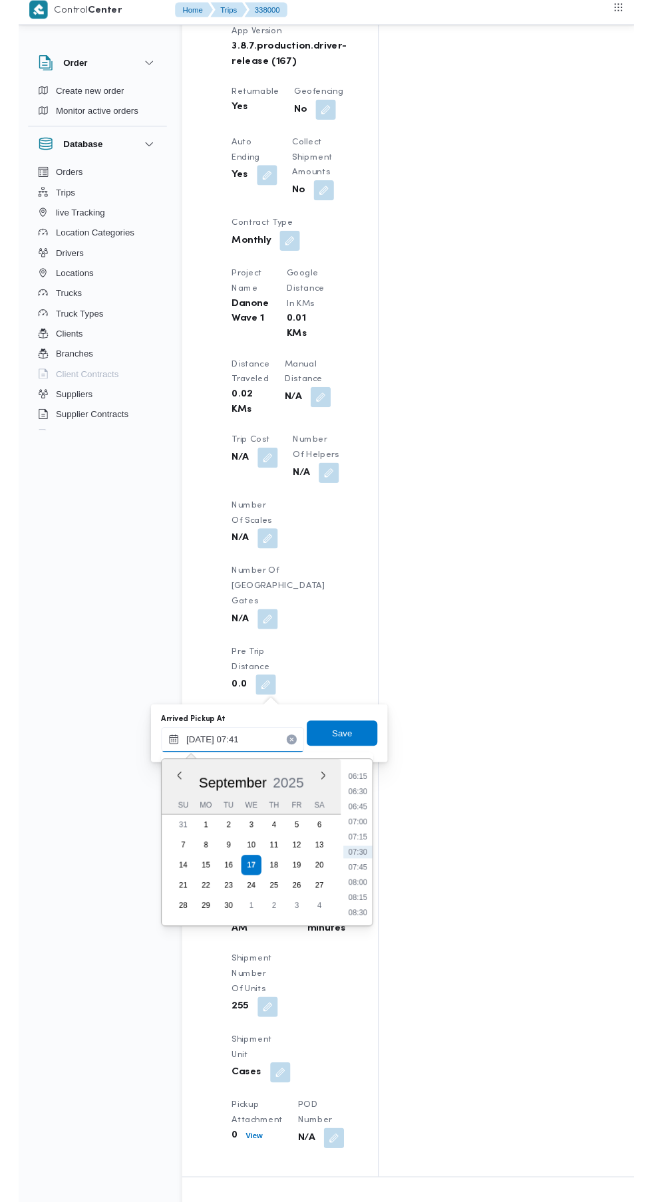
scroll to position [979, 0]
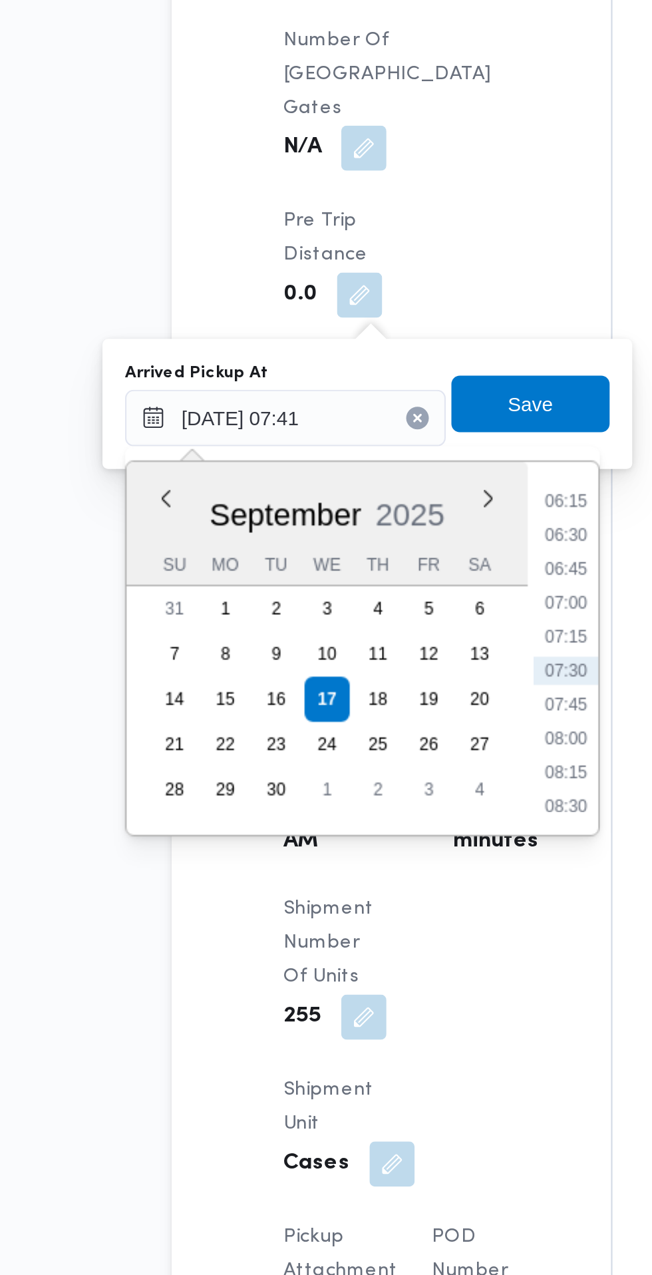
click at [364, 877] on li "07:00" at bounding box center [358, 872] width 31 height 13
type input "[DATE] 07:00"
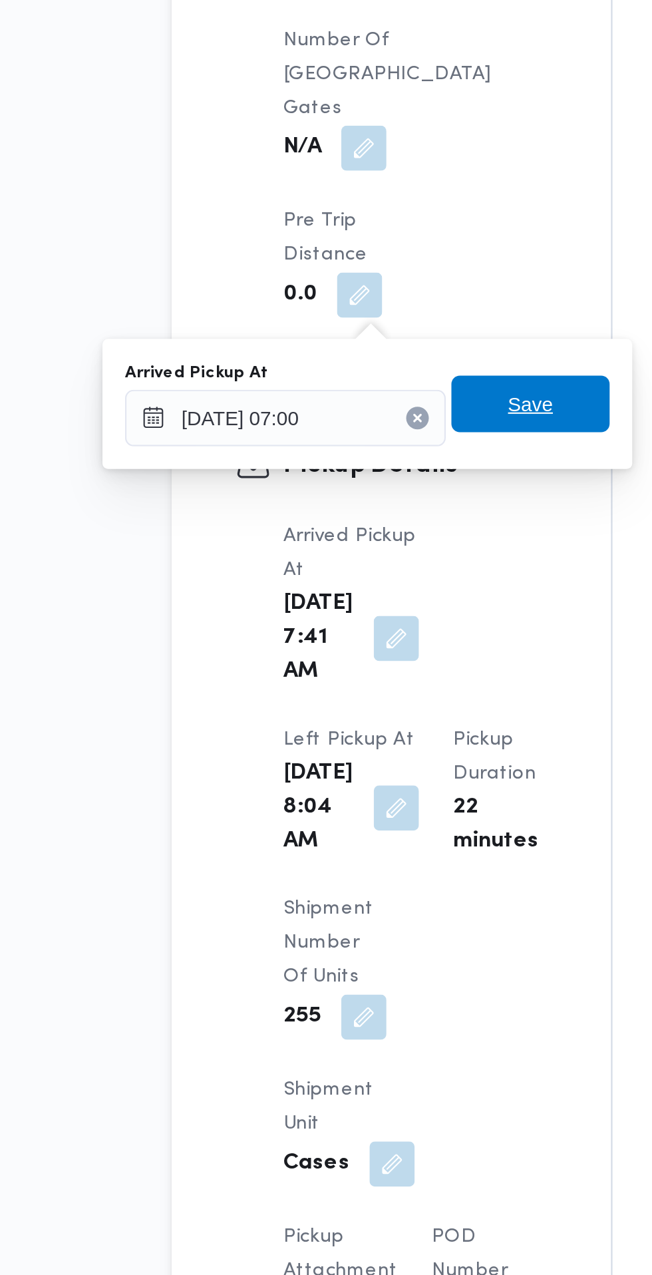
click at [356, 788] on span "Save" at bounding box center [342, 779] width 75 height 27
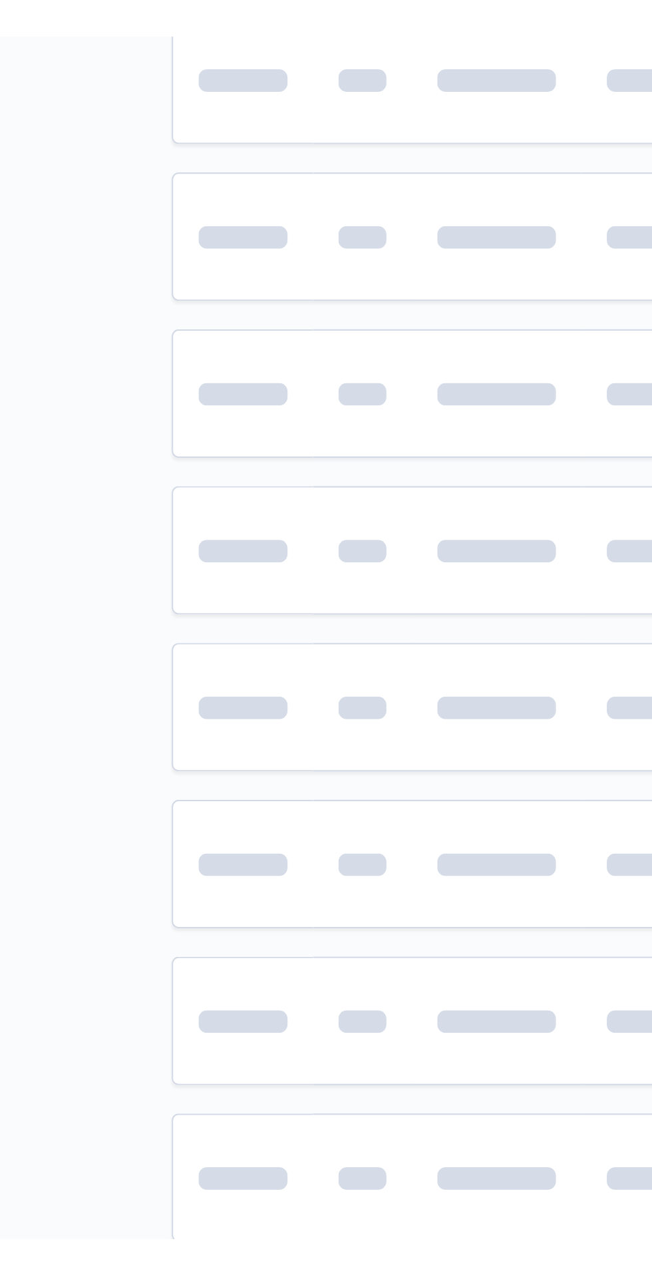
scroll to position [0, 15]
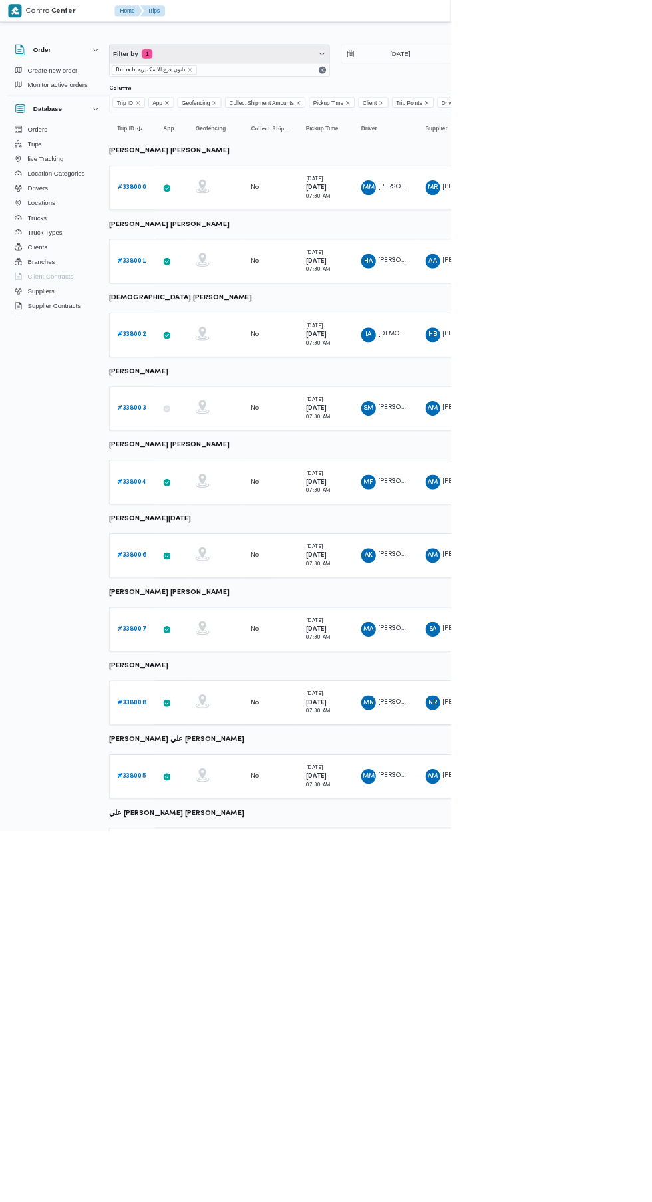
click at [249, 78] on span "Filter by 1" at bounding box center [317, 78] width 318 height 27
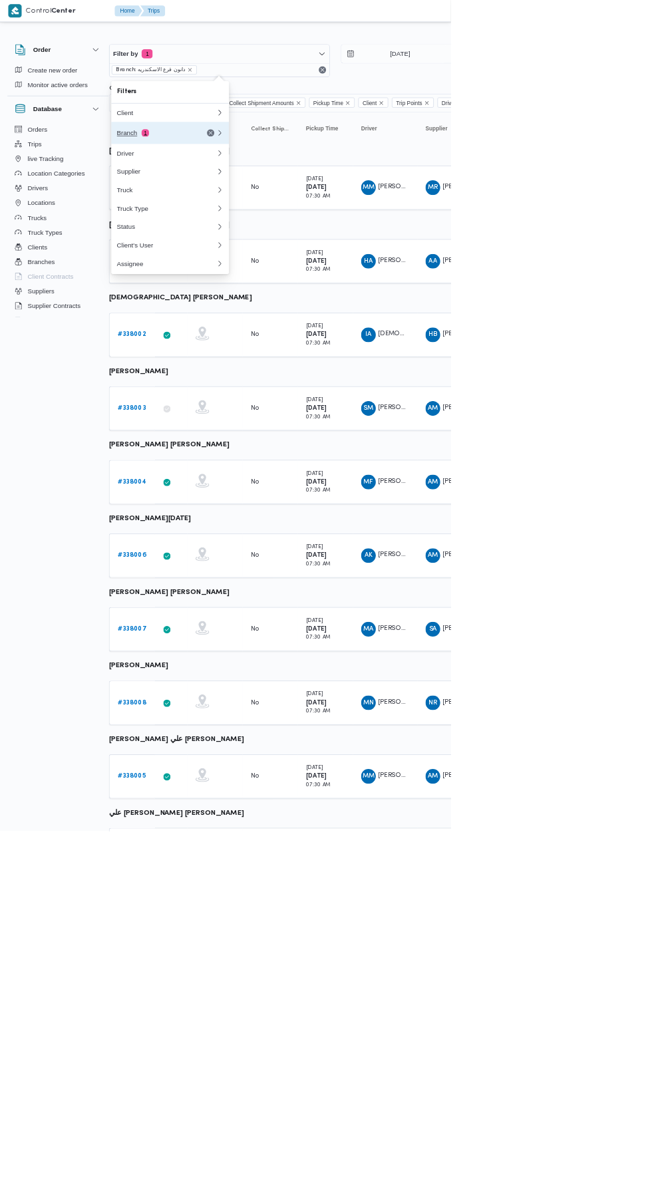
click at [214, 205] on button "Branch 1" at bounding box center [246, 192] width 170 height 32
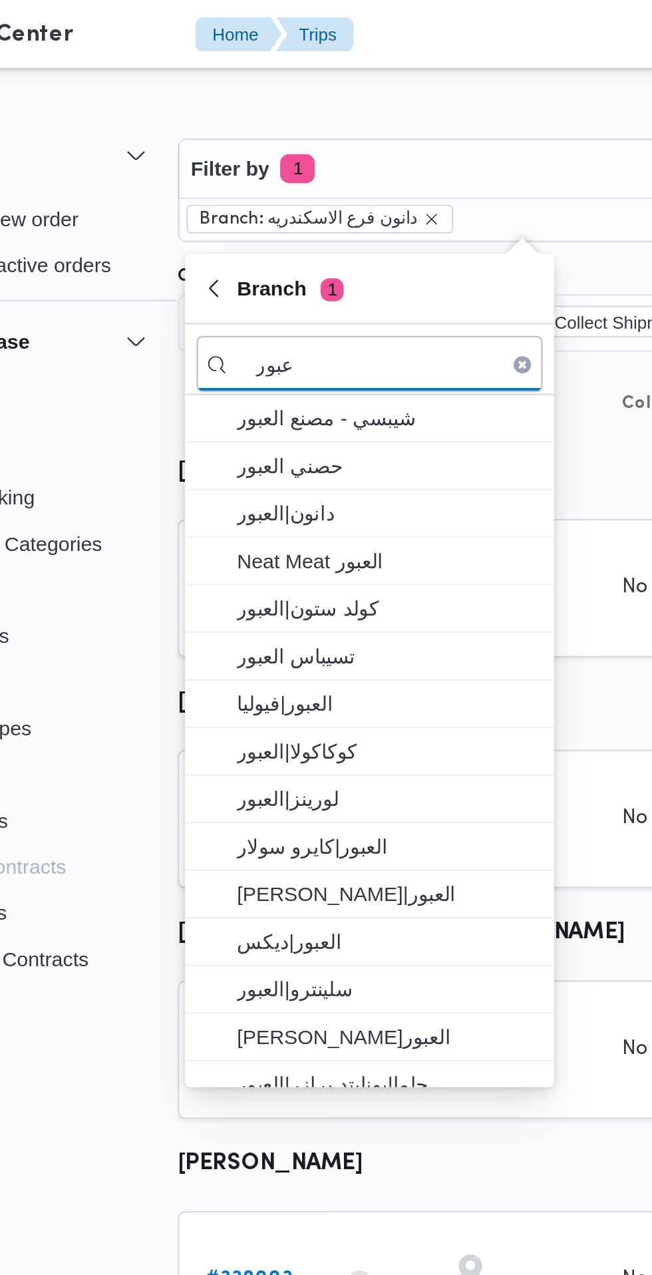
type input "عبور"
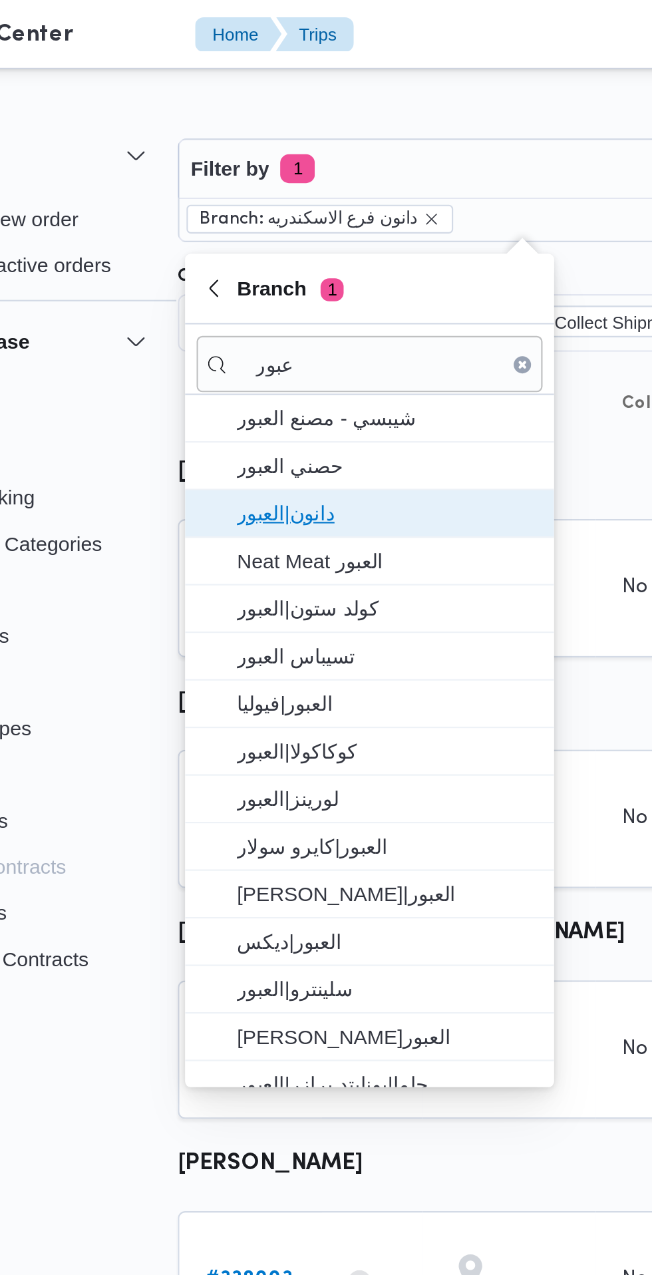
click at [263, 241] on span "دانون|العبور" at bounding box center [254, 237] width 138 height 16
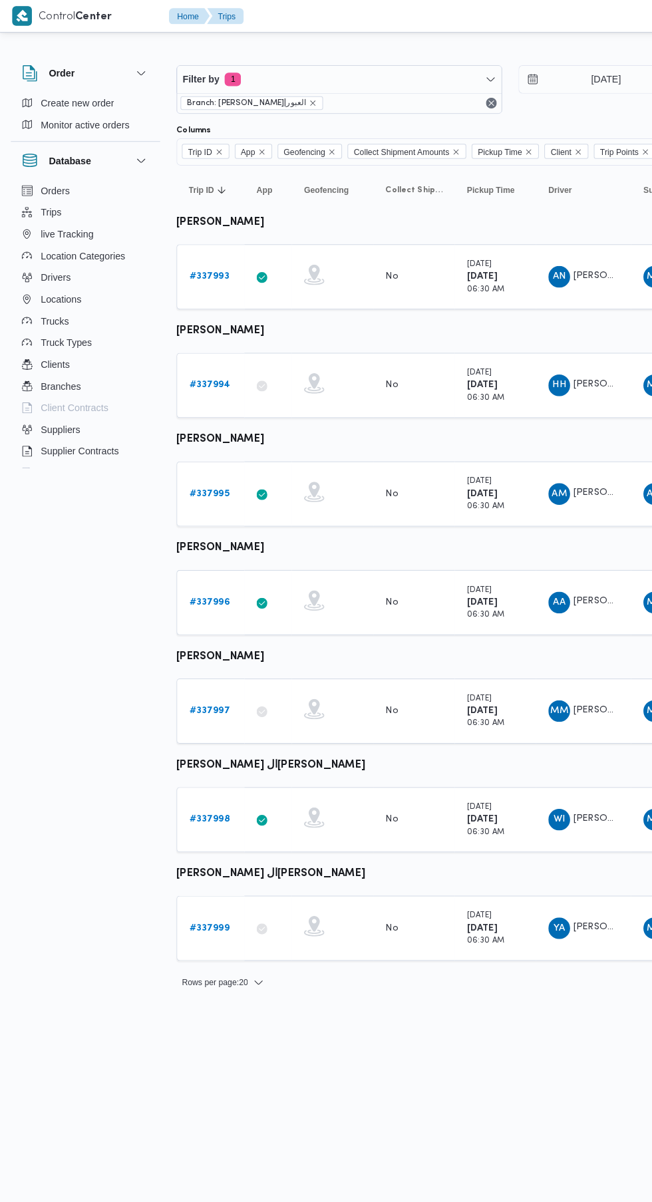
click at [205, 377] on b "# 337994" at bounding box center [206, 377] width 40 height 9
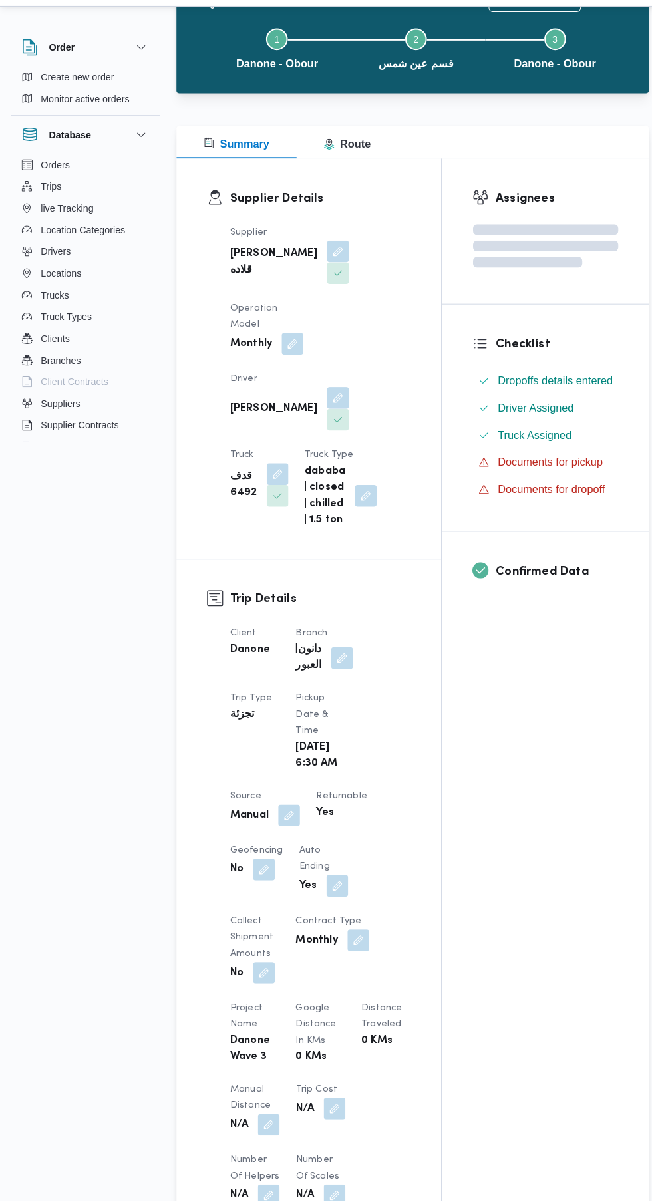
scroll to position [422, 0]
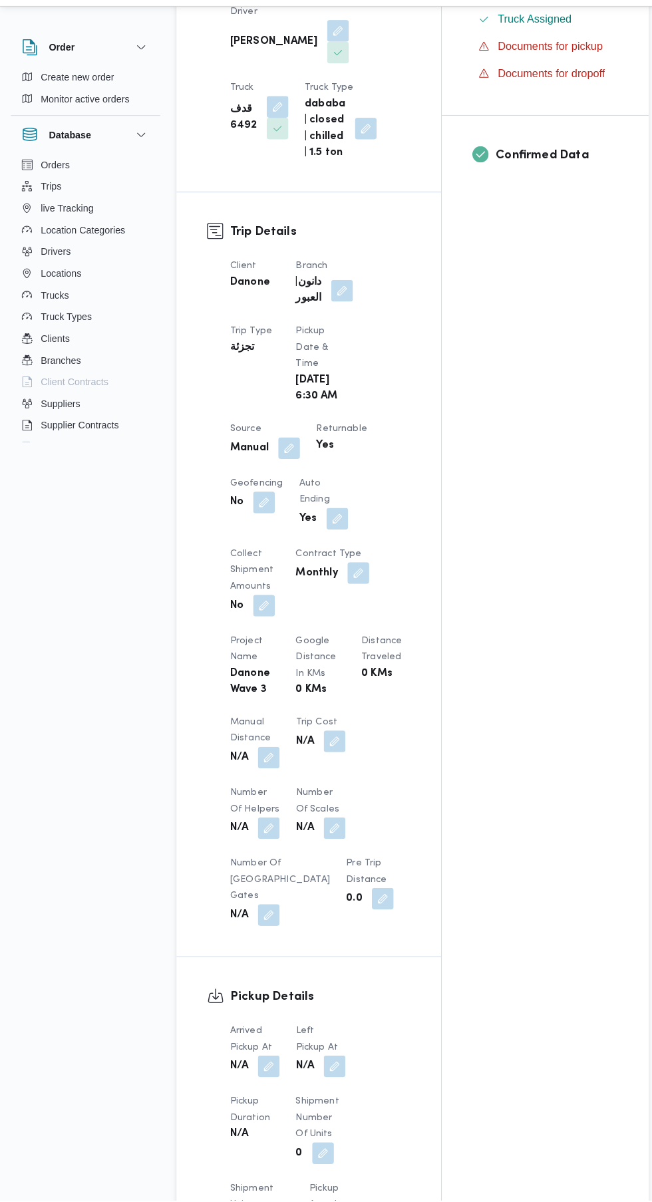
click at [269, 1080] on button "button" at bounding box center [263, 1070] width 21 height 21
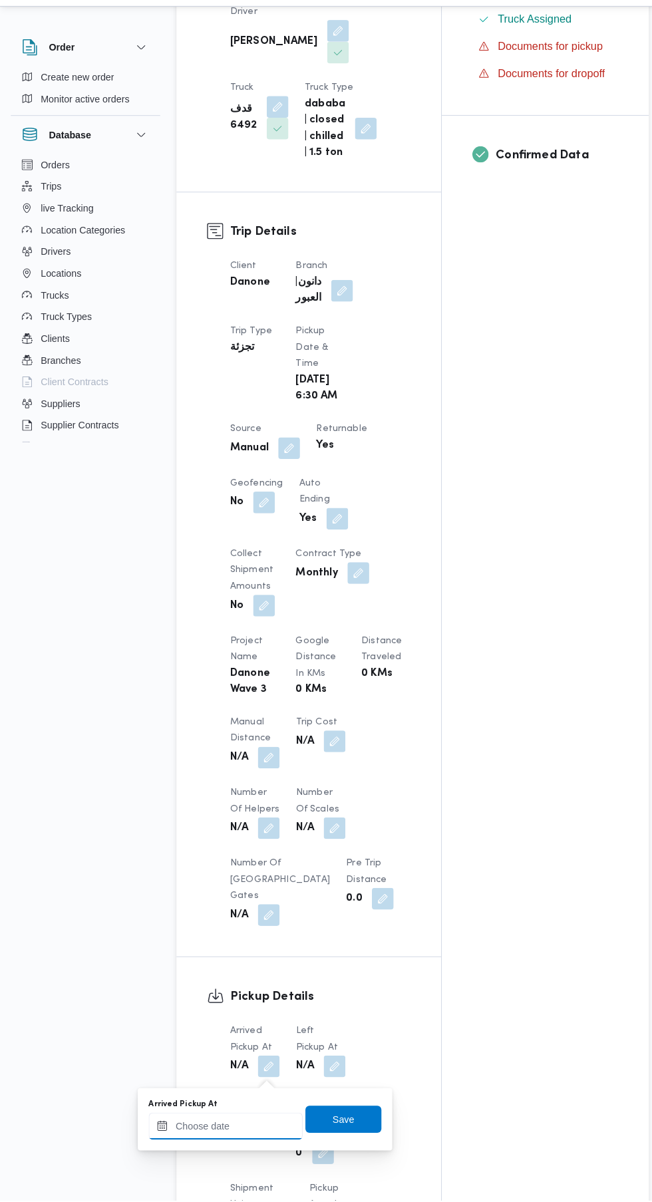
click at [241, 1129] on input "Arrived Pickup At" at bounding box center [221, 1129] width 151 height 27
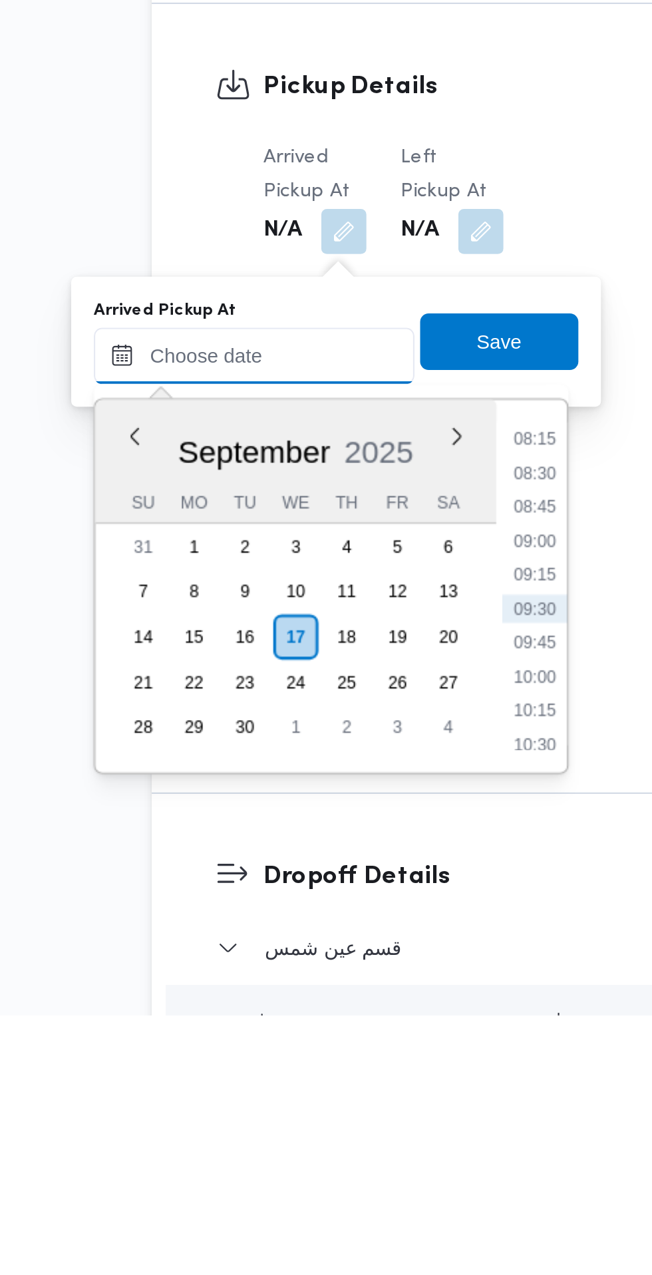
scroll to position [588, 0]
click at [355, 1039] on li "08:45" at bounding box center [353, 1034] width 31 height 13
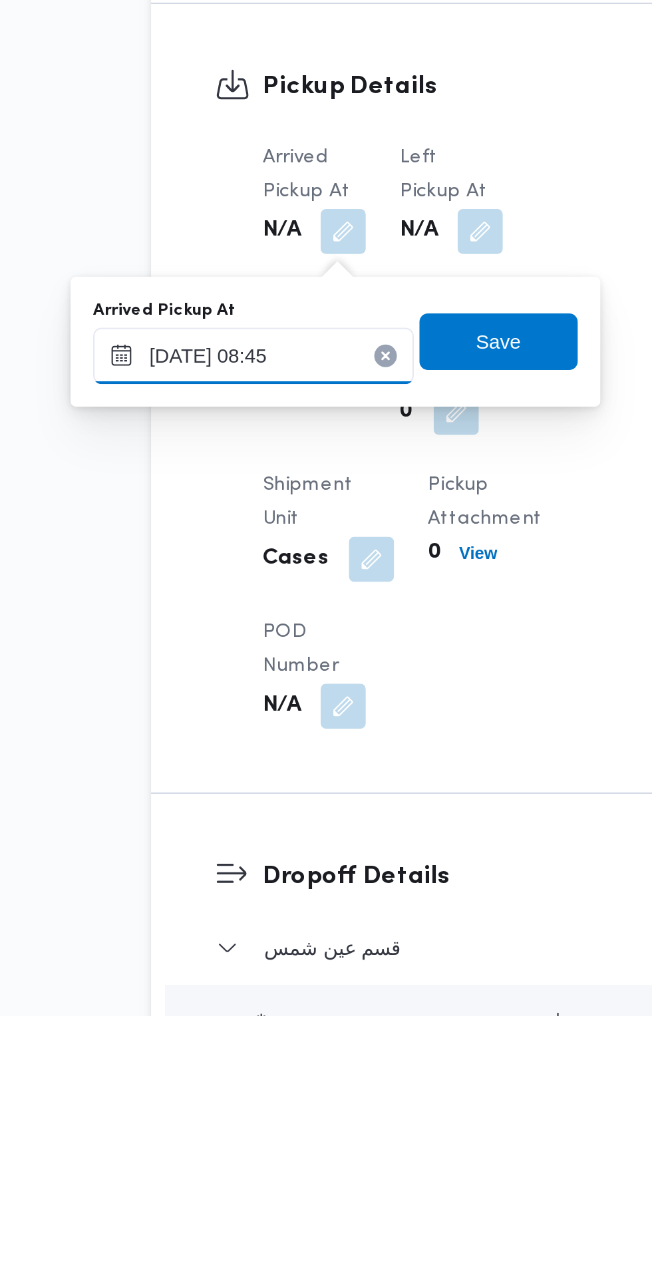
click at [227, 961] on input "[DATE] 08:45" at bounding box center [221, 964] width 151 height 27
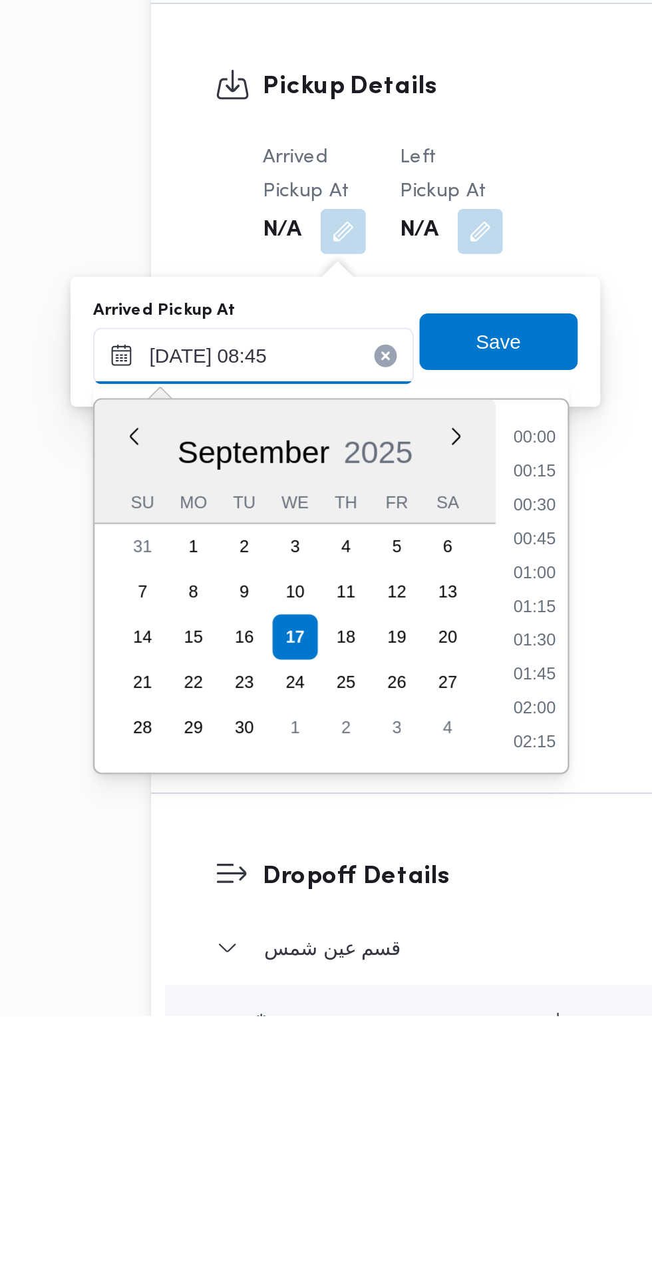
scroll to position [478, 0]
click at [236, 968] on input "[DATE] 08:45" at bounding box center [221, 964] width 151 height 27
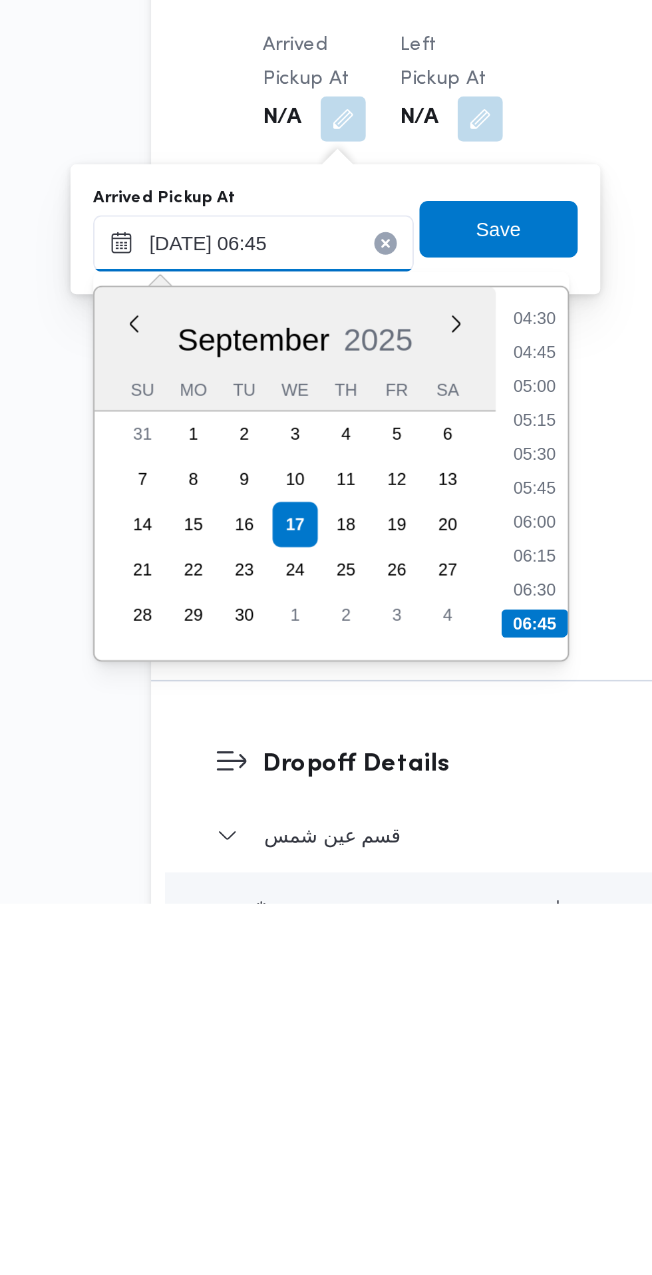
scroll to position [588, 0]
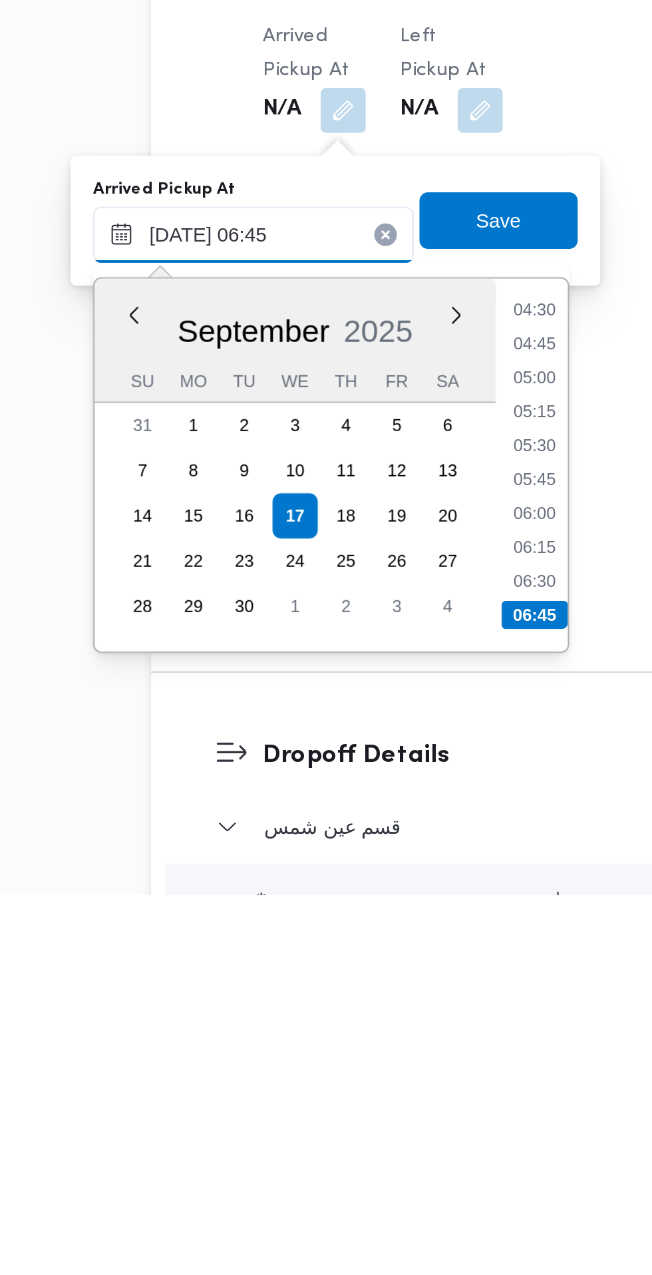
type input "[DATE] 06:45"
click at [366, 1144] on li "06:45" at bounding box center [353, 1142] width 31 height 13
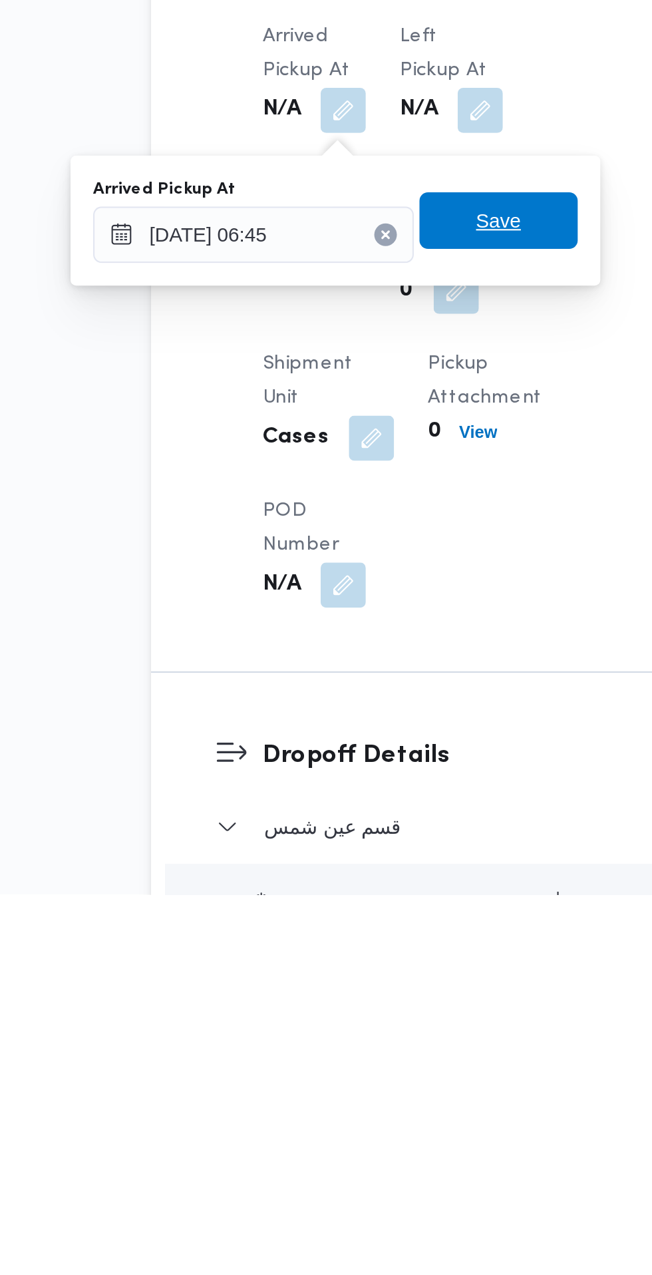
click at [352, 963] on span "Save" at bounding box center [336, 957] width 75 height 27
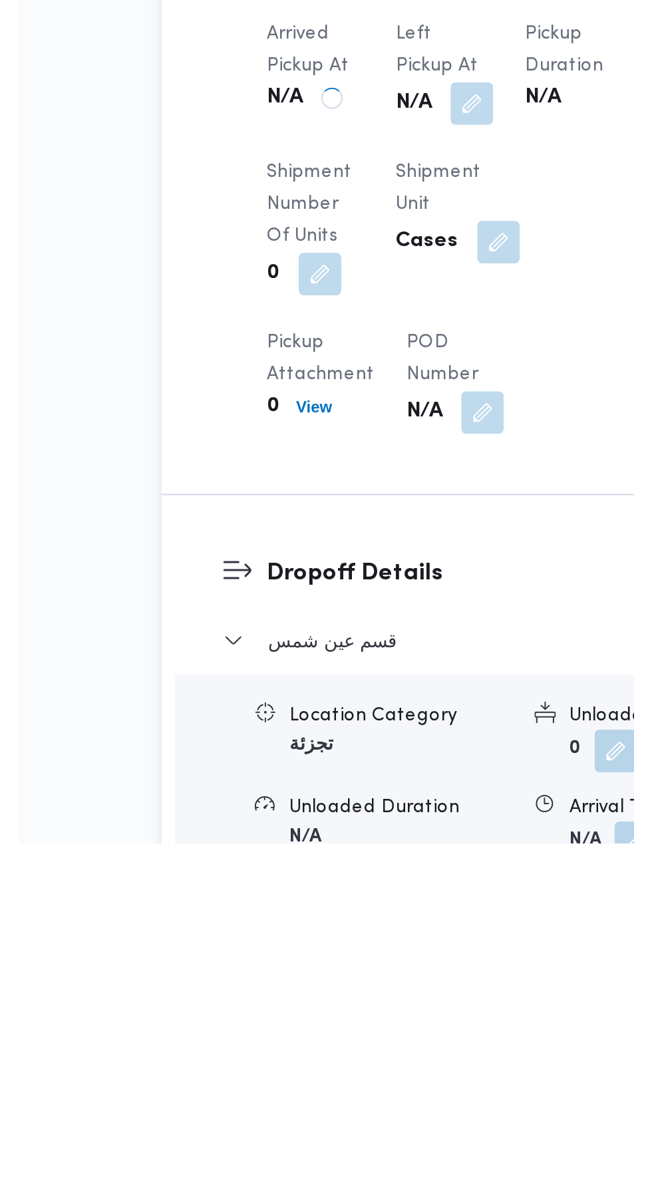
scroll to position [627, 0]
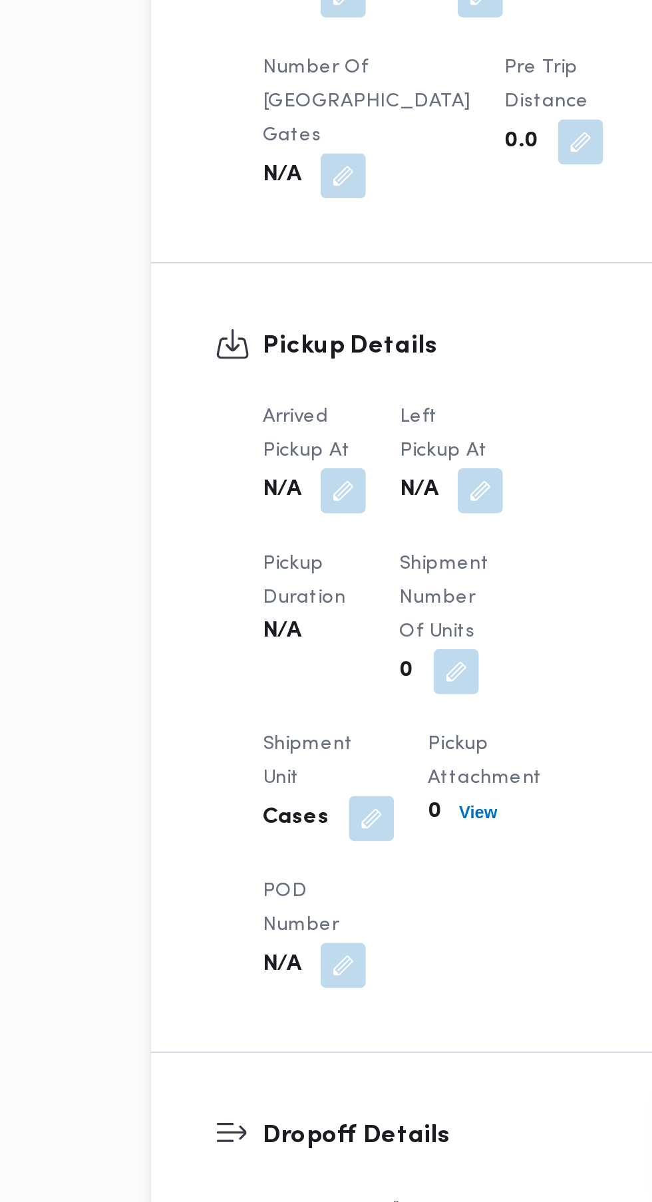
click at [327, 869] on button "button" at bounding box center [327, 866] width 21 height 21
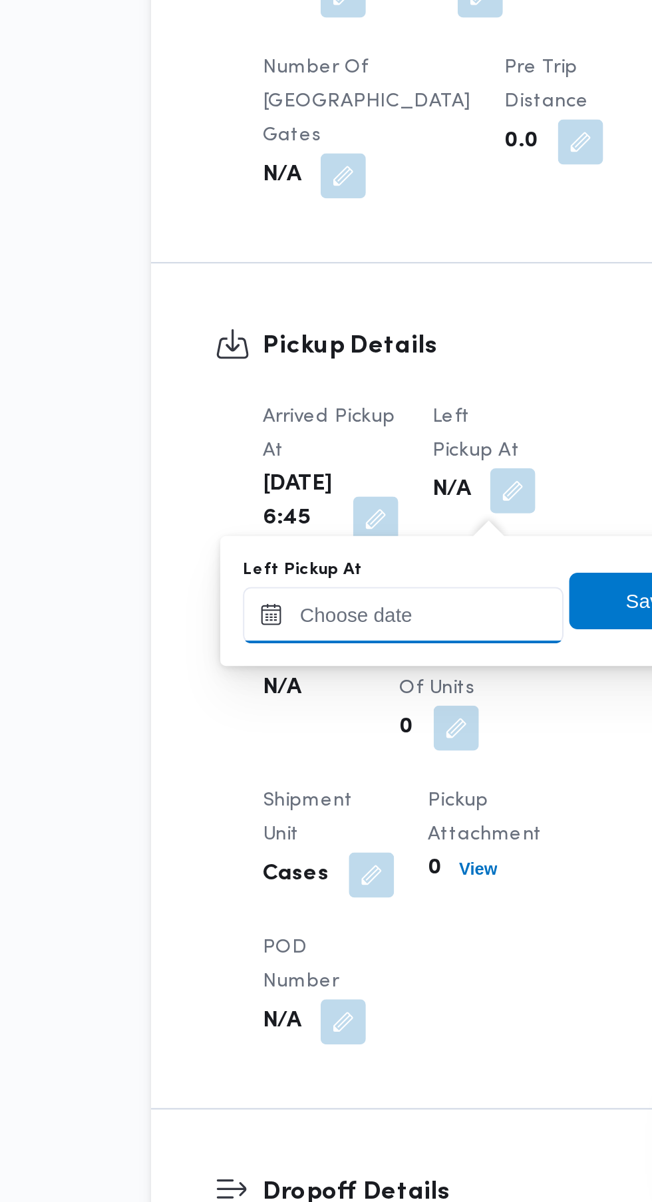
click at [299, 920] on input "Left Pickup At" at bounding box center [291, 925] width 151 height 27
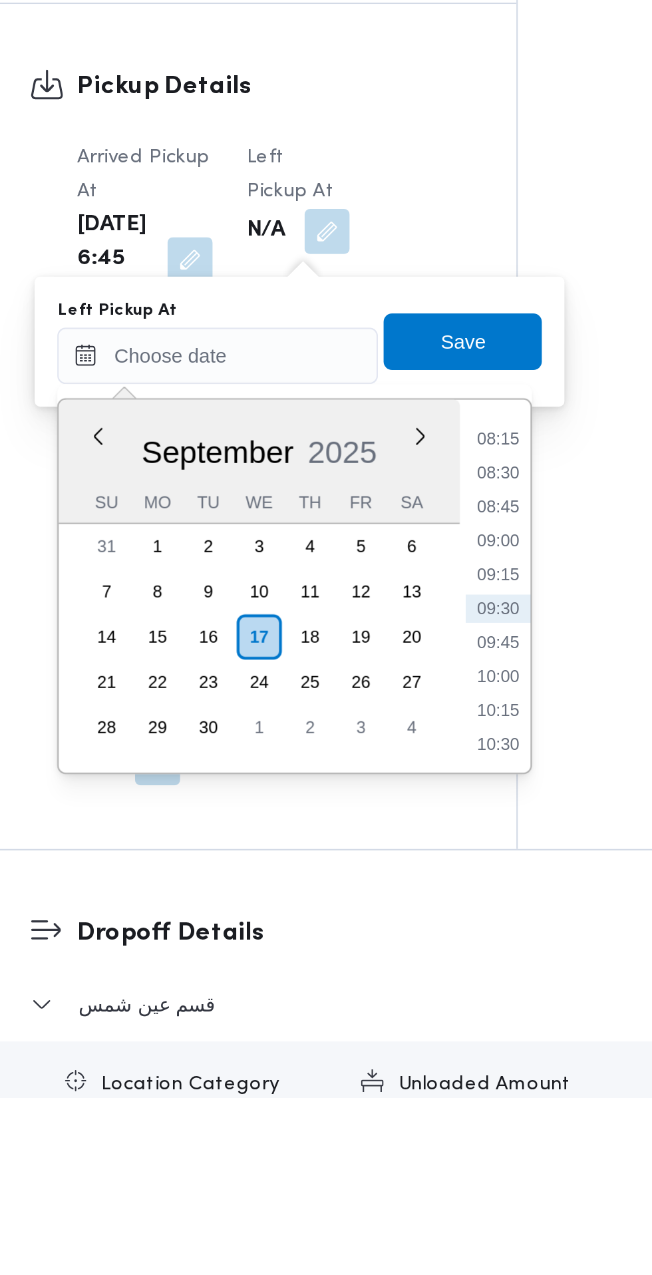
click at [435, 999] on li "08:45" at bounding box center [423, 996] width 31 height 13
type input "[DATE] 08:45"
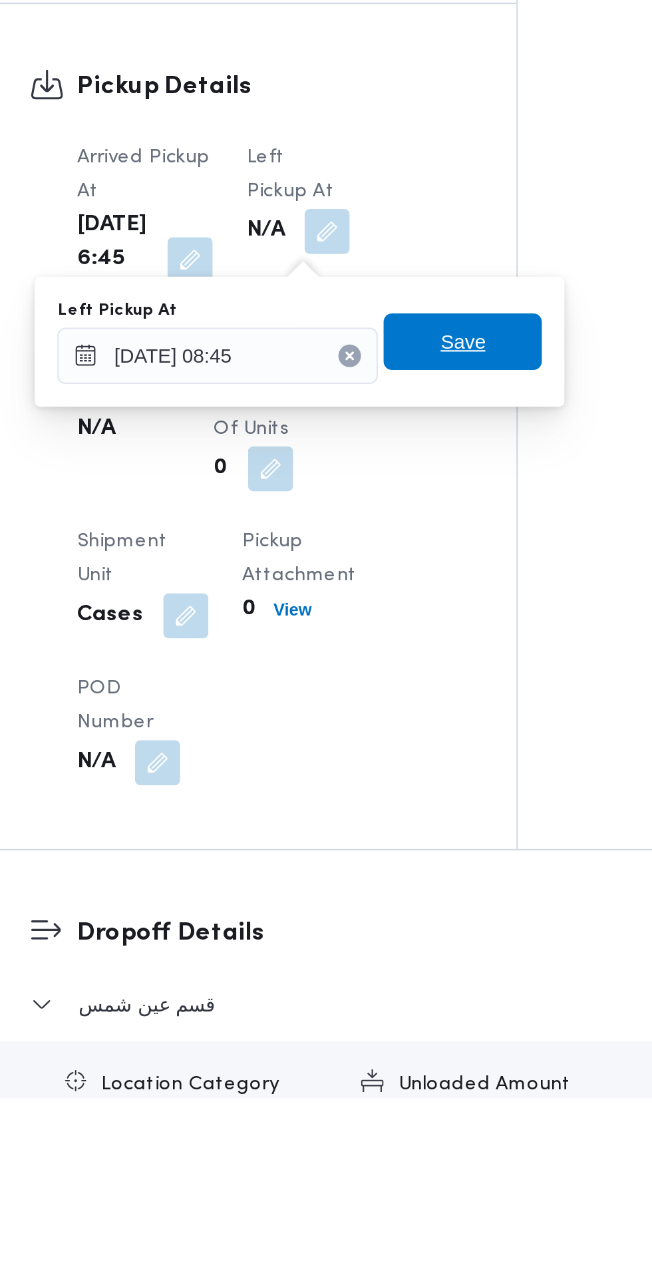
click at [422, 919] on span "Save" at bounding box center [407, 918] width 75 height 27
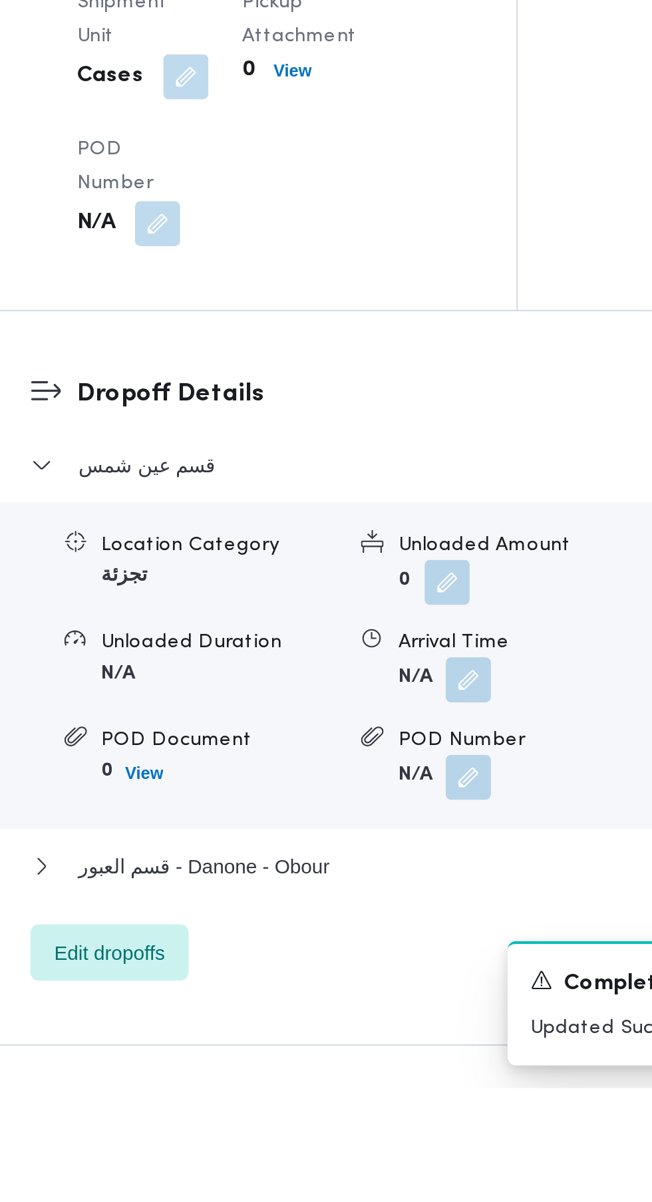
scroll to position [957, 0]
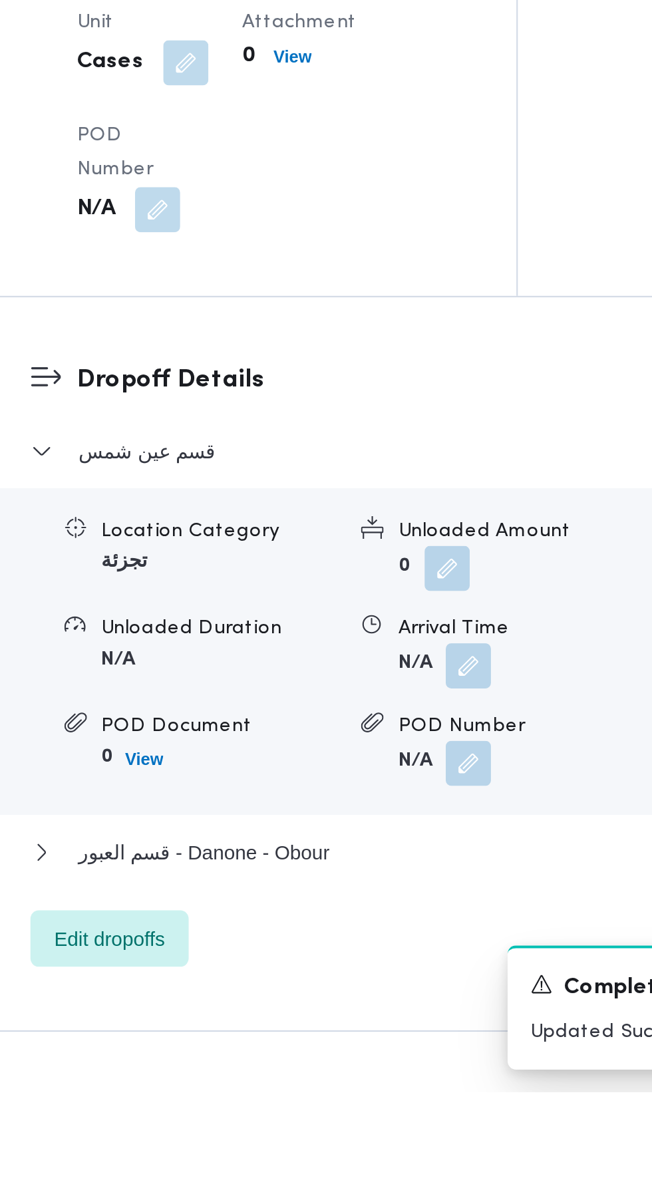
click at [410, 1012] on button "button" at bounding box center [409, 1000] width 21 height 21
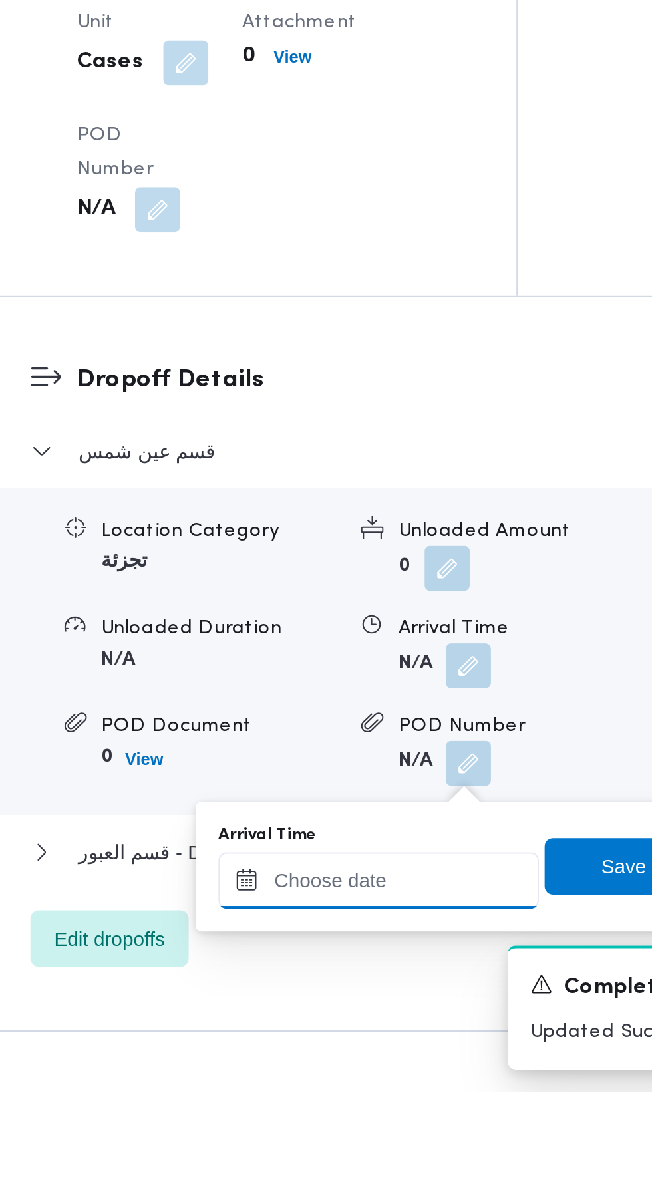
click at [375, 1101] on input "Arrival Time" at bounding box center [367, 1102] width 151 height 27
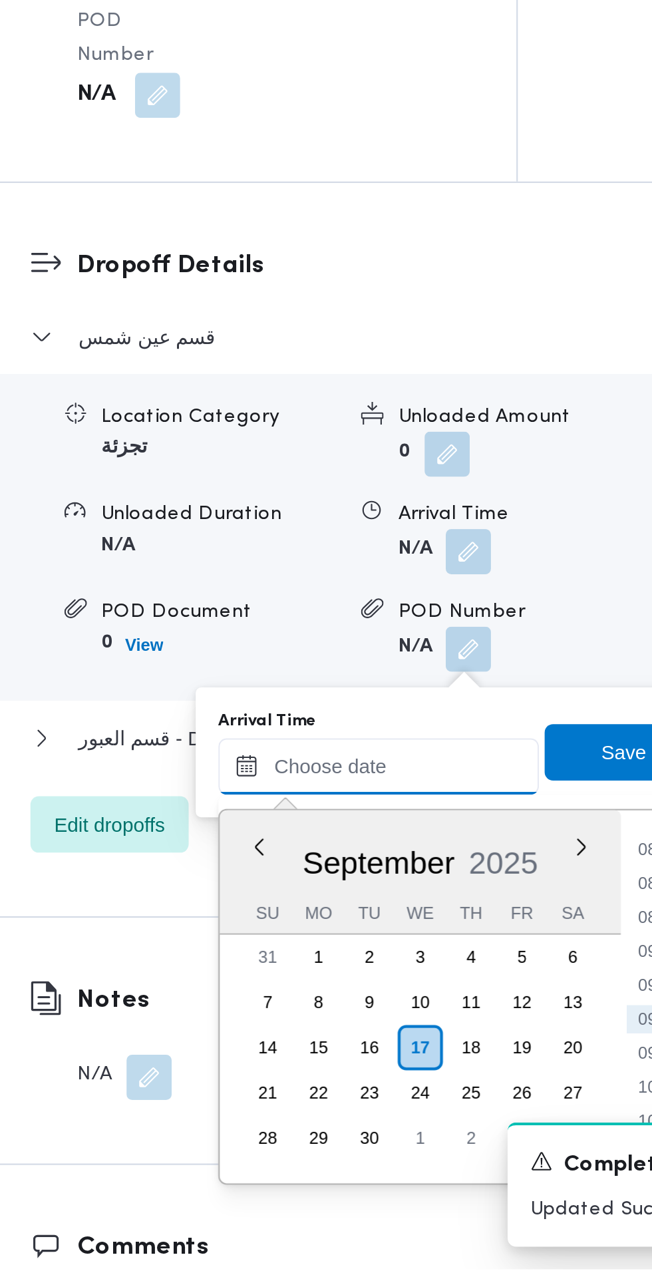
scroll to position [1022, 0]
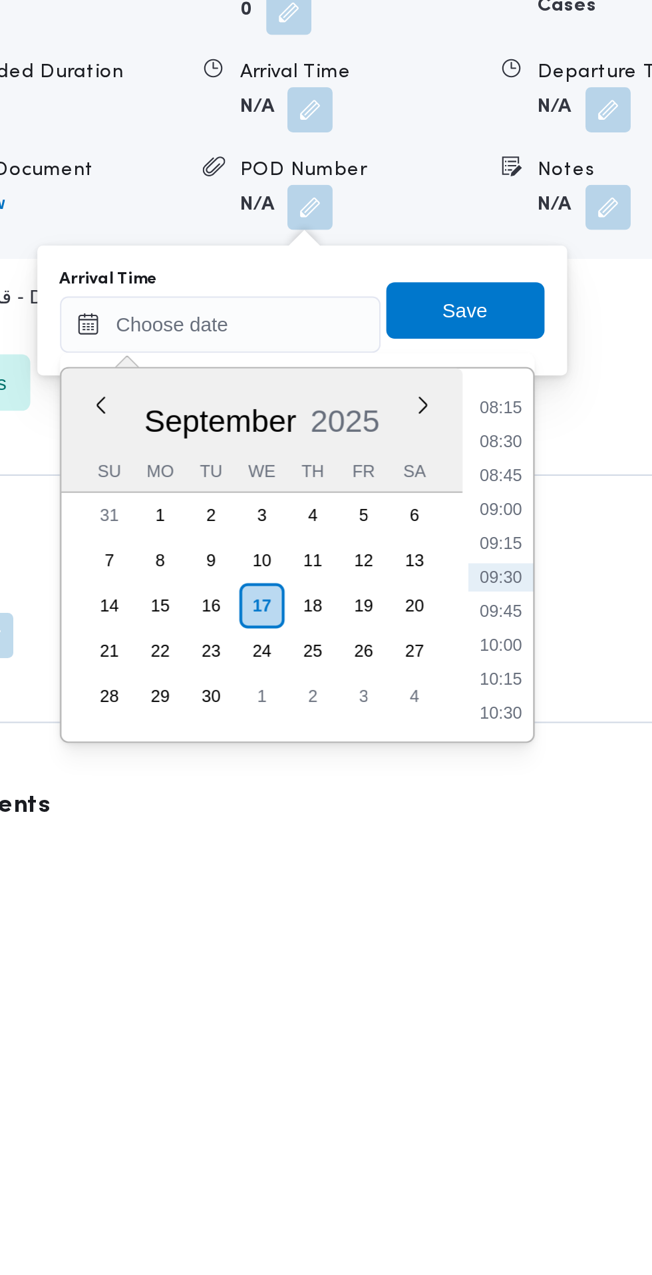
click at [501, 1145] on li "09:15" at bounding box center [499, 1140] width 31 height 13
type input "[DATE] 09:15"
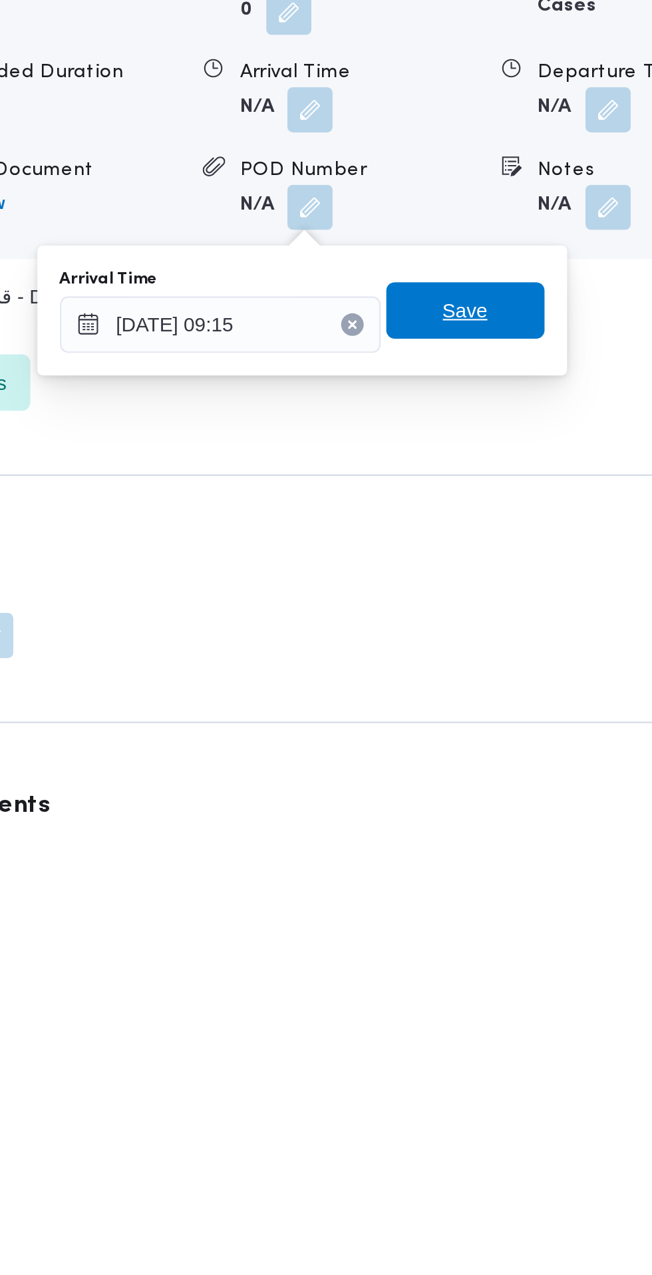
click at [501, 1030] on span "Save" at bounding box center [483, 1031] width 75 height 27
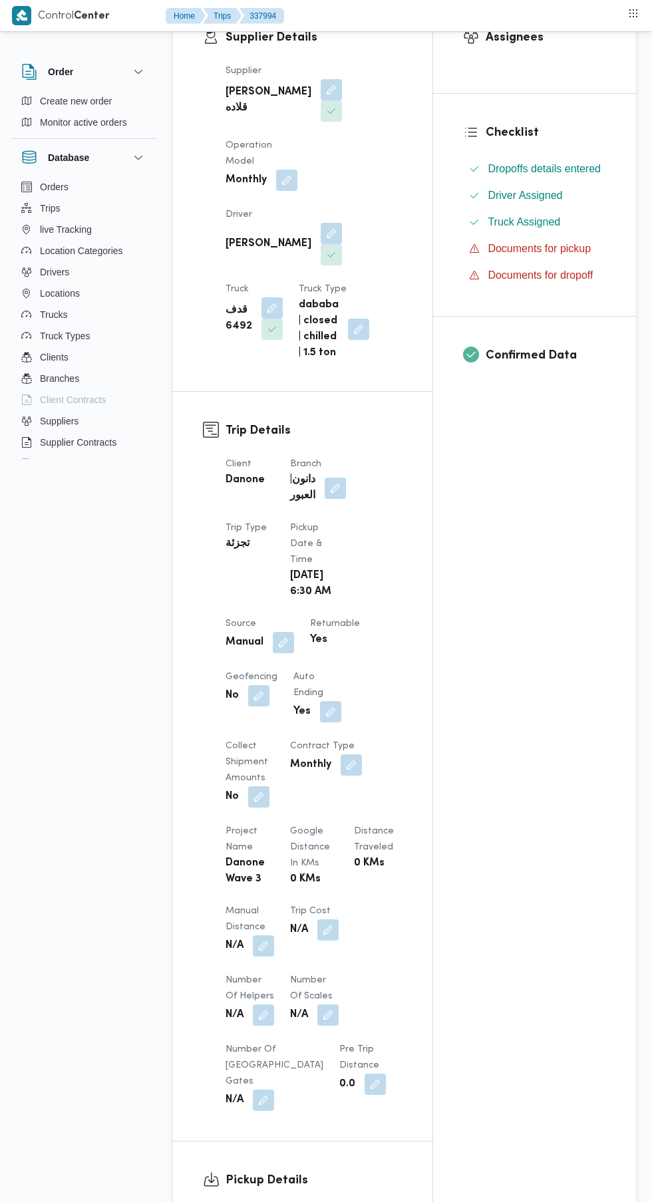
scroll to position [0, 0]
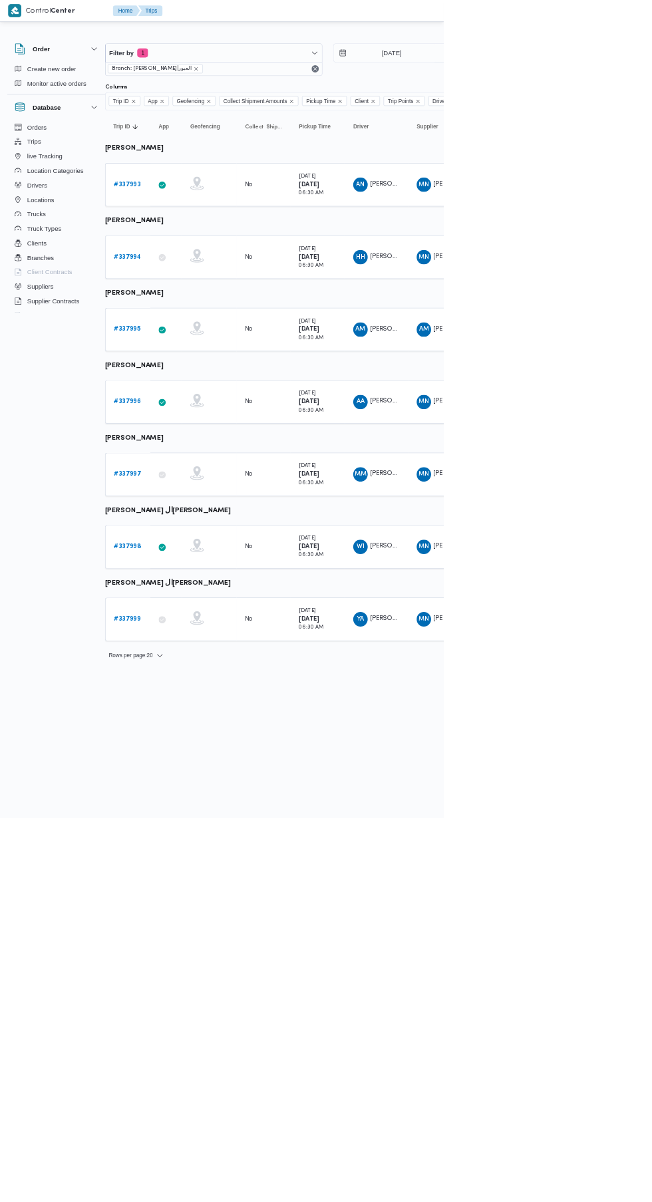
scroll to position [0, 20]
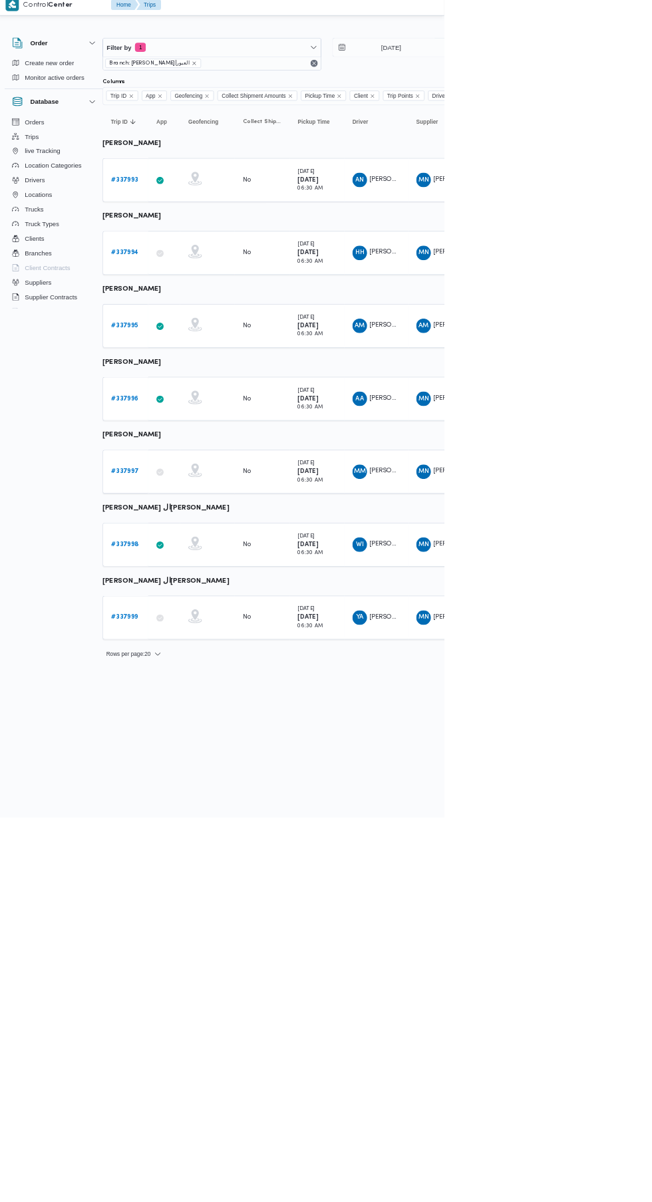
click at [184, 696] on b "# 337997" at bounding box center [186, 696] width 40 height 9
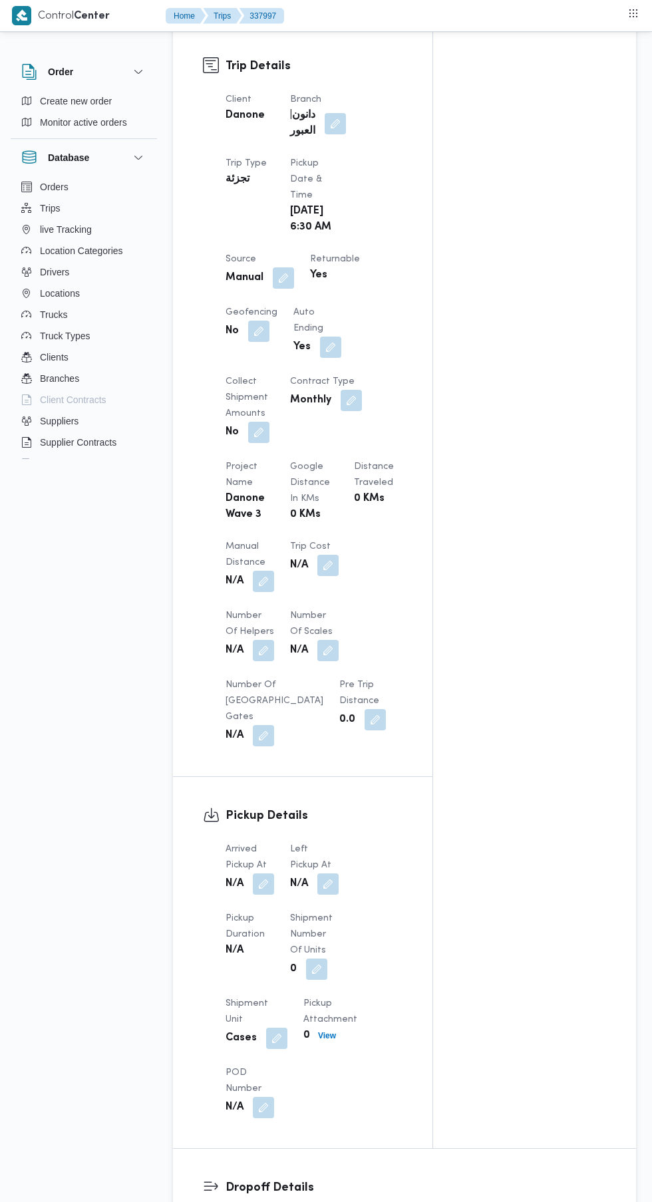
scroll to position [646, 0]
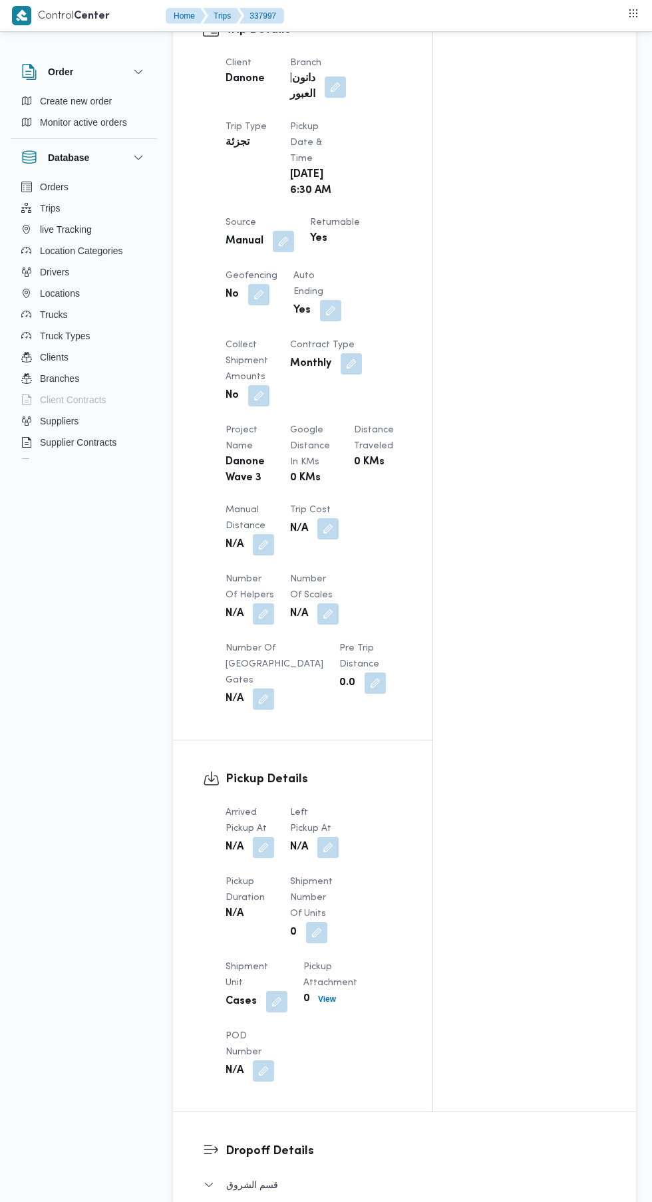
click at [264, 853] on button "button" at bounding box center [263, 847] width 21 height 21
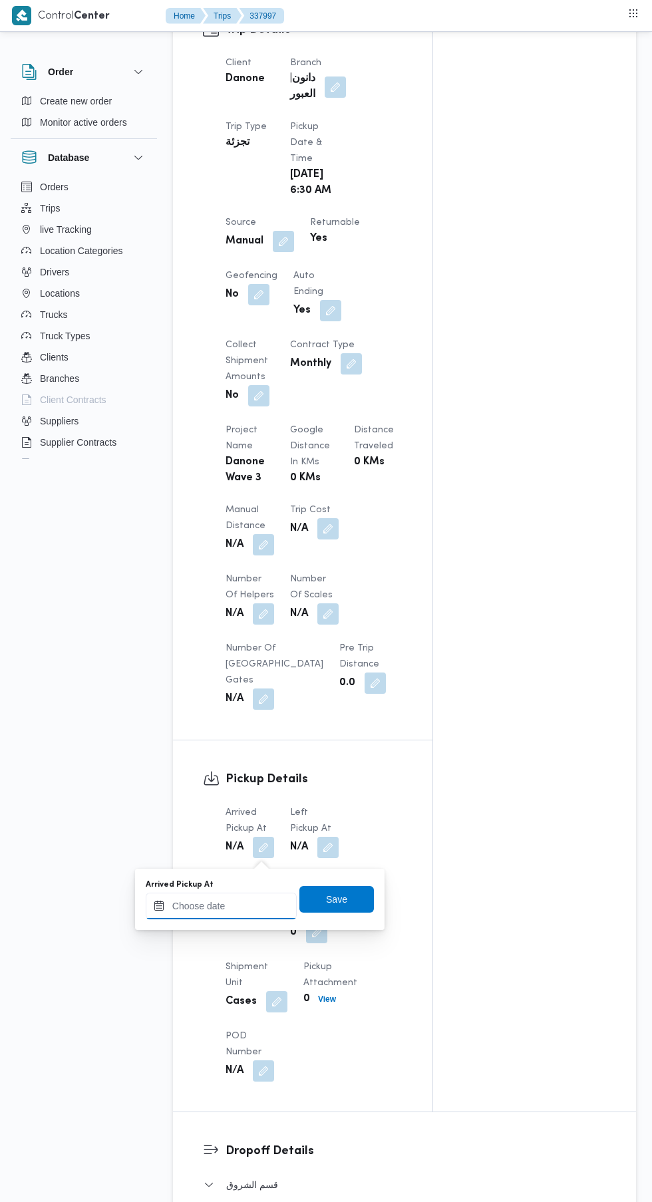
click at [242, 907] on input "Arrived Pickup At" at bounding box center [221, 906] width 151 height 27
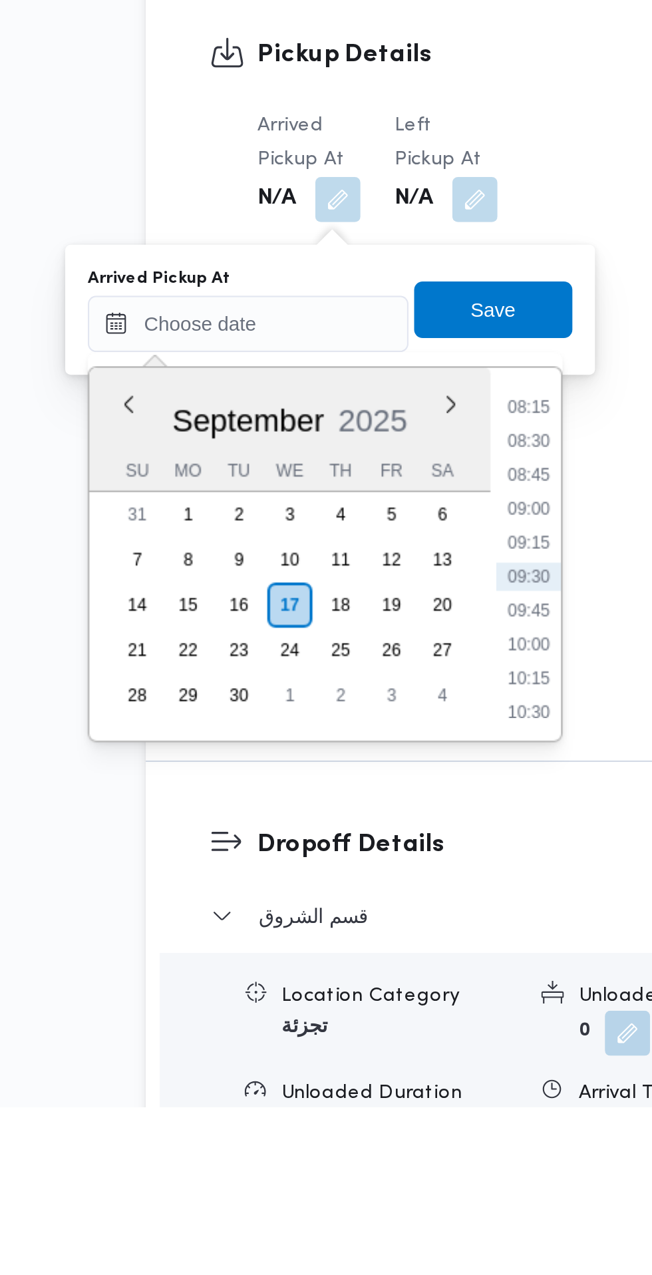
click at [357, 943] on li "08:15" at bounding box center [353, 945] width 31 height 13
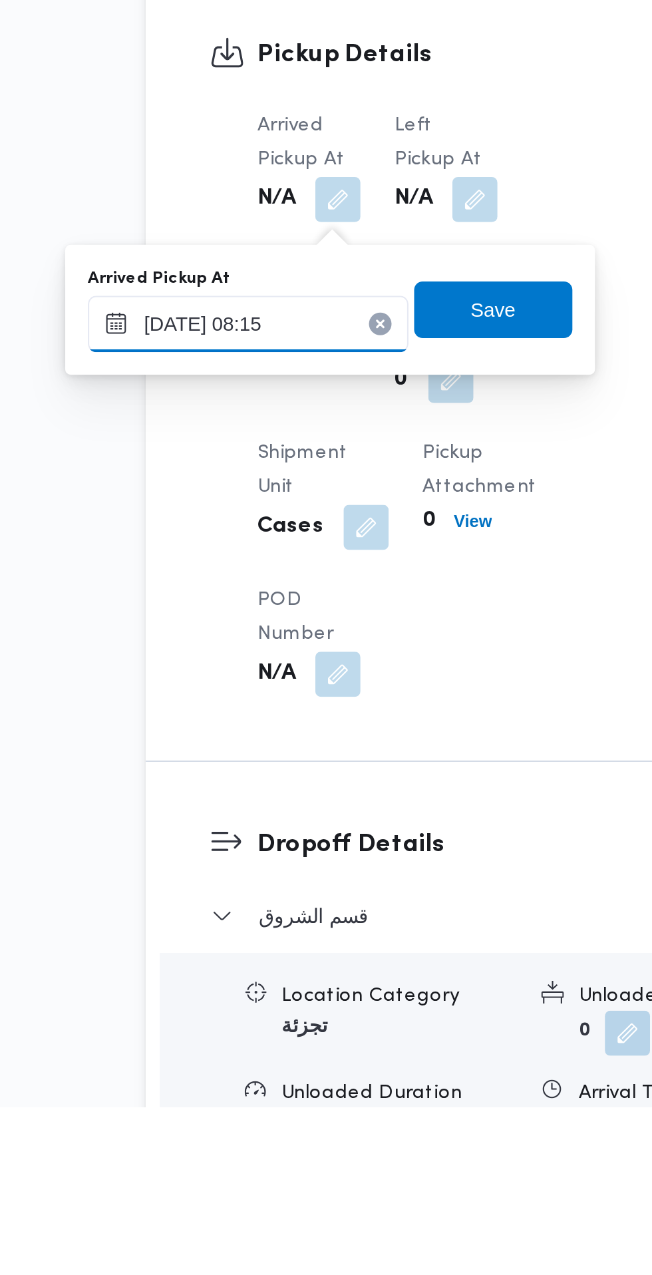
click at [262, 907] on input "[DATE] 08:15" at bounding box center [221, 906] width 151 height 27
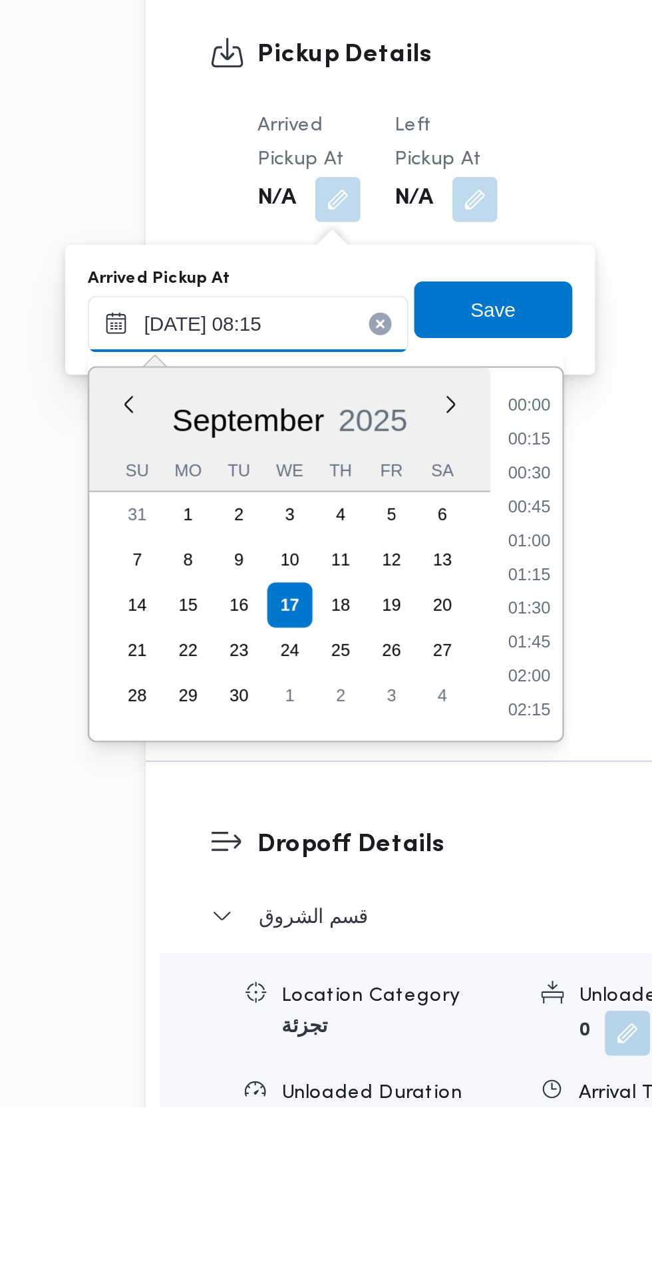
scroll to position [446, 0]
click at [353, 981] on li "07:30" at bounding box center [353, 977] width 31 height 13
type input "[DATE] 07:30"
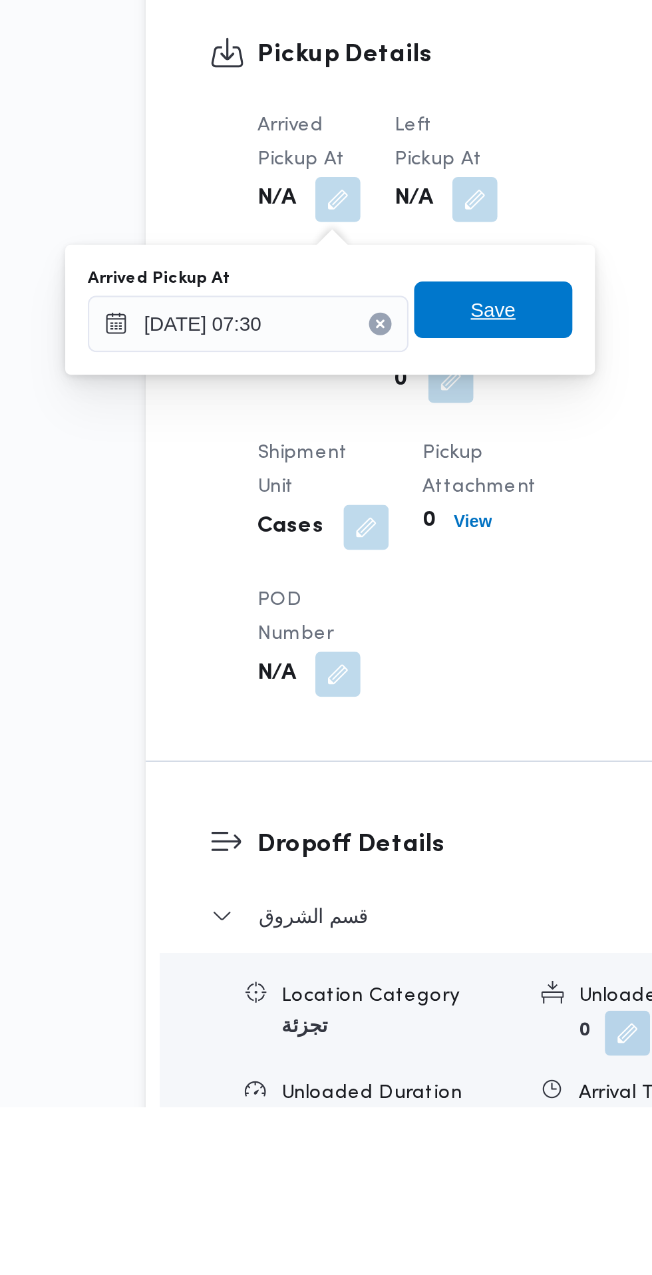
click at [347, 906] on span "Save" at bounding box center [336, 899] width 21 height 16
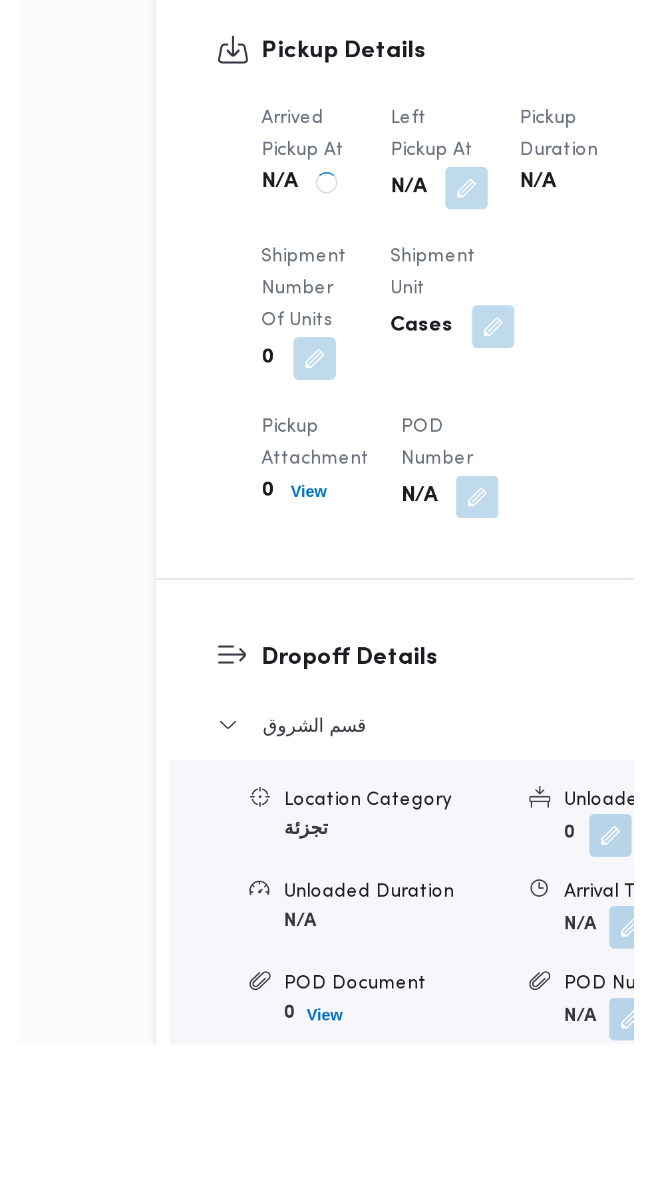
scroll to position [684, 0]
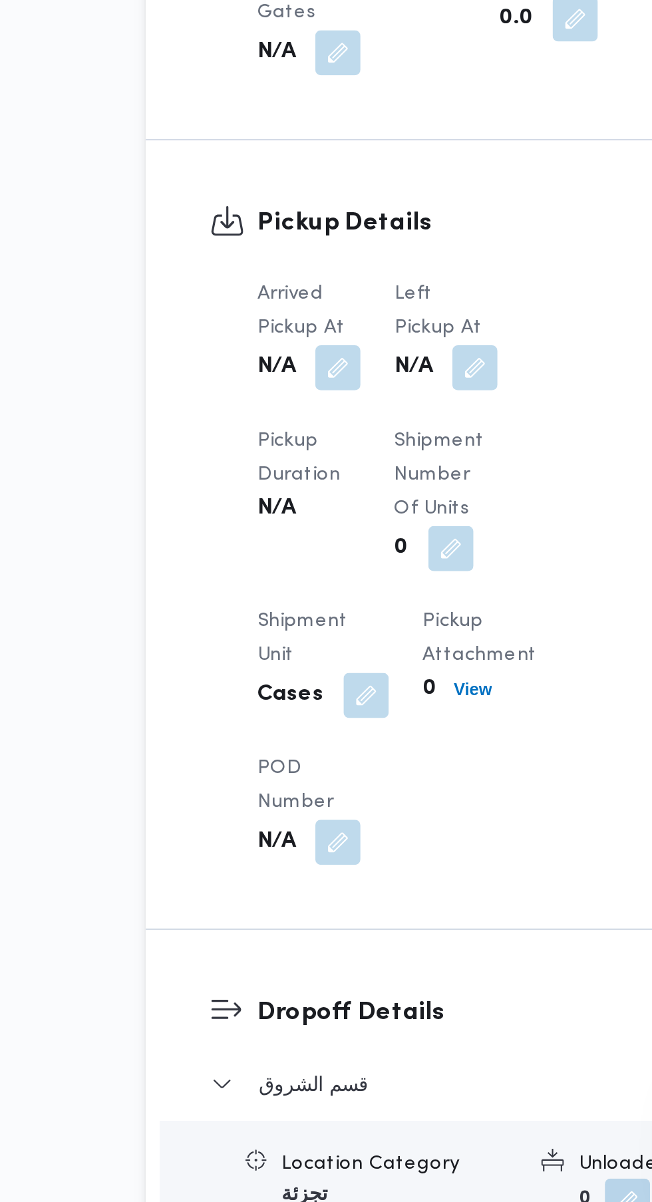
click at [330, 810] on button "button" at bounding box center [327, 808] width 21 height 21
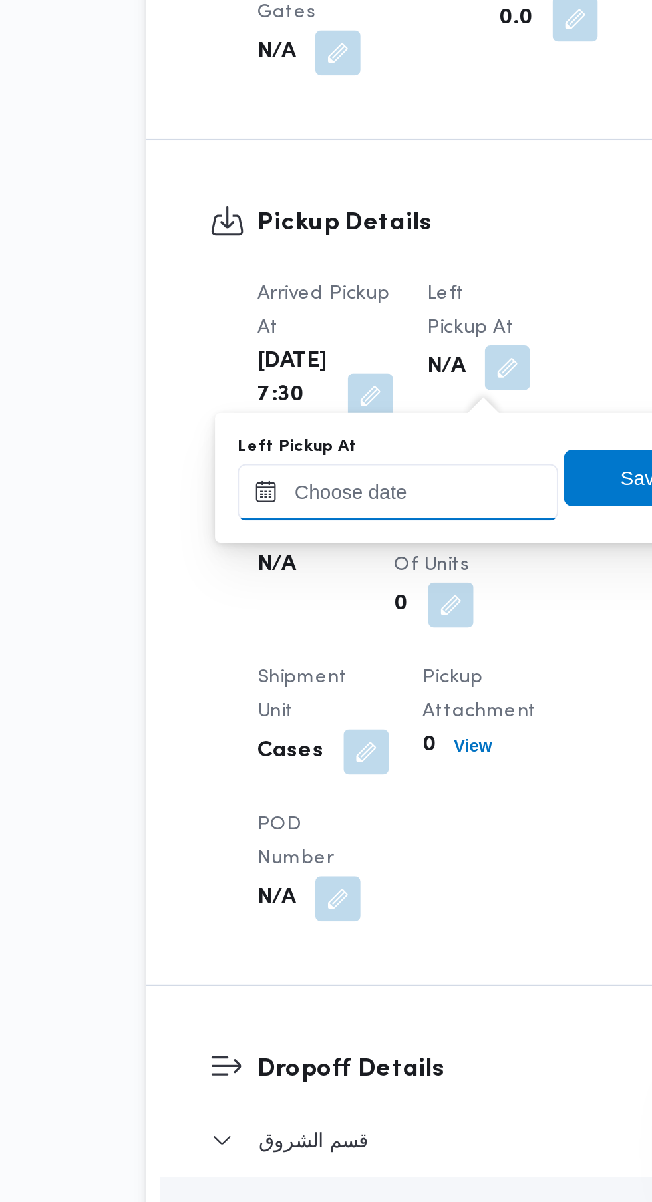
click at [314, 863] on input "Left Pickup At" at bounding box center [291, 867] width 151 height 27
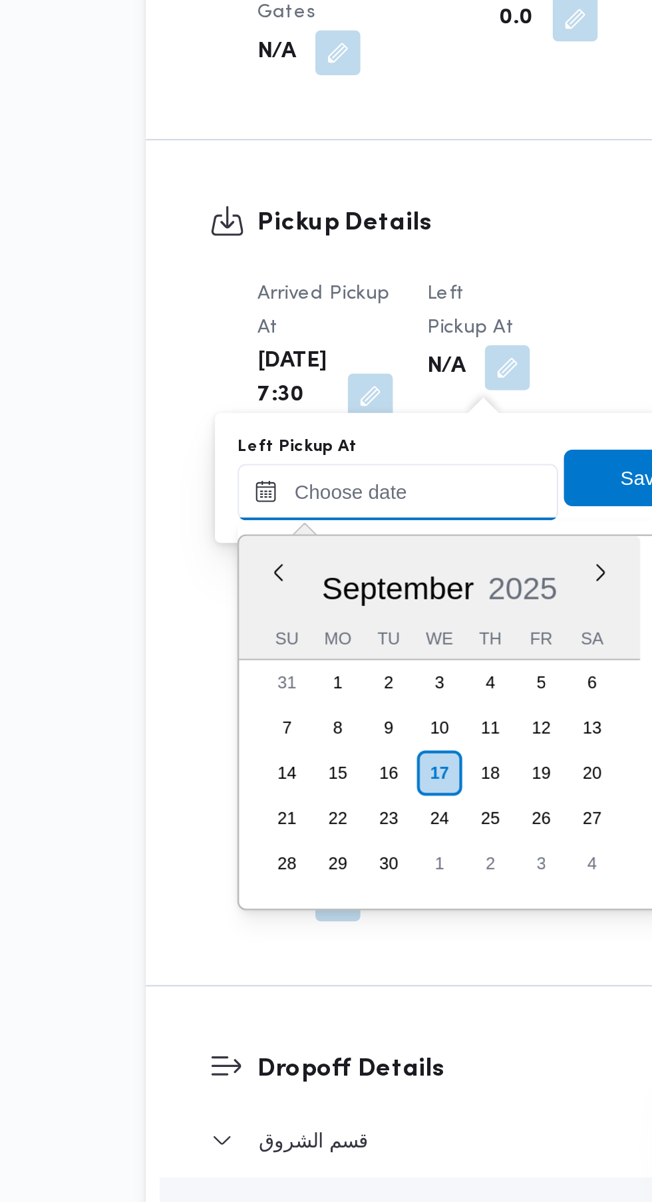
scroll to position [526, 0]
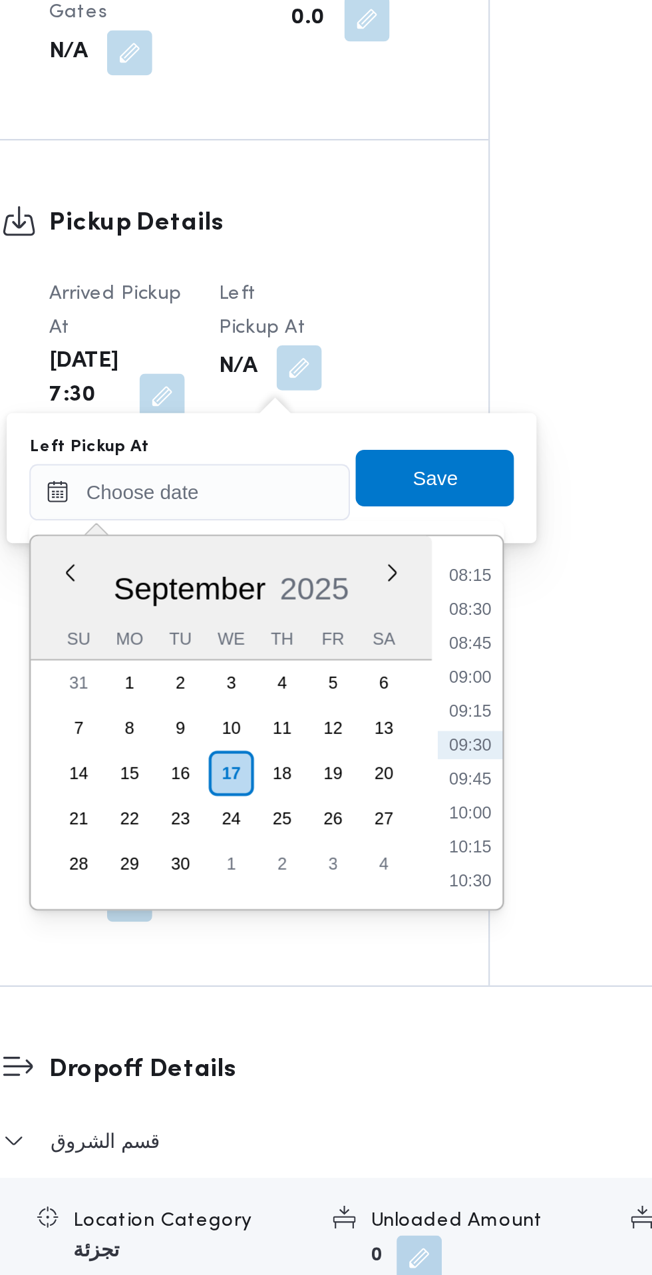
click at [424, 922] on li "08:30" at bounding box center [423, 922] width 31 height 13
type input "[DATE] 08:30"
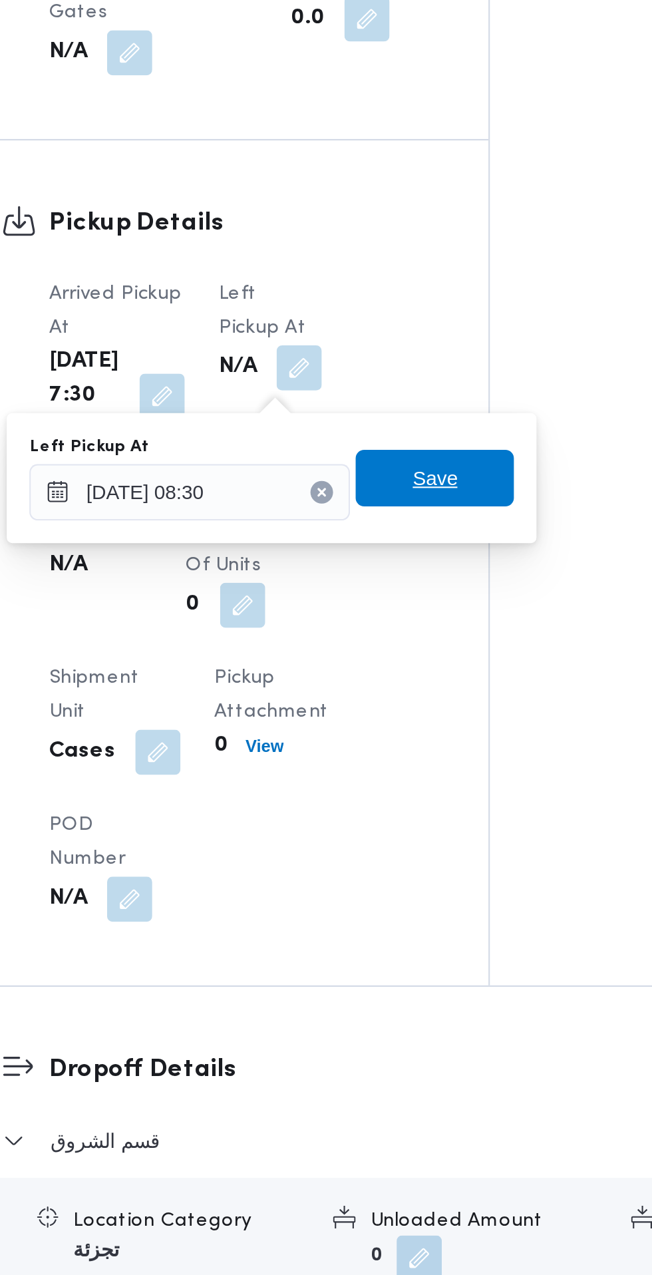
click at [412, 860] on span "Save" at bounding box center [406, 861] width 21 height 16
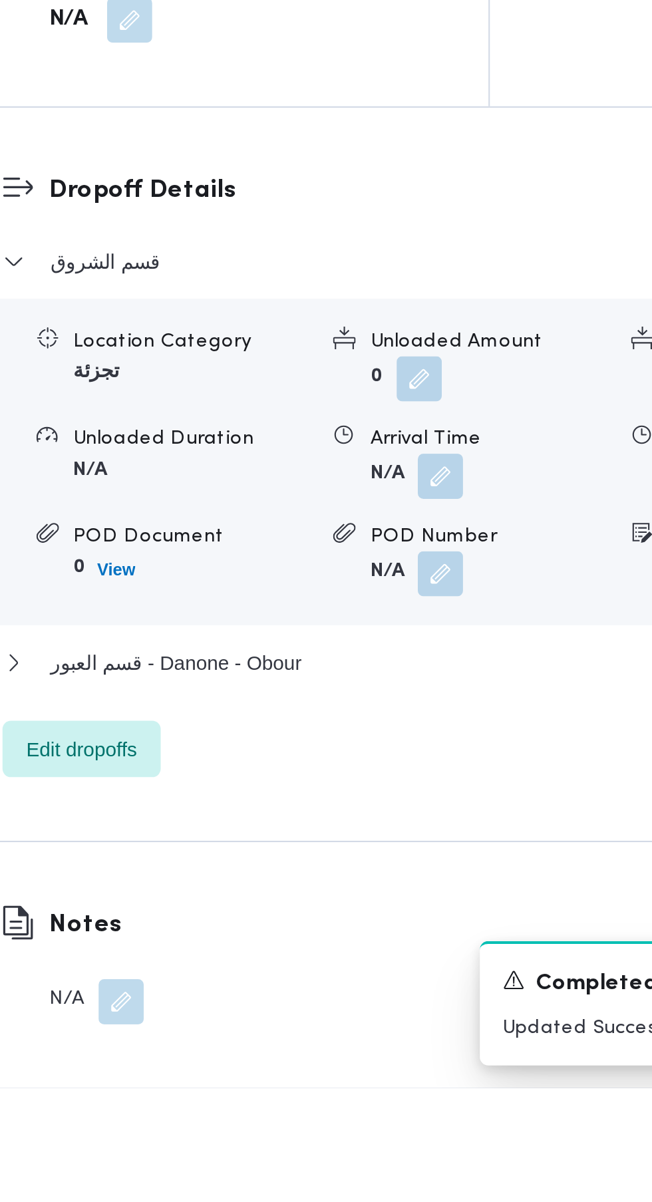
scroll to position [1075, 0]
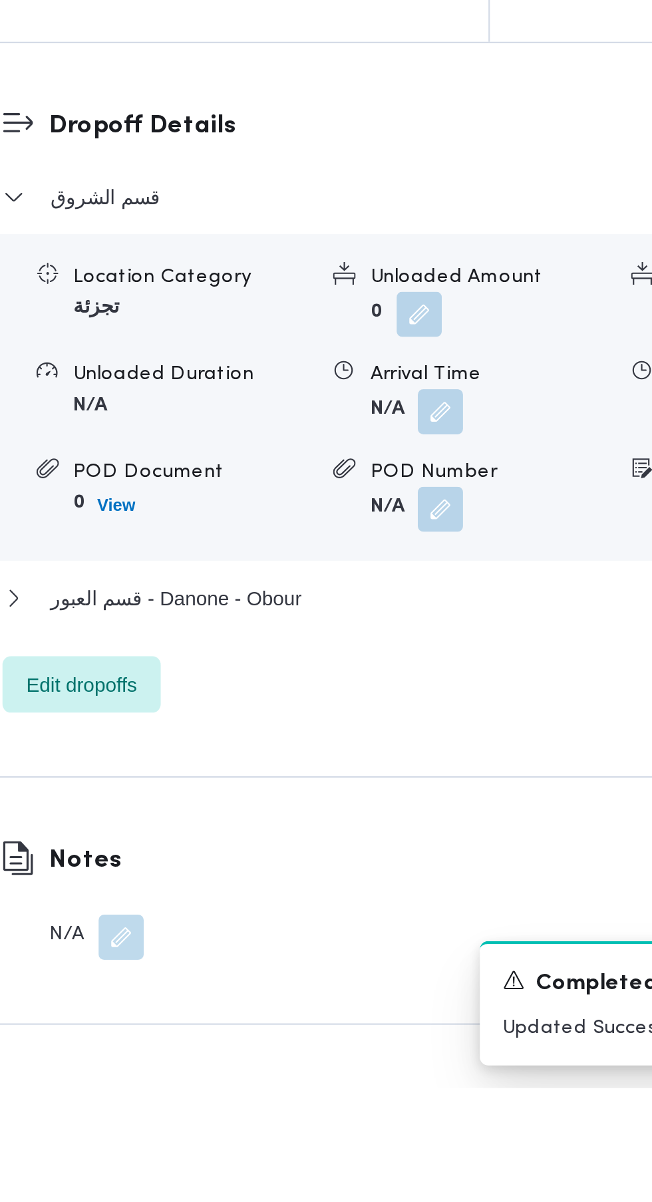
click at [412, 894] on button "button" at bounding box center [409, 883] width 21 height 21
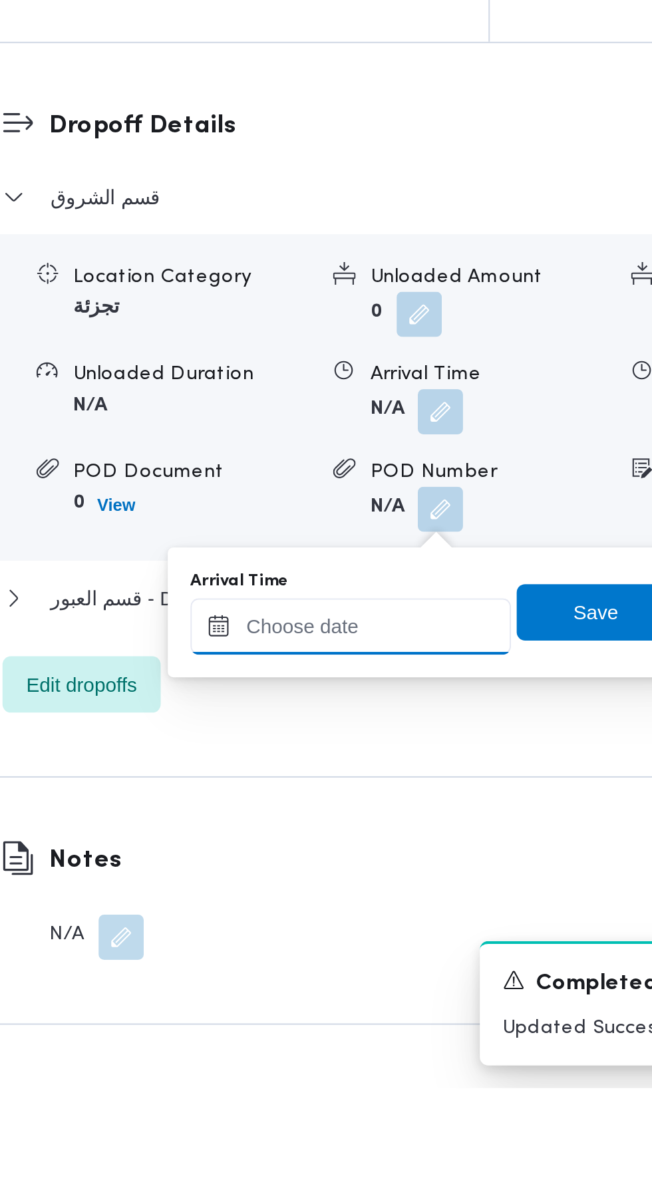
click at [375, 983] on input "Arrival Time" at bounding box center [367, 984] width 151 height 27
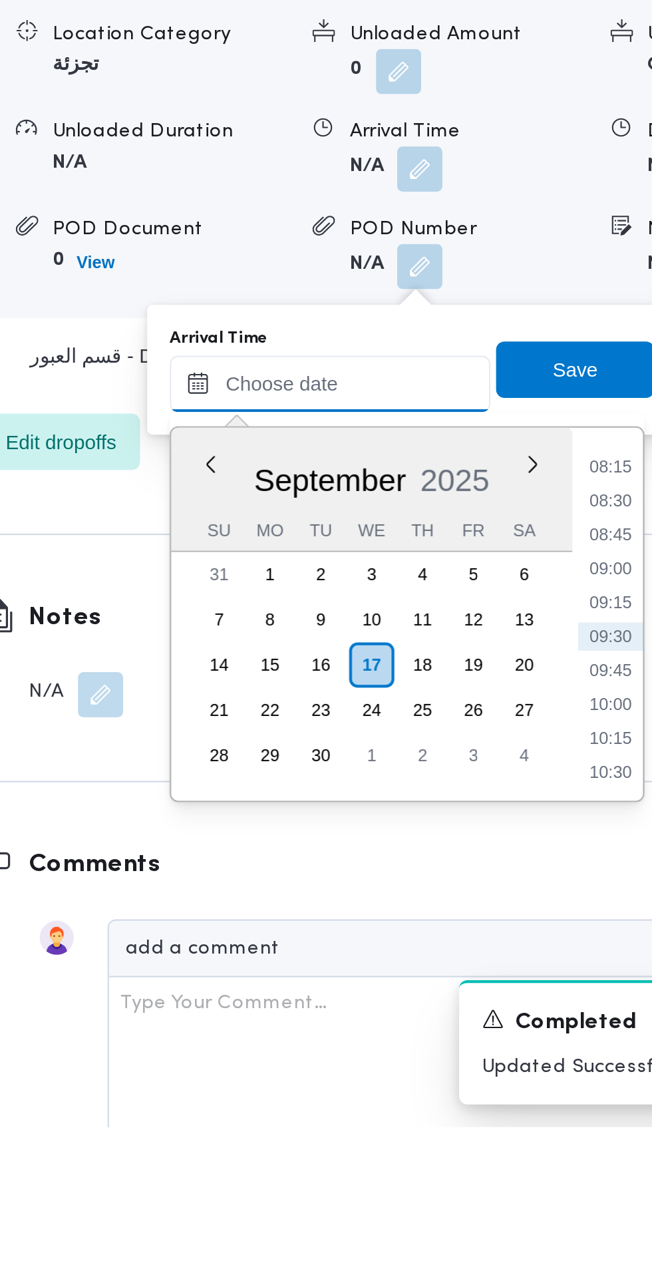
scroll to position [1135, 0]
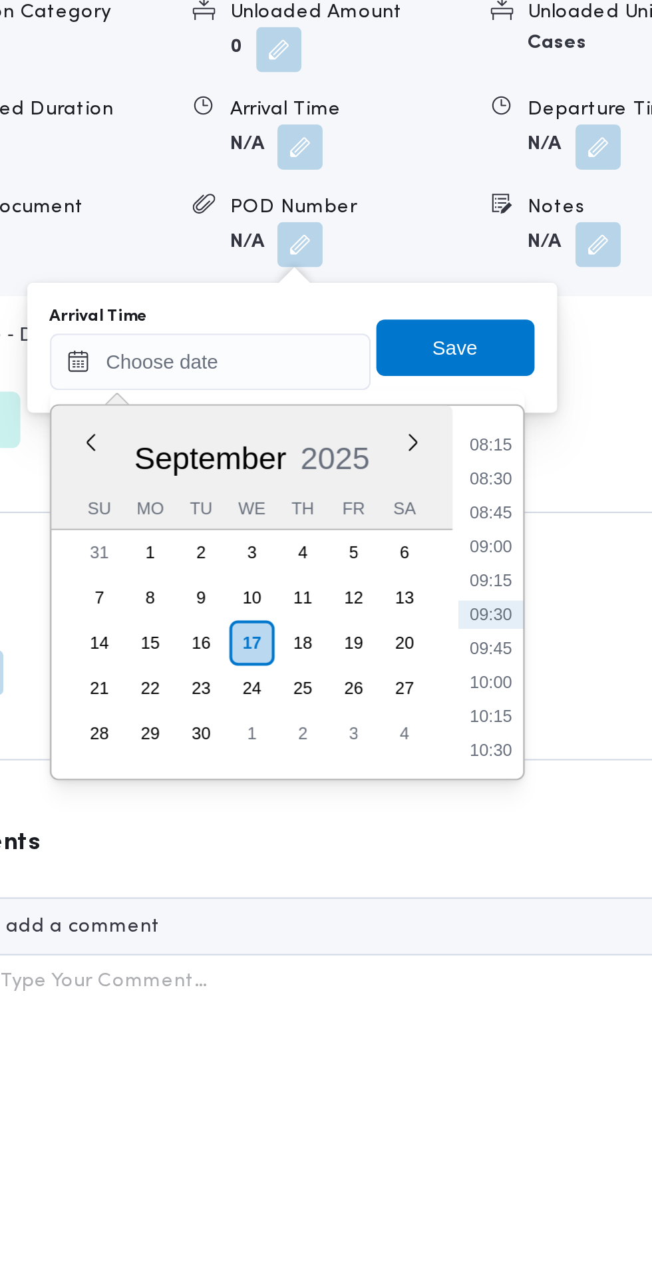
click at [503, 1013] on li "09:00" at bounding box center [499, 1010] width 31 height 13
type input "[DATE] 09:00"
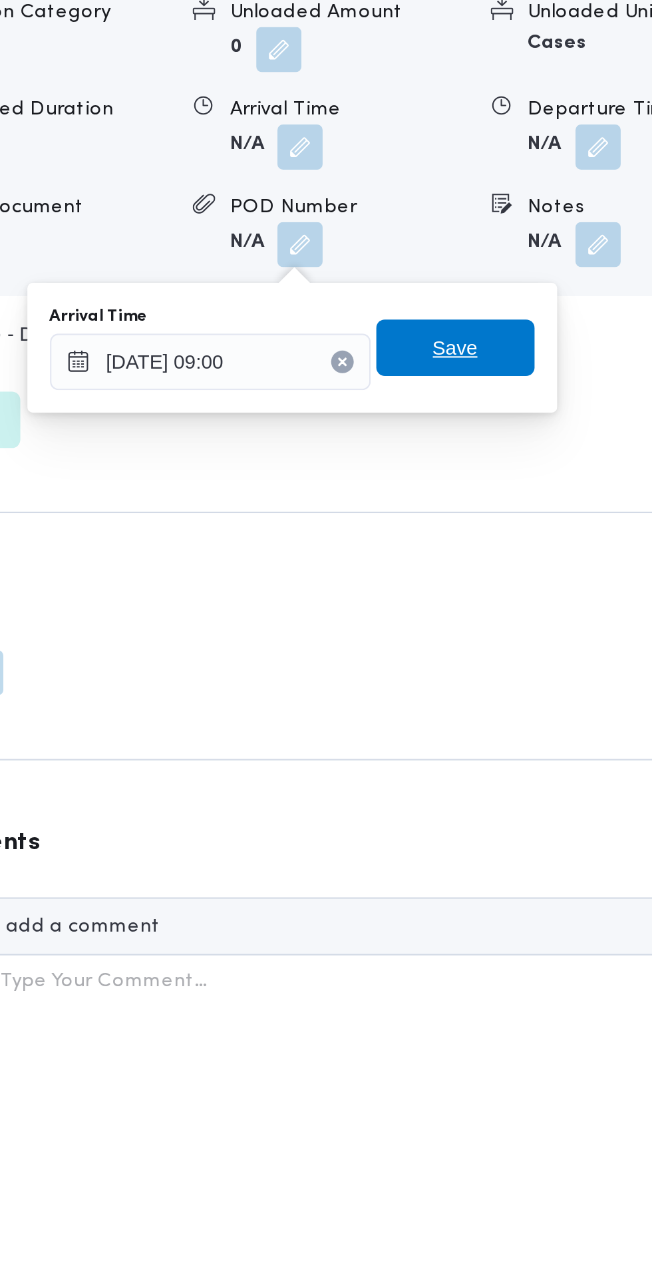
click at [494, 920] on span "Save" at bounding box center [482, 917] width 21 height 16
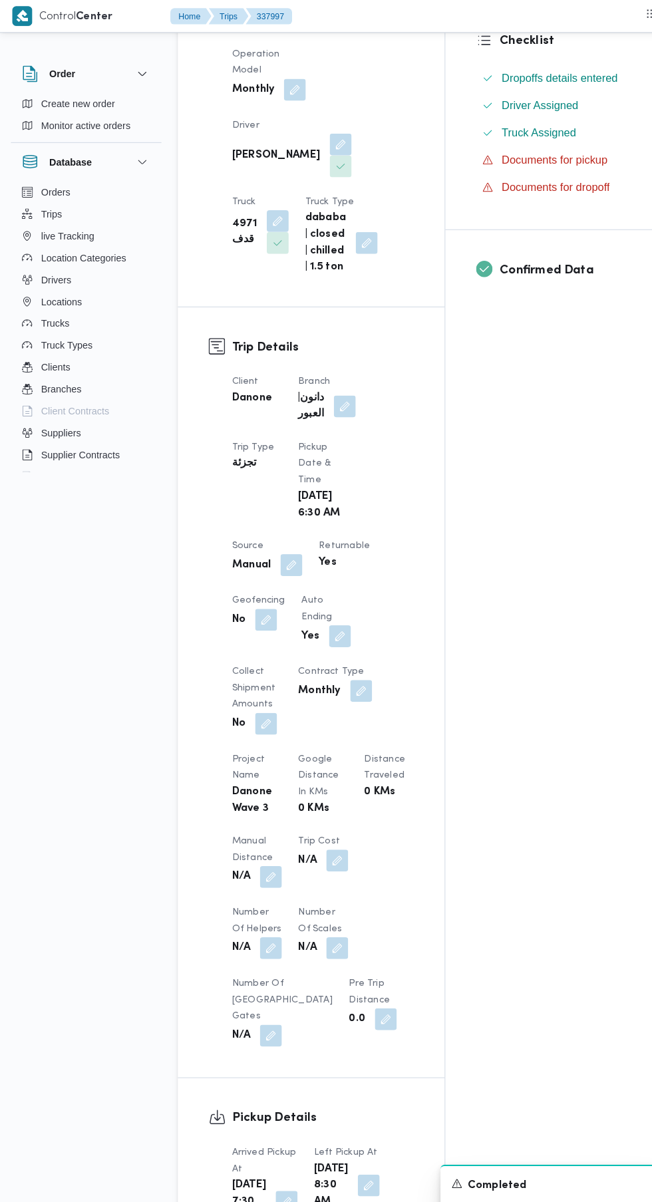
scroll to position [0, 0]
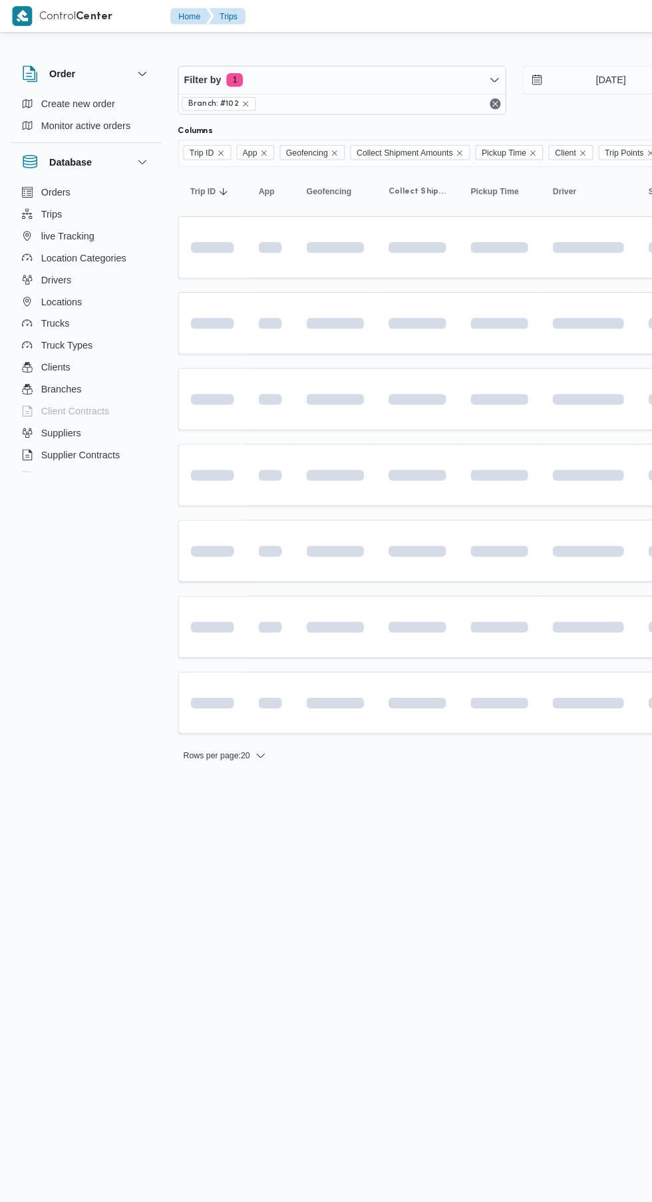
scroll to position [0, 20]
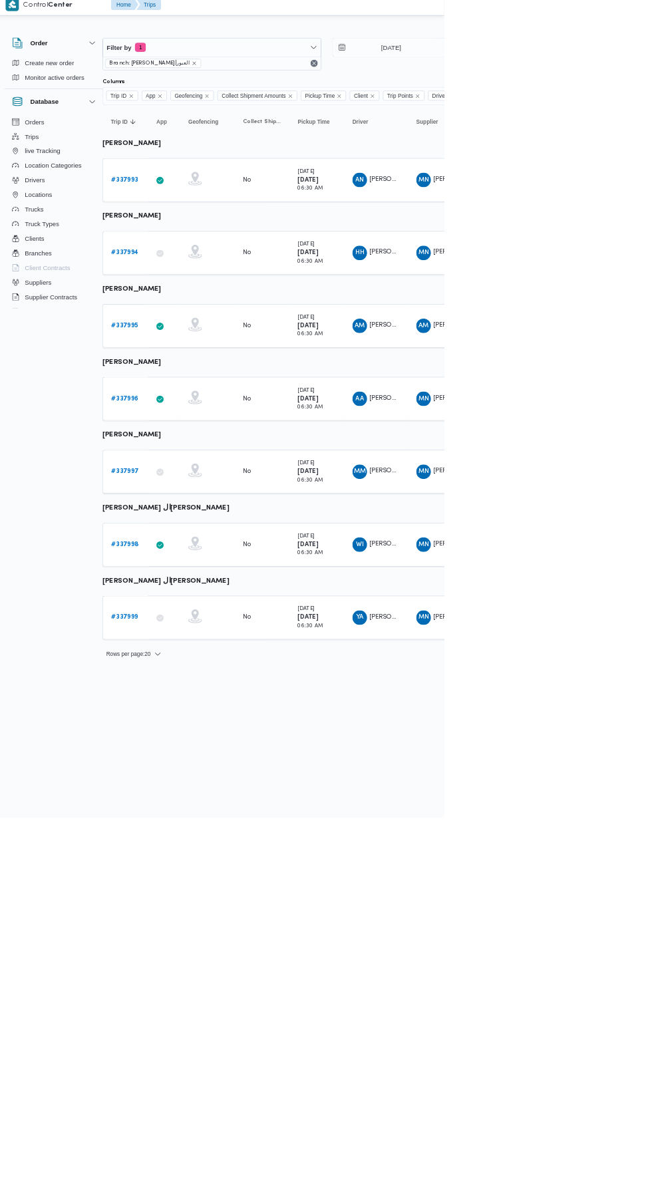
click at [184, 909] on b "# 337999" at bounding box center [185, 909] width 39 height 9
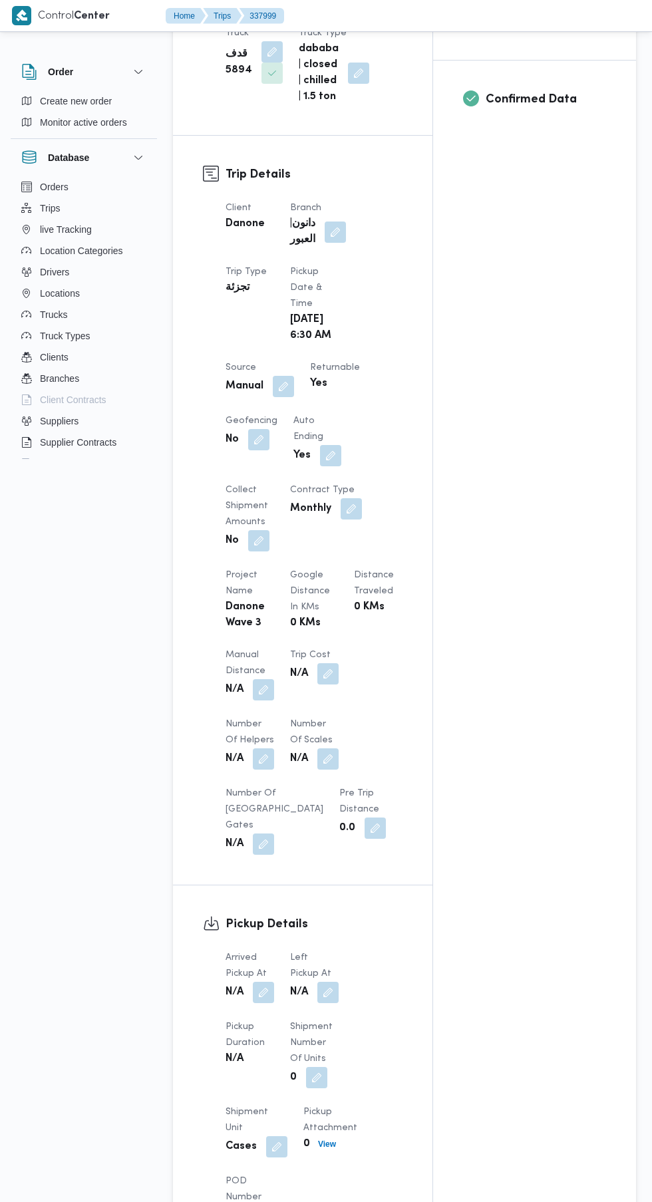
scroll to position [649, 0]
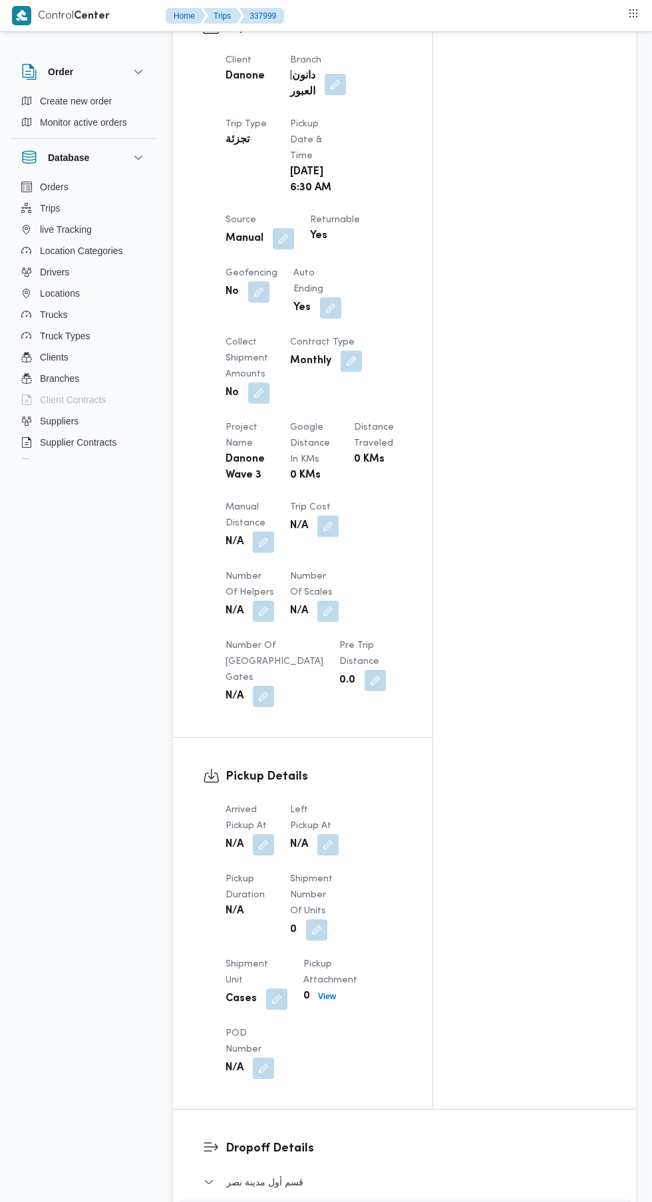
click at [264, 855] on button "button" at bounding box center [263, 844] width 21 height 21
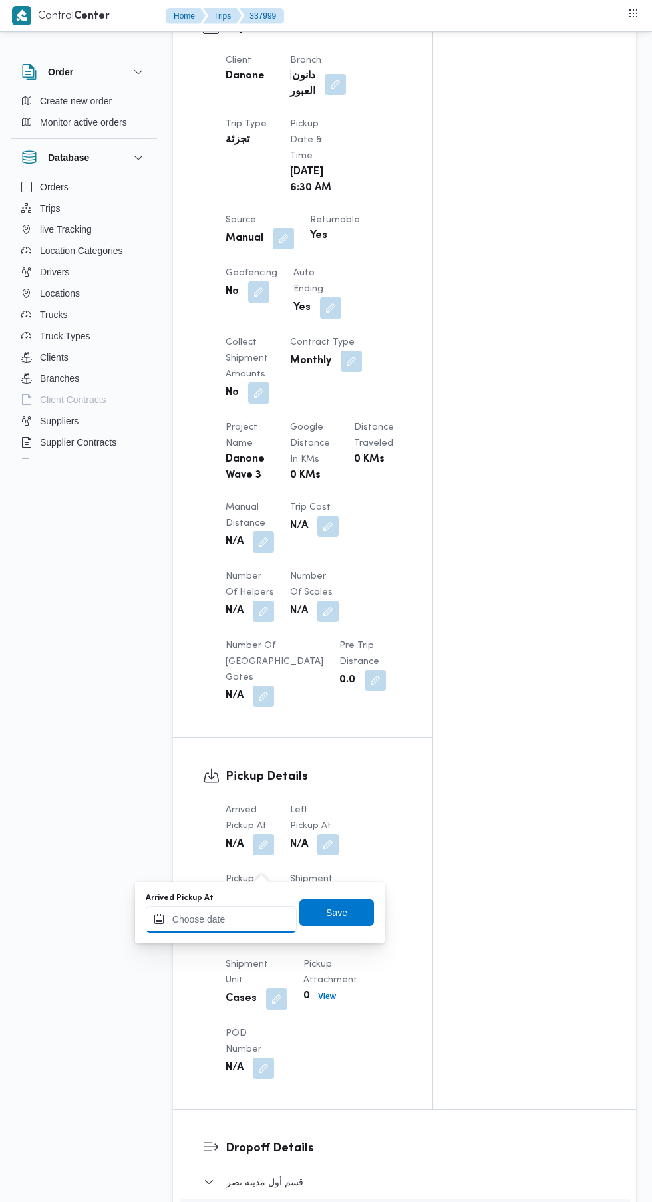
click at [242, 913] on input "Arrived Pickup At" at bounding box center [221, 919] width 151 height 27
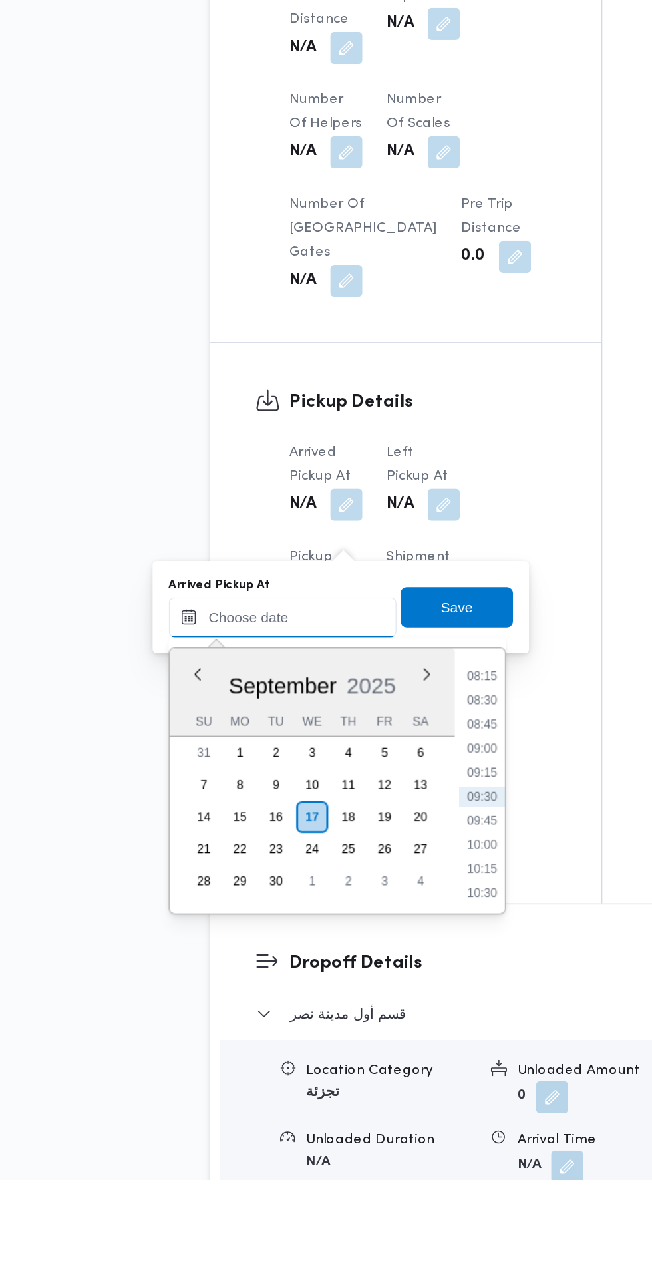
scroll to position [666, 0]
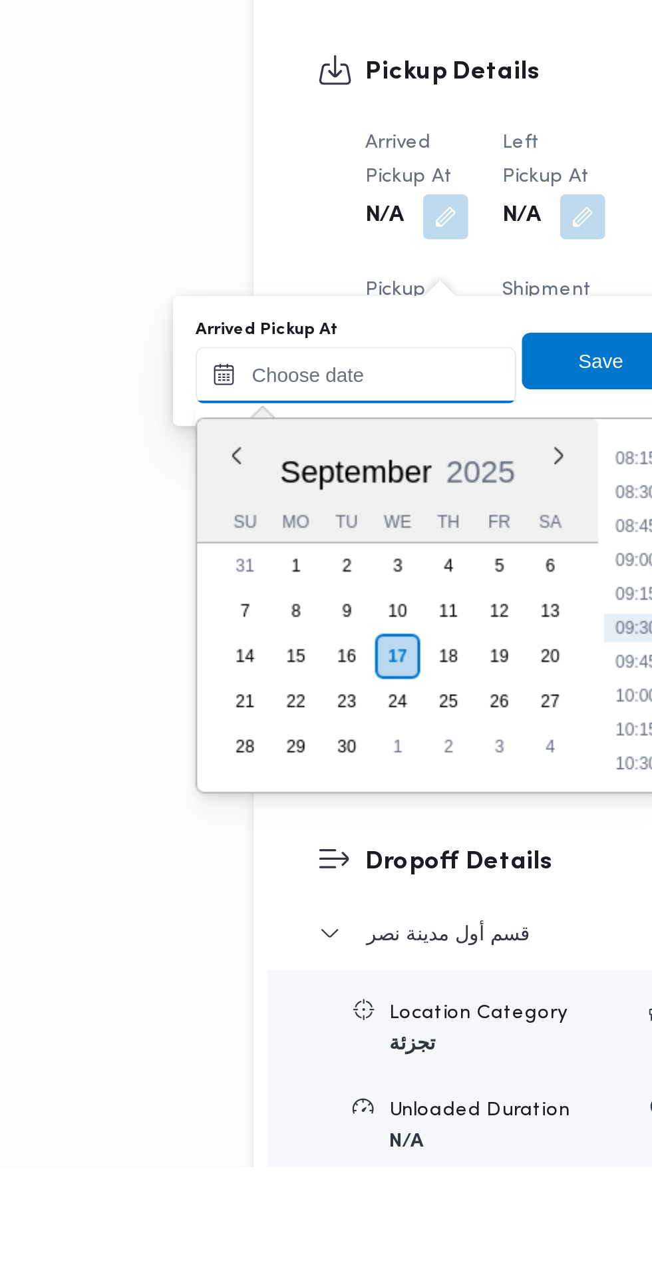
paste input "[DATE] 07:30"
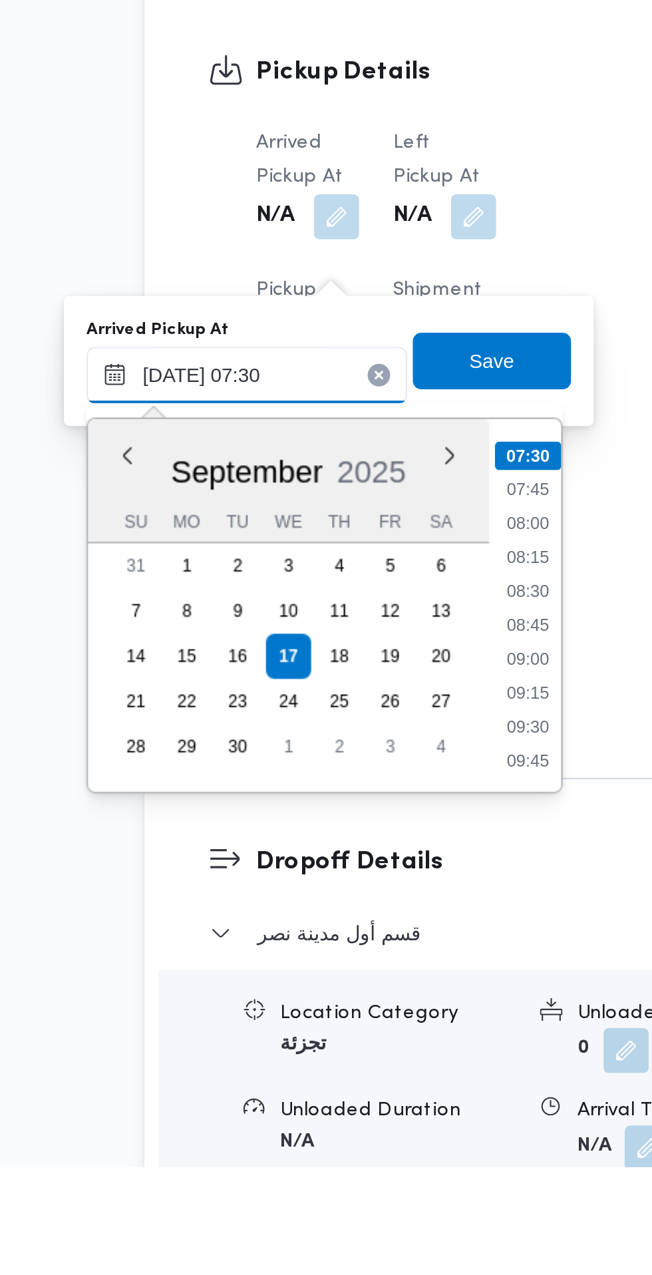
type input "[DATE] 07:30"
click at [353, 939] on li "07:30" at bounding box center [353, 939] width 31 height 13
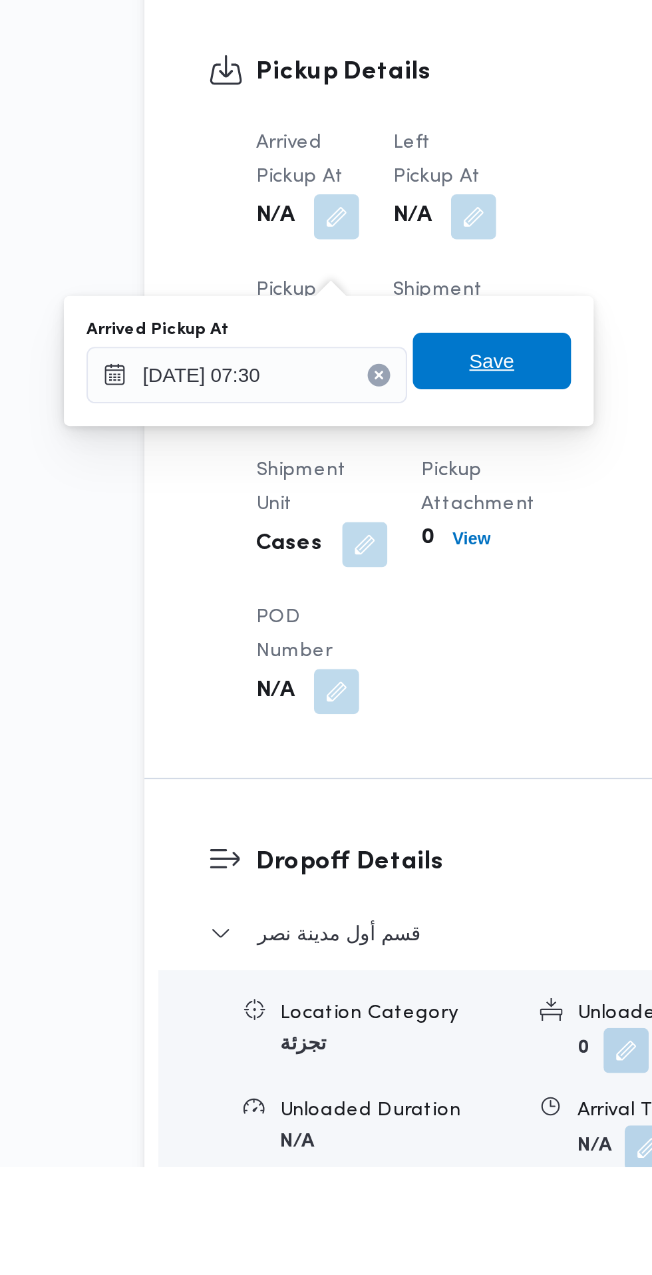
click at [337, 901] on span "Save" at bounding box center [336, 895] width 21 height 16
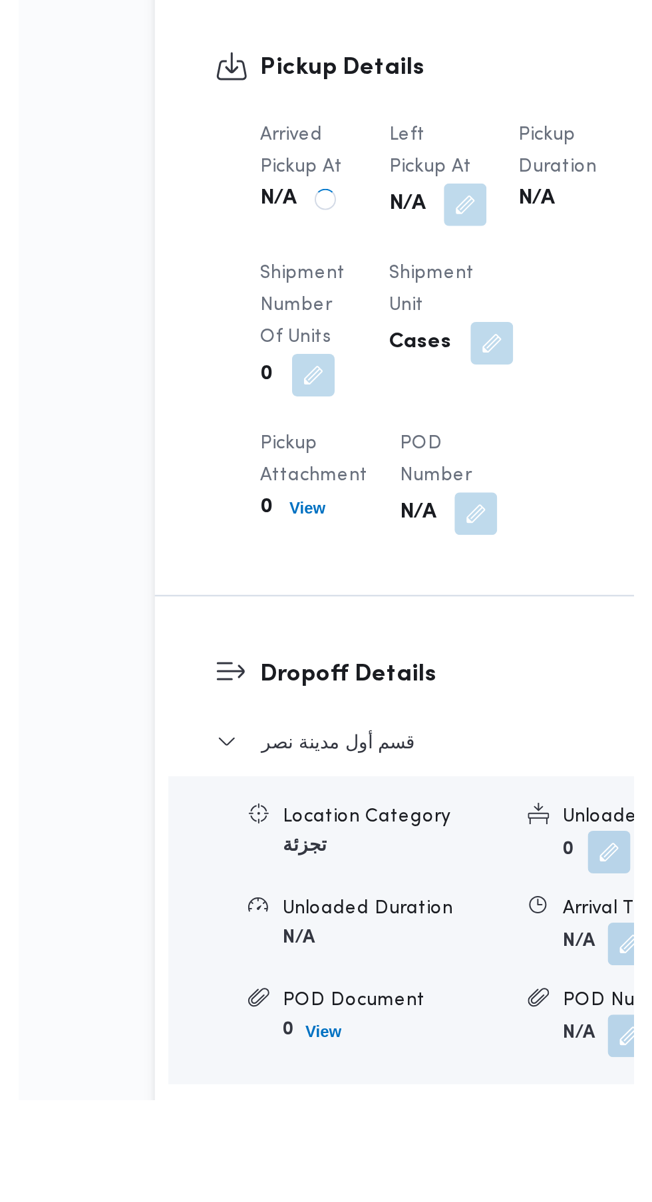
scroll to position [704, 0]
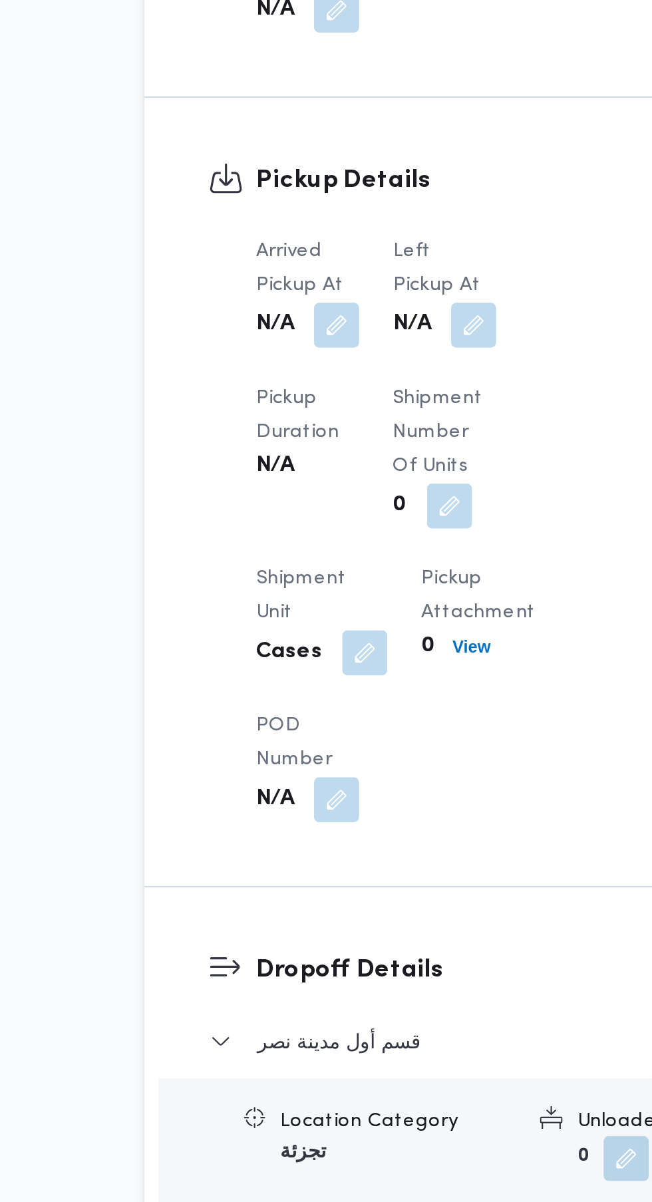
click at [330, 800] on button "button" at bounding box center [327, 788] width 21 height 21
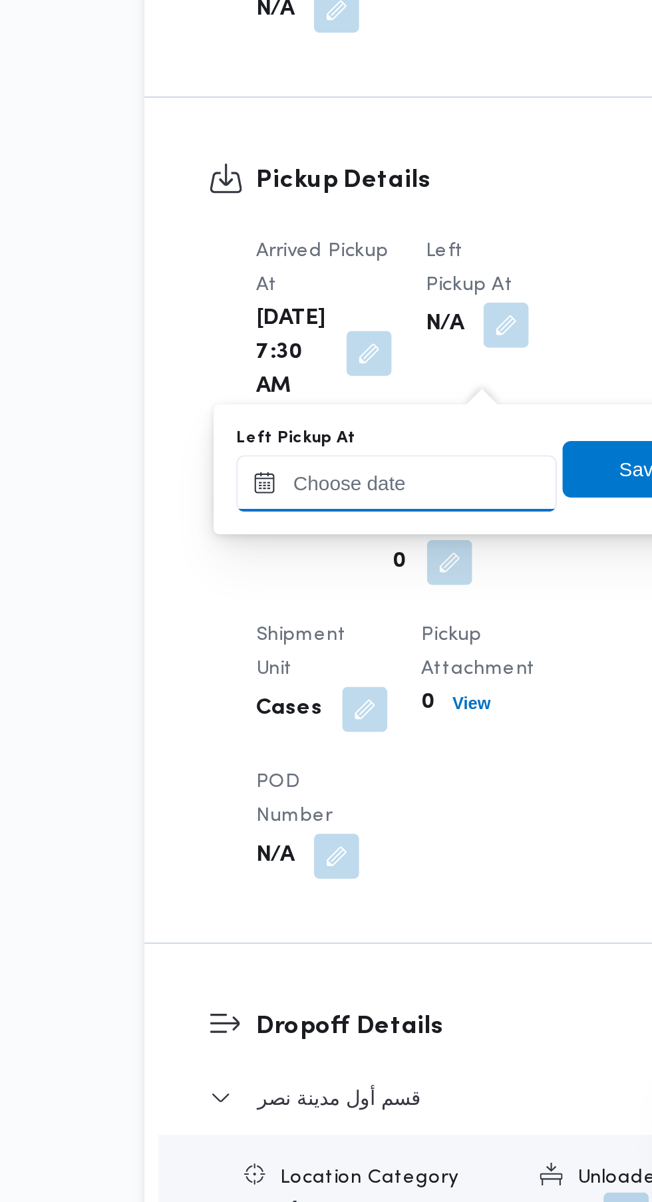
click at [293, 861] on input "Left Pickup At" at bounding box center [291, 863] width 151 height 27
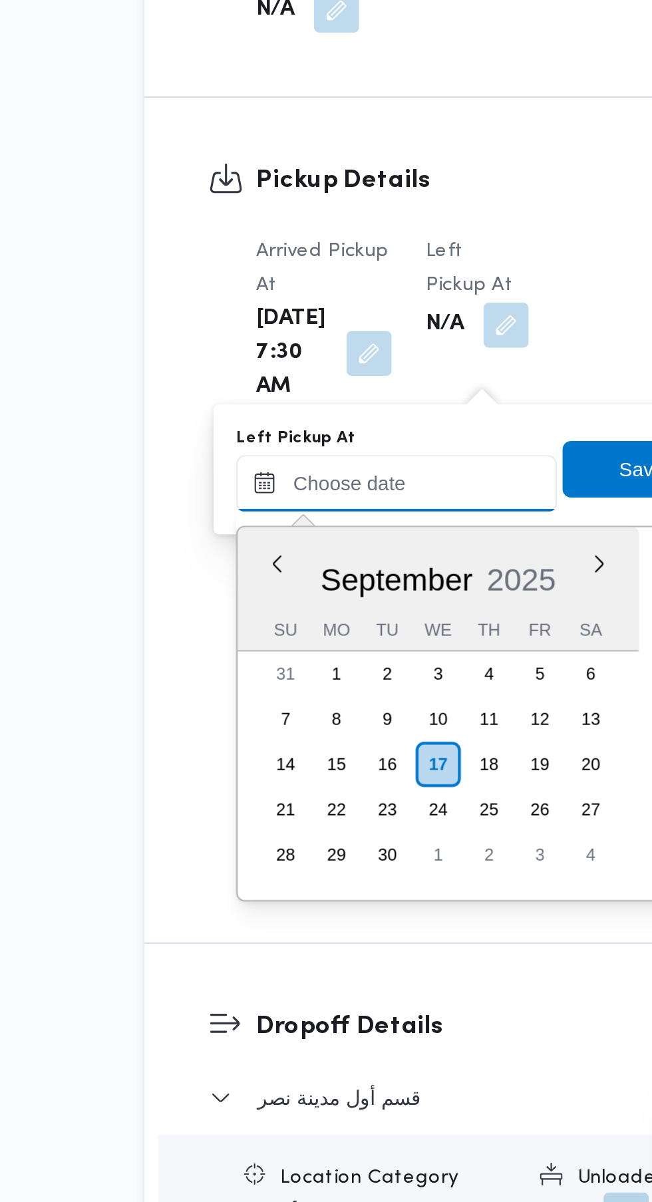
scroll to position [526, 0]
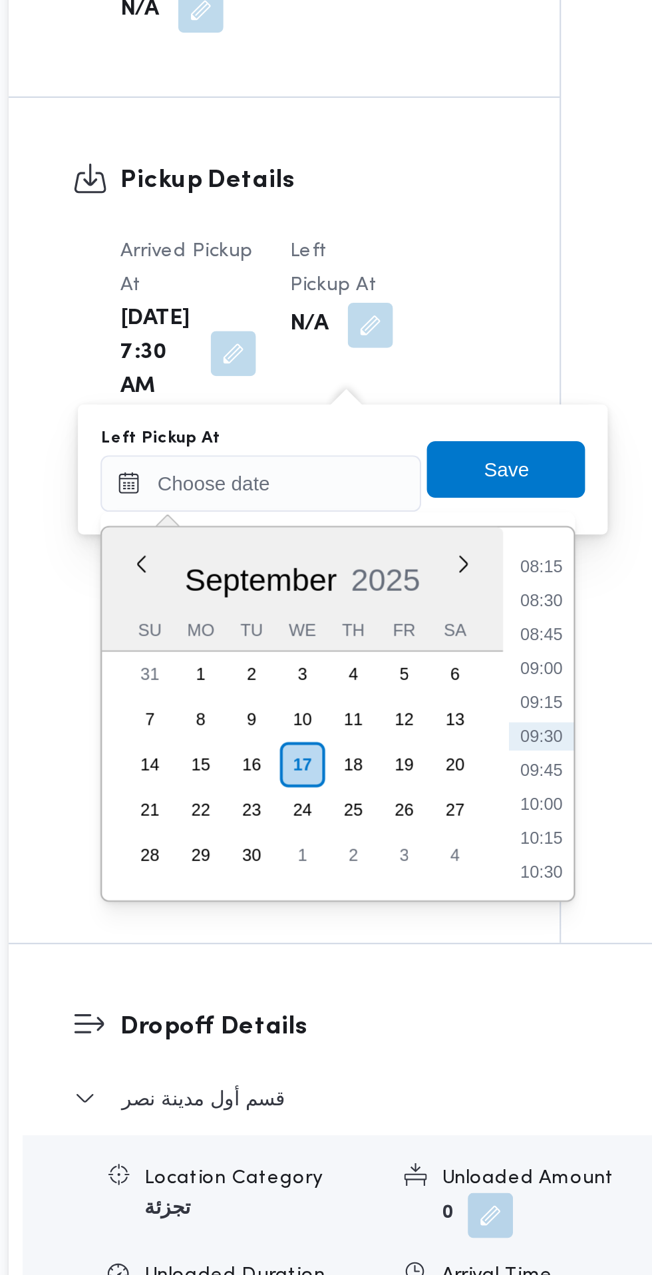
click at [422, 933] on li "08:45" at bounding box center [423, 934] width 31 height 13
type input "[DATE] 08:45"
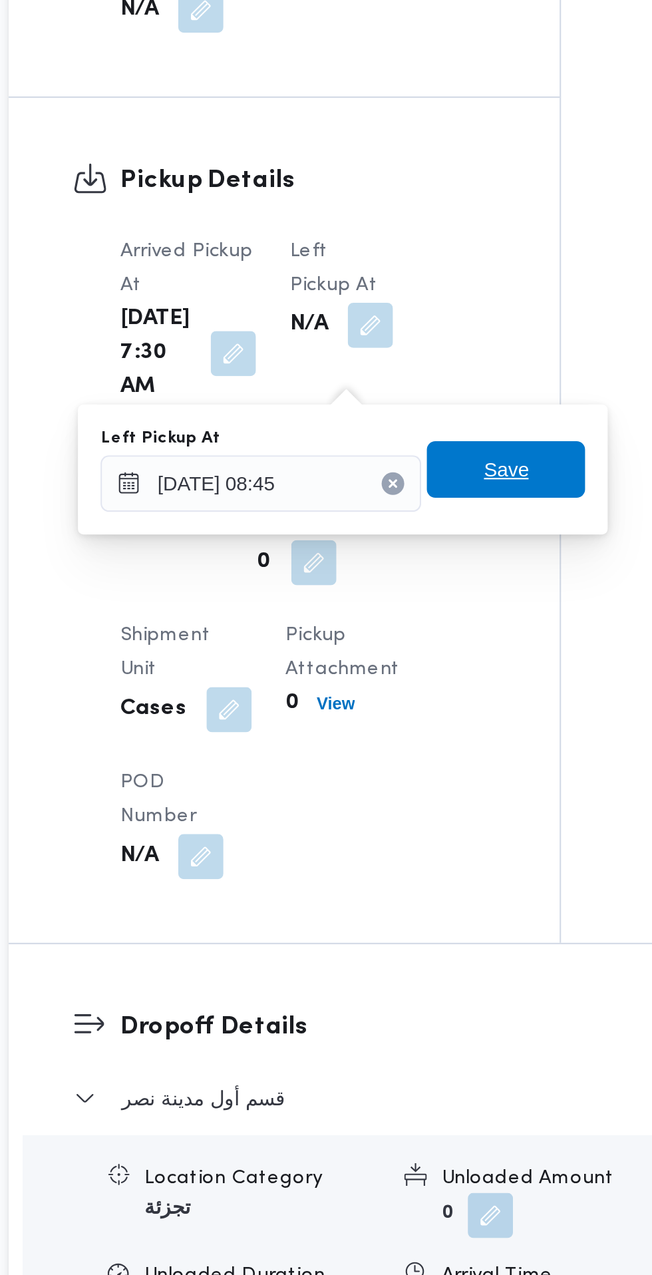
click at [425, 856] on span "Save" at bounding box center [407, 856] width 75 height 27
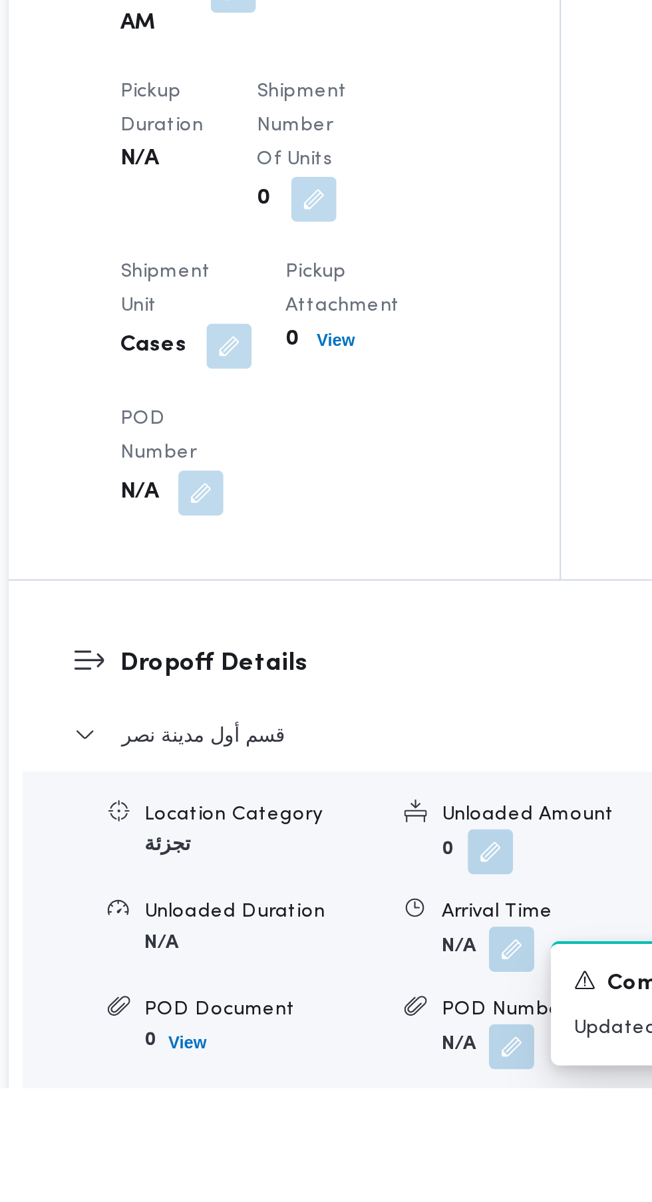
scroll to position [978, 0]
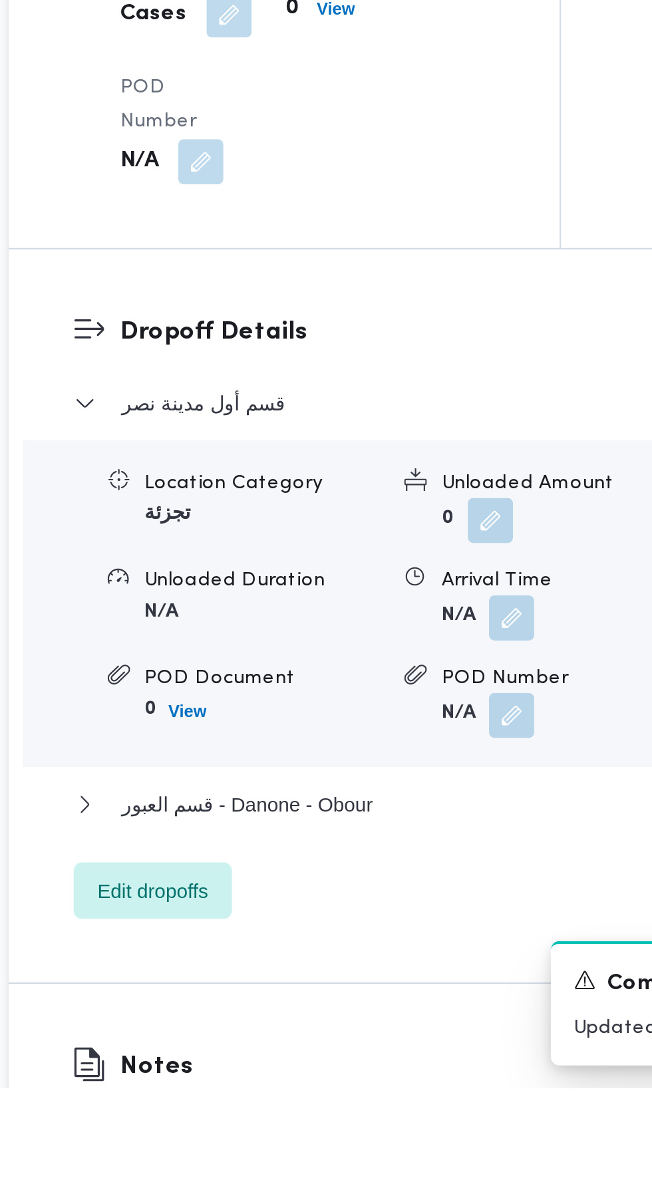
click at [412, 991] on button "button" at bounding box center [409, 980] width 21 height 21
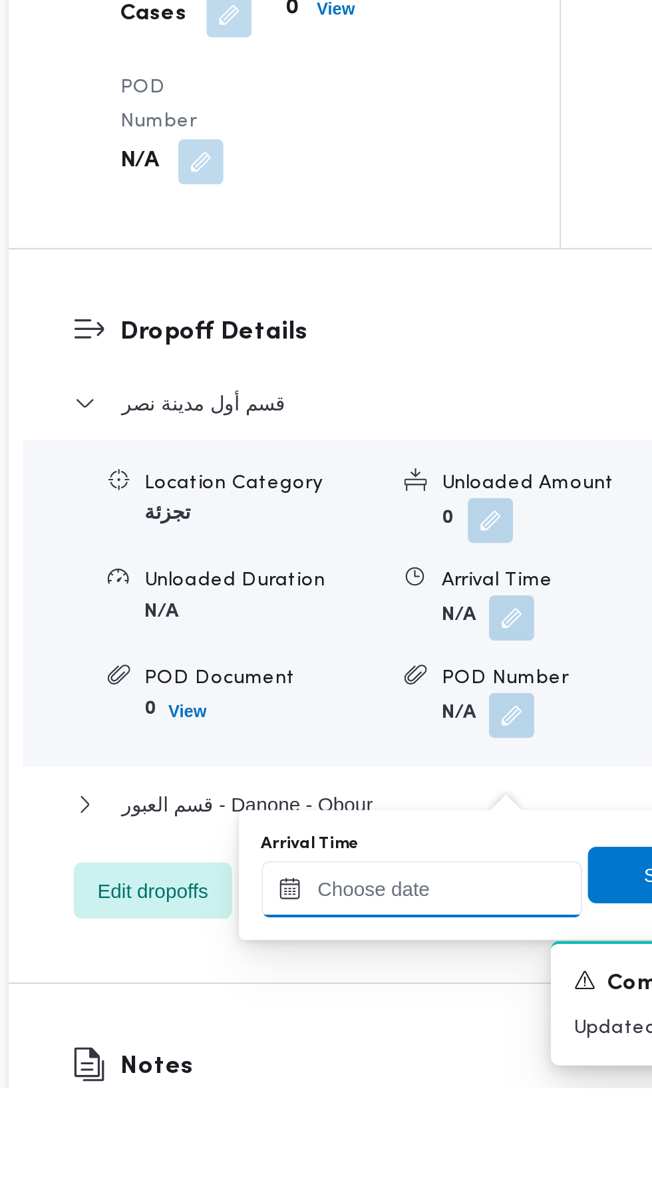
click at [361, 1108] on input "Arrival Time" at bounding box center [367, 1108] width 151 height 27
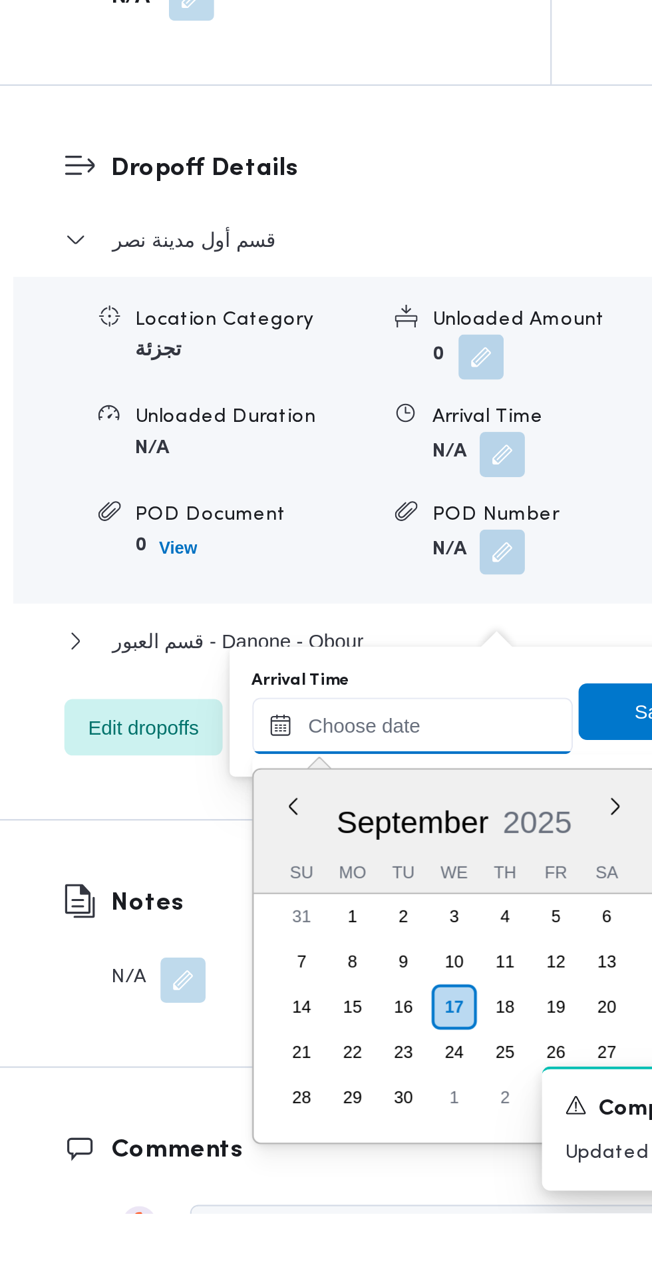
scroll to position [1041, 0]
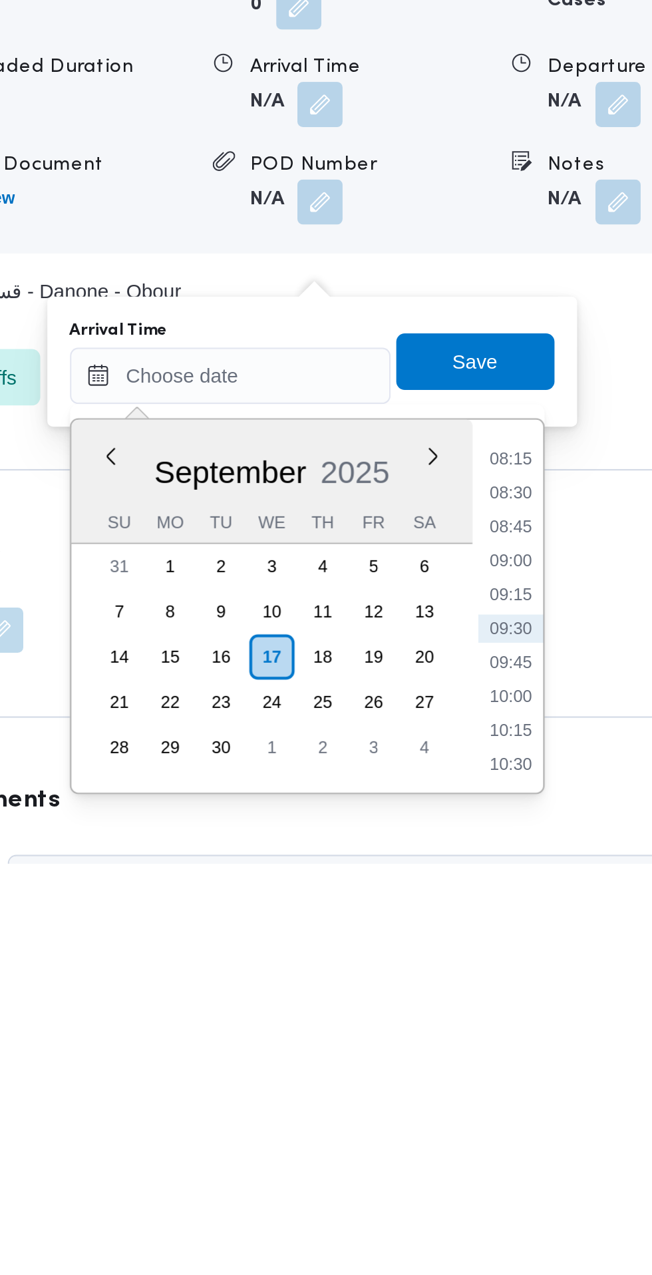
click at [506, 1150] on li "09:15" at bounding box center [499, 1147] width 31 height 13
type input "[DATE] 09:15"
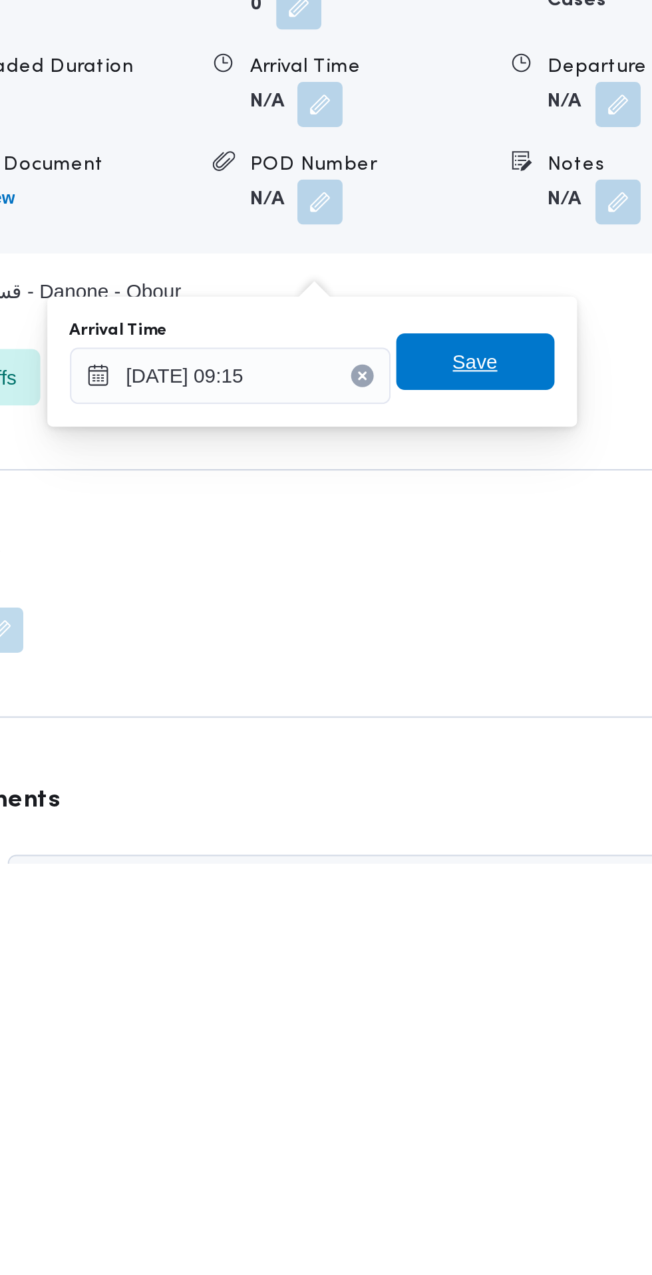
click at [498, 1040] on span "Save" at bounding box center [483, 1038] width 75 height 27
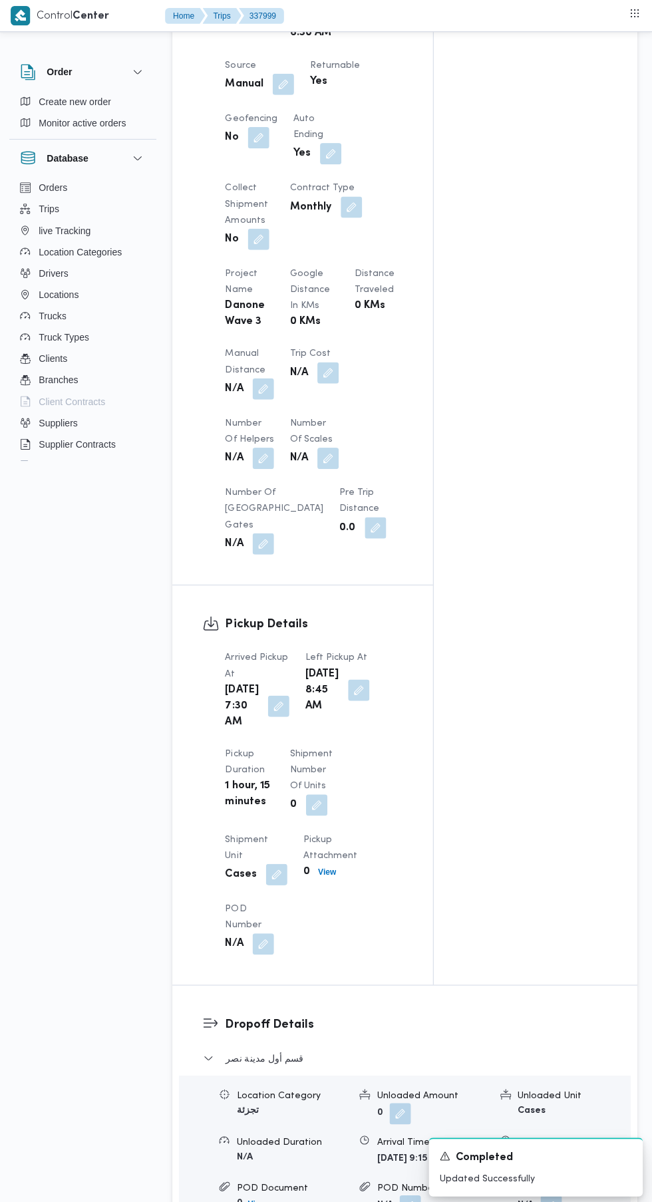
scroll to position [615, 0]
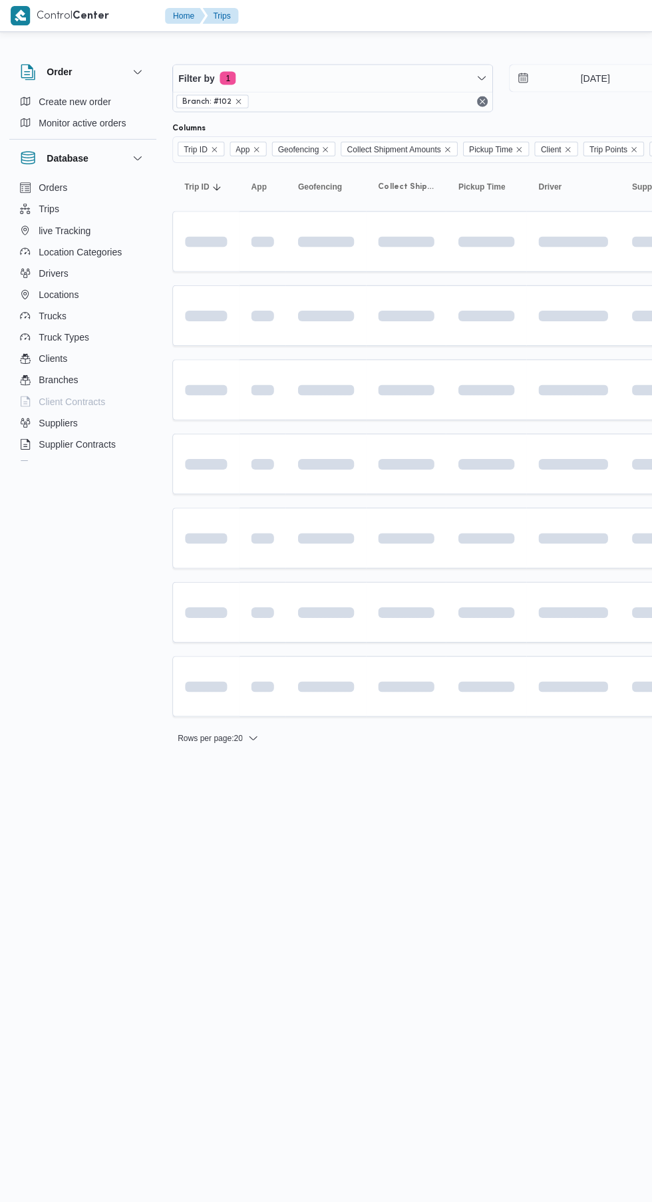
scroll to position [0, 20]
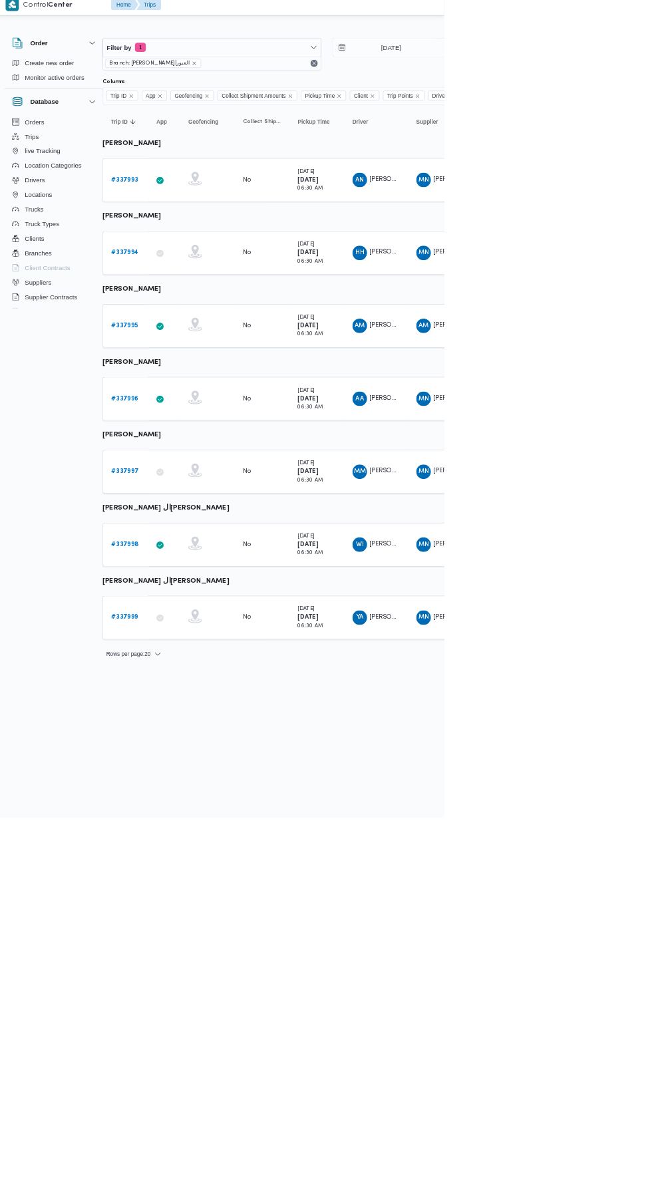
click at [184, 271] on b "# 337993" at bounding box center [185, 271] width 39 height 9
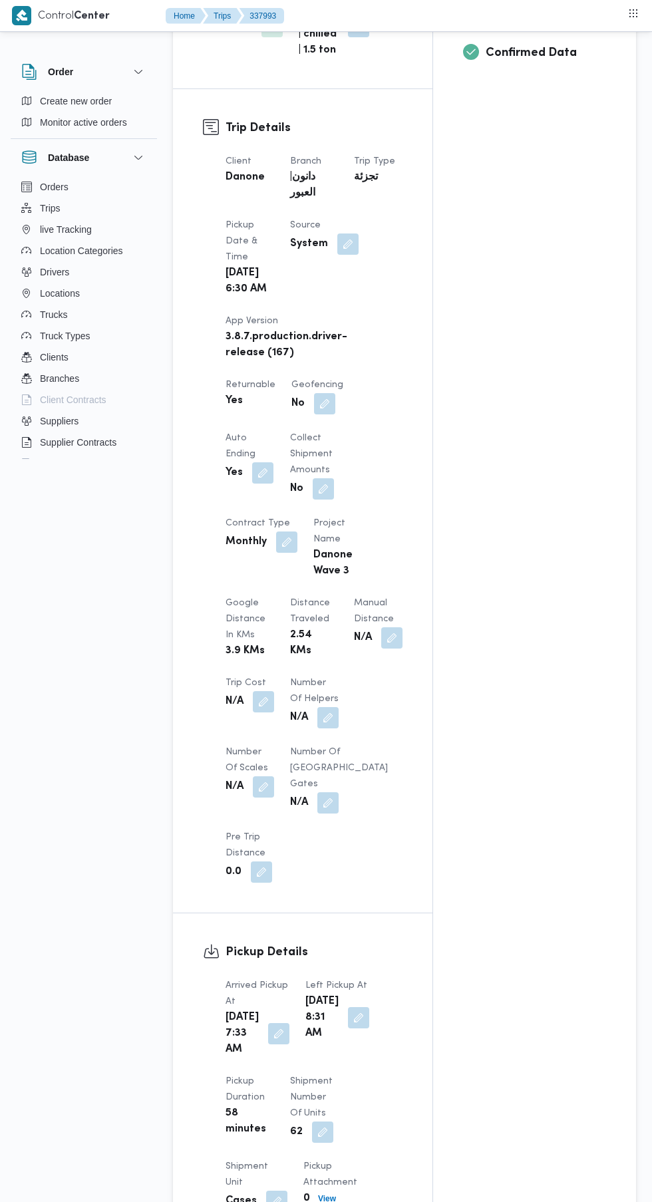
scroll to position [55, 0]
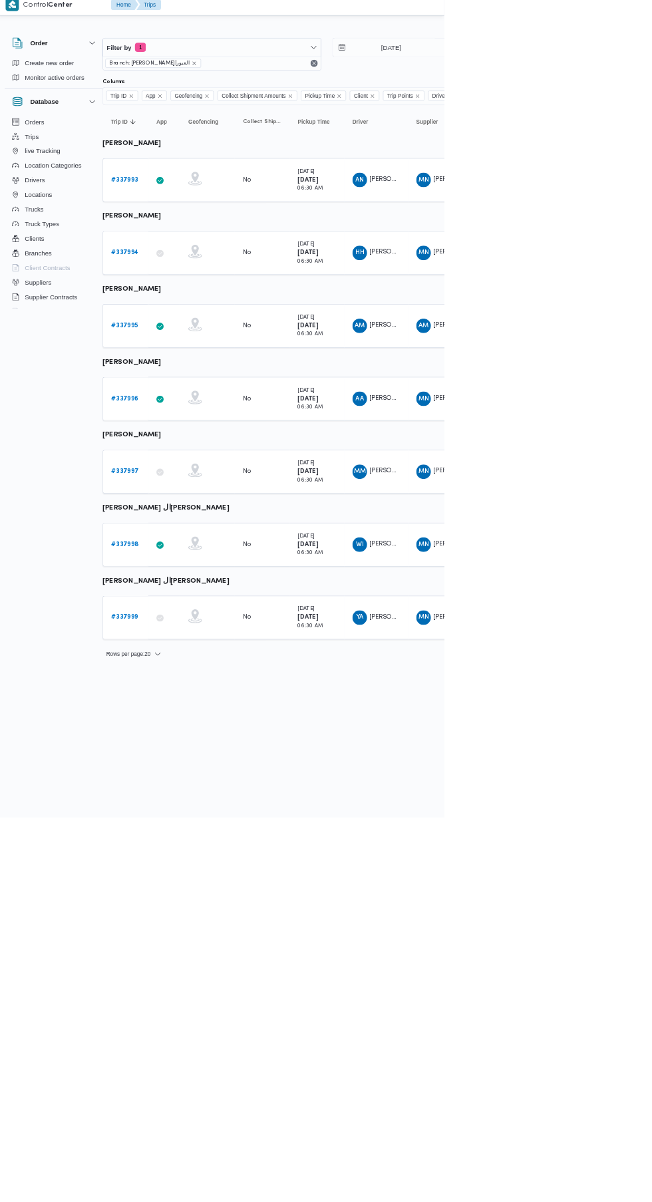
click at [180, 482] on b "# 337995" at bounding box center [185, 484] width 39 height 9
click at [184, 590] on b "# 337996" at bounding box center [186, 590] width 40 height 9
click at [184, 802] on b "# 337998" at bounding box center [186, 803] width 40 height 9
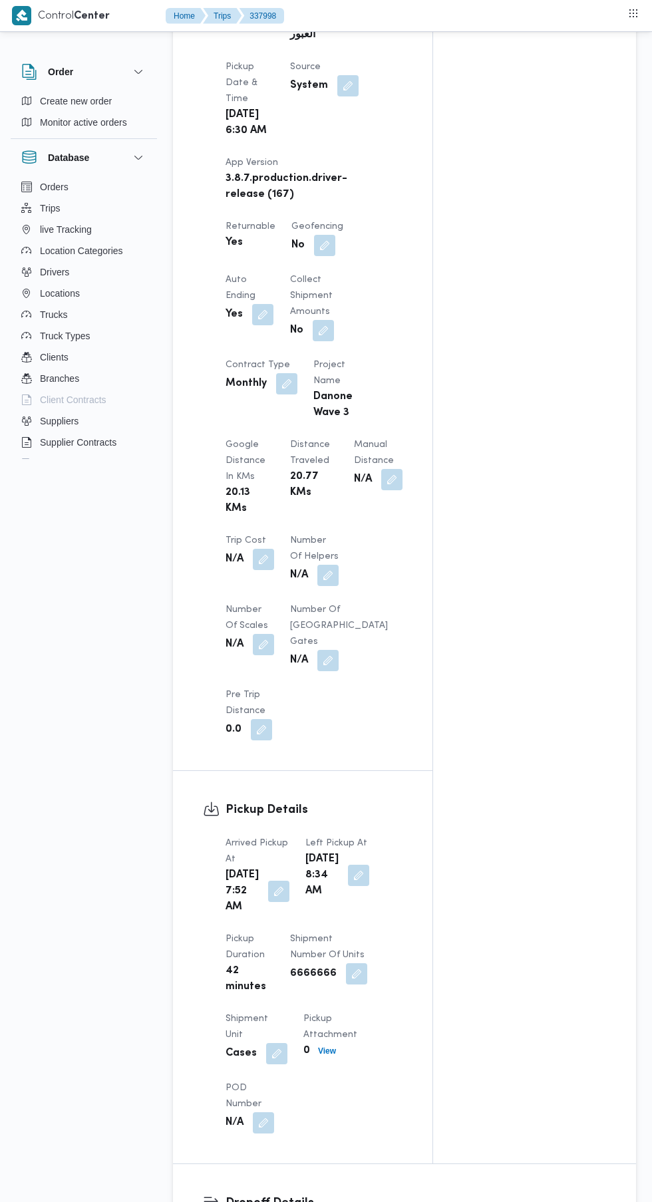
click at [274, 902] on button "button" at bounding box center [278, 891] width 21 height 21
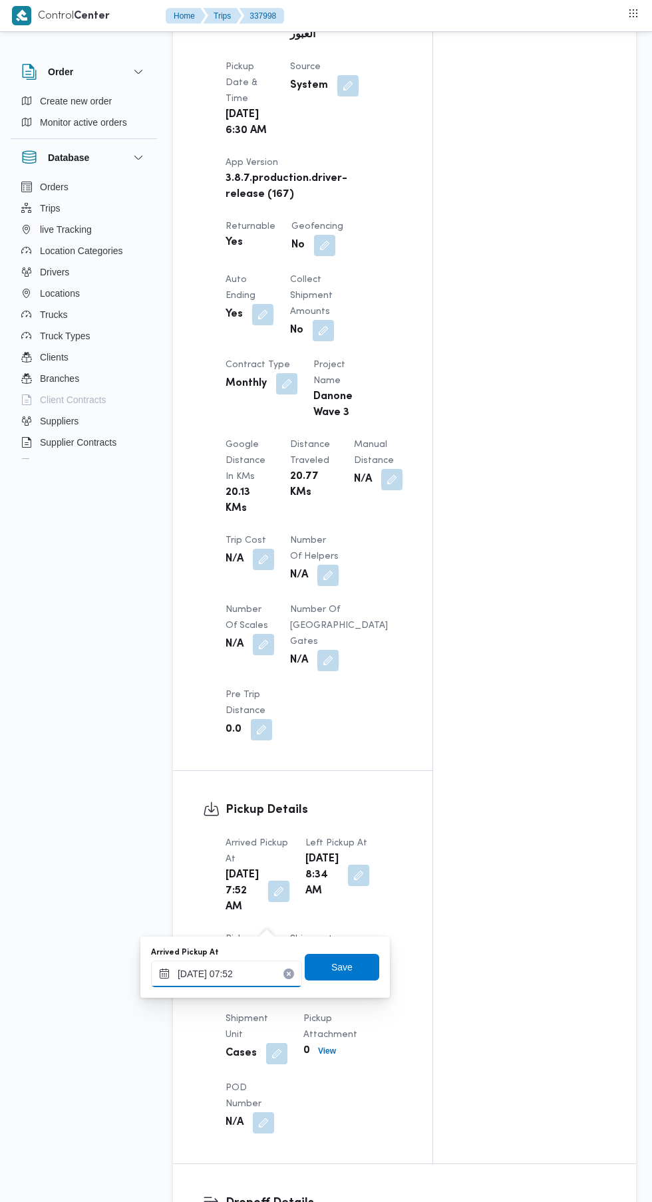
click at [249, 973] on input "[DATE] 07:52" at bounding box center [226, 974] width 151 height 27
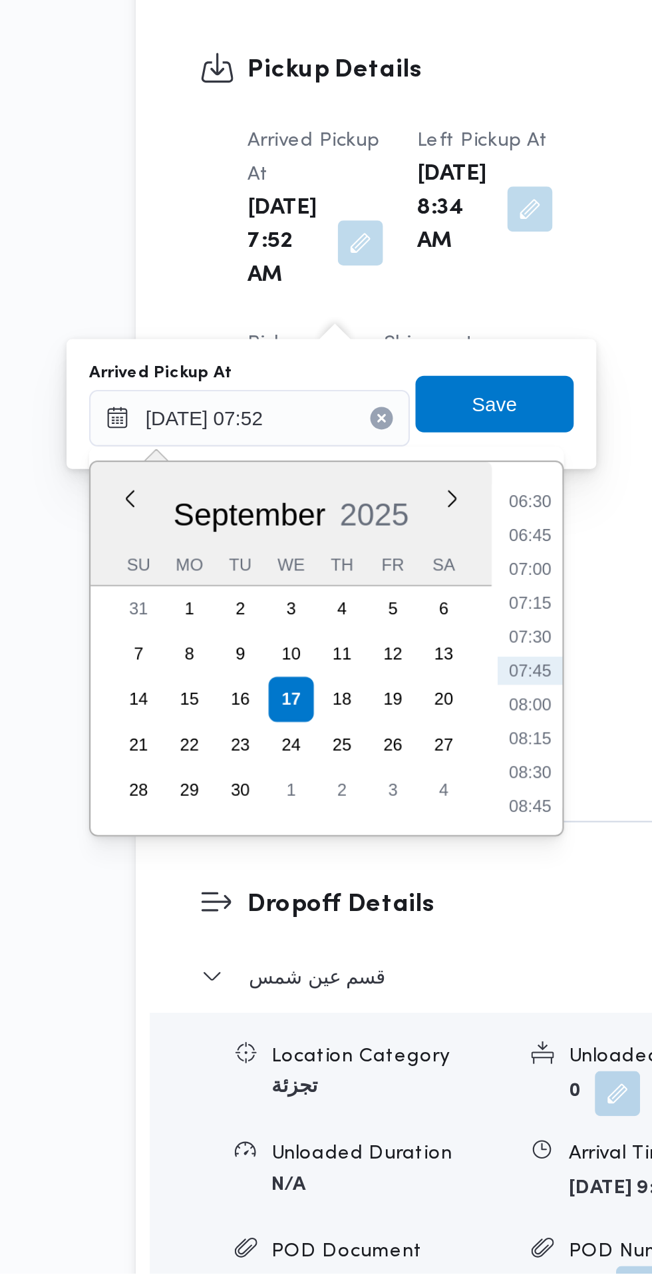
click at [361, 961] on li "07:15" at bounding box center [358, 959] width 31 height 13
type input "[DATE] 07:15"
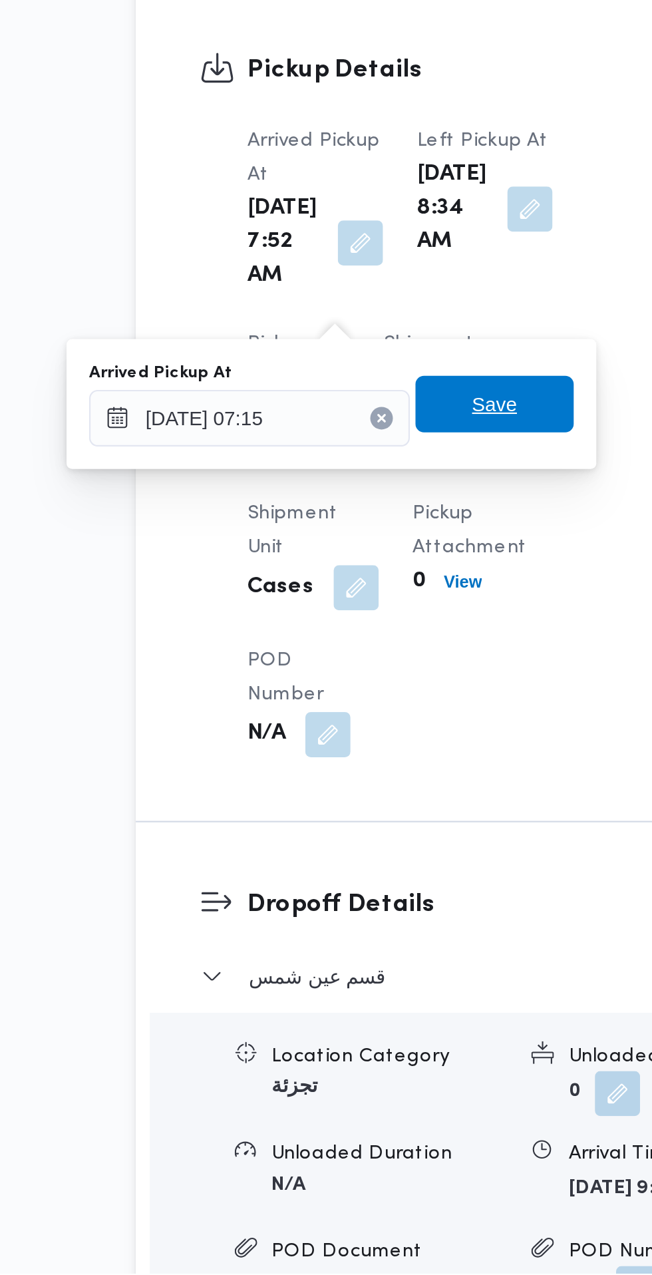
click at [361, 867] on span "Save" at bounding box center [342, 865] width 75 height 27
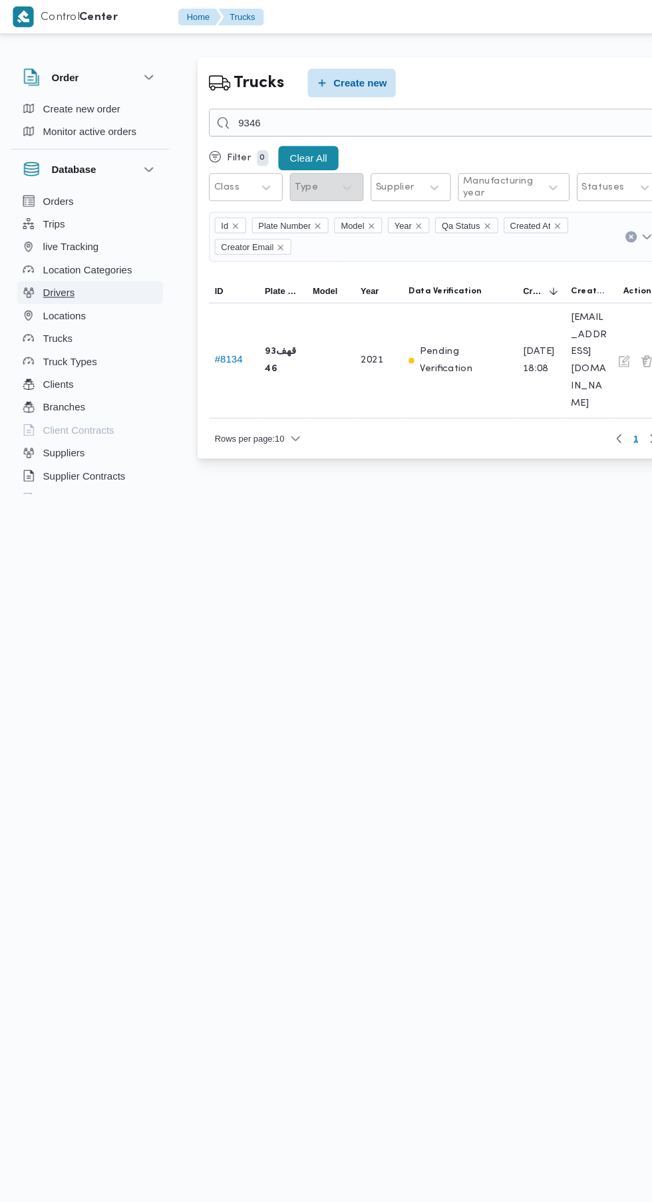
click at [57, 273] on span "Drivers" at bounding box center [54, 272] width 29 height 16
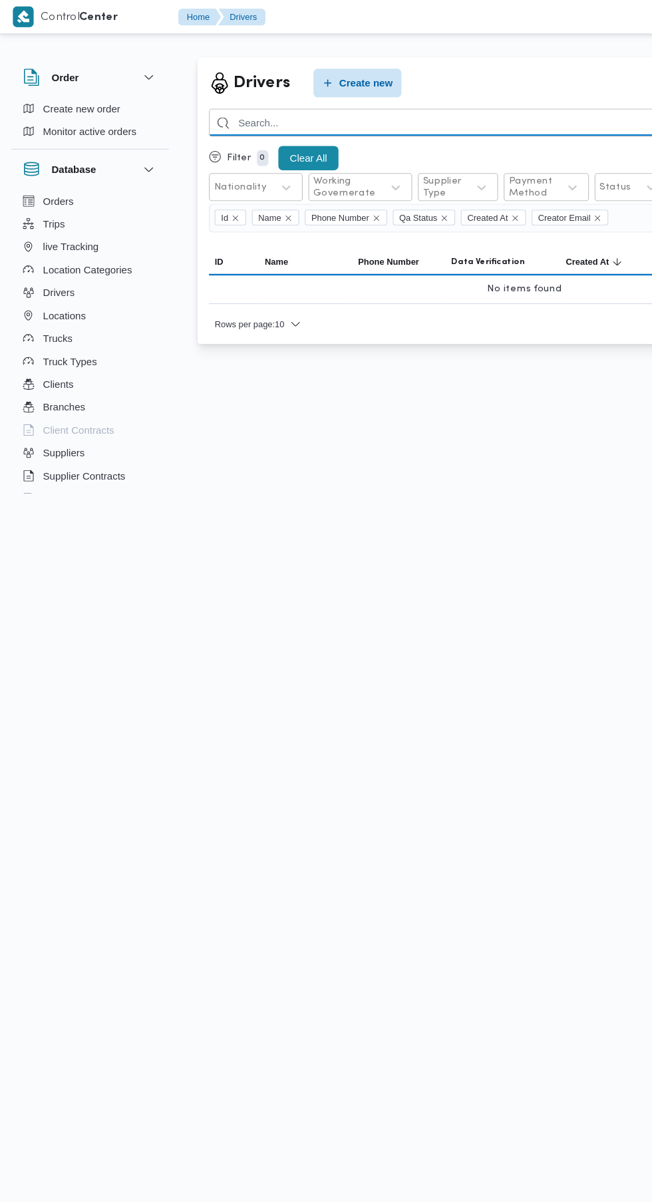
click at [356, 114] on input "search" at bounding box center [487, 114] width 587 height 26
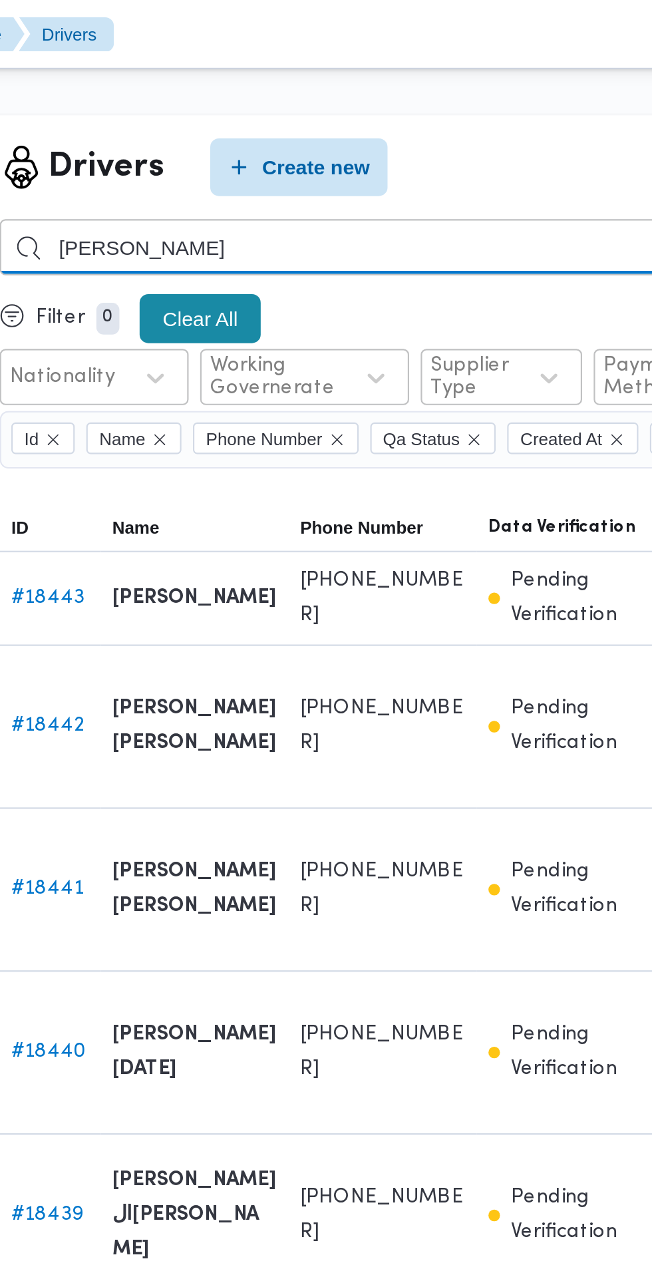
type input "علي مصطفي"
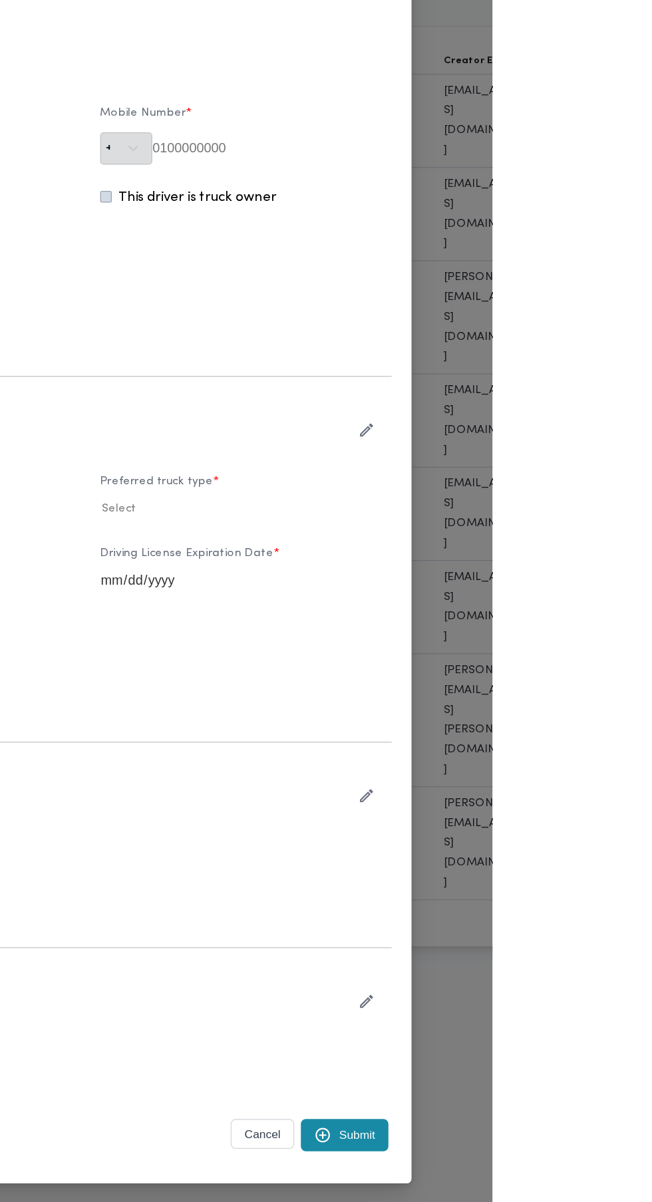
type input "علي [PERSON_NAME] [PERSON_NAME]"
type input "01208054388"
type input "2027-03-12"
type input "2028-03-12"
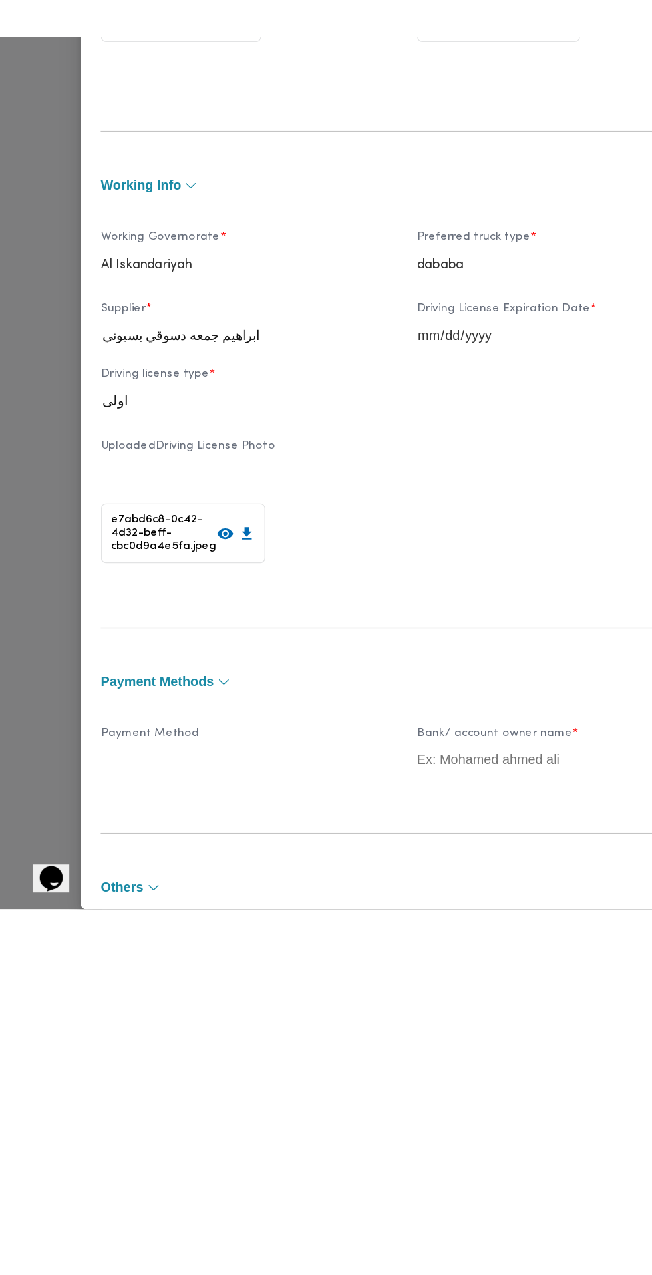
scroll to position [20, 0]
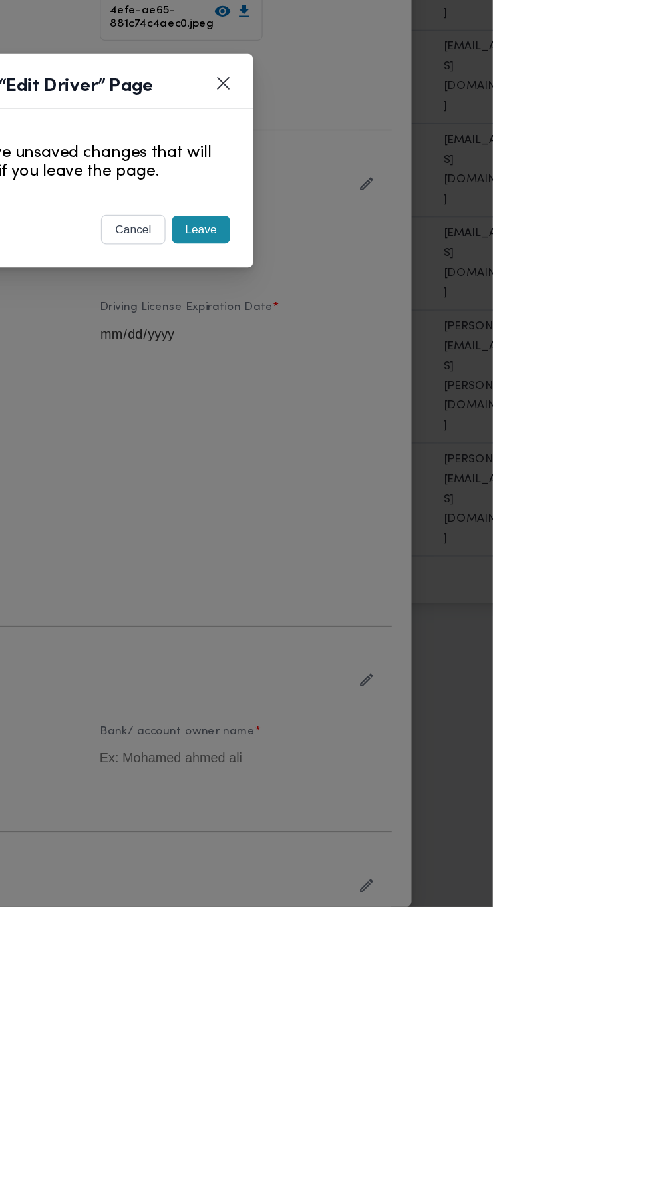
click at [440, 668] on button "Leave" at bounding box center [417, 656] width 47 height 23
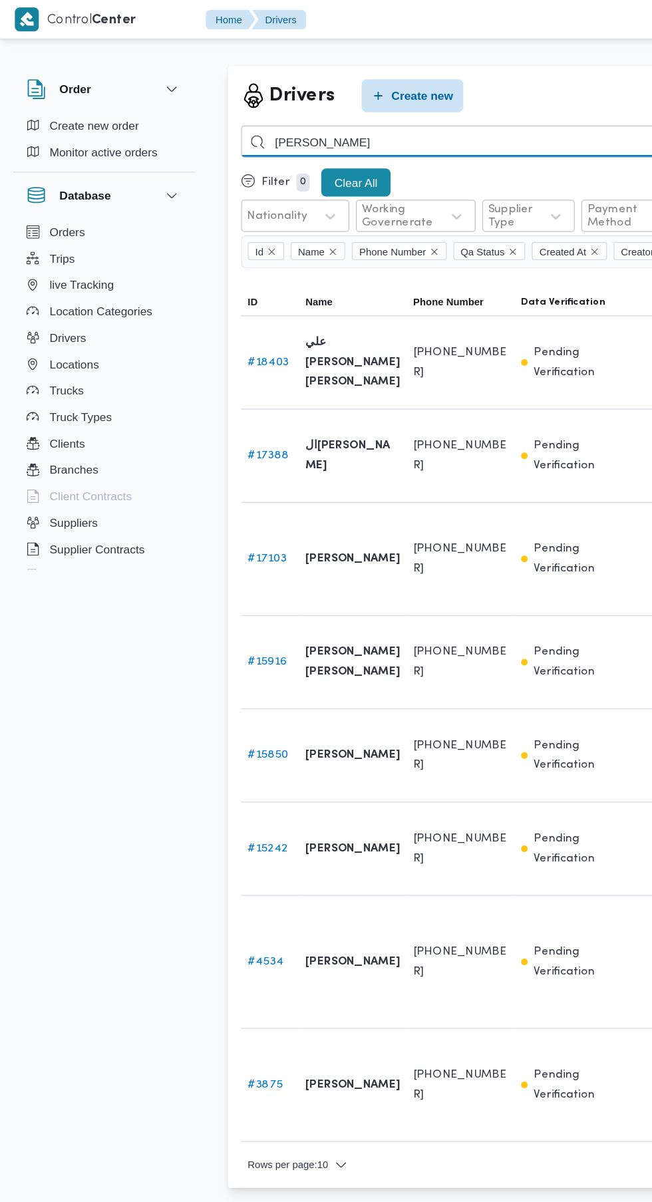
click at [378, 108] on input "علي مصطفي" at bounding box center [487, 114] width 587 height 26
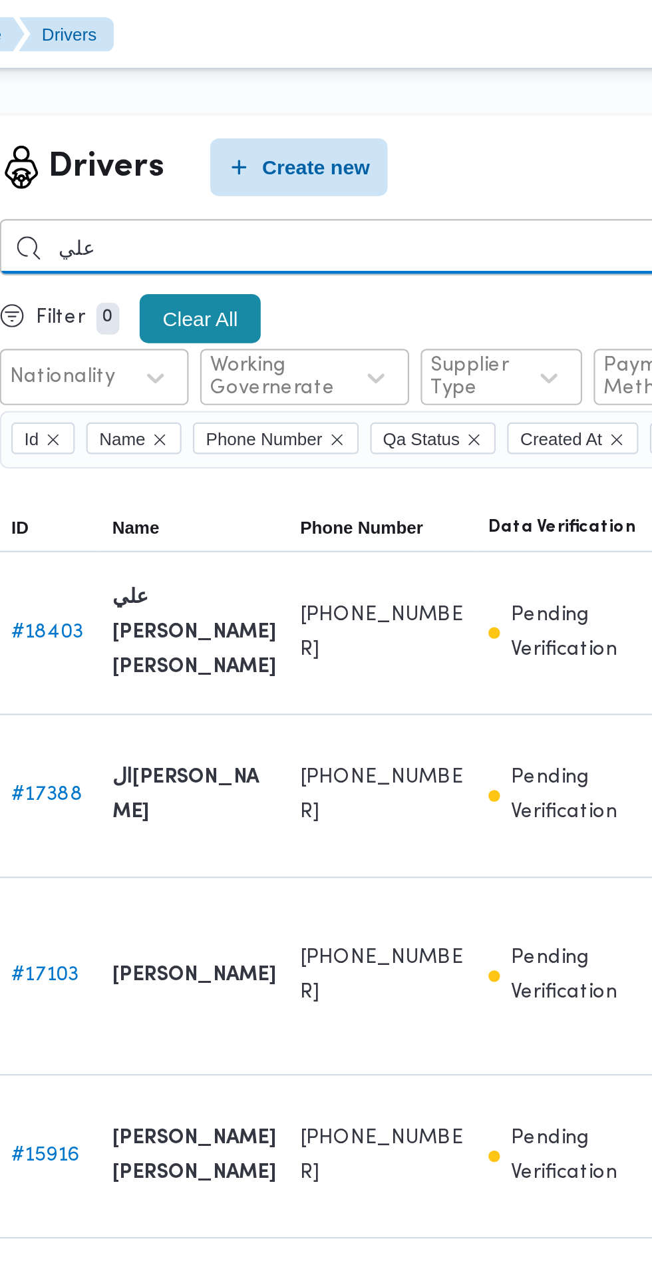
type input "علي"
type input "محمد محمود عبدالجواد"
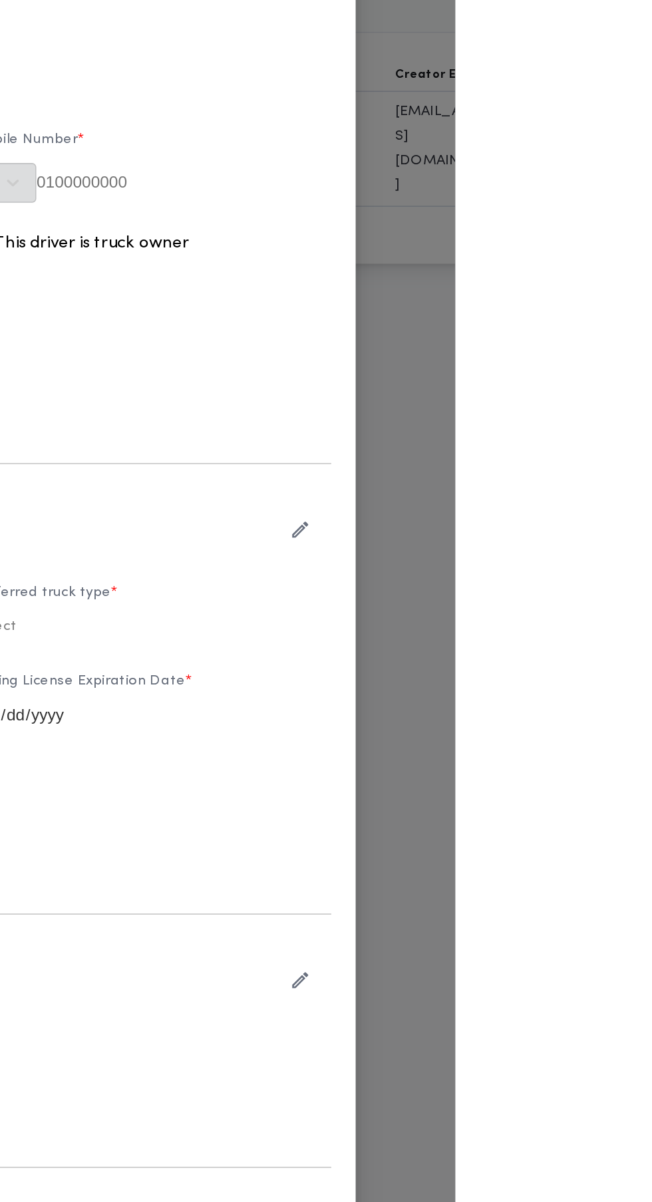
type input "[PERSON_NAME] علي [PERSON_NAME]"
type input "01203488327"
type input "2026-03-26"
type input "2026-07-22"
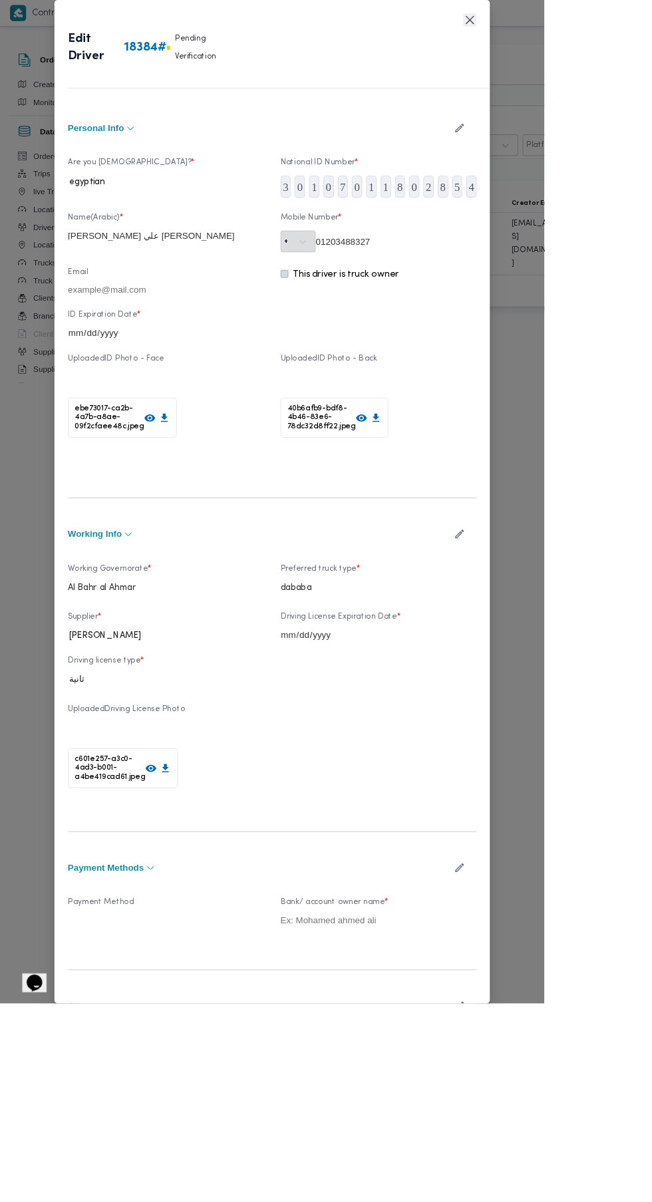
click at [571, 32] on button "Closes this modal window" at bounding box center [563, 24] width 16 height 16
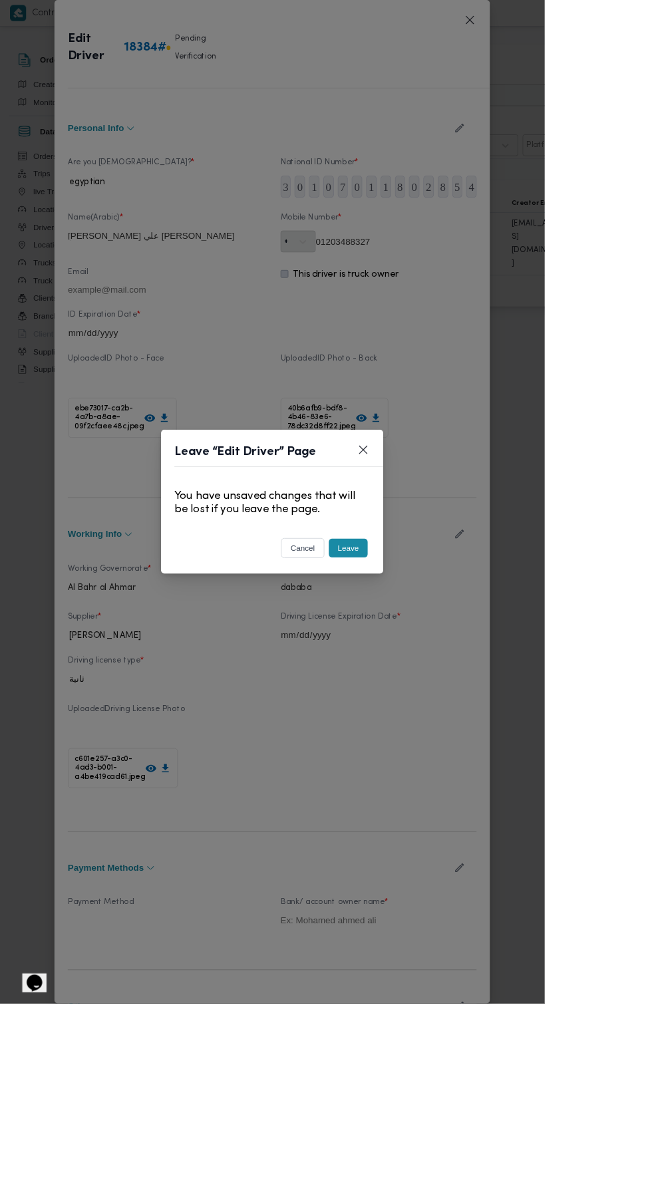
click at [440, 668] on button "Leave" at bounding box center [417, 656] width 47 height 23
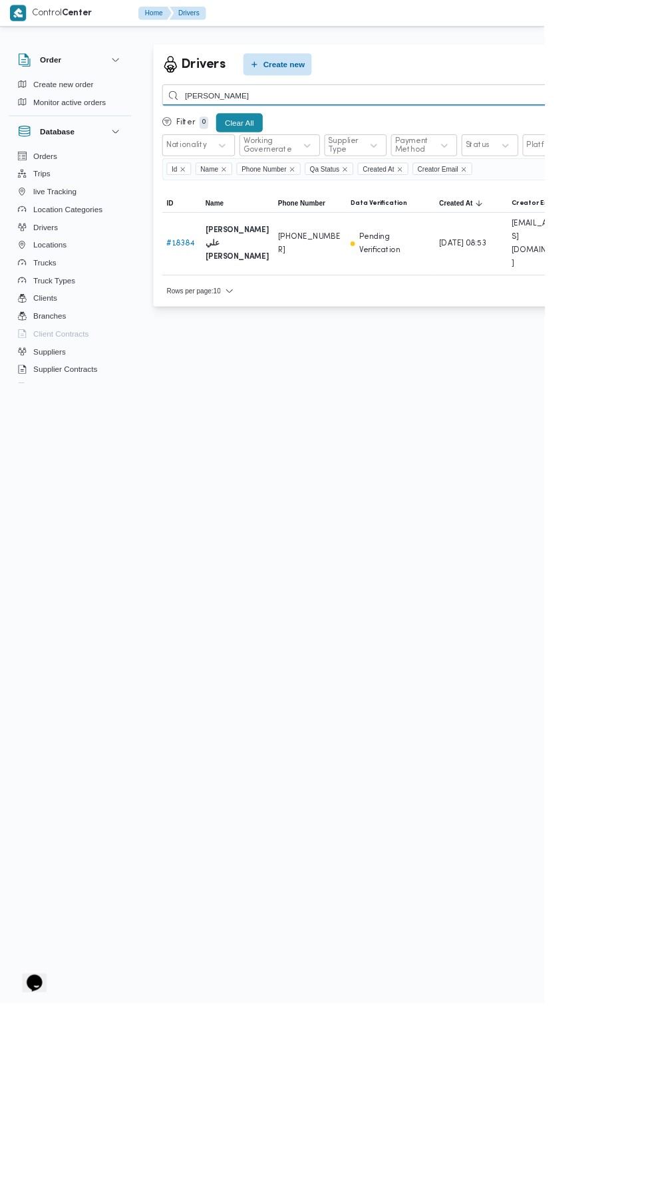
click at [496, 114] on input "محمد محمود عبدالجواد" at bounding box center [487, 114] width 587 height 26
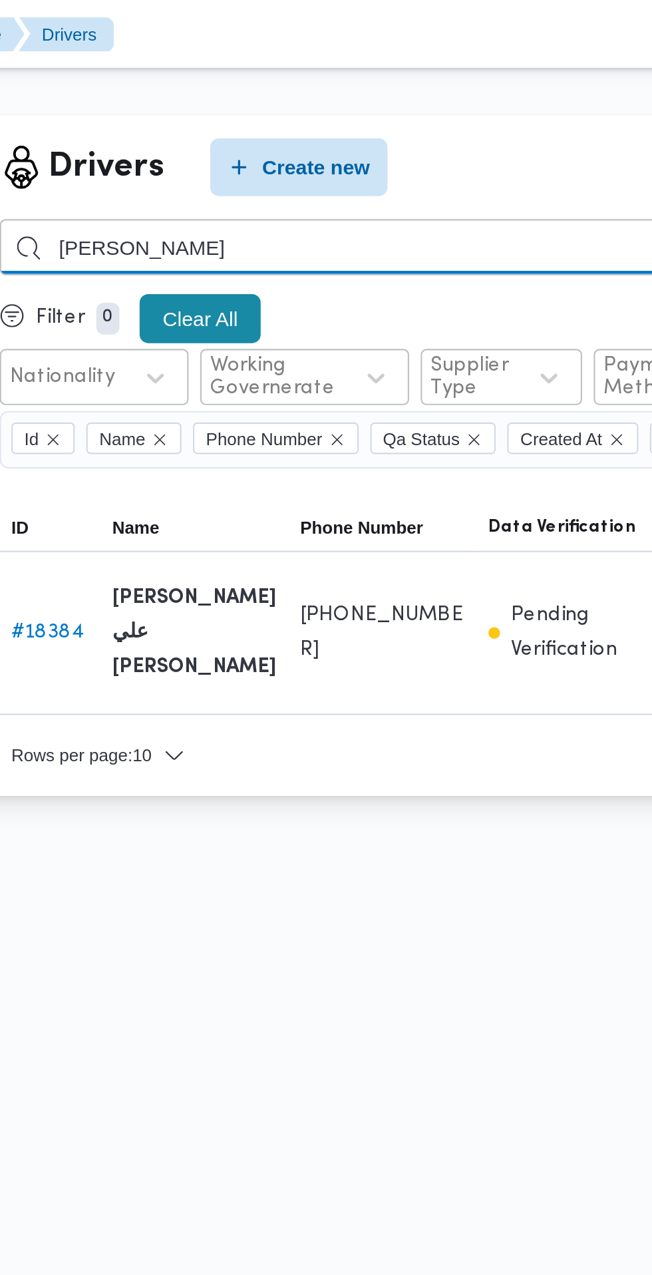
type input "محمد"
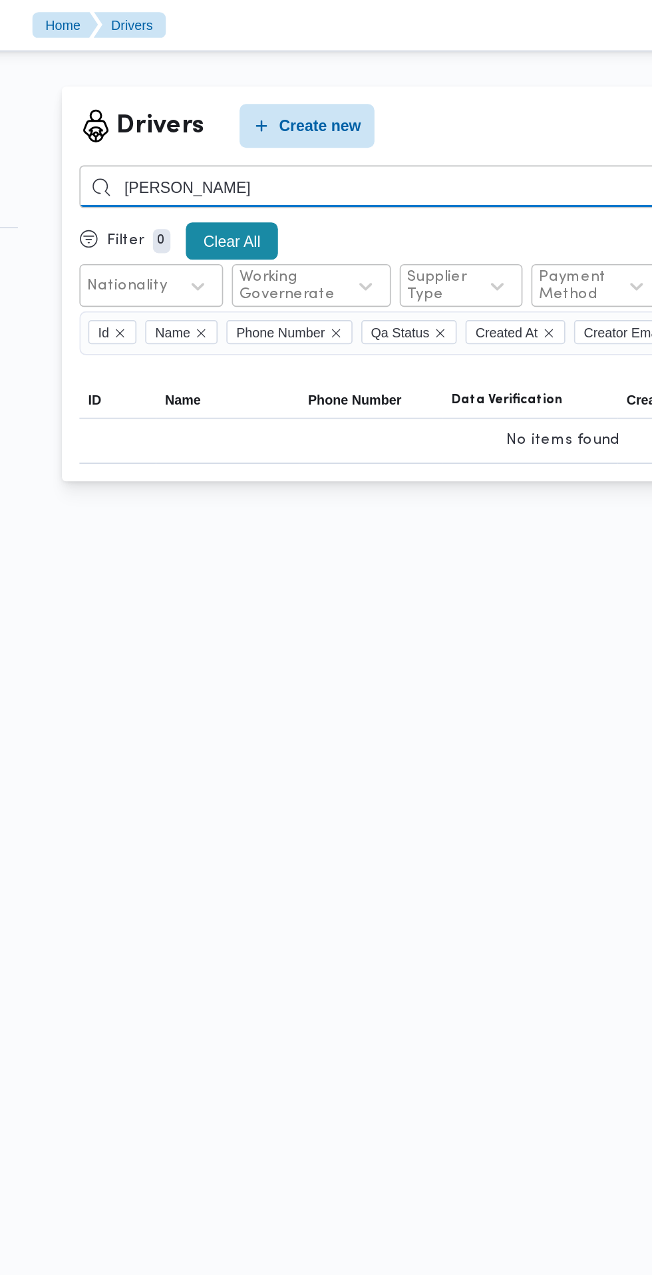
type input "مصطفي بكر"
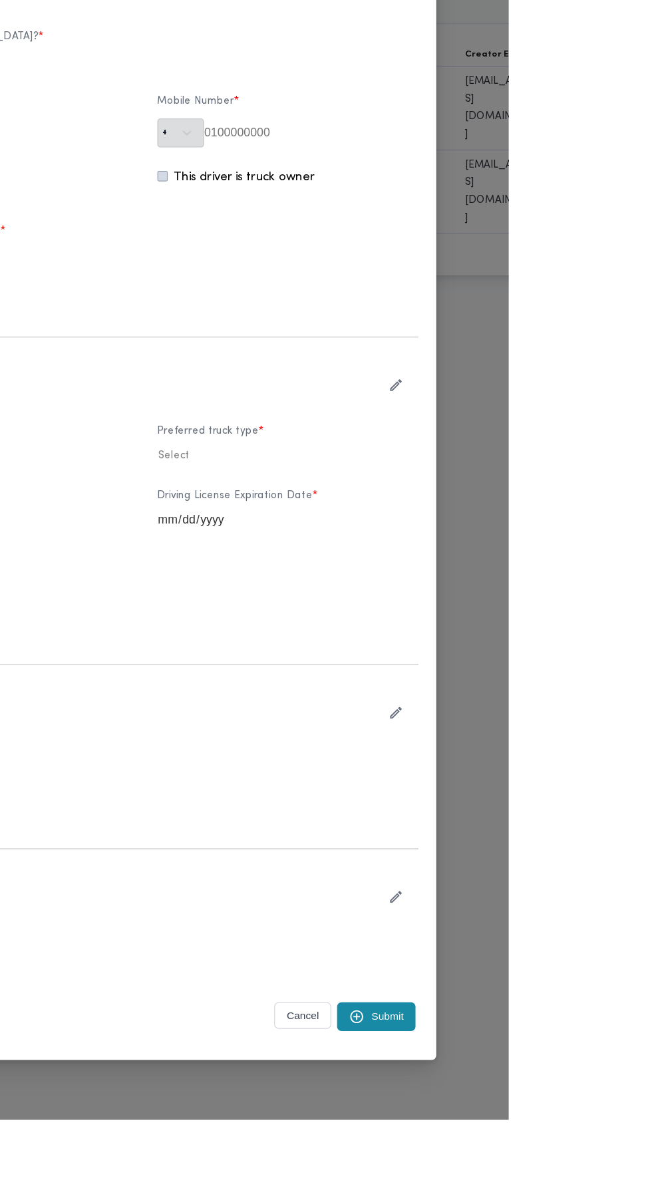
type input "[PERSON_NAME]"
type input "01206144205"
type input "2026-09-13"
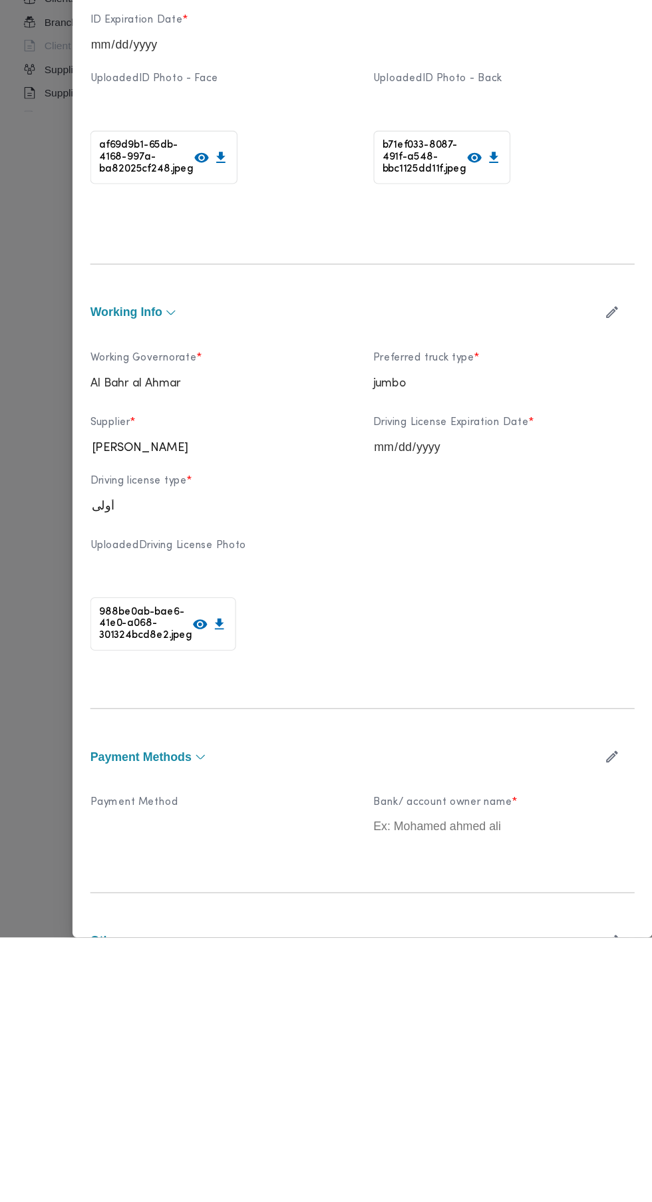
scroll to position [25, 0]
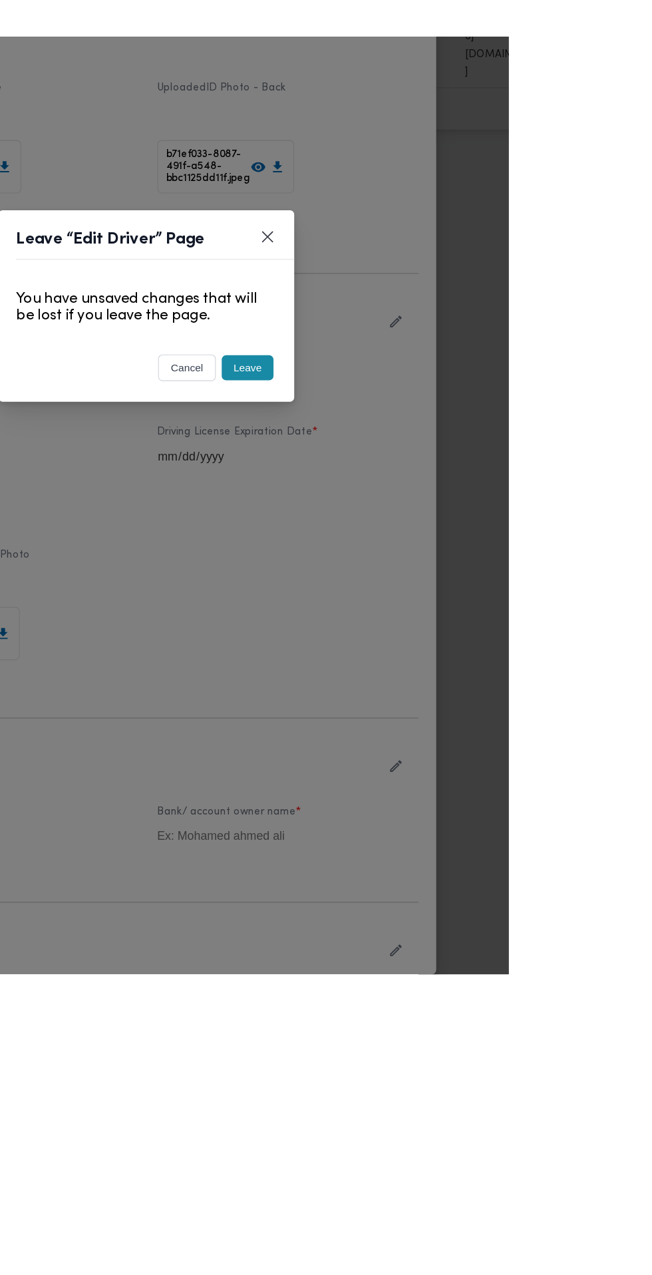
scroll to position [0, 0]
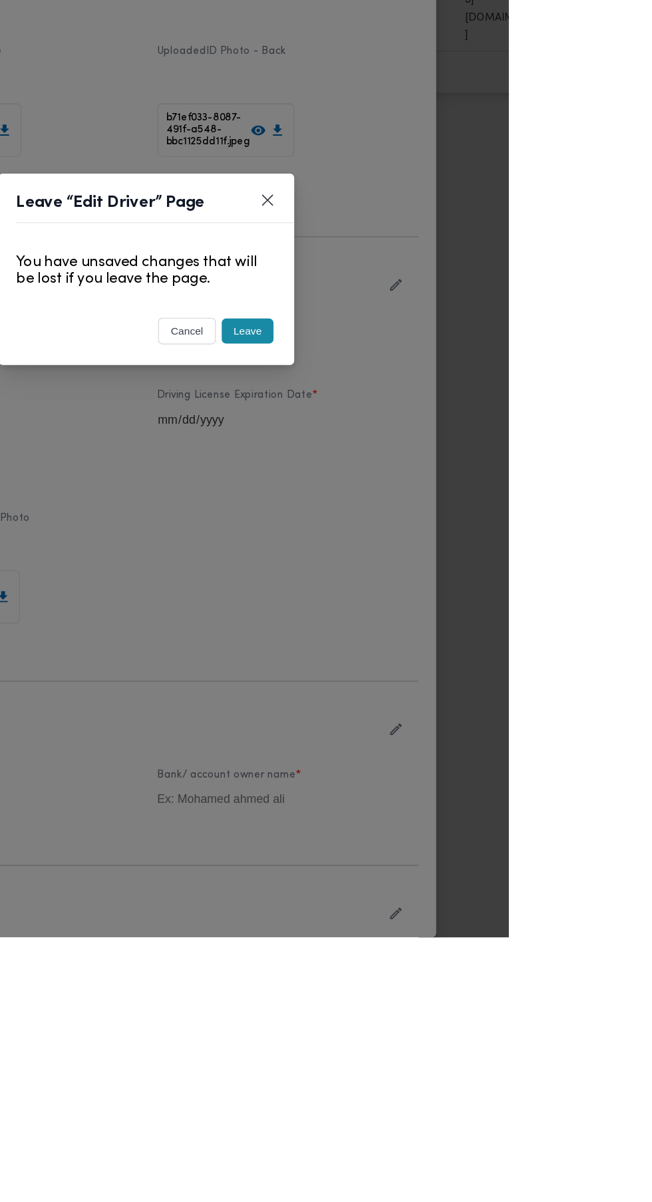
click at [440, 668] on button "Leave" at bounding box center [417, 656] width 47 height 23
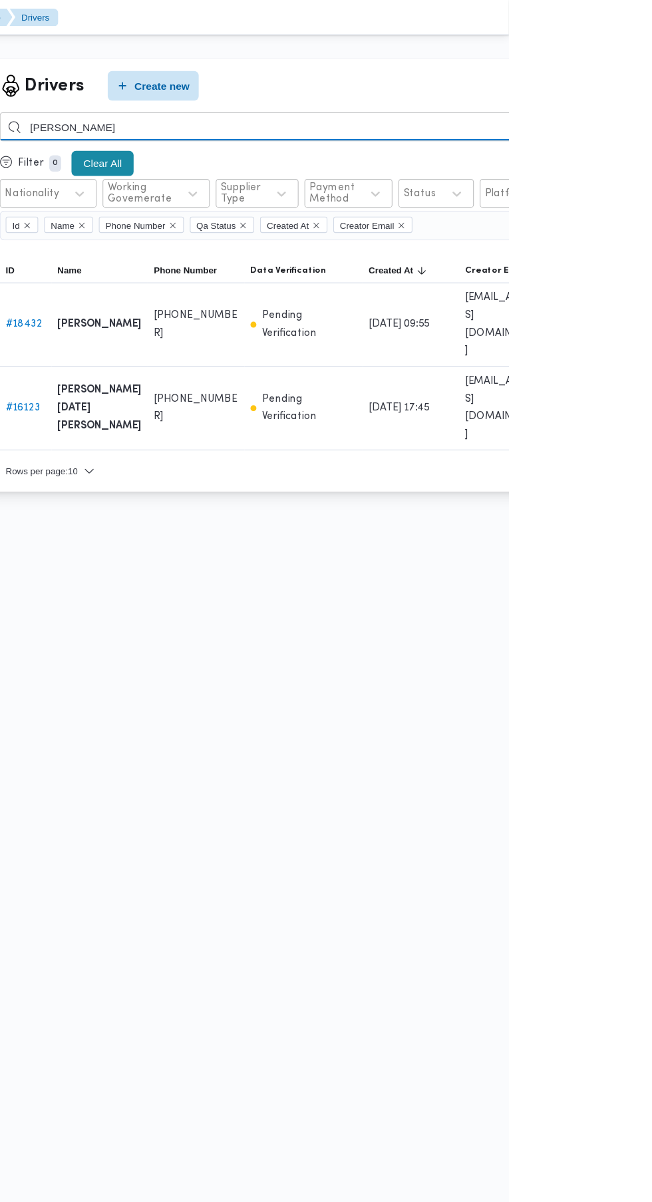
click at [378, 108] on input "مصطفي بكر" at bounding box center [487, 114] width 587 height 26
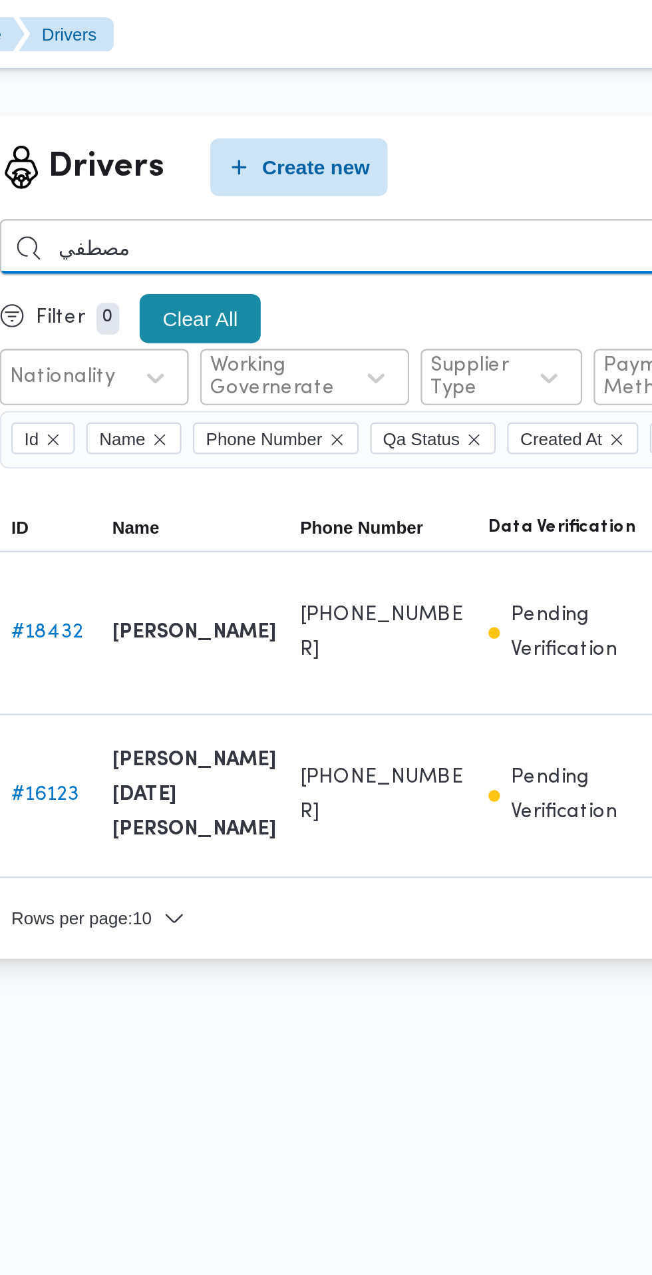
type input "مصطفي"
type input "محمد محمود عبدالجواد"
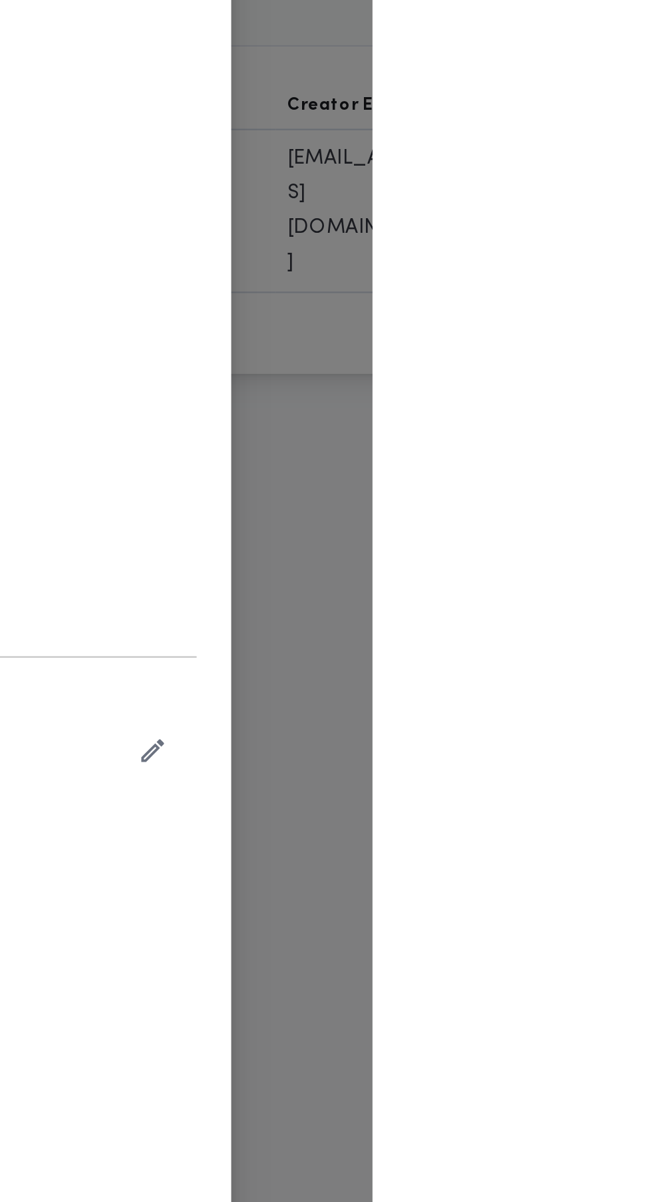
type input "[PERSON_NAME] علي [PERSON_NAME]"
type input "01203488327"
type input "2026-03-26"
type input "2026-07-22"
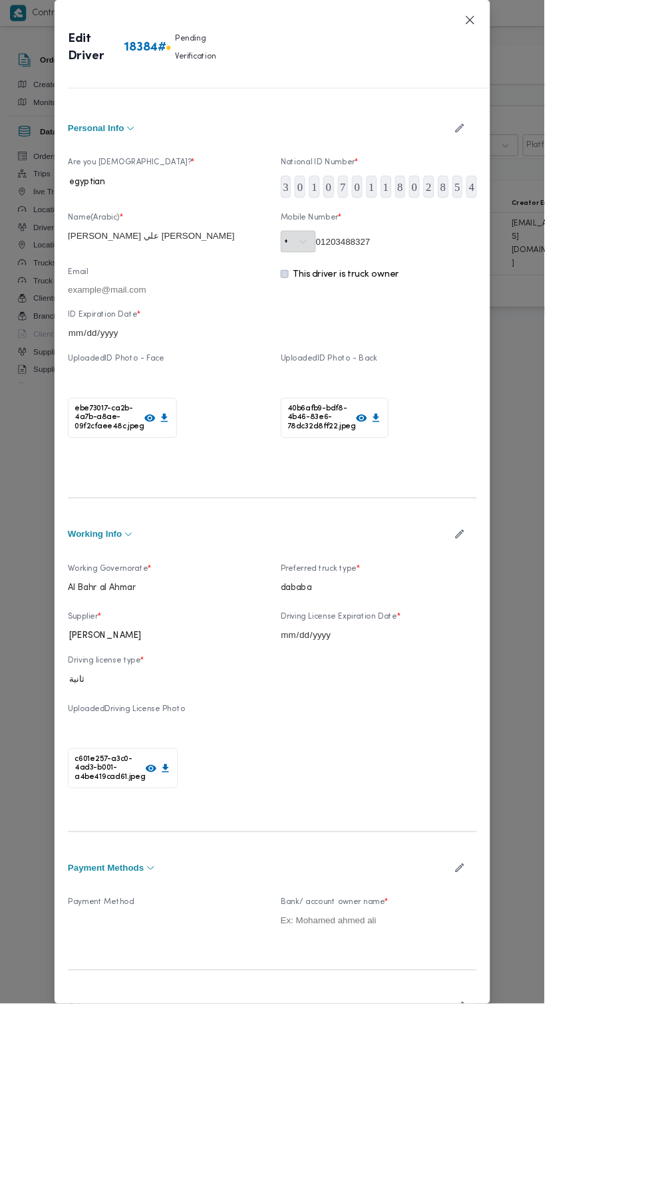
click at [571, 696] on label "Preferred truck type *" at bounding box center [453, 686] width 235 height 21
click at [557, 647] on icon "button" at bounding box center [550, 640] width 14 height 14
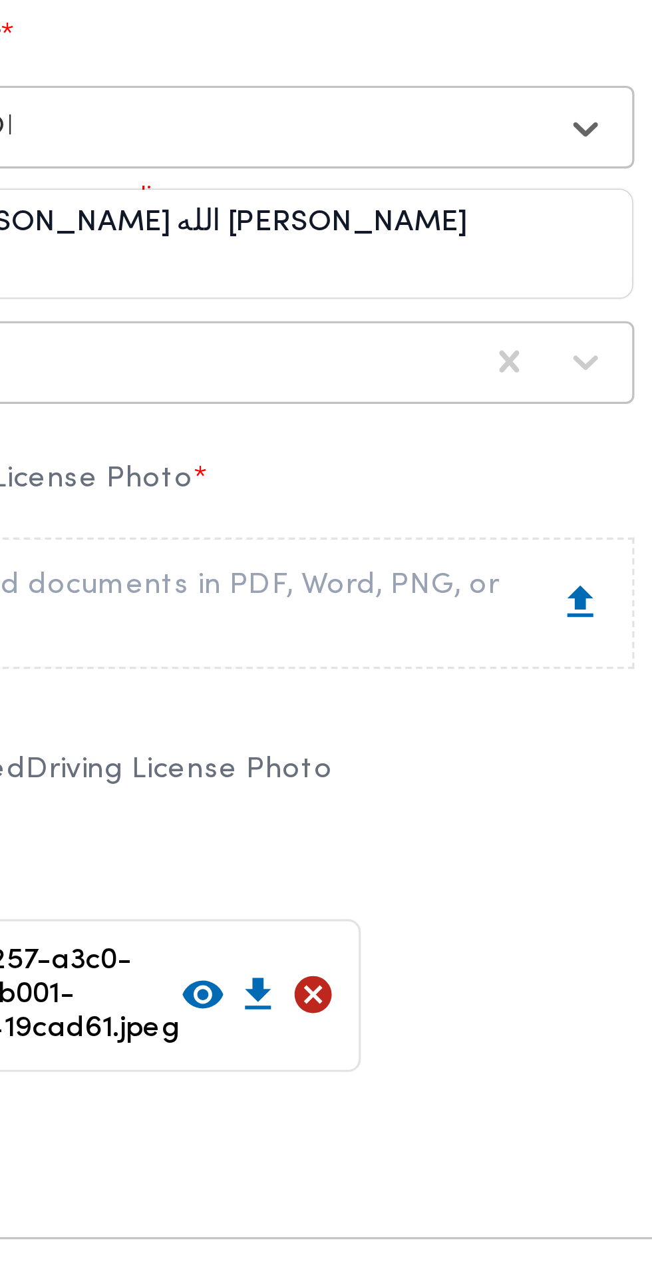
type input "عطا الله"
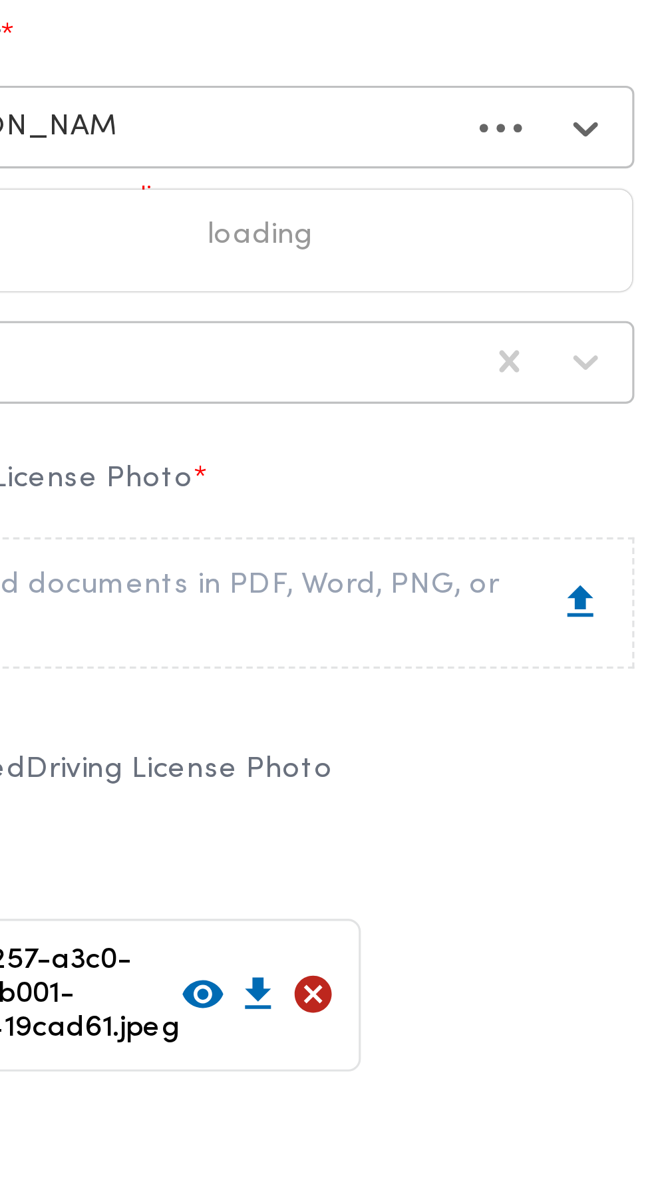
type input "احمد عبدالعاطي"
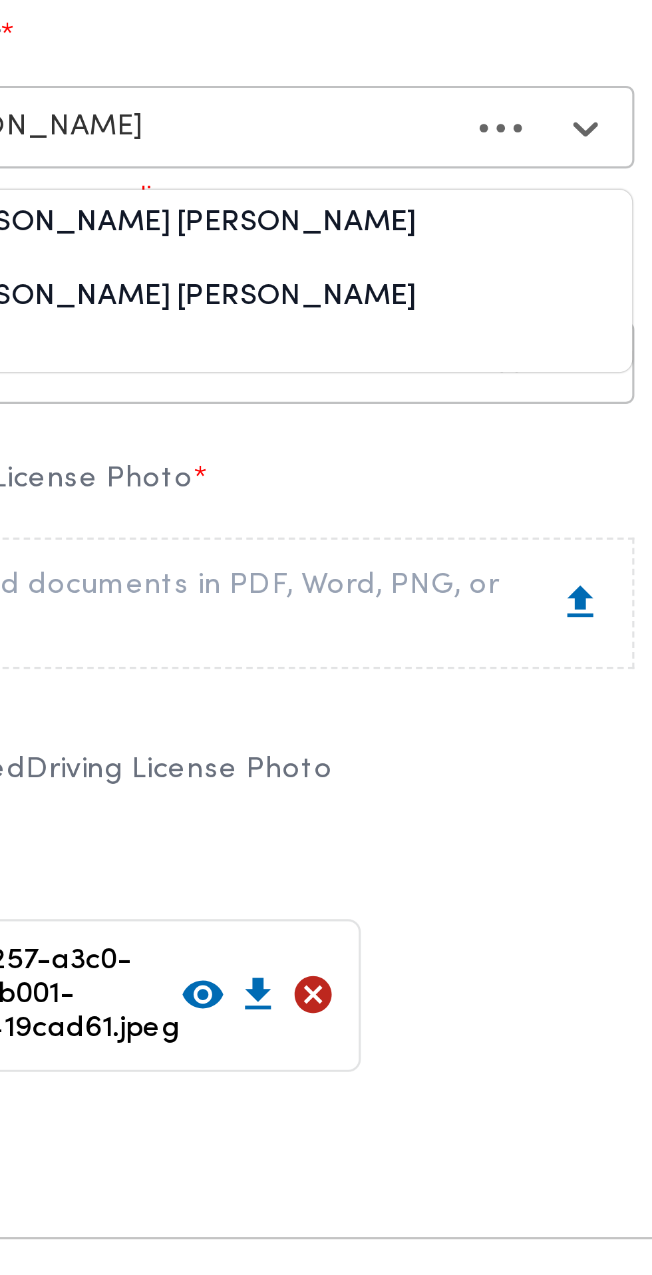
type input "احمد محمد عبدالعاطي"
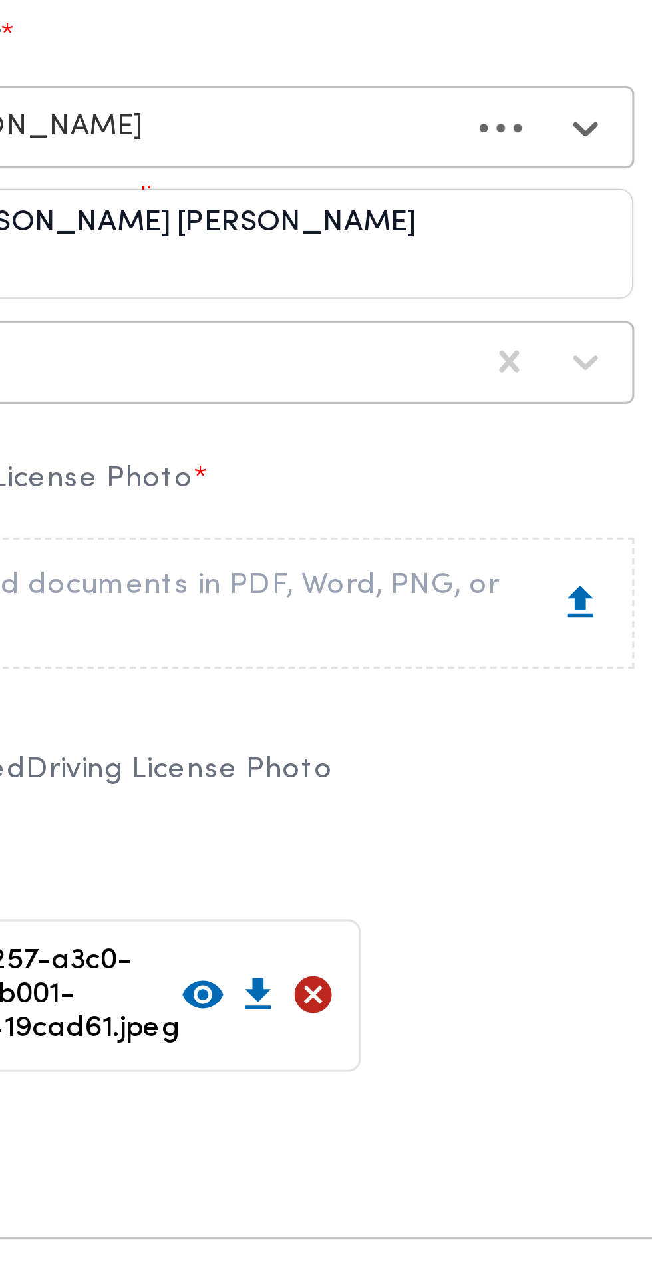
type input "احمد محمد عبدالعاطي"
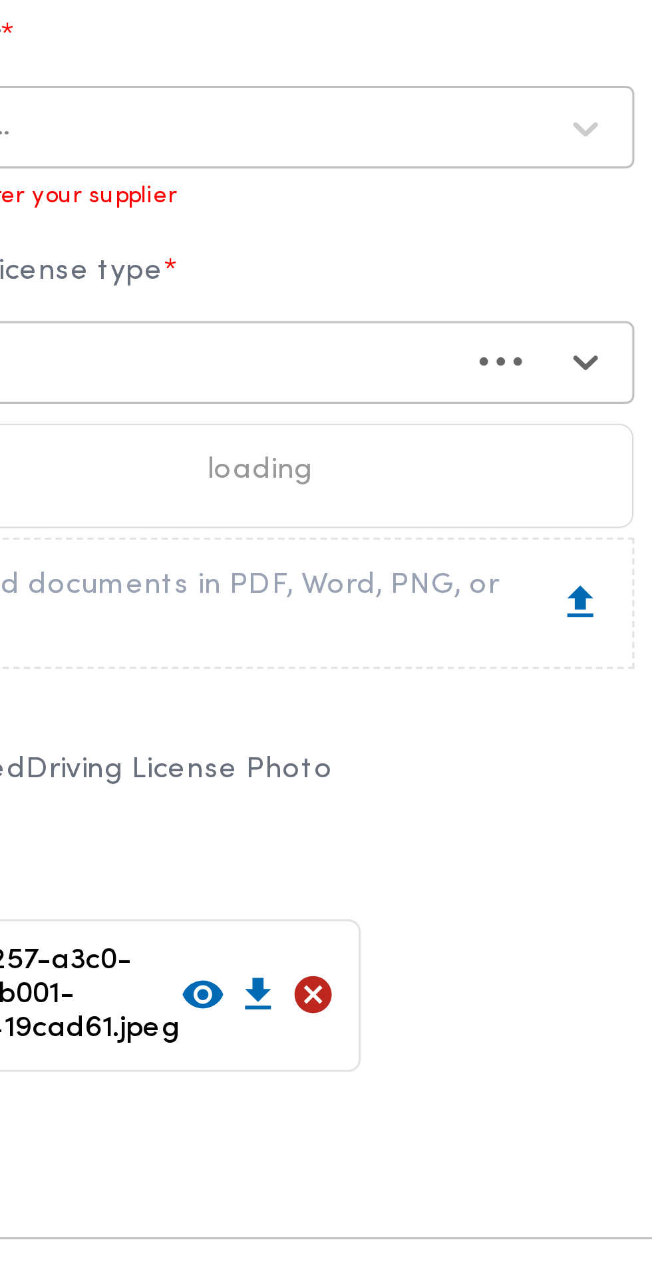
type input "ا"
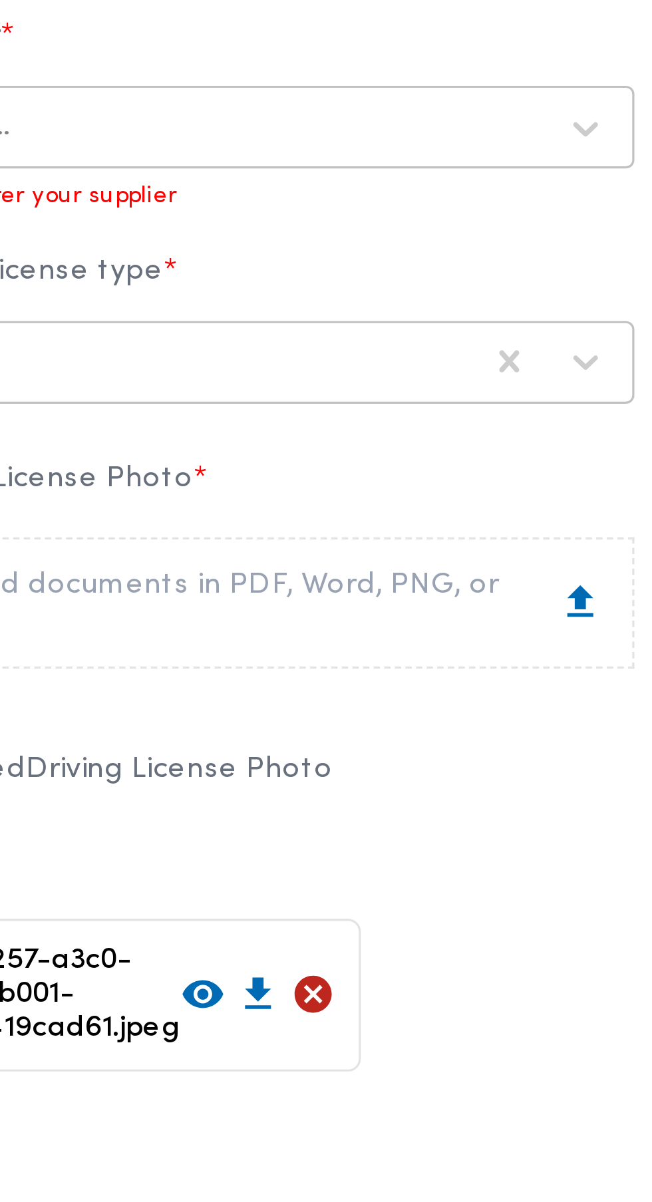
click at [166, 784] on div "Select..." at bounding box center [186, 775] width 204 height 19
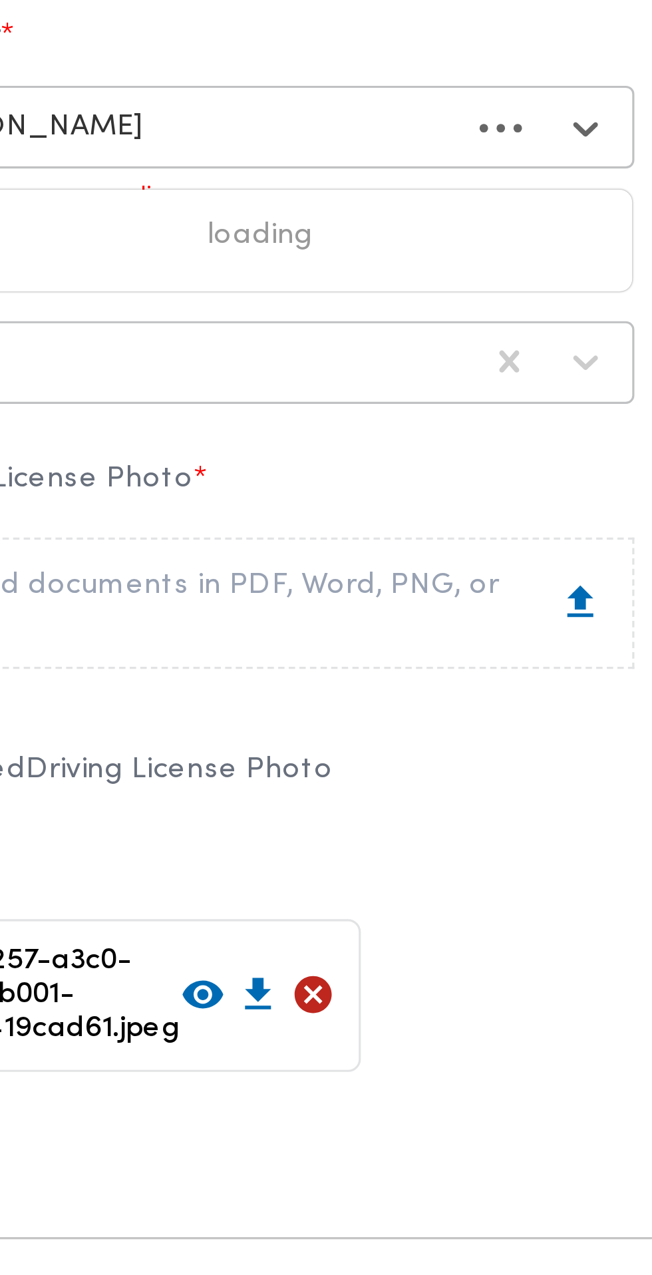
type input "احمد محمد عبدالعاطي"
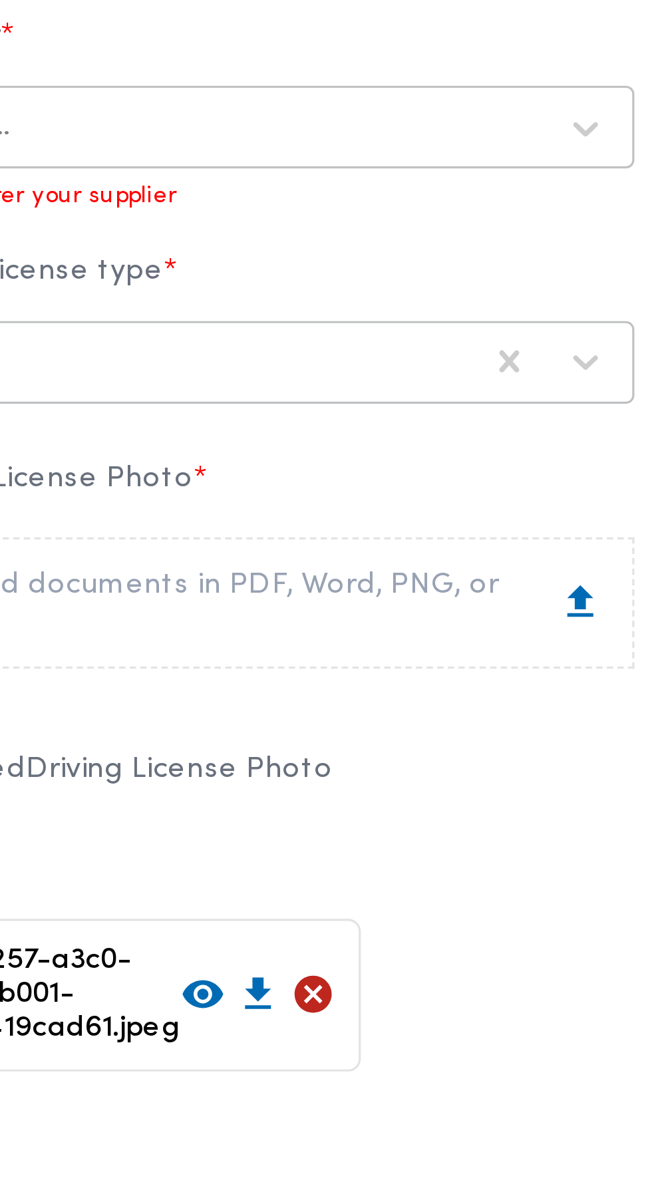
click at [134, 837] on div "Personal Info Are you Egyptian? * egyptian National ID Number * 3 0 1 0 7 0 1 1…" at bounding box center [326, 662] width 522 height 1080
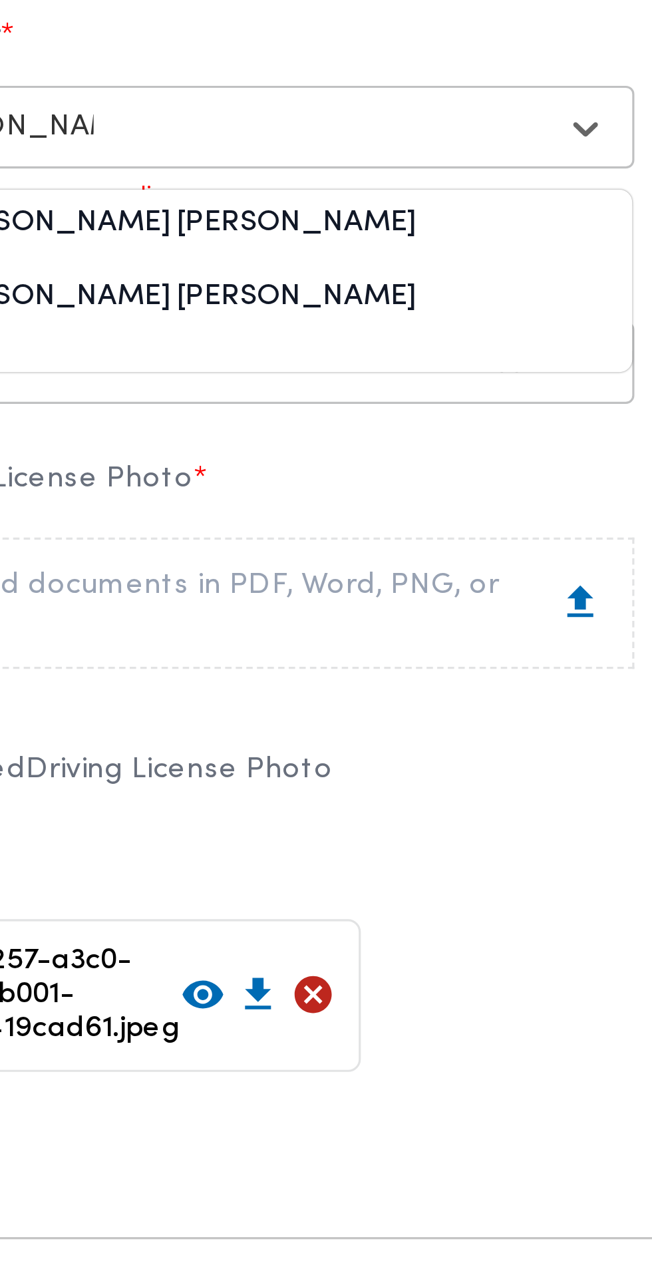
click at [273, 822] on div "[PERSON_NAME] [PERSON_NAME]" at bounding box center [198, 809] width 233 height 23
type input "احمد محمد عبد"
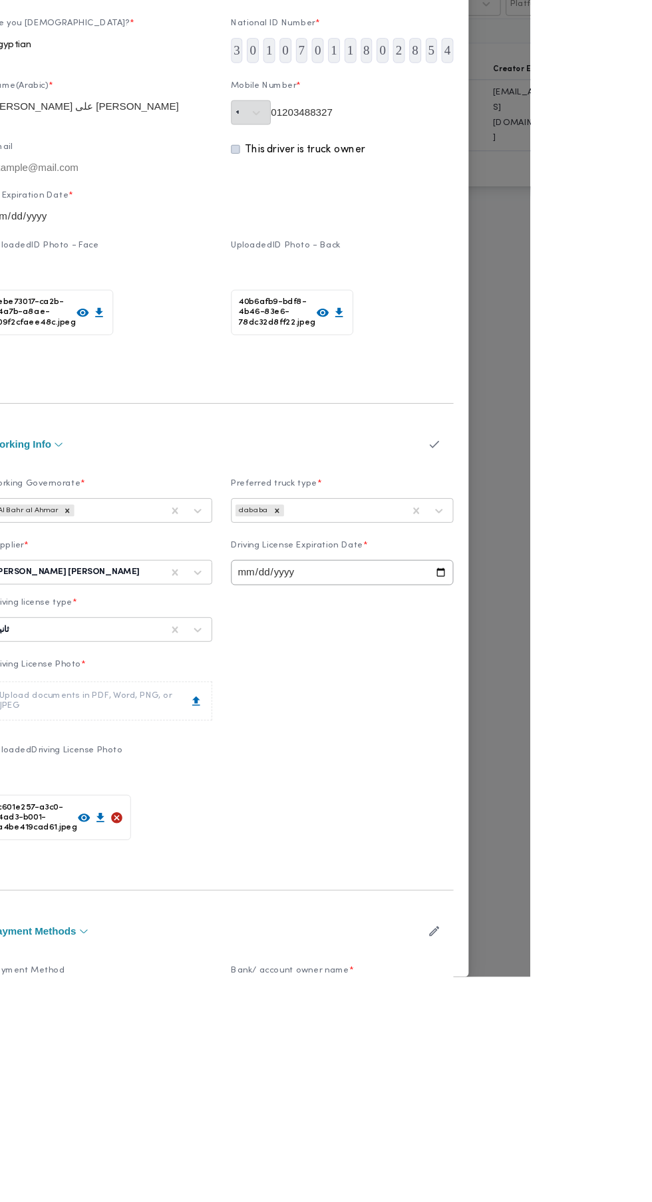
click at [557, 647] on icon "button" at bounding box center [550, 640] width 14 height 14
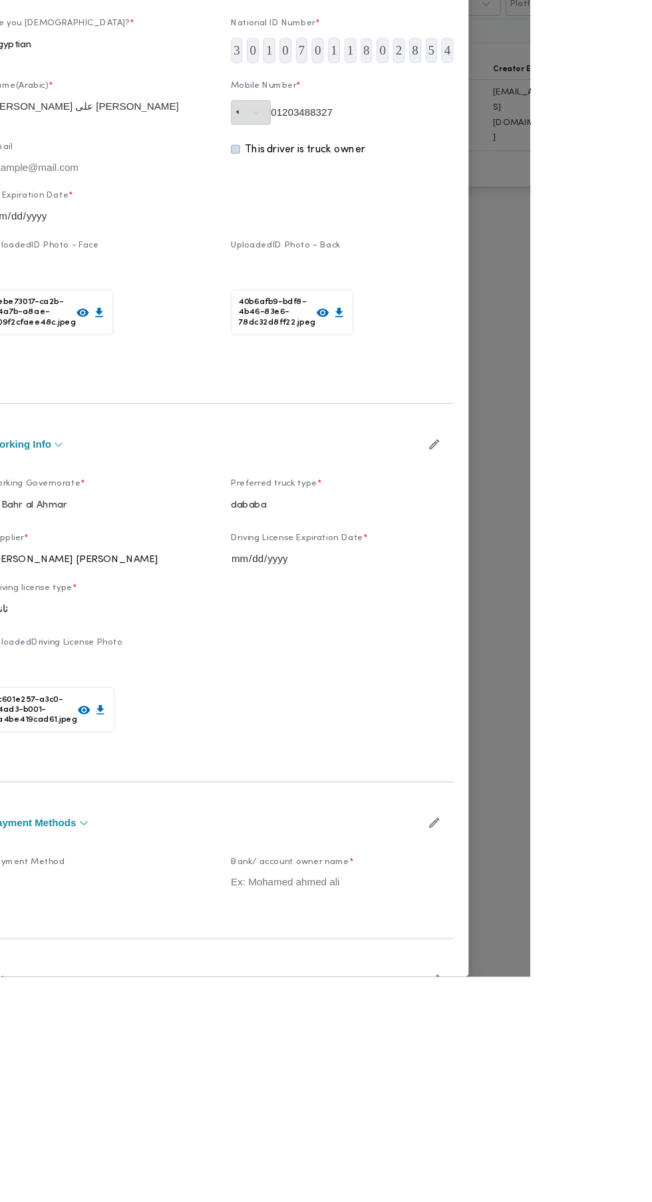
scroll to position [25, 0]
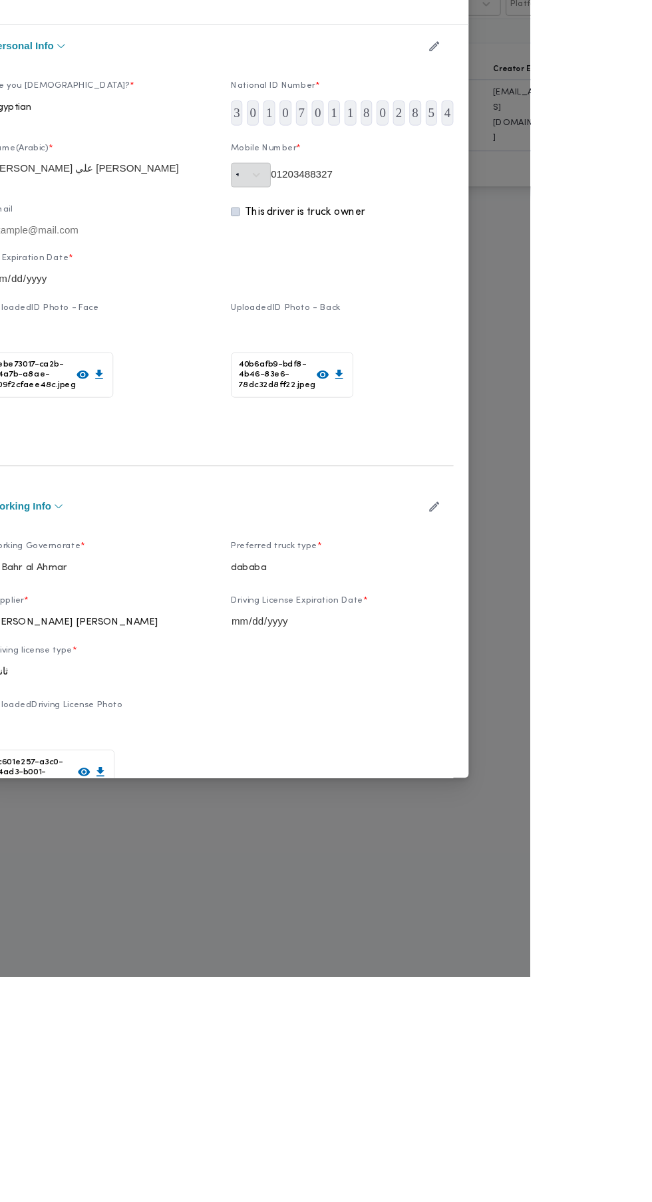
scroll to position [0, 0]
